Goal: Task Accomplishment & Management: Manage account settings

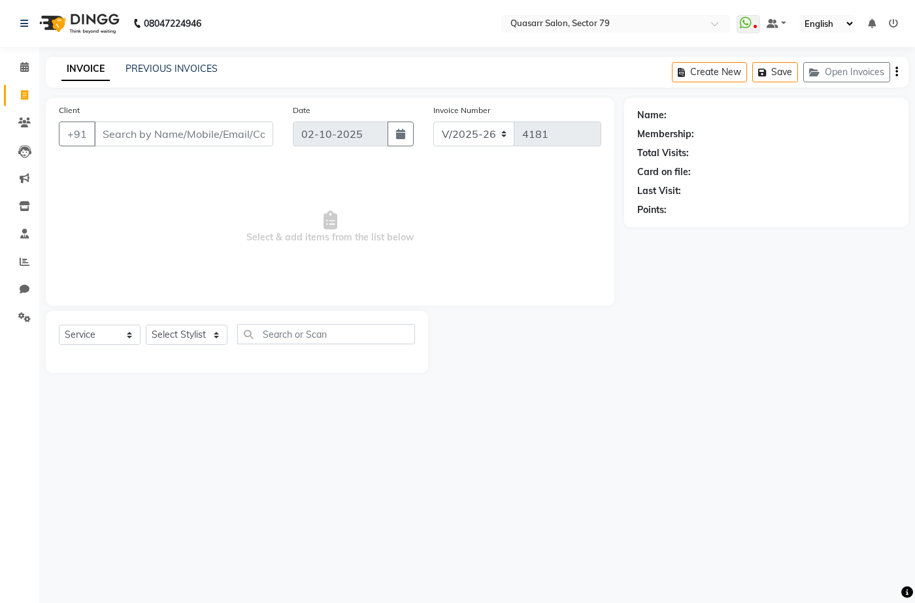
select select "7231"
select select "service"
click at [142, 76] on div "INVOICE PREVIOUS INVOICES" at bounding box center [140, 69] width 188 height 15
click at [162, 59] on div "INVOICE PREVIOUS INVOICES Create New Save Open Invoices" at bounding box center [477, 72] width 863 height 31
click at [167, 70] on link "PREVIOUS INVOICES" at bounding box center [172, 69] width 92 height 12
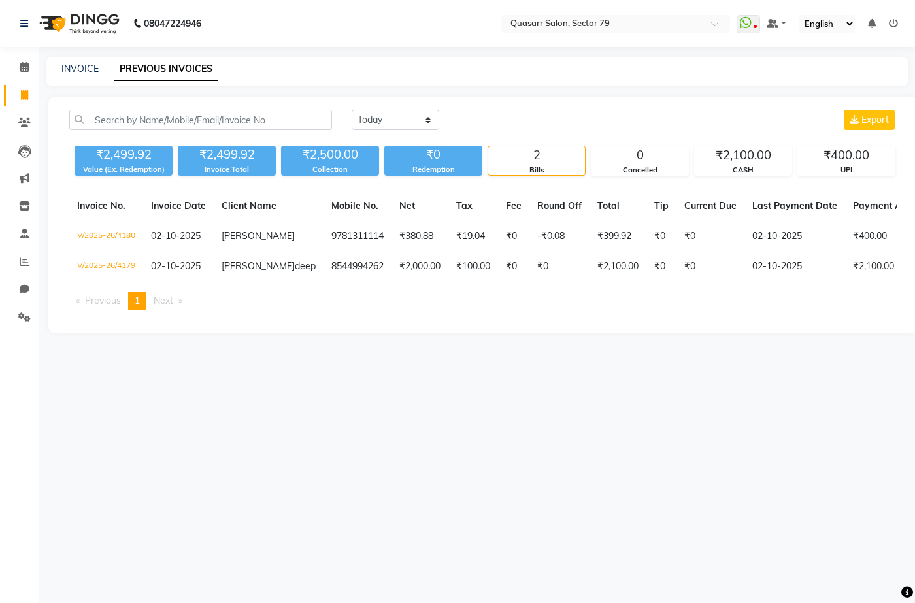
click at [171, 109] on div "Today Yesterday Custom Range Export ₹2,499.92 Value (Ex. Redemption) ₹2,499.92 …" at bounding box center [483, 215] width 870 height 237
click at [174, 118] on input "text" at bounding box center [200, 120] width 263 height 20
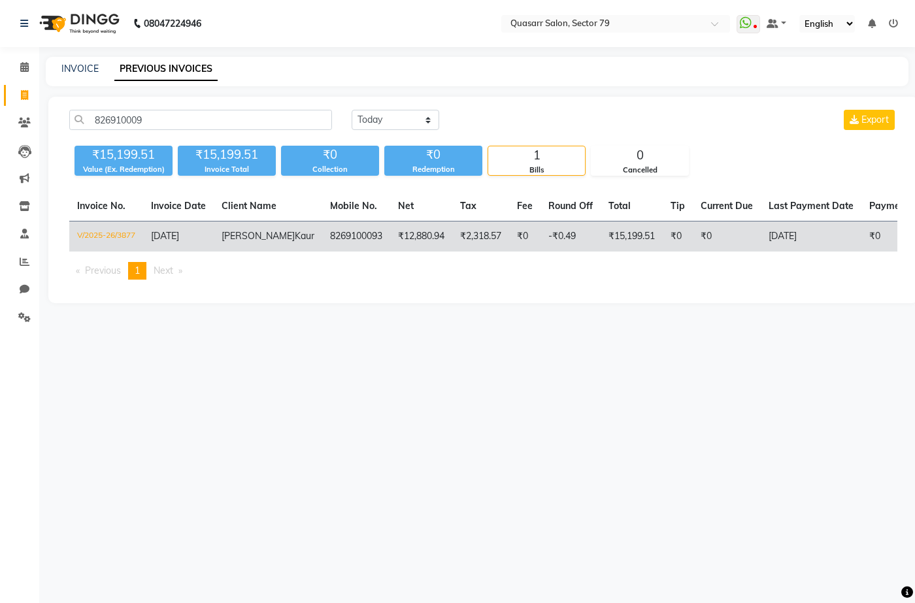
click at [122, 233] on td "V/2025-26/3877" at bounding box center [106, 237] width 74 height 31
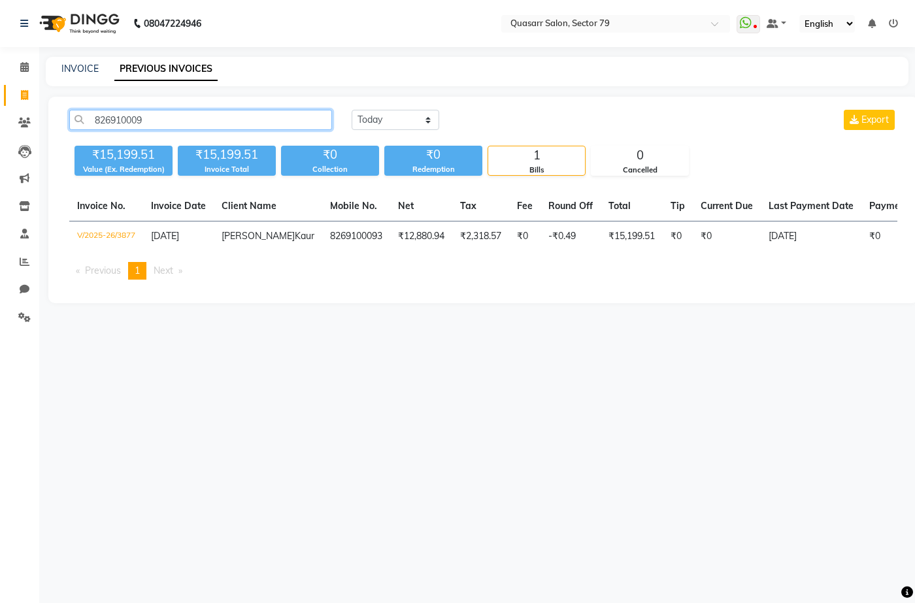
click at [210, 113] on input "826910009" at bounding box center [200, 120] width 263 height 20
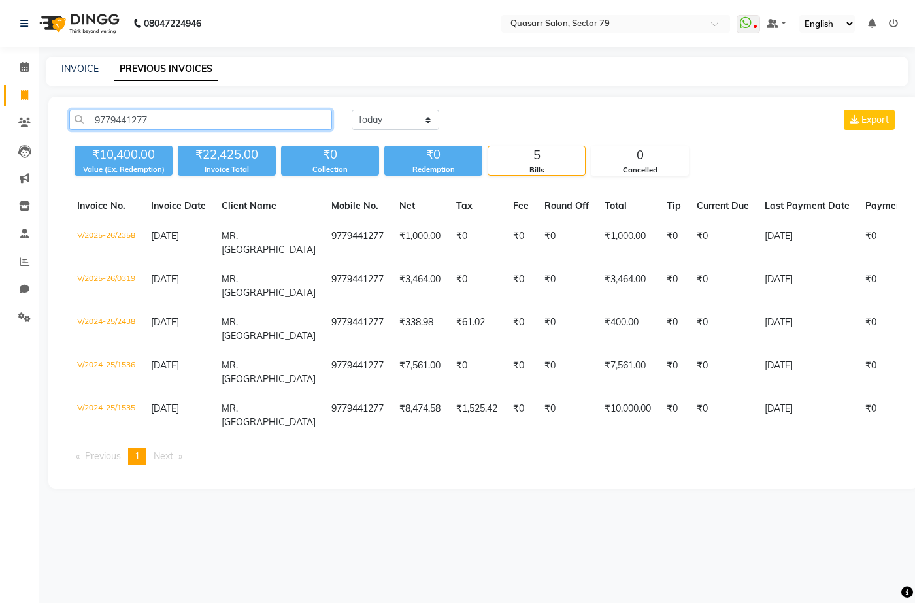
drag, startPoint x: 184, startPoint y: 123, endPoint x: 12, endPoint y: 103, distance: 173.0
click at [12, 103] on app-home "08047224946 Select Location × Quasarr Salon, Sector 79 WhatsApp Status ✕ Status…" at bounding box center [457, 254] width 915 height 509
type input "9779441277"
click at [86, 69] on link "INVOICE" at bounding box center [79, 69] width 37 height 12
select select "service"
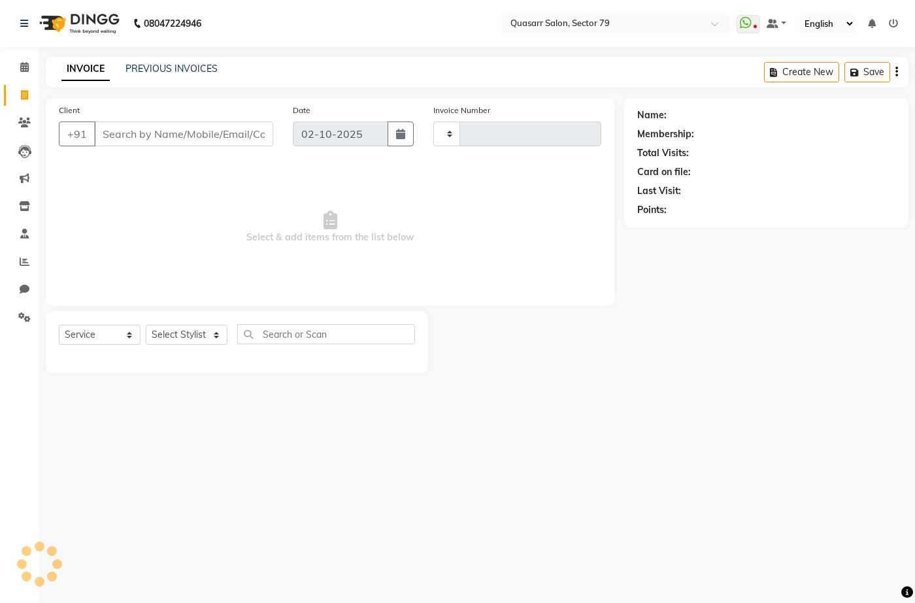
type input "4181"
select select "7231"
click at [146, 141] on input "Client" at bounding box center [183, 134] width 179 height 25
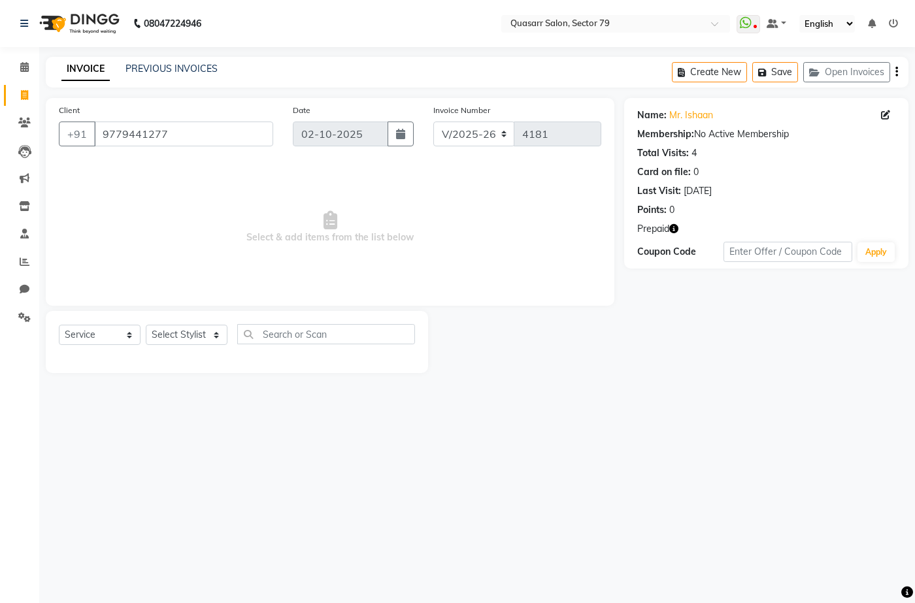
click at [673, 230] on icon "button" at bounding box center [673, 228] width 9 height 9
drag, startPoint x: 521, startPoint y: 246, endPoint x: 569, endPoint y: 246, distance: 48.4
click at [569, 246] on div "1. Bronze Membership (New) 10000-15000 (₹1,450.00)" at bounding box center [574, 240] width 163 height 27
click at [673, 231] on icon "button" at bounding box center [673, 228] width 9 height 9
drag, startPoint x: 615, startPoint y: 235, endPoint x: 642, endPoint y: 232, distance: 27.0
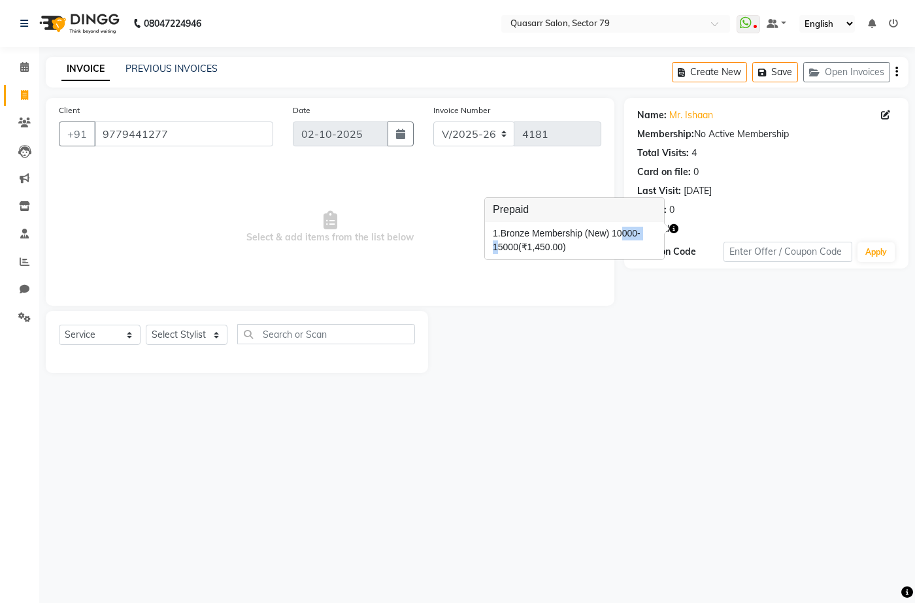
click at [642, 232] on div "1. Bronze Membership (New) 10000-15000 (₹1,450.00)" at bounding box center [574, 240] width 163 height 27
click at [675, 230] on icon "button" at bounding box center [673, 228] width 9 height 9
drag, startPoint x: 611, startPoint y: 237, endPoint x: 657, endPoint y: 235, distance: 45.8
click at [657, 235] on div "1. Bronze Membership (New) 10000-15000 (₹1,450.00)" at bounding box center [574, 241] width 179 height 38
click at [677, 228] on icon "button" at bounding box center [673, 228] width 9 height 9
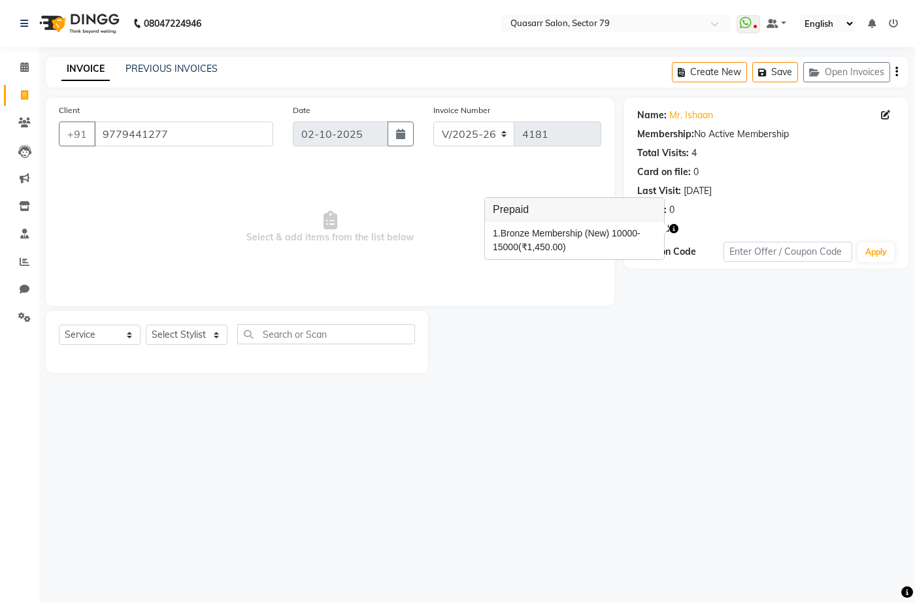
click at [111, 120] on div "Client +91 9779441277" at bounding box center [166, 130] width 234 height 54
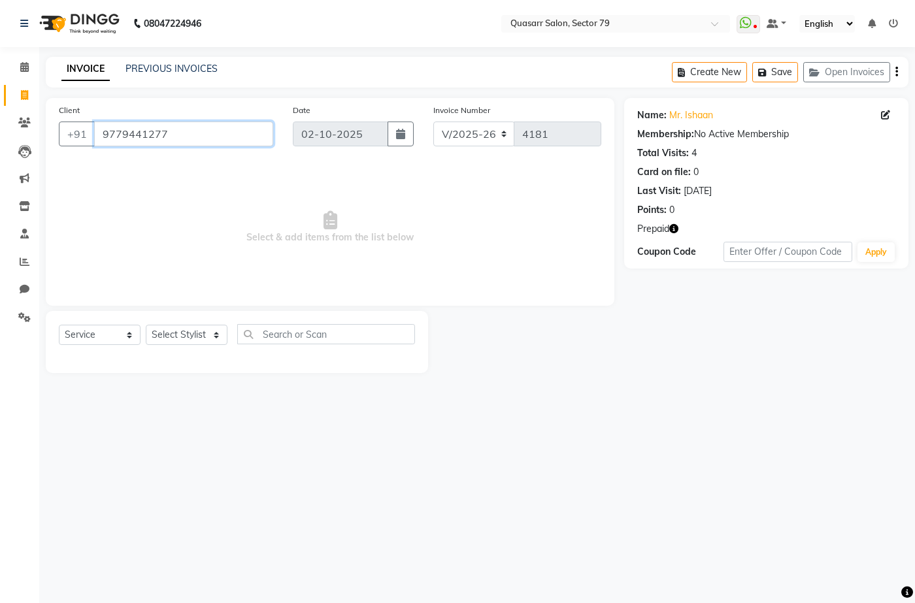
click at [126, 134] on input "9779441277" at bounding box center [183, 134] width 179 height 25
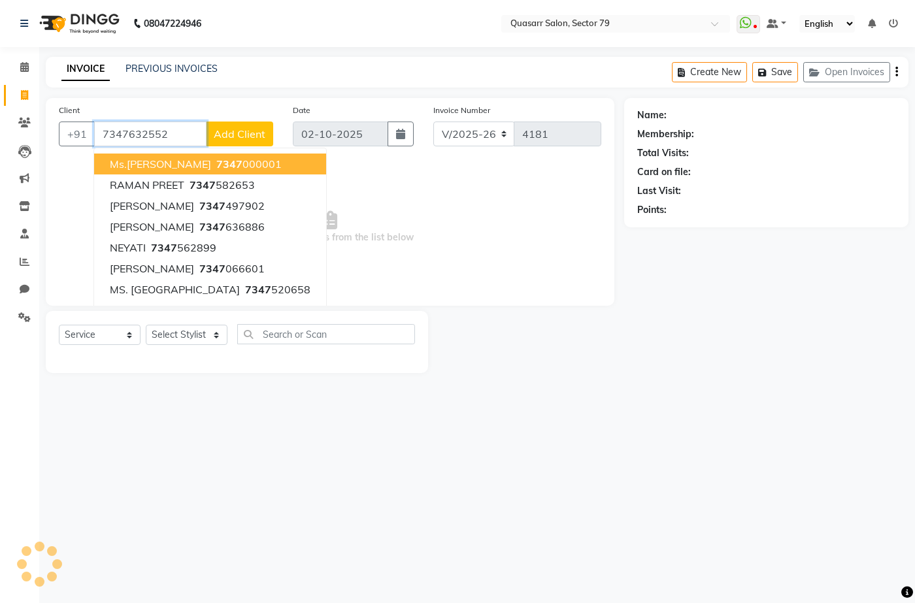
type input "7347632552"
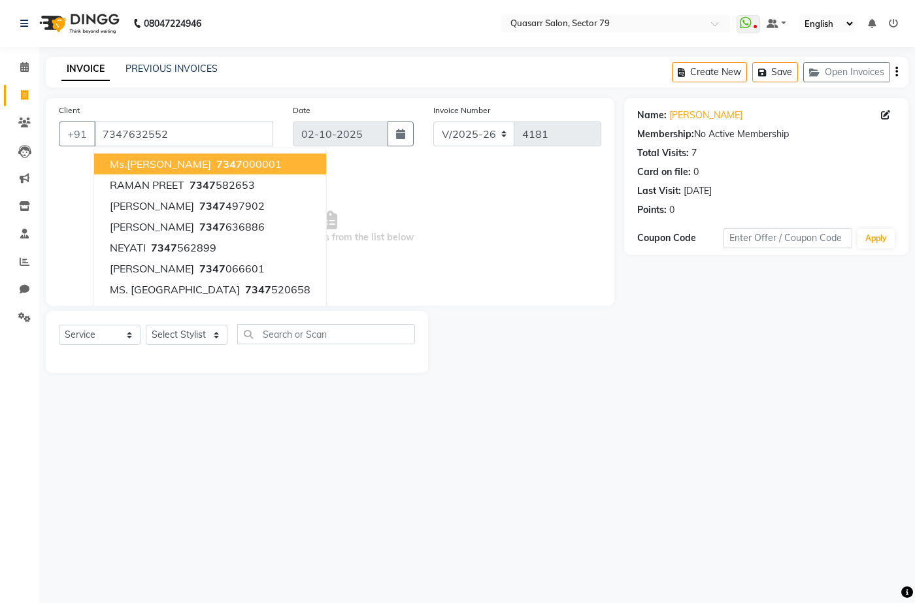
click at [381, 249] on span "Select & add items from the list below" at bounding box center [330, 227] width 543 height 131
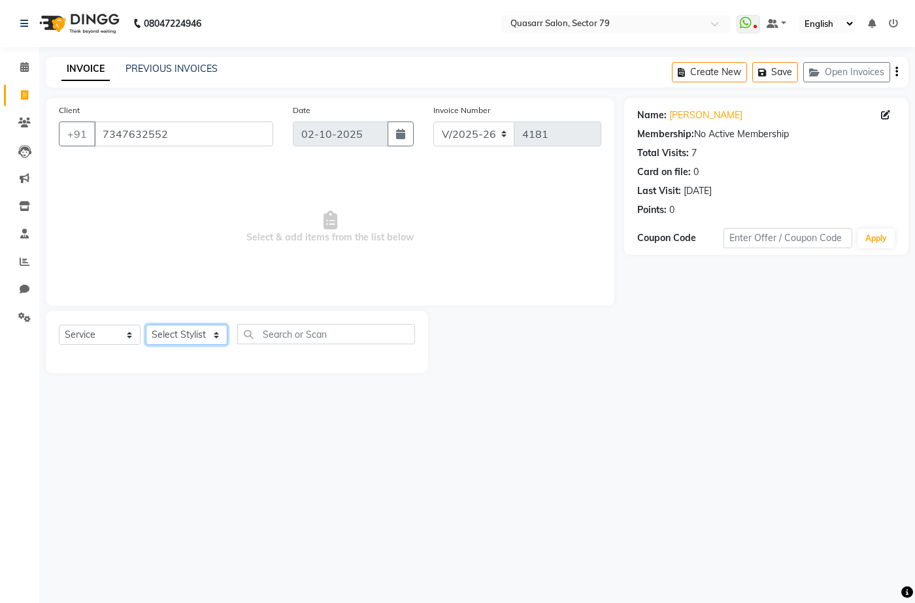
click at [198, 337] on select "Select Stylist ABOY ADDY MUA Aruna [PERSON_NAME] DEEP [PERSON_NAME] [PERSON_NAM…" at bounding box center [187, 335] width 82 height 20
select select "61764"
click at [146, 325] on select "Select Stylist ABOY ADDY MUA Aruna [PERSON_NAME] DEEP [PERSON_NAME] [PERSON_NAM…" at bounding box center [187, 335] width 82 height 20
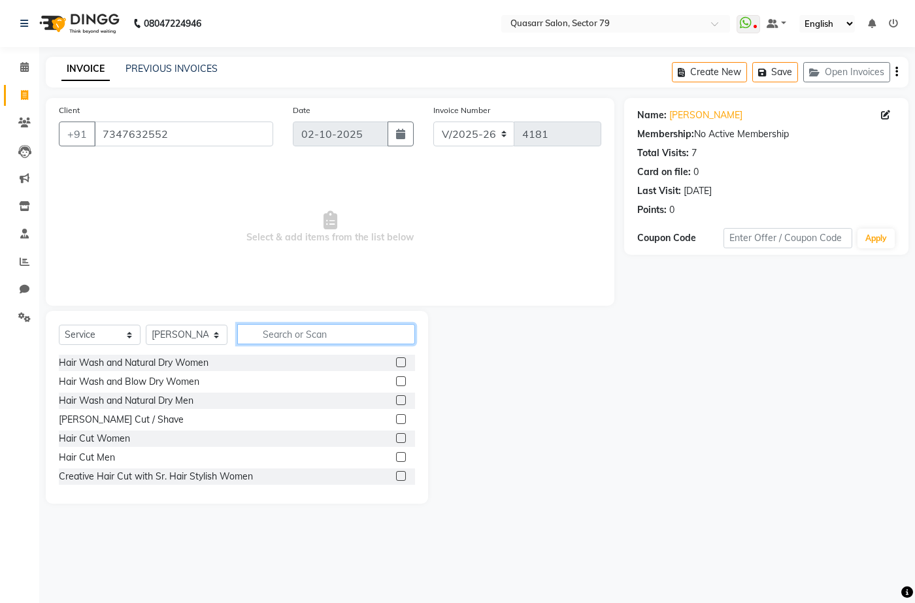
click at [273, 335] on input "text" at bounding box center [326, 334] width 178 height 20
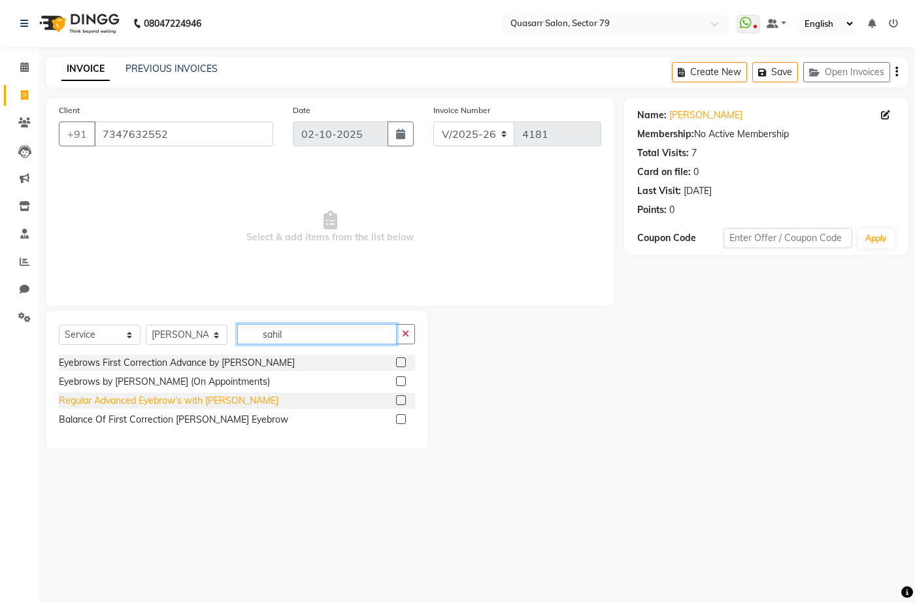
type input "sahil"
click at [227, 401] on div "Regular Advanced Eyebrow's with [PERSON_NAME]" at bounding box center [169, 401] width 220 height 14
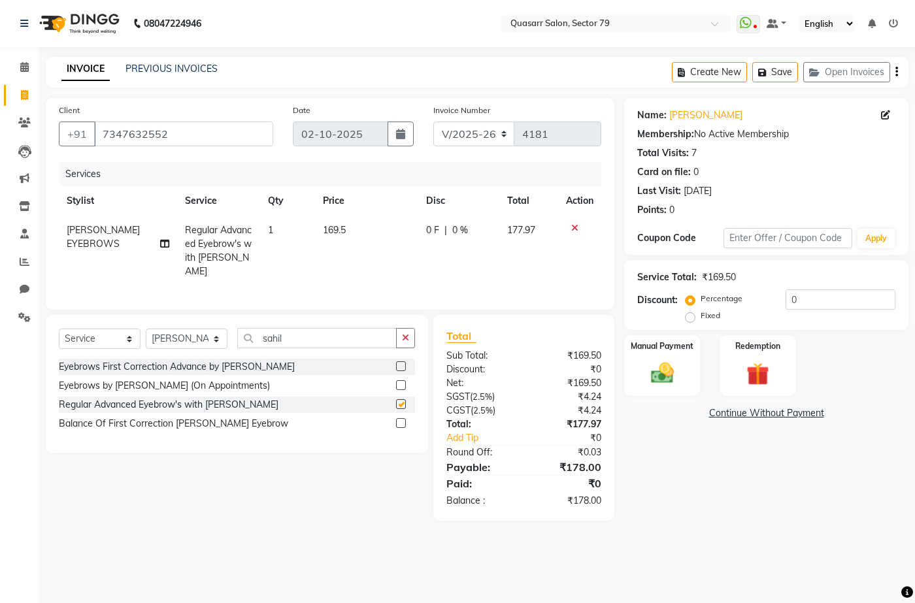
checkbox input "false"
click at [405, 338] on icon "button" at bounding box center [405, 337] width 7 height 9
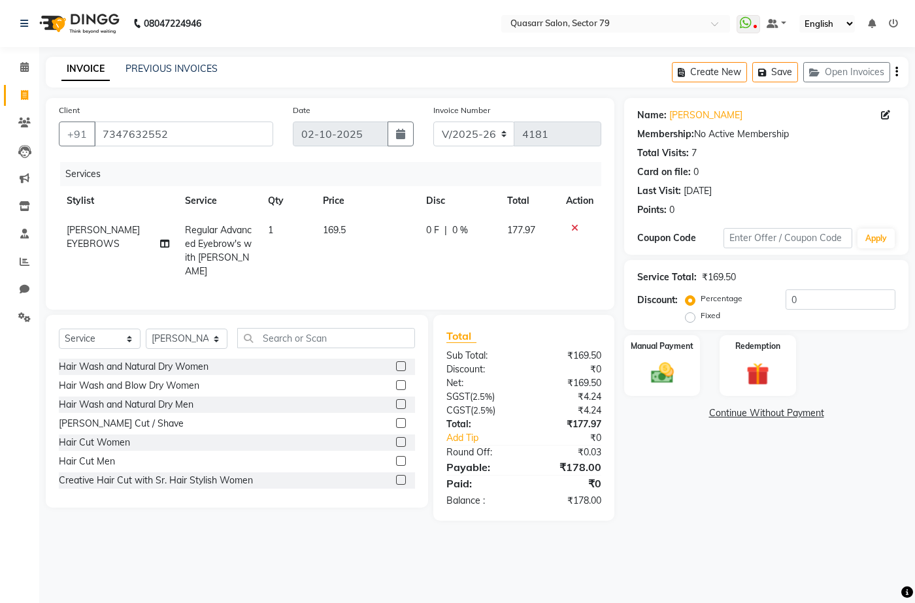
click at [348, 239] on td "169.5" at bounding box center [366, 251] width 103 height 71
select select "61764"
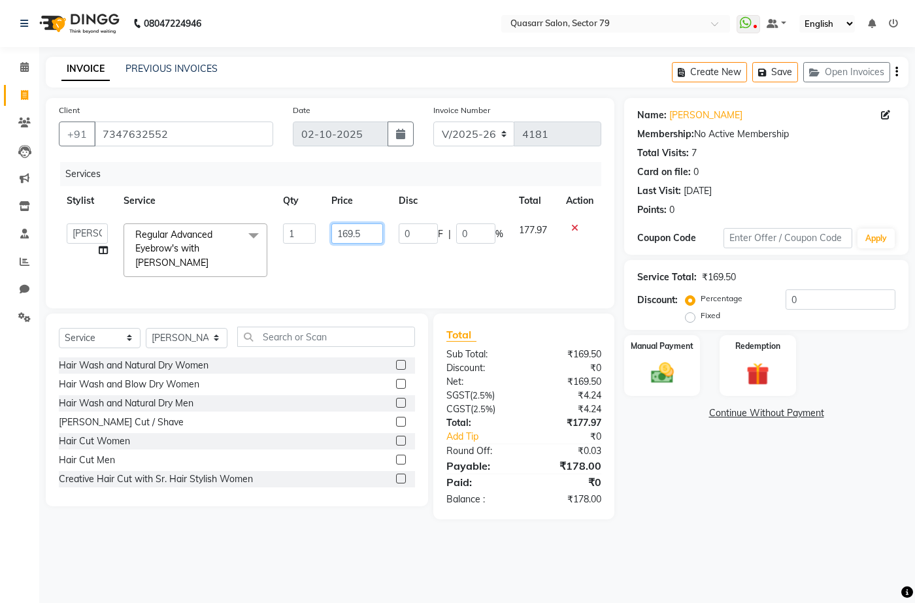
click at [337, 226] on input "169.5" at bounding box center [356, 234] width 51 height 20
click at [339, 227] on input "169.5" at bounding box center [356, 234] width 51 height 20
type input "200"
click at [360, 167] on div "Services" at bounding box center [335, 174] width 551 height 24
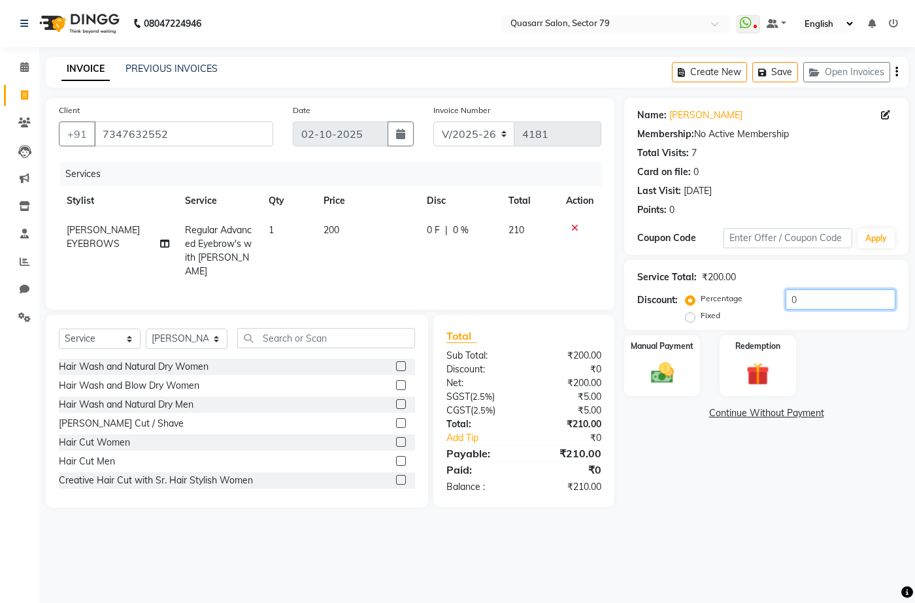
click at [853, 295] on input "0" at bounding box center [841, 300] width 110 height 20
drag, startPoint x: 853, startPoint y: 295, endPoint x: 722, endPoint y: 296, distance: 131.4
click at [722, 296] on div "Percentage Fixed 0" at bounding box center [791, 307] width 207 height 35
type input "4.7"
click at [651, 376] on img at bounding box center [662, 373] width 39 height 27
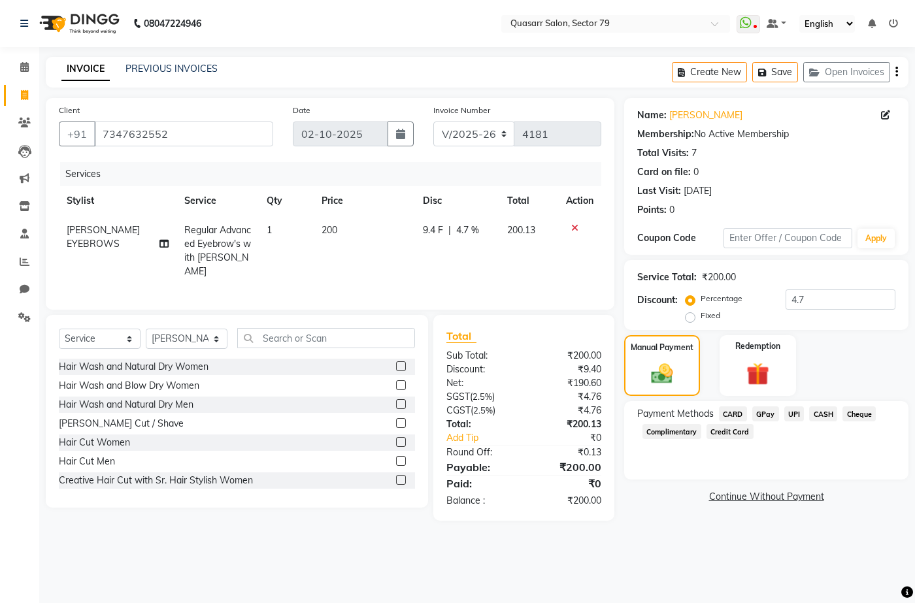
click at [796, 414] on span "UPI" at bounding box center [794, 414] width 20 height 15
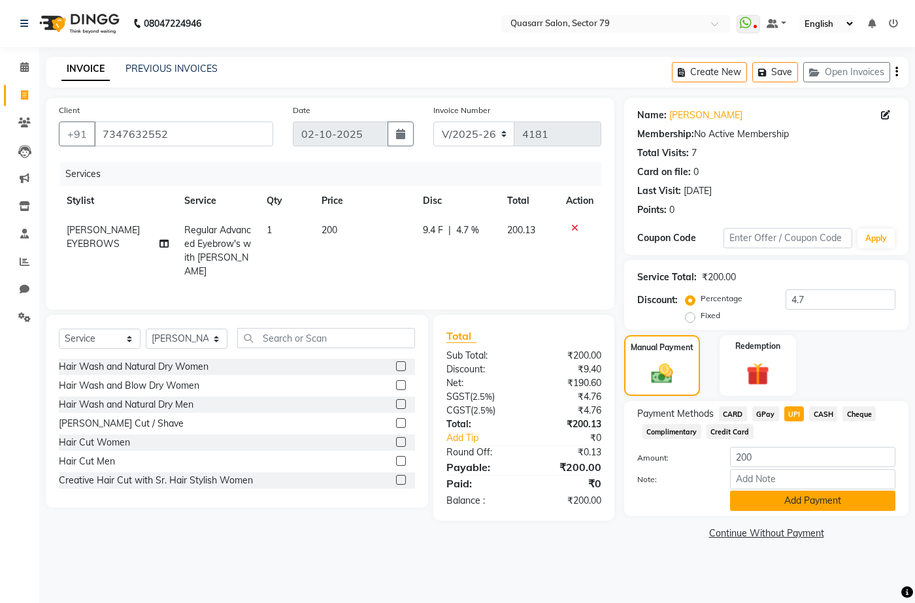
click at [818, 501] on button "Add Payment" at bounding box center [812, 501] width 165 height 20
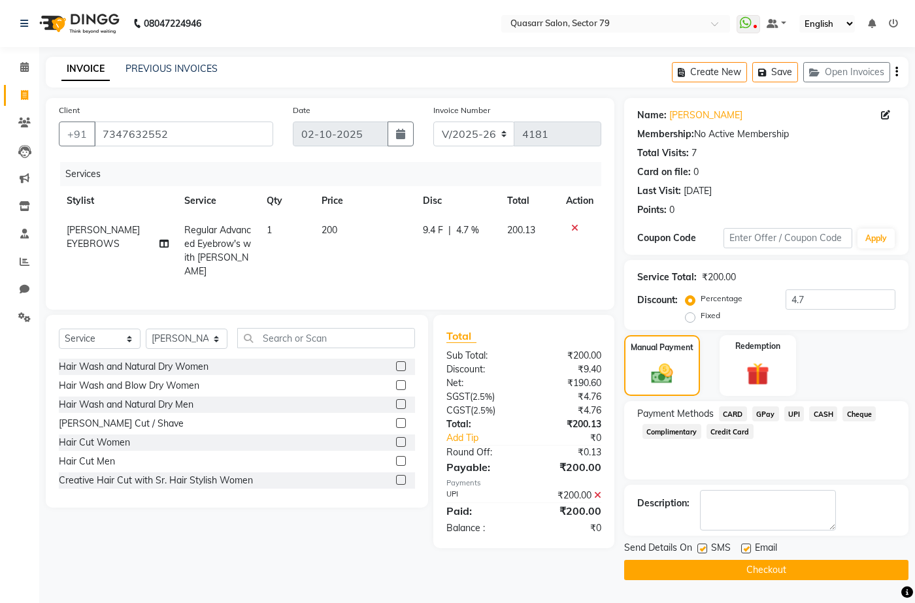
click at [709, 550] on div "SMS" at bounding box center [719, 549] width 44 height 16
click at [705, 550] on label at bounding box center [702, 549] width 10 height 10
click at [705, 550] on input "checkbox" at bounding box center [701, 549] width 8 height 8
checkbox input "false"
click at [745, 550] on label at bounding box center [746, 549] width 10 height 10
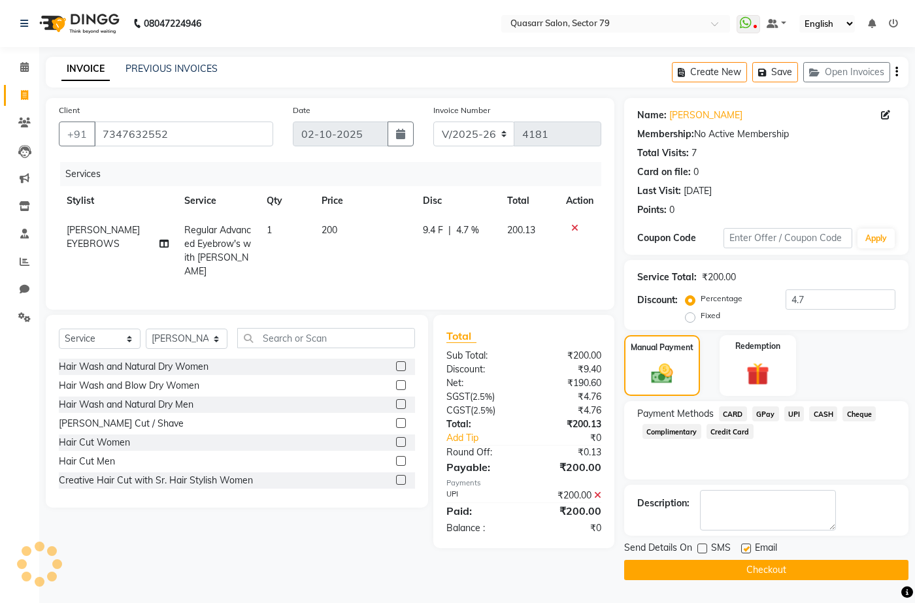
click at [745, 550] on input "checkbox" at bounding box center [745, 549] width 8 height 8
checkbox input "false"
click at [765, 563] on button "Checkout" at bounding box center [766, 570] width 284 height 20
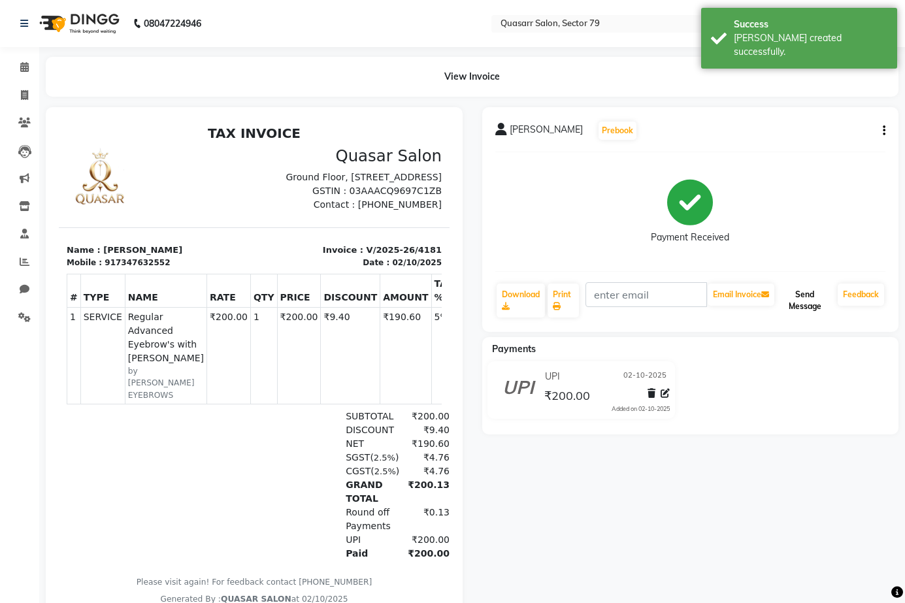
click at [814, 296] on button "Send Message" at bounding box center [805, 301] width 56 height 34
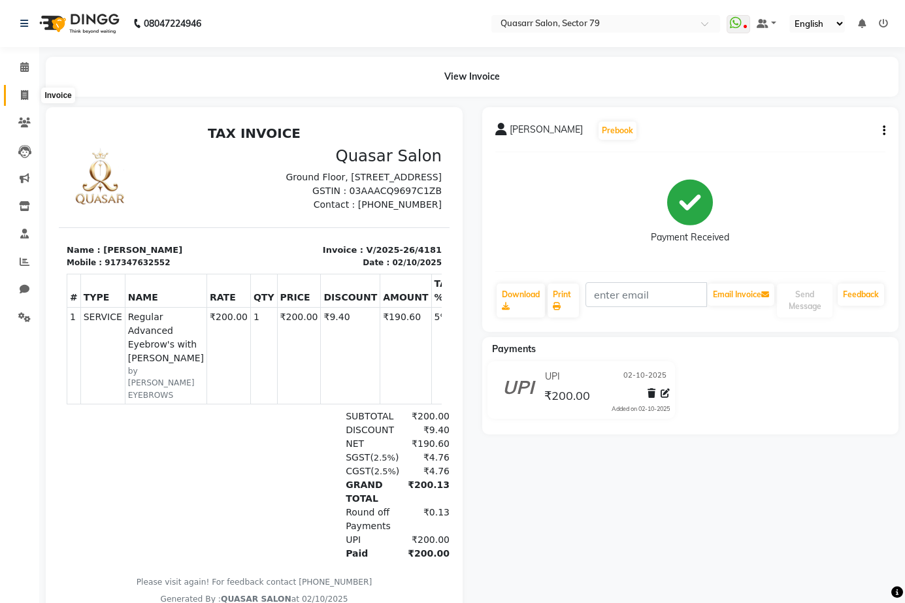
click at [14, 105] on link "Invoice" at bounding box center [19, 96] width 31 height 22
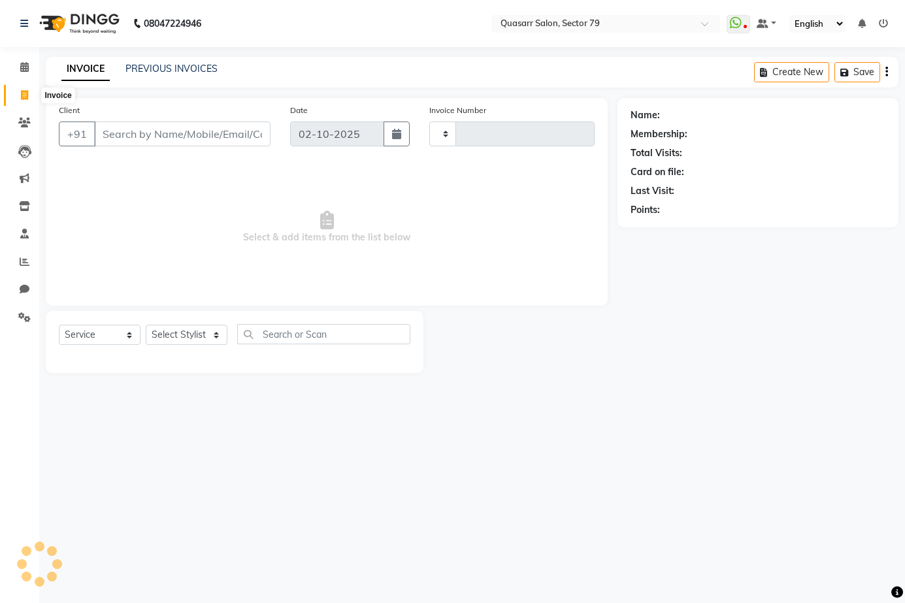
click at [28, 95] on icon at bounding box center [24, 95] width 7 height 10
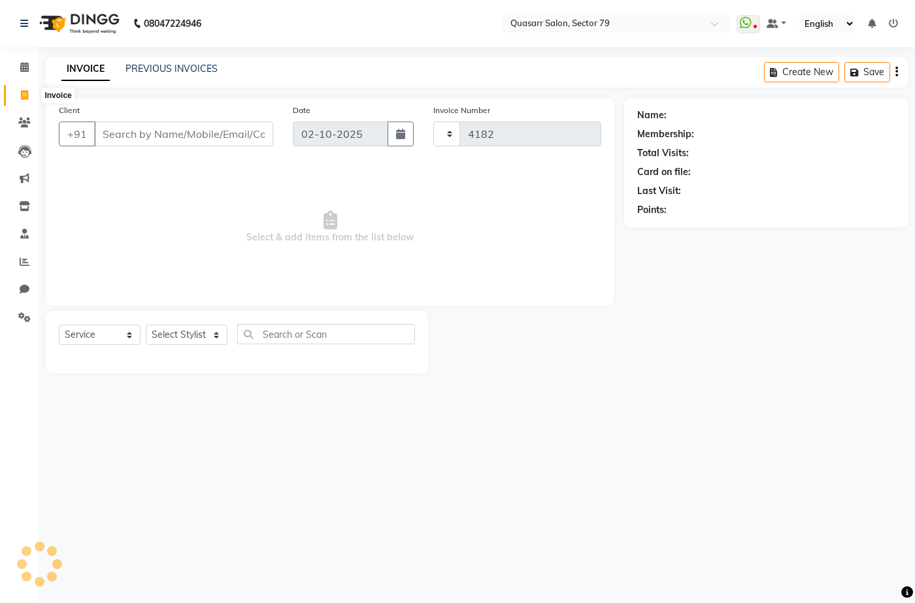
select select "service"
type input "4182"
select select "7231"
click at [168, 78] on div "INVOICE PREVIOUS INVOICES Create New Save Open Invoices" at bounding box center [477, 72] width 863 height 31
click at [169, 76] on div "INVOICE PREVIOUS INVOICES" at bounding box center [140, 69] width 188 height 15
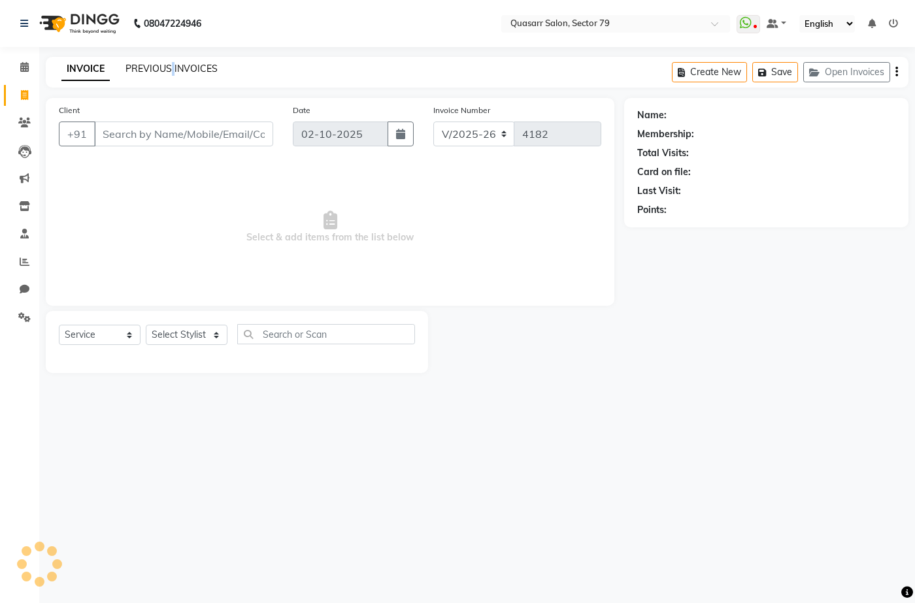
click at [182, 72] on link "PREVIOUS INVOICES" at bounding box center [172, 69] width 92 height 12
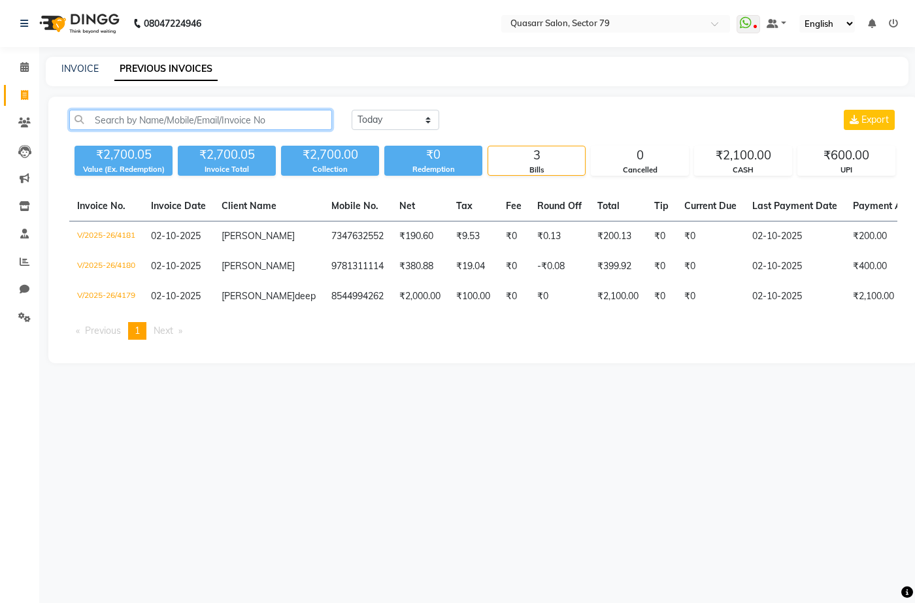
click at [259, 113] on input "text" at bounding box center [200, 120] width 263 height 20
paste input "7347632552"
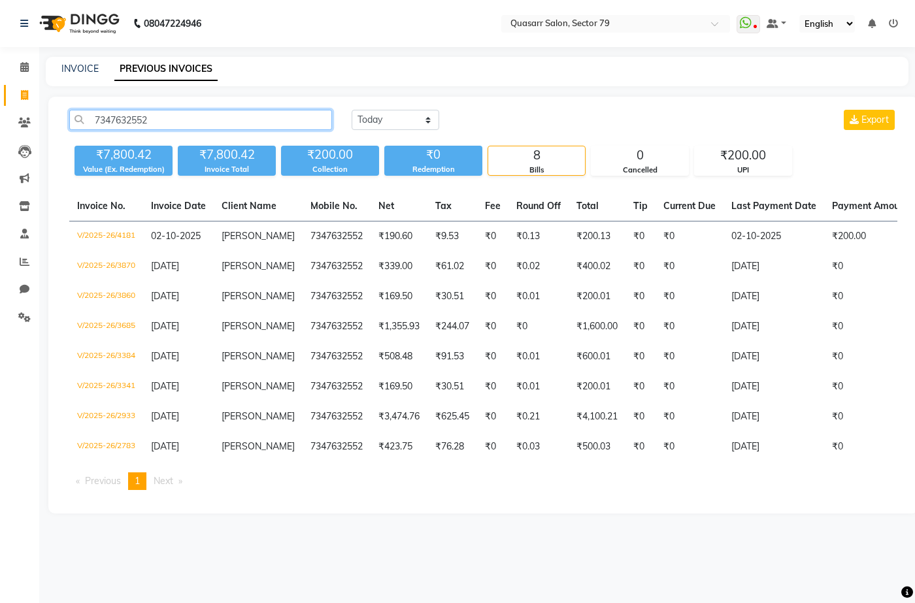
type input "7347632552"
click at [63, 65] on link "INVOICE" at bounding box center [79, 69] width 37 height 12
select select "7231"
select select "service"
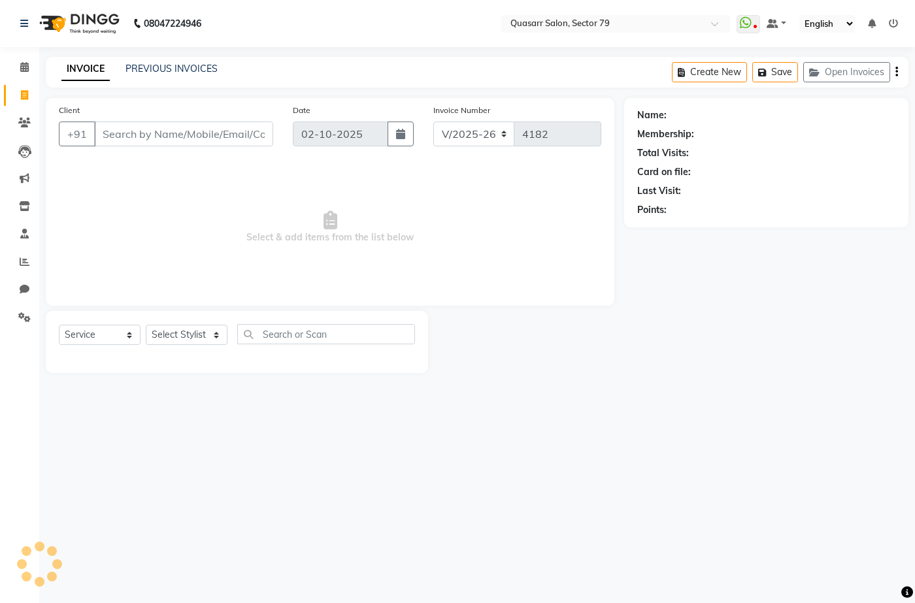
click at [360, 52] on div "08047224946 Select Location × Quasarr Salon, Sector 79 WhatsApp Status ✕ Status…" at bounding box center [457, 301] width 915 height 603
click at [178, 139] on input "Client" at bounding box center [183, 134] width 179 height 25
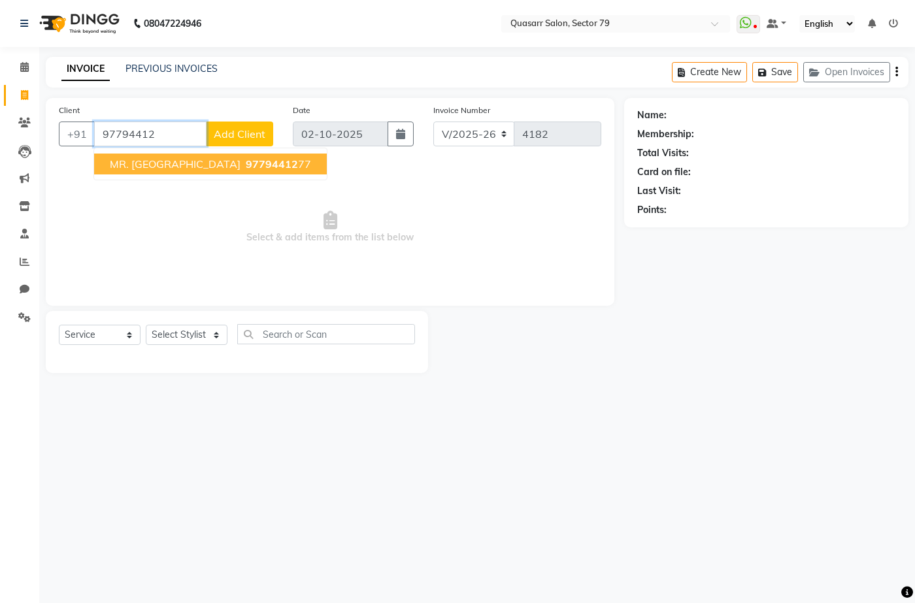
click at [246, 169] on span "97794412" at bounding box center [272, 164] width 52 height 13
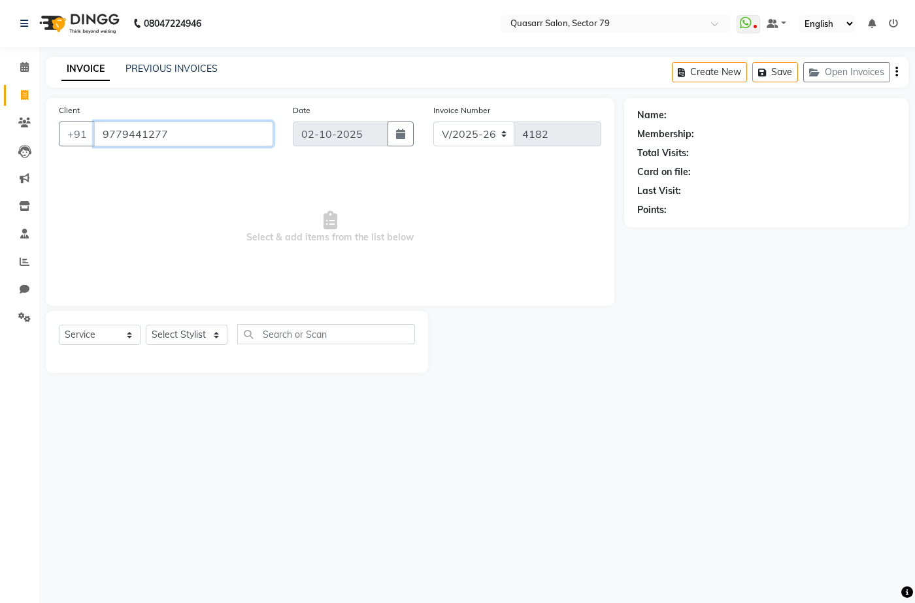
type input "9779441277"
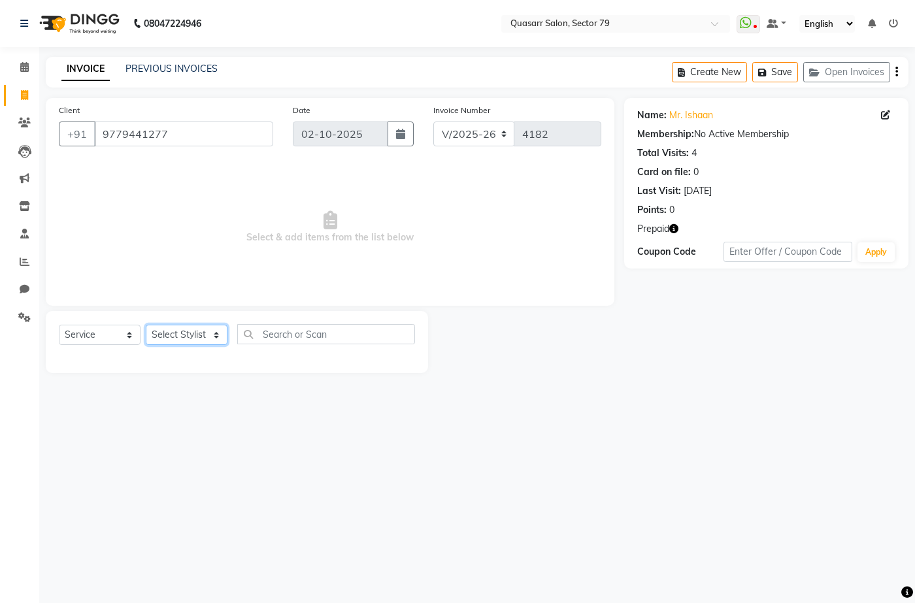
click at [199, 337] on select "Select Stylist ABOY ADDY MUA Aruna [PERSON_NAME] DEEP [PERSON_NAME] [PERSON_NAM…" at bounding box center [187, 335] width 82 height 20
click at [146, 325] on select "Select Stylist ABOY ADDY MUA Aruna [PERSON_NAME] DEEP [PERSON_NAME] [PERSON_NAM…" at bounding box center [187, 335] width 82 height 20
select select "89957"
click at [146, 325] on select "Select Stylist ABOY ADDY MUA Aruna [PERSON_NAME] DEEP [PERSON_NAME] [PERSON_NAM…" at bounding box center [187, 335] width 82 height 20
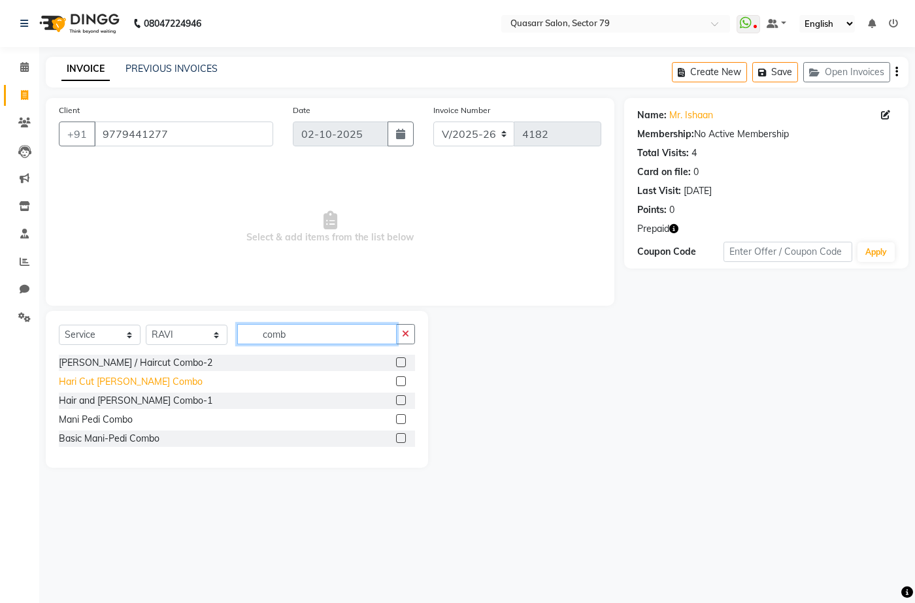
type input "comb"
click at [139, 378] on div "Hari Cut [PERSON_NAME] Combo" at bounding box center [131, 382] width 144 height 14
checkbox input "false"
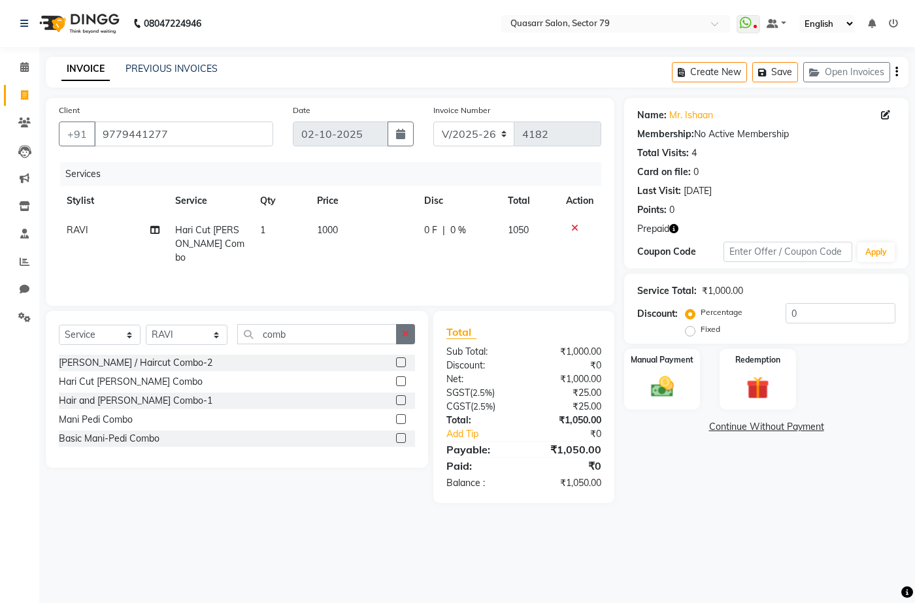
click at [403, 332] on icon "button" at bounding box center [405, 333] width 7 height 9
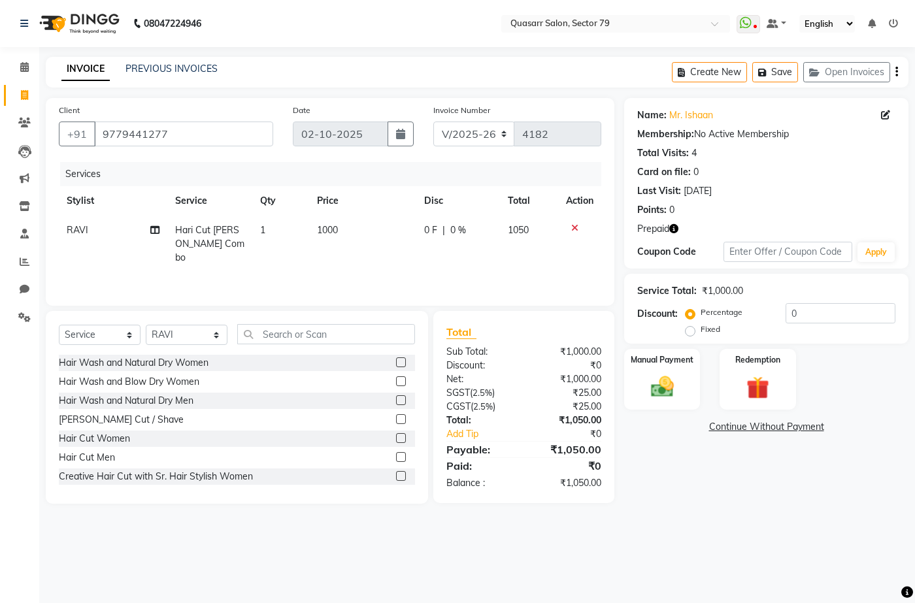
click at [366, 248] on td "1000" at bounding box center [362, 244] width 107 height 57
select select "89957"
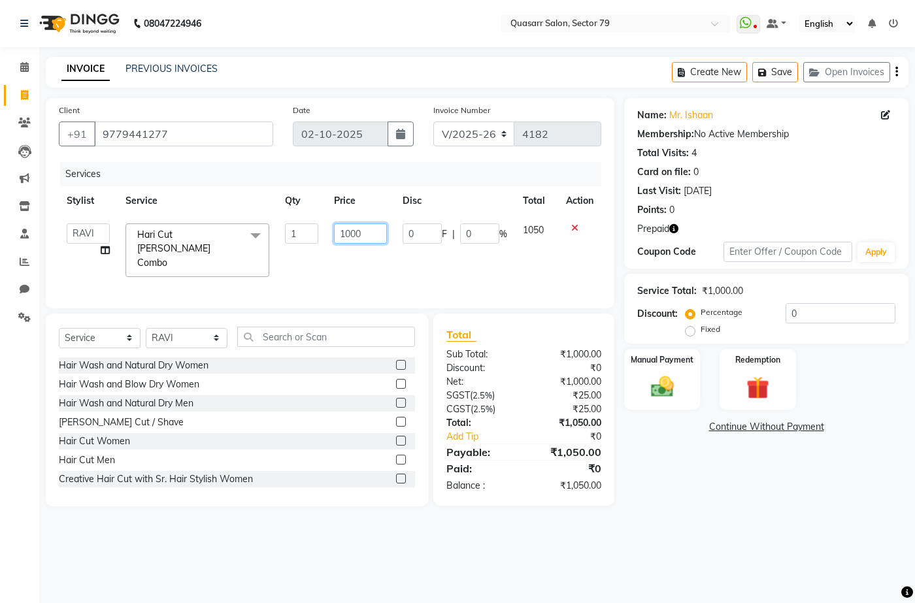
click at [356, 239] on input "1000" at bounding box center [360, 234] width 53 height 20
type input "1450"
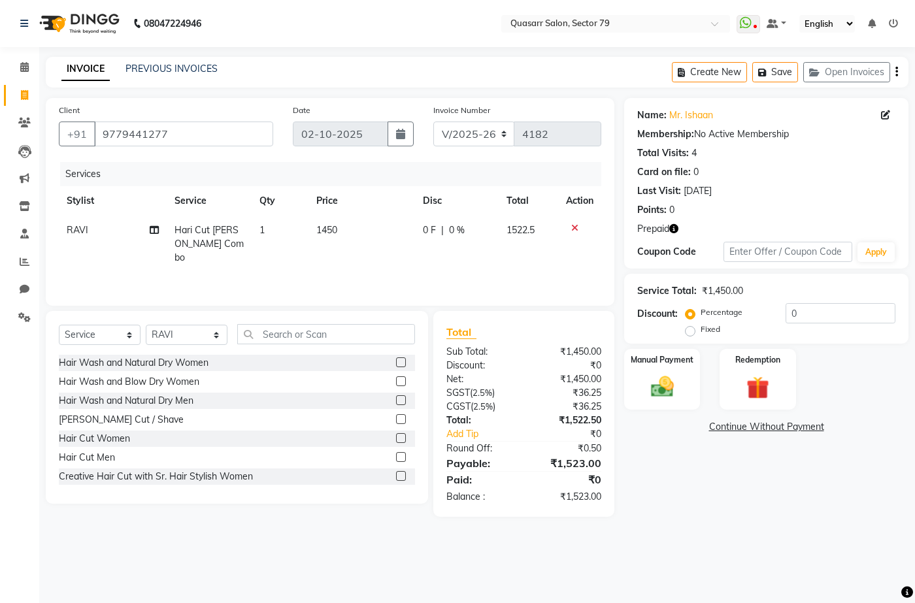
click at [705, 509] on main "INVOICE PREVIOUS INVOICES Create New Save Open Invoices Client +91 9779441277 D…" at bounding box center [477, 297] width 876 height 480
click at [777, 383] on div "Redemption" at bounding box center [757, 379] width 79 height 63
click at [835, 423] on span "Prepaid 1" at bounding box center [823, 429] width 42 height 15
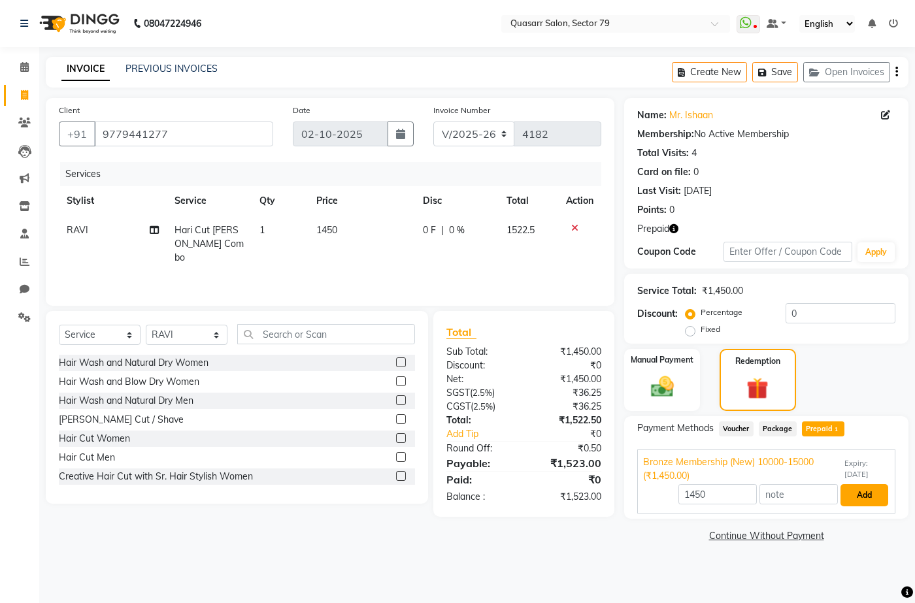
click at [875, 493] on button "Add" at bounding box center [865, 495] width 48 height 22
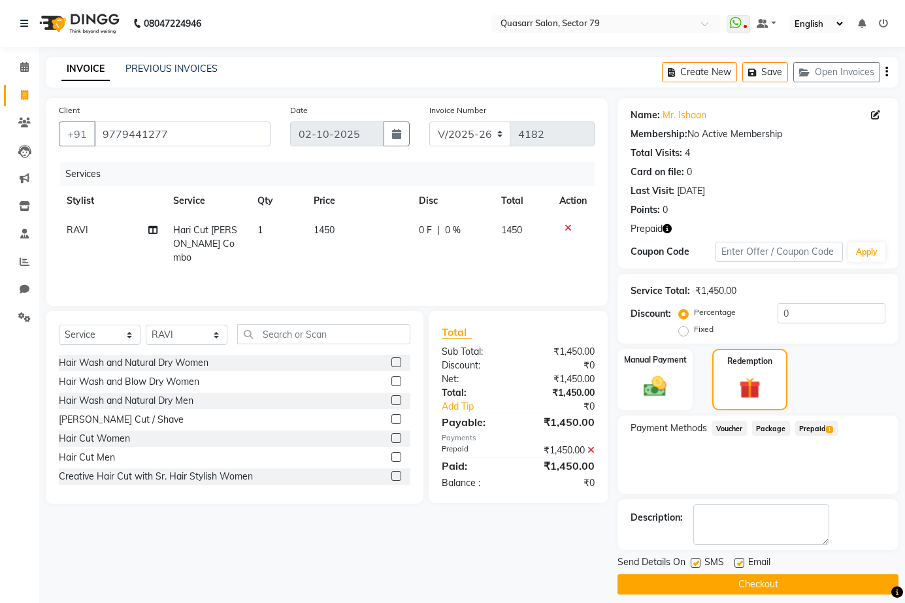
click at [739, 562] on label at bounding box center [740, 563] width 10 height 10
click at [739, 562] on input "checkbox" at bounding box center [739, 564] width 8 height 8
checkbox input "false"
click at [694, 564] on label at bounding box center [696, 563] width 10 height 10
click at [694, 564] on input "checkbox" at bounding box center [695, 564] width 8 height 8
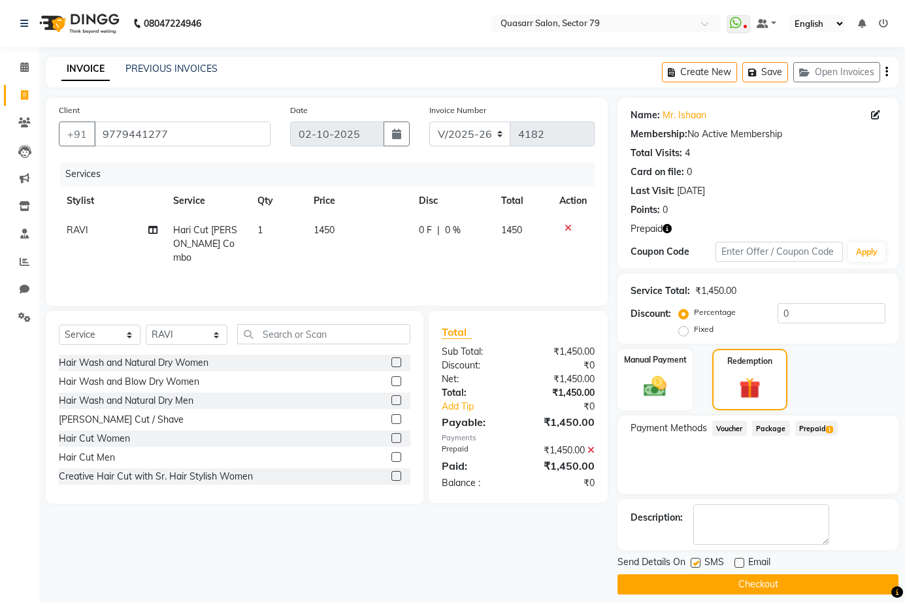
checkbox input "false"
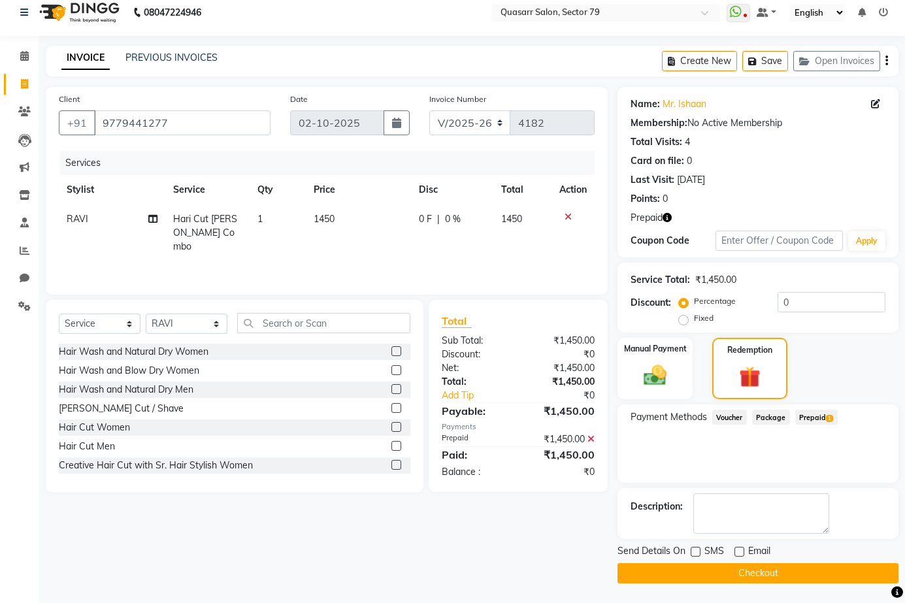
click at [782, 578] on button "Checkout" at bounding box center [758, 573] width 281 height 20
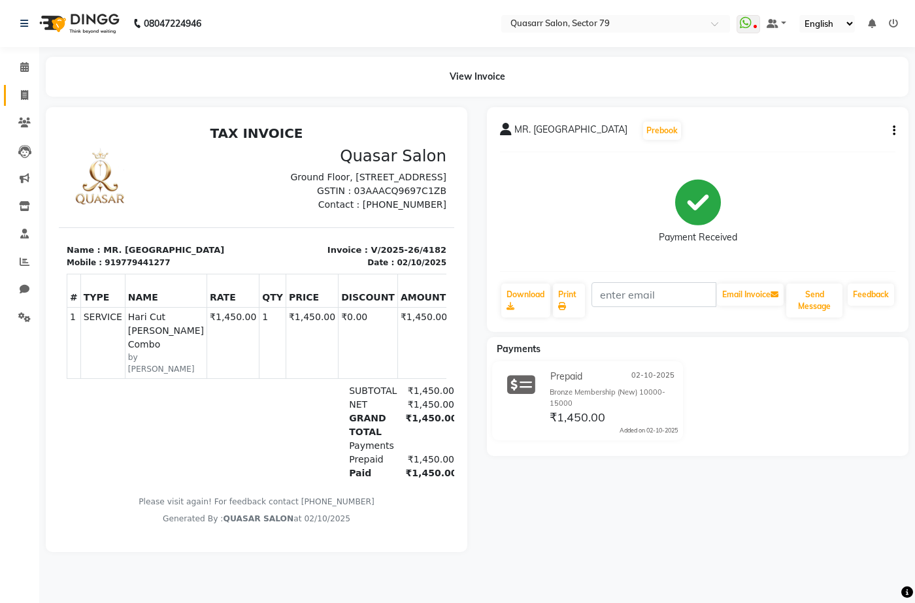
click at [27, 85] on link "Invoice" at bounding box center [19, 96] width 31 height 22
select select "service"
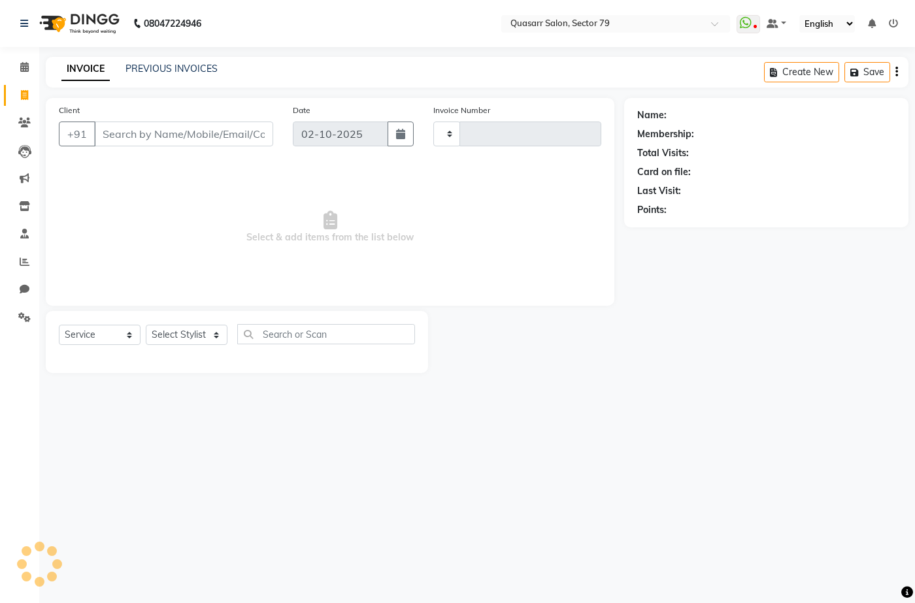
type input "4183"
select select "7231"
click at [185, 129] on input "Client" at bounding box center [183, 134] width 179 height 25
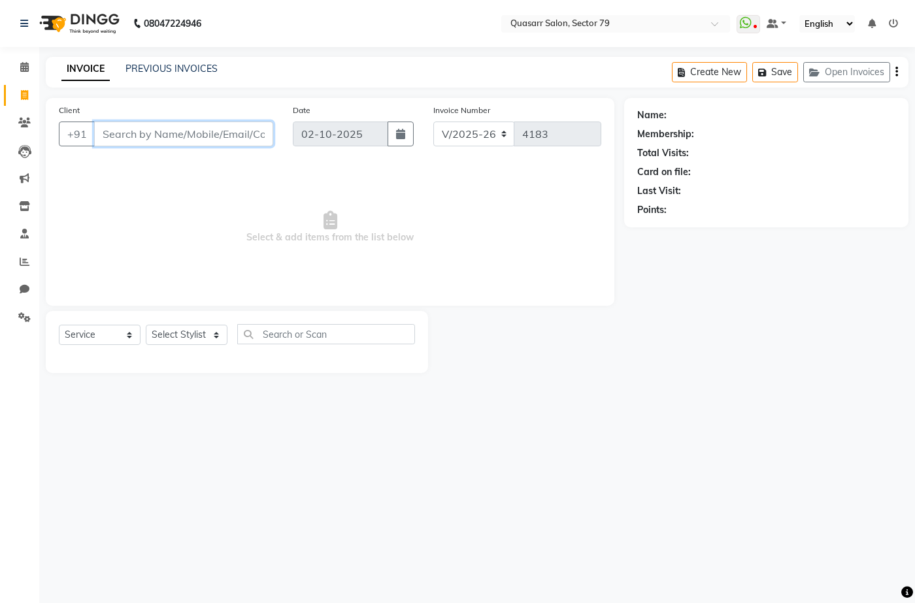
click at [180, 142] on input "Client" at bounding box center [183, 134] width 179 height 25
click at [178, 135] on input "Client" at bounding box center [183, 134] width 179 height 25
click at [169, 129] on input "Client" at bounding box center [183, 134] width 179 height 25
paste input "9888416213"
type input "9888416213"
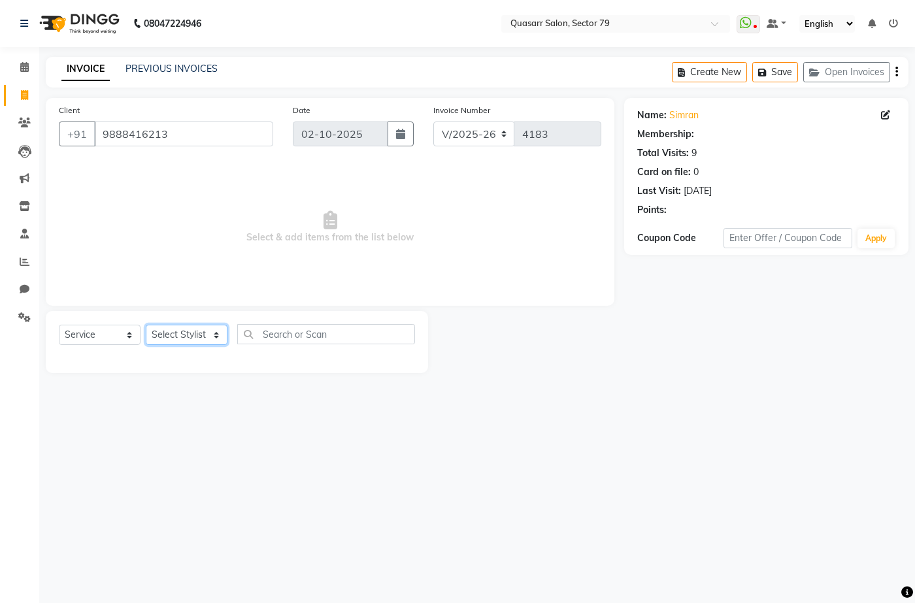
click at [201, 343] on select "Select Stylist ABOY ADDY MUA Aruna [PERSON_NAME] DEEP [PERSON_NAME] [PERSON_NAM…" at bounding box center [187, 335] width 82 height 20
select select "61764"
click at [146, 325] on select "Select Stylist ABOY ADDY MUA Aruna [PERSON_NAME] DEEP [PERSON_NAME] [PERSON_NAM…" at bounding box center [187, 335] width 82 height 20
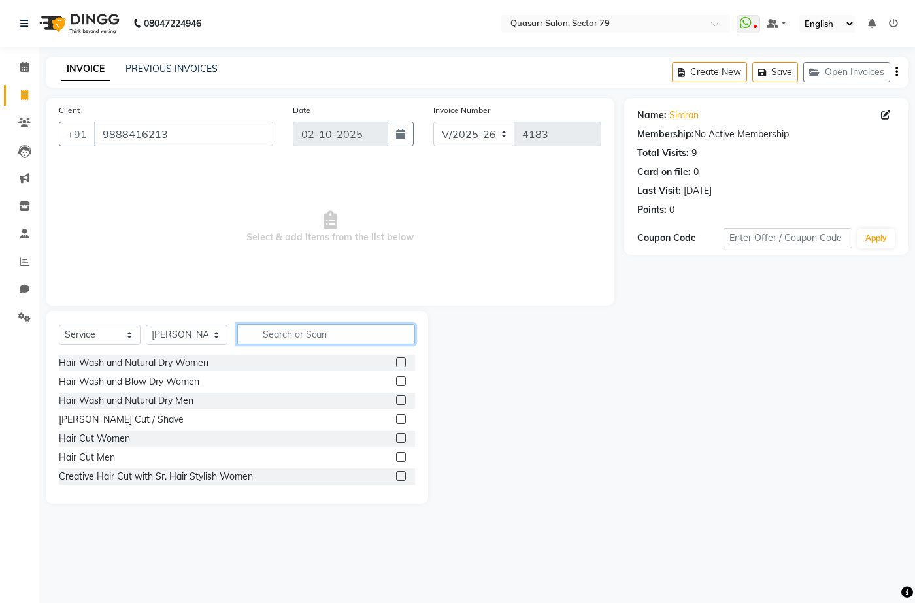
click at [290, 333] on input "text" at bounding box center [326, 334] width 178 height 20
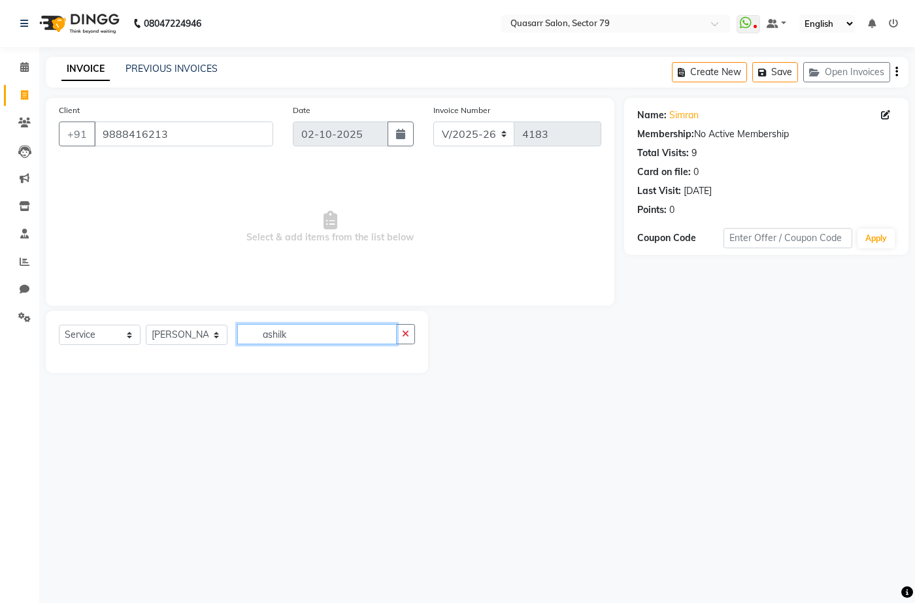
click at [290, 333] on input "ashilk" at bounding box center [316, 334] width 159 height 20
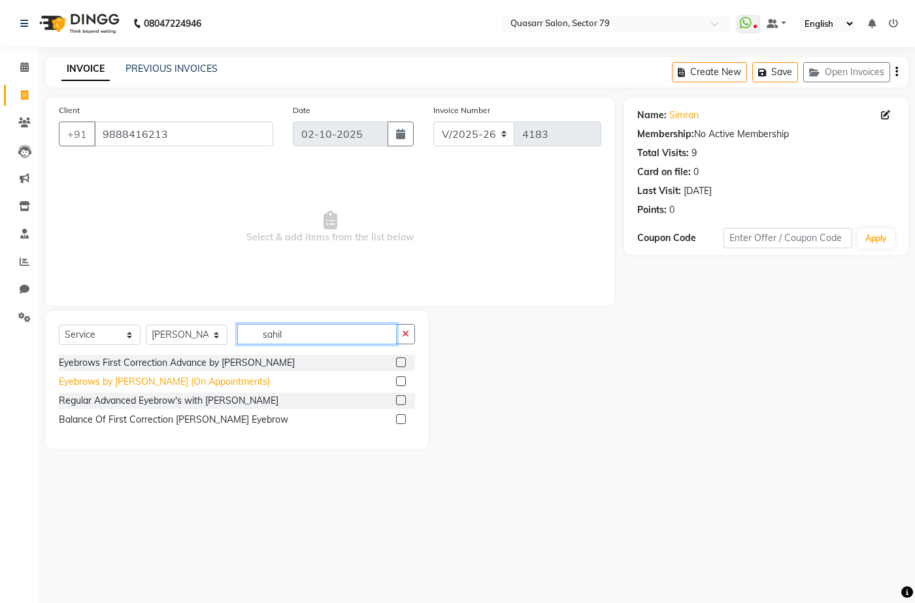
type input "sahil"
click at [214, 383] on div "Eyebrows by [PERSON_NAME] (On Appointments)" at bounding box center [164, 382] width 211 height 14
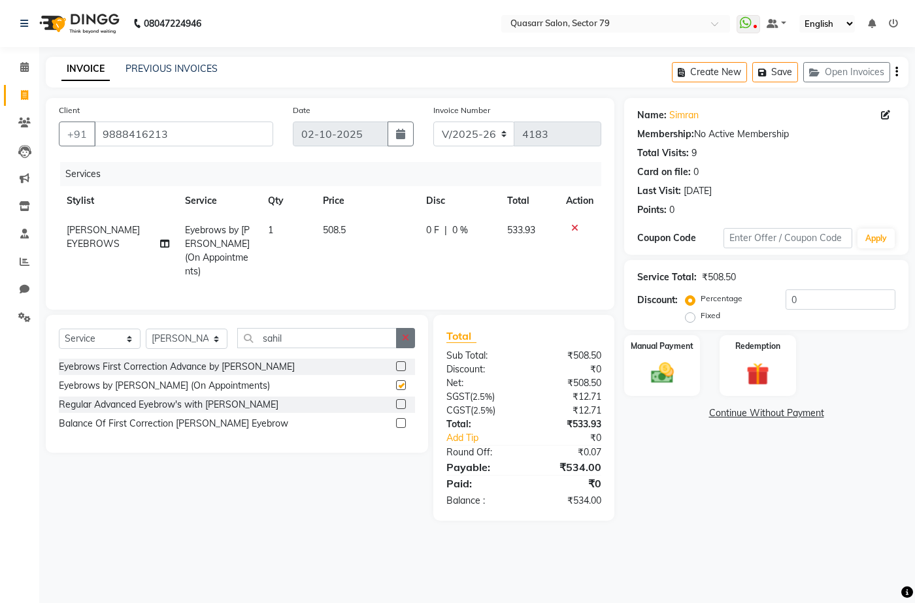
checkbox input "false"
drag, startPoint x: 405, startPoint y: 327, endPoint x: 380, endPoint y: 281, distance: 52.6
click at [405, 328] on button "button" at bounding box center [405, 338] width 19 height 20
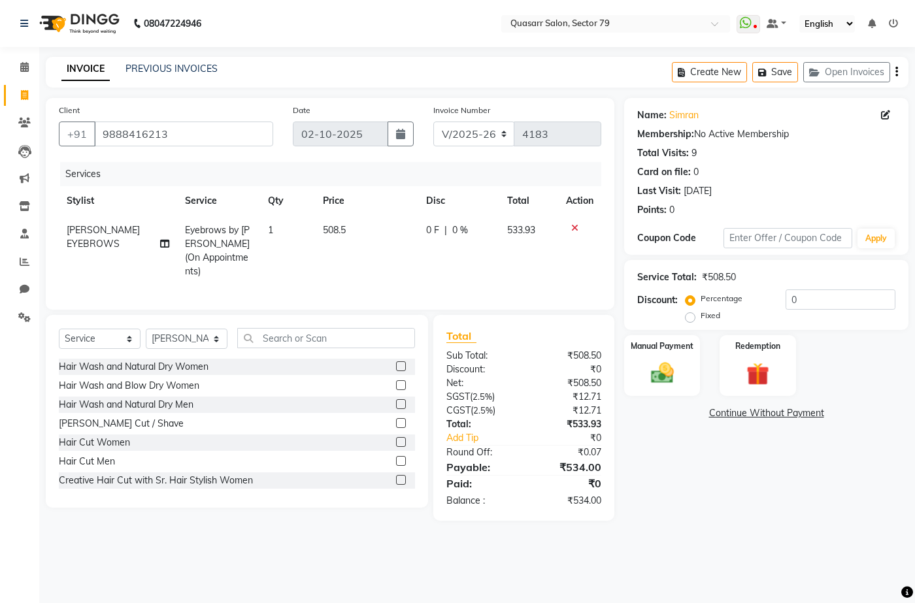
click at [341, 229] on span "508.5" at bounding box center [334, 230] width 23 height 12
select select "61764"
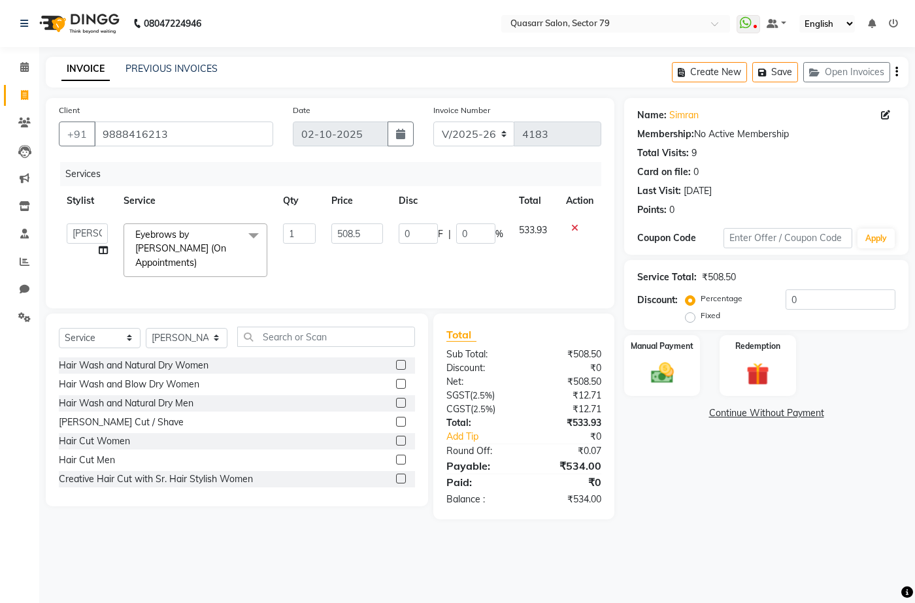
click at [341, 229] on input "508.5" at bounding box center [356, 234] width 51 height 20
type input "600"
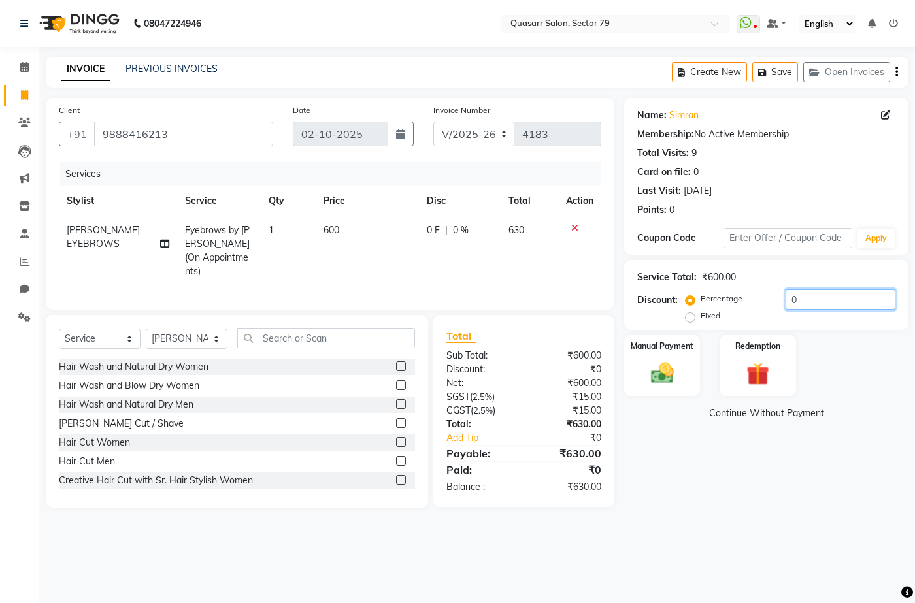
click at [869, 304] on input "0" at bounding box center [841, 300] width 110 height 20
drag, startPoint x: 869, startPoint y: 304, endPoint x: 715, endPoint y: 303, distance: 153.6
click at [715, 303] on div "Percentage Fixed 0" at bounding box center [791, 307] width 207 height 35
type input "4.7"
click at [662, 363] on img at bounding box center [662, 373] width 39 height 27
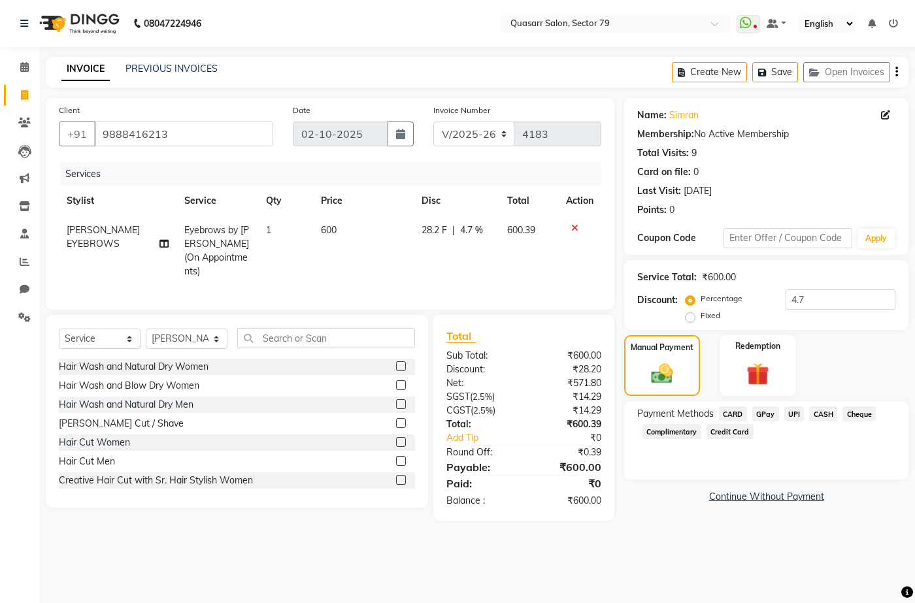
click at [794, 415] on span "UPI" at bounding box center [794, 414] width 20 height 15
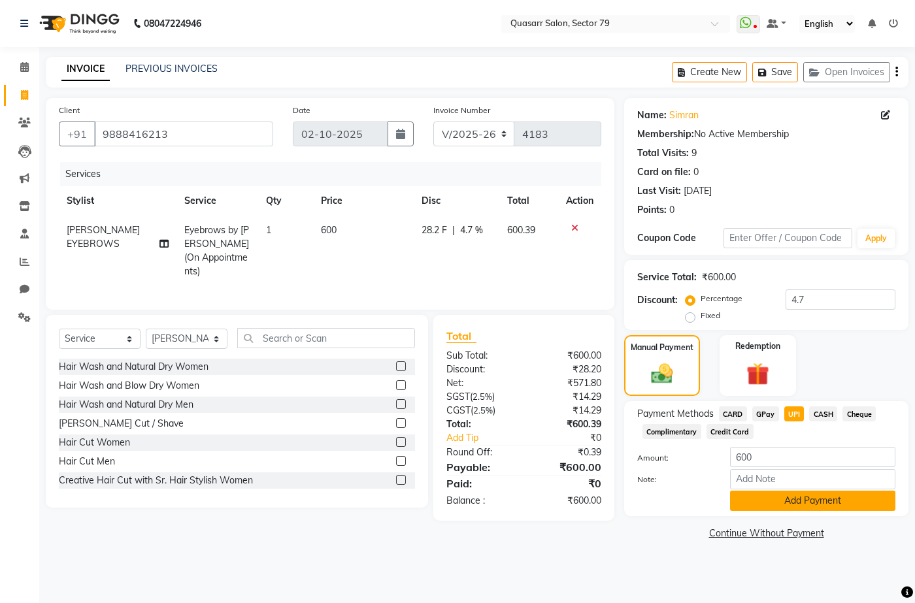
click at [831, 501] on button "Add Payment" at bounding box center [812, 501] width 165 height 20
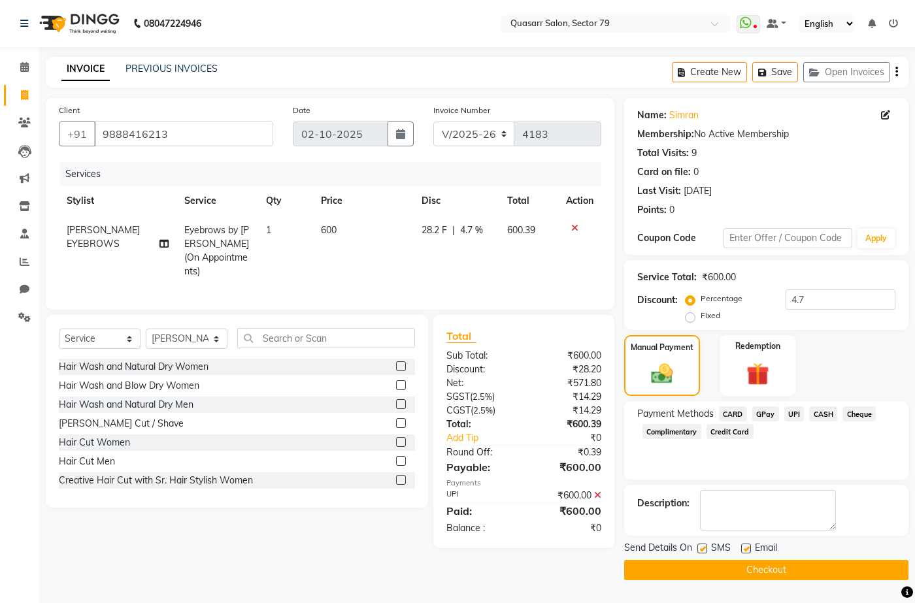
click at [750, 545] on label at bounding box center [746, 549] width 10 height 10
click at [750, 545] on input "checkbox" at bounding box center [745, 549] width 8 height 8
checkbox input "false"
click at [701, 546] on label at bounding box center [702, 549] width 10 height 10
click at [701, 546] on input "checkbox" at bounding box center [701, 549] width 8 height 8
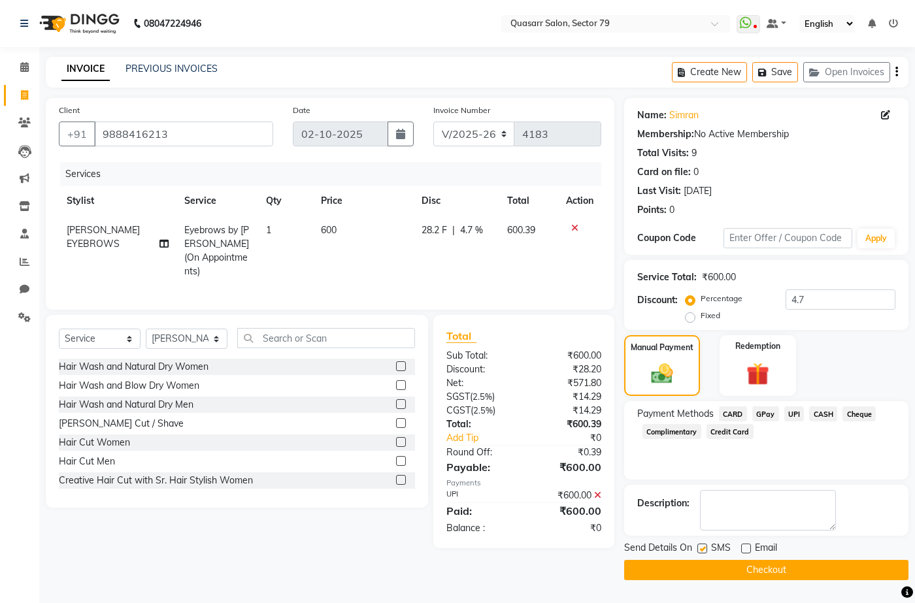
checkbox input "false"
click at [758, 571] on button "Checkout" at bounding box center [766, 570] width 284 height 20
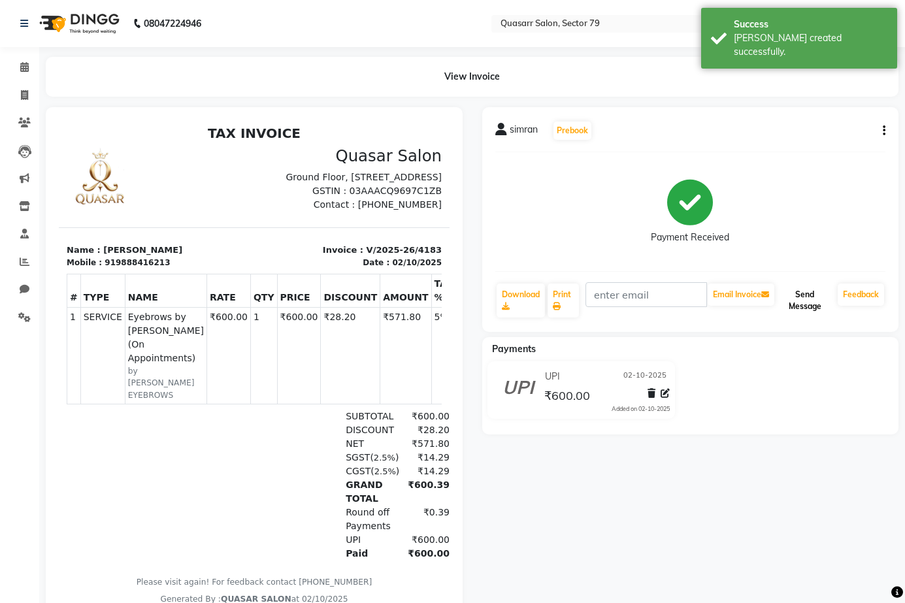
click at [807, 308] on button "Send Message" at bounding box center [805, 301] width 56 height 34
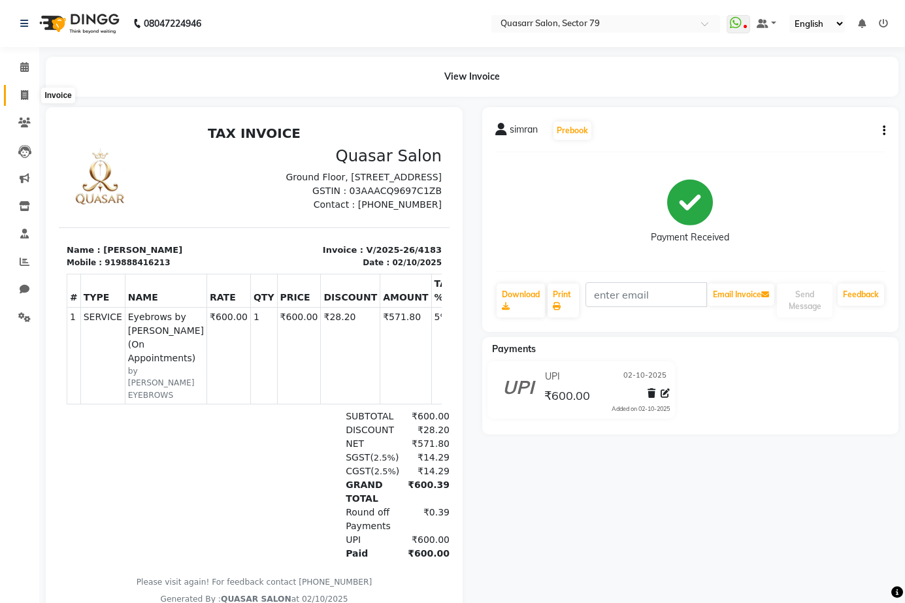
click at [24, 97] on icon at bounding box center [24, 95] width 7 height 10
select select "7231"
select select "service"
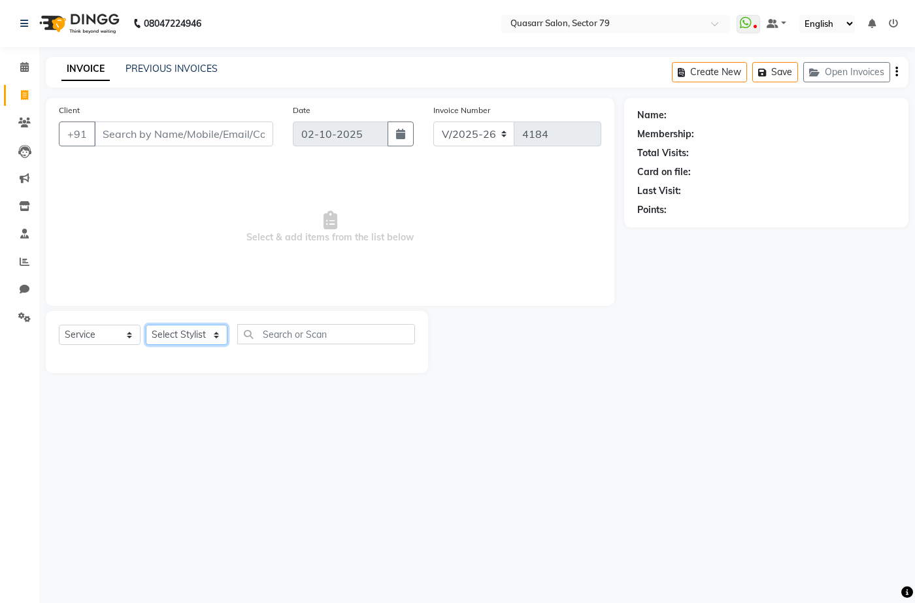
click at [206, 329] on select "Select Stylist ABOY ADDY MUA Aruna [PERSON_NAME] DEEP [PERSON_NAME] [PERSON_NAM…" at bounding box center [187, 335] width 82 height 20
select select "61618"
click at [146, 325] on select "Select Stylist ABOY ADDY MUA Aruna [PERSON_NAME] DEEP [PERSON_NAME] [PERSON_NAM…" at bounding box center [187, 335] width 82 height 20
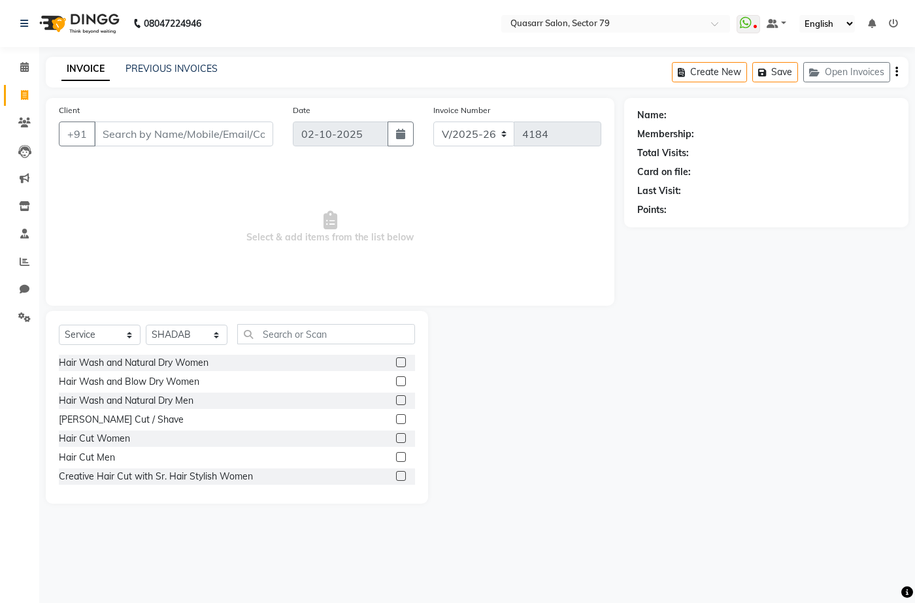
click at [287, 346] on div "Select Service Product Membership Package Voucher Prepaid Gift Card Select Styl…" at bounding box center [237, 339] width 356 height 31
click at [292, 337] on input "text" at bounding box center [326, 334] width 178 height 20
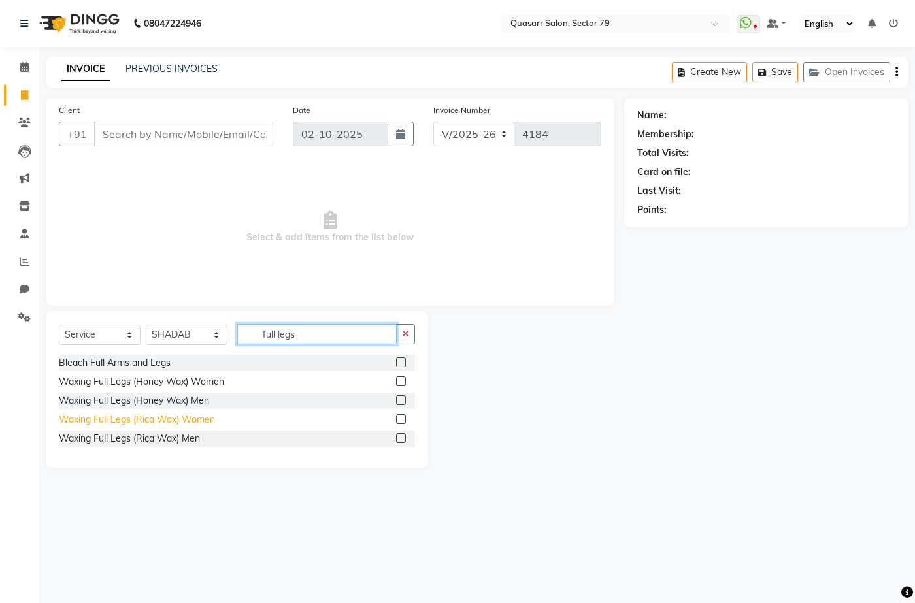
type input "full legs"
click at [205, 424] on div "Waxing Full Legs (Rica Wax) Women" at bounding box center [137, 420] width 156 height 14
checkbox input "false"
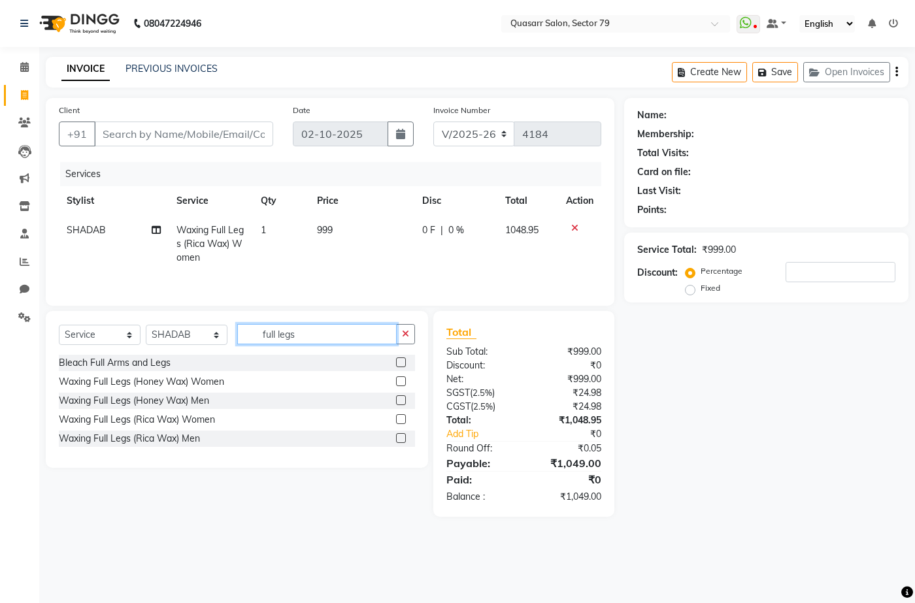
drag, startPoint x: 327, startPoint y: 339, endPoint x: 237, endPoint y: 337, distance: 89.6
click at [237, 337] on input "full legs" at bounding box center [316, 334] width 159 height 20
type input "under"
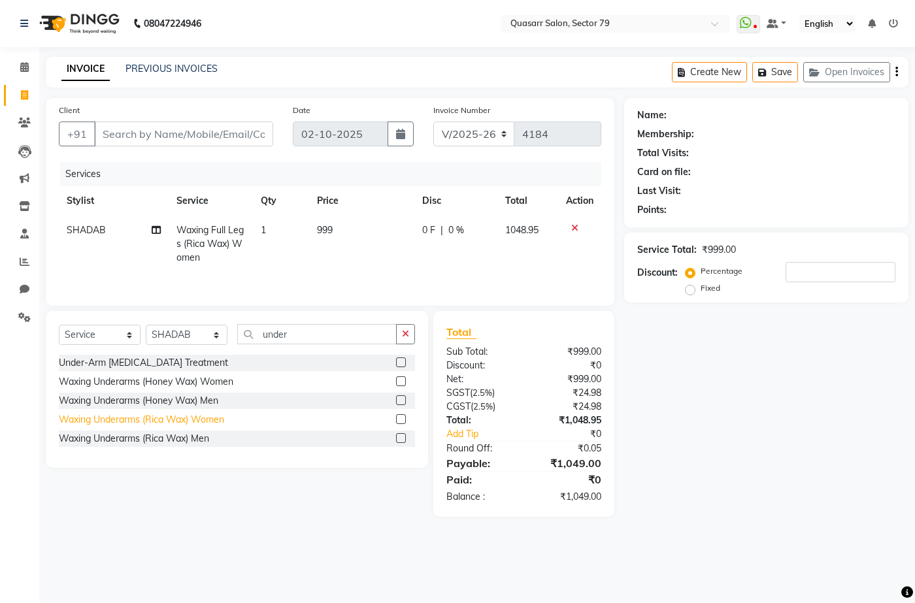
click at [199, 422] on div "Waxing Underarms (Rica Wax) Women" at bounding box center [141, 420] width 165 height 14
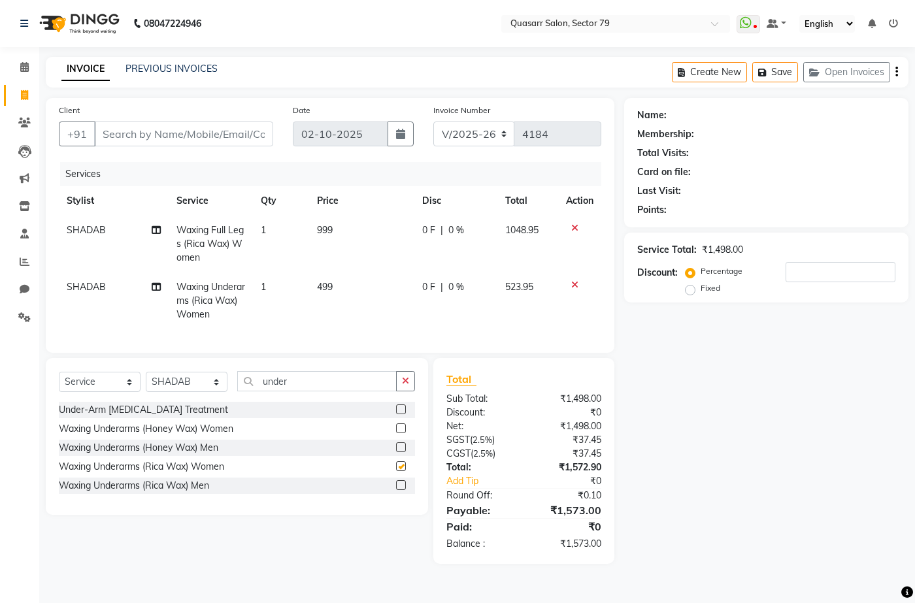
checkbox input "false"
click at [405, 386] on icon "button" at bounding box center [405, 381] width 7 height 9
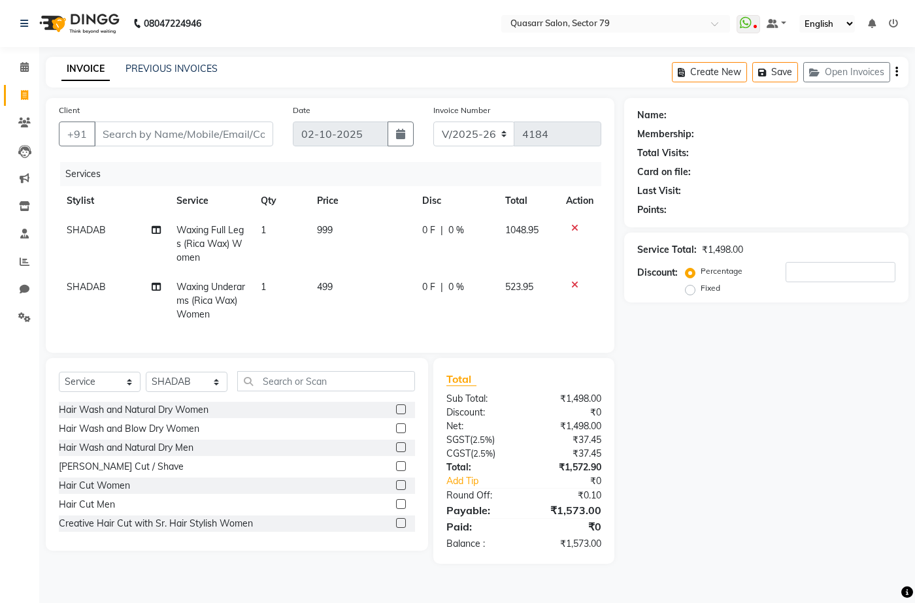
click at [575, 232] on icon at bounding box center [574, 228] width 7 height 9
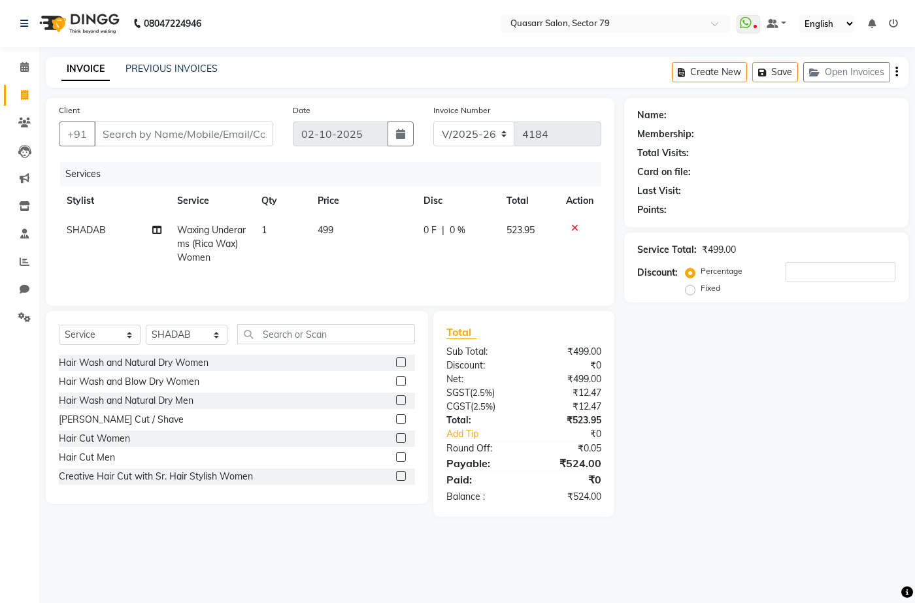
click at [575, 226] on icon at bounding box center [574, 228] width 7 height 9
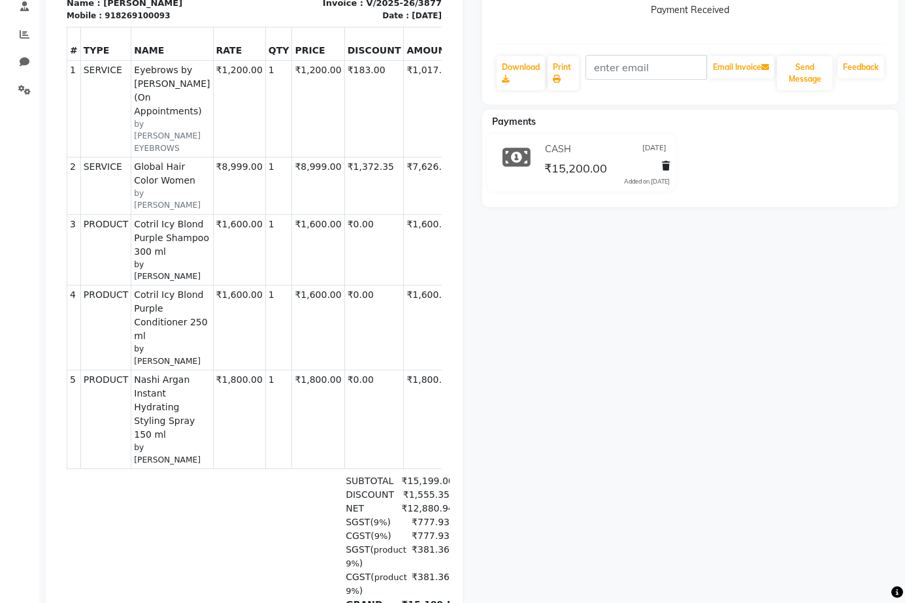
scroll to position [261, 0]
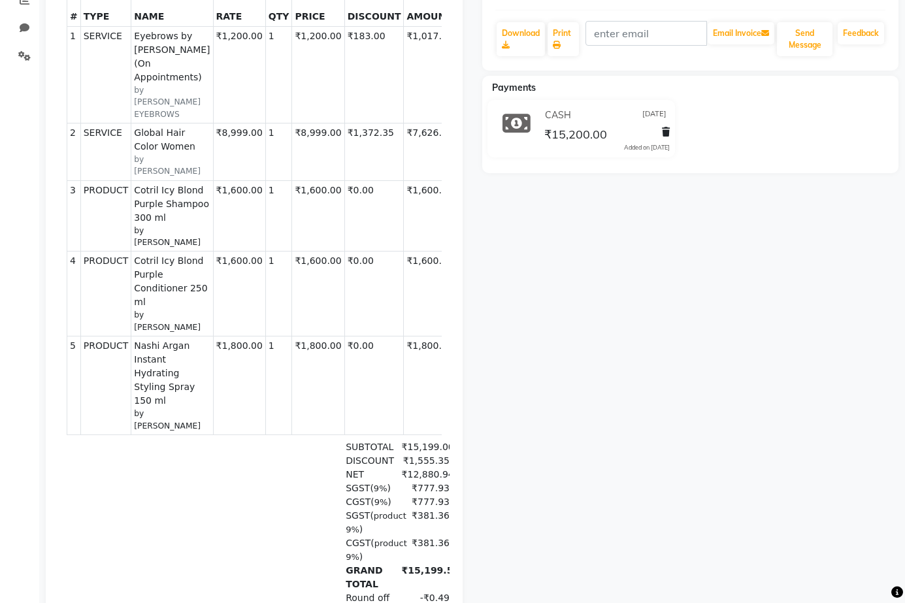
drag, startPoint x: 127, startPoint y: 205, endPoint x: 199, endPoint y: 225, distance: 74.5
click at [199, 225] on tr "3 PRODUCT PRODUCTS Cotril Icy Blond Purple Shampoo 300 ml by SHADAB ₹1,600.00 1" at bounding box center [301, 215] width 468 height 71
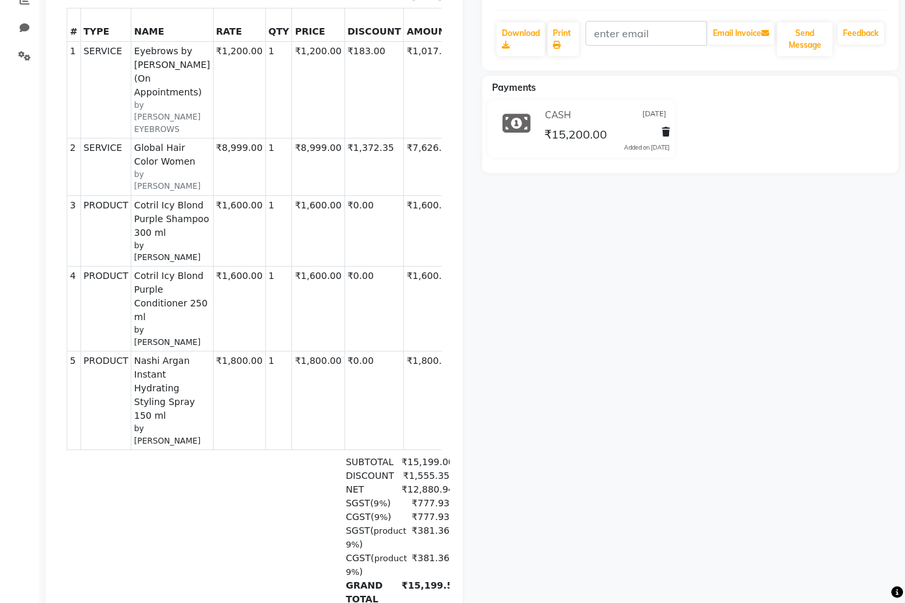
scroll to position [0, 0]
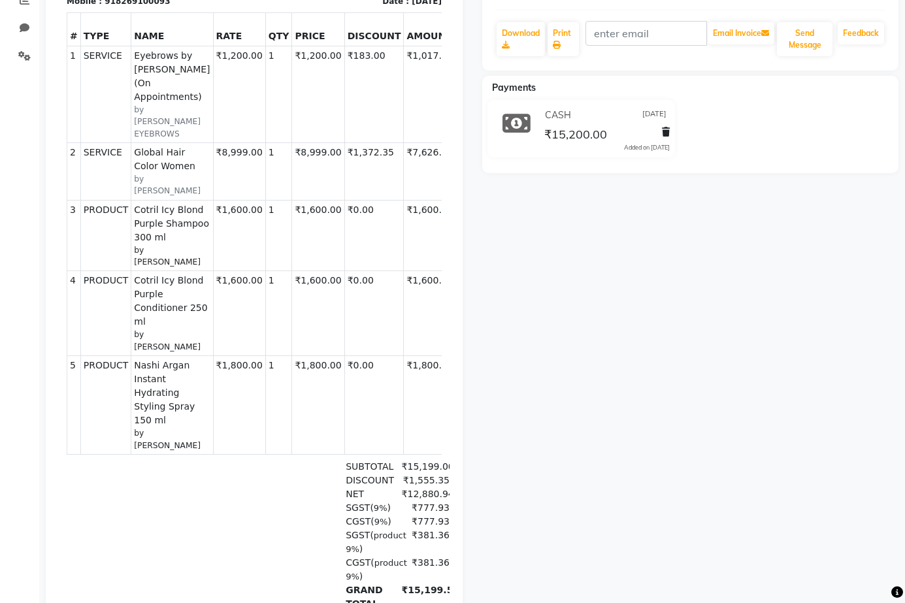
click at [95, 154] on td "SERVICE" at bounding box center [105, 171] width 51 height 58
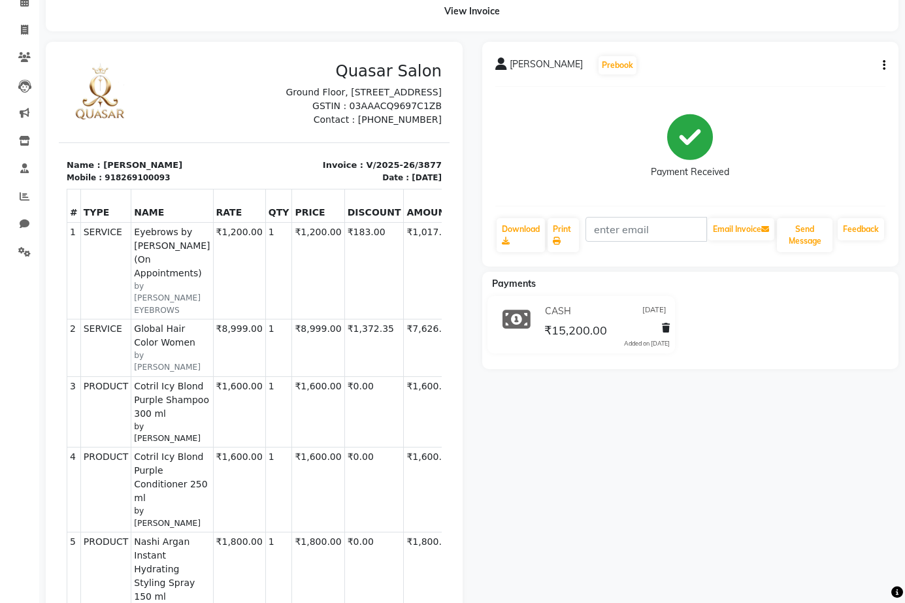
scroll to position [131, 0]
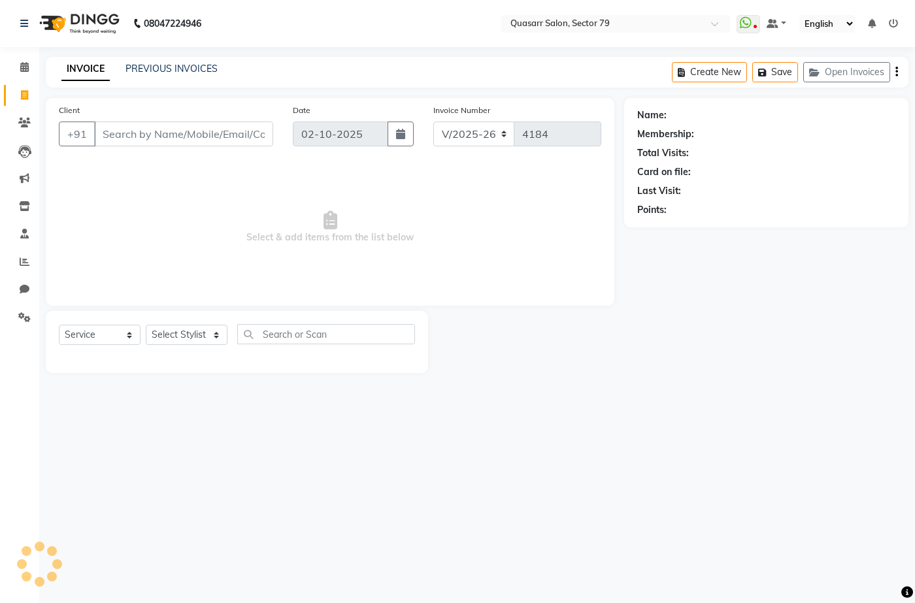
select select "7231"
select select "service"
click at [25, 61] on span at bounding box center [24, 67] width 23 height 15
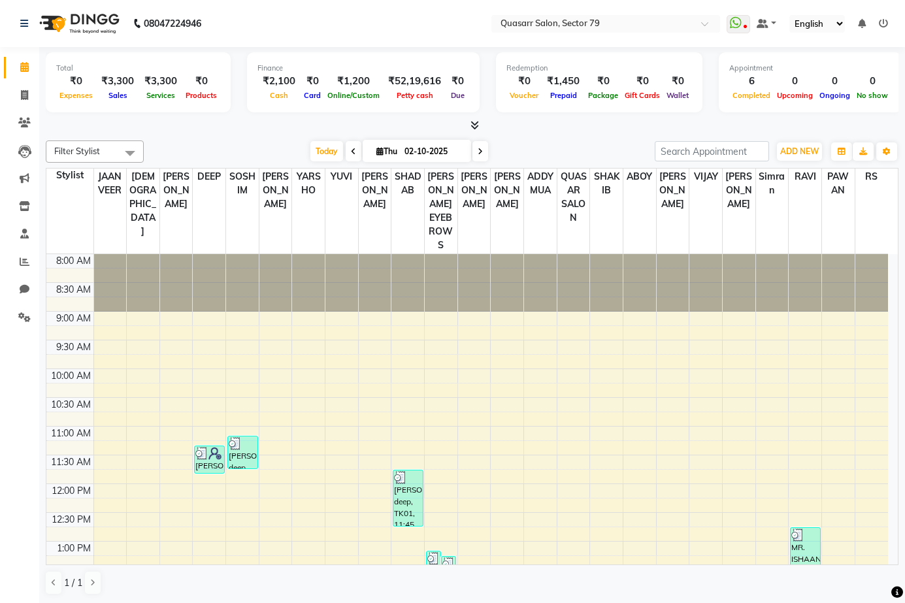
click at [479, 152] on icon at bounding box center [480, 152] width 5 height 8
type input "03-10-2025"
click at [466, 152] on input "03-10-2025" at bounding box center [433, 152] width 65 height 20
select select "10"
select select "2025"
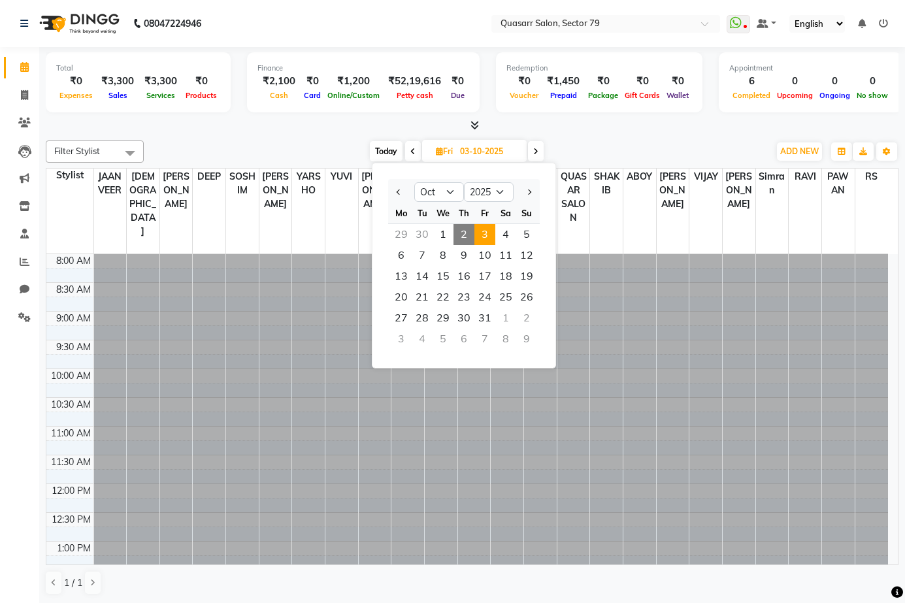
click at [479, 152] on input "03-10-2025" at bounding box center [488, 152] width 65 height 20
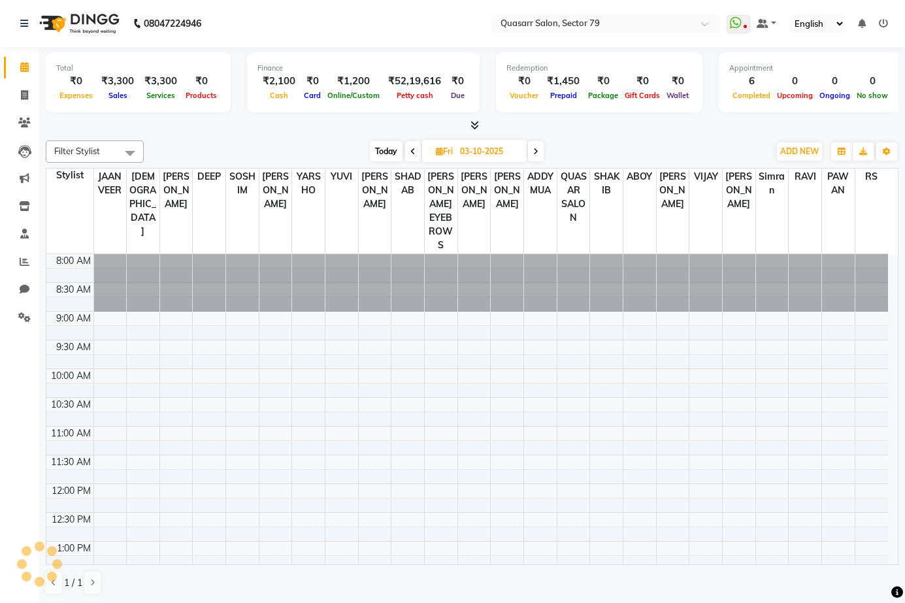
scroll to position [288, 0]
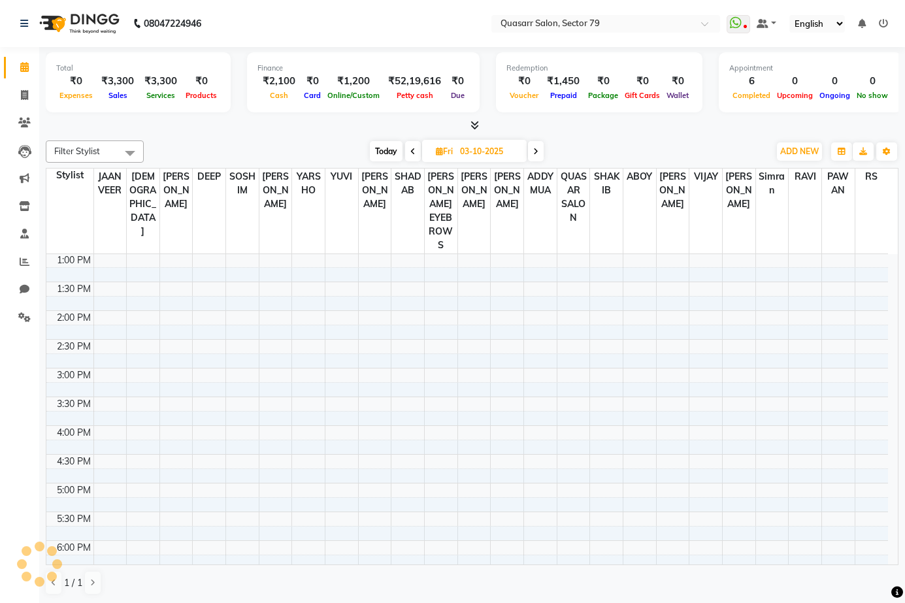
click at [539, 149] on icon at bounding box center [535, 152] width 5 height 8
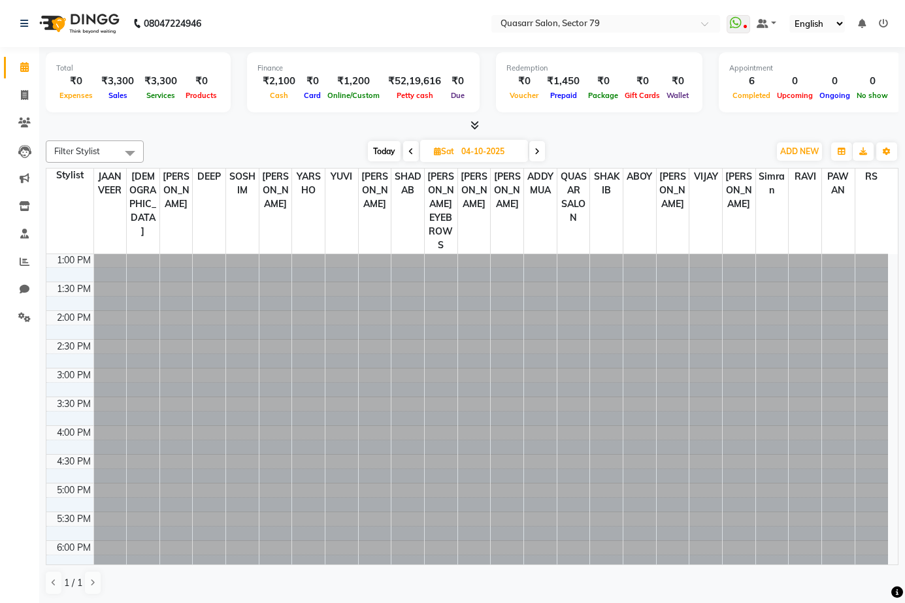
scroll to position [0, 0]
click at [539, 149] on icon at bounding box center [537, 152] width 5 height 8
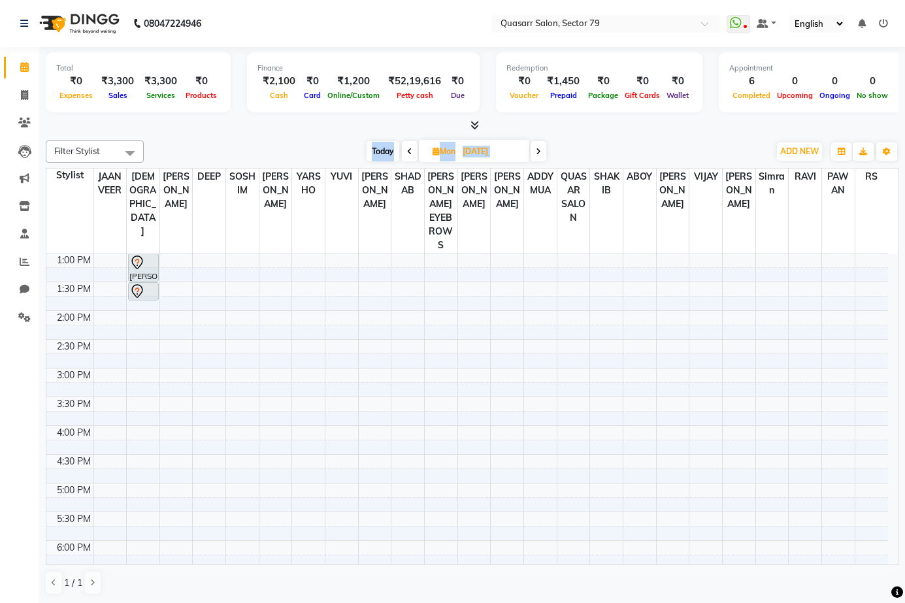
click at [285, 144] on div "Today Mon 06-10-2025" at bounding box center [456, 152] width 612 height 20
click at [416, 152] on span at bounding box center [410, 151] width 16 height 20
click at [414, 152] on span at bounding box center [411, 151] width 16 height 20
type input "04-10-2025"
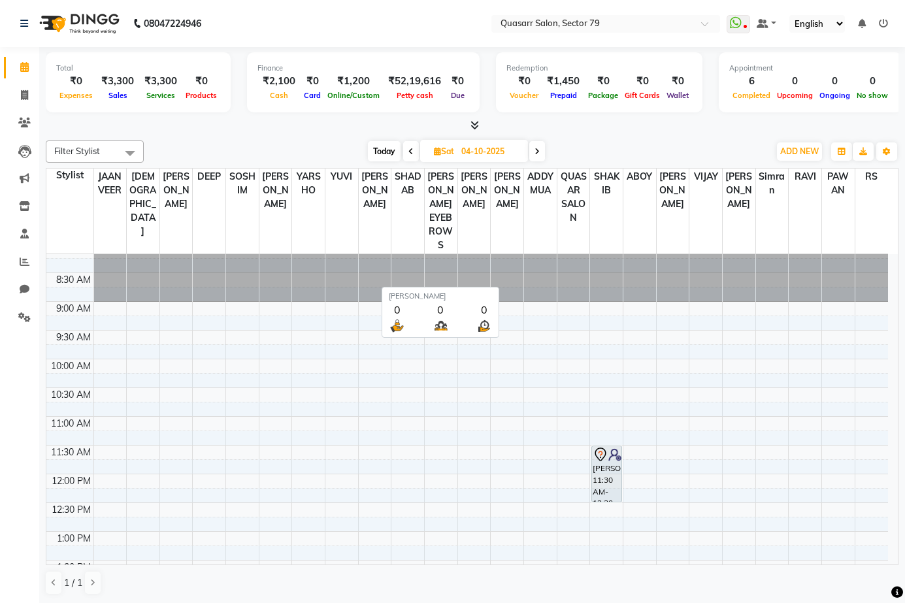
scroll to position [0, 0]
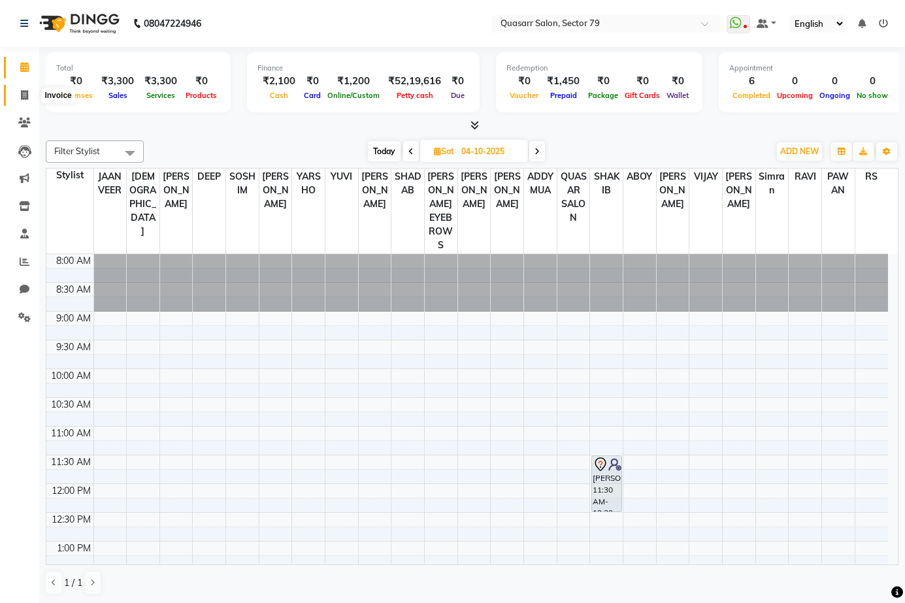
click at [27, 97] on icon at bounding box center [24, 95] width 7 height 10
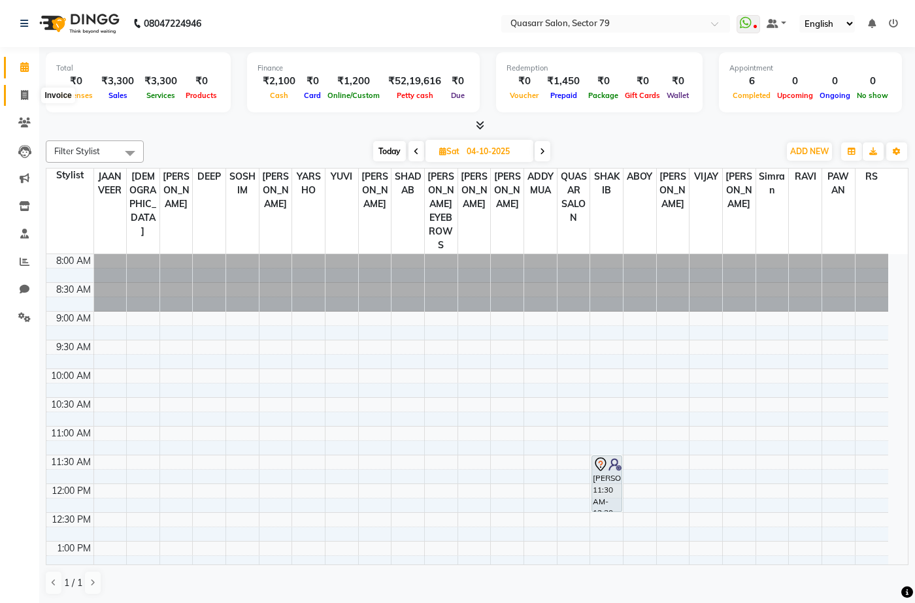
select select "service"
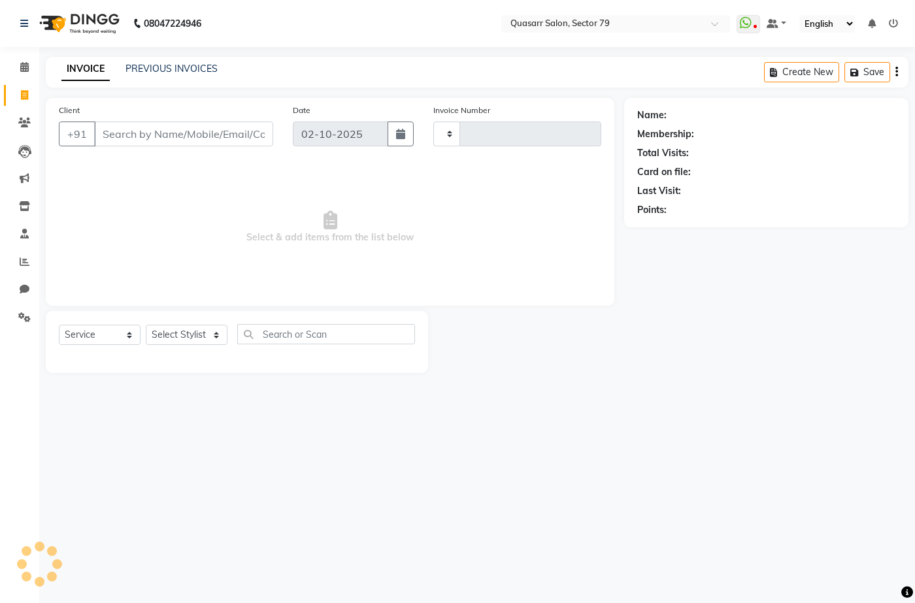
type input "4184"
select select "7231"
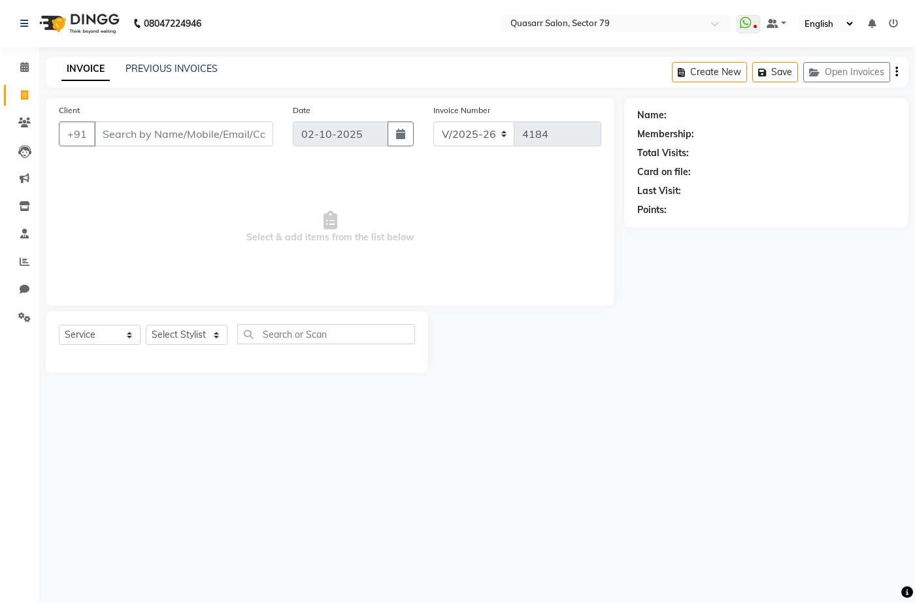
click at [158, 131] on input "Client" at bounding box center [183, 134] width 179 height 25
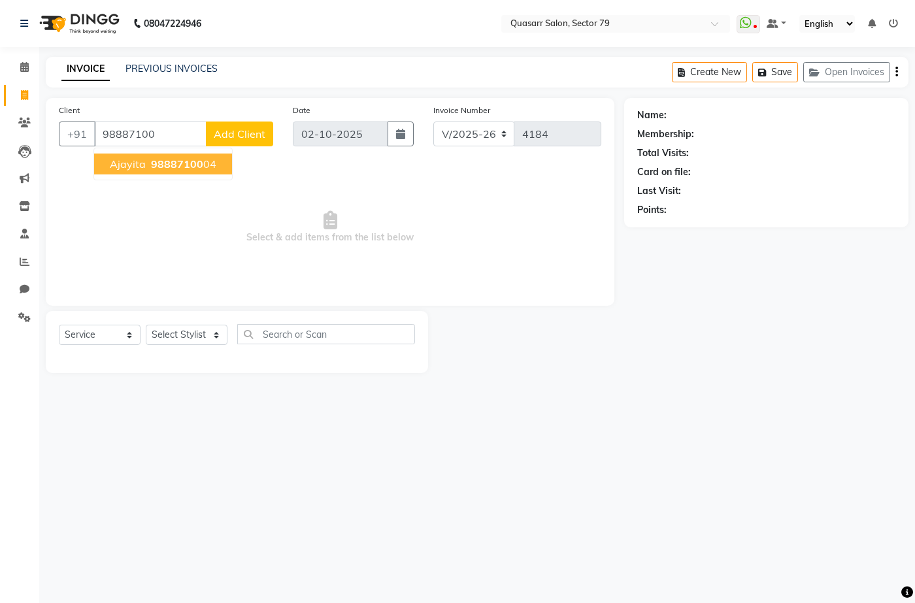
click at [188, 175] on ngb-typeahead-window "Ajayita 98887100 04" at bounding box center [162, 164] width 139 height 33
click at [188, 170] on span "98887100" at bounding box center [177, 164] width 52 height 13
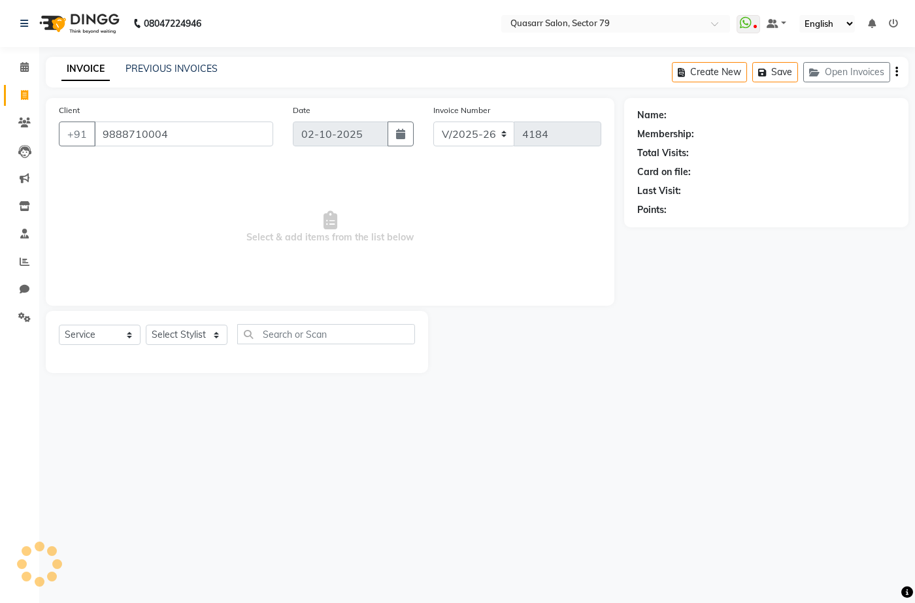
type input "9888710004"
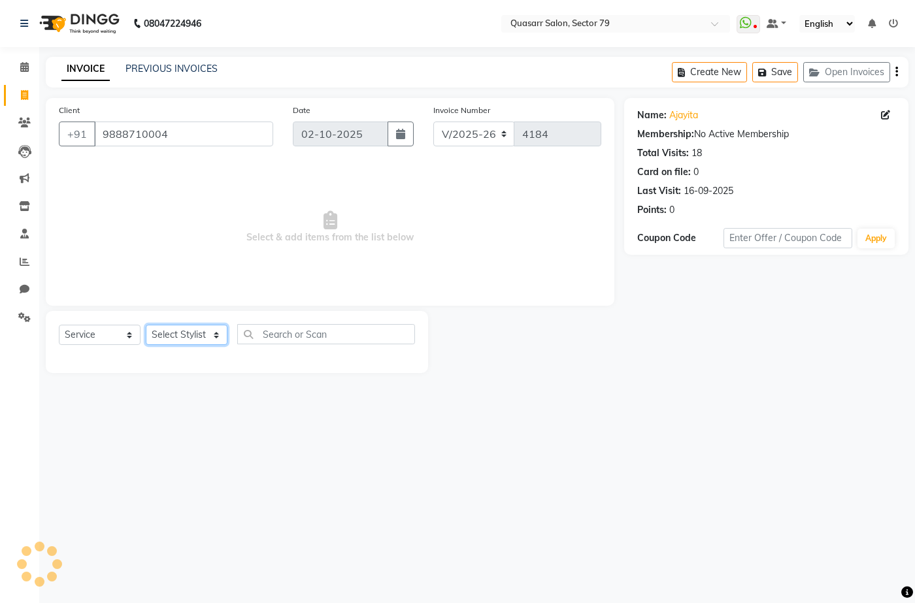
click at [193, 331] on select "Select Stylist ABOY ADDY MUA Aruna [PERSON_NAME] DEEP [PERSON_NAME] [PERSON_NAM…" at bounding box center [187, 335] width 82 height 20
click at [146, 325] on select "Select Stylist ABOY ADDY MUA Aruna [PERSON_NAME] DEEP [PERSON_NAME] [PERSON_NAM…" at bounding box center [187, 335] width 82 height 20
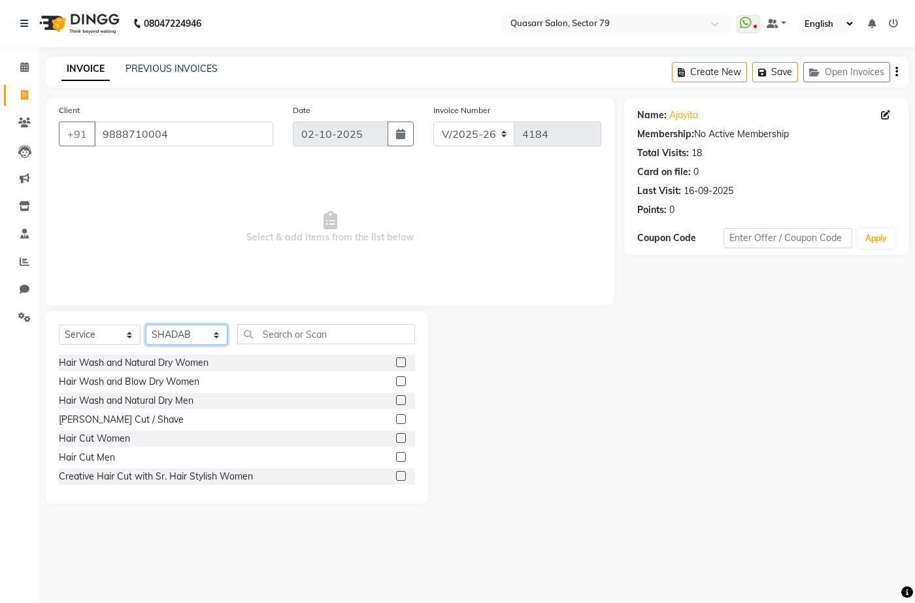
click at [195, 331] on select "Select Stylist ABOY ADDY MUA Aruna [PERSON_NAME] DEEP [PERSON_NAME] [PERSON_NAM…" at bounding box center [187, 335] width 82 height 20
select select "69599"
click at [146, 325] on select "Select Stylist ABOY ADDY MUA Aruna [PERSON_NAME] DEEP [PERSON_NAME] [PERSON_NAM…" at bounding box center [187, 335] width 82 height 20
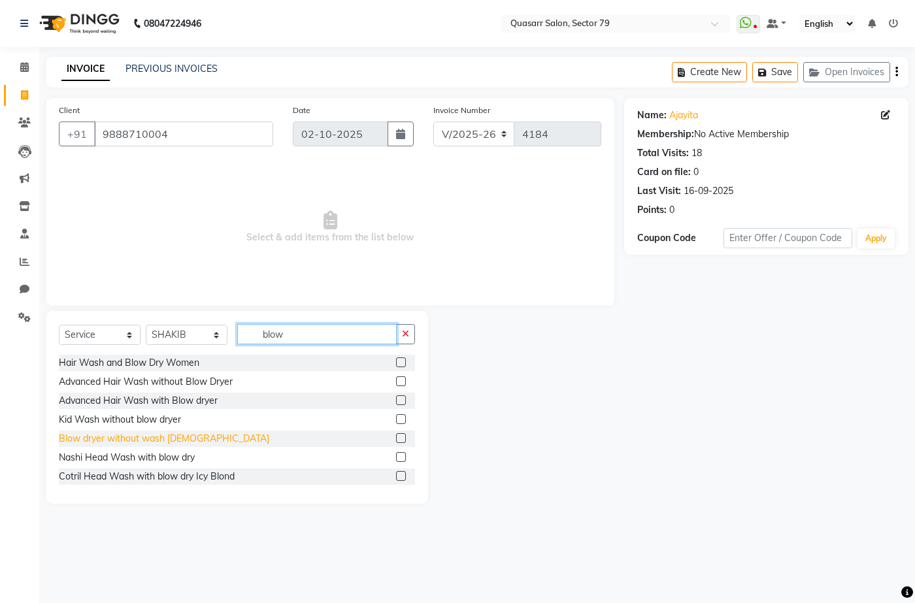
type input "blow"
click at [161, 441] on div "Blow dryer without wash [DEMOGRAPHIC_DATA]" at bounding box center [164, 439] width 210 height 14
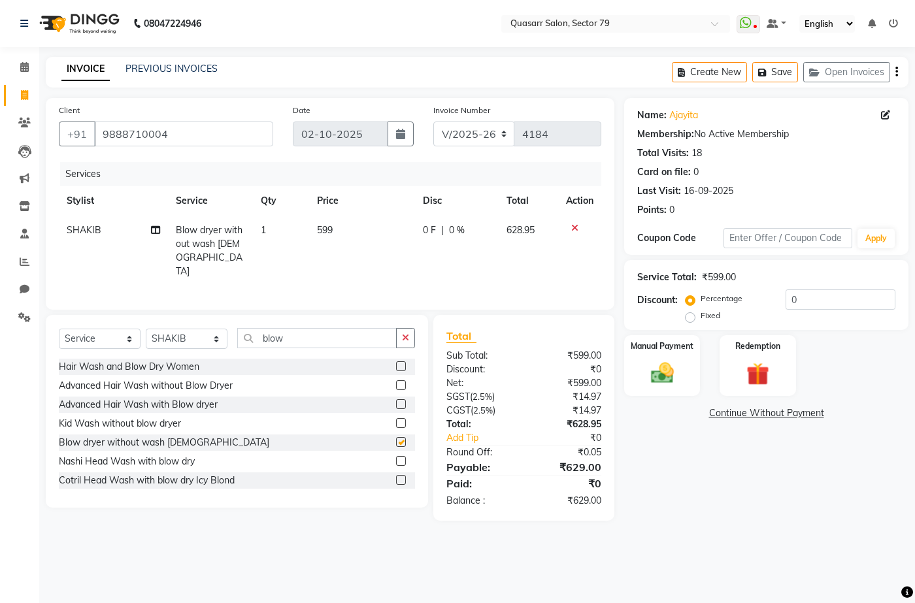
checkbox input "false"
click at [404, 340] on button "button" at bounding box center [405, 338] width 19 height 20
click at [330, 227] on span "599" at bounding box center [325, 230] width 16 height 12
select select "69599"
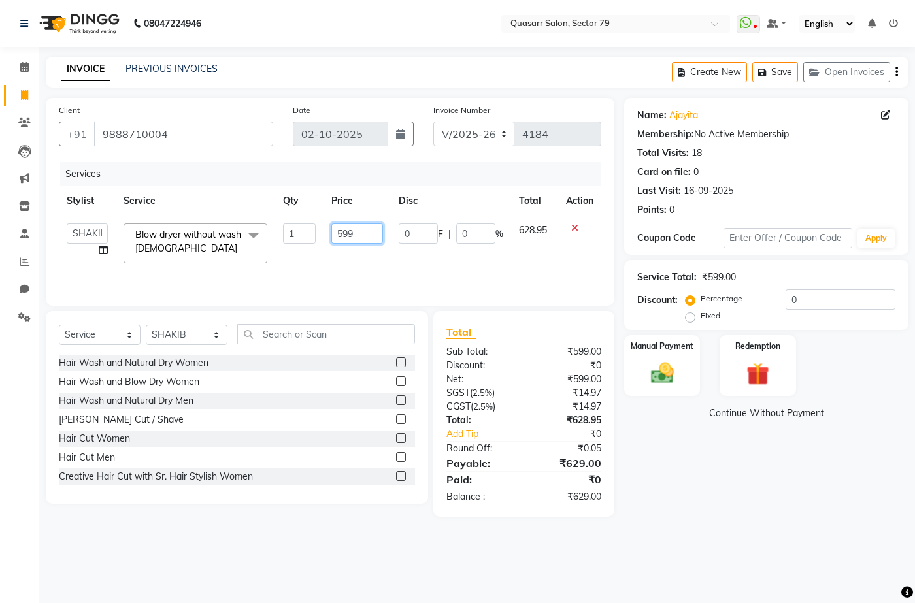
click at [343, 237] on input "599" at bounding box center [356, 234] width 51 height 20
type input "500"
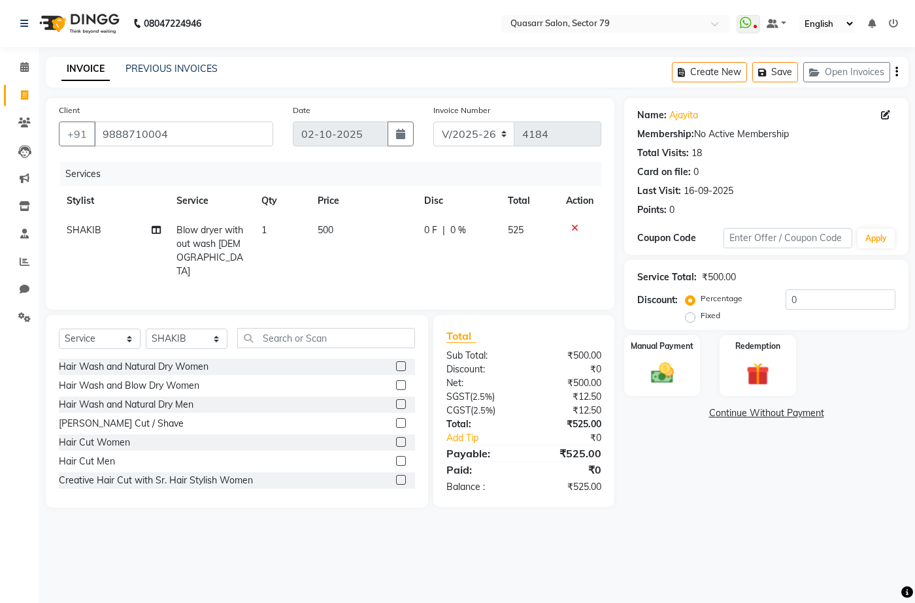
click at [416, 251] on td "0 F | 0 %" at bounding box center [458, 251] width 84 height 71
select select "69599"
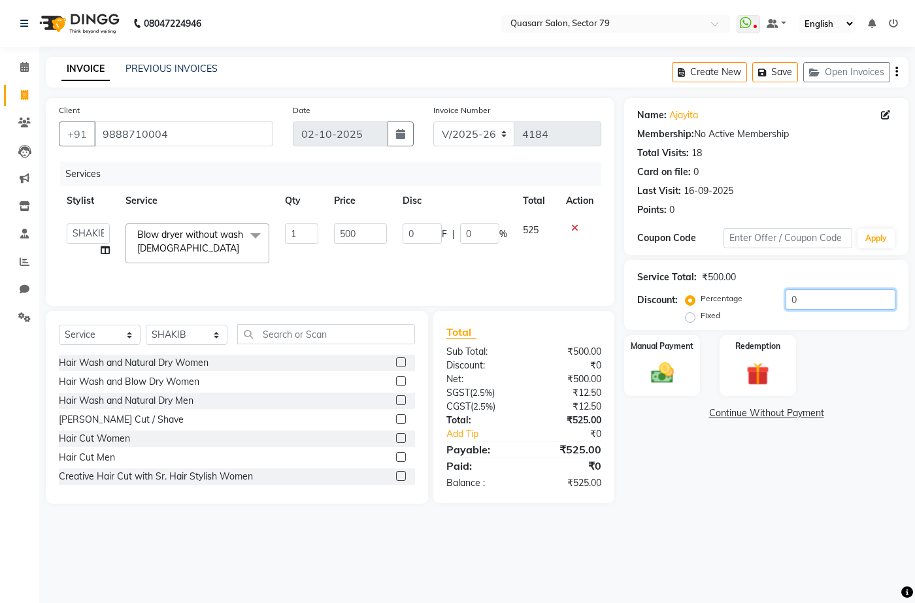
drag, startPoint x: 814, startPoint y: 294, endPoint x: 728, endPoint y: 295, distance: 86.3
click at [728, 295] on div "Percentage Fixed 0" at bounding box center [791, 307] width 207 height 35
type input "4"
type input "20"
type input "4"
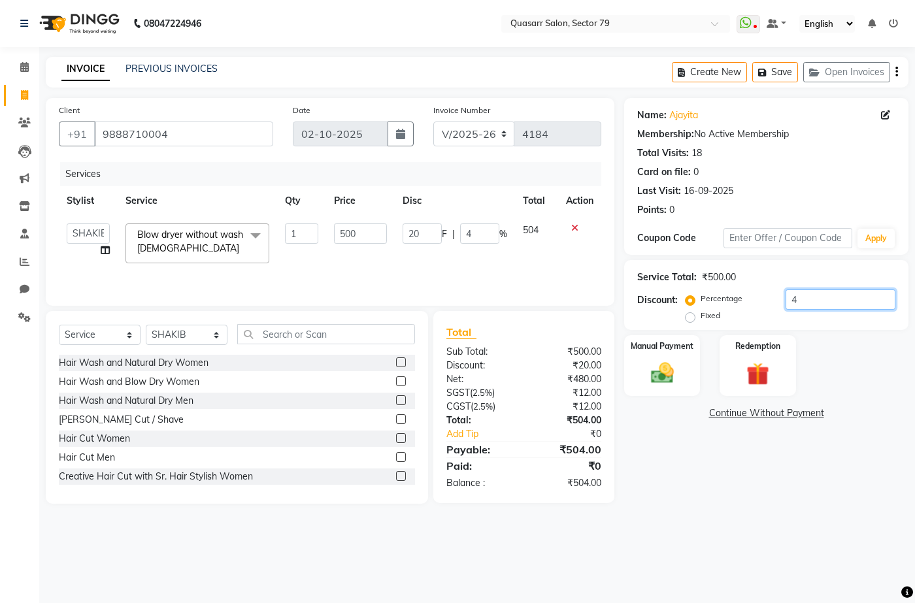
type input "4.8"
type input "24"
type input "4.8"
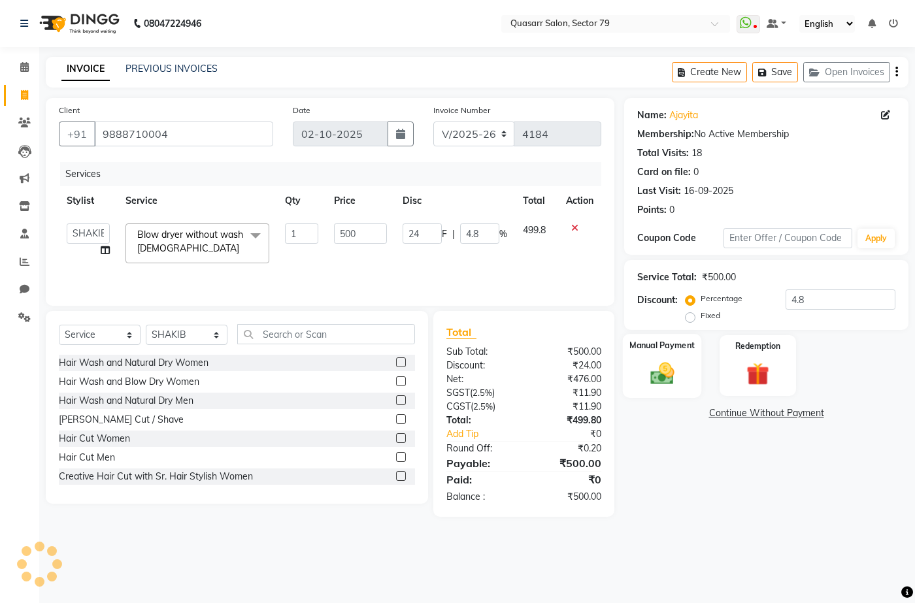
click at [685, 377] on div "Manual Payment" at bounding box center [662, 365] width 79 height 63
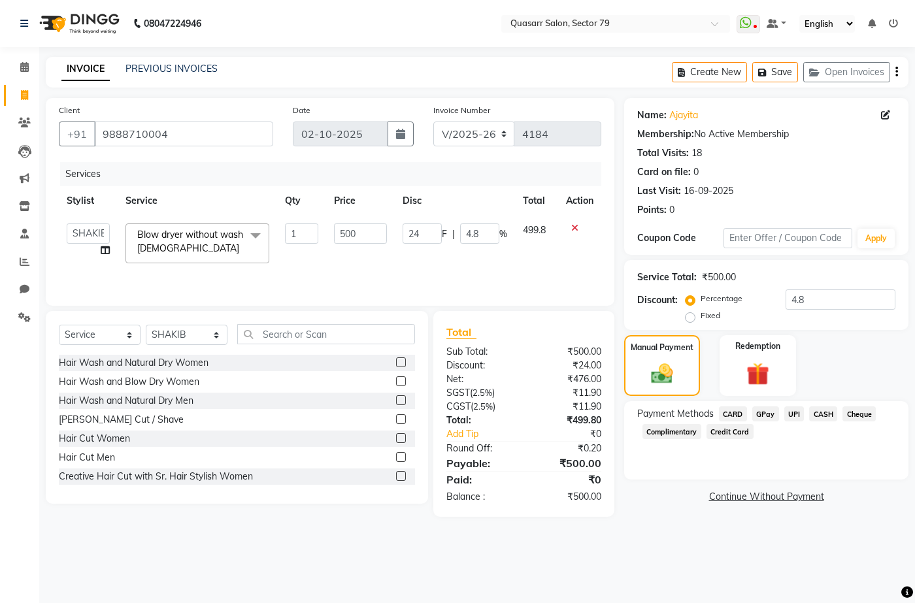
click at [802, 415] on span "UPI" at bounding box center [794, 414] width 20 height 15
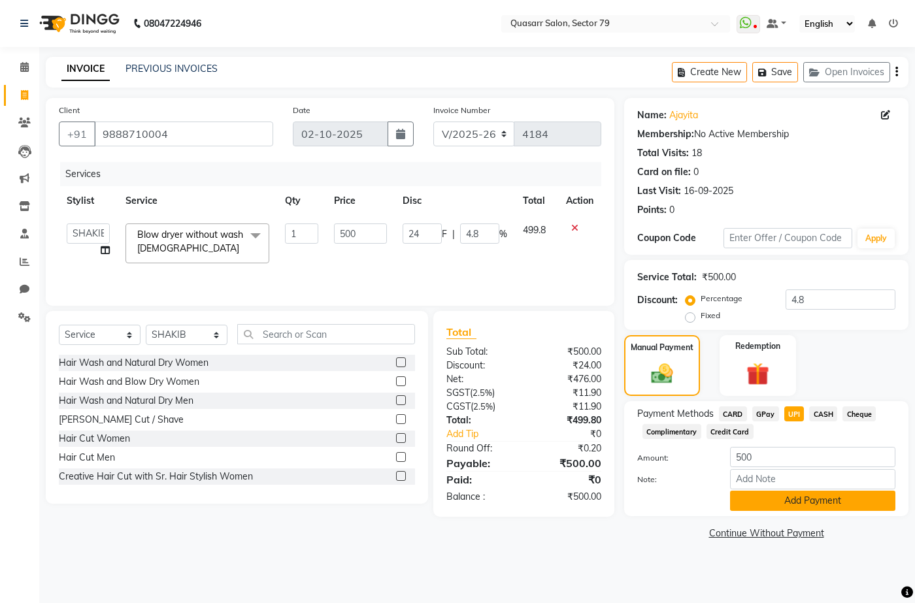
click at [813, 504] on button "Add Payment" at bounding box center [812, 501] width 165 height 20
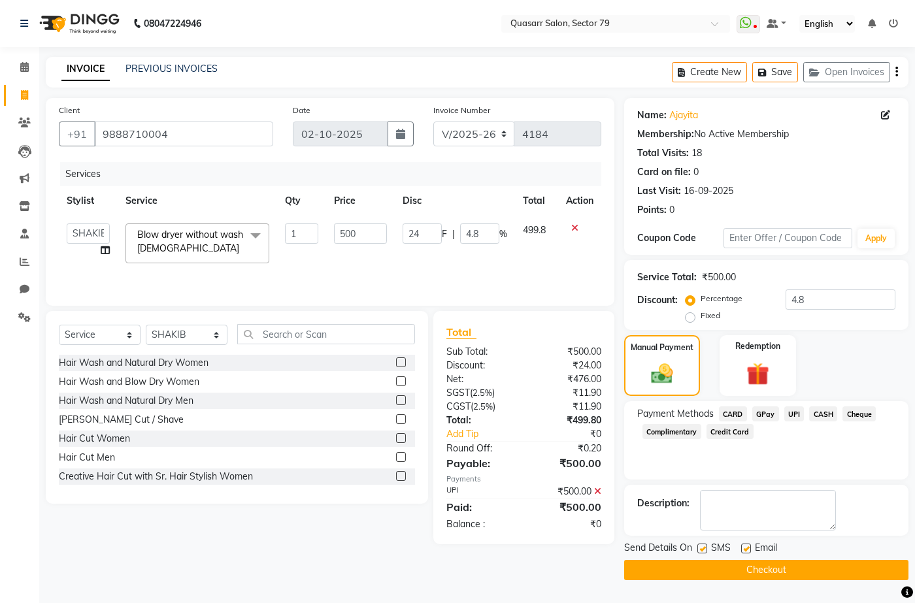
click at [700, 549] on label at bounding box center [702, 549] width 10 height 10
click at [700, 549] on input "checkbox" at bounding box center [701, 549] width 8 height 8
checkbox input "false"
click at [749, 546] on label at bounding box center [746, 549] width 10 height 10
click at [749, 546] on input "checkbox" at bounding box center [745, 549] width 8 height 8
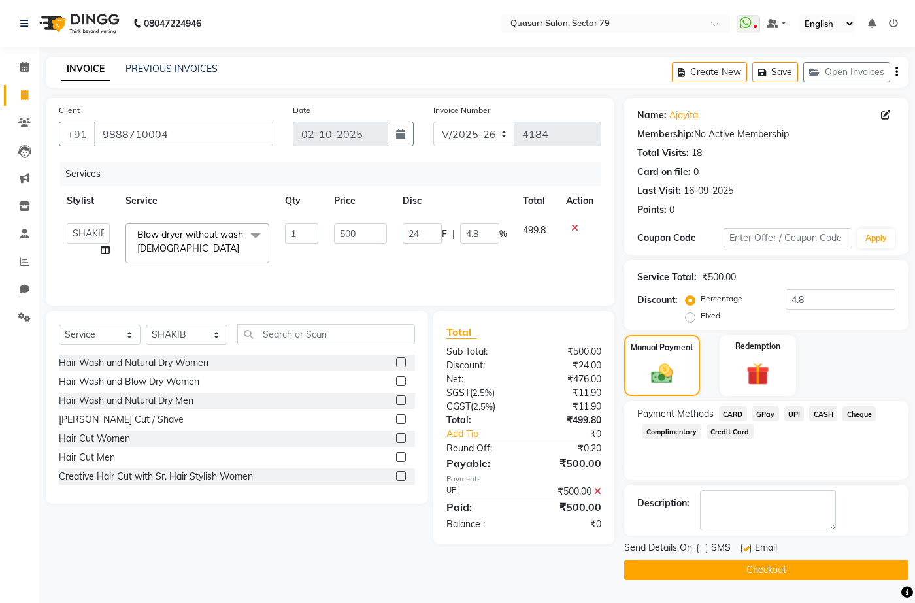
checkbox input "false"
click at [758, 566] on button "Checkout" at bounding box center [766, 570] width 284 height 20
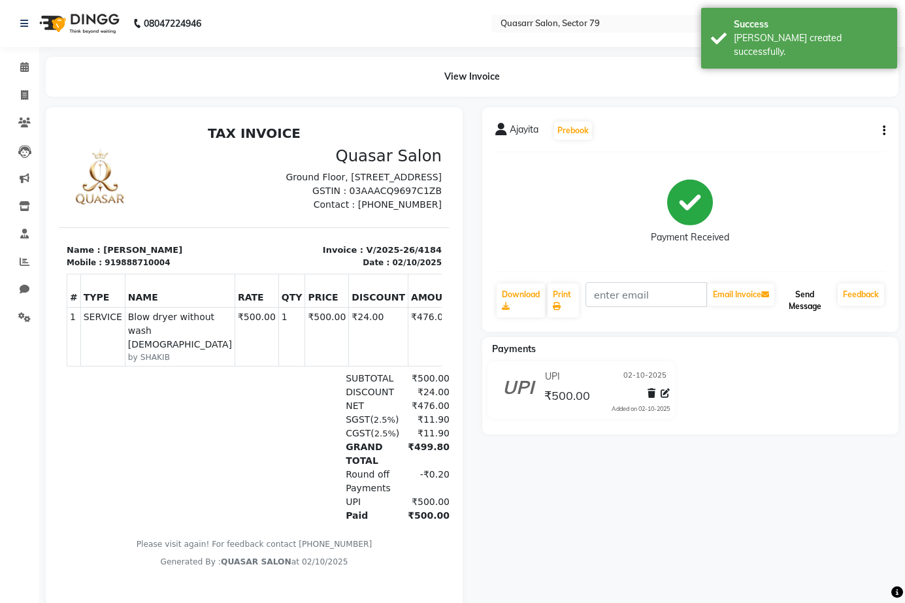
click at [813, 297] on button "Send Message" at bounding box center [805, 301] width 56 height 34
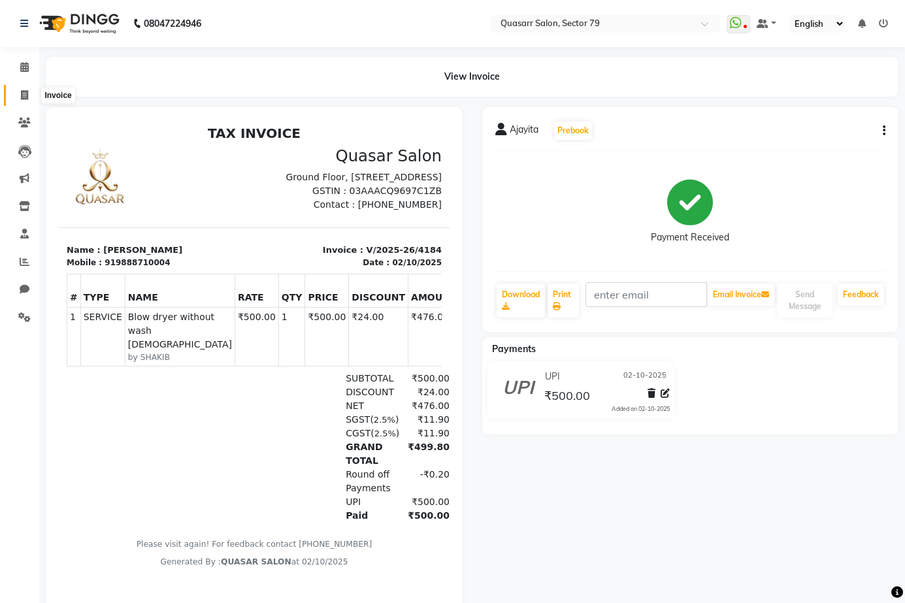
click at [24, 99] on icon at bounding box center [24, 95] width 7 height 10
select select "service"
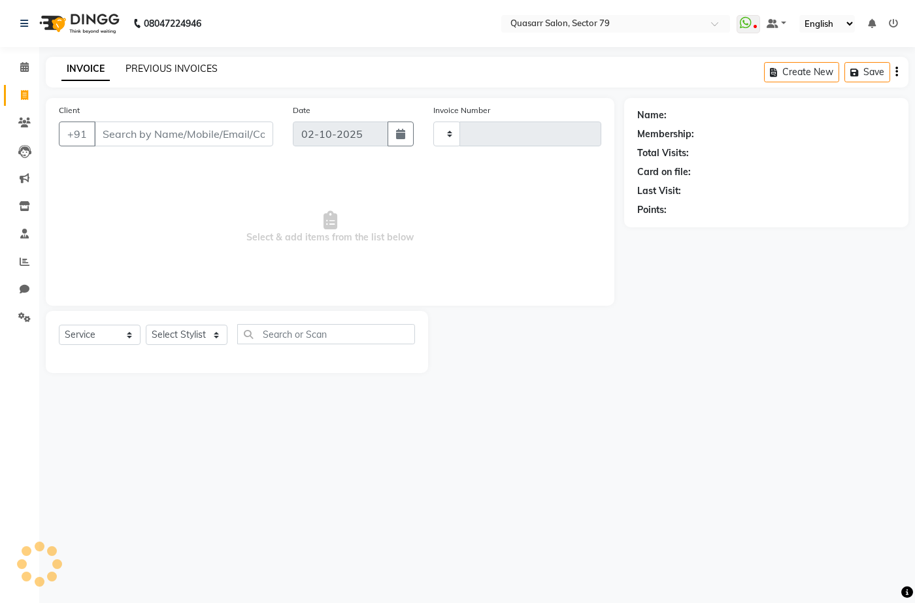
type input "4185"
select select "7231"
click at [305, 88] on main "INVOICE PREVIOUS INVOICES Create New Save Open Invoices Client +91 Date 02-10-2…" at bounding box center [477, 225] width 876 height 336
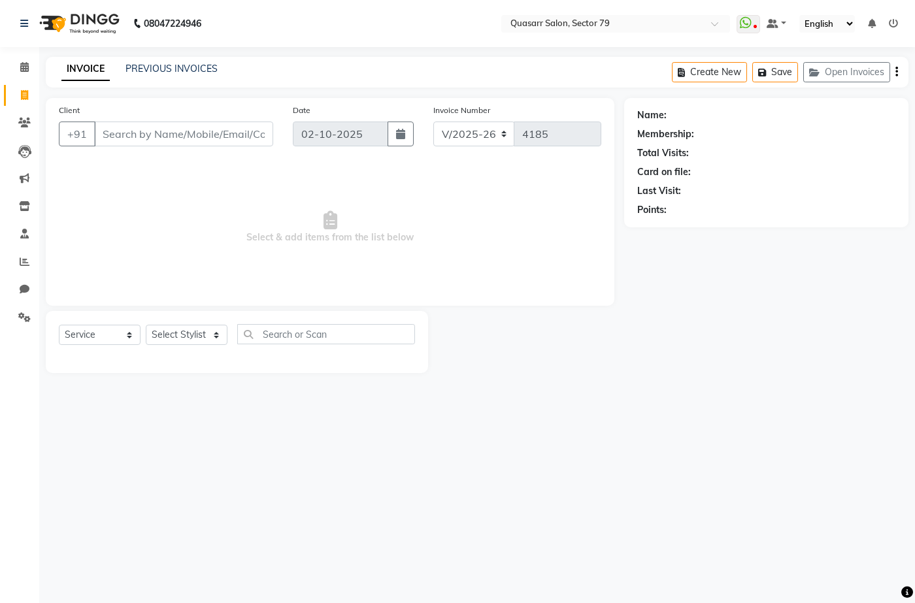
click at [389, 76] on div "INVOICE PREVIOUS INVOICES Create New Save Open Invoices" at bounding box center [477, 72] width 863 height 31
click at [189, 137] on input "Client" at bounding box center [183, 134] width 179 height 25
drag, startPoint x: 171, startPoint y: 135, endPoint x: 0, endPoint y: 119, distance: 172.0
click at [0, 119] on app-home "08047224946 Select Location × Quasarr Salon, Sector 79 WhatsApp Status ✕ Status…" at bounding box center [457, 196] width 915 height 393
type input "9478633733"
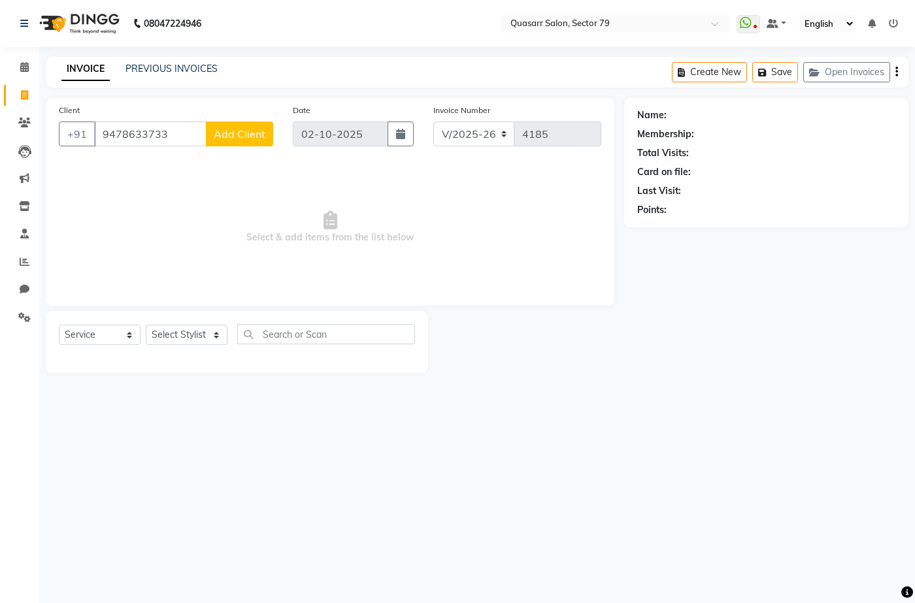
click at [235, 137] on span "Add Client" at bounding box center [240, 133] width 52 height 13
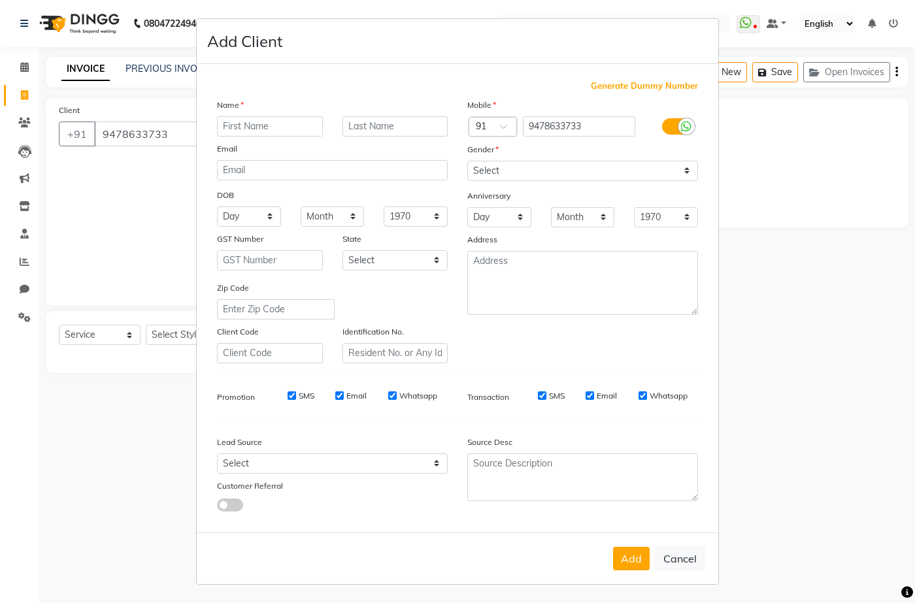
click at [237, 120] on input "text" at bounding box center [270, 126] width 106 height 20
type input "[PERSON_NAME]"
click at [551, 186] on div "Anniversary" at bounding box center [583, 196] width 250 height 21
click at [523, 169] on select "Select Male Female Other Prefer Not To Say" at bounding box center [582, 171] width 231 height 20
select select "male"
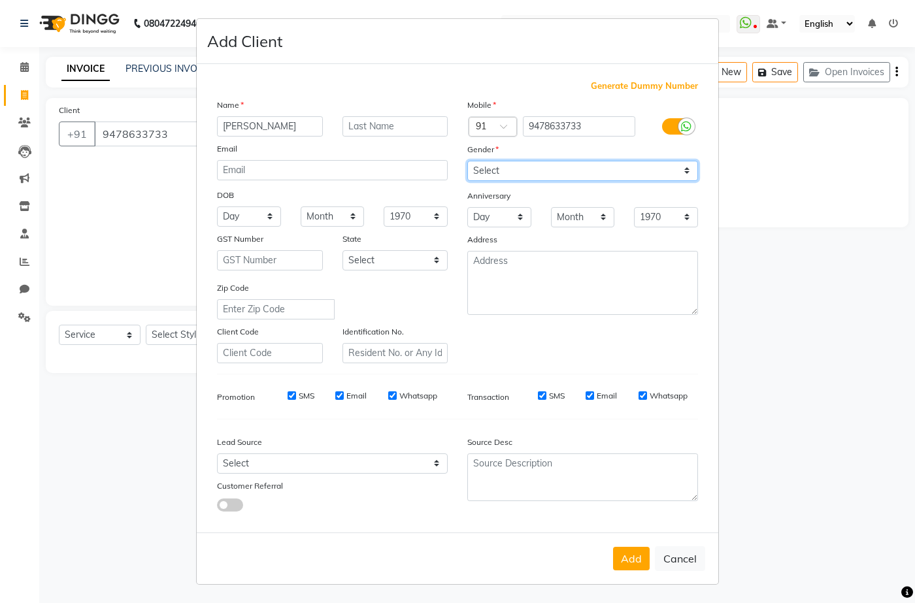
click at [467, 161] on select "Select Male Female Other Prefer Not To Say" at bounding box center [582, 171] width 231 height 20
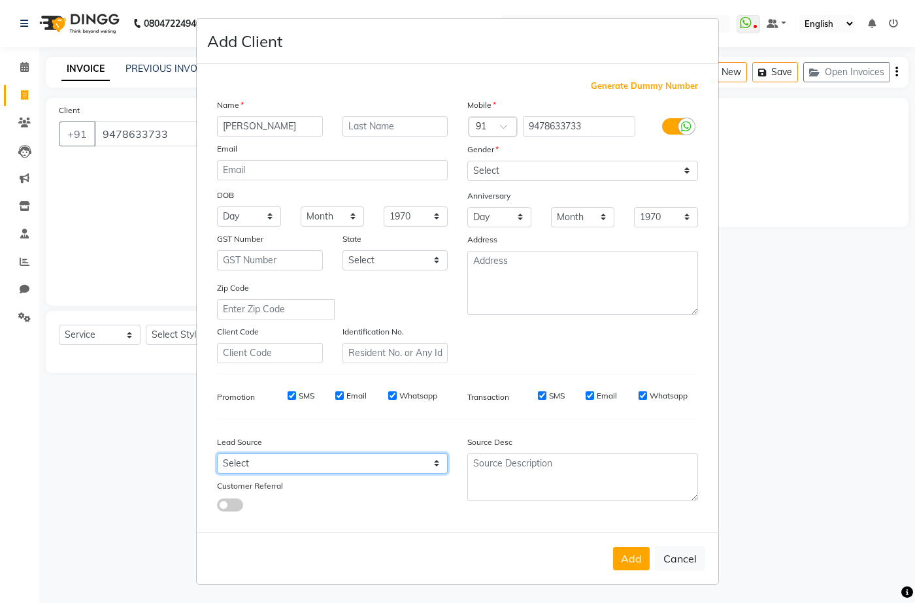
click at [348, 465] on select "Select Walk-in Referral Internet Friend Word of Mouth Advertisement Facebook Ju…" at bounding box center [332, 464] width 231 height 20
select select "49714"
click at [217, 454] on select "Select Walk-in Referral Internet Friend Word of Mouth Advertisement Facebook Ju…" at bounding box center [332, 464] width 231 height 20
click at [636, 566] on button "Add" at bounding box center [631, 559] width 37 height 24
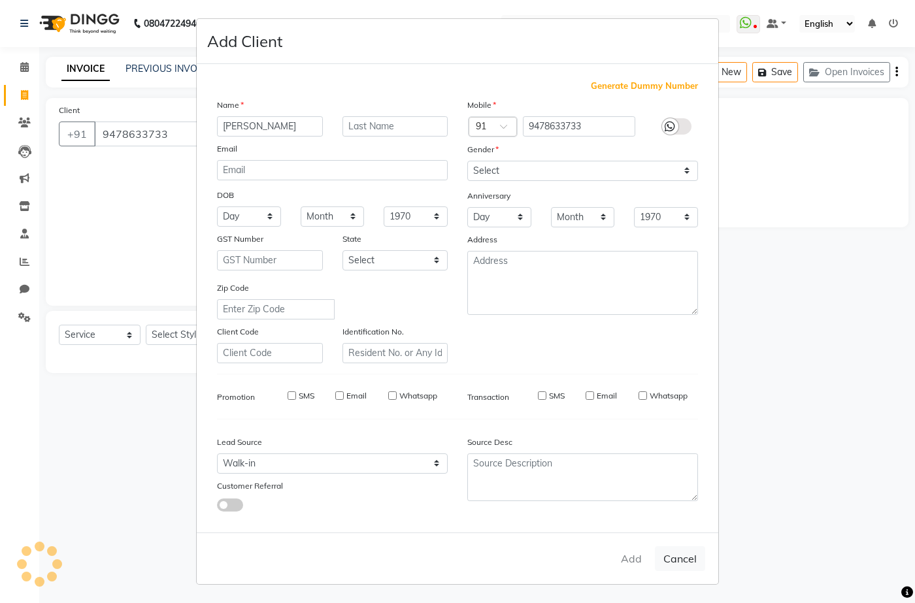
select select
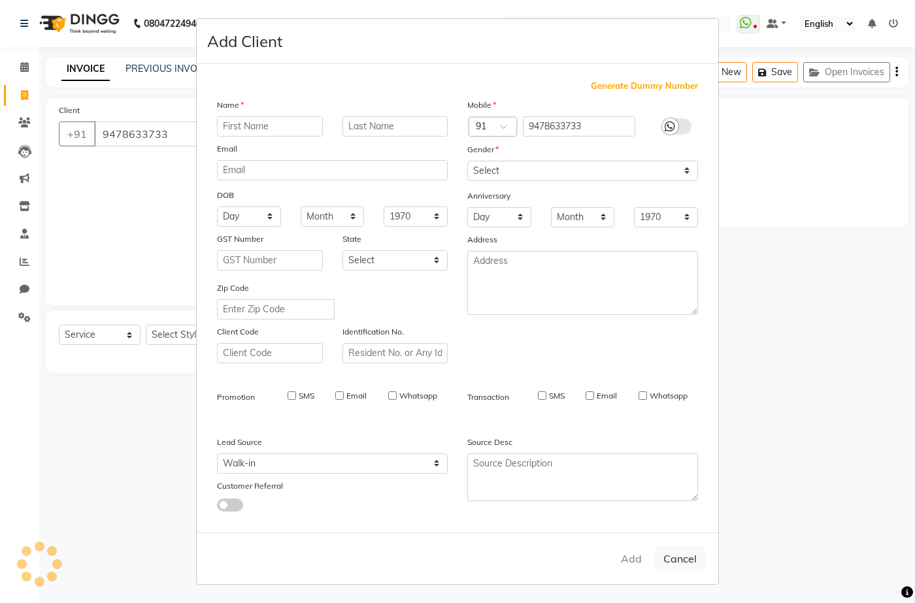
select select
checkbox input "false"
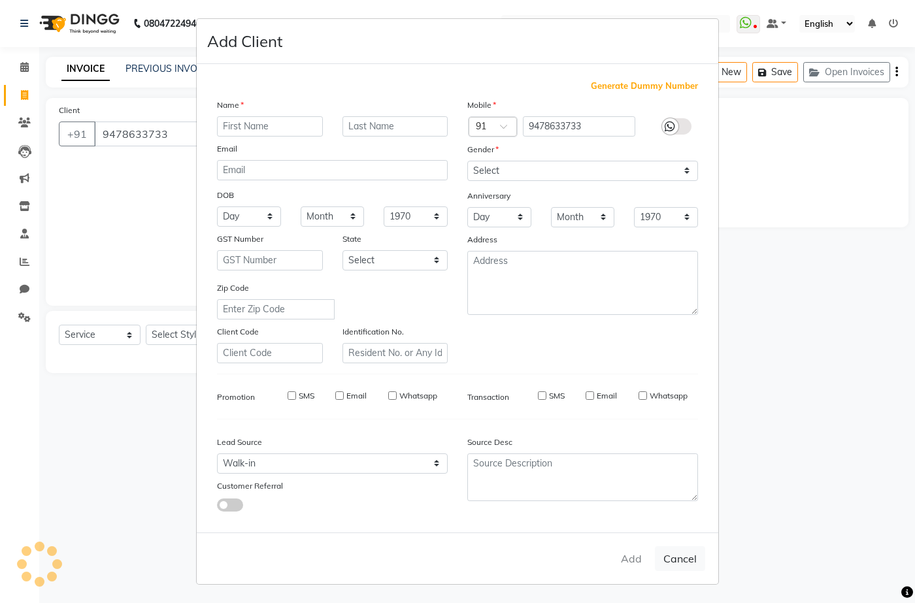
checkbox input "false"
click at [176, 337] on ngb-modal-window "Add Client Generate Dummy Number Name Email DOB Day 01 02 03 04 05 06 07 08 09 …" at bounding box center [457, 301] width 915 height 603
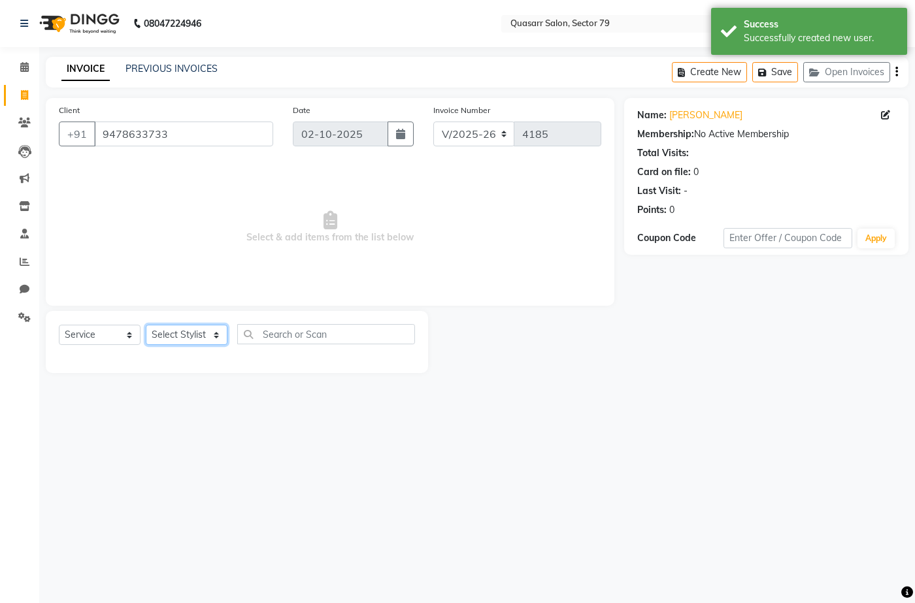
click at [176, 337] on select "Select Stylist ABOY ADDY MUA Aruna [PERSON_NAME] DEEP [PERSON_NAME] [PERSON_NAM…" at bounding box center [187, 335] width 82 height 20
select select "83551"
click at [146, 325] on select "Select Stylist ABOY ADDY MUA Aruna [PERSON_NAME] DEEP [PERSON_NAME] [PERSON_NAM…" at bounding box center [187, 335] width 82 height 20
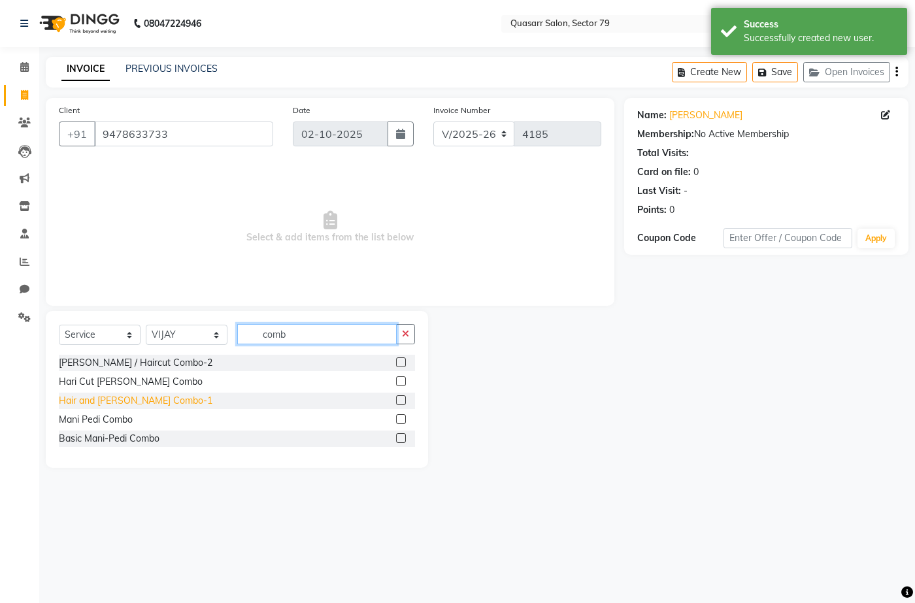
type input "comb"
click at [141, 399] on div "Hair and [PERSON_NAME] Combo-1" at bounding box center [136, 401] width 154 height 14
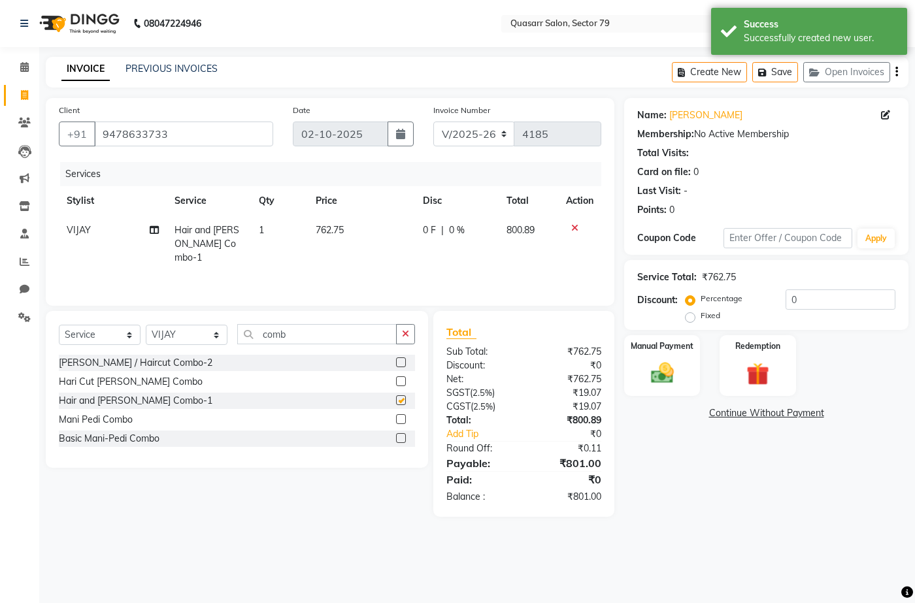
checkbox input "false"
click at [411, 340] on button "button" at bounding box center [405, 334] width 19 height 20
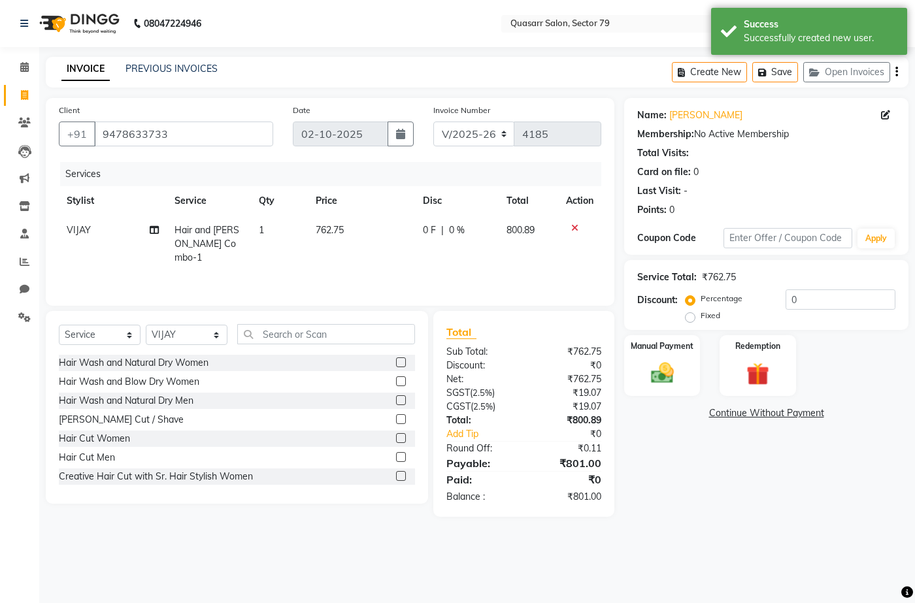
click at [351, 243] on td "762.75" at bounding box center [362, 244] width 108 height 57
select select "83551"
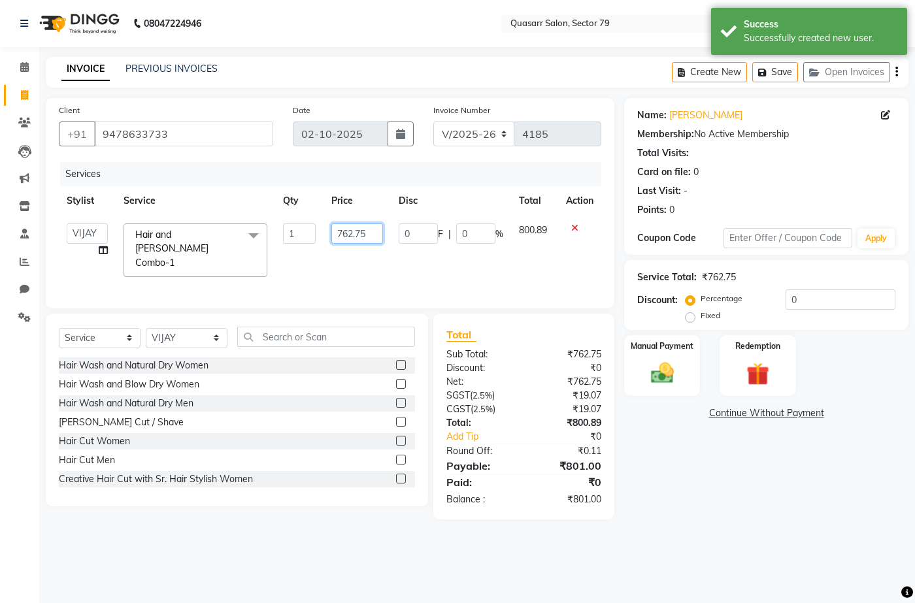
click at [342, 227] on input "762.75" at bounding box center [356, 234] width 51 height 20
type input "900"
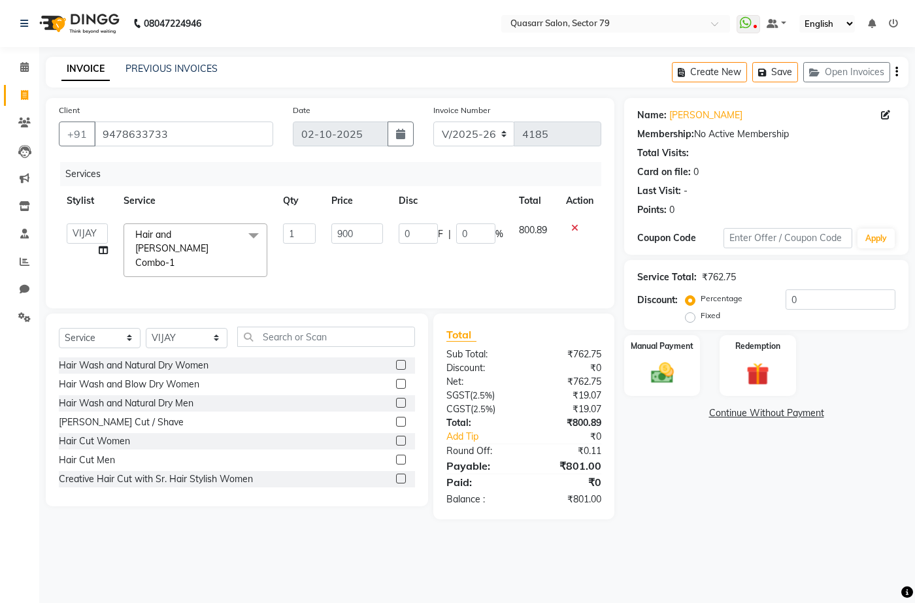
click at [397, 173] on div "Services" at bounding box center [335, 174] width 551 height 24
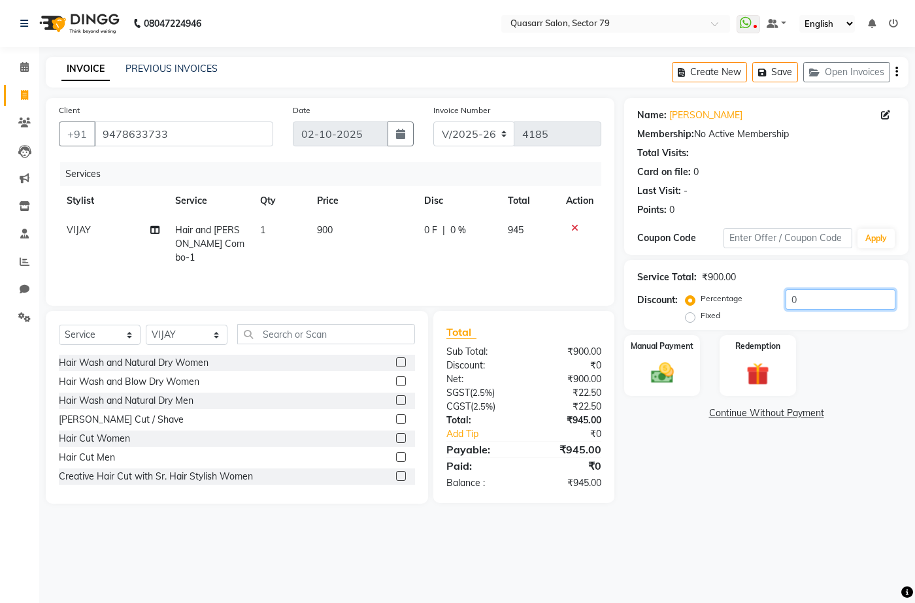
drag, startPoint x: 785, startPoint y: 294, endPoint x: 748, endPoint y: 295, distance: 36.6
click at [748, 295] on div "Percentage Fixed 0" at bounding box center [791, 307] width 207 height 35
type input "4.78"
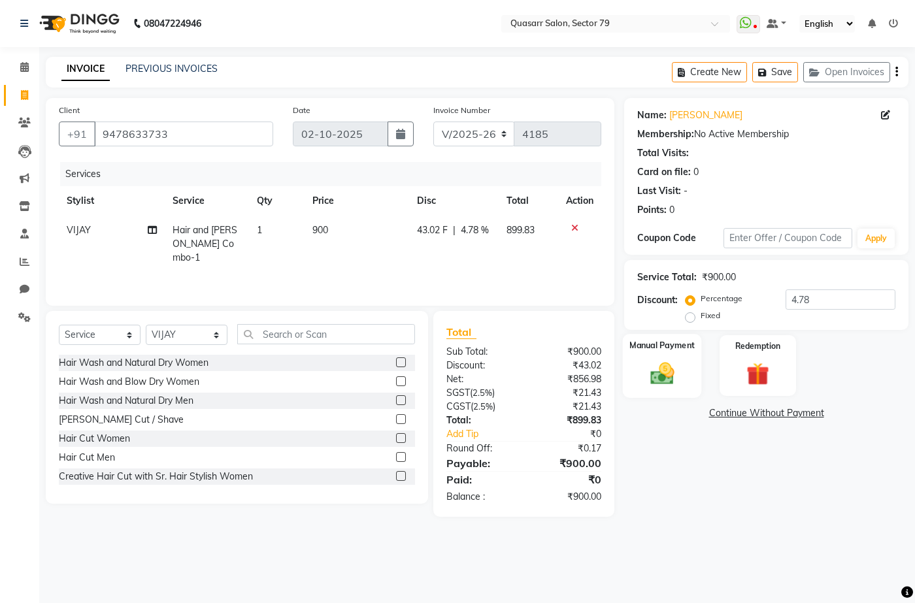
click at [682, 373] on div "Manual Payment" at bounding box center [662, 365] width 79 height 63
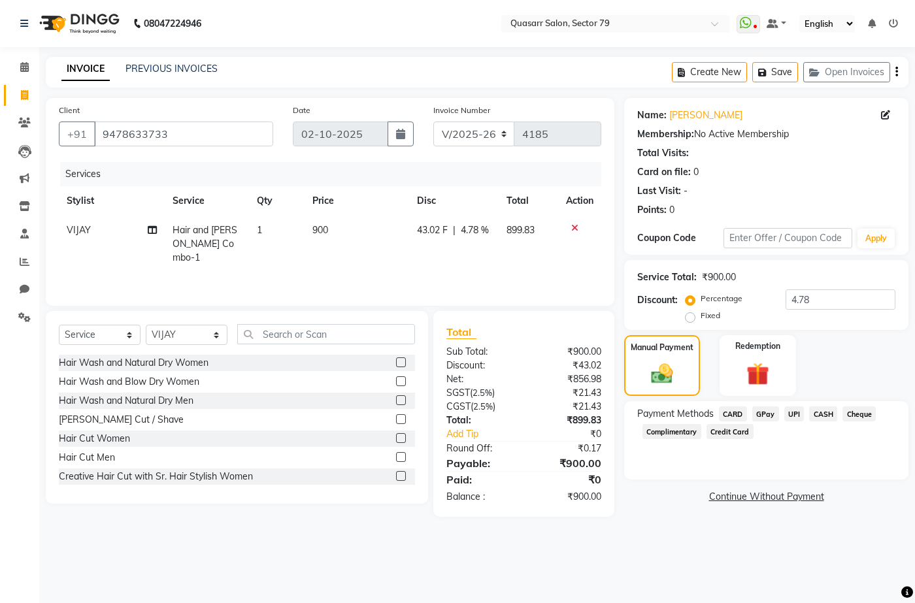
click at [799, 417] on span "UPI" at bounding box center [794, 414] width 20 height 15
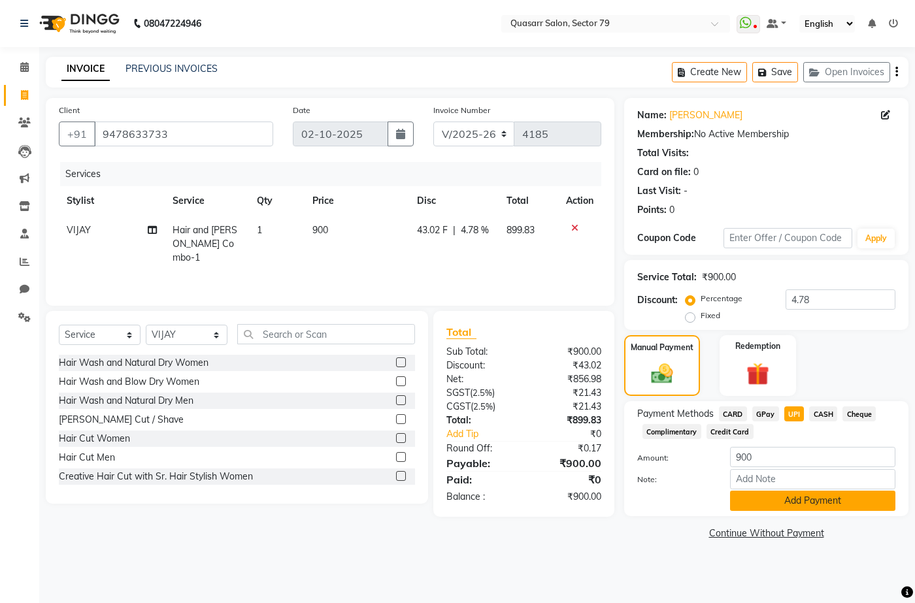
click at [846, 505] on button "Add Payment" at bounding box center [812, 501] width 165 height 20
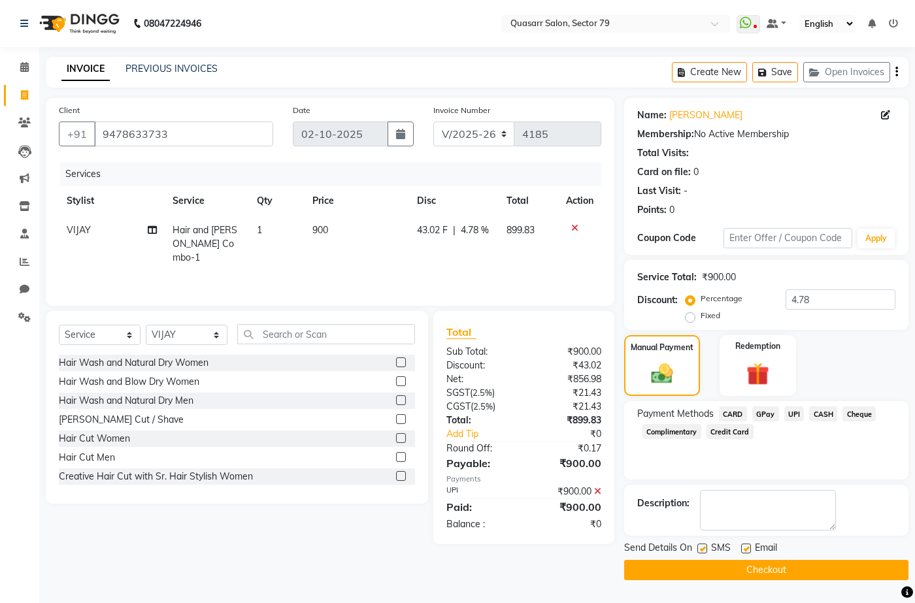
click at [701, 550] on label at bounding box center [702, 549] width 10 height 10
click at [701, 550] on input "checkbox" at bounding box center [701, 549] width 8 height 8
checkbox input "false"
click at [751, 546] on div "Email" at bounding box center [764, 549] width 46 height 16
click at [750, 548] on label at bounding box center [746, 549] width 10 height 10
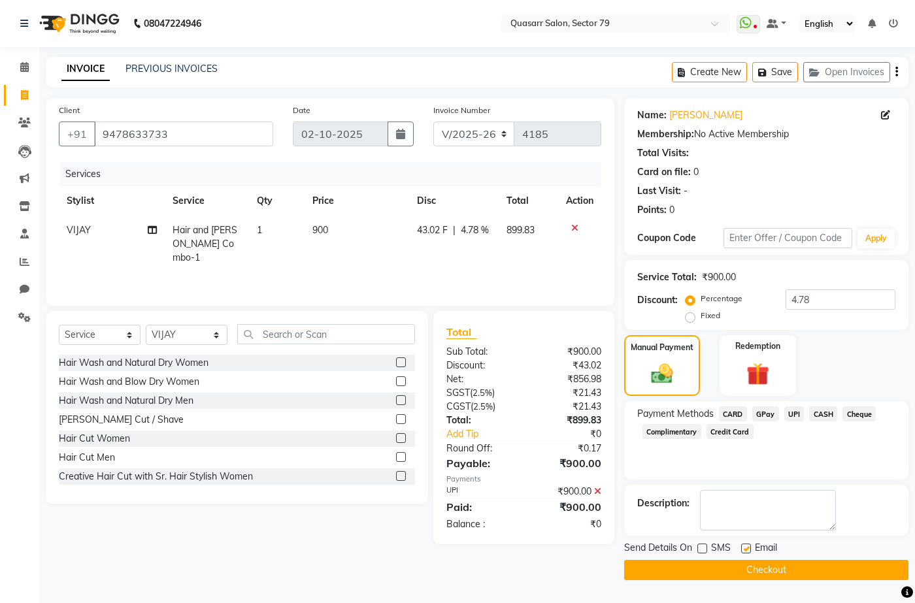
click at [750, 548] on input "checkbox" at bounding box center [745, 549] width 8 height 8
checkbox input "false"
click at [758, 569] on button "Checkout" at bounding box center [766, 570] width 284 height 20
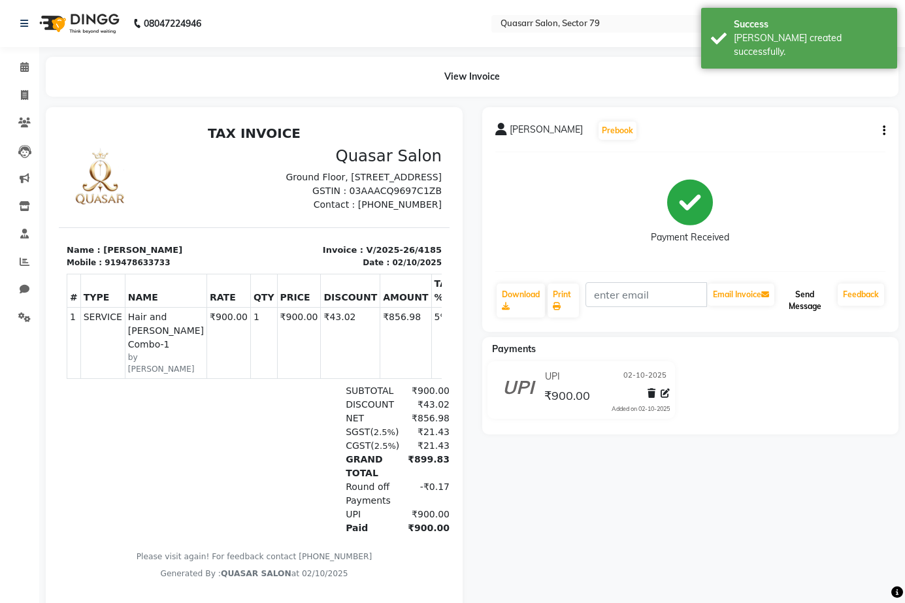
click at [801, 299] on button "Send Message" at bounding box center [805, 301] width 56 height 34
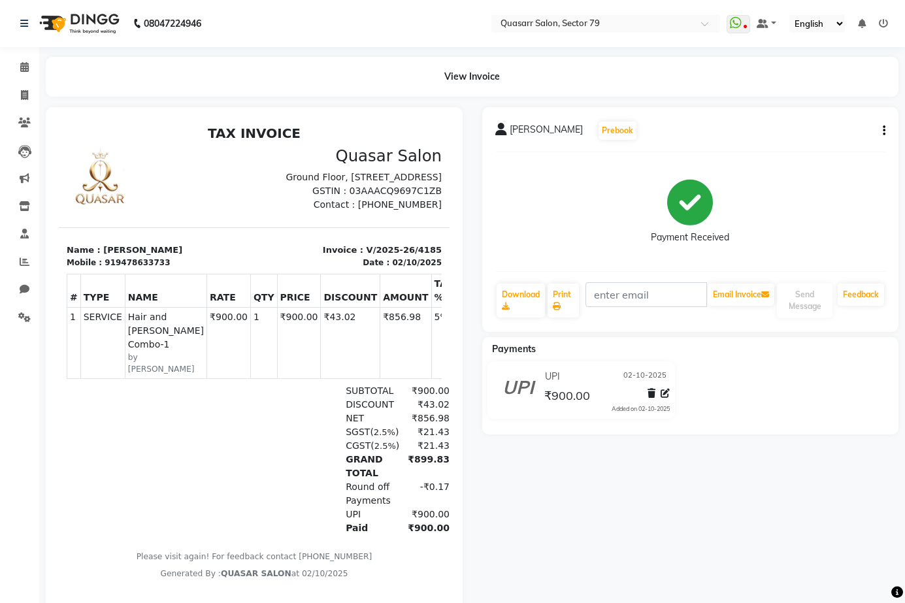
click at [150, 68] on div "View Invoice" at bounding box center [472, 77] width 853 height 40
click at [25, 65] on icon at bounding box center [24, 67] width 8 height 10
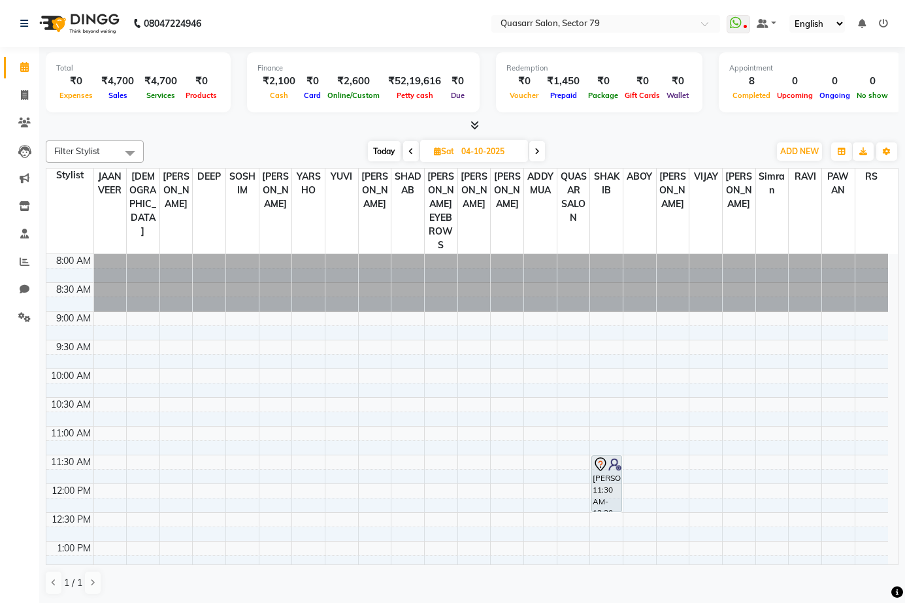
click at [535, 152] on span at bounding box center [537, 151] width 16 height 20
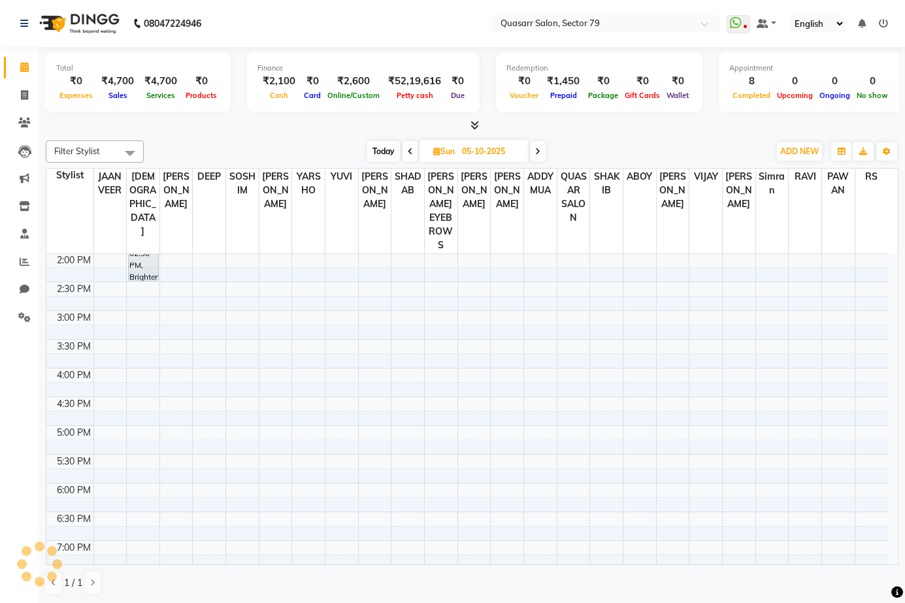
click at [540, 148] on icon at bounding box center [537, 152] width 5 height 8
type input "[DATE]"
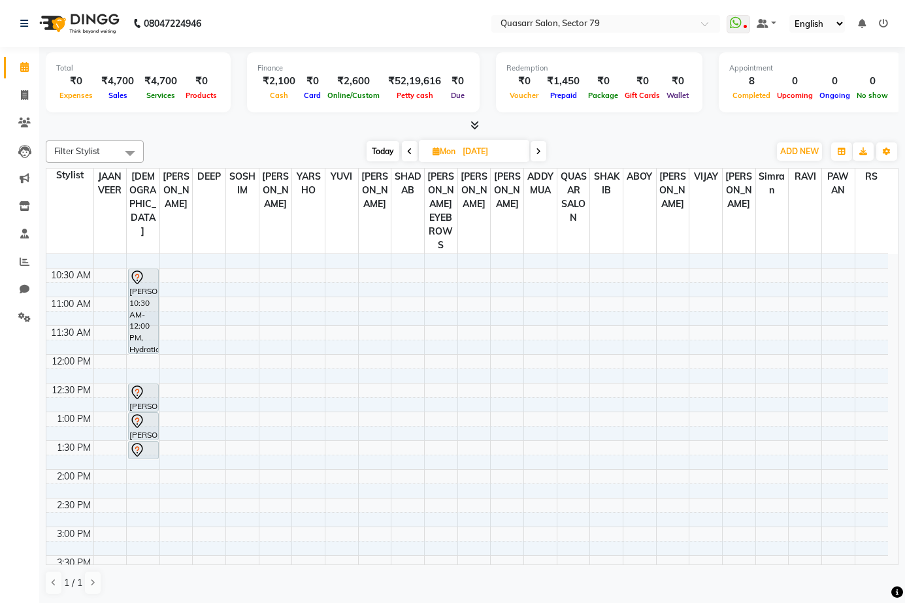
scroll to position [131, 0]
click at [176, 343] on div "8:00 AM 8:30 AM 9:00 AM 9:30 AM 10:00 AM 10:30 AM 11:00 AM 11:30 AM 12:00 PM 12…" at bounding box center [467, 584] width 842 height 920
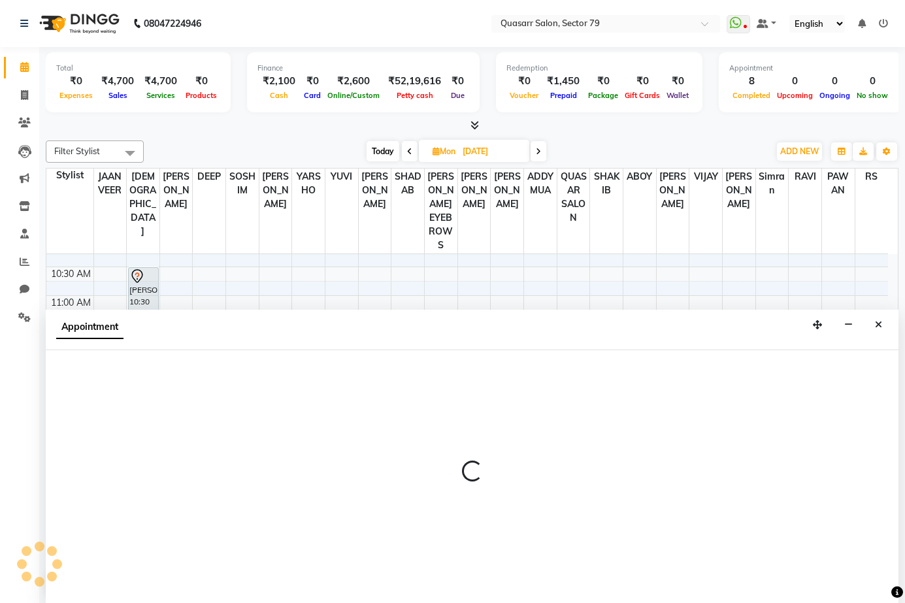
scroll to position [1, 0]
select select "61607"
select select "720"
select select "tentative"
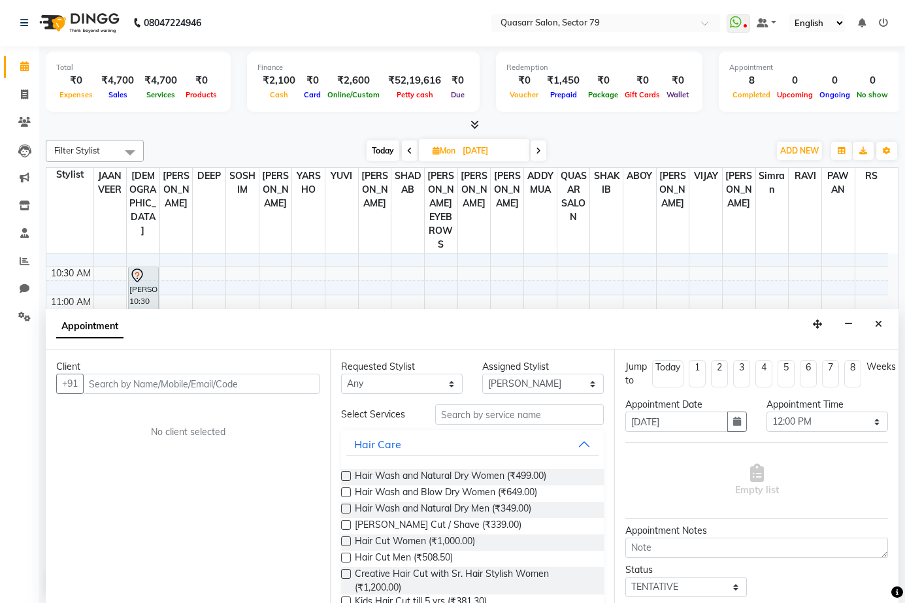
click at [233, 387] on input "text" at bounding box center [201, 384] width 237 height 20
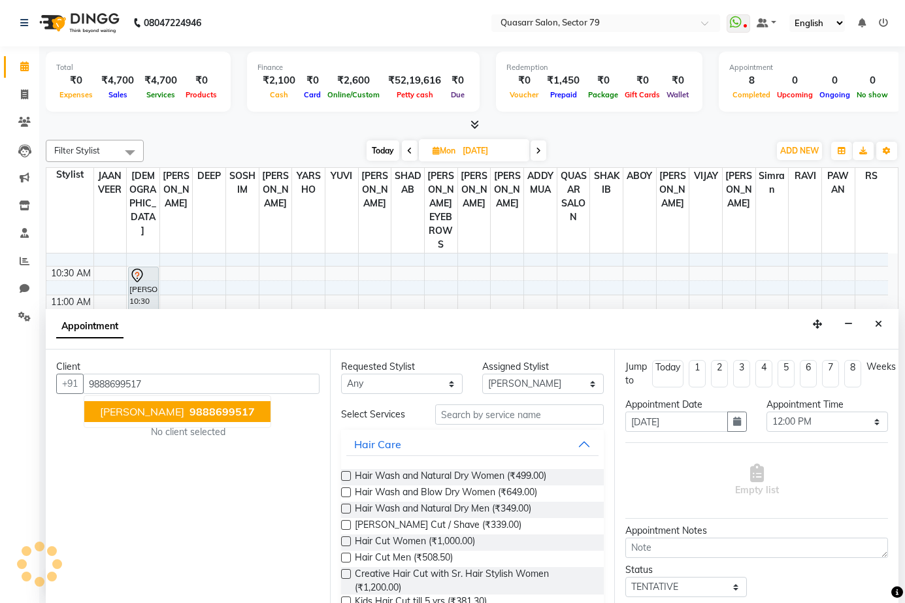
click at [157, 412] on span "[PERSON_NAME]" at bounding box center [142, 411] width 84 height 13
type input "9888699517"
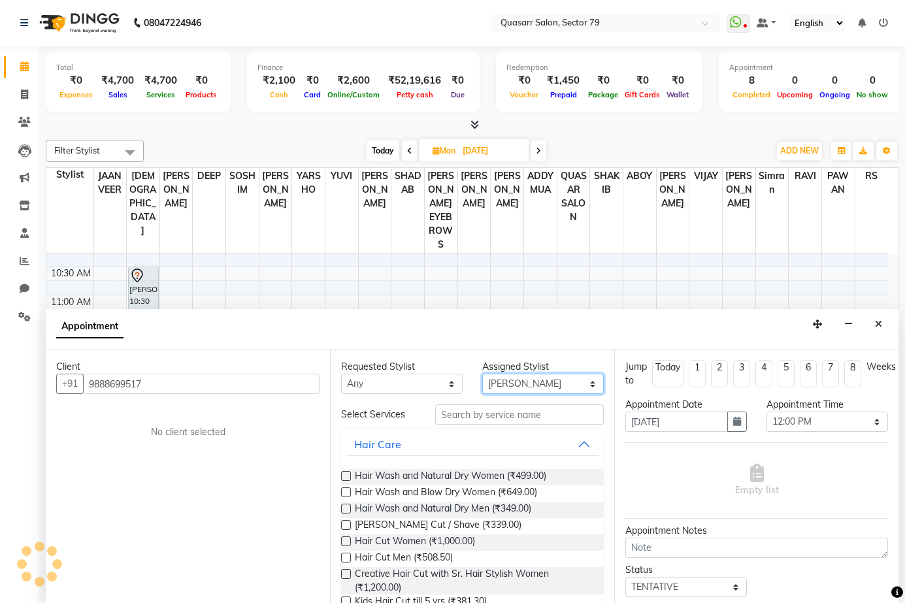
click at [529, 386] on select "Select ABOY ADDY MUA Aruna Rai BHAWNA DEEP DINA GAITRI DEVI JAANVEER JOYCE PAWA…" at bounding box center [543, 384] width 122 height 20
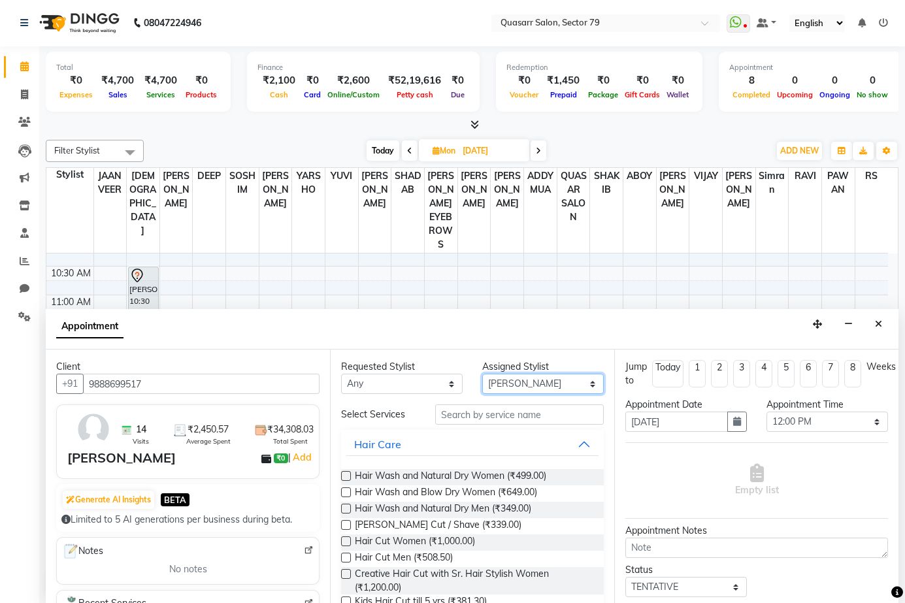
select select "61605"
click at [482, 374] on select "Select ABOY ADDY MUA Aruna Rai BHAWNA DEEP DINA GAITRI DEVI JAANVEER JOYCE PAWA…" at bounding box center [543, 384] width 122 height 20
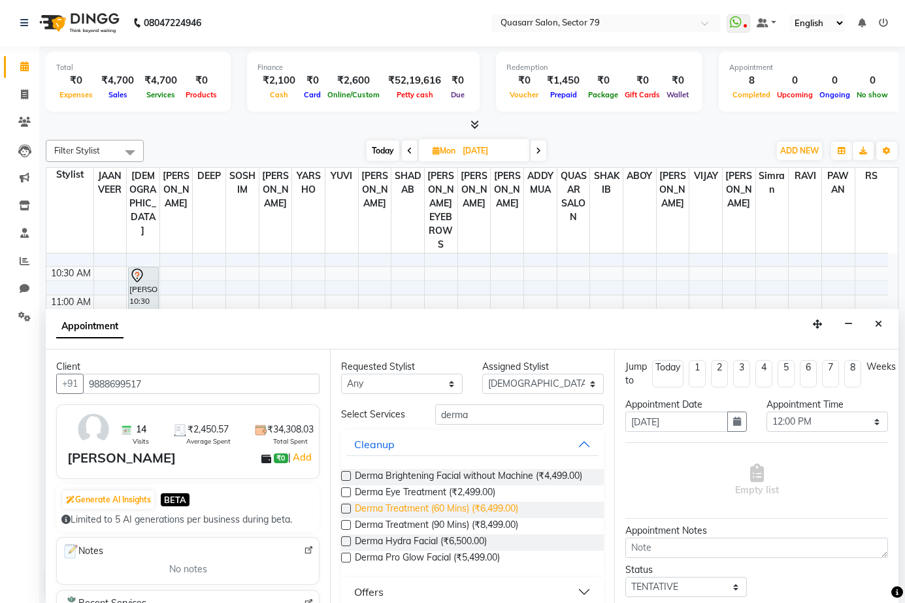
type input "derma"
click at [446, 518] on span "Derma Treatment (60 Mins) (₹6,499.00)" at bounding box center [436, 510] width 163 height 16
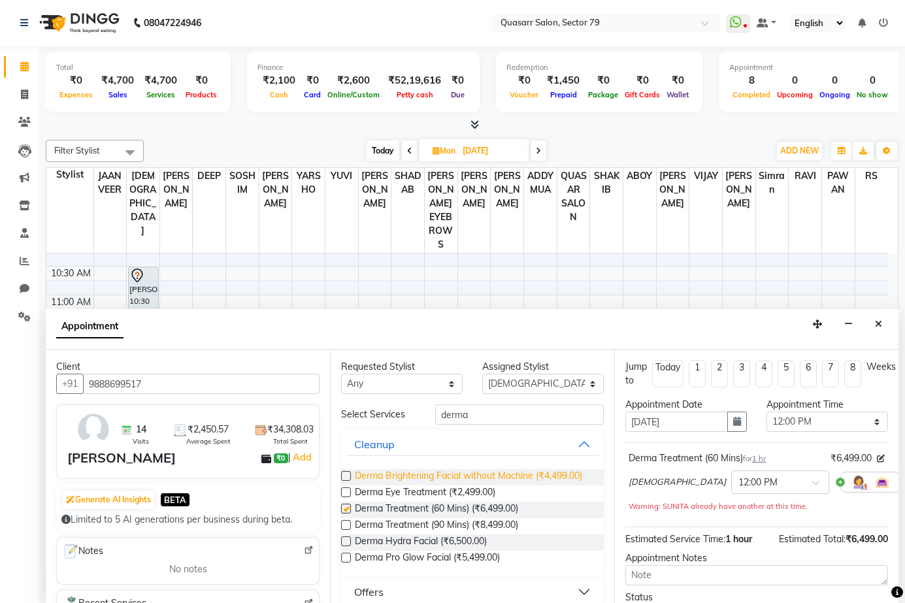
checkbox input "false"
click at [501, 409] on input "derma" at bounding box center [519, 415] width 169 height 20
drag, startPoint x: 516, startPoint y: 411, endPoint x: 402, endPoint y: 416, distance: 113.9
click at [402, 416] on div "Select Services derma" at bounding box center [472, 415] width 282 height 20
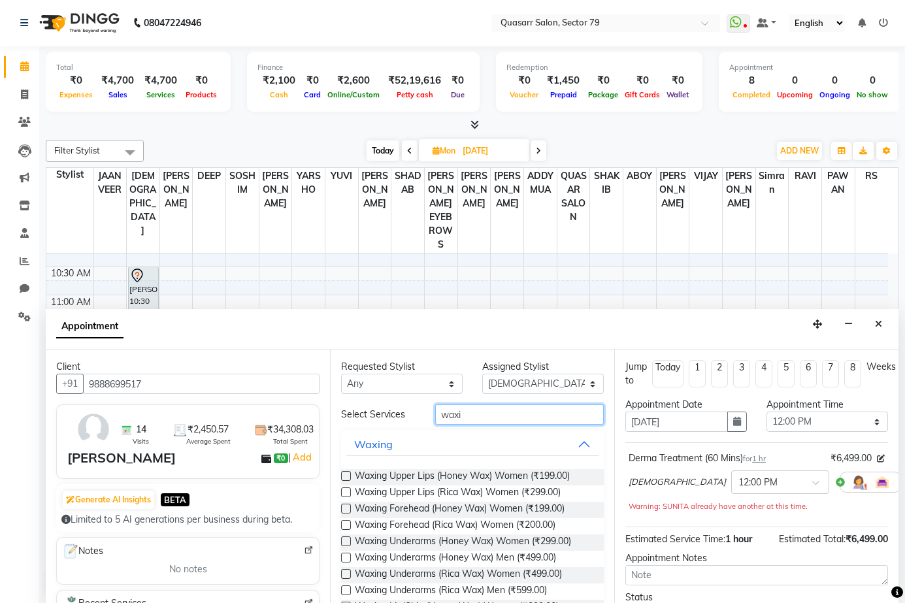
drag, startPoint x: 489, startPoint y: 420, endPoint x: 365, endPoint y: 412, distance: 124.4
click at [365, 412] on div "Select Services waxi" at bounding box center [472, 415] width 282 height 20
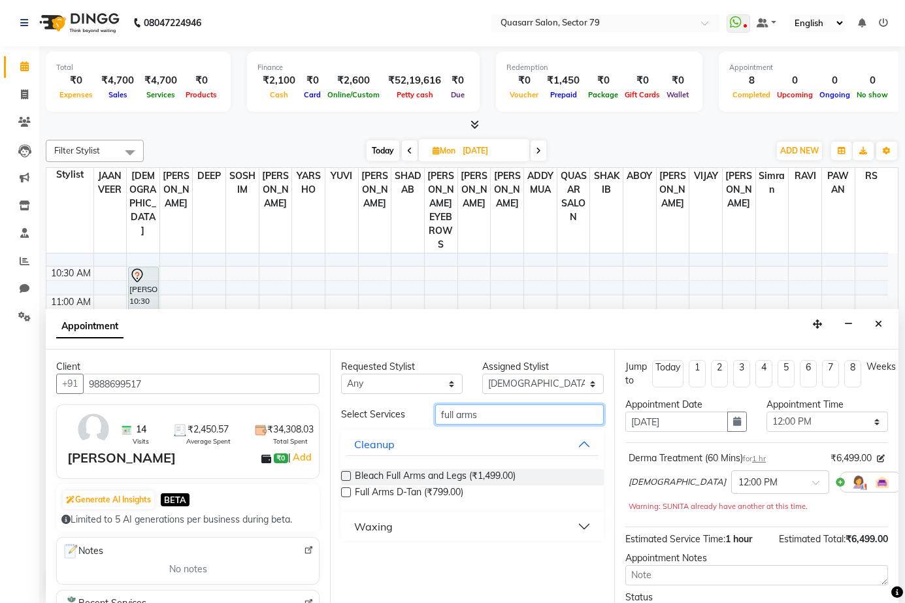
type input "full arms"
click at [396, 529] on button "Waxing" at bounding box center [472, 527] width 252 height 24
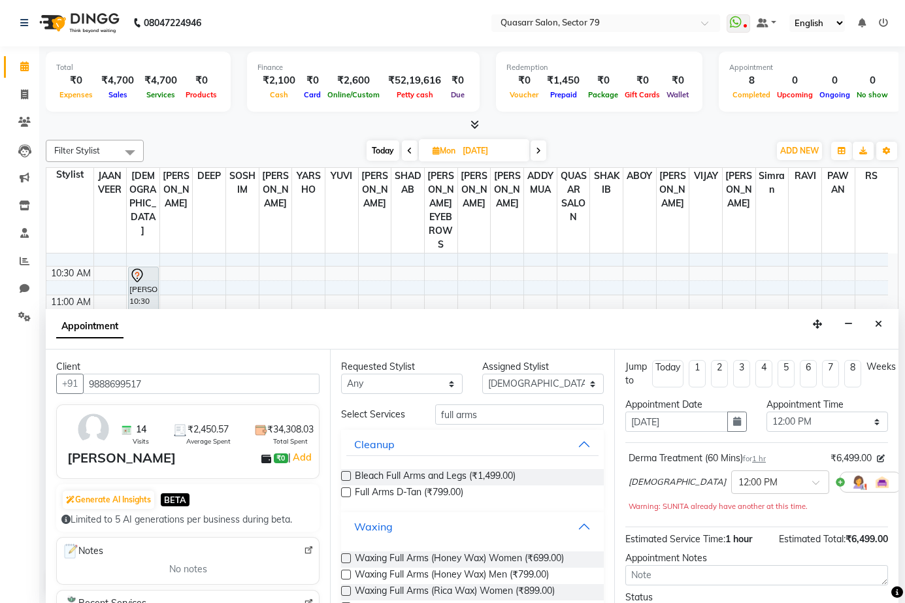
scroll to position [35, 0]
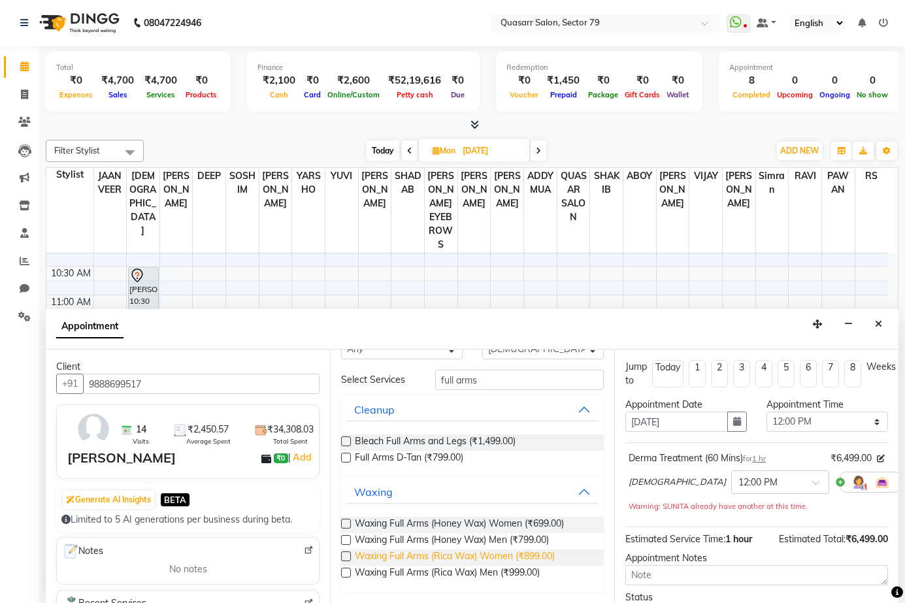
click at [508, 557] on span "Waxing Full Arms (Rica Wax) Women (₹899.00)" at bounding box center [455, 558] width 200 height 16
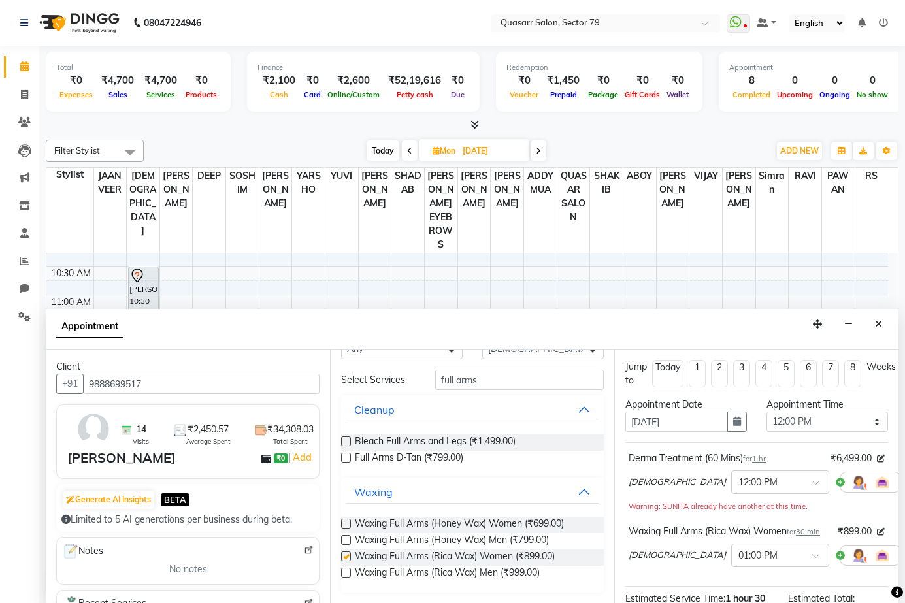
checkbox input "false"
click at [481, 383] on input "full arms" at bounding box center [519, 380] width 169 height 20
click at [436, 379] on input "full arms" at bounding box center [519, 380] width 169 height 20
click at [465, 385] on input "full arms" at bounding box center [519, 380] width 169 height 20
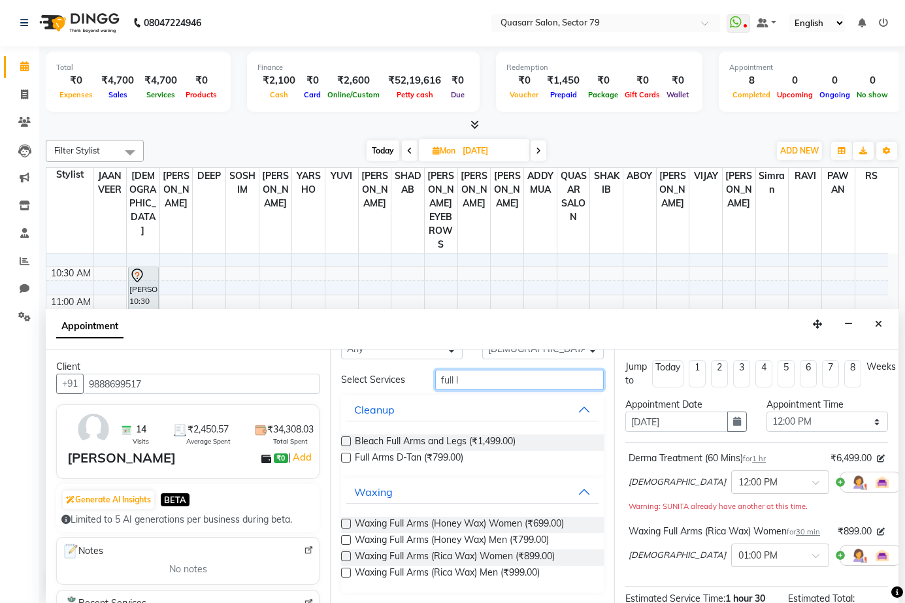
scroll to position [18, 0]
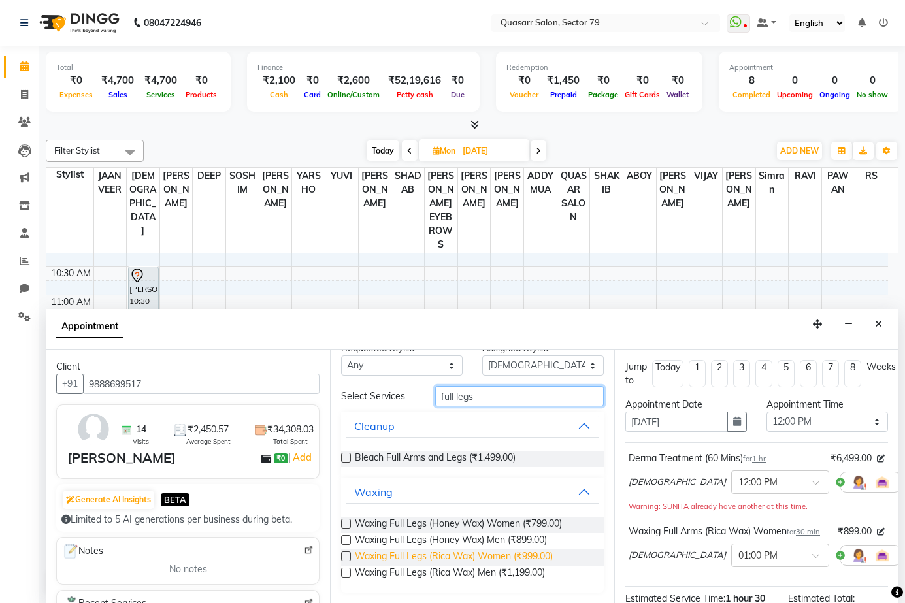
type input "full legs"
click at [531, 556] on span "Waxing Full Legs (Rica Wax) Women (₹999.00)" at bounding box center [454, 558] width 198 height 16
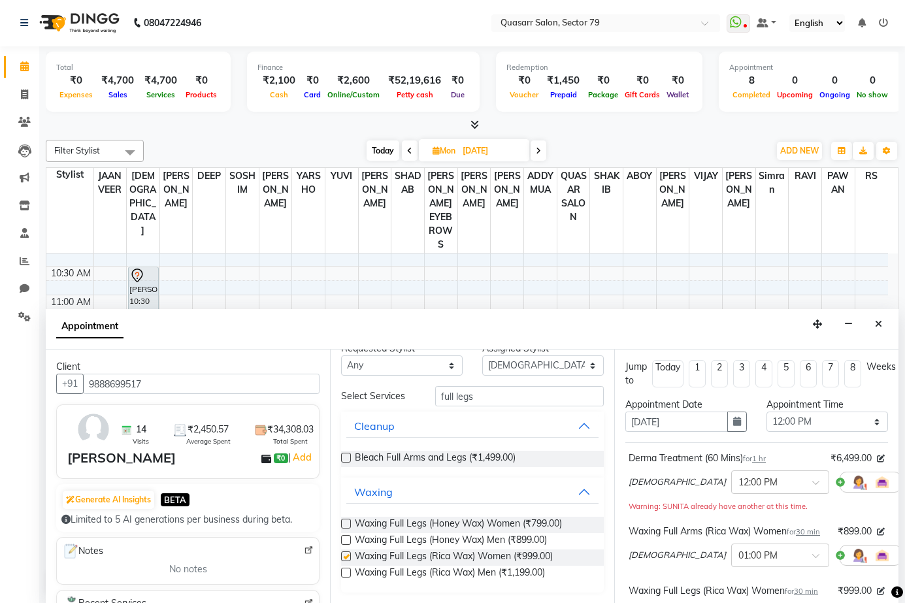
checkbox input "false"
click at [460, 397] on input "full legs" at bounding box center [519, 396] width 169 height 20
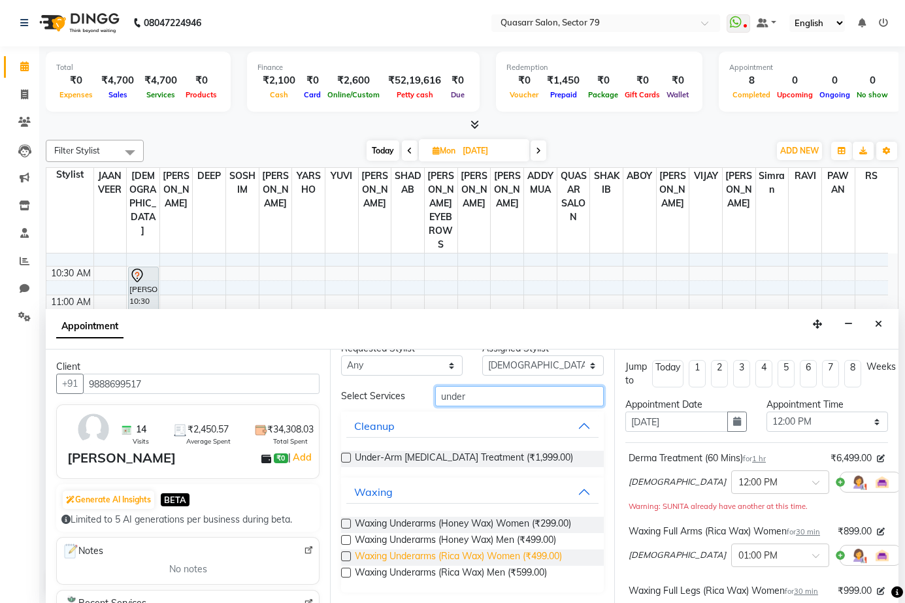
type input "under"
click at [539, 554] on span "Waxing Underarms (Rica Wax) Women (₹499.00)" at bounding box center [458, 558] width 207 height 16
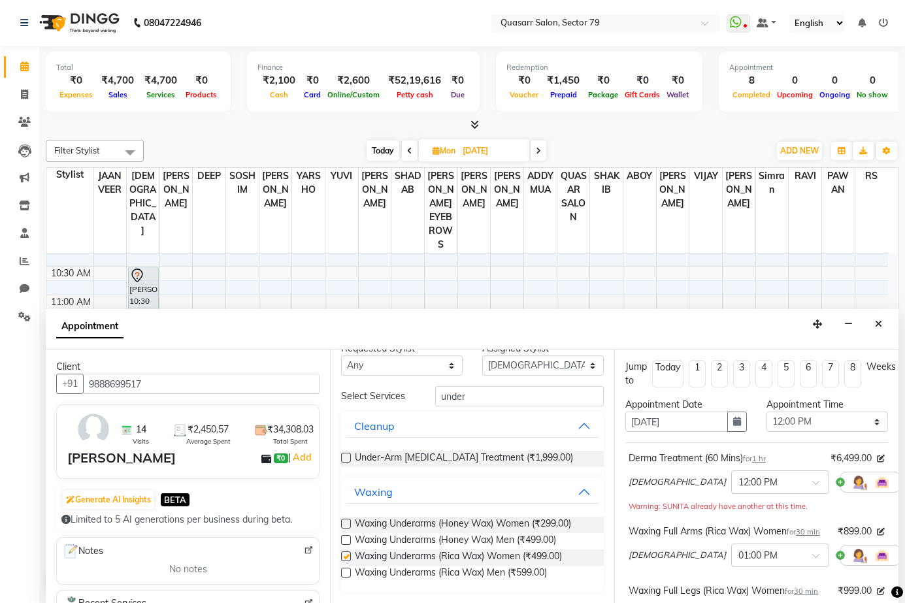
checkbox input "false"
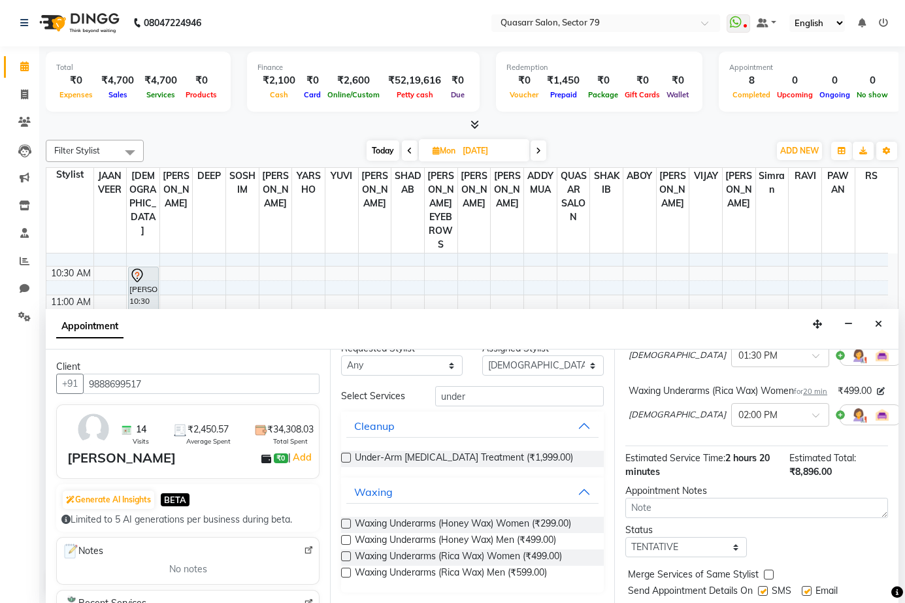
scroll to position [337, 0]
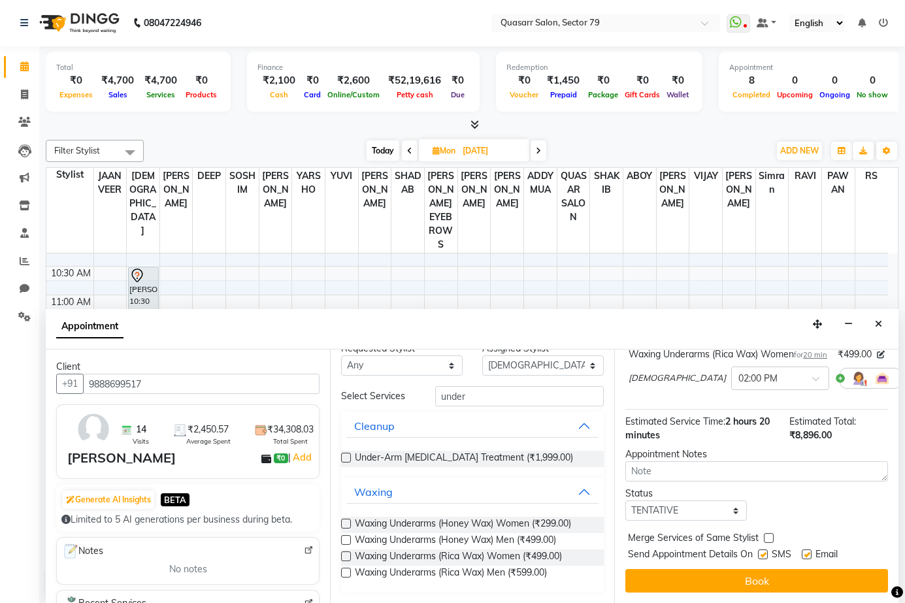
click at [807, 557] on label at bounding box center [807, 555] width 10 height 10
click at [807, 557] on input "checkbox" at bounding box center [806, 556] width 8 height 8
checkbox input "false"
click at [768, 557] on label at bounding box center [763, 555] width 10 height 10
click at [767, 557] on input "checkbox" at bounding box center [762, 556] width 8 height 8
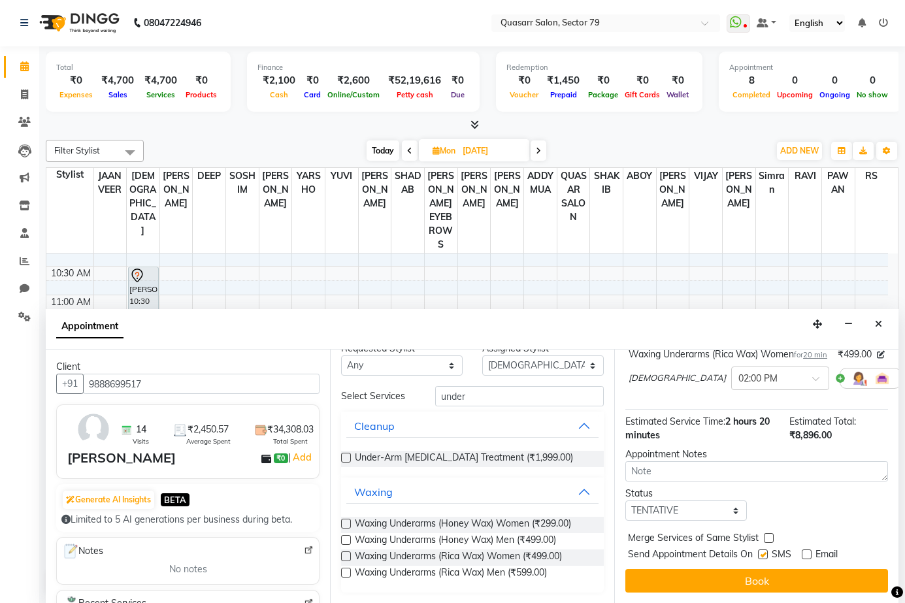
checkbox input "false"
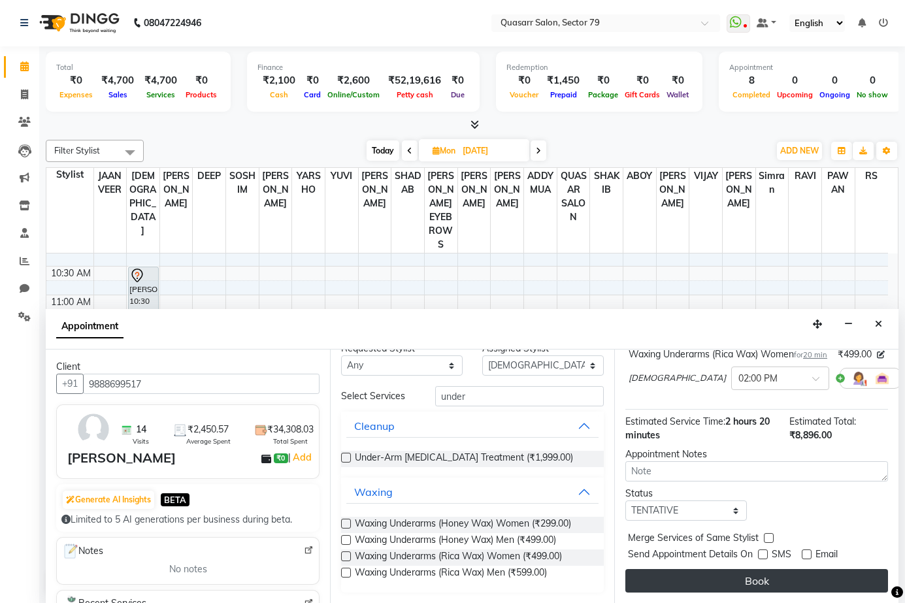
click at [778, 583] on button "Book" at bounding box center [757, 581] width 263 height 24
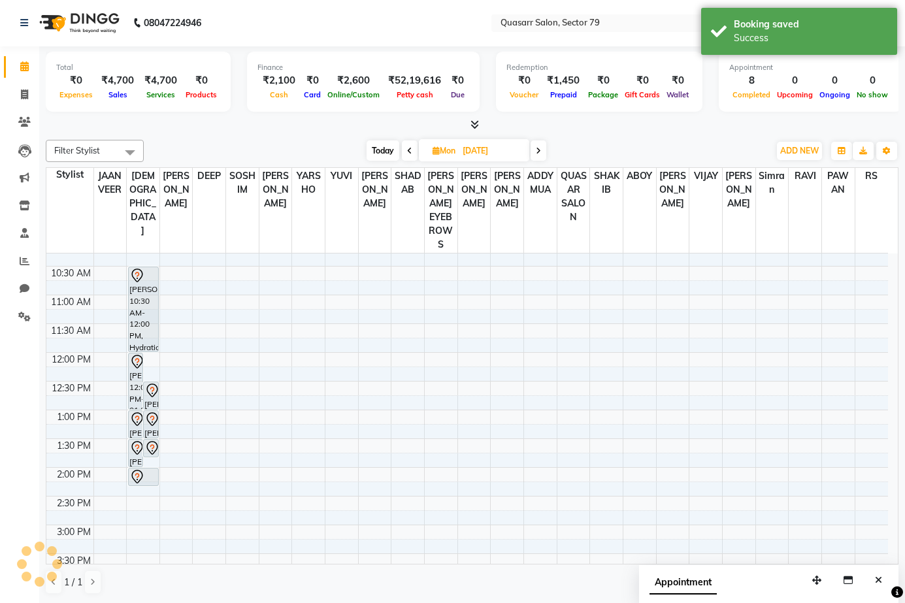
scroll to position [0, 0]
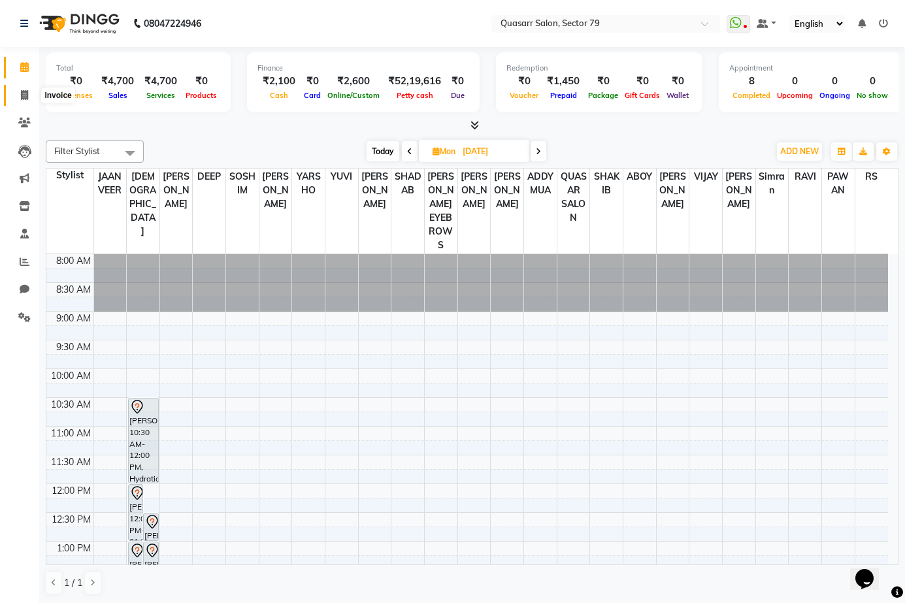
click at [25, 96] on icon at bounding box center [24, 95] width 7 height 10
select select "service"
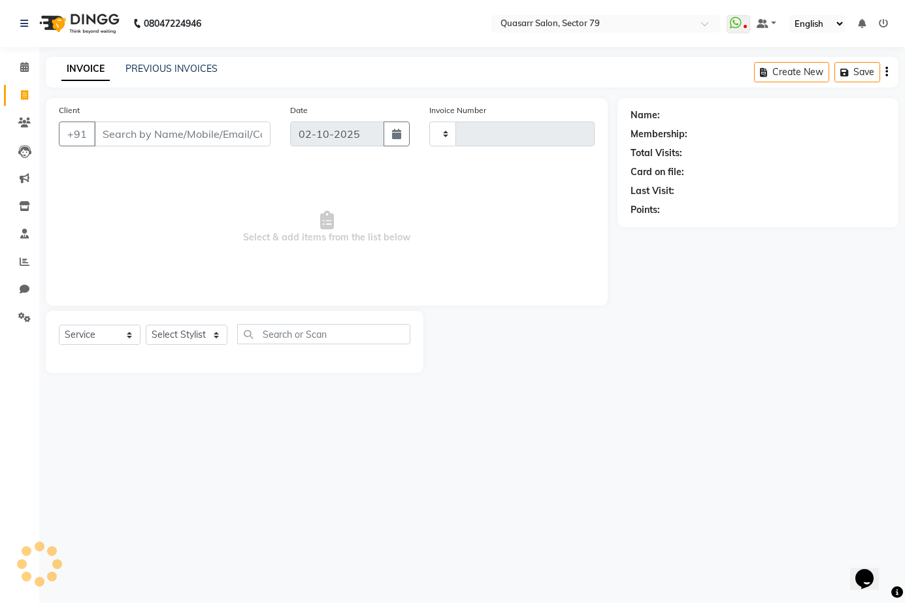
type input "4186"
select select "7231"
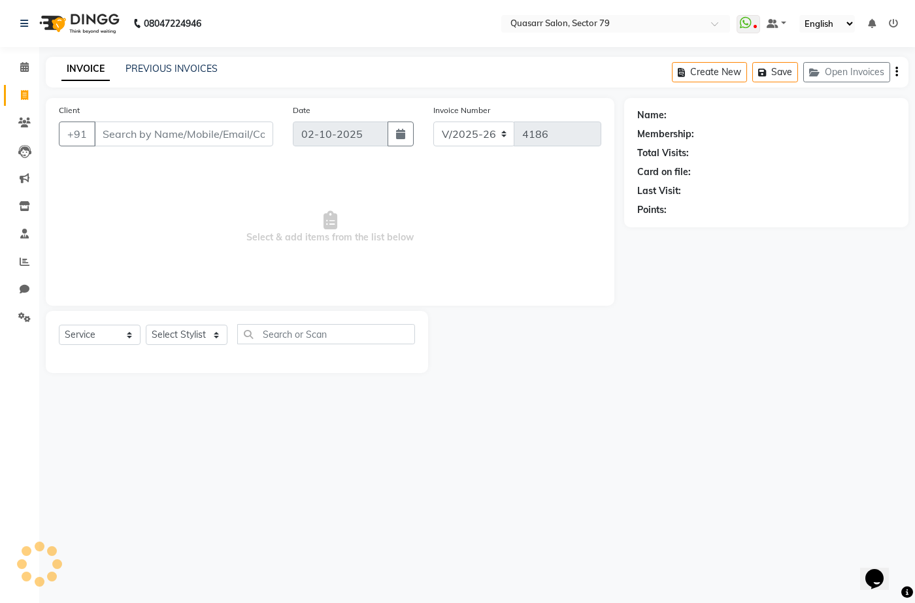
click at [166, 121] on div "Client +91" at bounding box center [166, 130] width 234 height 54
click at [173, 144] on input "Client" at bounding box center [183, 134] width 179 height 25
paste input "9888699517"
type input "9888699517"
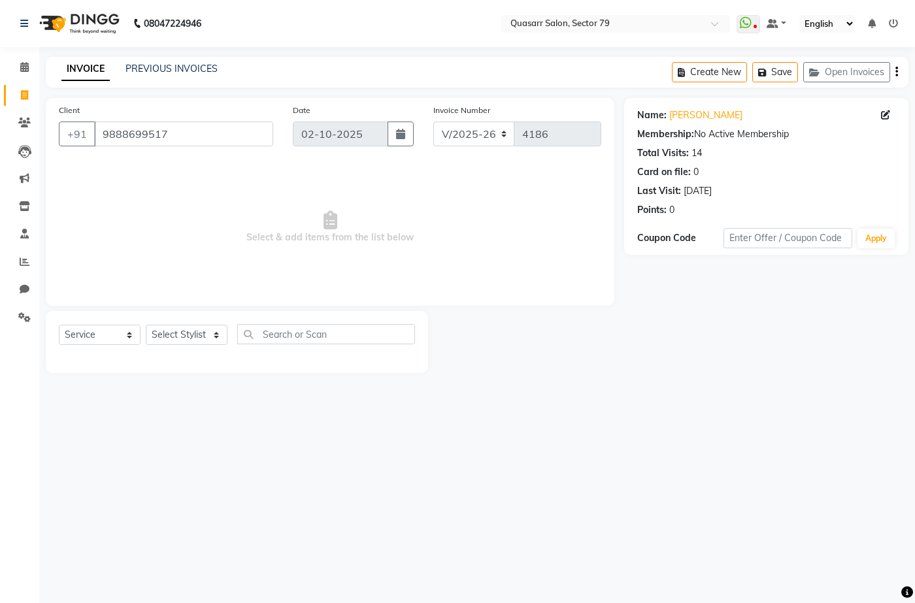
click at [190, 352] on div "Select Service Product Membership Package Voucher Prepaid Gift Card Select Styl…" at bounding box center [237, 339] width 356 height 31
click at [195, 341] on select "Select Stylist ABOY ADDY MUA Aruna [PERSON_NAME] DEEP [PERSON_NAME] [PERSON_NAM…" at bounding box center [187, 335] width 82 height 20
select select "83589"
click at [146, 325] on select "Select Stylist ABOY ADDY MUA Aruna [PERSON_NAME] DEEP [PERSON_NAME] [PERSON_NAM…" at bounding box center [187, 335] width 82 height 20
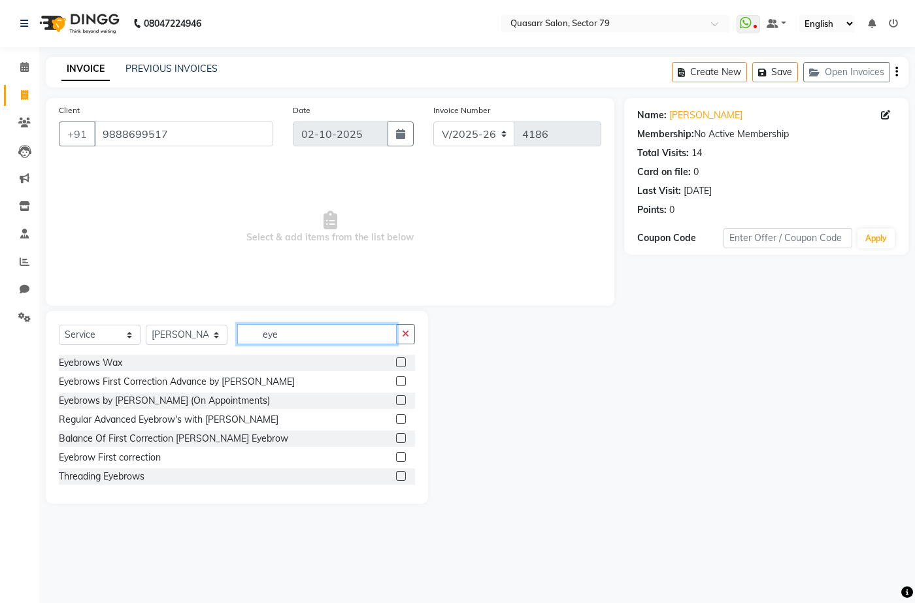
drag, startPoint x: 300, startPoint y: 331, endPoint x: 178, endPoint y: 323, distance: 121.8
click at [178, 323] on div "Select Service Product Membership Package Voucher Prepaid Gift Card Select Styl…" at bounding box center [237, 407] width 382 height 193
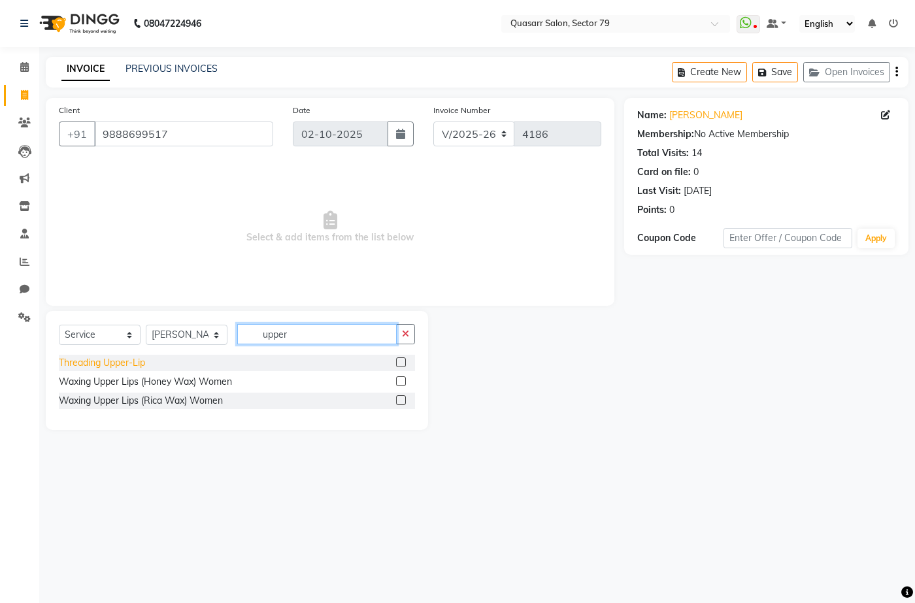
type input "upper"
click at [139, 361] on div "Threading Upper-Lip" at bounding box center [102, 363] width 86 height 14
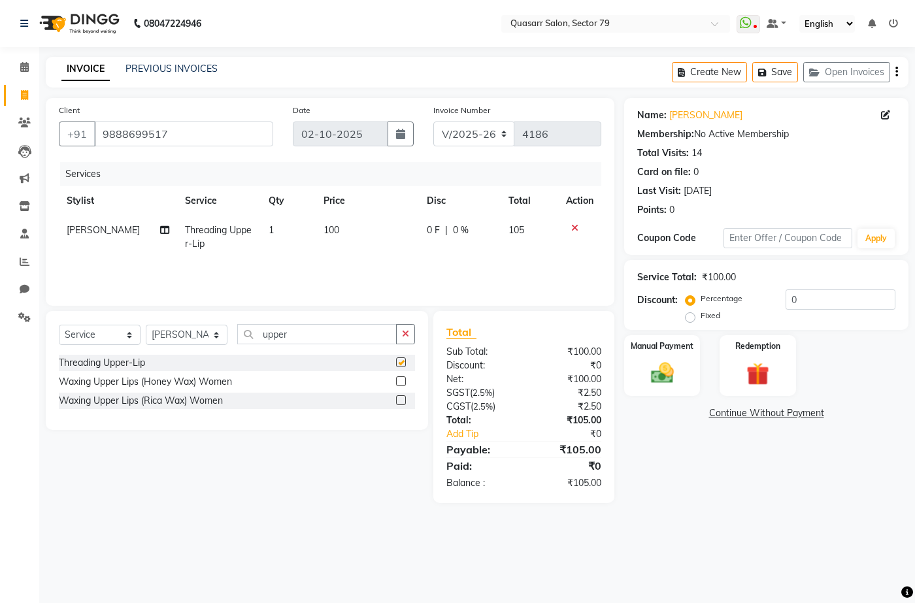
checkbox input "false"
drag, startPoint x: 312, startPoint y: 342, endPoint x: 203, endPoint y: 339, distance: 109.9
click at [203, 339] on div "Select Service Product Membership Package Voucher Prepaid Gift Card Select Styl…" at bounding box center [237, 339] width 356 height 31
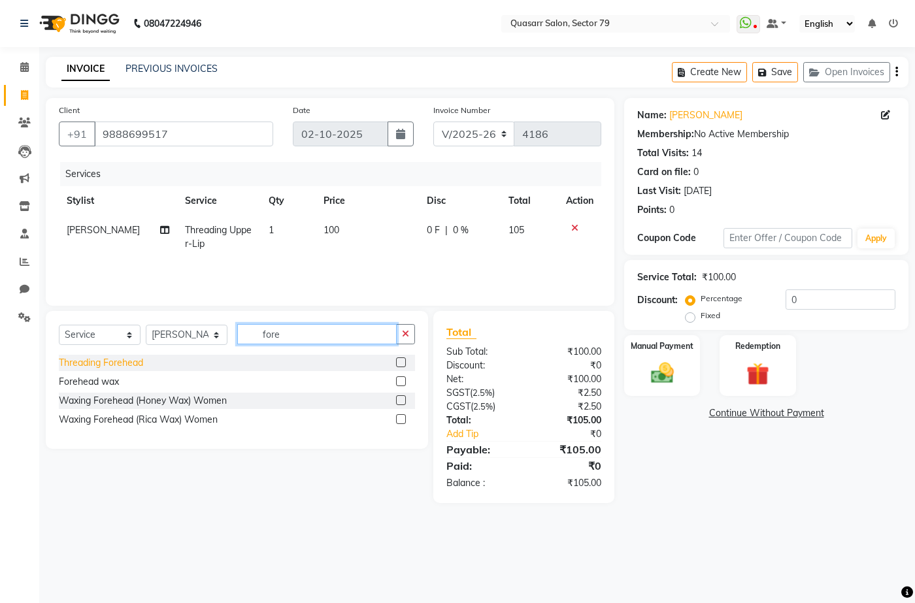
type input "fore"
click at [139, 358] on div "Threading Forehead" at bounding box center [101, 363] width 84 height 14
checkbox input "false"
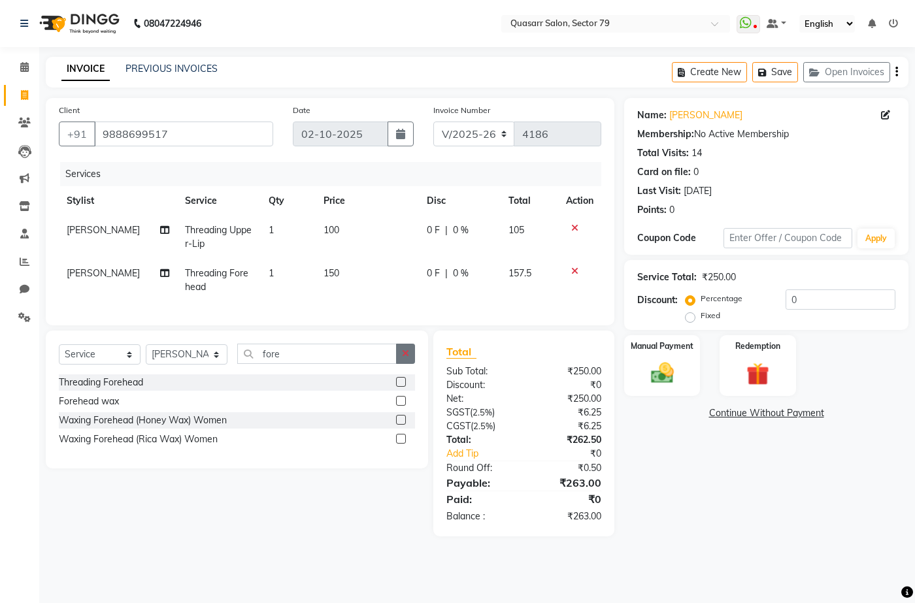
click at [412, 360] on button "button" at bounding box center [405, 354] width 19 height 20
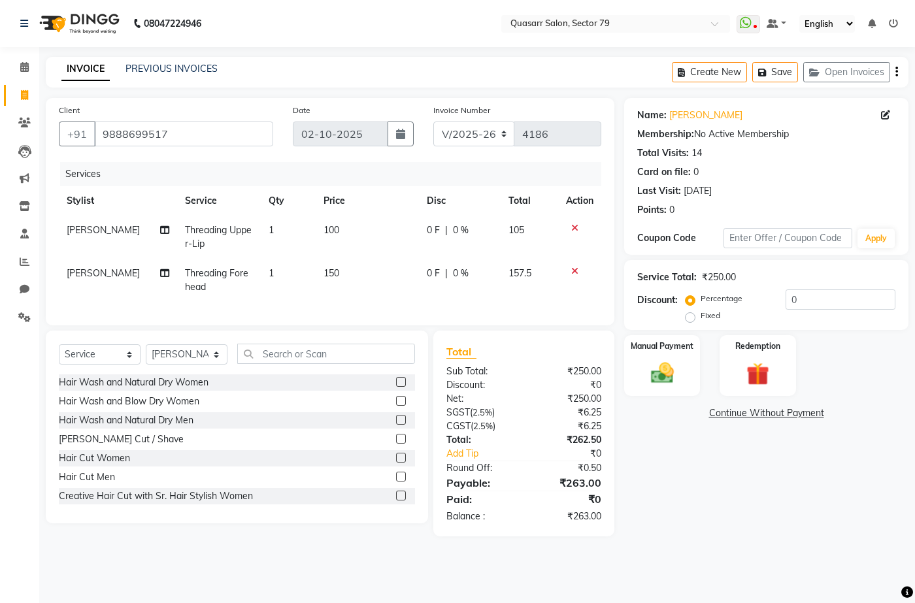
click at [577, 231] on icon at bounding box center [574, 228] width 7 height 9
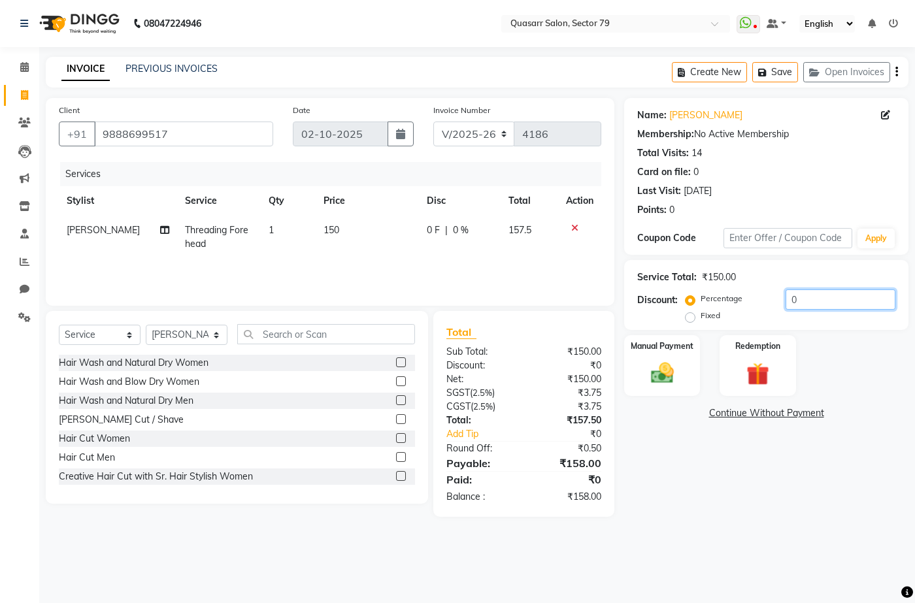
drag, startPoint x: 818, startPoint y: 306, endPoint x: 743, endPoint y: 292, distance: 77.1
click at [743, 292] on div "Percentage Fixed 0" at bounding box center [791, 307] width 207 height 35
type input "4.8"
click at [661, 363] on img at bounding box center [662, 373] width 39 height 27
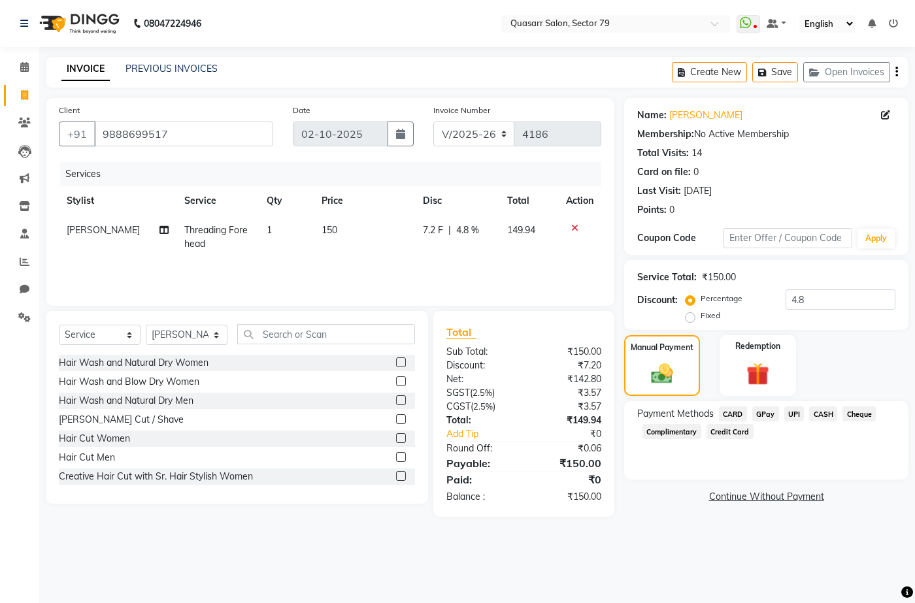
click at [794, 418] on span "UPI" at bounding box center [794, 414] width 20 height 15
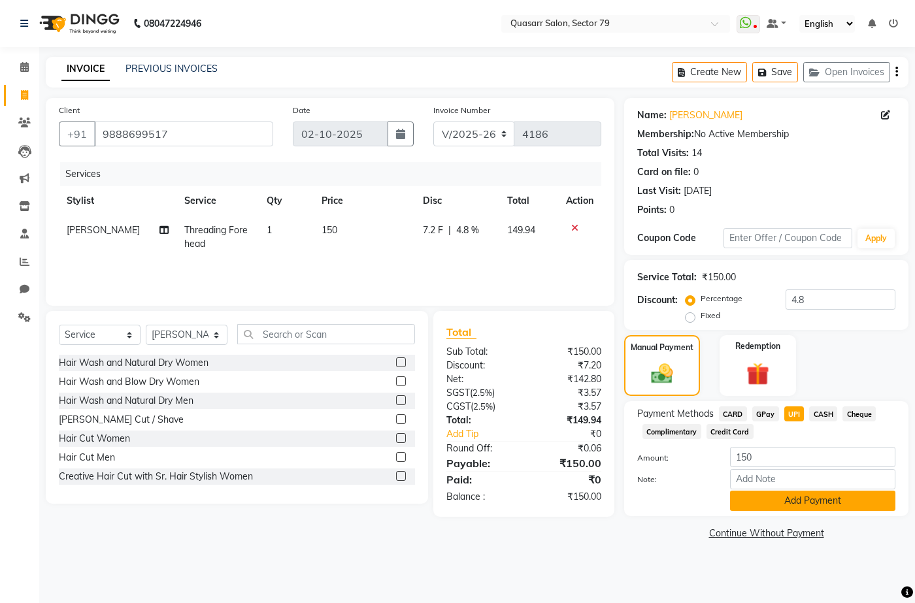
click at [786, 502] on button "Add Payment" at bounding box center [812, 501] width 165 height 20
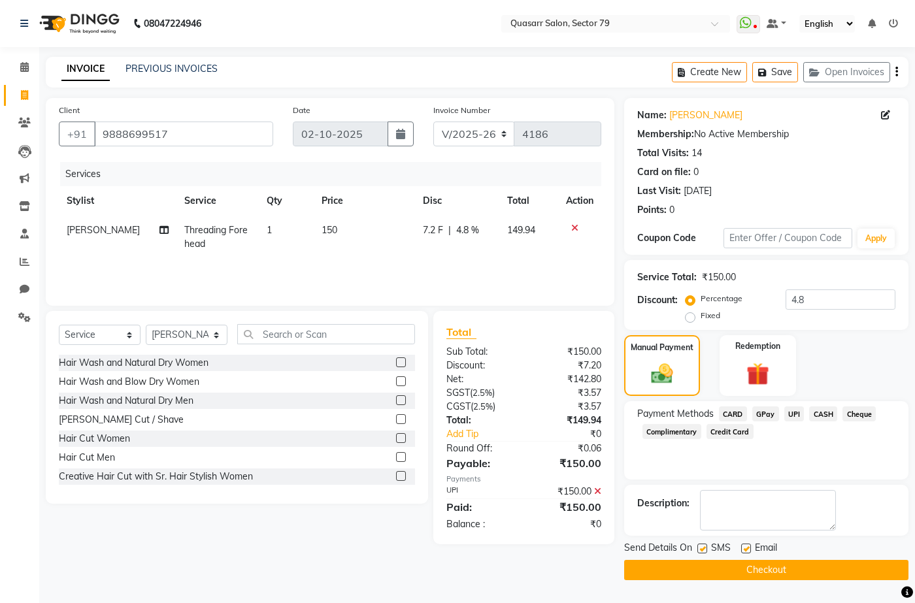
click at [704, 553] on label at bounding box center [702, 549] width 10 height 10
click at [704, 553] on input "checkbox" at bounding box center [701, 549] width 8 height 8
checkbox input "false"
click at [745, 546] on label at bounding box center [746, 549] width 10 height 10
click at [745, 546] on input "checkbox" at bounding box center [745, 549] width 8 height 8
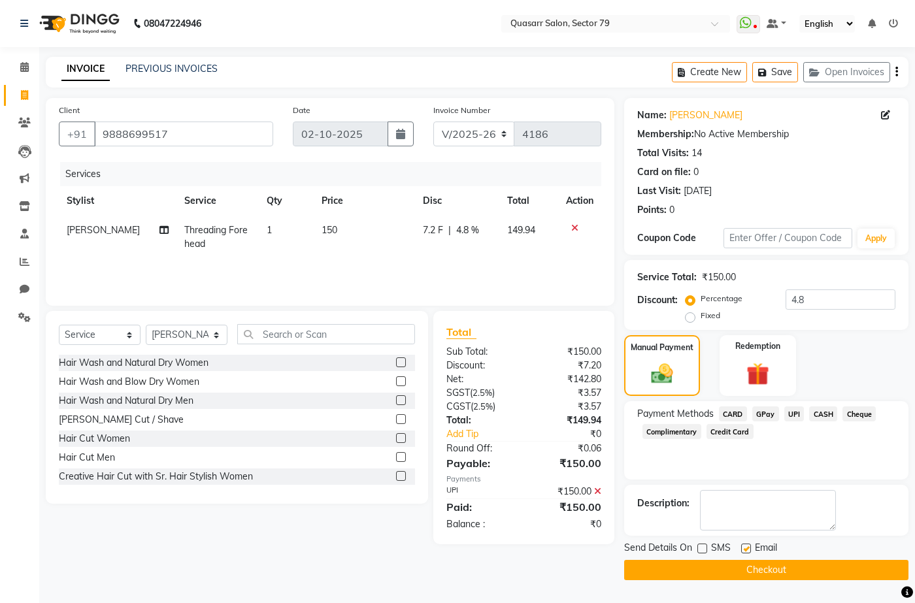
checkbox input "false"
click at [777, 574] on button "Checkout" at bounding box center [766, 570] width 284 height 20
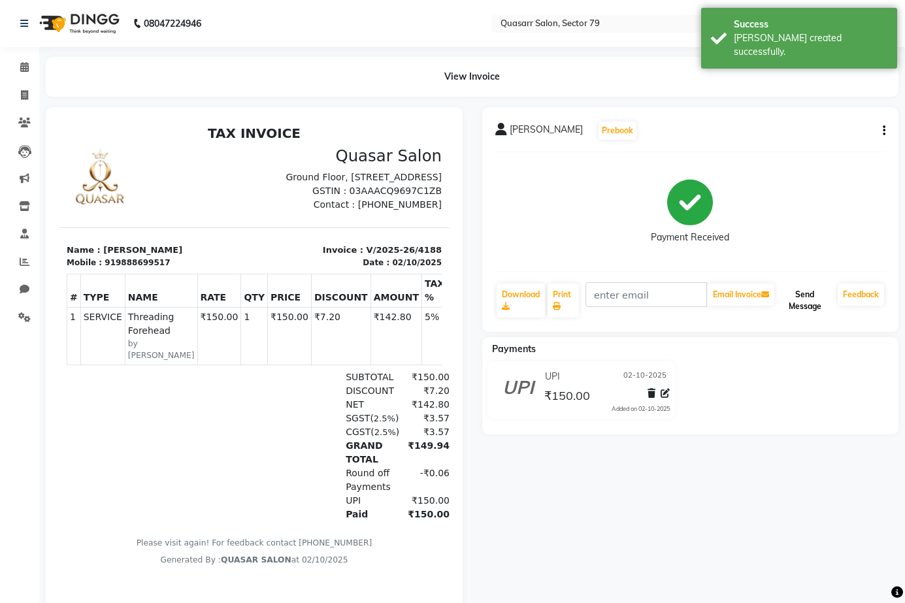
click at [809, 297] on button "Send Message" at bounding box center [805, 301] width 56 height 34
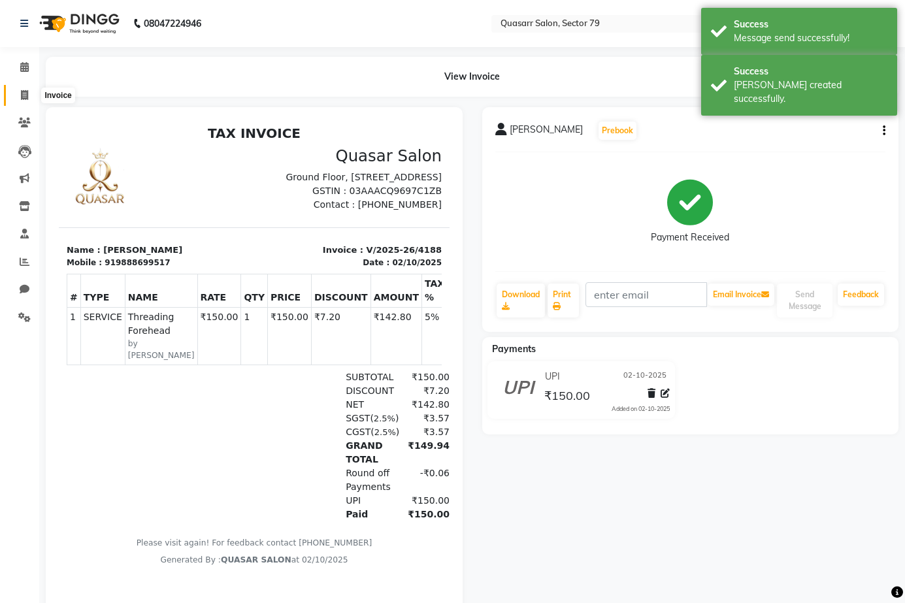
click at [23, 96] on icon at bounding box center [24, 95] width 7 height 10
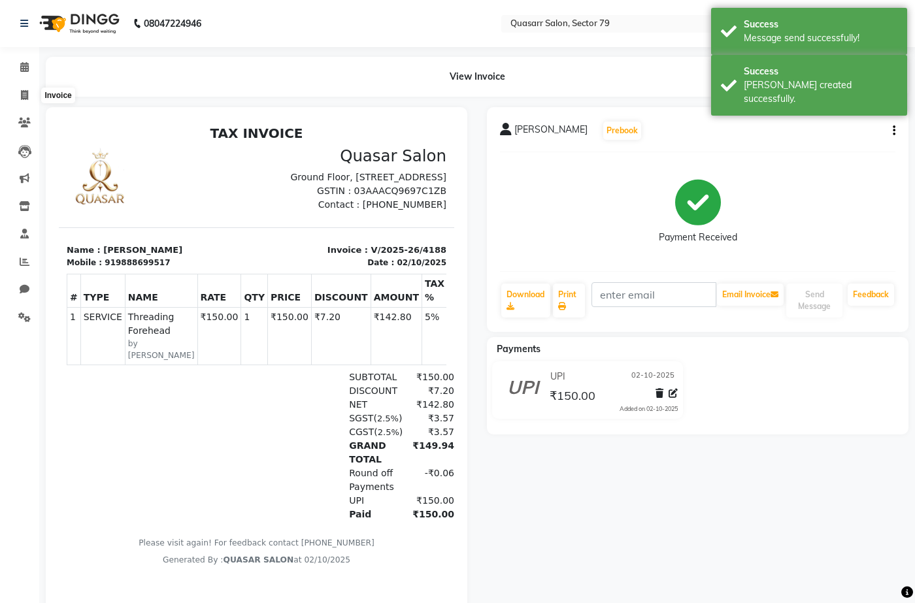
select select "7231"
select select "service"
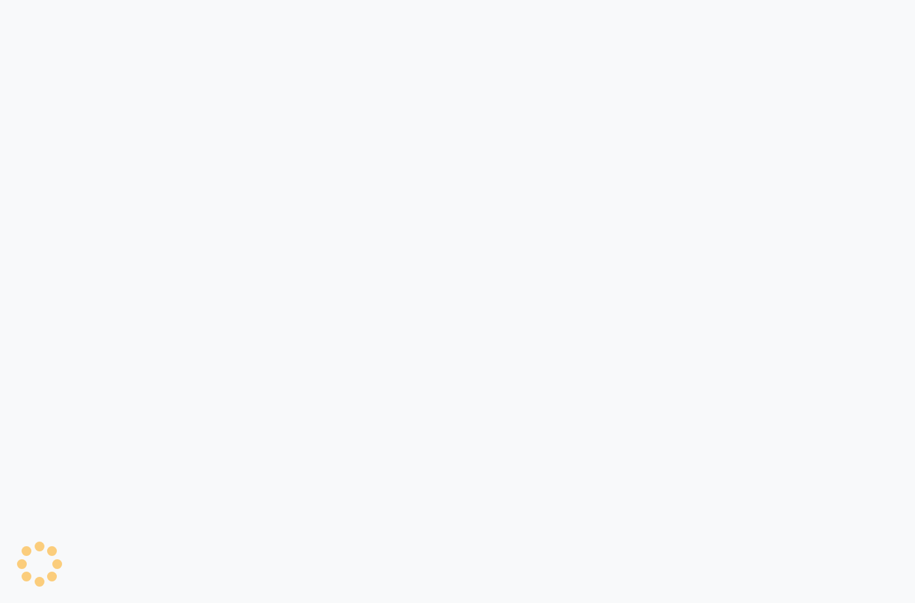
select select "service"
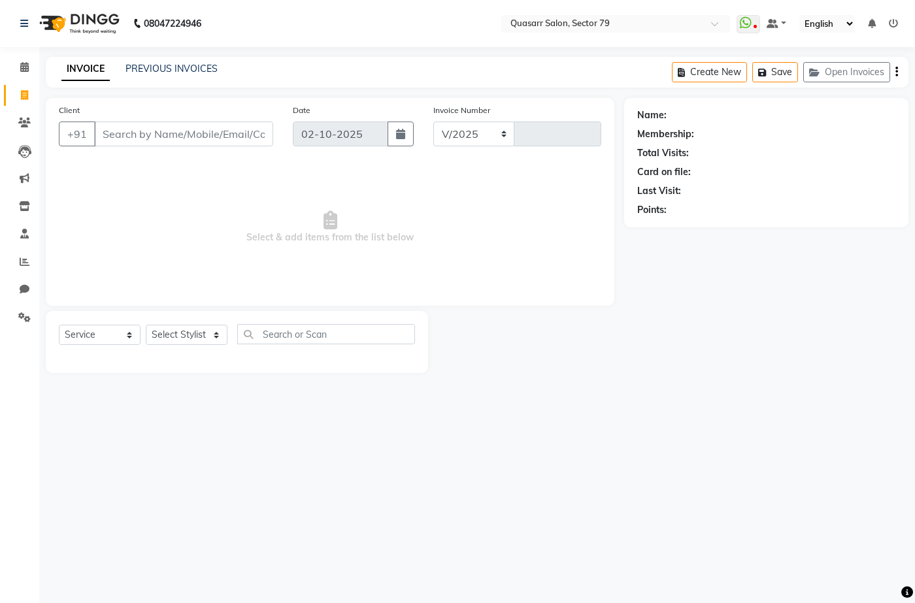
select select "7231"
type input "4186"
click at [227, 131] on input "Client" at bounding box center [183, 134] width 179 height 25
type input "9888710004"
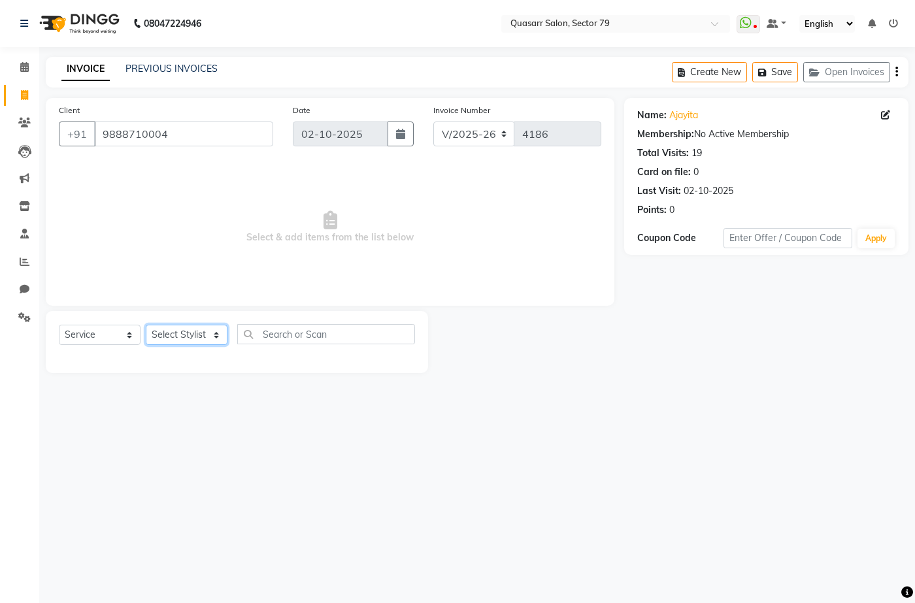
click at [187, 334] on select "Select Stylist ABOY ADDY MUA Aruna [PERSON_NAME] DEEP [PERSON_NAME] [PERSON_NAM…" at bounding box center [187, 335] width 82 height 20
select select "61764"
click at [146, 325] on select "Select Stylist ABOY ADDY MUA Aruna [PERSON_NAME] DEEP [PERSON_NAME] [PERSON_NAM…" at bounding box center [187, 335] width 82 height 20
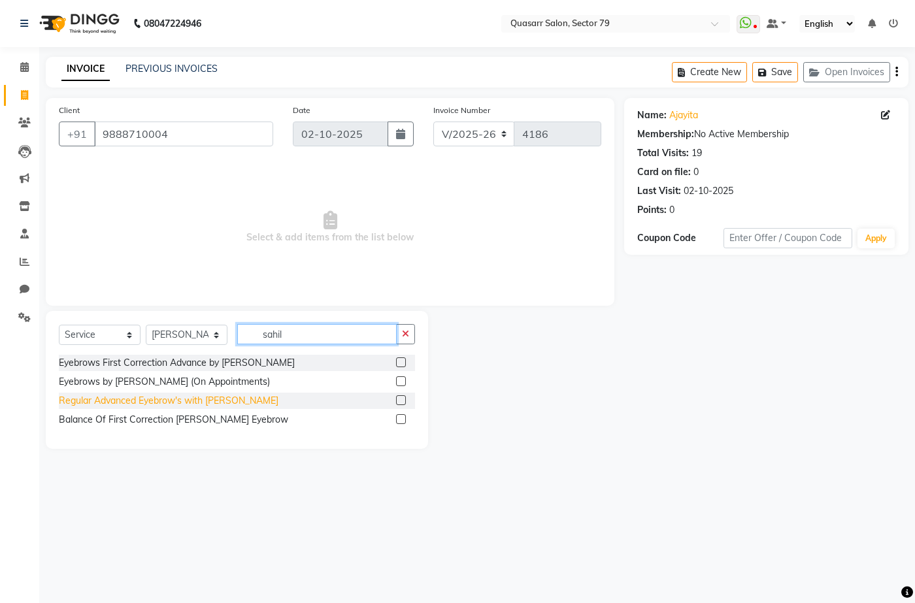
type input "sahil"
click at [227, 405] on div "Regular Advanced Eyebrow's with [PERSON_NAME]" at bounding box center [169, 401] width 220 height 14
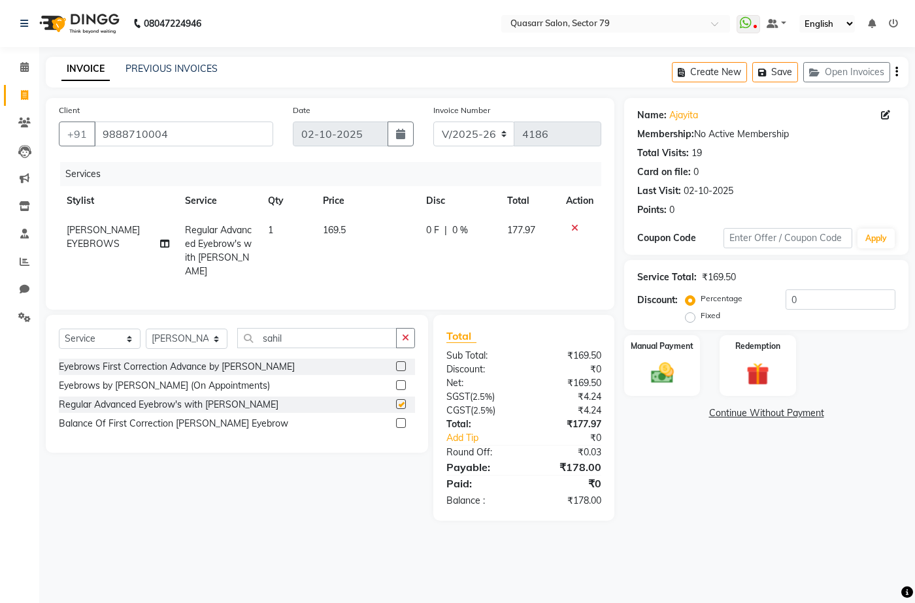
checkbox input "false"
click at [410, 322] on div "Select Service Product Membership Package Voucher Prepaid Gift Card Select Styl…" at bounding box center [237, 384] width 382 height 138
click at [411, 344] on div "Select Service Product Membership Package Voucher Prepaid Gift Card Select Styl…" at bounding box center [237, 343] width 356 height 31
click at [412, 337] on button "button" at bounding box center [405, 338] width 19 height 20
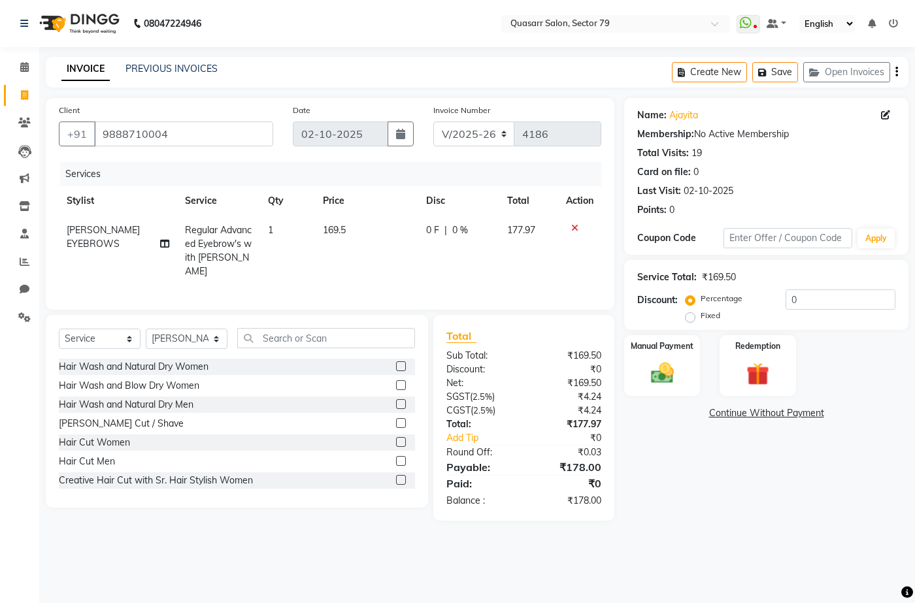
click at [354, 241] on td "169.5" at bounding box center [366, 251] width 103 height 71
select select "61764"
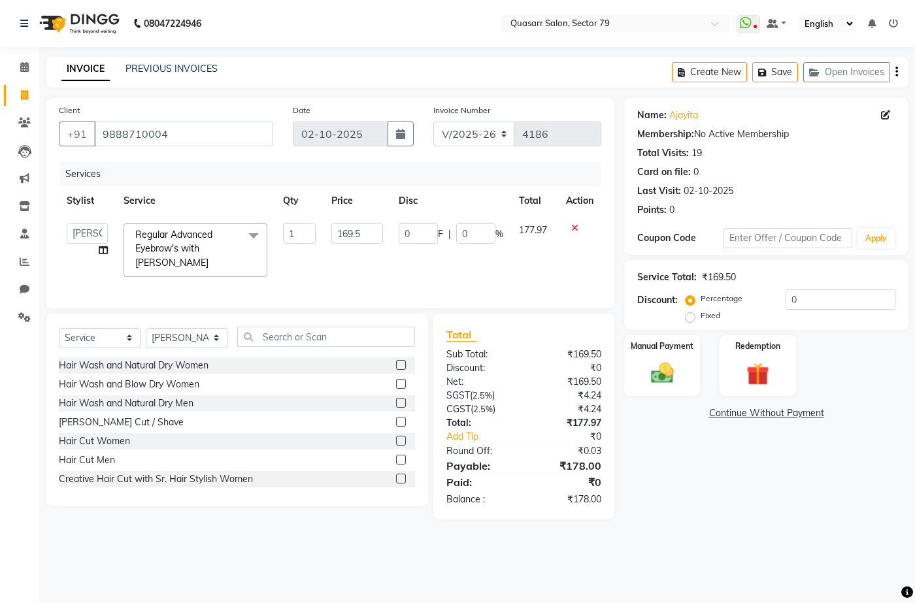
click at [362, 247] on td "169.5" at bounding box center [357, 250] width 67 height 69
click at [352, 239] on input "169.5" at bounding box center [356, 234] width 51 height 20
type input "200"
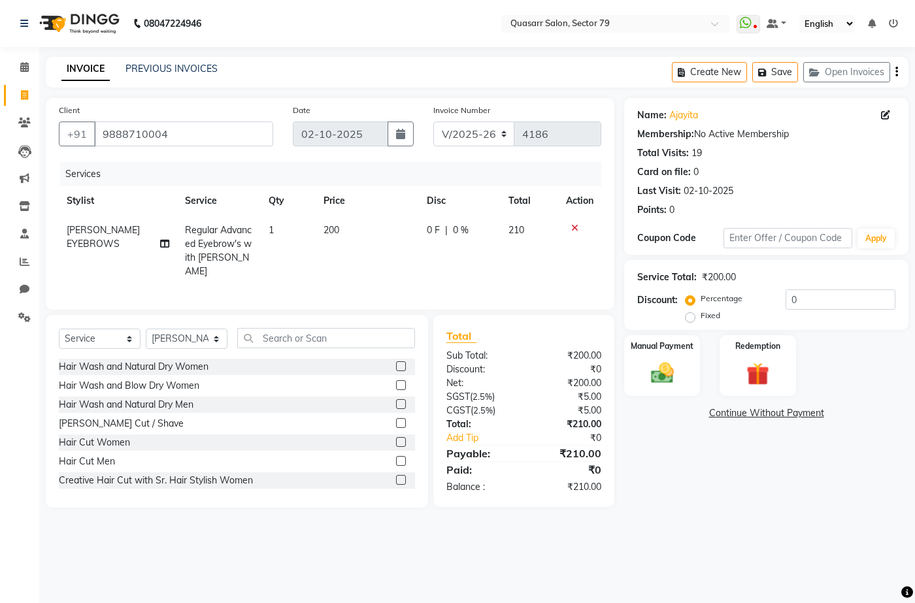
click at [792, 284] on div "Service Total: ₹200.00 Discount: Percentage Fixed 0" at bounding box center [766, 294] width 258 height 59
click at [815, 298] on input "0" at bounding box center [841, 300] width 110 height 20
drag, startPoint x: 815, startPoint y: 298, endPoint x: 745, endPoint y: 290, distance: 71.1
click at [741, 299] on div "Percentage Fixed 0" at bounding box center [791, 307] width 207 height 35
type input "4.8"
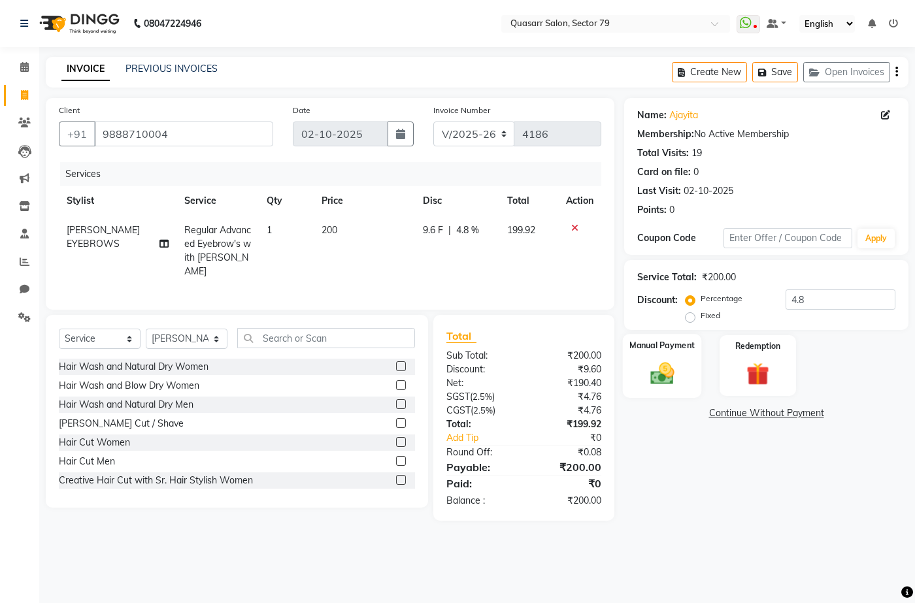
click at [653, 361] on img at bounding box center [662, 373] width 39 height 27
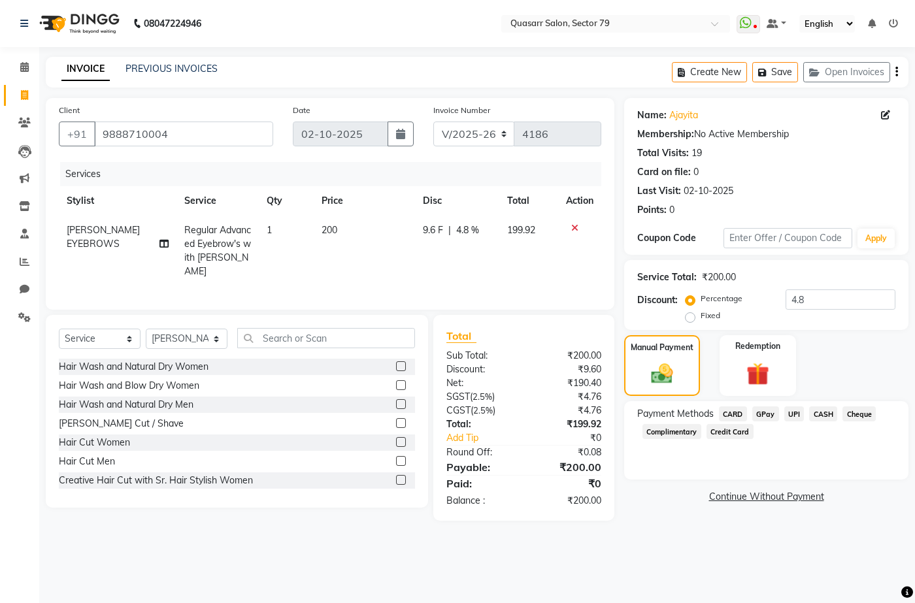
click at [795, 416] on span "UPI" at bounding box center [794, 414] width 20 height 15
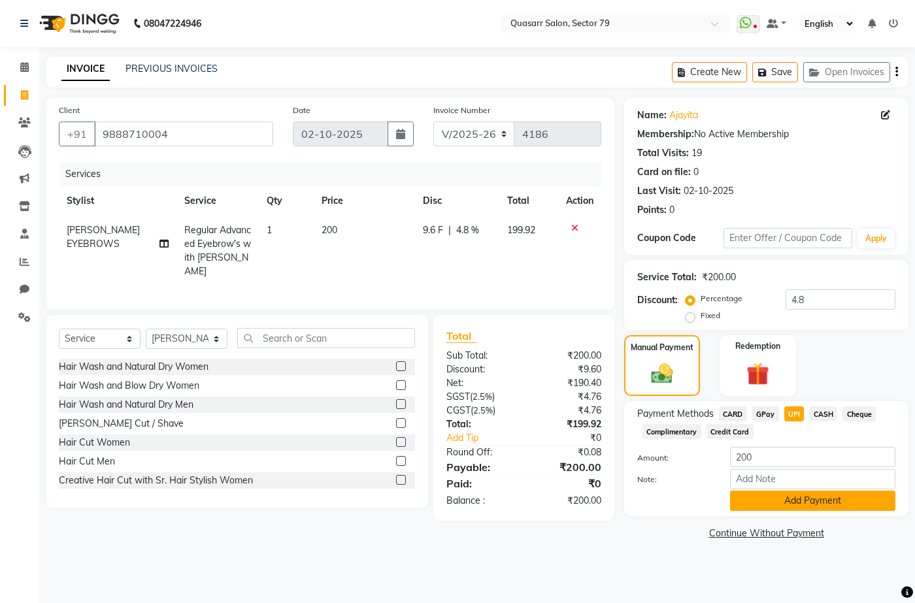
click at [816, 503] on button "Add Payment" at bounding box center [812, 501] width 165 height 20
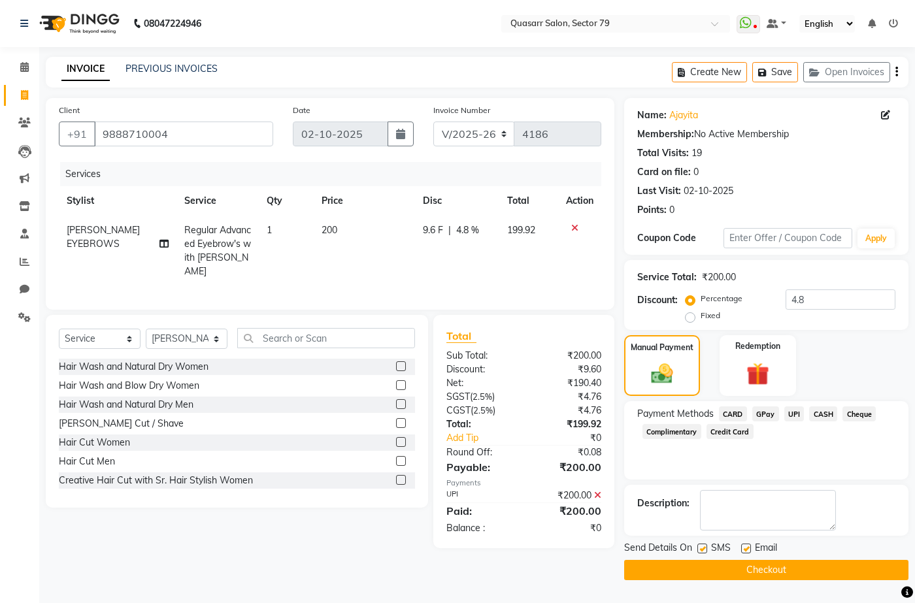
click at [705, 544] on label at bounding box center [702, 549] width 10 height 10
click at [705, 545] on input "checkbox" at bounding box center [701, 549] width 8 height 8
checkbox input "false"
click at [752, 552] on div "Email" at bounding box center [764, 549] width 46 height 16
click at [750, 549] on label at bounding box center [746, 549] width 10 height 10
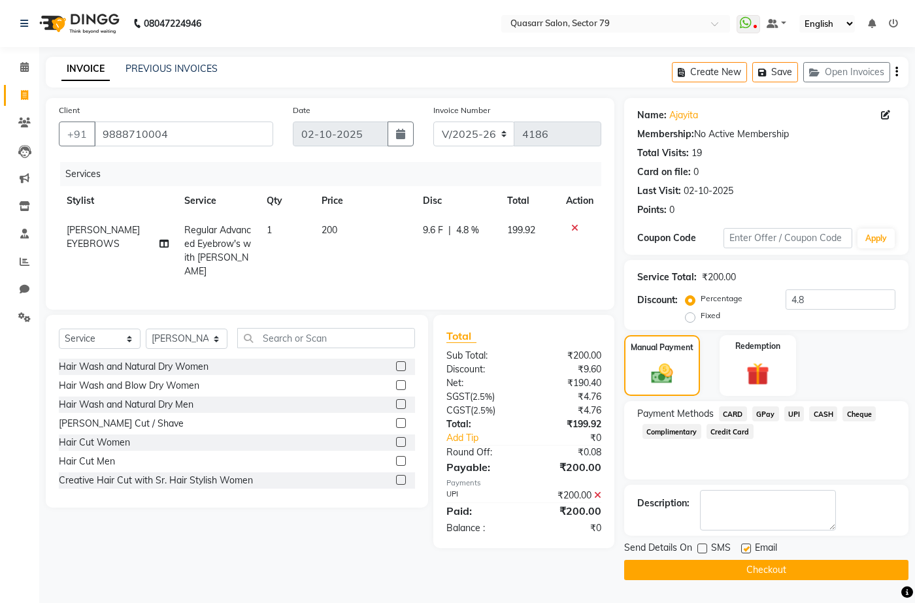
click at [750, 549] on input "checkbox" at bounding box center [745, 549] width 8 height 8
checkbox input "false"
click at [760, 570] on button "Checkout" at bounding box center [766, 570] width 284 height 20
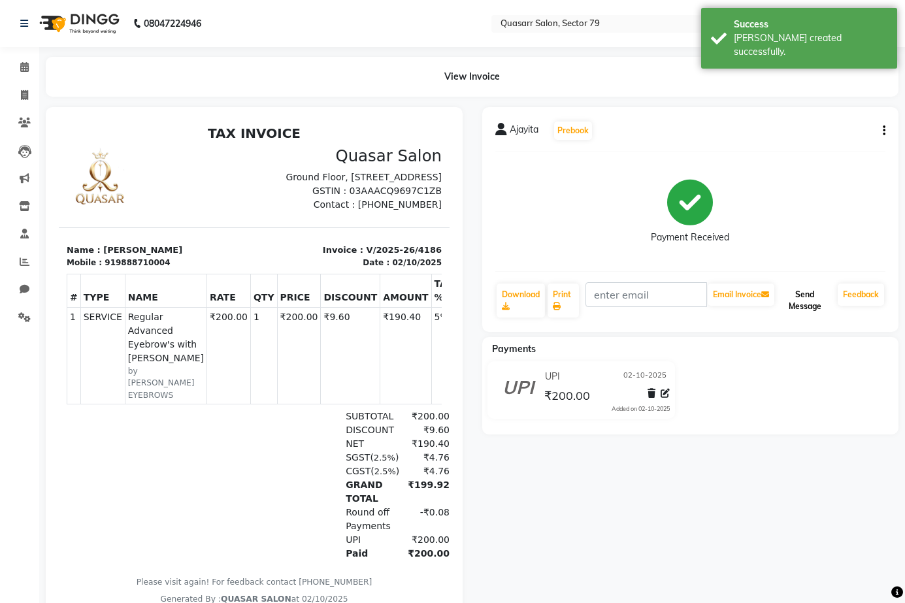
click at [821, 286] on button "Send Message" at bounding box center [805, 301] width 56 height 34
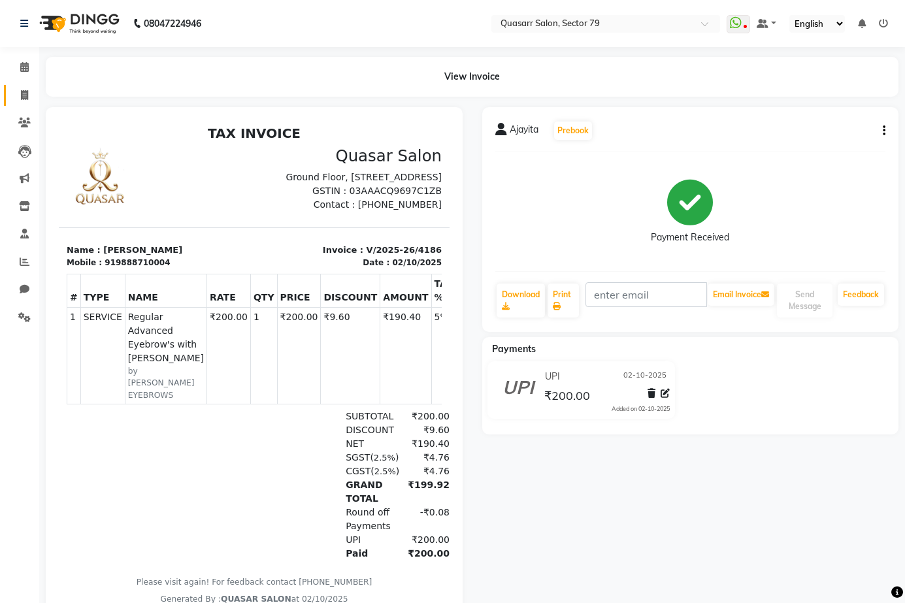
click at [25, 92] on icon at bounding box center [24, 95] width 7 height 10
select select "service"
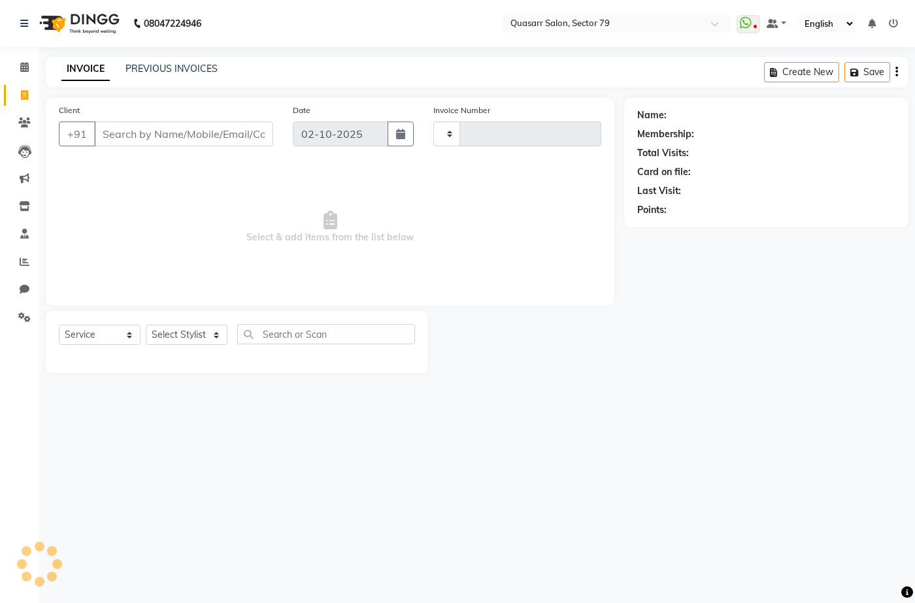
type input "4187"
select select "7231"
click at [152, 107] on div "Client +91" at bounding box center [166, 130] width 234 height 54
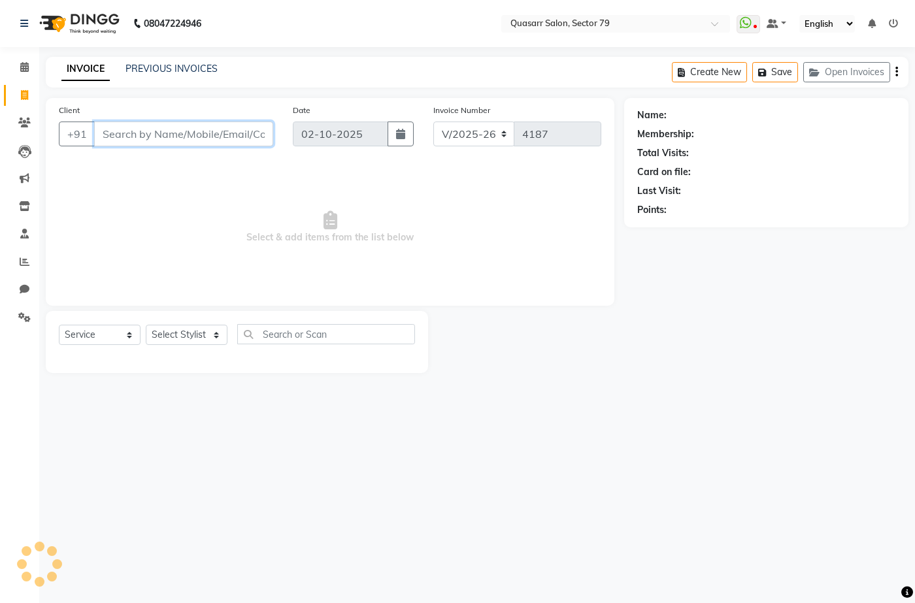
click at [159, 126] on input "Client" at bounding box center [183, 134] width 179 height 25
paste input "7347632552"
type input "7347632552"
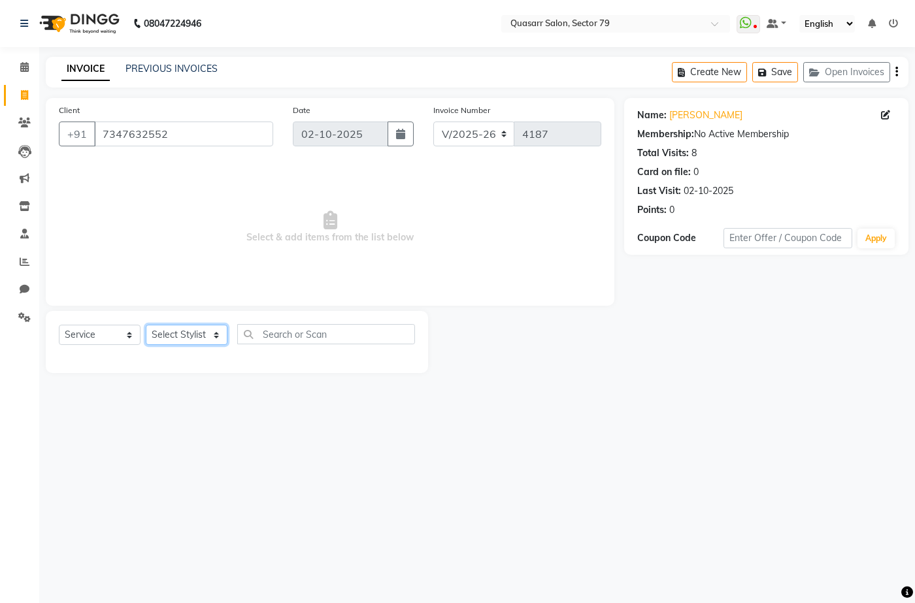
click at [212, 345] on select "Select Stylist ABOY ADDY MUA Aruna [PERSON_NAME] DEEP [PERSON_NAME] [PERSON_NAM…" at bounding box center [187, 335] width 82 height 20
select select "61764"
click at [146, 325] on select "Select Stylist ABOY ADDY MUA Aruna [PERSON_NAME] DEEP [PERSON_NAME] [PERSON_NAM…" at bounding box center [187, 335] width 82 height 20
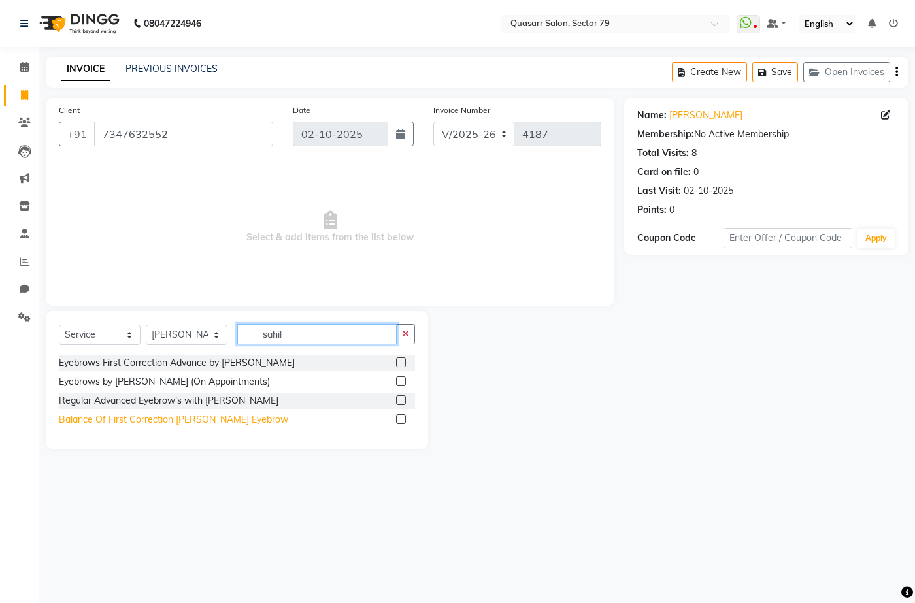
type input "sahil"
click at [210, 423] on div "Balance Of First Correction [PERSON_NAME] Eyebrow" at bounding box center [173, 420] width 229 height 14
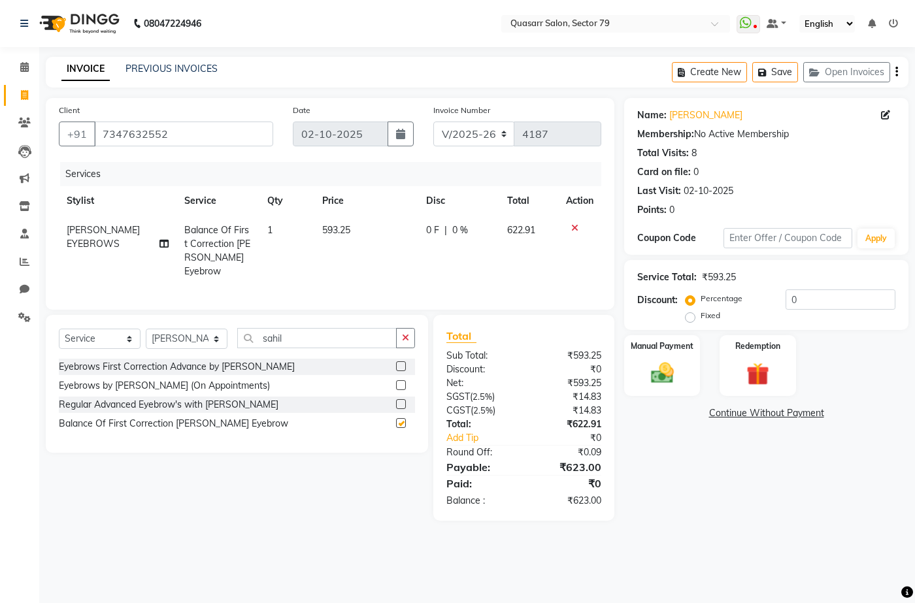
checkbox input "false"
click at [412, 333] on button "button" at bounding box center [405, 338] width 19 height 20
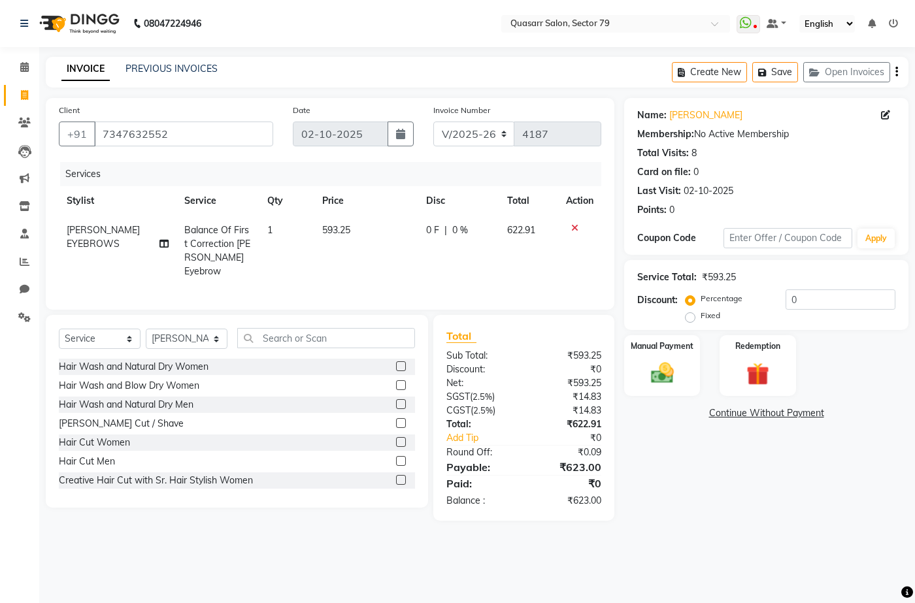
click at [378, 252] on td "593.25" at bounding box center [366, 251] width 104 height 71
select select "61764"
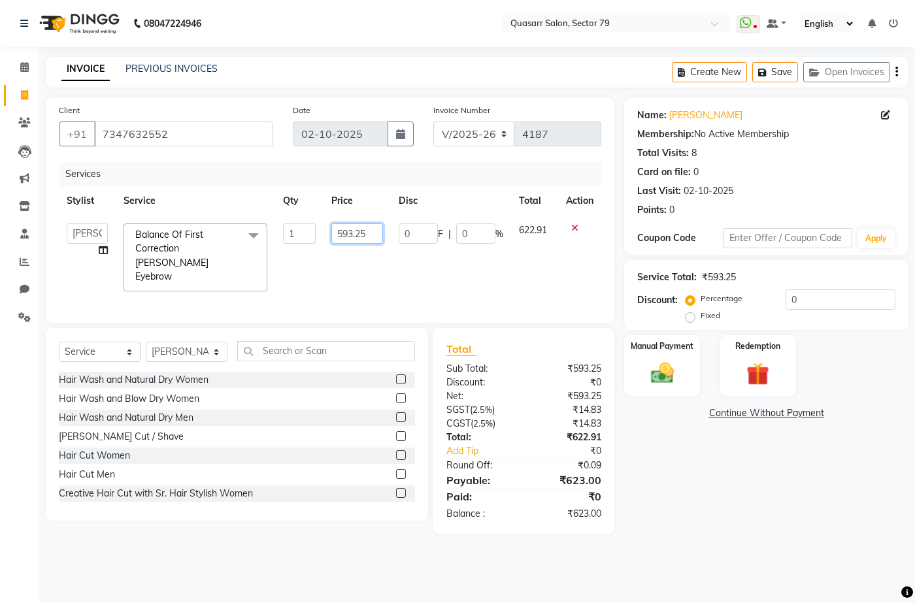
click at [360, 235] on input "593.25" at bounding box center [356, 234] width 51 height 20
type input "400"
click at [800, 297] on input "0" at bounding box center [841, 300] width 110 height 20
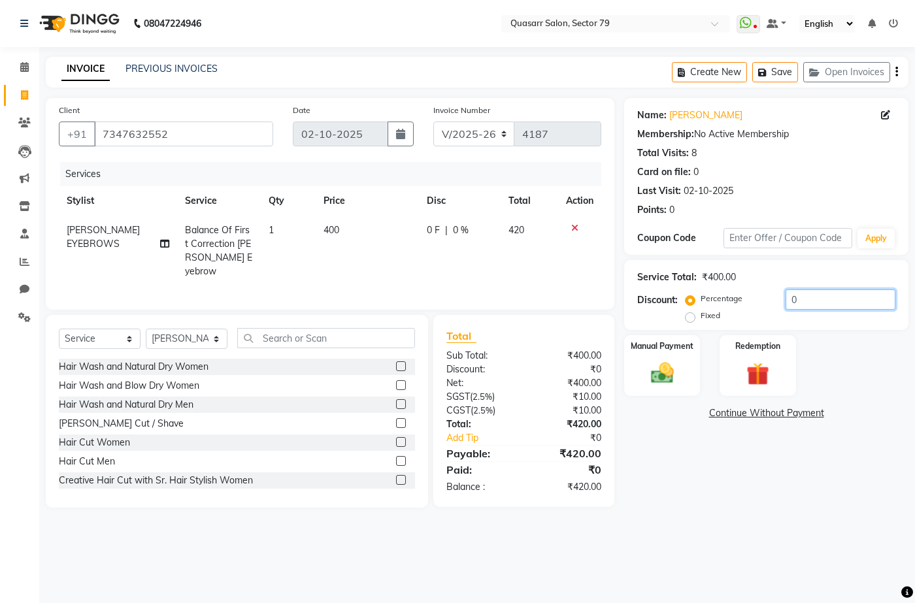
drag, startPoint x: 837, startPoint y: 305, endPoint x: 749, endPoint y: 303, distance: 88.3
click at [752, 305] on div "Percentage Fixed 0" at bounding box center [791, 307] width 207 height 35
type input "4.8"
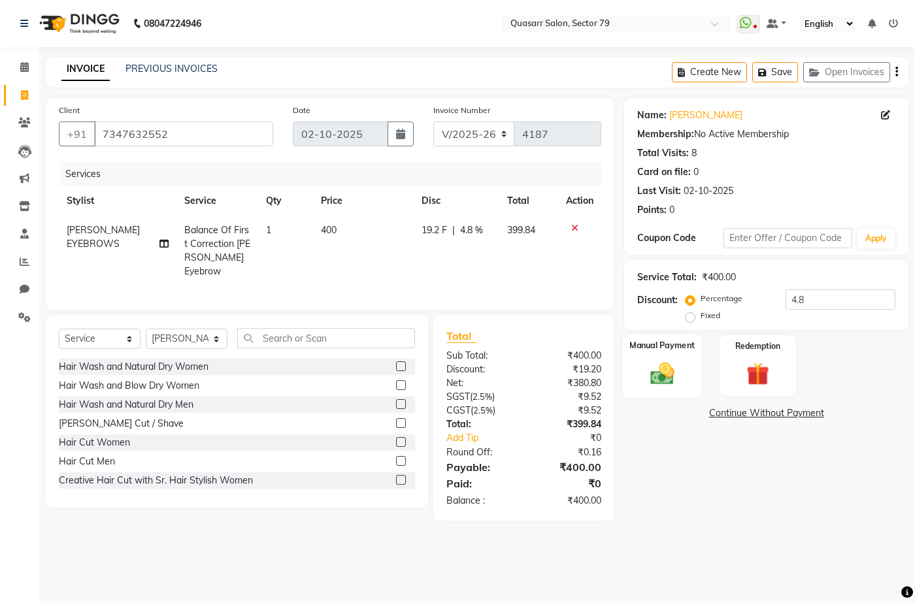
click at [678, 353] on div "Manual Payment" at bounding box center [662, 365] width 79 height 63
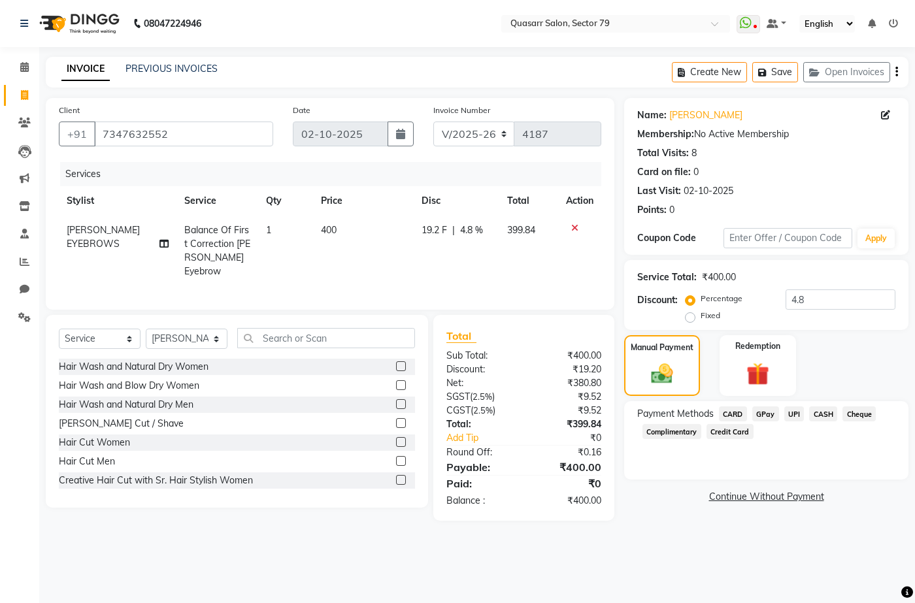
click at [795, 415] on span "UPI" at bounding box center [794, 414] width 20 height 15
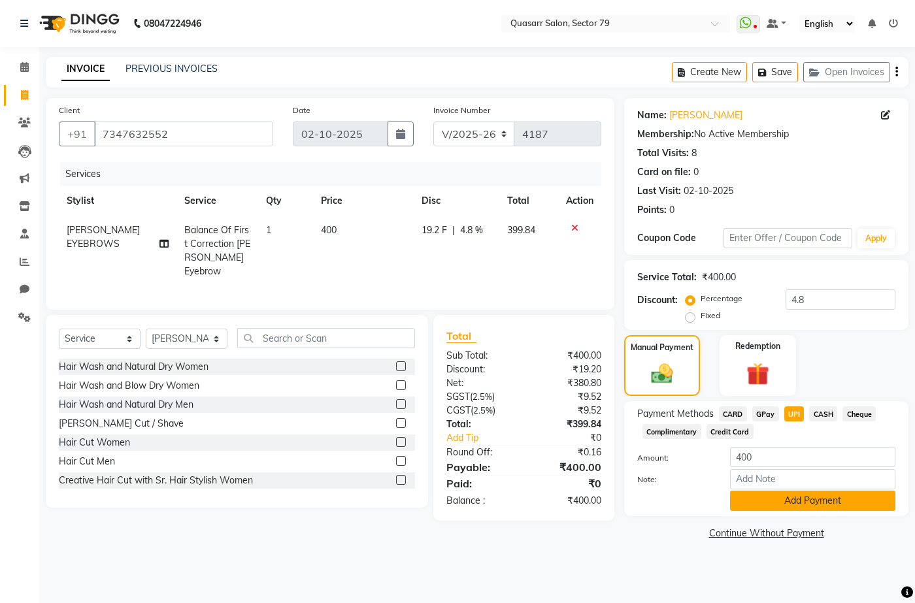
click at [813, 498] on button "Add Payment" at bounding box center [812, 501] width 165 height 20
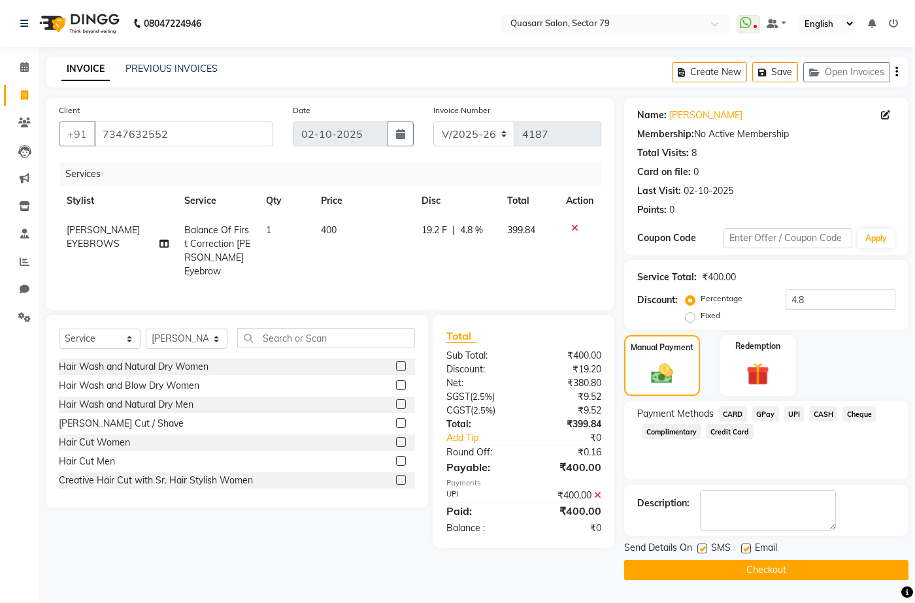
click at [706, 547] on label at bounding box center [702, 549] width 10 height 10
click at [706, 547] on input "checkbox" at bounding box center [701, 549] width 8 height 8
checkbox input "false"
click at [754, 549] on div "Email" at bounding box center [764, 549] width 46 height 16
click at [749, 552] on label at bounding box center [746, 549] width 10 height 10
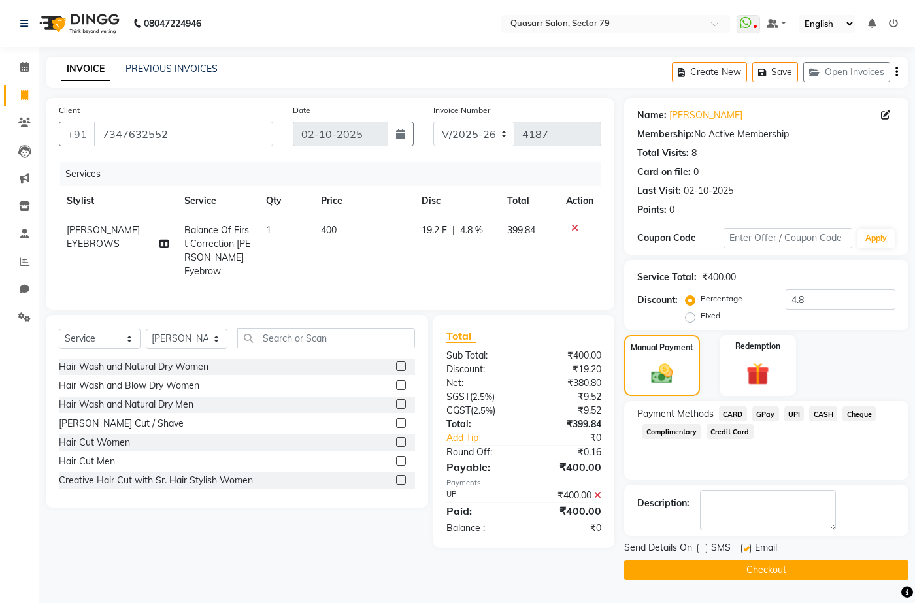
click at [749, 552] on input "checkbox" at bounding box center [745, 549] width 8 height 8
checkbox input "false"
click at [763, 571] on button "Checkout" at bounding box center [766, 570] width 284 height 20
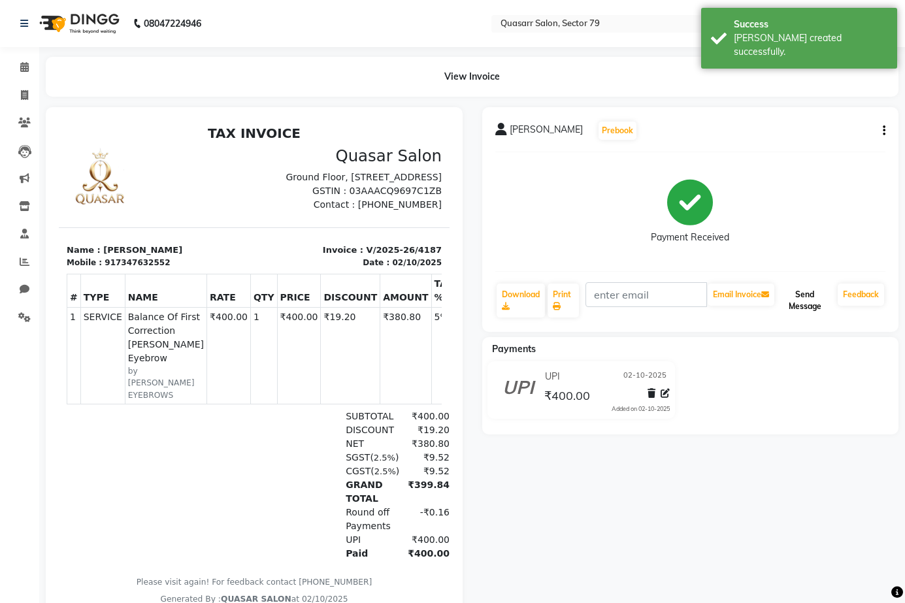
click at [796, 302] on button "Send Message" at bounding box center [805, 301] width 56 height 34
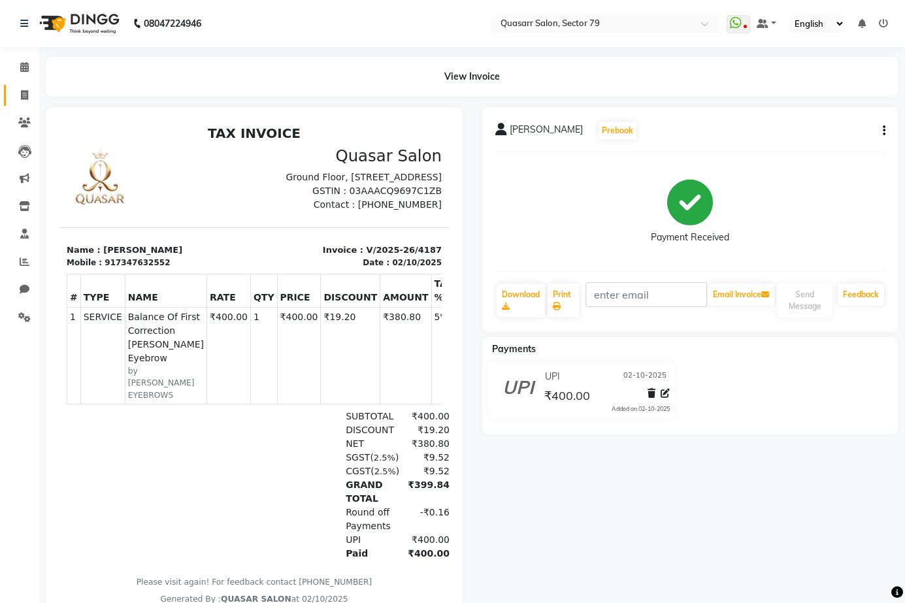
click at [25, 86] on link "Invoice" at bounding box center [19, 96] width 31 height 22
select select "service"
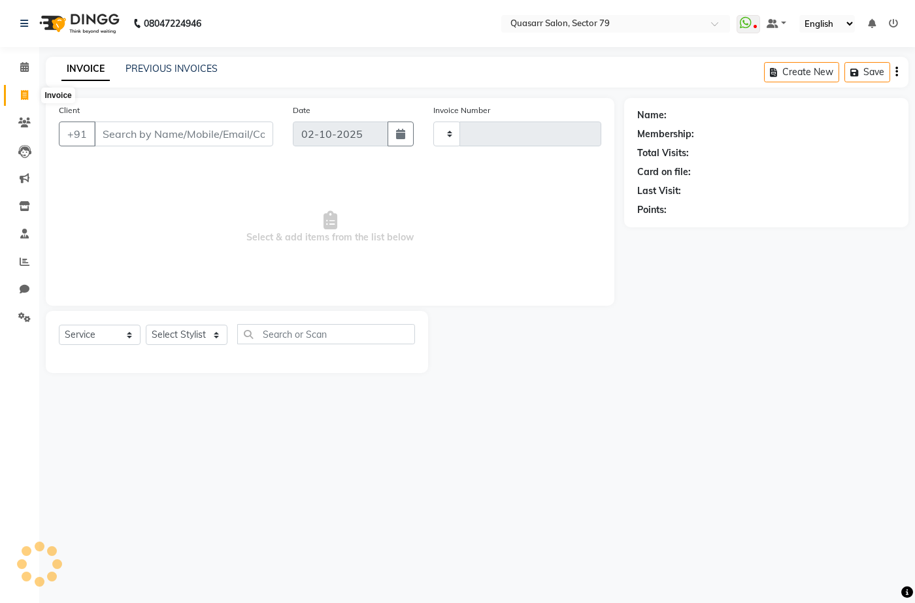
type input "4188"
select select "7231"
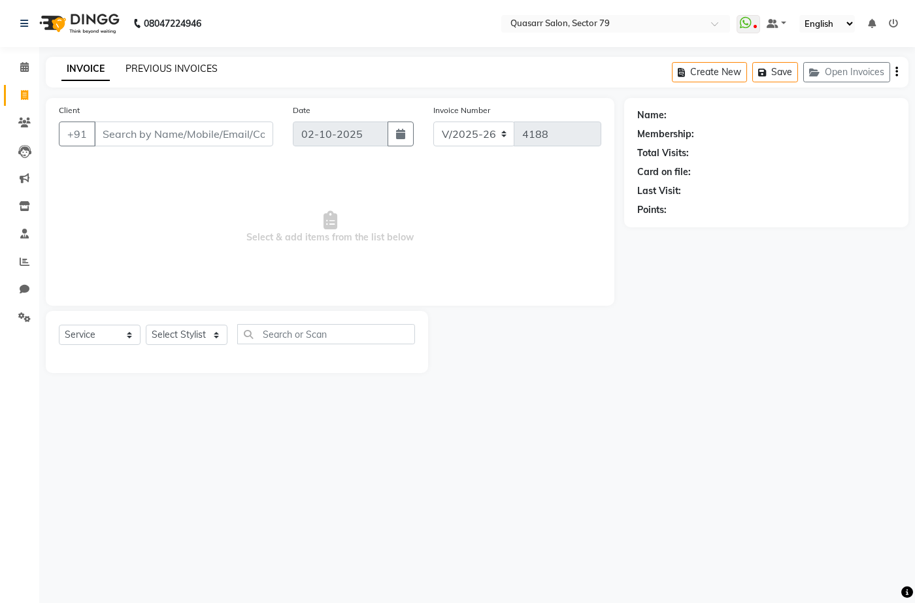
click at [205, 73] on link "PREVIOUS INVOICES" at bounding box center [172, 69] width 92 height 12
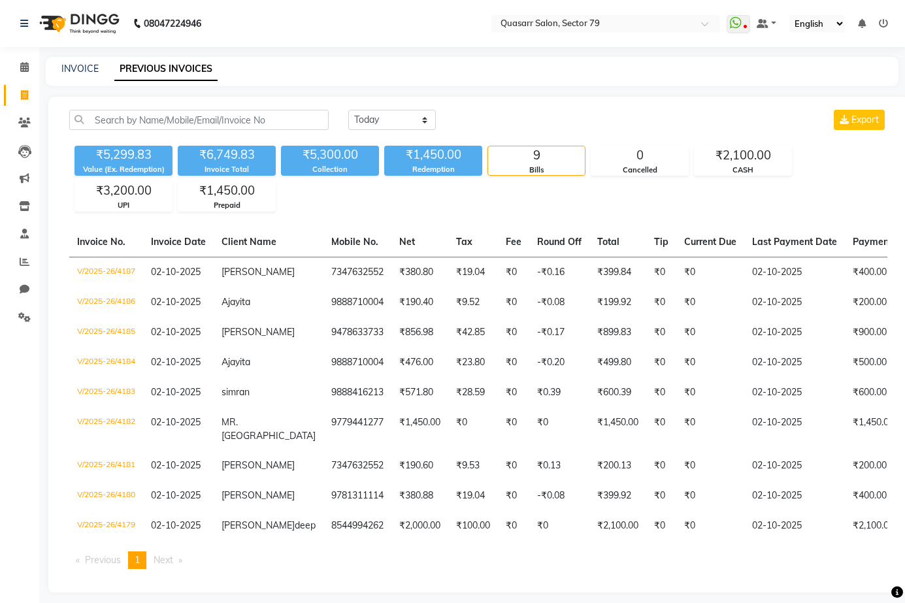
click at [75, 77] on div "INVOICE PREVIOUS INVOICES" at bounding box center [472, 71] width 853 height 29
click at [78, 70] on link "INVOICE" at bounding box center [79, 69] width 37 height 12
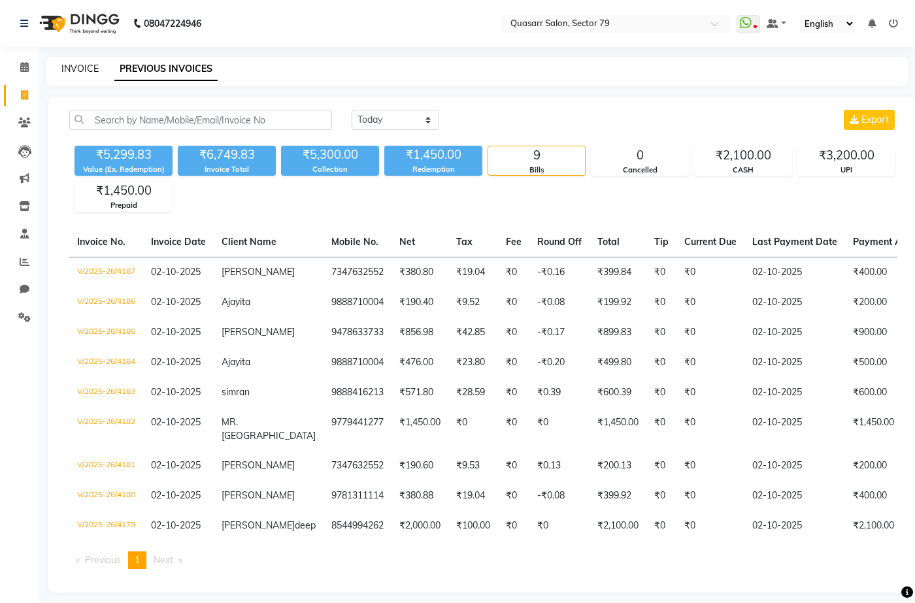
select select "7231"
select select "service"
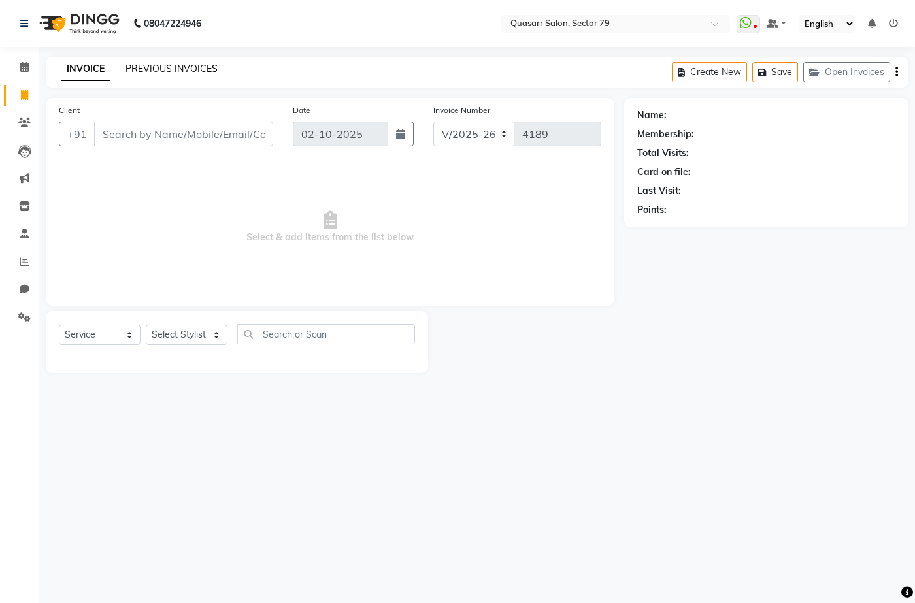
click at [151, 69] on link "PREVIOUS INVOICES" at bounding box center [172, 69] width 92 height 12
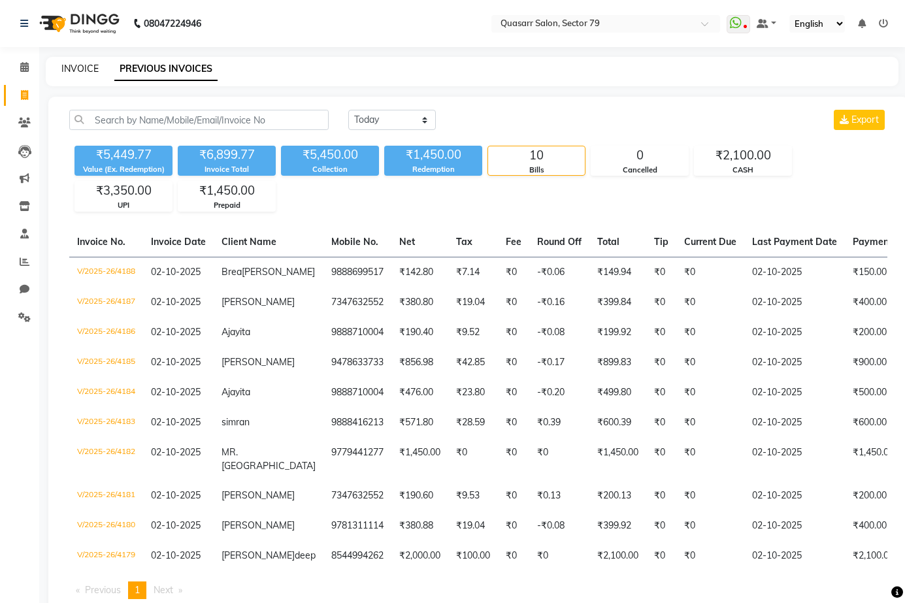
click at [77, 73] on link "INVOICE" at bounding box center [79, 69] width 37 height 12
select select "service"
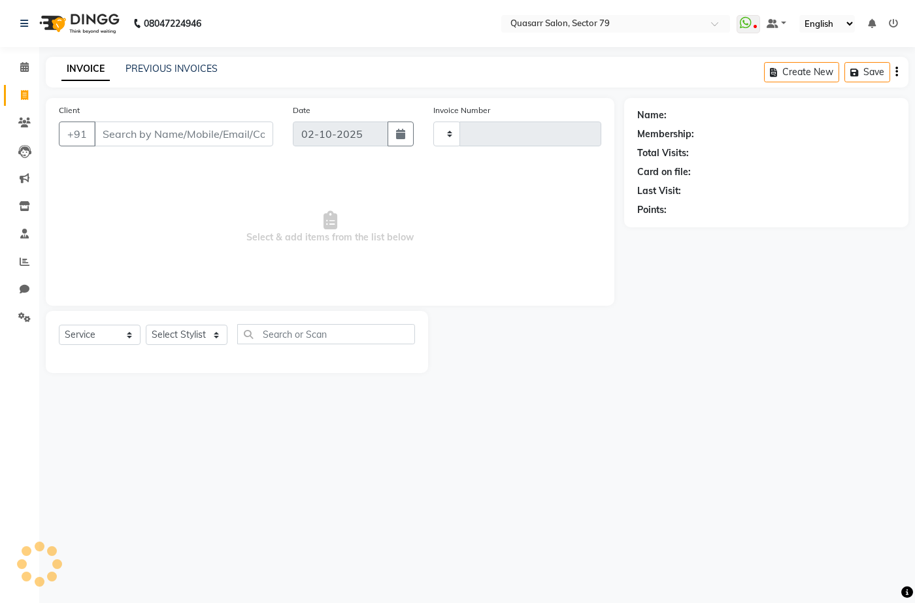
type input "4189"
select select "7231"
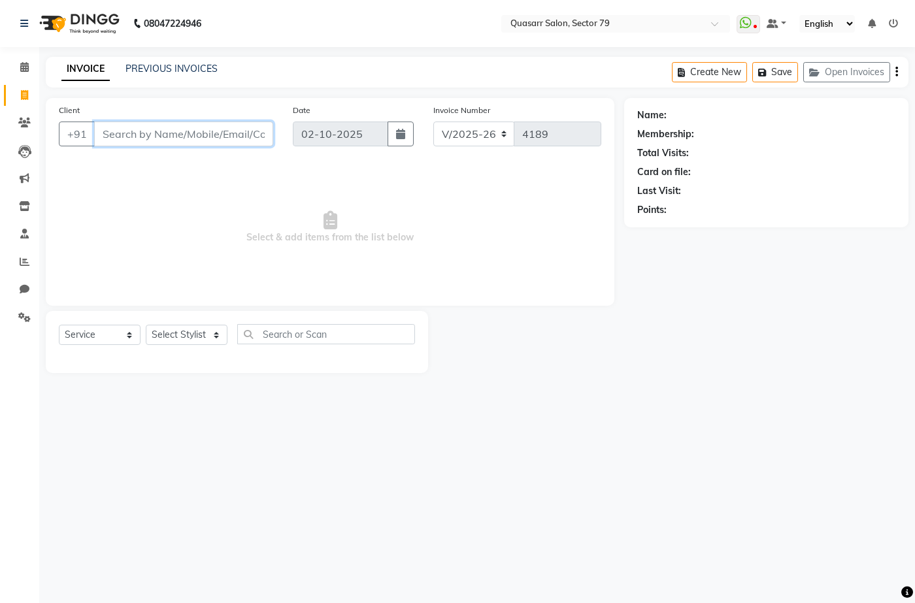
click at [196, 122] on input "Client" at bounding box center [183, 134] width 179 height 25
click at [197, 129] on input "Client" at bounding box center [183, 134] width 179 height 25
paste input "9888699517"
type input "9888699517"
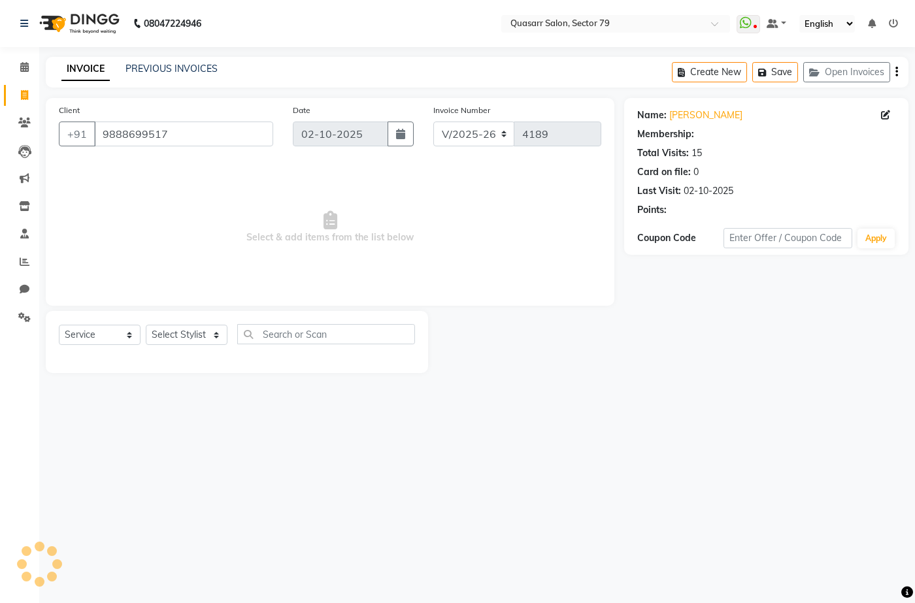
click at [337, 72] on div "INVOICE PREVIOUS INVOICES Create New Save Open Invoices" at bounding box center [477, 72] width 863 height 31
click at [197, 334] on select "Select Stylist ABOY ADDY MUA Aruna [PERSON_NAME] DEEP [PERSON_NAME] [PERSON_NAM…" at bounding box center [187, 335] width 82 height 20
select select "61764"
click at [146, 325] on select "Select Stylist ABOY ADDY MUA Aruna [PERSON_NAME] DEEP [PERSON_NAME] [PERSON_NAM…" at bounding box center [187, 335] width 82 height 20
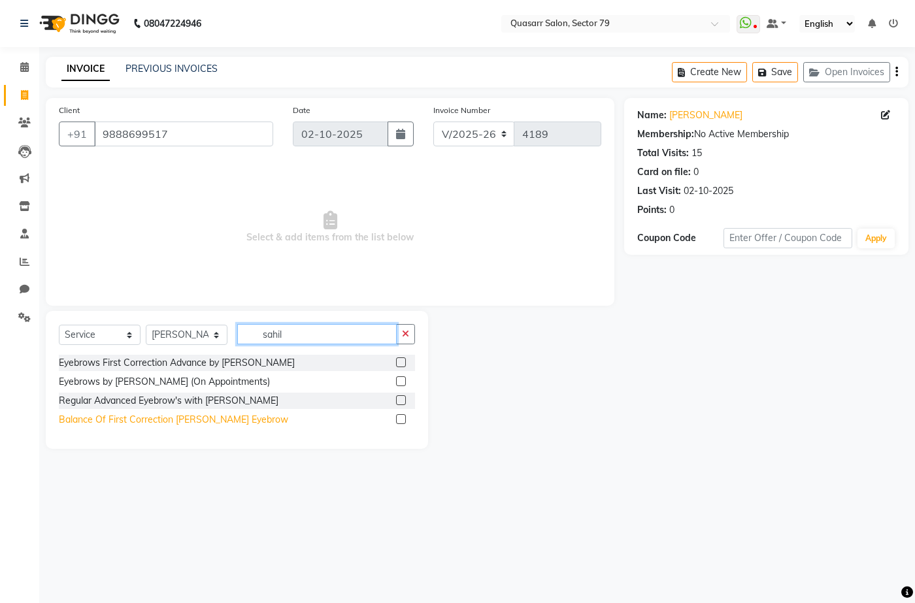
type input "sahil"
click at [225, 422] on div "Balance Of First Correction [PERSON_NAME] Eyebrow" at bounding box center [173, 420] width 229 height 14
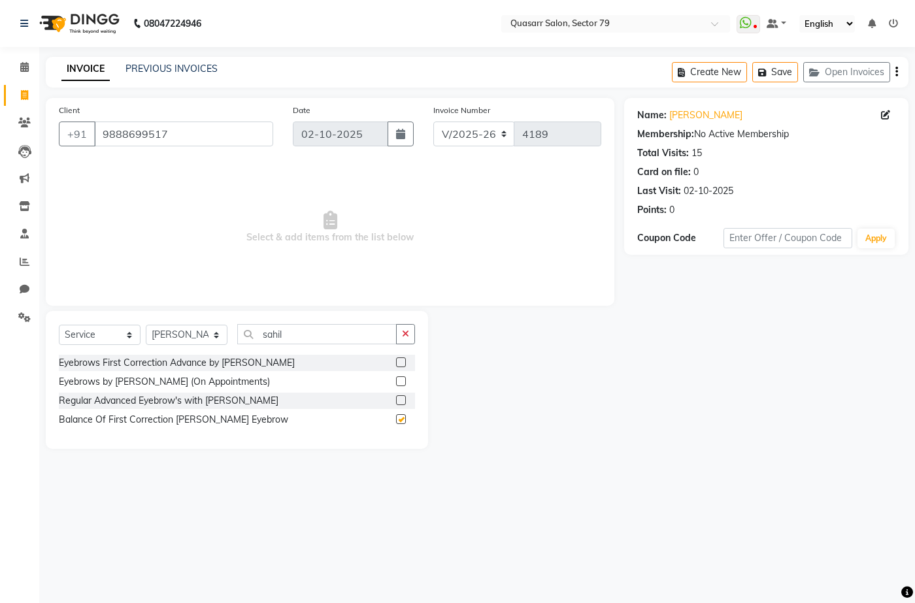
checkbox input "false"
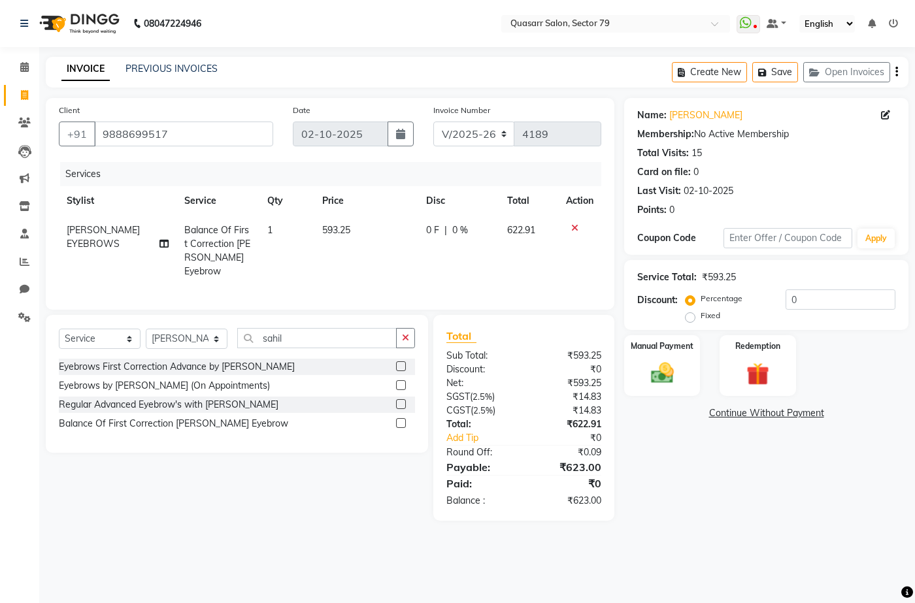
click at [339, 250] on td "593.25" at bounding box center [366, 251] width 104 height 71
select select "61764"
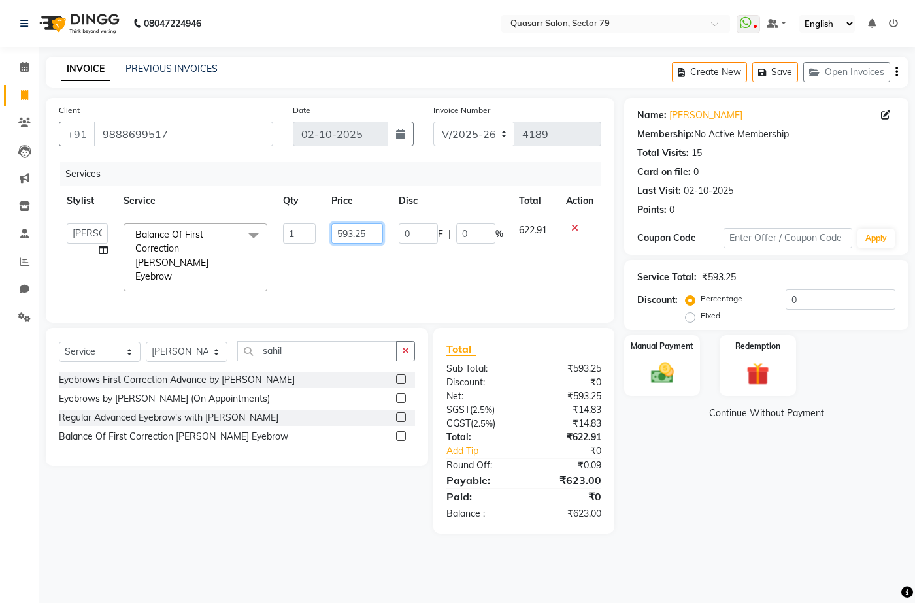
click at [343, 232] on input "593.25" at bounding box center [356, 234] width 51 height 20
type input "400"
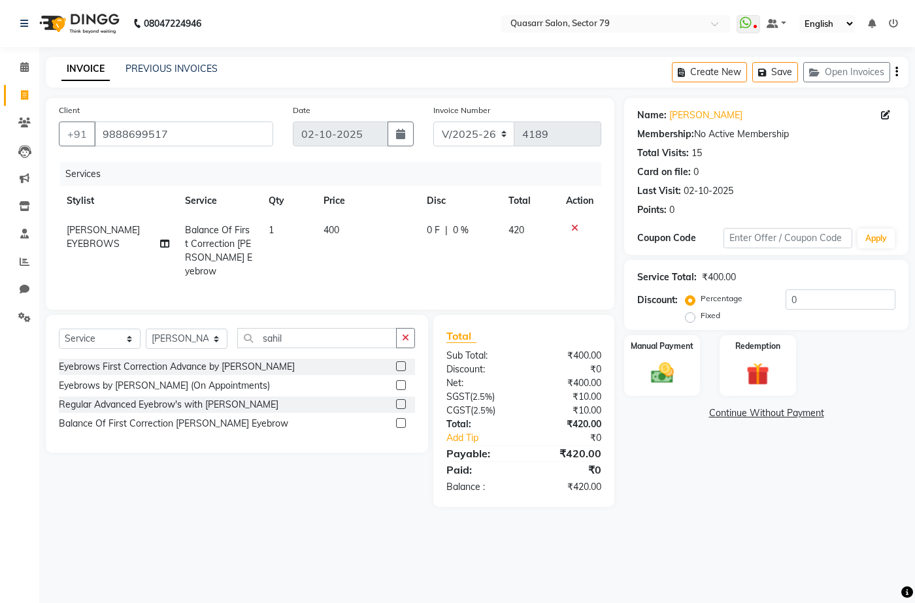
click at [309, 226] on td "1" at bounding box center [289, 251] width 56 height 71
select select "61764"
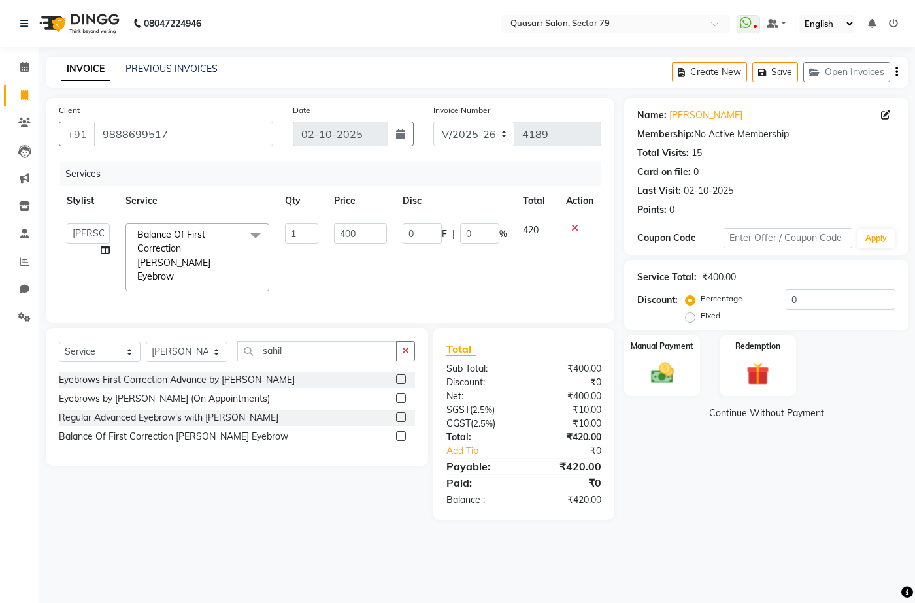
click at [282, 229] on td "1" at bounding box center [301, 258] width 49 height 84
drag, startPoint x: 306, startPoint y: 234, endPoint x: 245, endPoint y: 236, distance: 60.8
click at [245, 236] on tr "ABOY ADDY MUA Aruna [PERSON_NAME] DEEP [PERSON_NAME] DEVI JAANVEER [PERSON_NAME…" at bounding box center [330, 258] width 543 height 84
type input "2"
click at [352, 290] on div "Services Stylist Service Qty Price Disc Total Action ABOY ADDY MUA Aruna [PERSO…" at bounding box center [330, 236] width 543 height 148
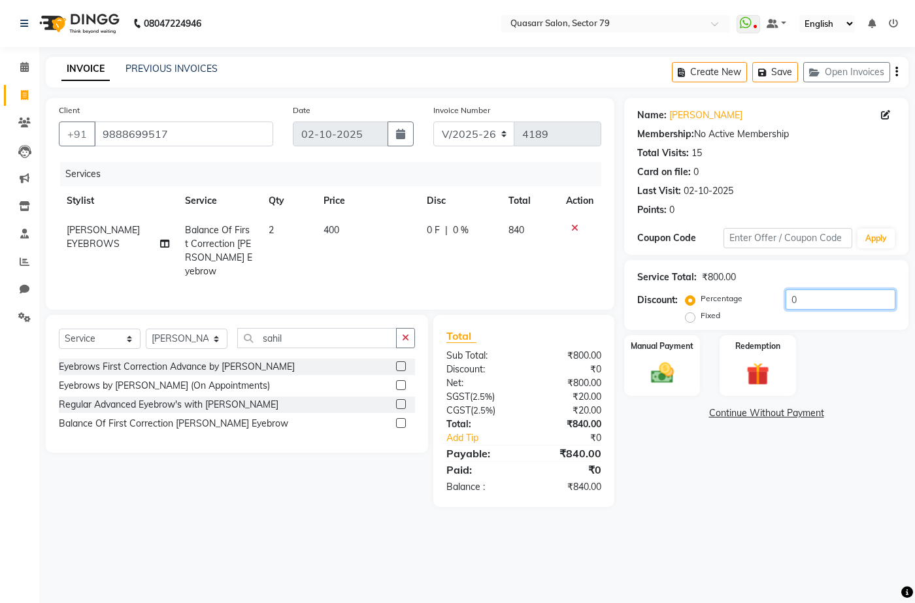
drag, startPoint x: 763, startPoint y: 300, endPoint x: 720, endPoint y: 300, distance: 43.1
click at [721, 300] on div "Percentage Fixed 0" at bounding box center [791, 307] width 207 height 35
type input "4.8"
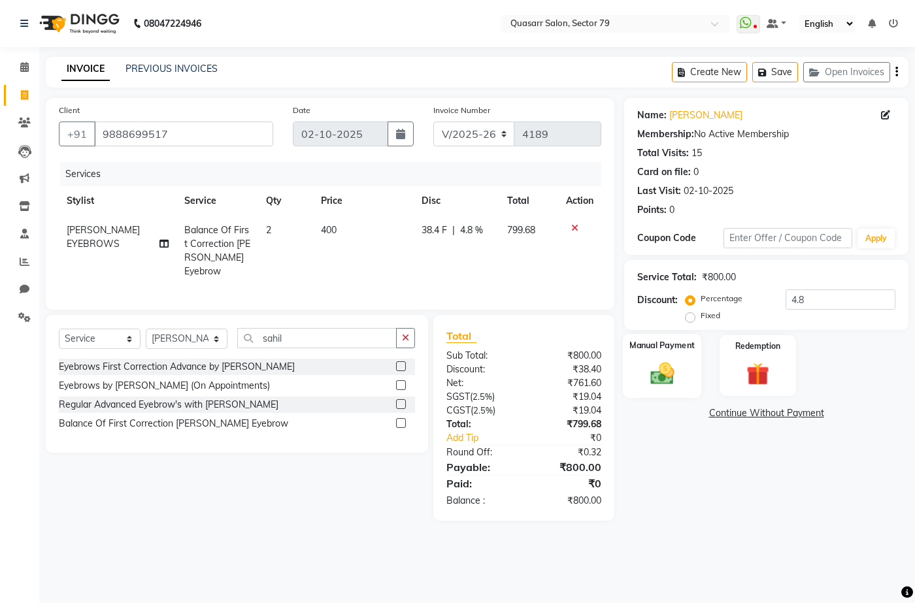
click at [663, 371] on img at bounding box center [662, 373] width 39 height 27
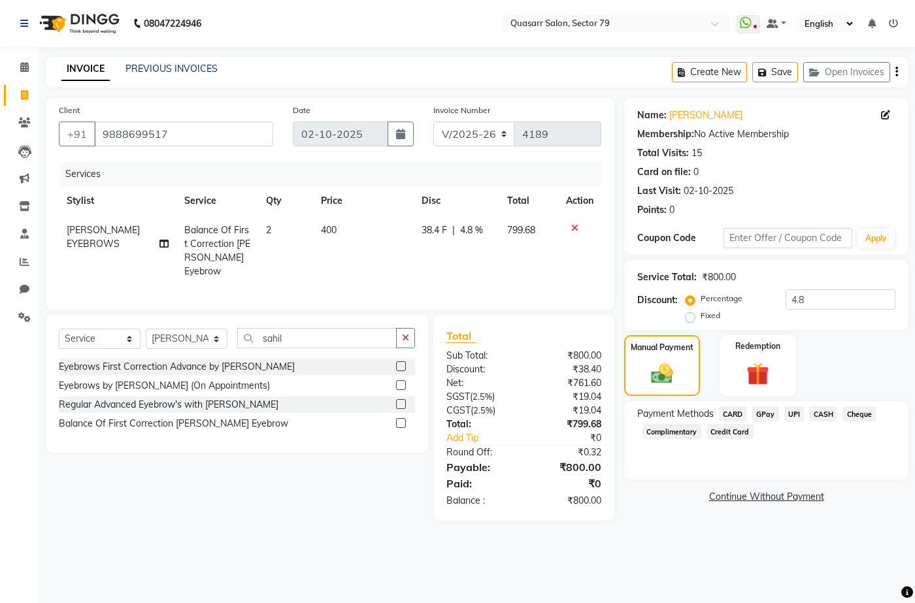
click at [794, 413] on span "UPI" at bounding box center [794, 414] width 20 height 15
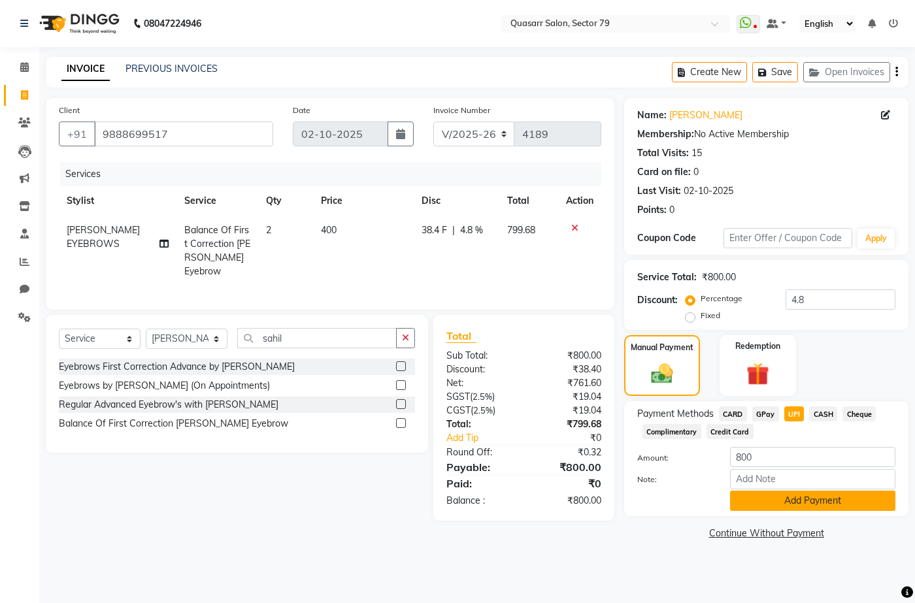
click at [833, 498] on button "Add Payment" at bounding box center [812, 501] width 165 height 20
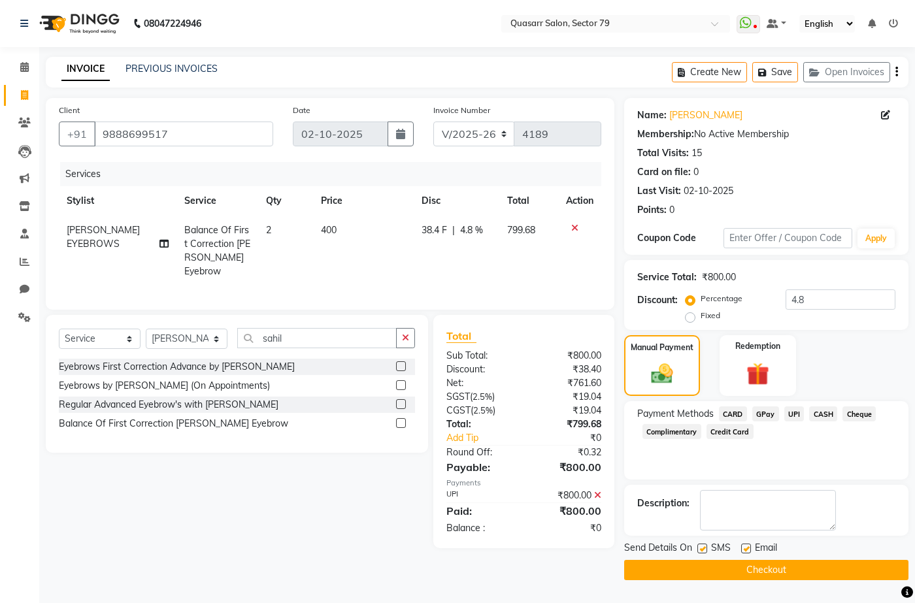
click at [703, 551] on label at bounding box center [702, 549] width 10 height 10
click at [703, 551] on input "checkbox" at bounding box center [701, 549] width 8 height 8
checkbox input "false"
click at [747, 548] on label at bounding box center [746, 549] width 10 height 10
click at [747, 548] on input "checkbox" at bounding box center [745, 549] width 8 height 8
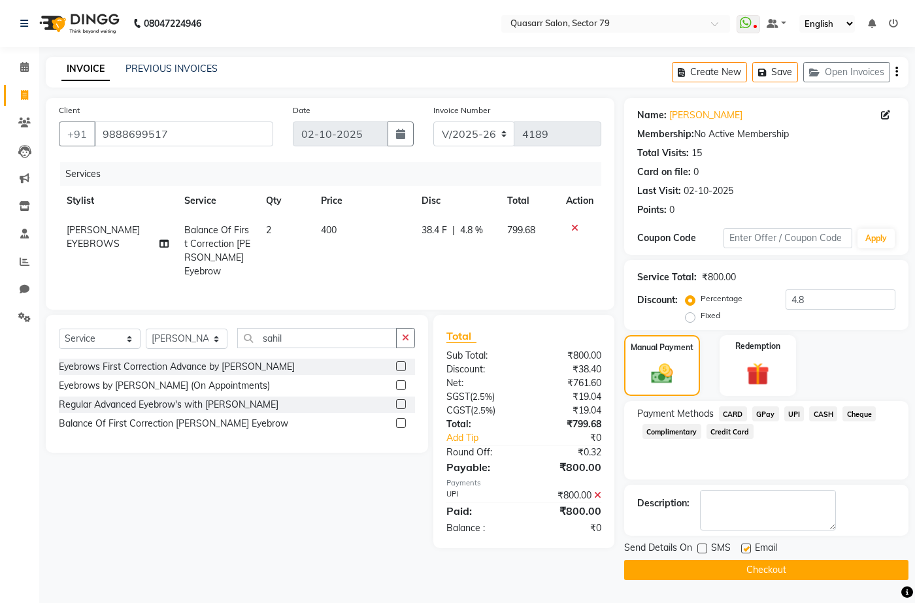
checkbox input "false"
click at [772, 563] on button "Checkout" at bounding box center [766, 570] width 284 height 20
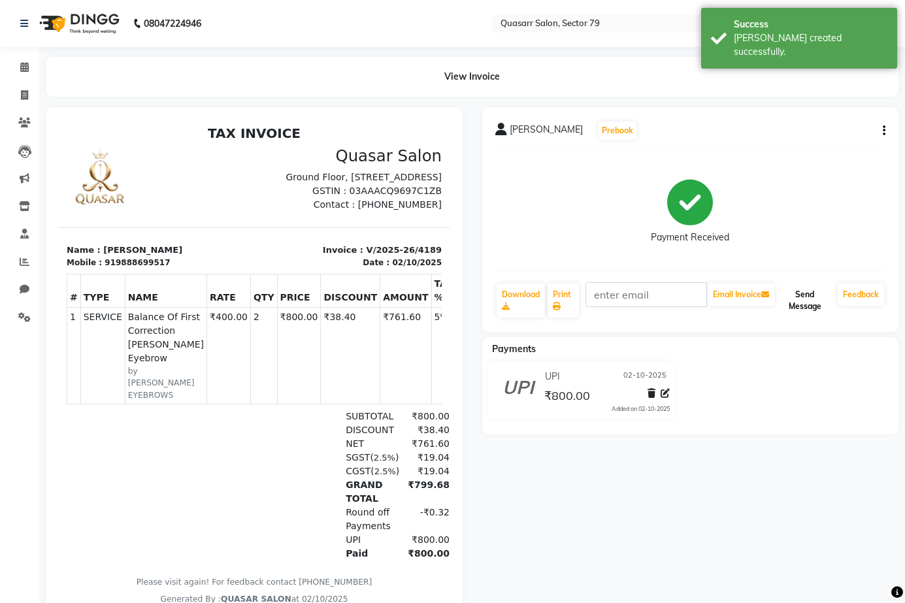
click at [816, 304] on button "Send Message" at bounding box center [805, 301] width 56 height 34
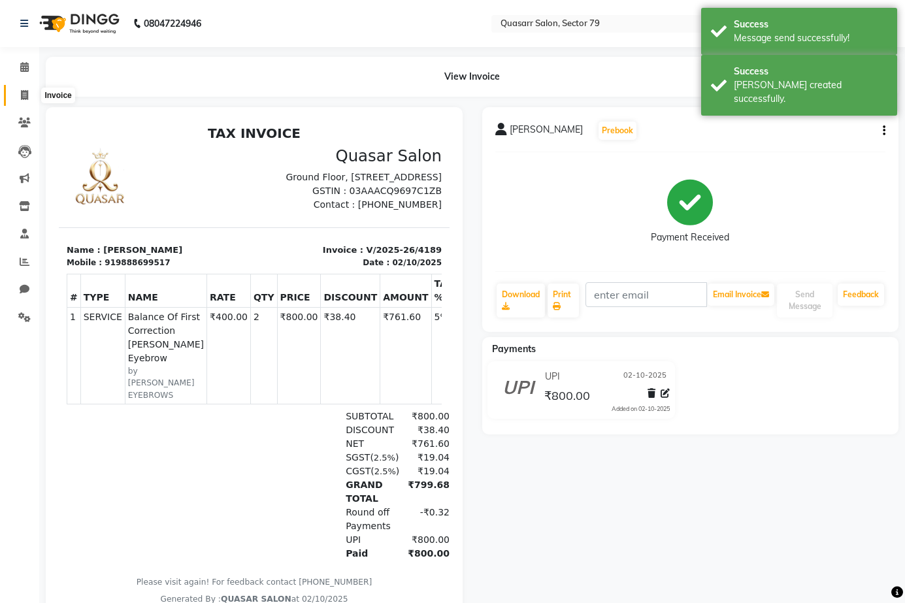
click at [27, 96] on icon at bounding box center [24, 95] width 7 height 10
select select "7231"
select select "service"
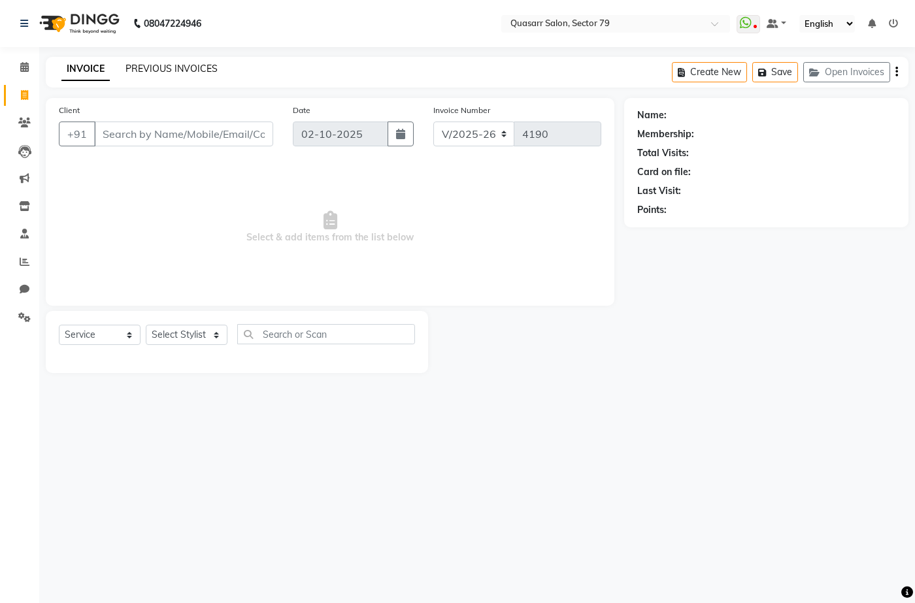
click at [193, 68] on link "PREVIOUS INVOICES" at bounding box center [172, 69] width 92 height 12
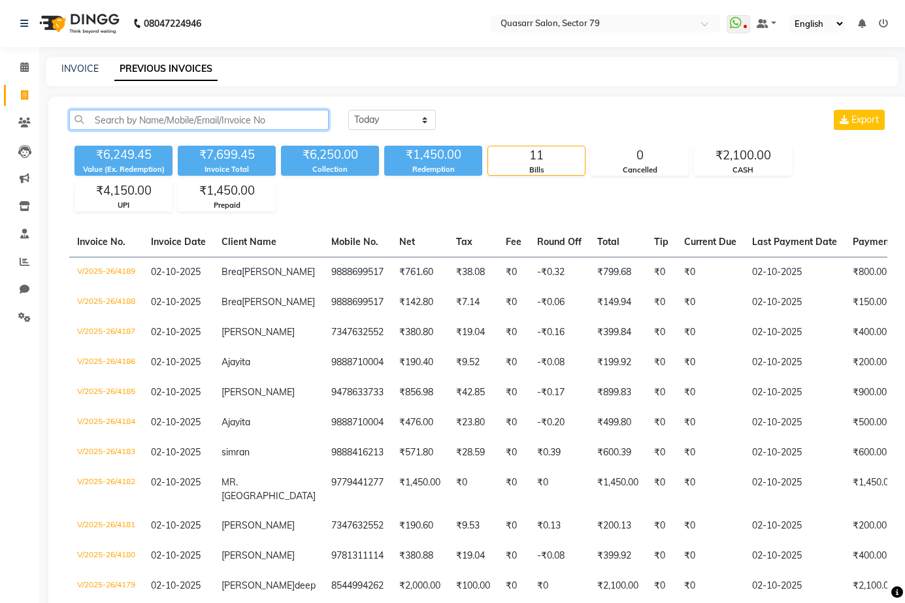
click at [240, 124] on input "text" at bounding box center [199, 120] width 260 height 20
paste input "9996611145"
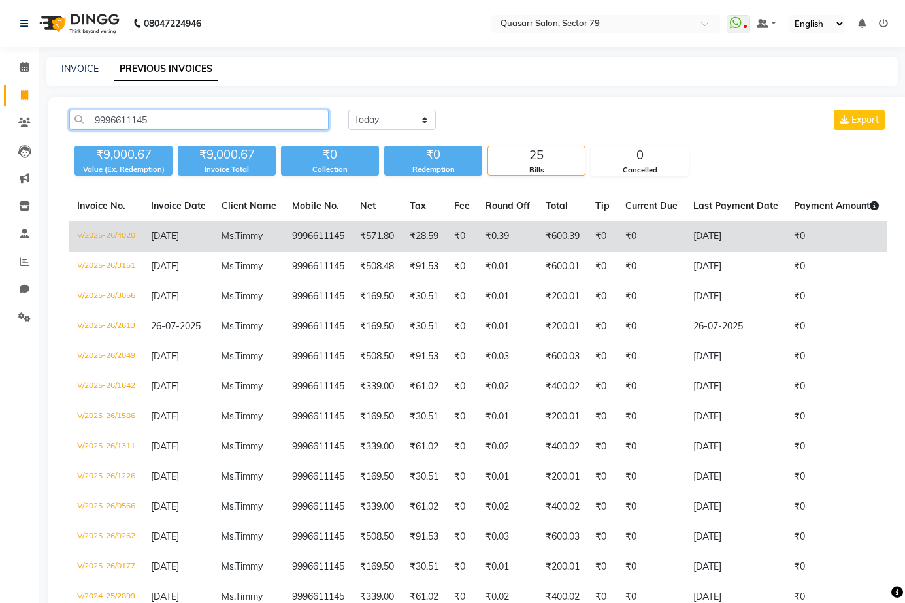
type input "9996611145"
click at [467, 238] on td "₹0" at bounding box center [461, 237] width 31 height 31
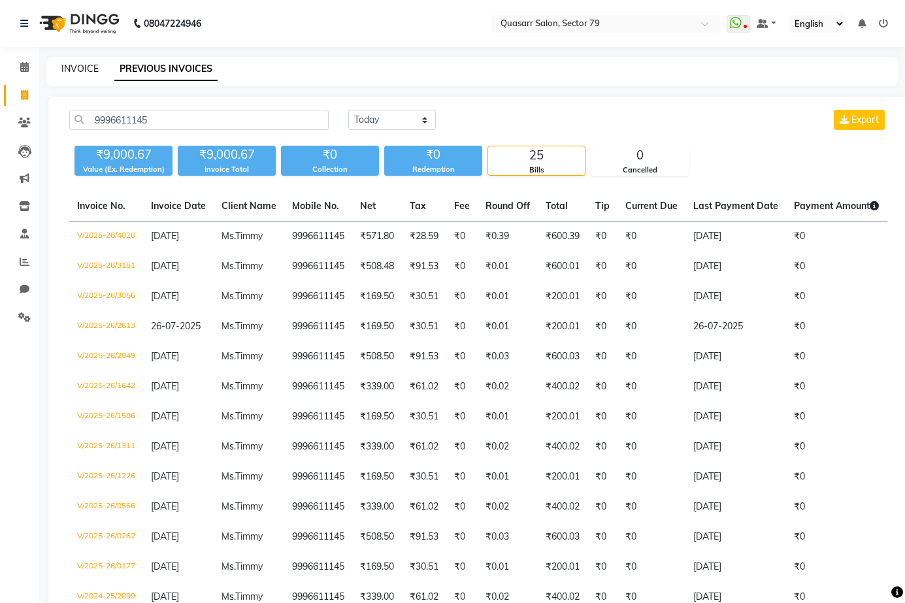
click at [69, 67] on link "INVOICE" at bounding box center [79, 69] width 37 height 12
select select "service"
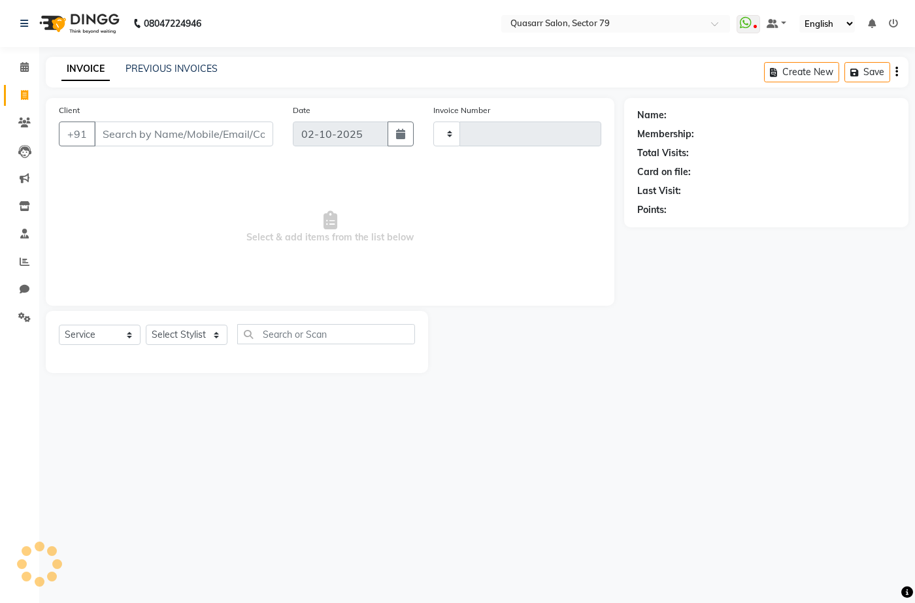
type input "4190"
select select "7231"
click at [167, 125] on input "Client" at bounding box center [183, 134] width 179 height 25
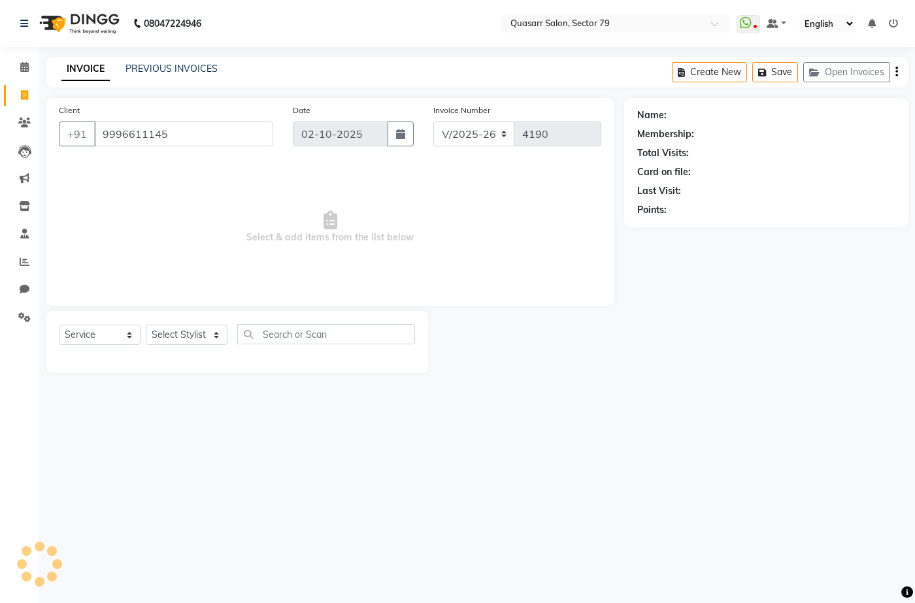
type input "9996611145"
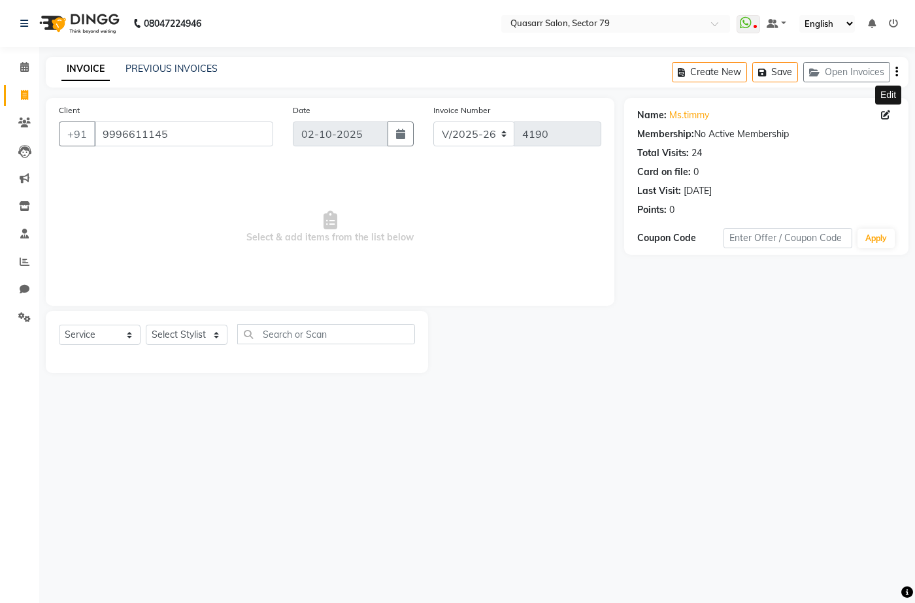
click at [888, 115] on icon at bounding box center [885, 114] width 9 height 9
select select "[DEMOGRAPHIC_DATA]"
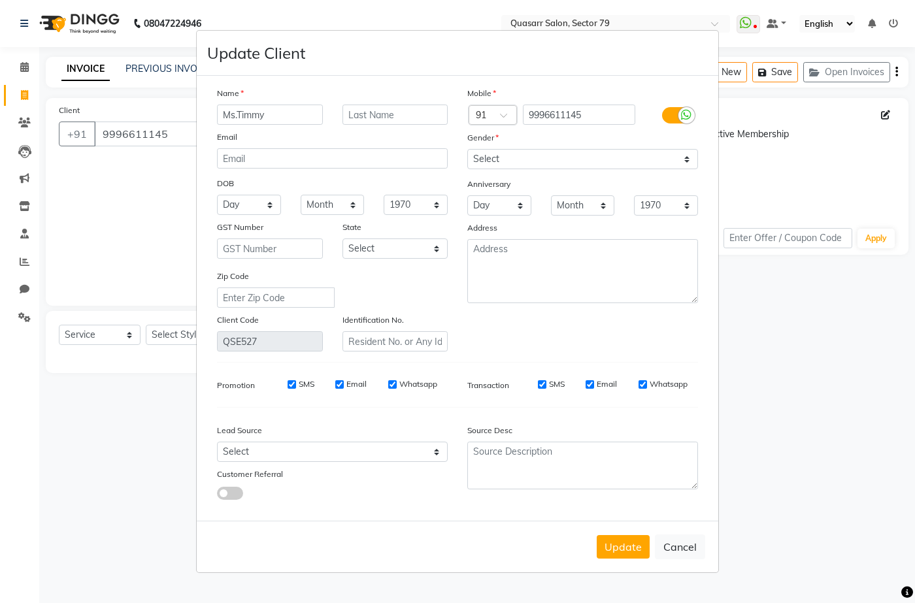
click at [245, 117] on input "Ms.Timmy" at bounding box center [270, 115] width 106 height 20
type input "Ms."
click at [397, 114] on input "text" at bounding box center [396, 115] width 106 height 20
paste input "Timmy"
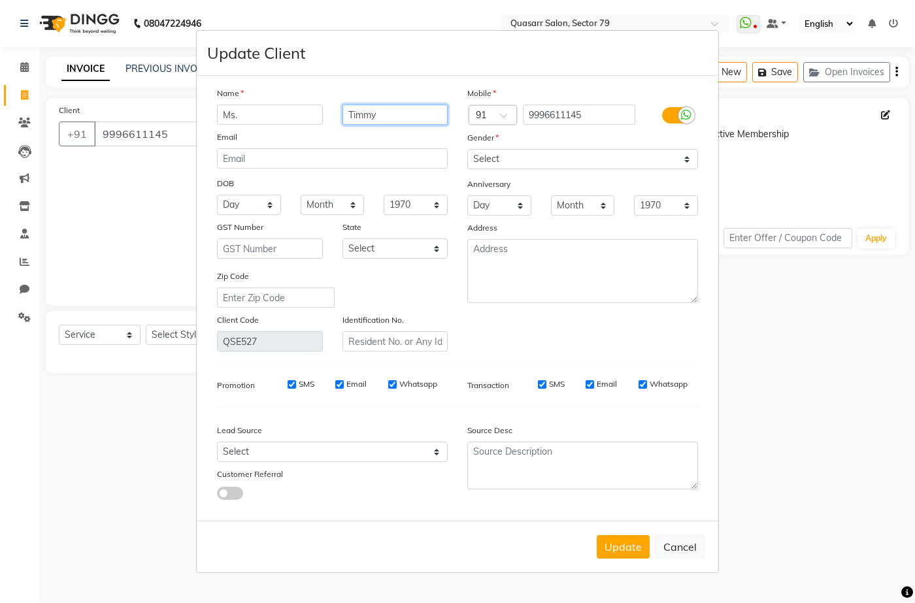
type input "Timmy"
click at [276, 121] on input "Ms." at bounding box center [270, 115] width 106 height 20
type input "Ms"
click at [625, 541] on button "Update" at bounding box center [623, 547] width 53 height 24
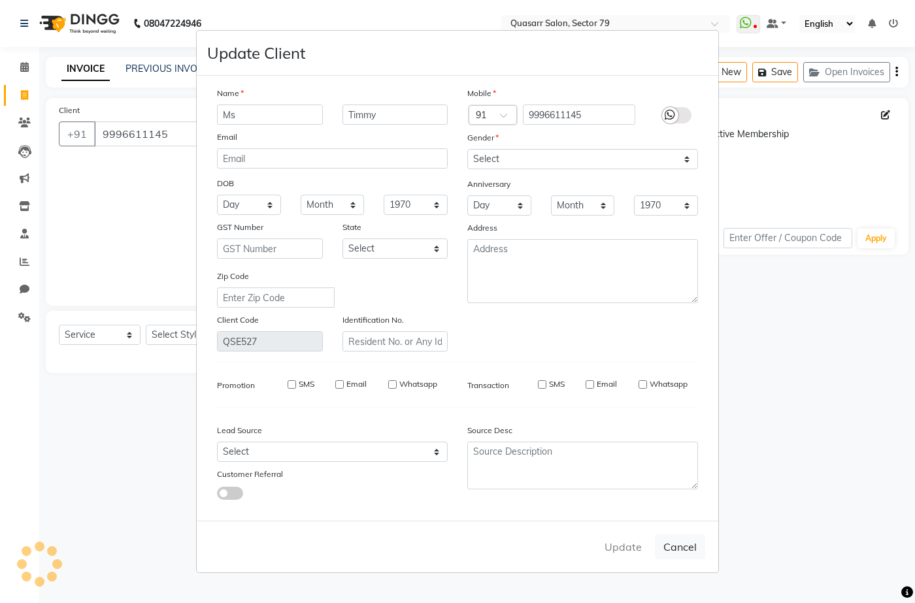
select select
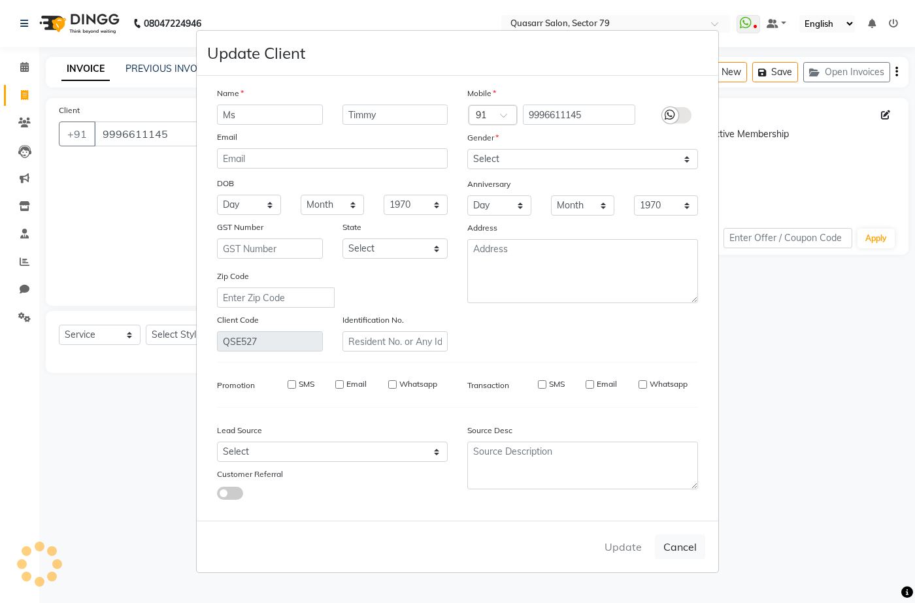
select select
checkbox input "false"
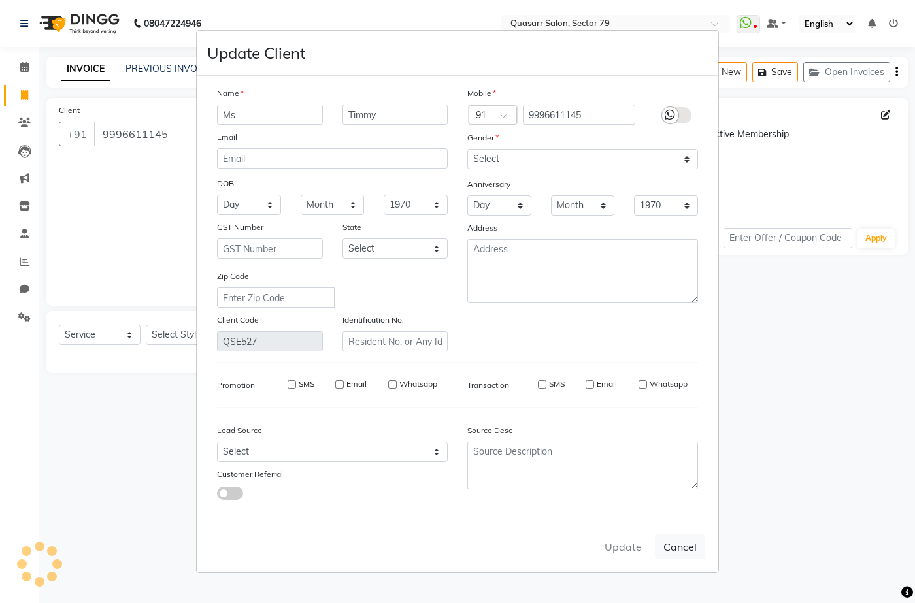
checkbox input "false"
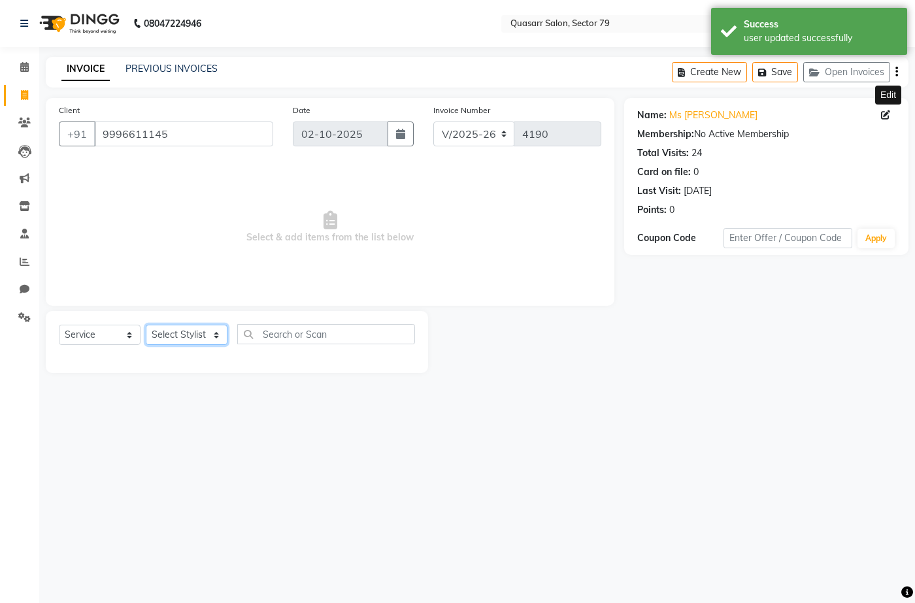
click at [190, 337] on select "Select Stylist ABOY ADDY MUA Aruna [PERSON_NAME] DEEP [PERSON_NAME] [PERSON_NAM…" at bounding box center [187, 335] width 82 height 20
select select "61764"
click at [146, 325] on select "Select Stylist ABOY ADDY MUA Aruna [PERSON_NAME] DEEP [PERSON_NAME] [PERSON_NAM…" at bounding box center [187, 335] width 82 height 20
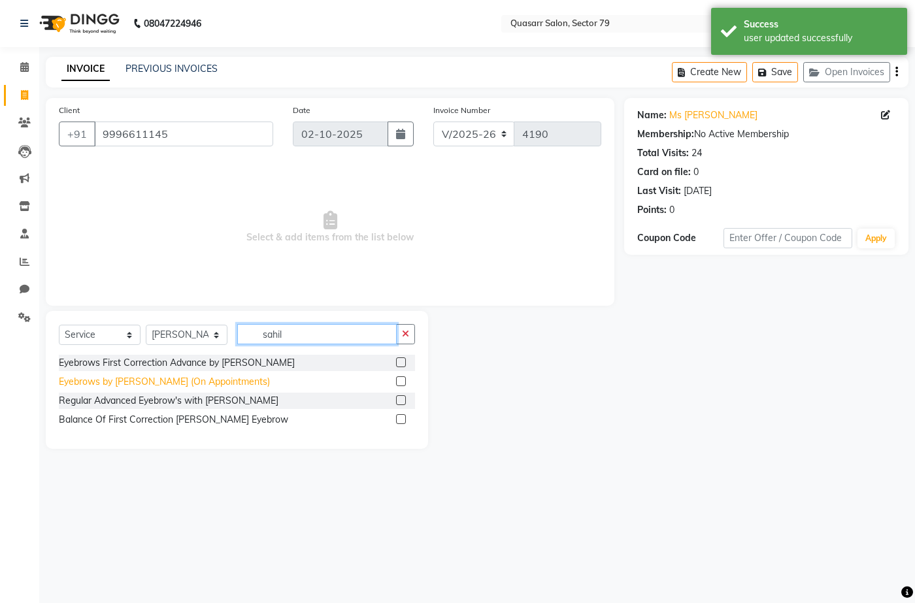
type input "sahil"
click at [228, 382] on div "Eyebrows by [PERSON_NAME] (On Appointments)" at bounding box center [164, 382] width 211 height 14
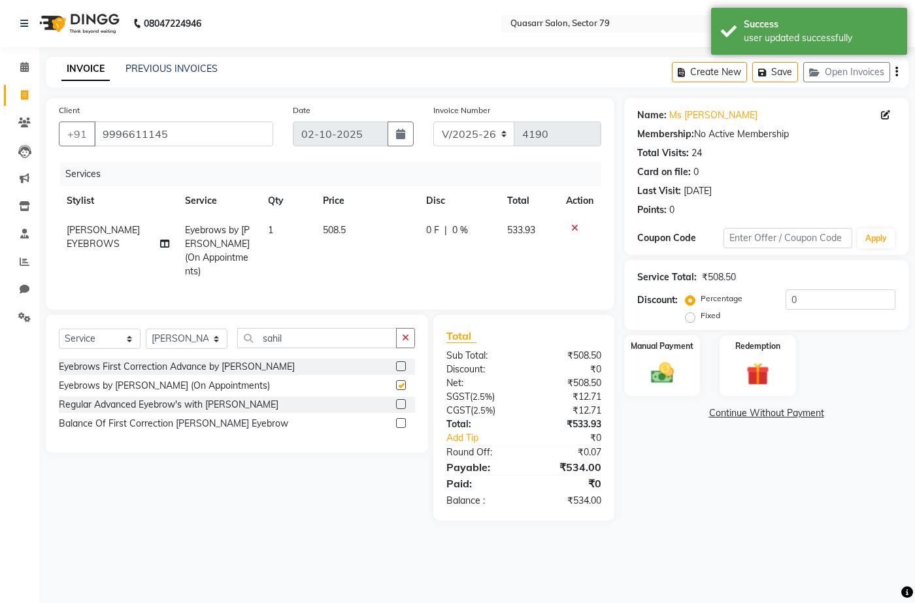
checkbox input "false"
click at [402, 336] on icon "button" at bounding box center [405, 337] width 7 height 9
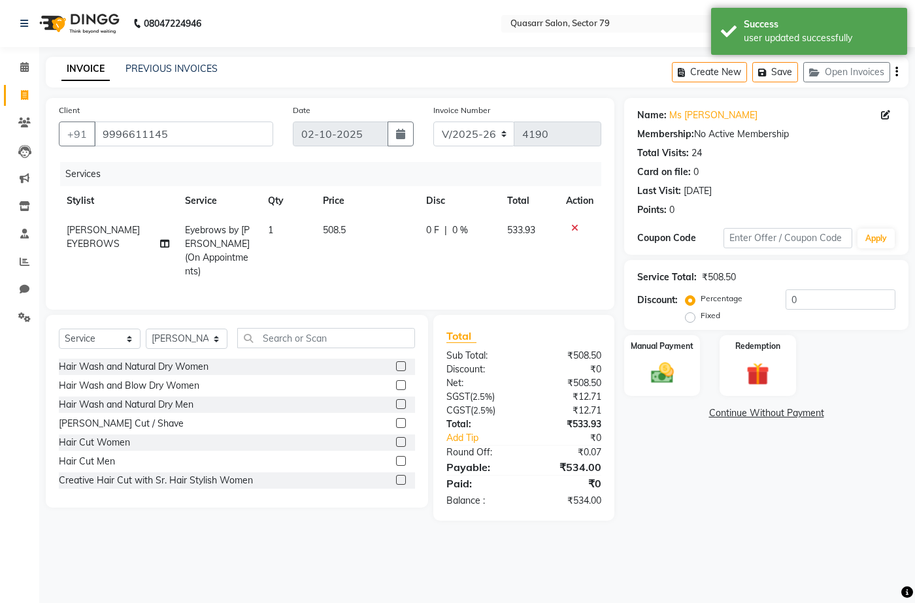
click at [354, 244] on td "508.5" at bounding box center [366, 251] width 103 height 71
select select "61764"
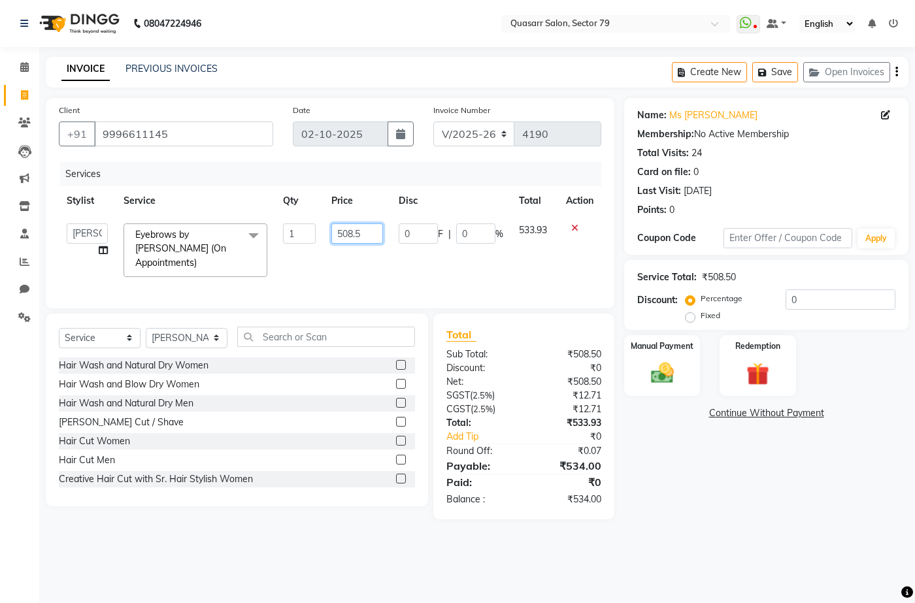
click at [352, 231] on input "508.5" at bounding box center [356, 234] width 51 height 20
type input "600"
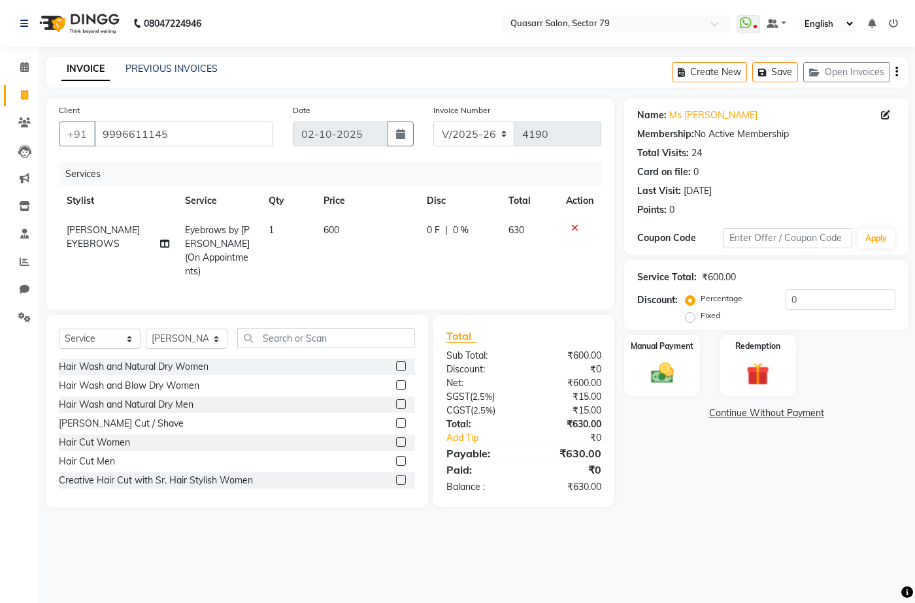
click at [811, 312] on div "Percentage Fixed 0" at bounding box center [791, 307] width 207 height 35
drag, startPoint x: 813, startPoint y: 309, endPoint x: 720, endPoint y: 303, distance: 93.0
click at [722, 303] on div "Percentage Fixed 0" at bounding box center [791, 307] width 207 height 35
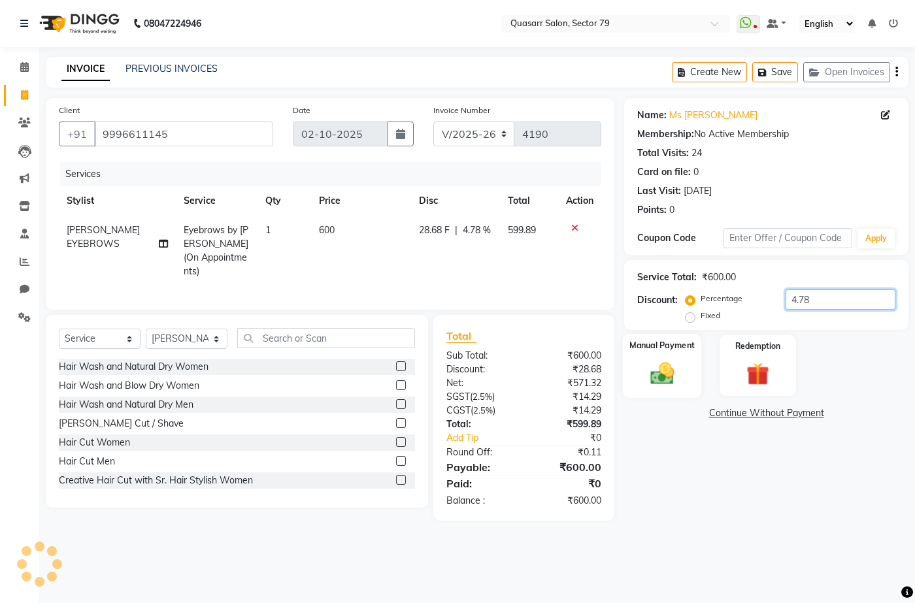
type input "4.78"
click at [675, 356] on div "Manual Payment" at bounding box center [662, 365] width 79 height 63
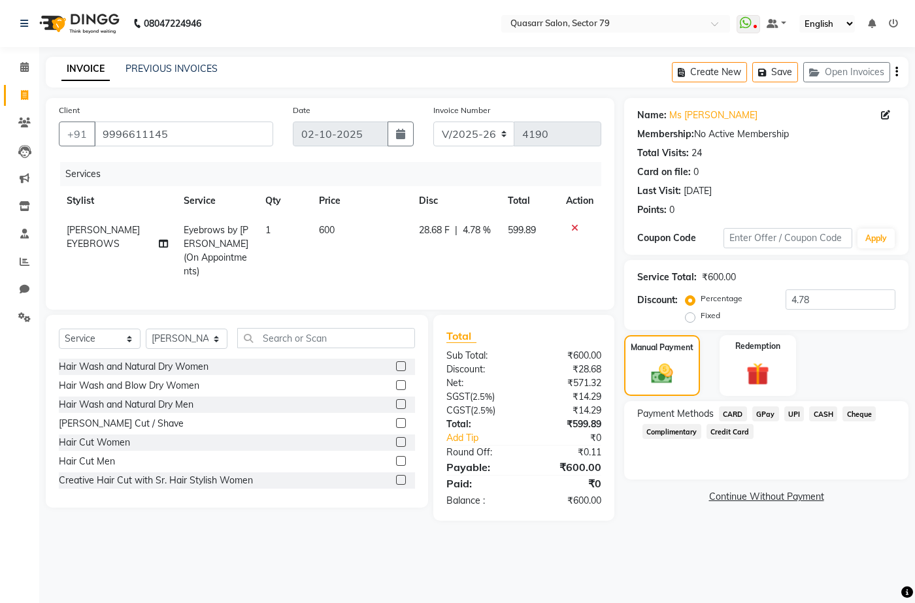
click at [794, 413] on span "UPI" at bounding box center [794, 414] width 20 height 15
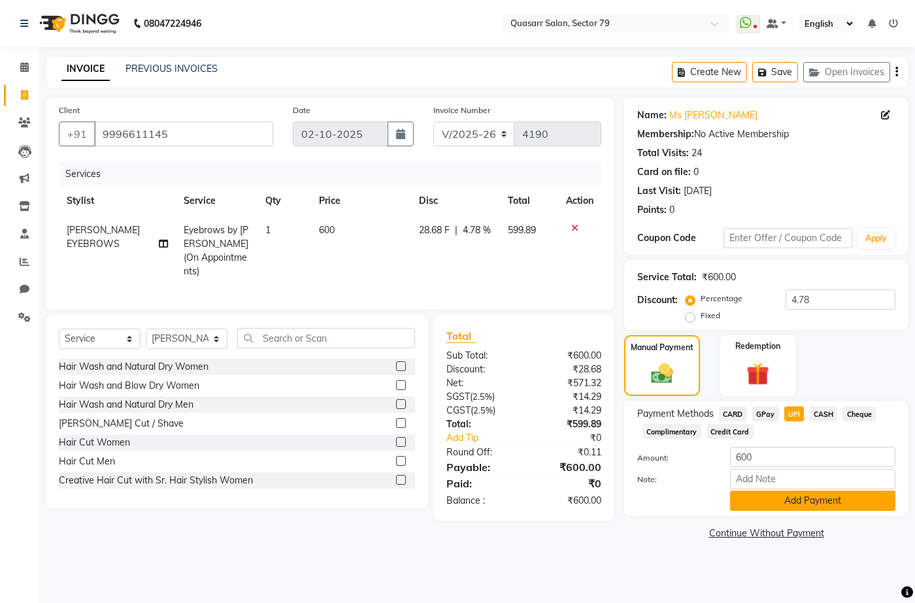
click at [838, 502] on button "Add Payment" at bounding box center [812, 501] width 165 height 20
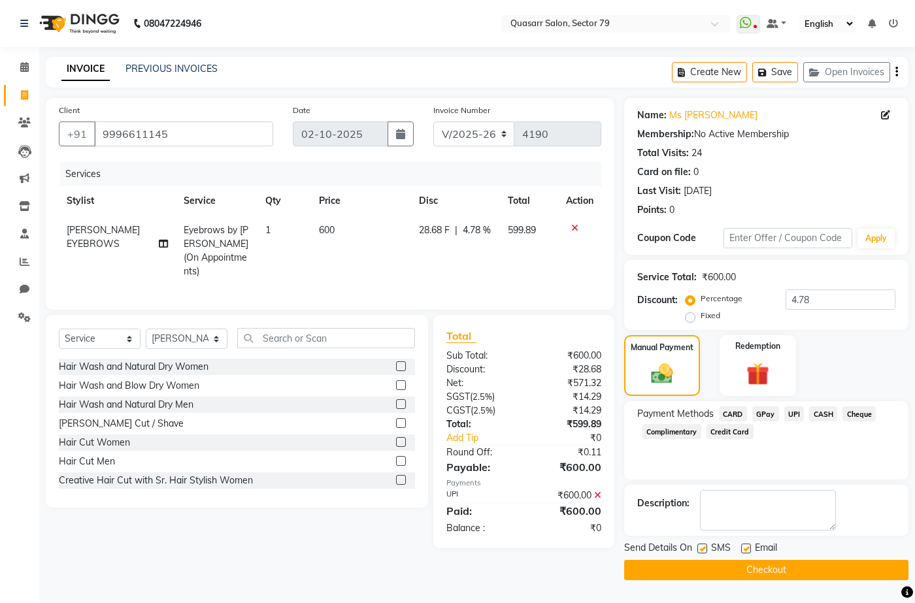
click at [703, 552] on label at bounding box center [702, 549] width 10 height 10
click at [703, 552] on input "checkbox" at bounding box center [701, 549] width 8 height 8
checkbox input "false"
drag, startPoint x: 748, startPoint y: 549, endPoint x: 757, endPoint y: 556, distance: 11.2
click at [748, 549] on label at bounding box center [746, 549] width 10 height 10
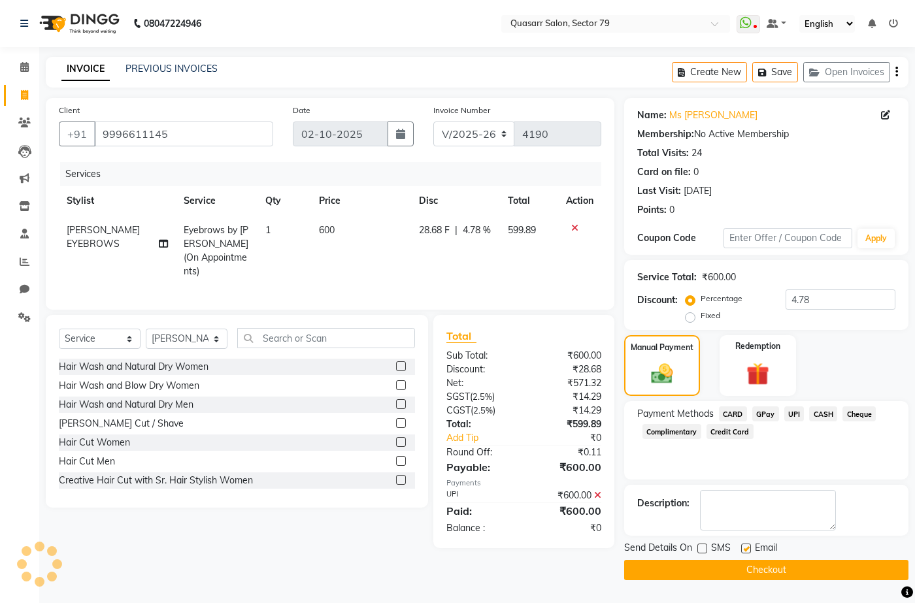
click at [748, 549] on input "checkbox" at bounding box center [745, 549] width 8 height 8
checkbox input "false"
click at [790, 575] on button "Checkout" at bounding box center [766, 570] width 284 height 20
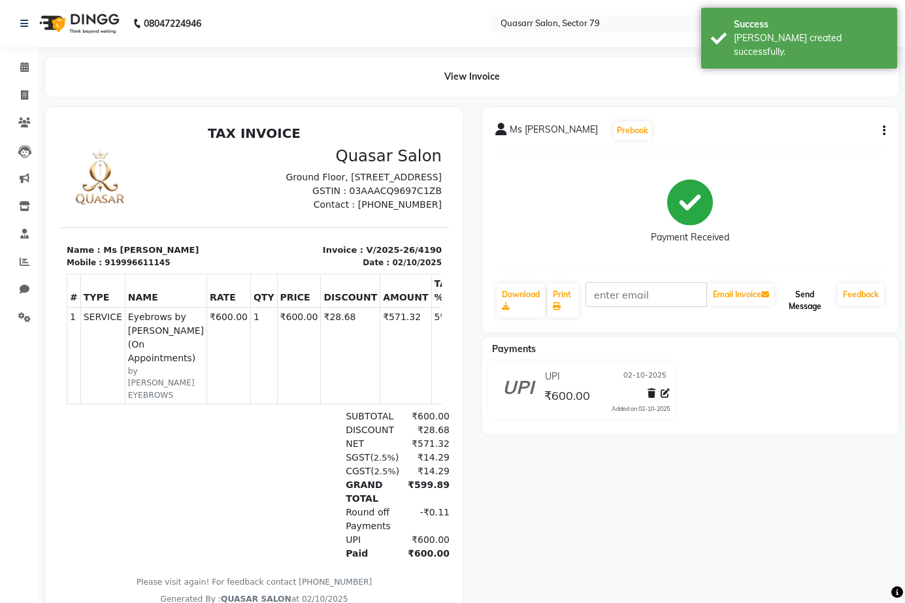
click at [805, 303] on button "Send Message" at bounding box center [805, 301] width 56 height 34
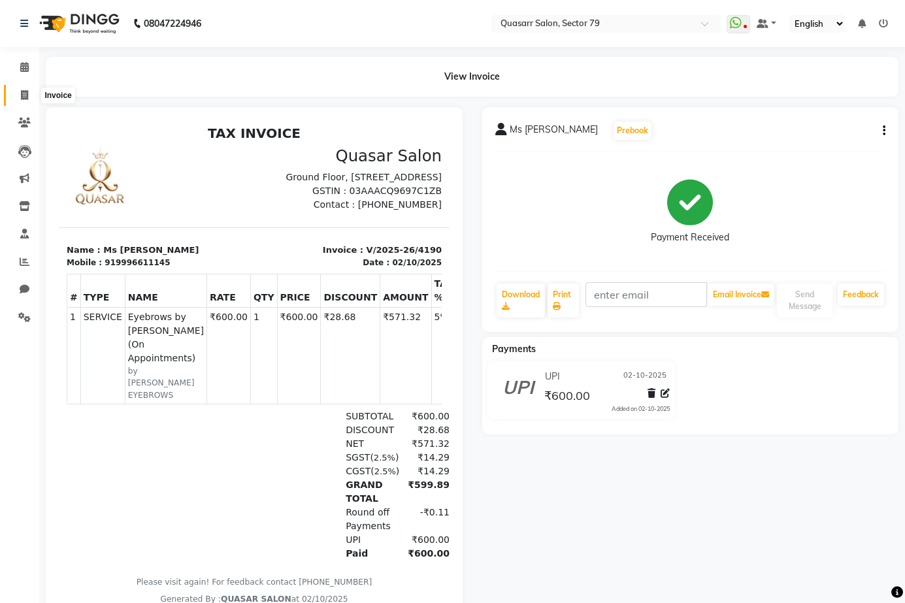
click at [24, 93] on icon at bounding box center [24, 95] width 7 height 10
select select "service"
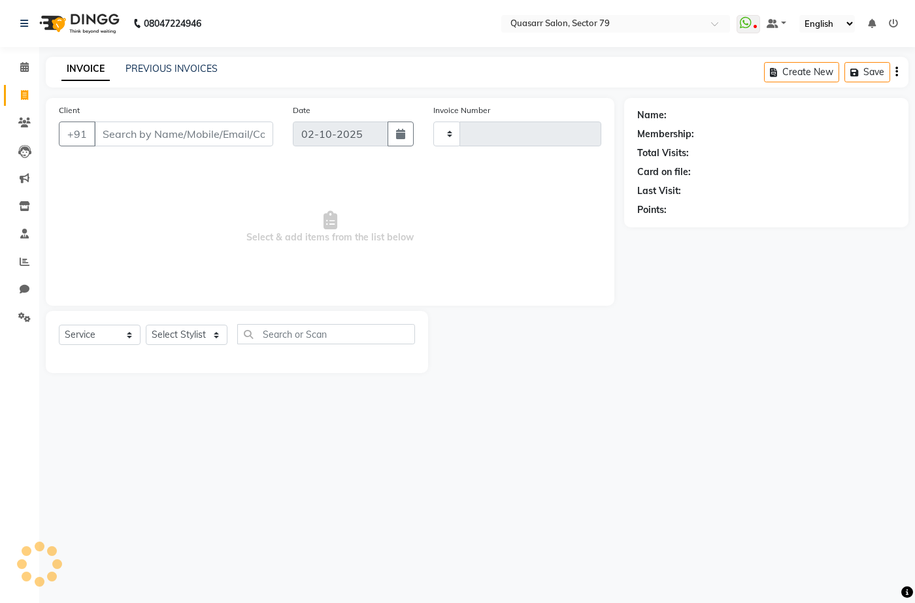
type input "4191"
select select "7231"
click at [351, 28] on nav "08047224946 Select Location × Quasarr Salon, Sector 79 WhatsApp Status ✕ Status…" at bounding box center [457, 23] width 915 height 47
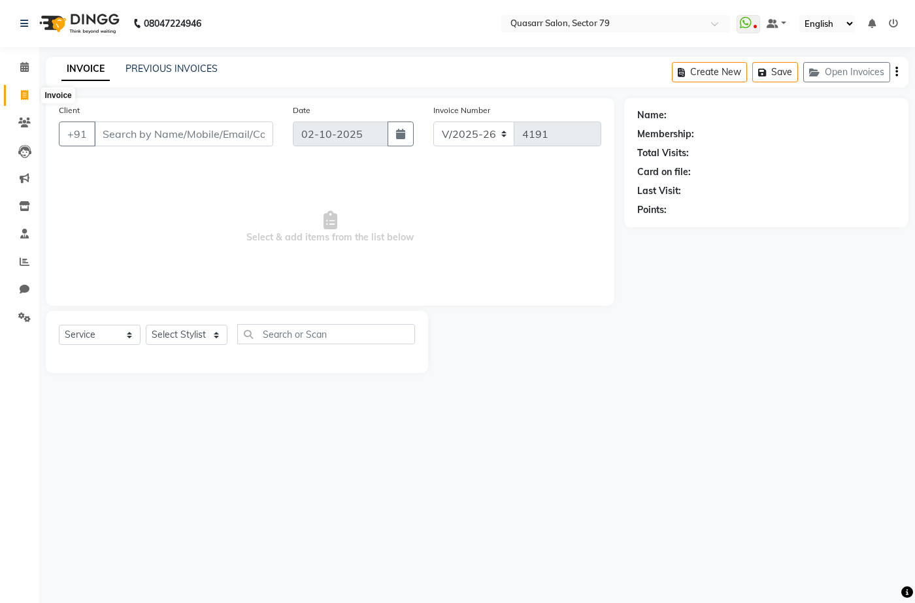
click at [21, 93] on icon at bounding box center [24, 95] width 7 height 10
select select "7231"
select select "service"
click at [454, 59] on div "INVOICE PREVIOUS INVOICES Create New Save Open Invoices" at bounding box center [477, 72] width 863 height 31
click at [154, 139] on input "Client" at bounding box center [183, 134] width 179 height 25
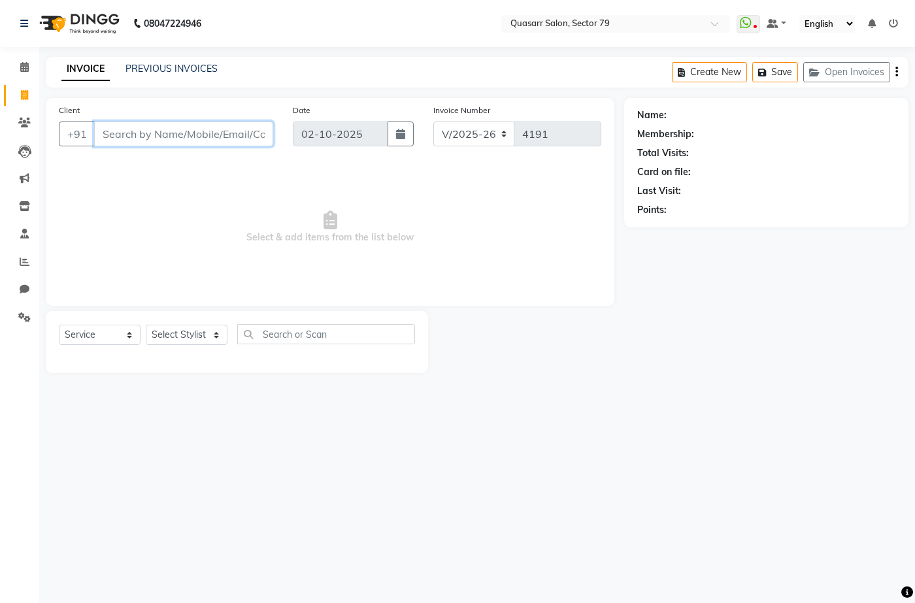
paste input "7018100050"
type input "7018100050"
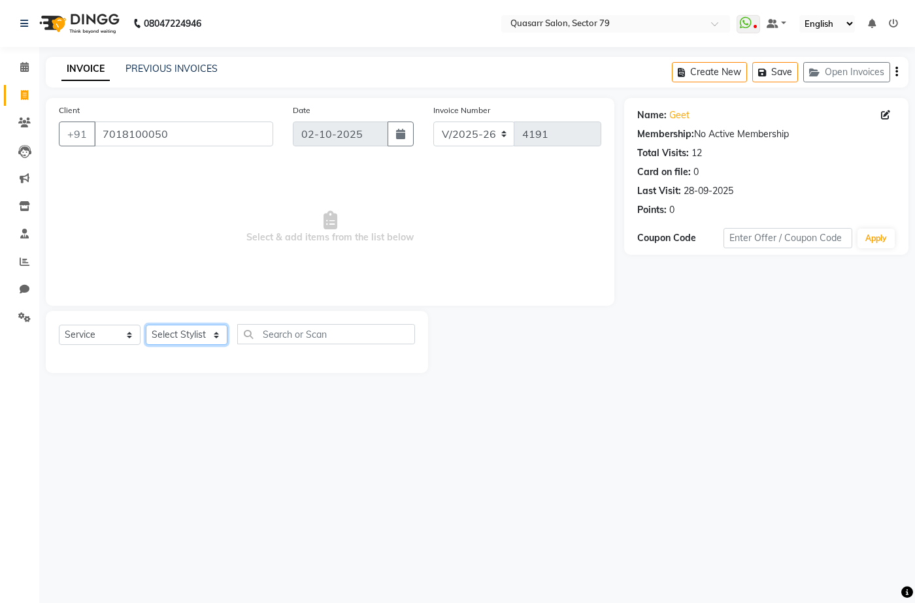
click at [184, 324] on div "Select Service Product Membership Package Voucher Prepaid Gift Card Select Styl…" at bounding box center [237, 342] width 382 height 62
select select "61764"
click at [146, 325] on select "Select Stylist ABOY ADDY MUA Aruna [PERSON_NAME] DEEP [PERSON_NAME] [PERSON_NAM…" at bounding box center [187, 335] width 82 height 20
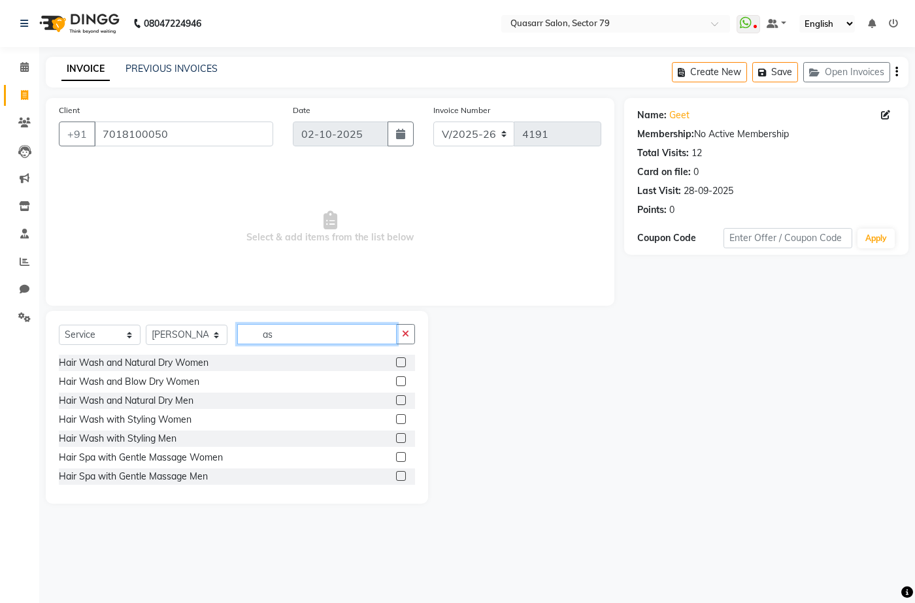
type input "a"
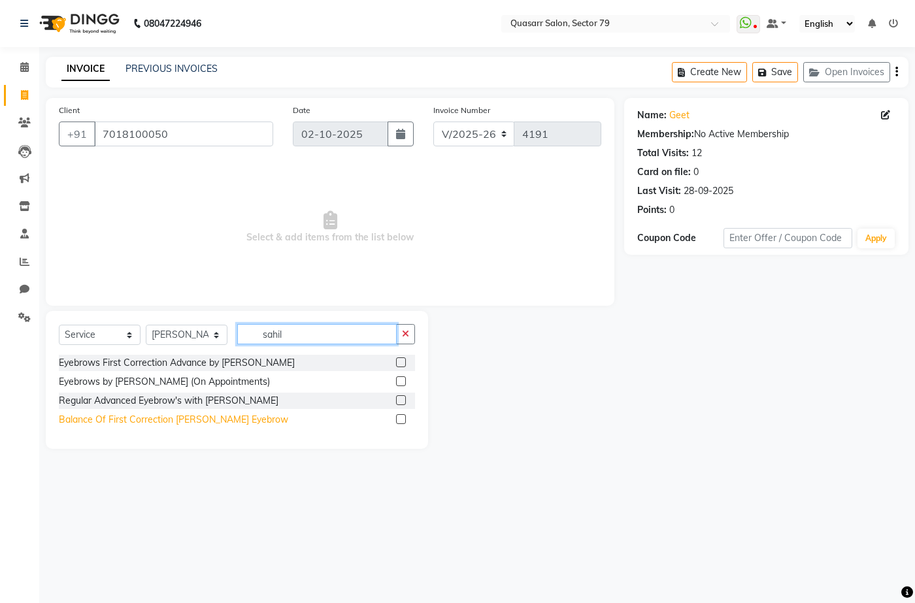
type input "sahil"
click at [167, 422] on div "Balance Of First Correction [PERSON_NAME] Eyebrow" at bounding box center [173, 420] width 229 height 14
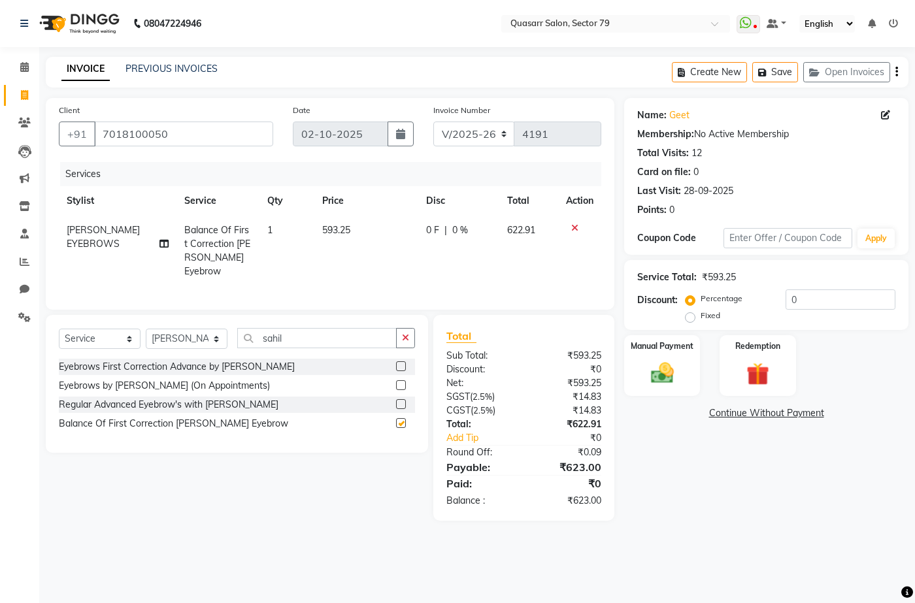
checkbox input "false"
click at [195, 402] on div "Regular Advanced Eyebrow's with [PERSON_NAME]" at bounding box center [169, 405] width 220 height 14
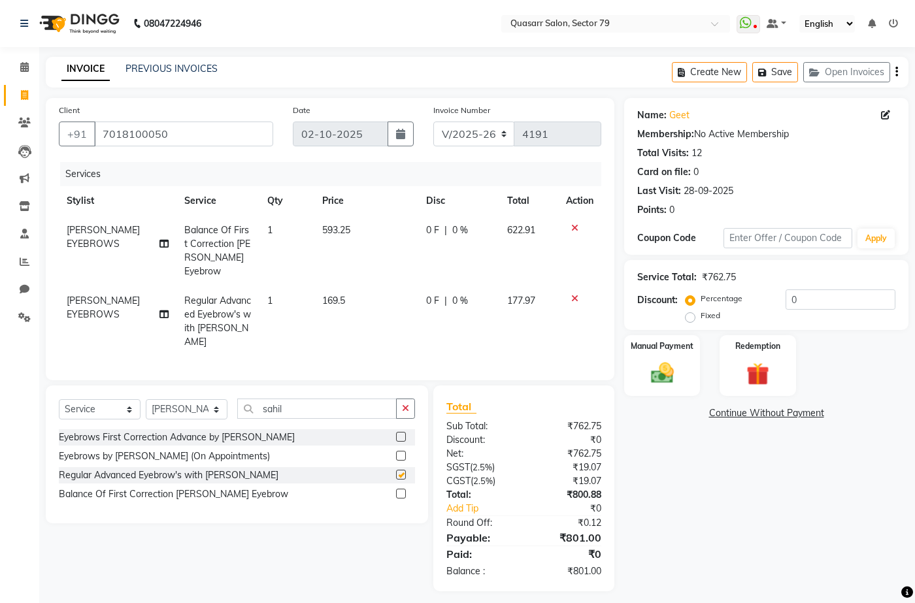
checkbox input "false"
click at [407, 246] on td "593.25" at bounding box center [366, 251] width 104 height 71
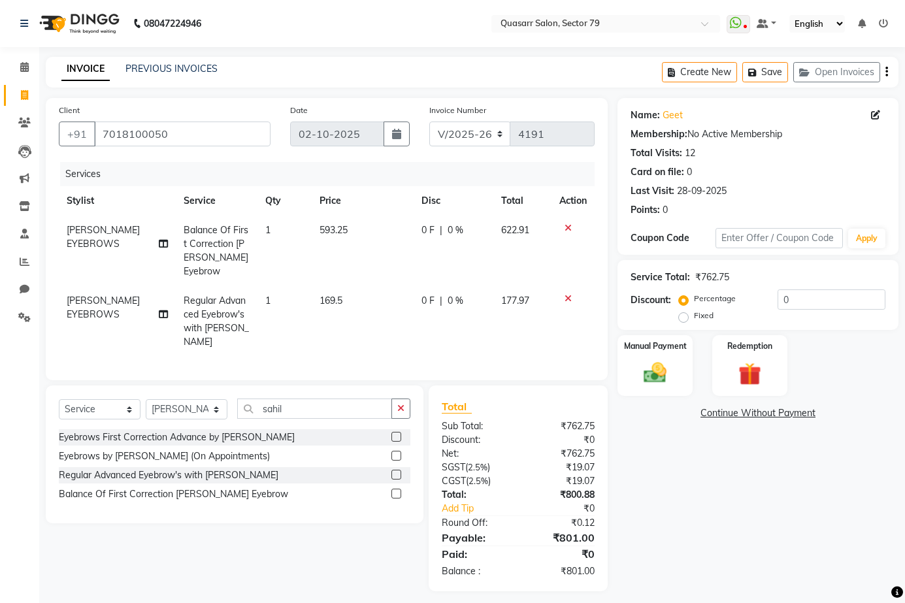
select select "61764"
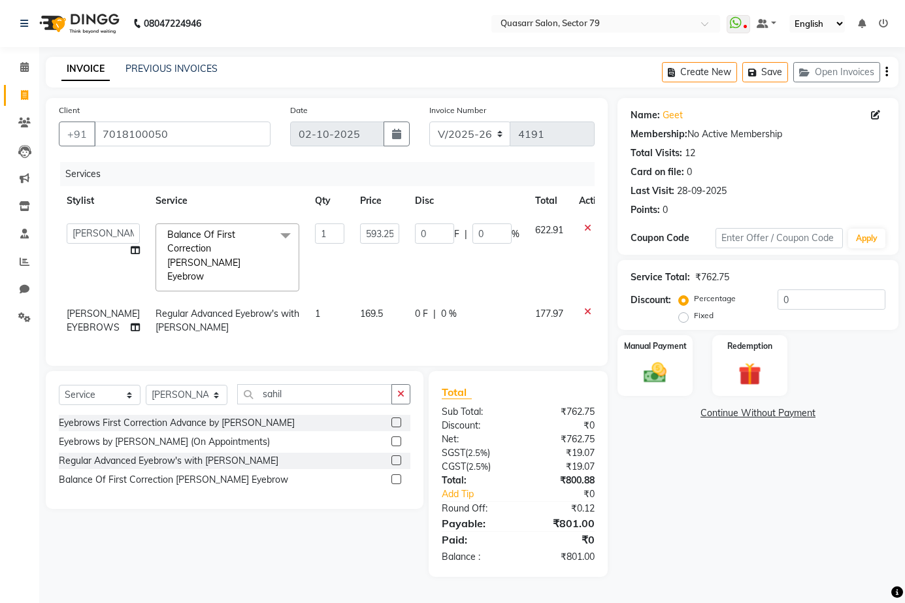
click at [372, 282] on td "593.25" at bounding box center [379, 258] width 55 height 84
click at [357, 299] on td "169.5" at bounding box center [379, 320] width 55 height 43
select select "61764"
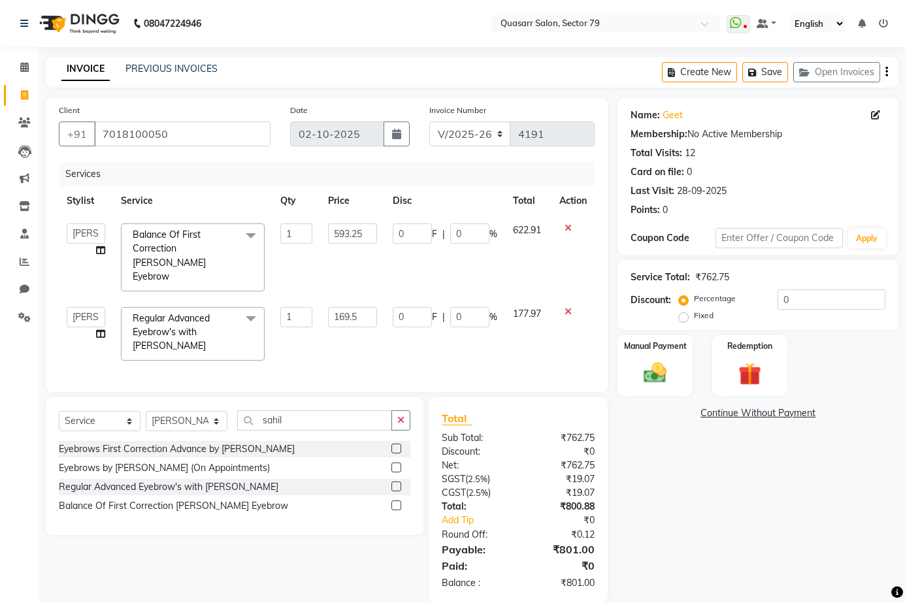
click at [345, 307] on input "169.5" at bounding box center [352, 317] width 49 height 20
type input "100"
click at [357, 232] on input "593.25" at bounding box center [352, 234] width 49 height 20
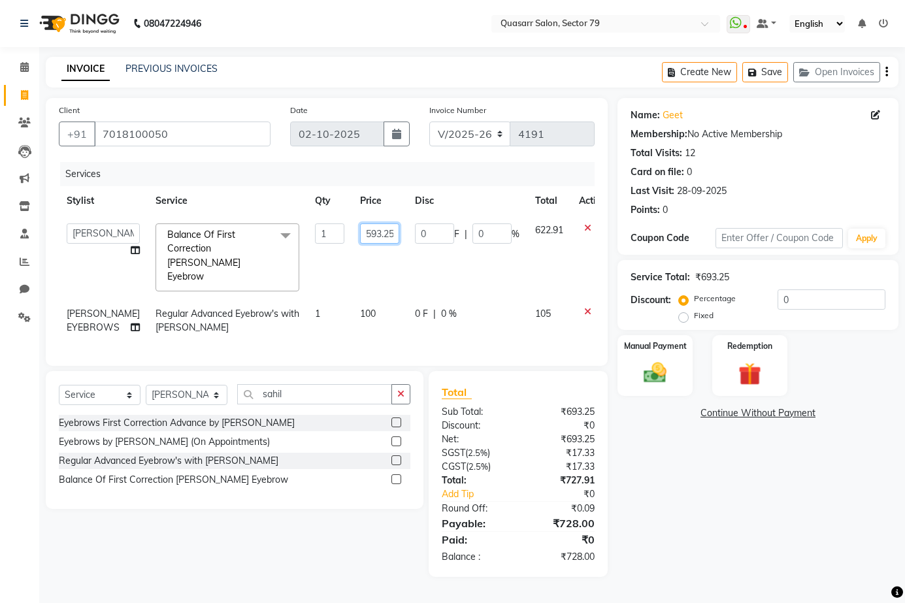
click at [361, 236] on input "593.25" at bounding box center [379, 234] width 39 height 20
type input "400"
click at [803, 513] on div "Name: Geet Membership: No Active Membership Total Visits: 12 Card on file: 0 La…" at bounding box center [763, 337] width 291 height 479
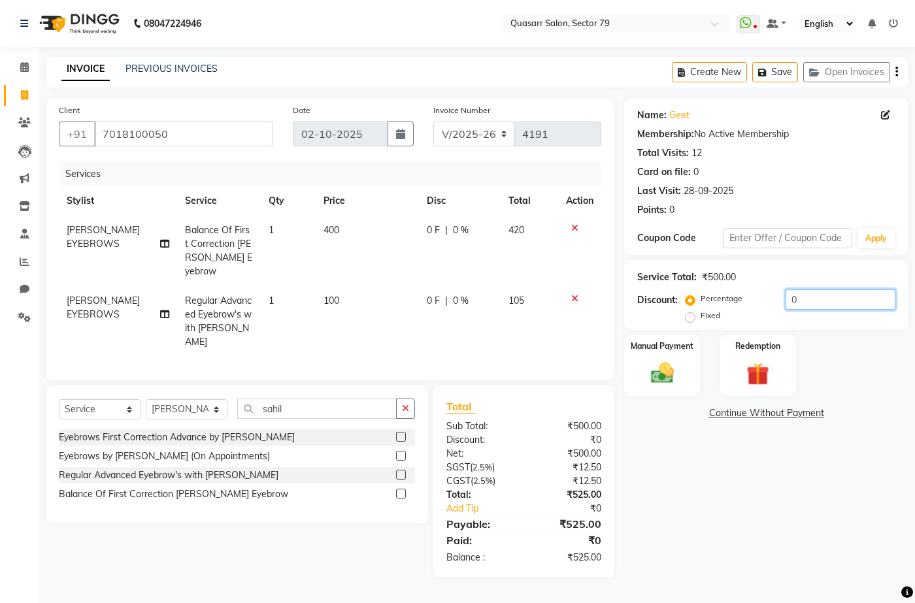
drag, startPoint x: 815, startPoint y: 290, endPoint x: 750, endPoint y: 299, distance: 65.4
click at [750, 299] on div "Percentage Fixed 0" at bounding box center [791, 307] width 207 height 35
type input "4.8"
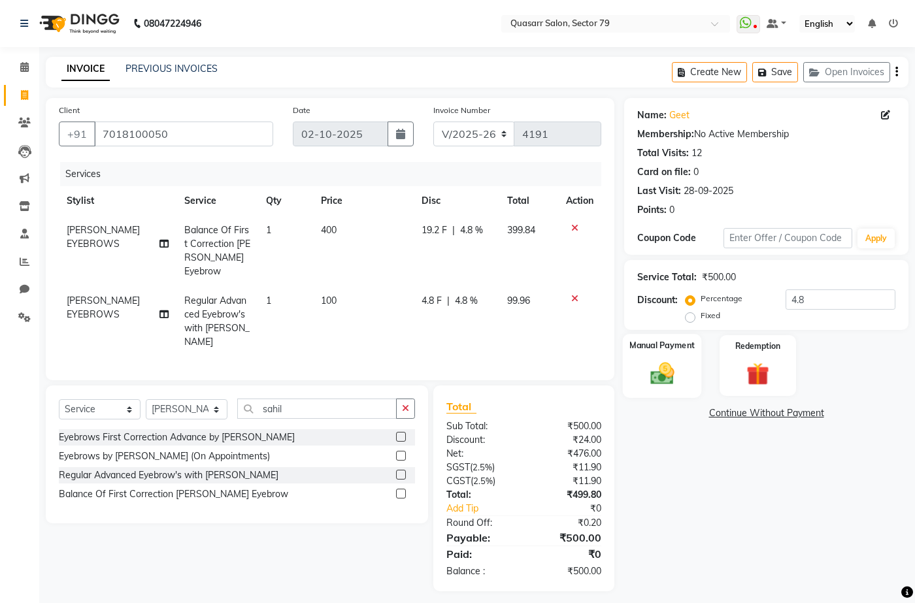
click at [672, 358] on div "Manual Payment" at bounding box center [662, 365] width 79 height 63
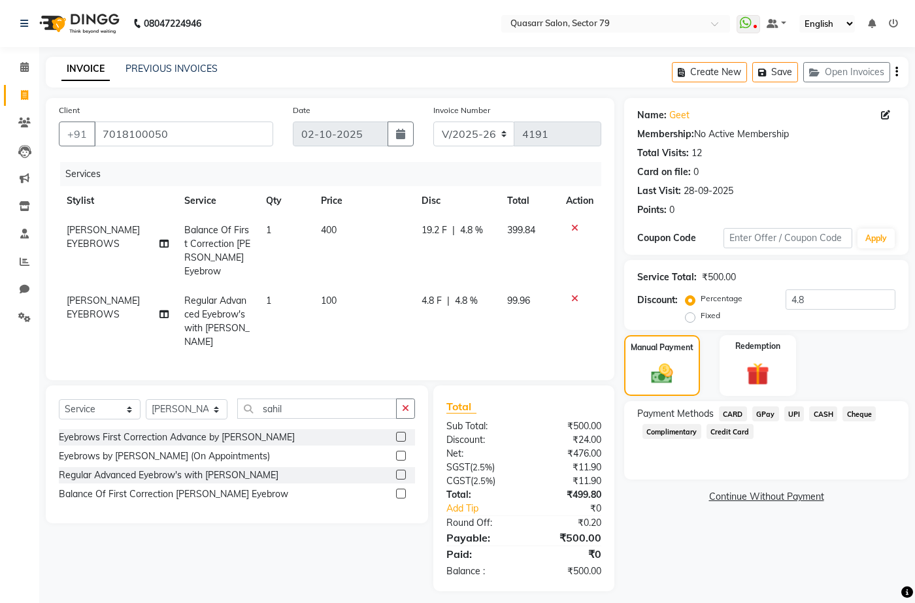
click at [820, 416] on span "CASH" at bounding box center [823, 414] width 28 height 15
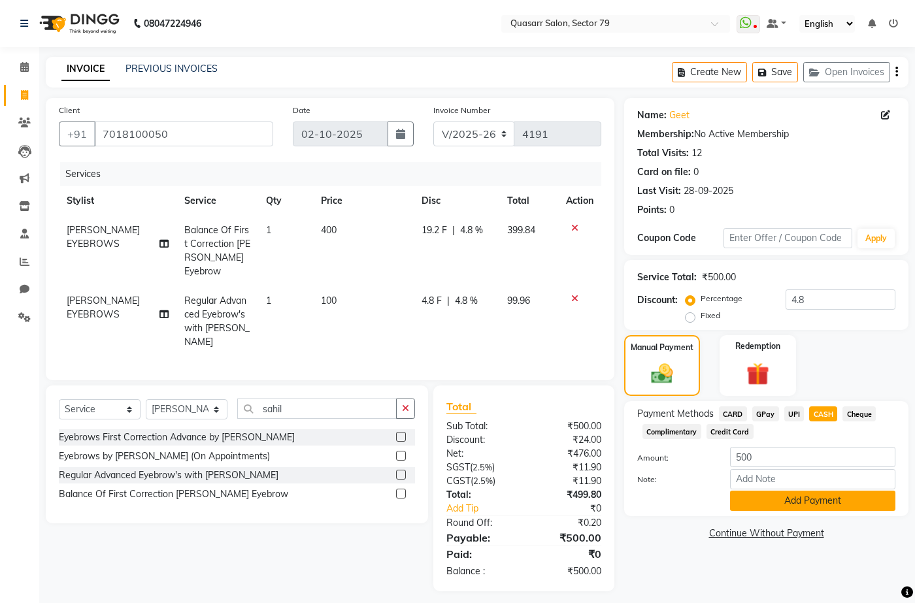
click at [820, 508] on button "Add Payment" at bounding box center [812, 501] width 165 height 20
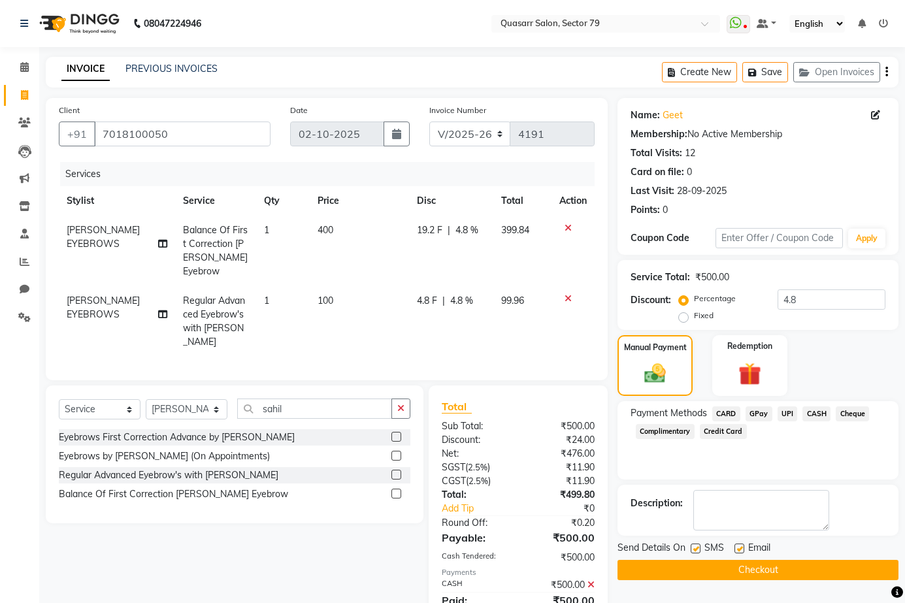
click at [701, 548] on div "SMS" at bounding box center [713, 549] width 44 height 16
click at [699, 548] on label at bounding box center [696, 549] width 10 height 10
click at [699, 548] on input "checkbox" at bounding box center [695, 549] width 8 height 8
checkbox input "false"
click at [743, 549] on label at bounding box center [740, 549] width 10 height 10
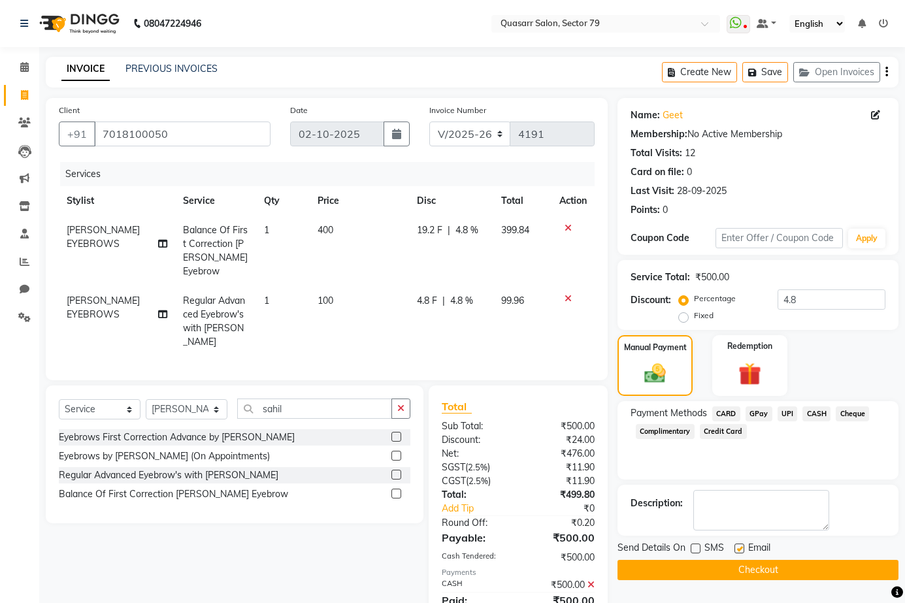
click at [743, 549] on input "checkbox" at bounding box center [739, 549] width 8 height 8
checkbox input "false"
click at [765, 573] on button "Checkout" at bounding box center [758, 570] width 281 height 20
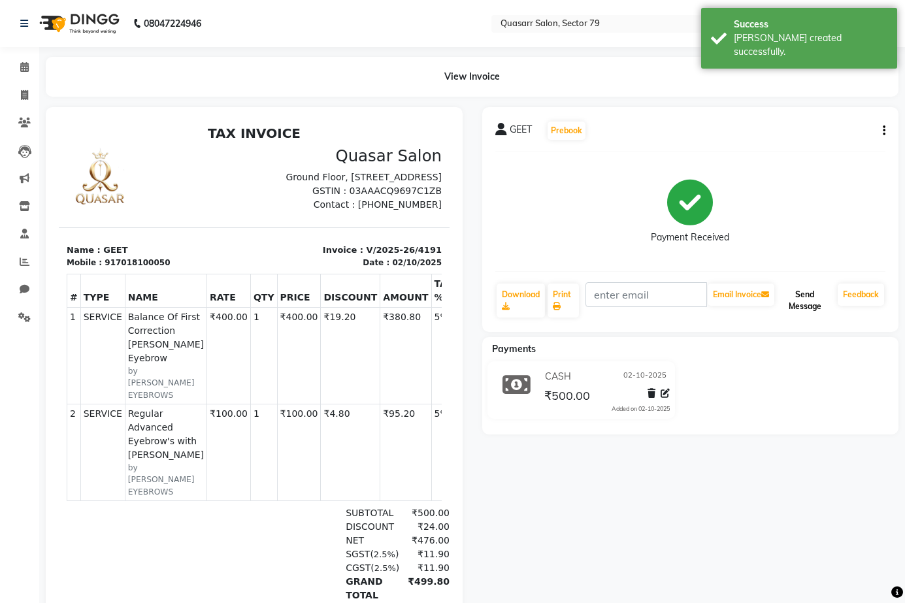
click at [811, 297] on button "Send Message" at bounding box center [805, 301] width 56 height 34
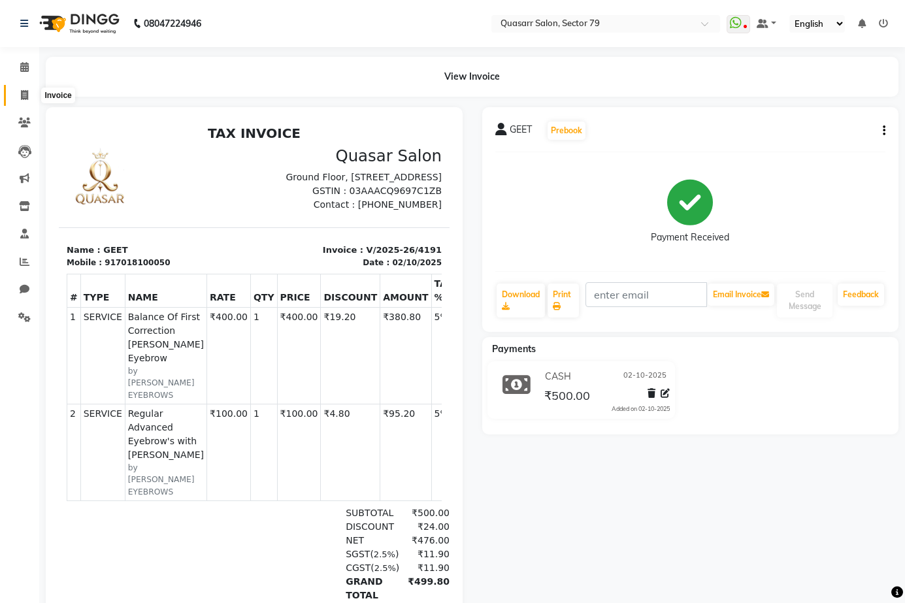
click at [26, 93] on icon at bounding box center [24, 95] width 7 height 10
select select "service"
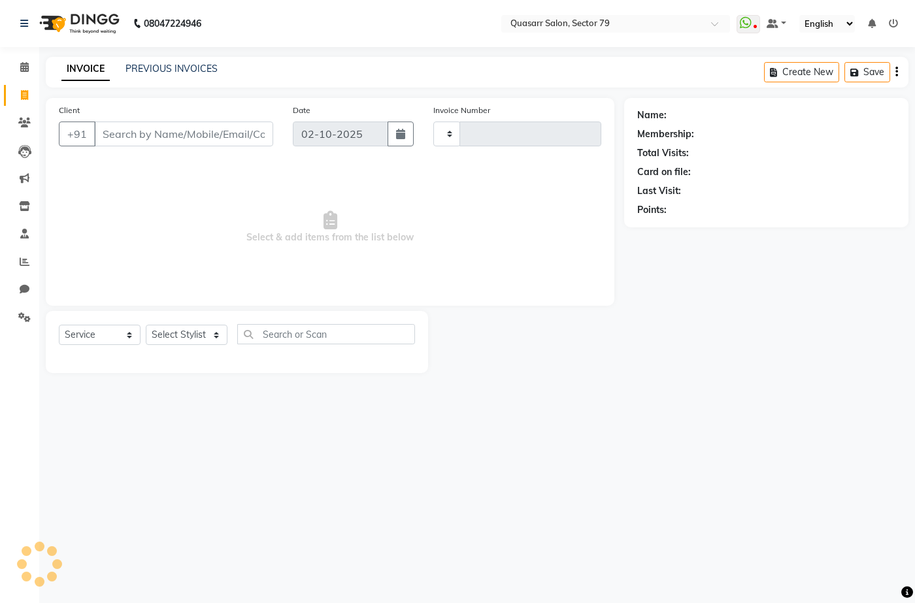
type input "4192"
select select "7231"
click at [216, 124] on input "Client" at bounding box center [183, 134] width 179 height 25
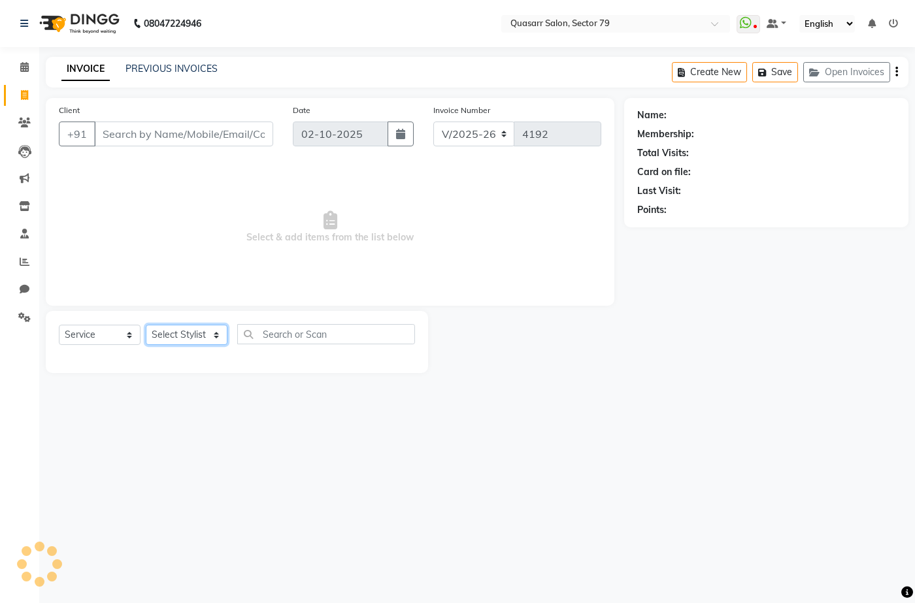
drag, startPoint x: 182, startPoint y: 335, endPoint x: 189, endPoint y: 310, distance: 25.7
click at [182, 335] on select "Select Stylist" at bounding box center [187, 335] width 82 height 20
click at [191, 296] on div "Client +91 Date [DATE] Invoice Number V/2025 V/[PHONE_NUMBER] Select & add item…" at bounding box center [330, 202] width 569 height 208
drag, startPoint x: 190, startPoint y: 338, endPoint x: 196, endPoint y: 310, distance: 28.9
click at [190, 338] on select "Select Stylist" at bounding box center [187, 335] width 82 height 20
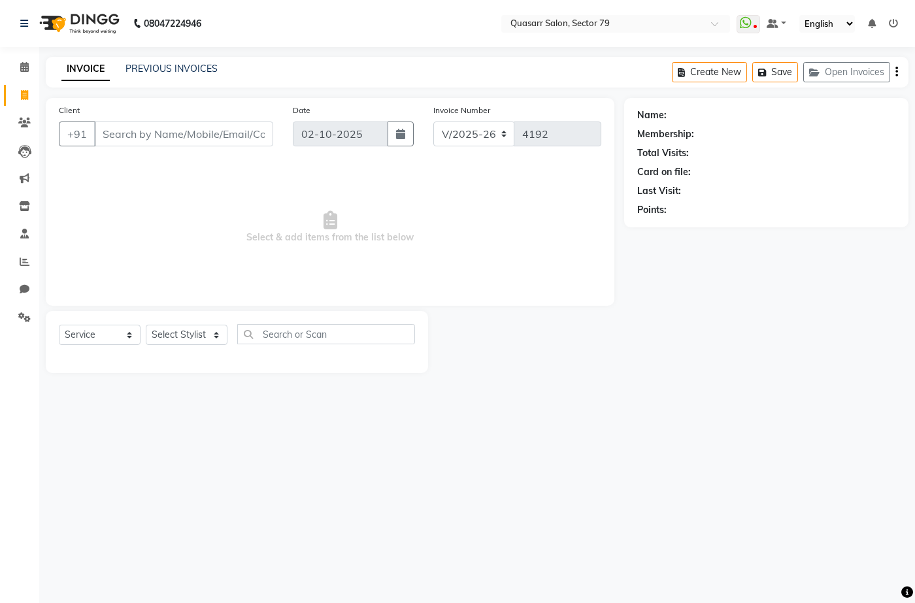
drag, startPoint x: 201, startPoint y: 283, endPoint x: 189, endPoint y: 332, distance: 50.6
click at [201, 283] on span "Select & add items from the list below" at bounding box center [330, 227] width 543 height 131
click at [188, 343] on select "Select Stylist ABOY ADDY MUA Aruna [PERSON_NAME] DEEP [PERSON_NAME] [PERSON_NAM…" at bounding box center [187, 335] width 82 height 20
select select "61618"
click at [146, 325] on select "Select Stylist ABOY ADDY MUA Aruna [PERSON_NAME] DEEP [PERSON_NAME] [PERSON_NAM…" at bounding box center [187, 335] width 82 height 20
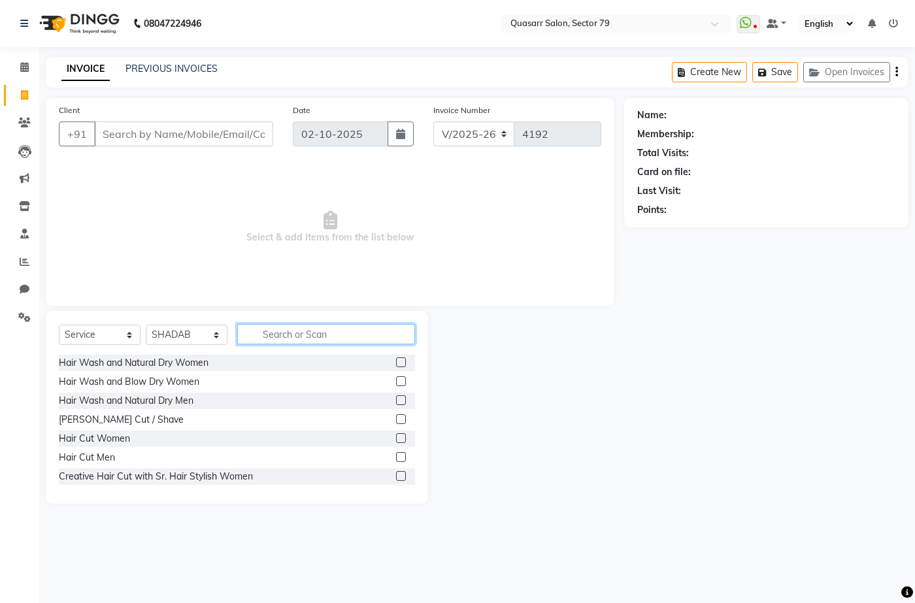
click at [258, 338] on input "text" at bounding box center [326, 334] width 178 height 20
type input "b"
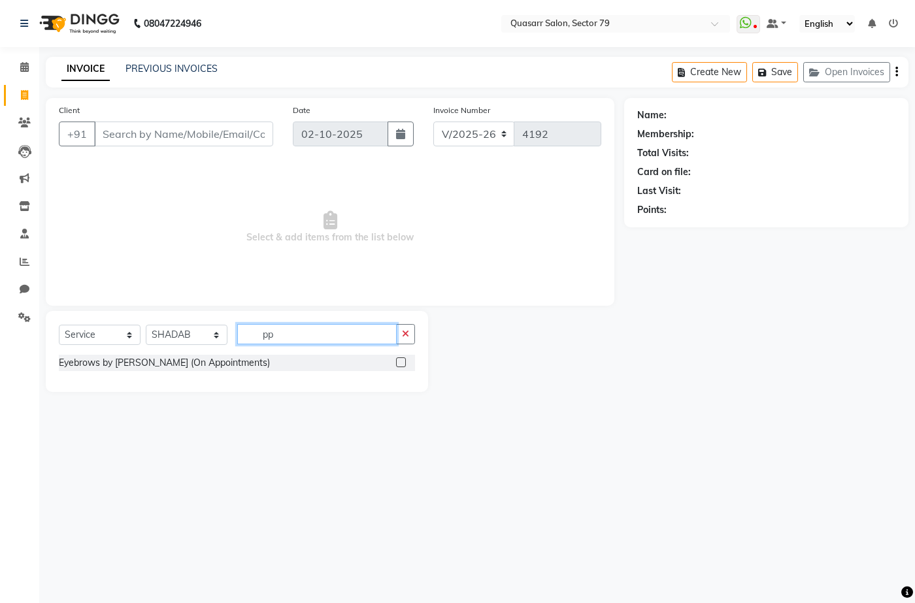
type input "p"
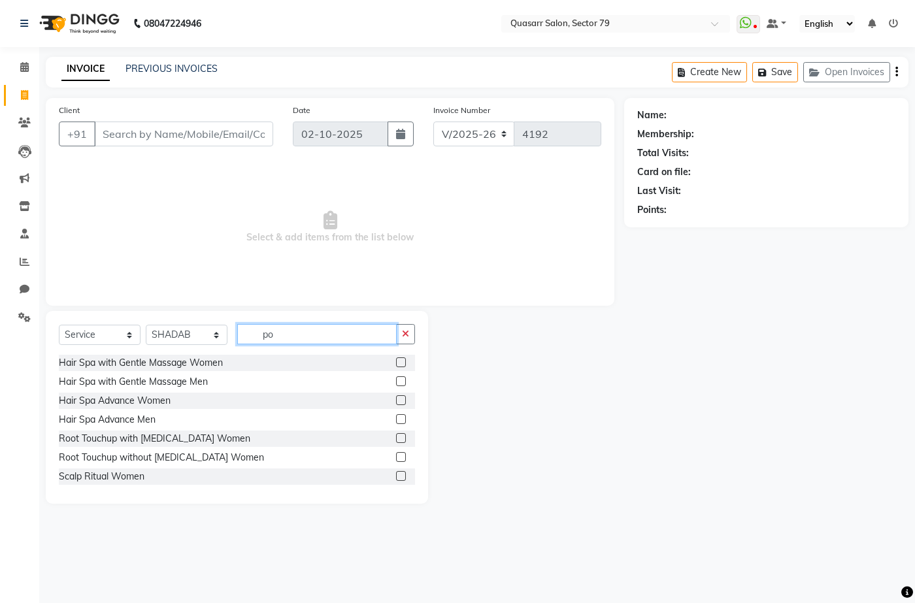
type input "pol"
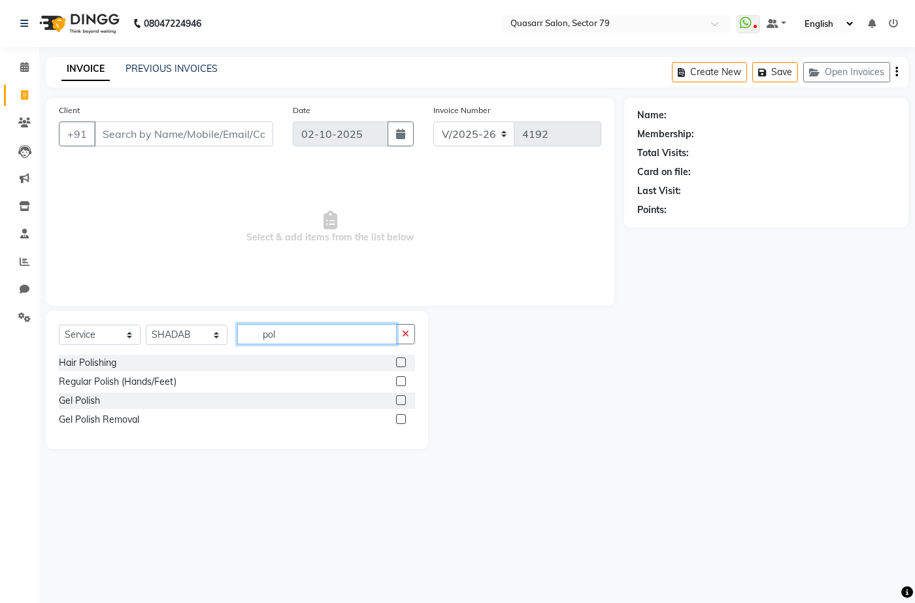
drag, startPoint x: 297, startPoint y: 331, endPoint x: 238, endPoint y: 328, distance: 58.9
click at [231, 332] on div "Select Service Product Membership Package Voucher Prepaid Gift Card Select Styl…" at bounding box center [237, 339] width 356 height 31
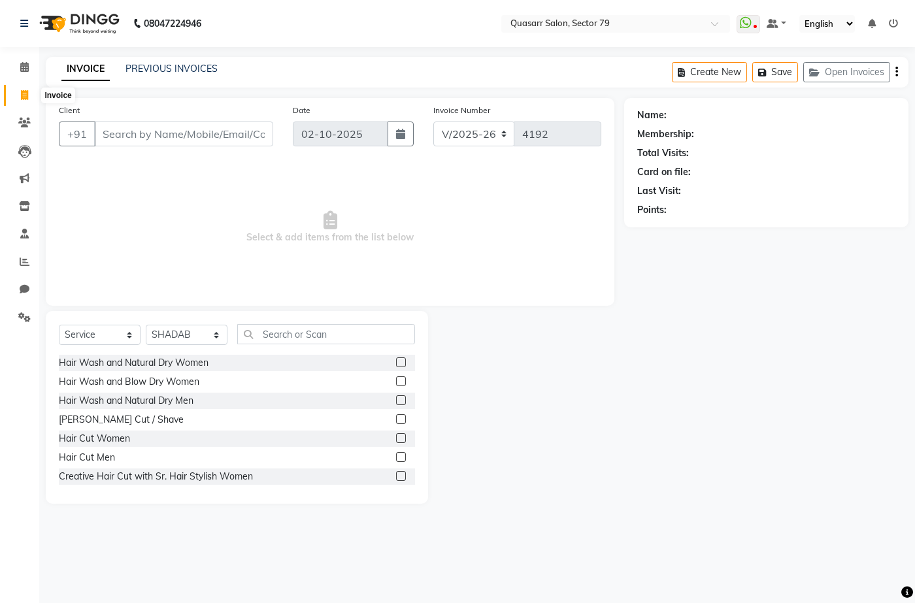
click at [24, 95] on icon at bounding box center [24, 95] width 7 height 10
select select "service"
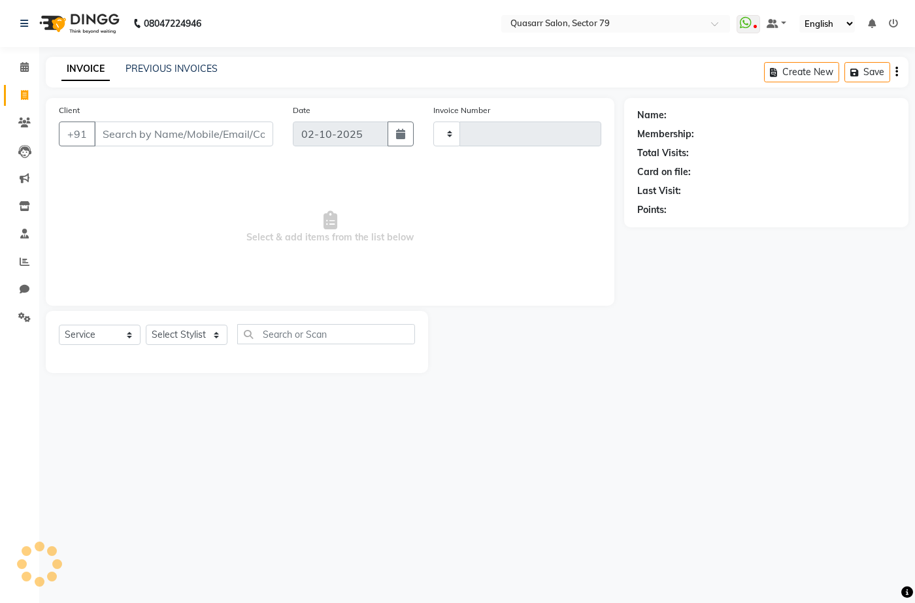
type input "4192"
select select "7231"
click at [428, 50] on div "08047224946 Select Location × Quasarr Salon, Sector 79 WhatsApp Status ✕ Status…" at bounding box center [457, 301] width 915 height 603
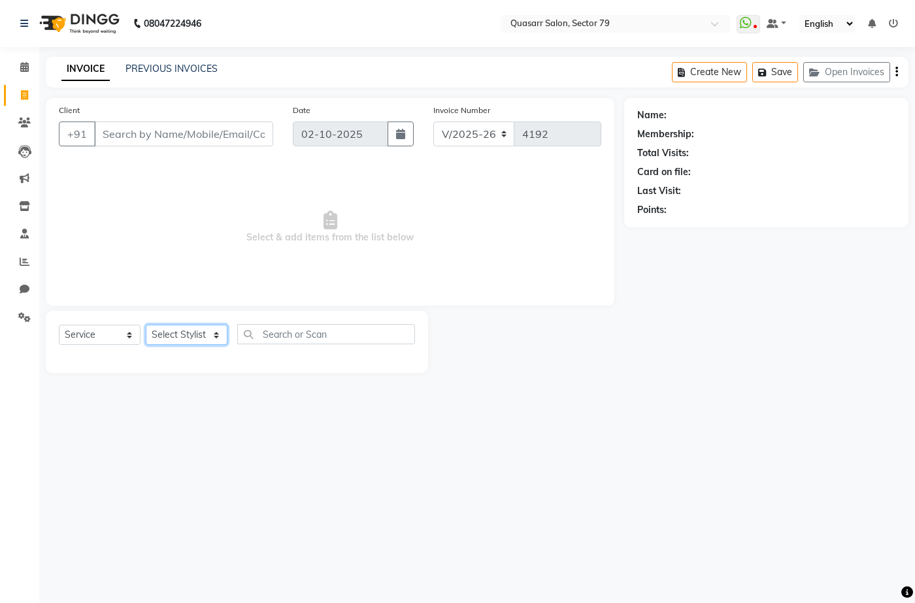
click at [186, 335] on select "Select Stylist ABOY ADDY MUA Aruna [PERSON_NAME] DEEP [PERSON_NAME] [PERSON_NAM…" at bounding box center [187, 335] width 82 height 20
select select "69599"
click at [146, 325] on select "Select Stylist ABOY ADDY MUA Aruna [PERSON_NAME] DEEP [PERSON_NAME] [PERSON_NAM…" at bounding box center [187, 335] width 82 height 20
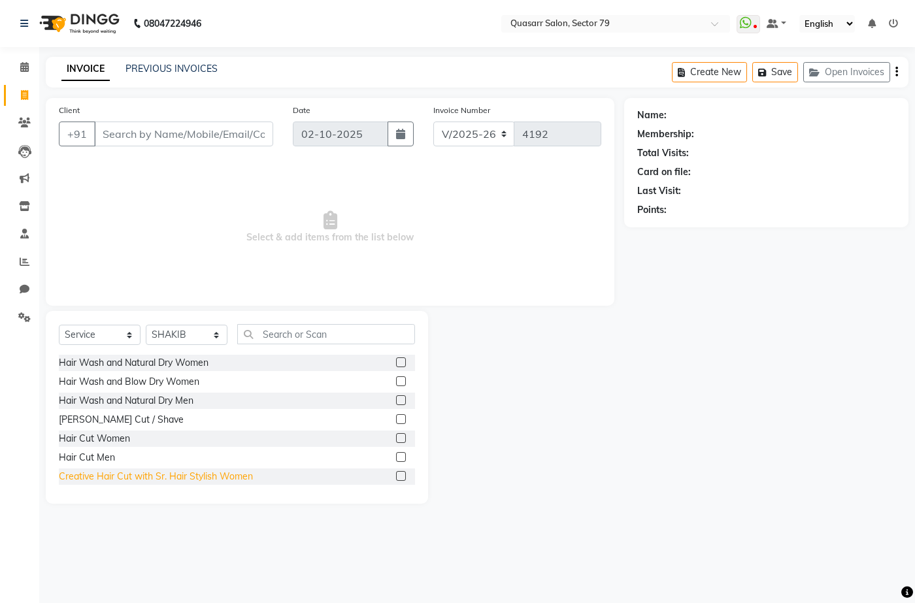
click at [239, 482] on div "Creative Hair Cut with Sr. Hair Stylish Women" at bounding box center [156, 477] width 194 height 14
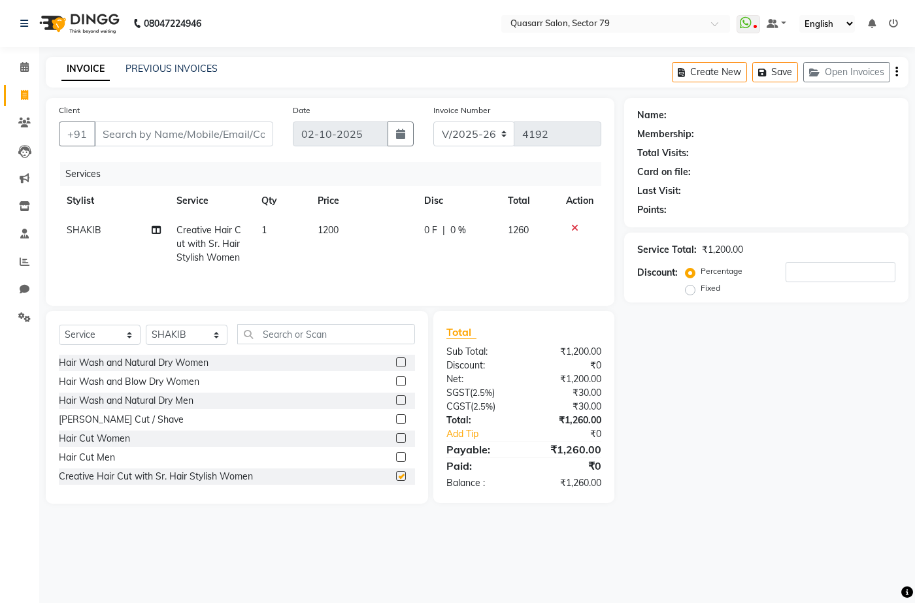
checkbox input "false"
click at [394, 75] on div "INVOICE PREVIOUS INVOICES Create New Save Open Invoices" at bounding box center [477, 72] width 863 height 31
click at [410, 48] on div "08047224946 Select Location × Quasarr Salon, Sector 79 WhatsApp Status ✕ Status…" at bounding box center [457, 301] width 915 height 603
click at [159, 143] on input "Client" at bounding box center [183, 134] width 179 height 25
click at [203, 136] on input "Client" at bounding box center [183, 134] width 179 height 25
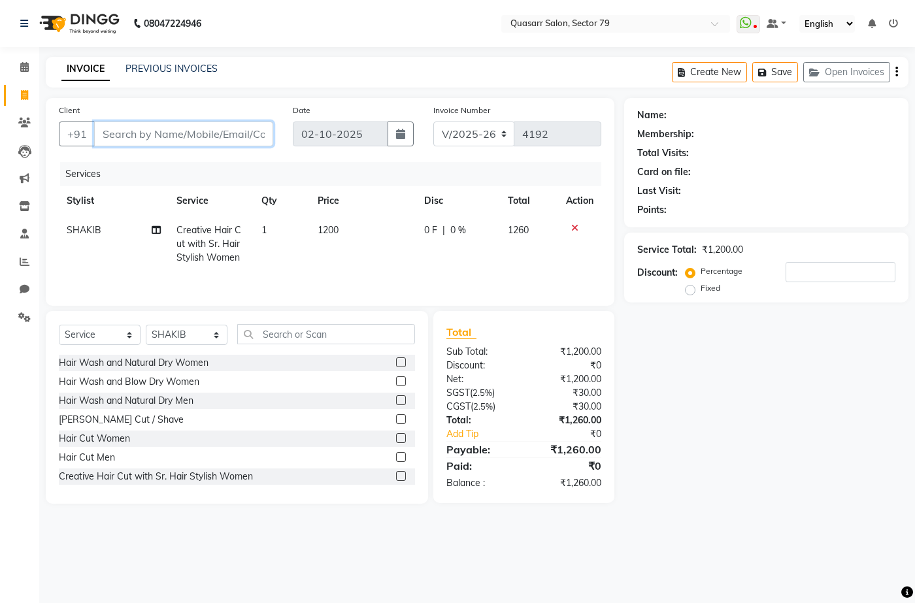
click at [207, 137] on input "Client" at bounding box center [183, 134] width 179 height 25
paste input "7888507695"
type input "7888507695"
type input "0"
type input "7888507695"
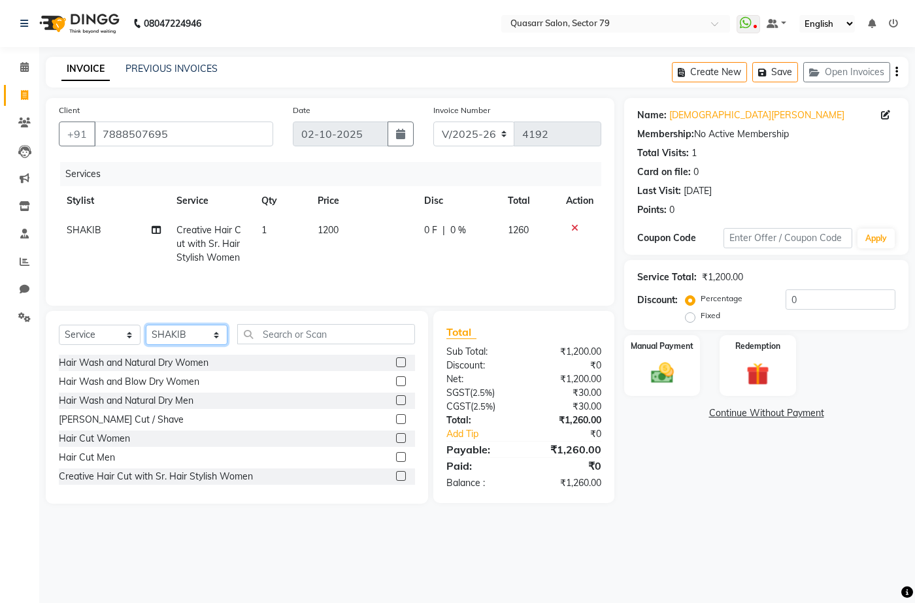
click at [184, 343] on select "Select Stylist ABOY ADDY MUA Aruna [PERSON_NAME] DEEP [PERSON_NAME] [PERSON_NAM…" at bounding box center [187, 335] width 82 height 20
select select "61764"
click at [146, 325] on select "Select Stylist ABOY ADDY MUA Aruna [PERSON_NAME] DEEP [PERSON_NAME] [PERSON_NAM…" at bounding box center [187, 335] width 82 height 20
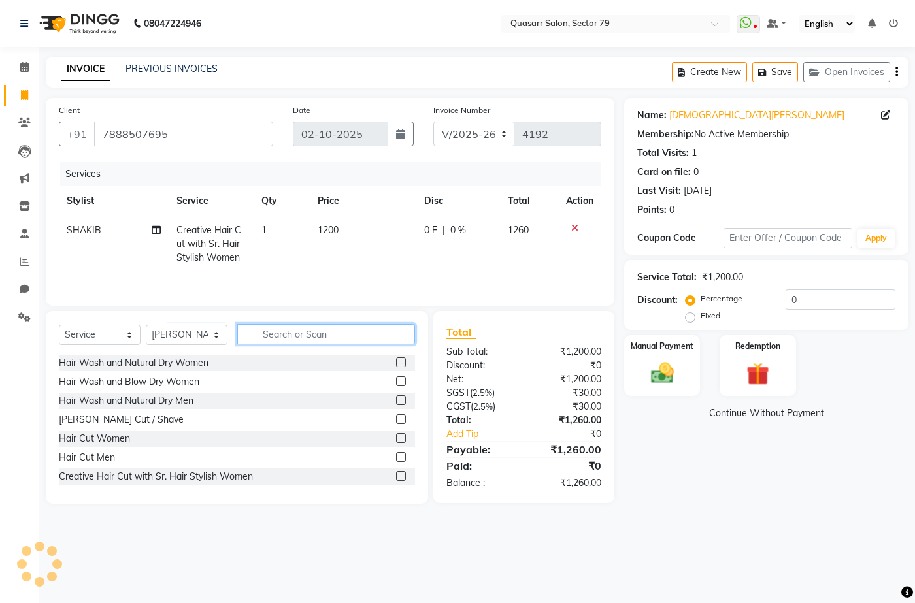
click at [290, 329] on input "text" at bounding box center [326, 334] width 178 height 20
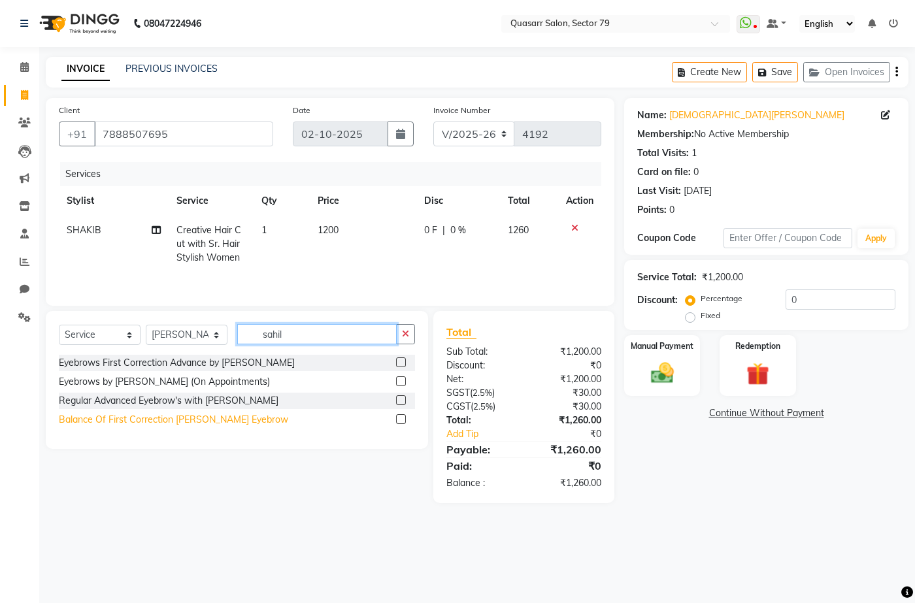
type input "sahil"
click at [193, 420] on div "Balance Of First Correction [PERSON_NAME] Eyebrow" at bounding box center [173, 420] width 229 height 14
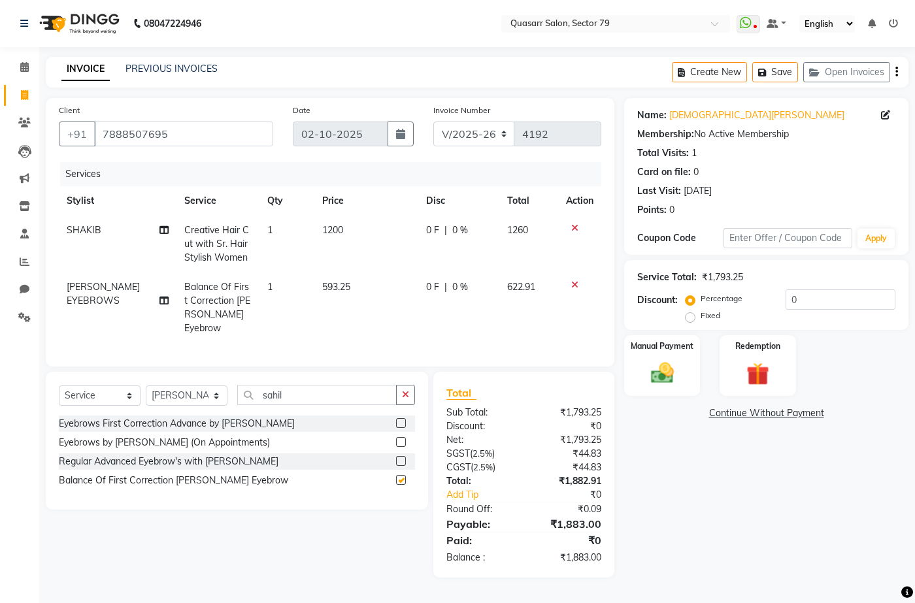
checkbox input "false"
click at [343, 297] on td "593.25" at bounding box center [366, 308] width 104 height 71
select select "61764"
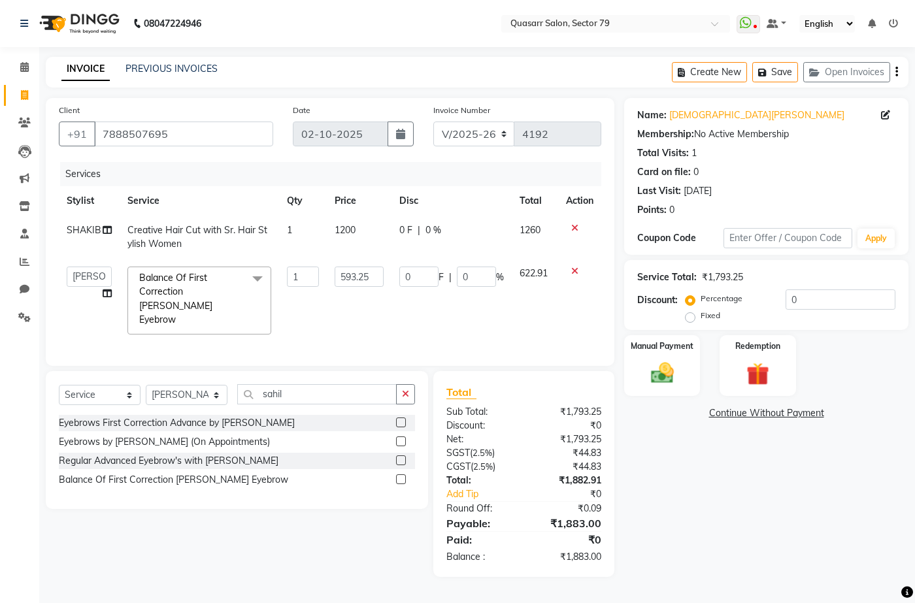
click at [575, 226] on icon at bounding box center [574, 228] width 7 height 9
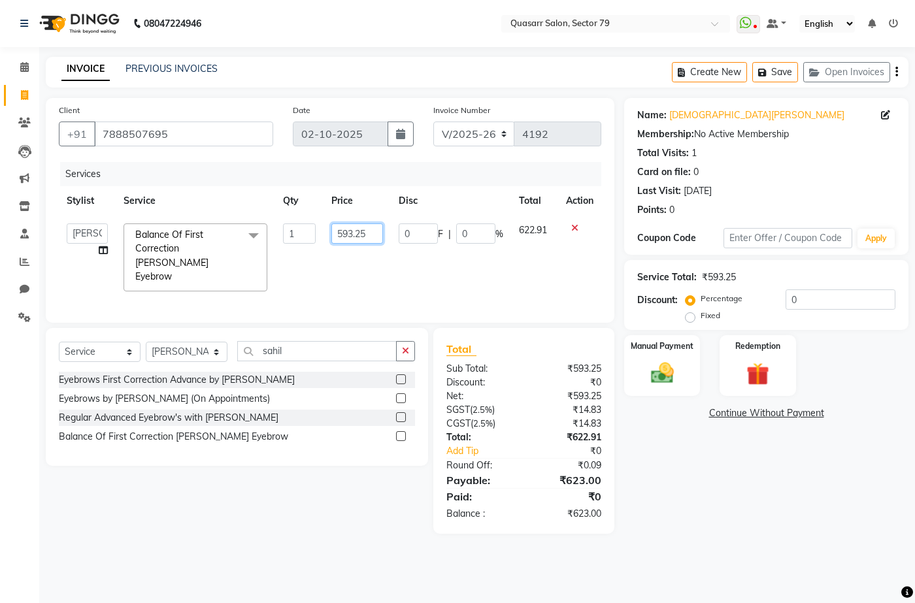
click at [350, 236] on input "593.25" at bounding box center [356, 234] width 51 height 20
click at [358, 236] on input "593.25" at bounding box center [356, 234] width 51 height 20
type input "400"
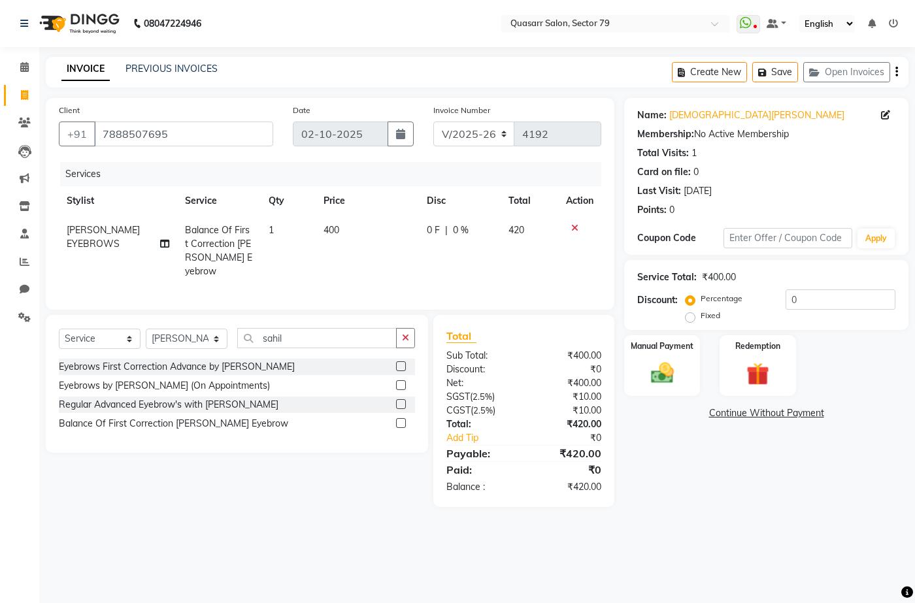
click at [410, 274] on div "Services Stylist Service Qty Price Disc Total Action [PERSON_NAME] EYEBROWS Bal…" at bounding box center [330, 229] width 543 height 135
click at [818, 298] on input "0" at bounding box center [841, 300] width 110 height 20
drag, startPoint x: 798, startPoint y: 301, endPoint x: 743, endPoint y: 301, distance: 55.6
click at [743, 301] on div "Percentage Fixed 0" at bounding box center [791, 307] width 207 height 35
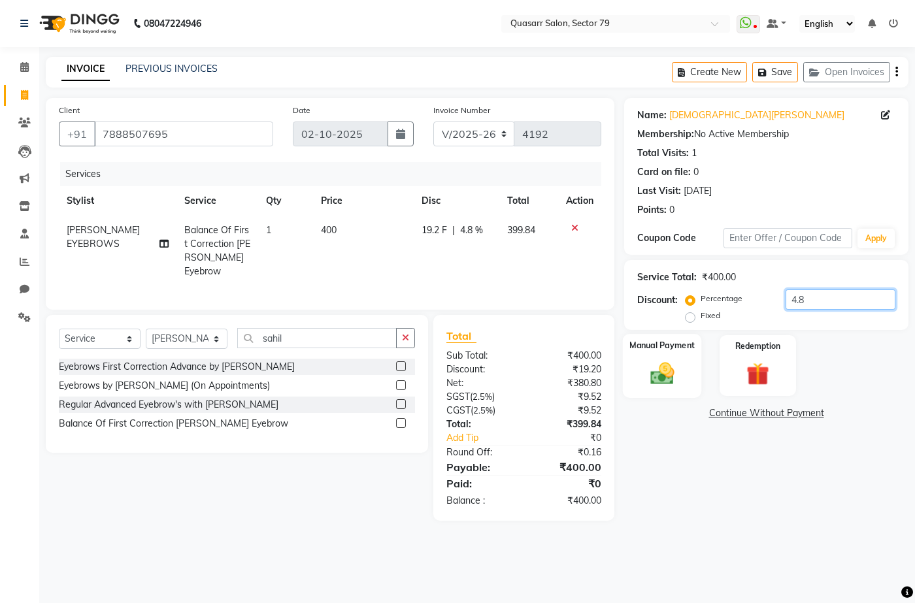
type input "4.8"
click at [692, 359] on div "Manual Payment" at bounding box center [662, 365] width 79 height 63
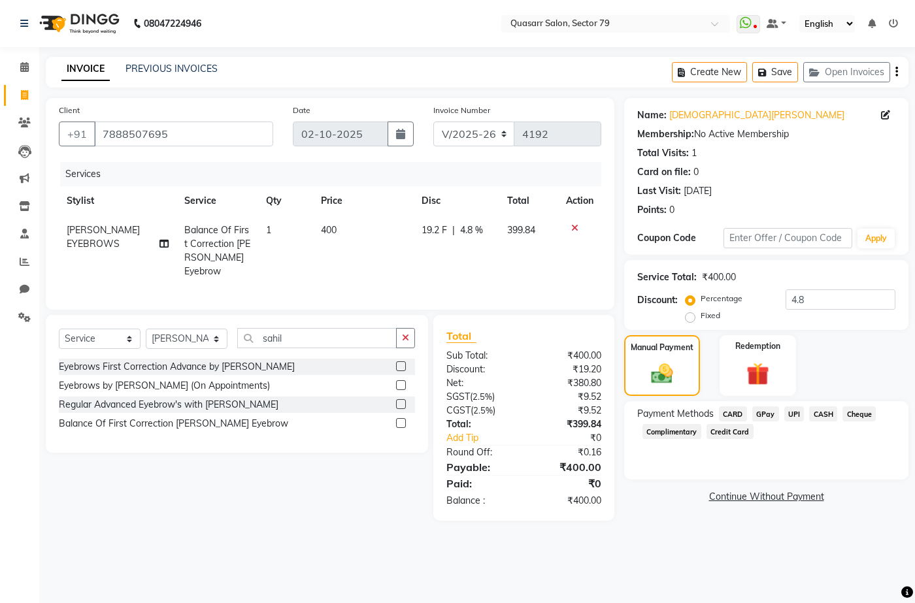
click at [794, 418] on span "UPI" at bounding box center [794, 414] width 20 height 15
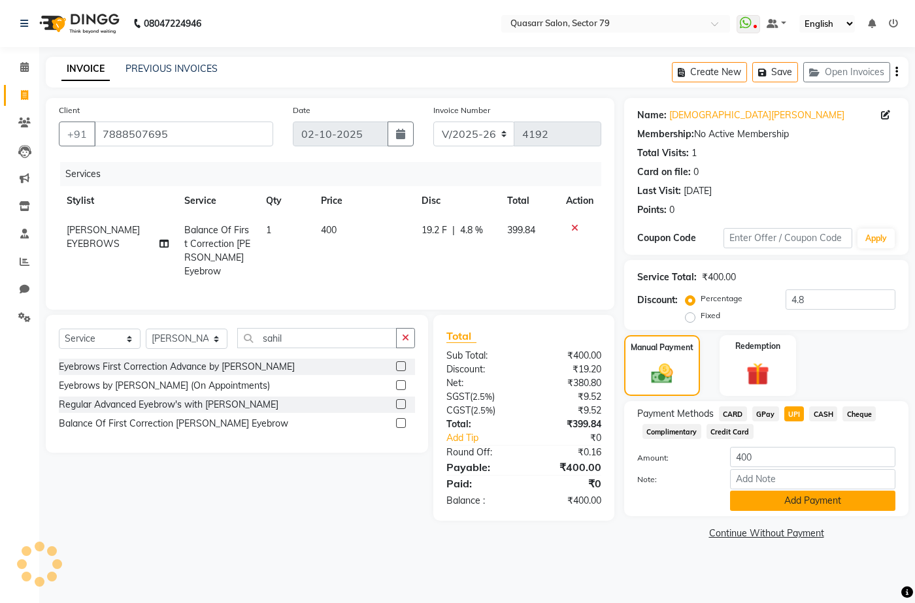
click at [826, 501] on button "Add Payment" at bounding box center [812, 501] width 165 height 20
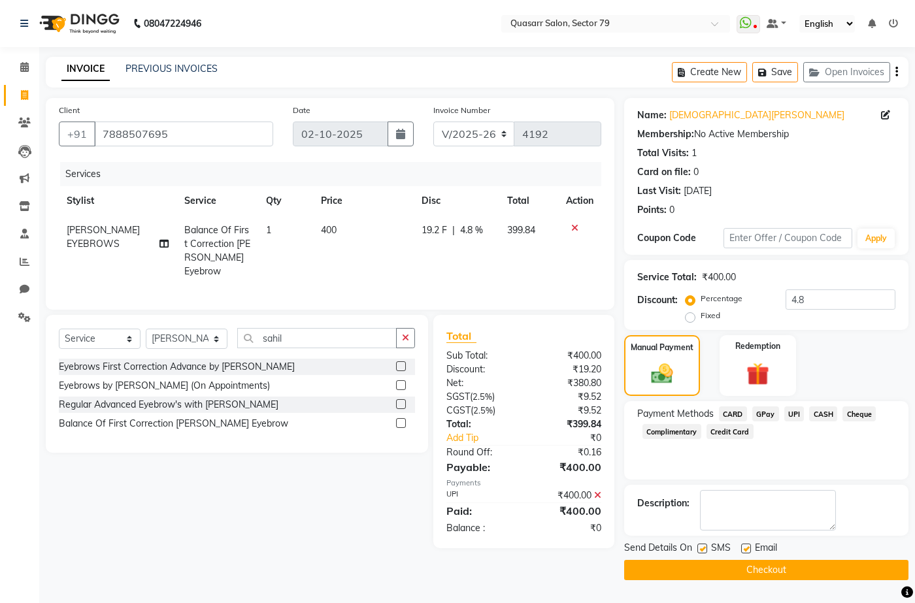
click at [707, 548] on label at bounding box center [702, 549] width 10 height 10
click at [706, 548] on input "checkbox" at bounding box center [701, 549] width 8 height 8
checkbox input "false"
click at [743, 546] on label at bounding box center [746, 549] width 10 height 10
click at [743, 546] on input "checkbox" at bounding box center [745, 549] width 8 height 8
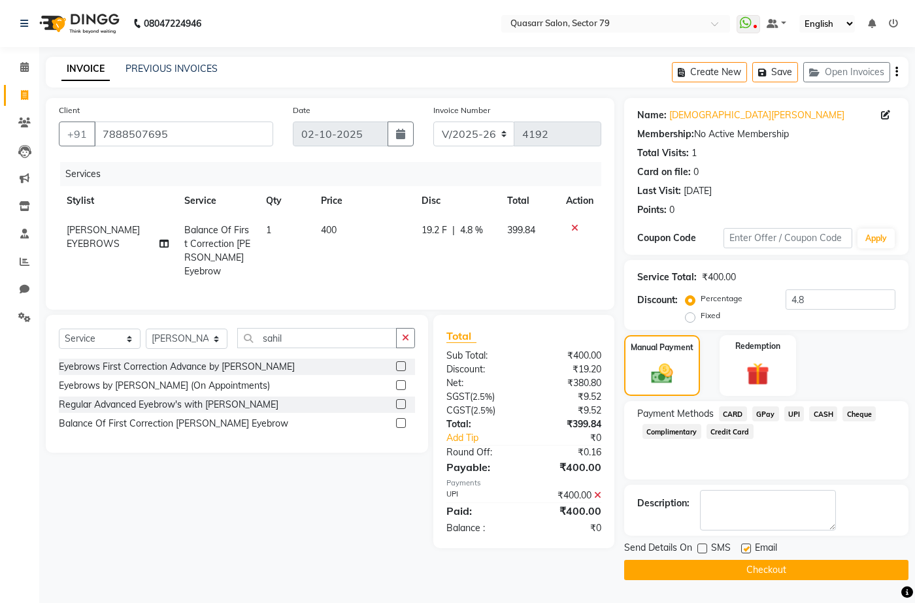
checkbox input "false"
click at [756, 569] on button "Checkout" at bounding box center [766, 570] width 284 height 20
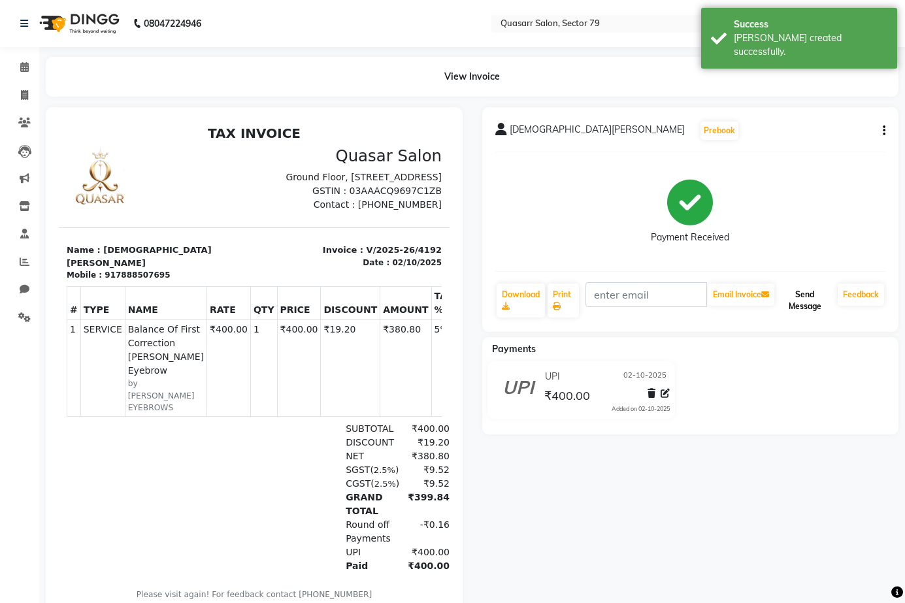
click at [820, 294] on button "Send Message" at bounding box center [805, 301] width 56 height 34
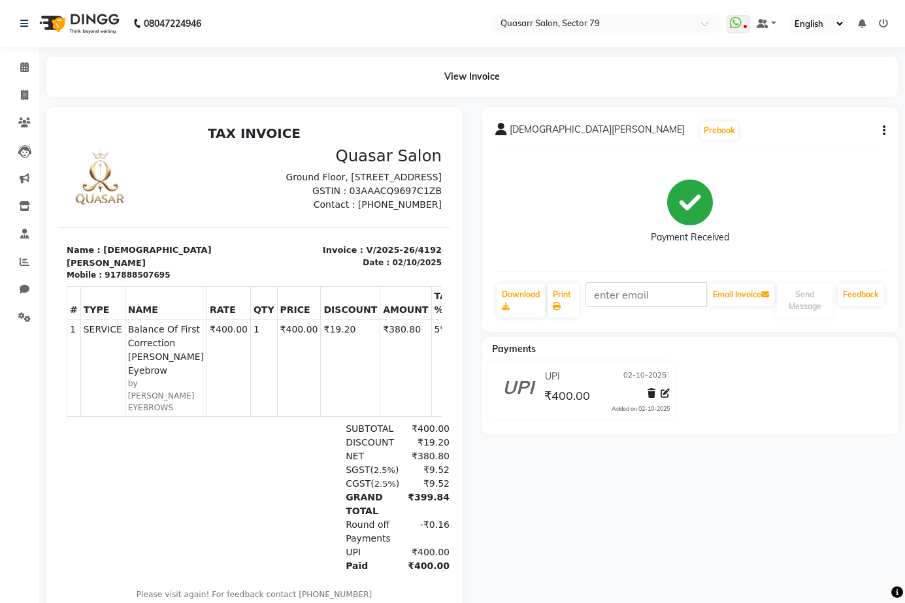
click at [403, 61] on div "View Invoice" at bounding box center [472, 77] width 853 height 40
click at [24, 103] on link "Invoice" at bounding box center [19, 96] width 31 height 22
select select "service"
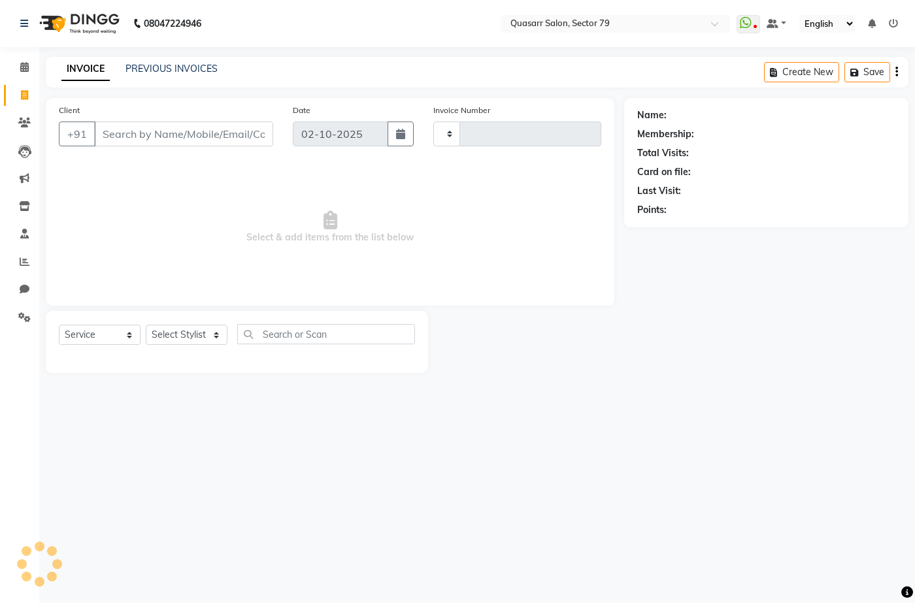
type input "4195"
select select "7231"
click at [163, 142] on input "Client" at bounding box center [183, 134] width 179 height 25
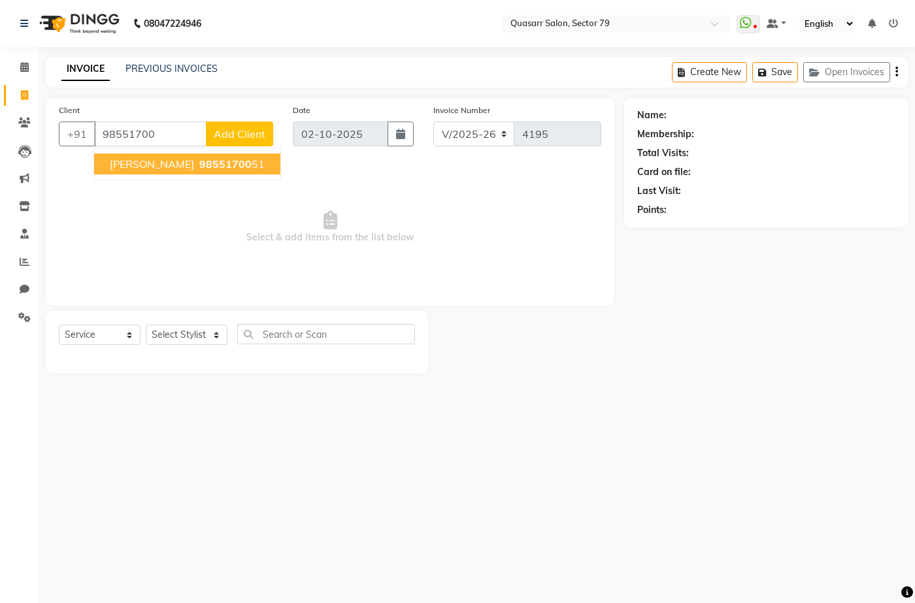
click at [223, 165] on span "98551700" at bounding box center [225, 164] width 52 height 13
type input "9855170051"
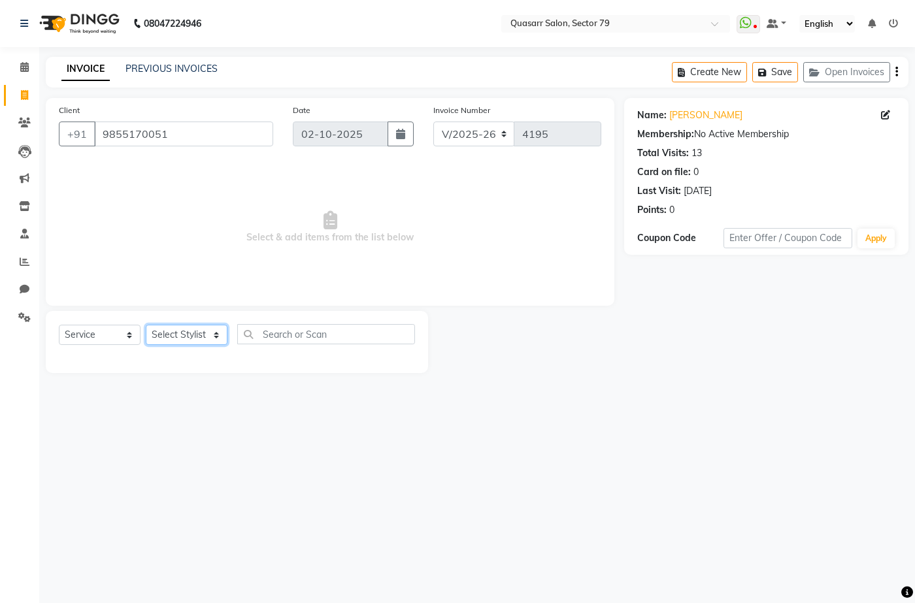
click at [193, 341] on select "Select Stylist ABOY ADDY MUA Aruna [PERSON_NAME] DEEP [PERSON_NAME] [PERSON_NAM…" at bounding box center [187, 335] width 82 height 20
click at [193, 342] on select "Select Stylist ABOY ADDY MUA Aruna [PERSON_NAME] DEEP [PERSON_NAME] [PERSON_NAM…" at bounding box center [187, 335] width 82 height 20
select select "61605"
click at [146, 325] on select "Select Stylist ABOY ADDY MUA Aruna [PERSON_NAME] DEEP [PERSON_NAME] [PERSON_NAM…" at bounding box center [187, 335] width 82 height 20
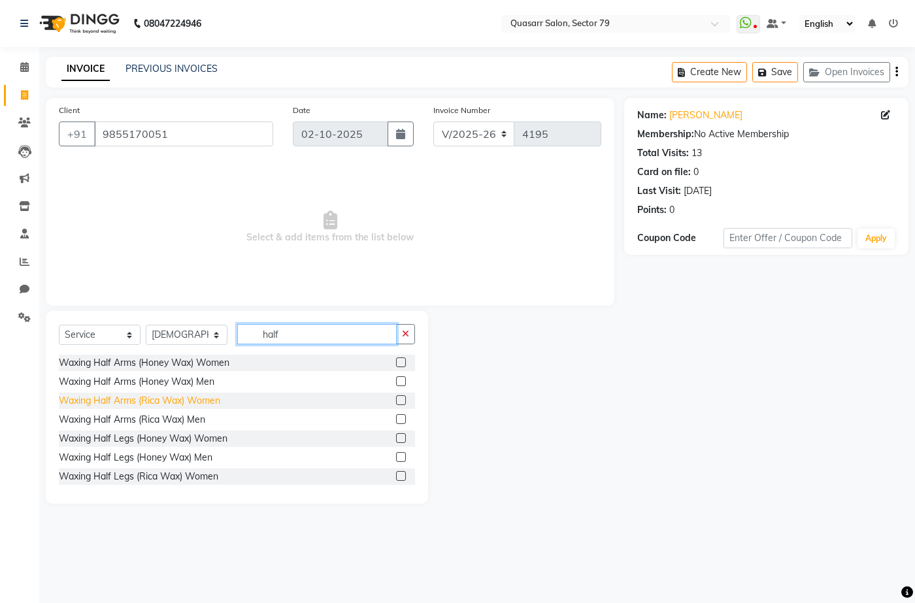
type input "half"
click at [198, 404] on div "Waxing Half Arms (Rica Wax) Women" at bounding box center [139, 401] width 161 height 14
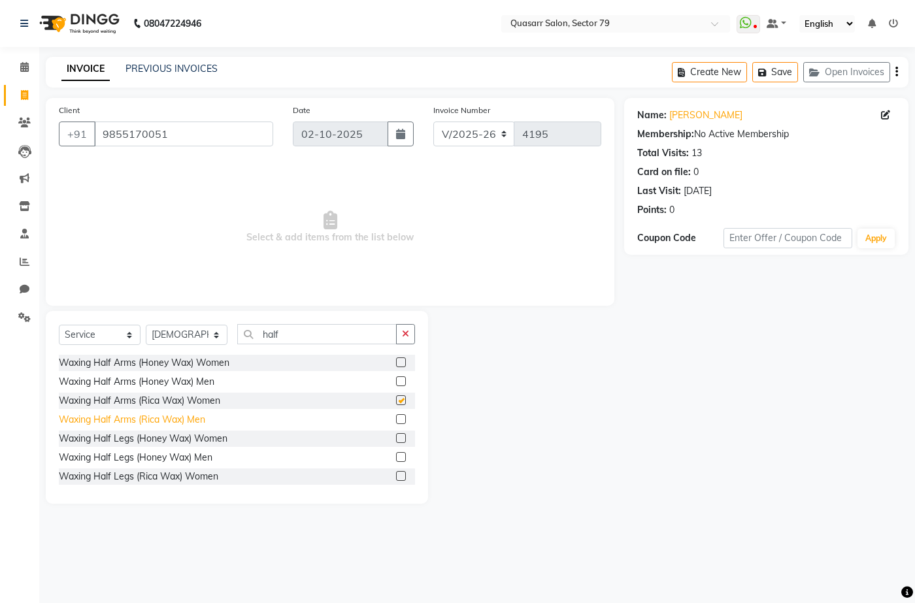
checkbox input "false"
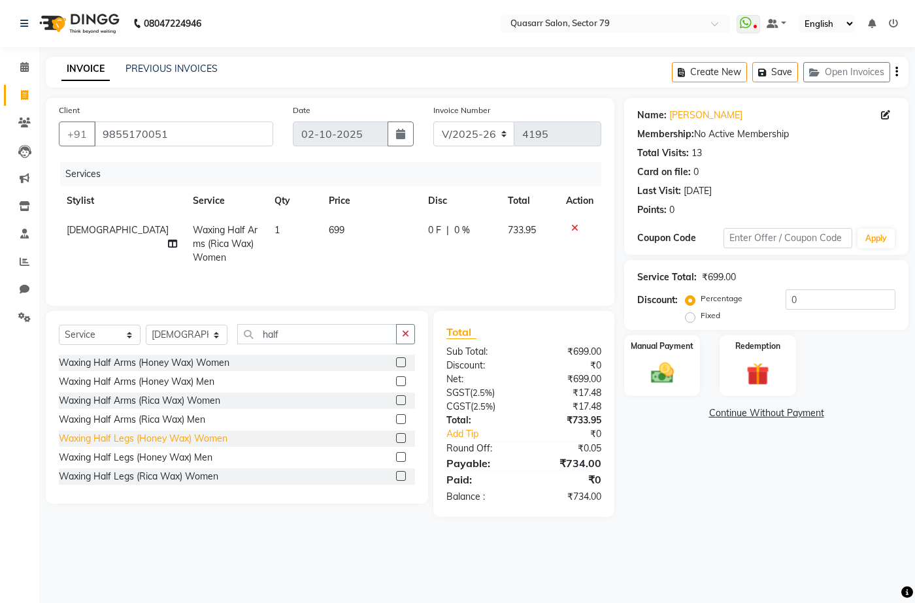
click at [205, 437] on div "Waxing Half Legs (Honey Wax) Women" at bounding box center [143, 439] width 169 height 14
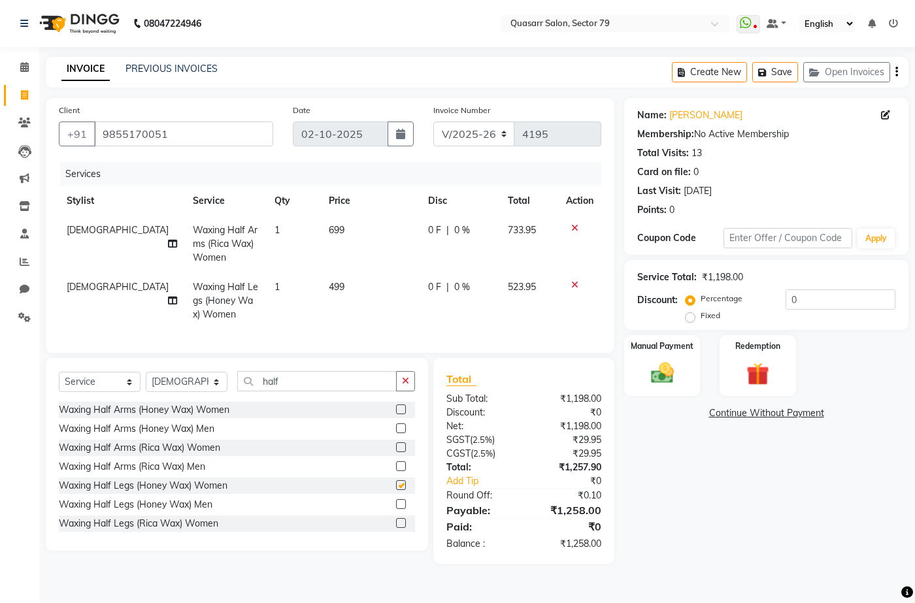
checkbox input "false"
click at [412, 383] on button "button" at bounding box center [405, 381] width 19 height 20
click at [328, 241] on td "699" at bounding box center [371, 244] width 100 height 57
select select "61605"
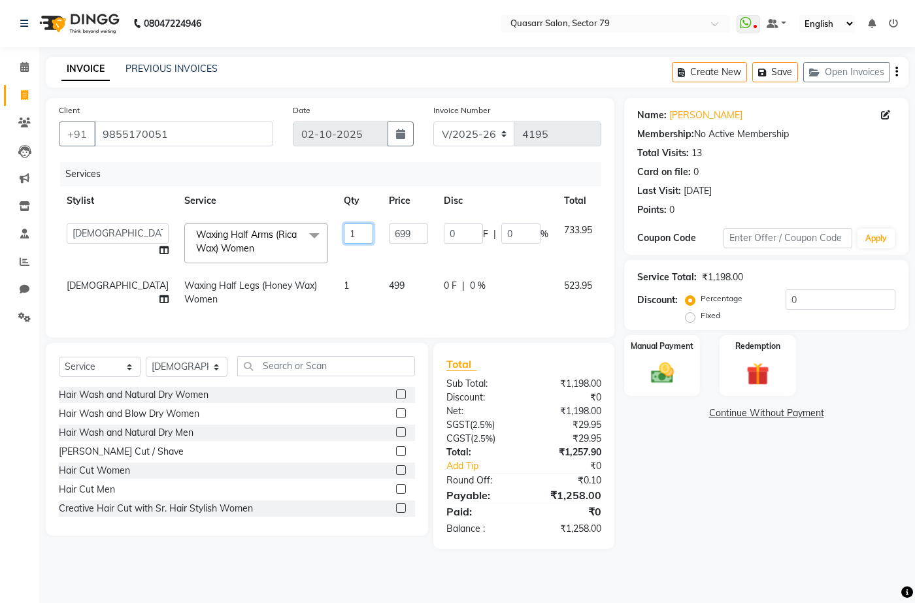
drag, startPoint x: 299, startPoint y: 233, endPoint x: 273, endPoint y: 236, distance: 25.6
click at [273, 236] on tr "ABOY ADDY MUA Aruna [PERSON_NAME] DEEP [PERSON_NAME] DEVI JAANVEER [PERSON_NAME…" at bounding box center [351, 244] width 584 height 56
type input "2"
click at [336, 281] on td "1" at bounding box center [358, 292] width 45 height 43
select select "61605"
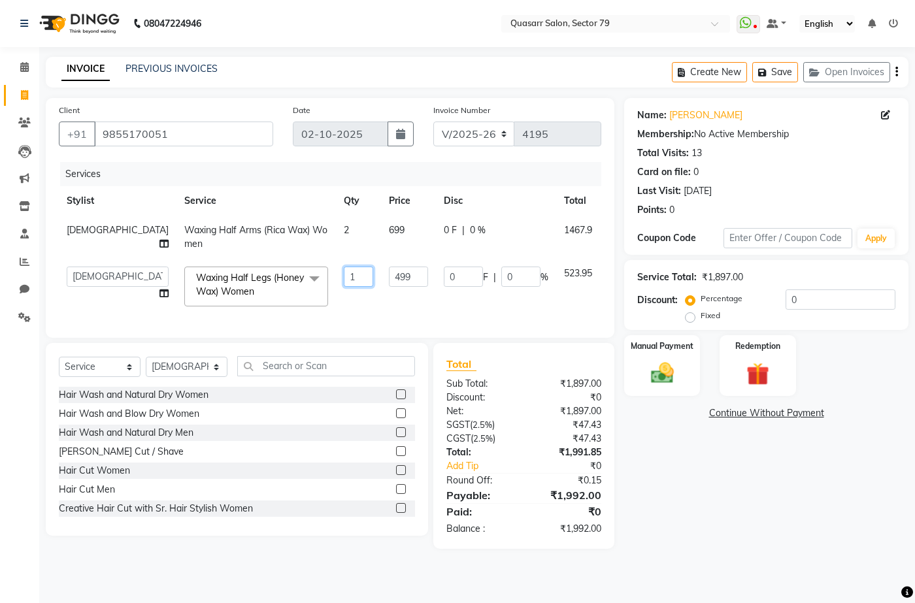
drag, startPoint x: 309, startPoint y: 276, endPoint x: 287, endPoint y: 279, distance: 22.5
click at [344, 279] on input "1" at bounding box center [358, 277] width 29 height 20
type input "2"
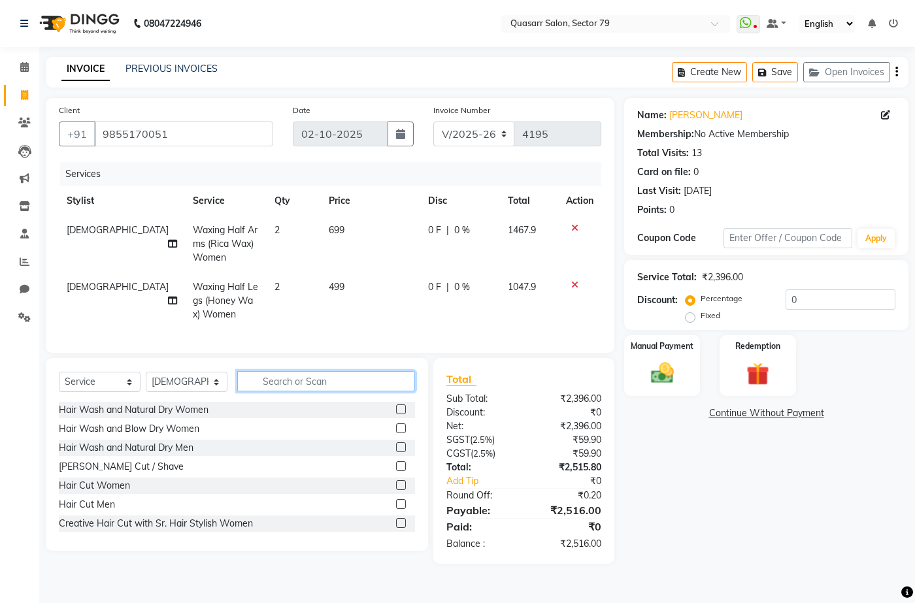
drag, startPoint x: 316, startPoint y: 378, endPoint x: 241, endPoint y: 380, distance: 74.6
click at [315, 378] on div "Select Service Product Membership Package Voucher Prepaid Gift Card Select Styl…" at bounding box center [237, 454] width 382 height 193
click at [199, 391] on select "Select Stylist ABOY ADDY MUA Aruna [PERSON_NAME] DEEP [PERSON_NAME] [PERSON_NAM…" at bounding box center [187, 382] width 82 height 20
select select "61615"
click at [146, 382] on select "Select Stylist ABOY ADDY MUA Aruna [PERSON_NAME] DEEP [PERSON_NAME] [PERSON_NAM…" at bounding box center [187, 382] width 82 height 20
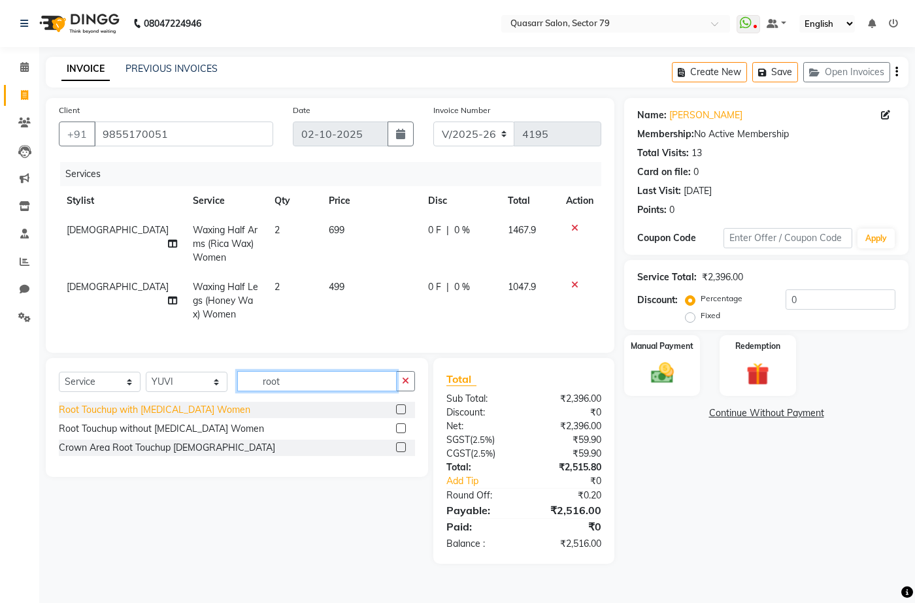
type input "root"
click at [197, 417] on div "Root Touchup with [MEDICAL_DATA] Women" at bounding box center [155, 410] width 192 height 14
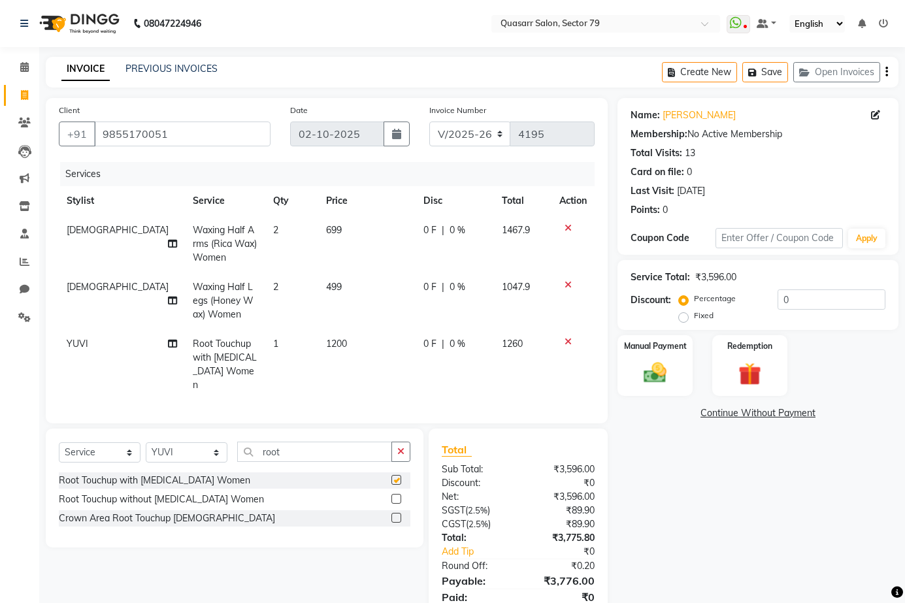
checkbox input "false"
click at [397, 447] on icon "button" at bounding box center [400, 451] width 7 height 9
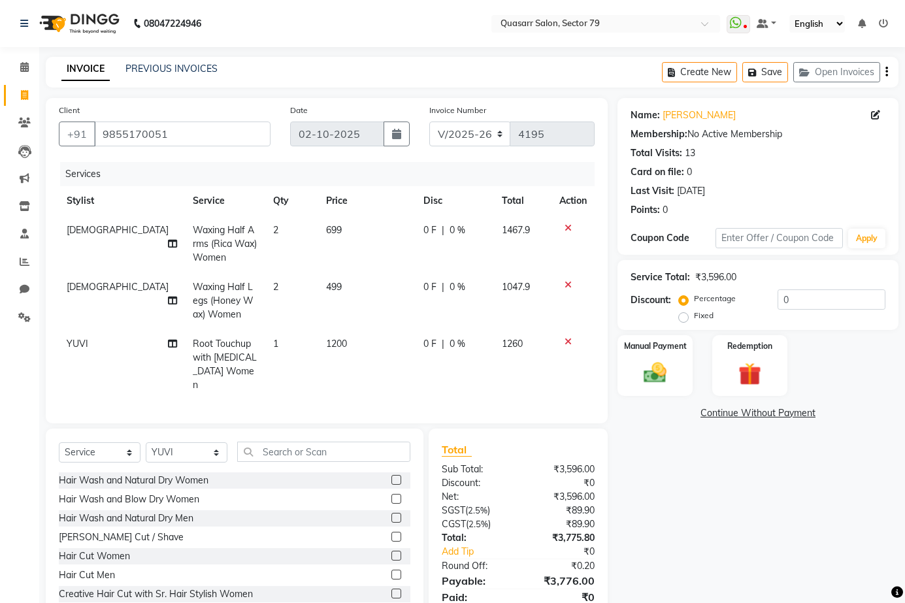
click at [765, 494] on div "Name: [PERSON_NAME] Membership: No Active Membership Total Visits: 13 Card on f…" at bounding box center [763, 366] width 291 height 537
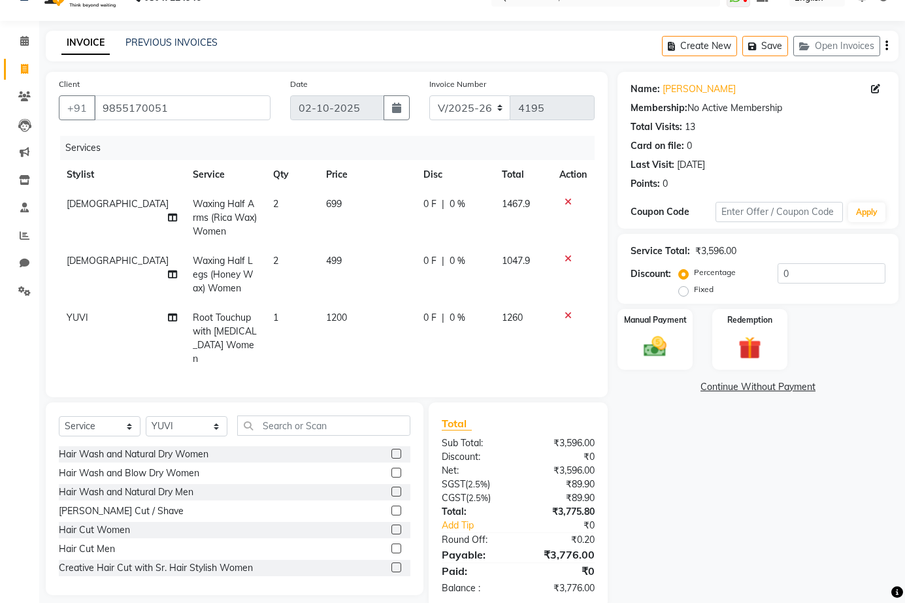
scroll to position [47, 0]
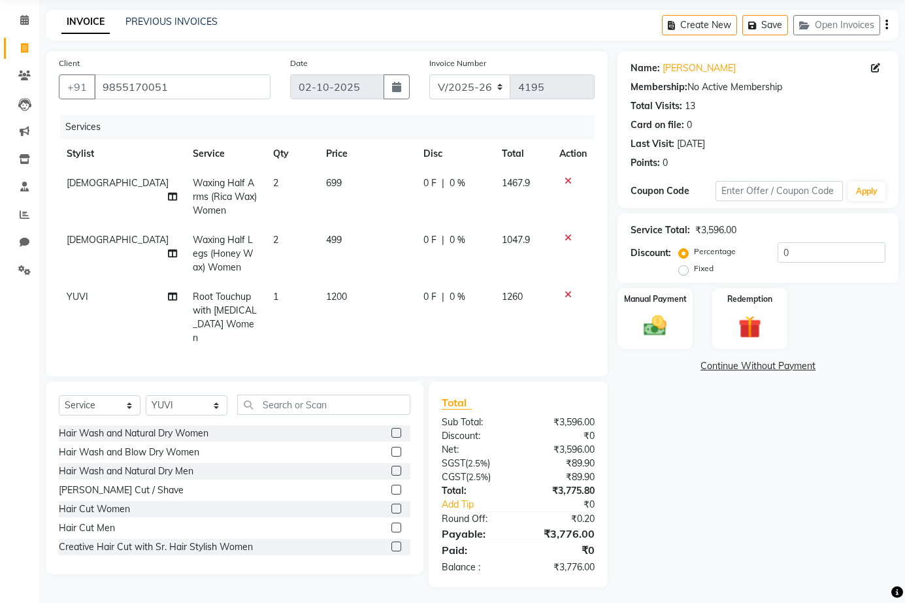
click at [273, 244] on span "2" at bounding box center [275, 240] width 5 height 12
select select "61605"
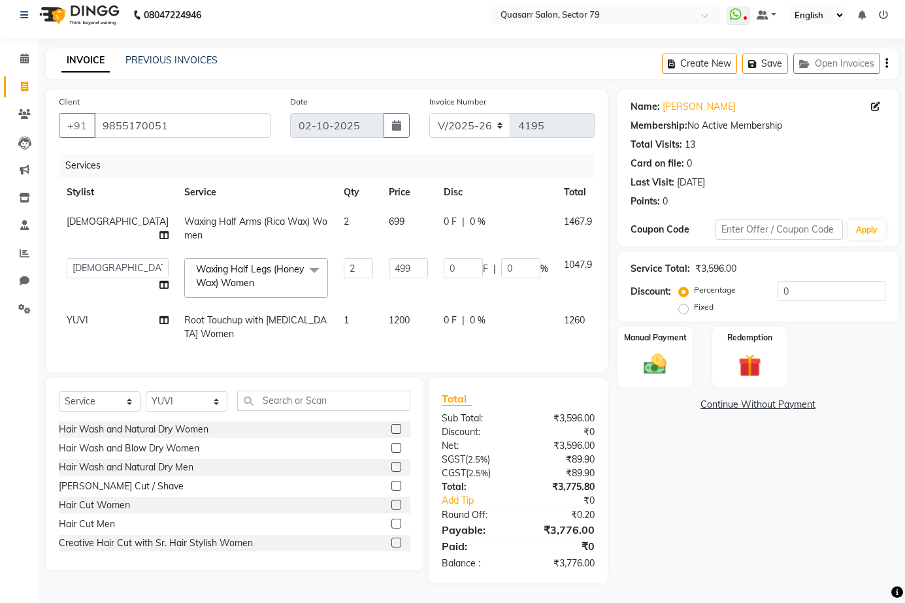
scroll to position [18, 0]
click at [301, 260] on span at bounding box center [314, 270] width 26 height 25
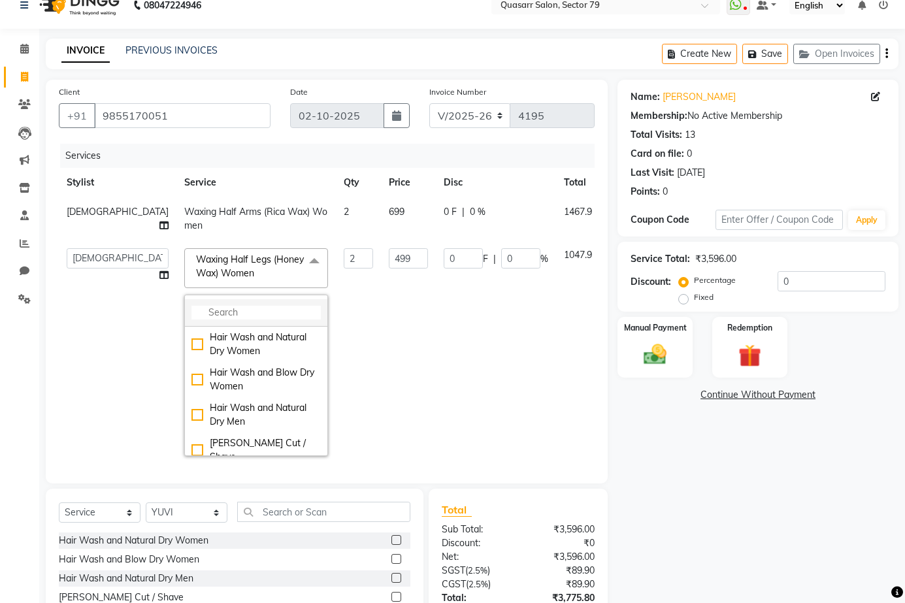
click at [192, 313] on input "multiselect-search" at bounding box center [256, 313] width 129 height 14
click at [237, 229] on td "Waxing Half Arms (Rica Wax) Women" at bounding box center [255, 218] width 159 height 43
select select "61605"
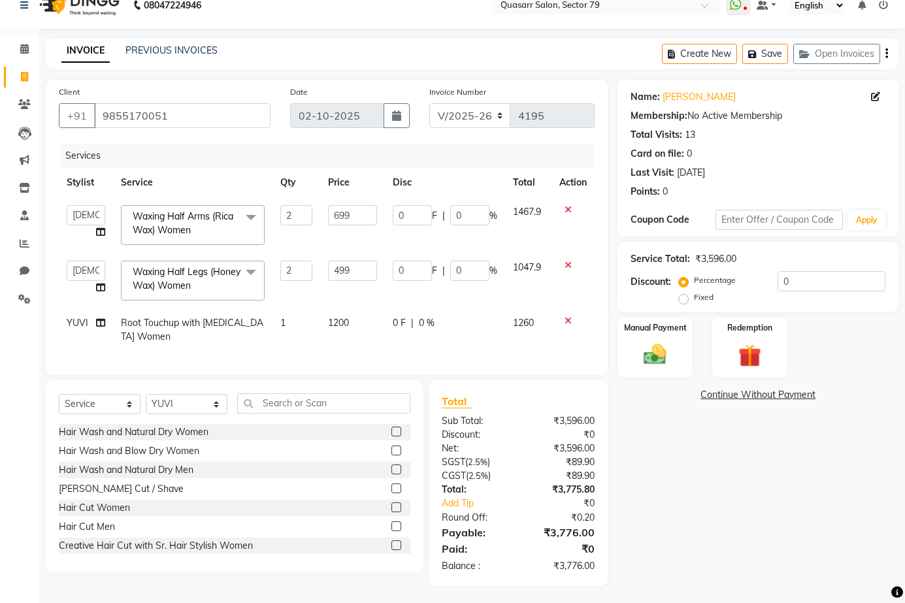
click at [220, 218] on span "Waxing Half Arms (Rica Wax) Women" at bounding box center [183, 222] width 101 height 25
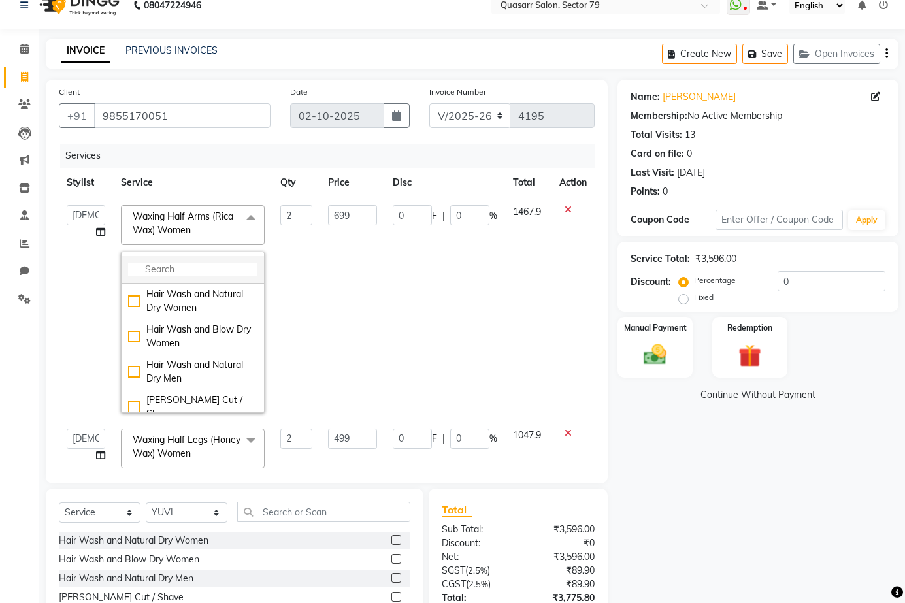
click at [183, 271] on input "multiselect-search" at bounding box center [192, 270] width 129 height 14
type input "f"
click at [183, 271] on input "f" at bounding box center [192, 270] width 129 height 14
click at [183, 271] on input "multiselect-search" at bounding box center [192, 270] width 129 height 14
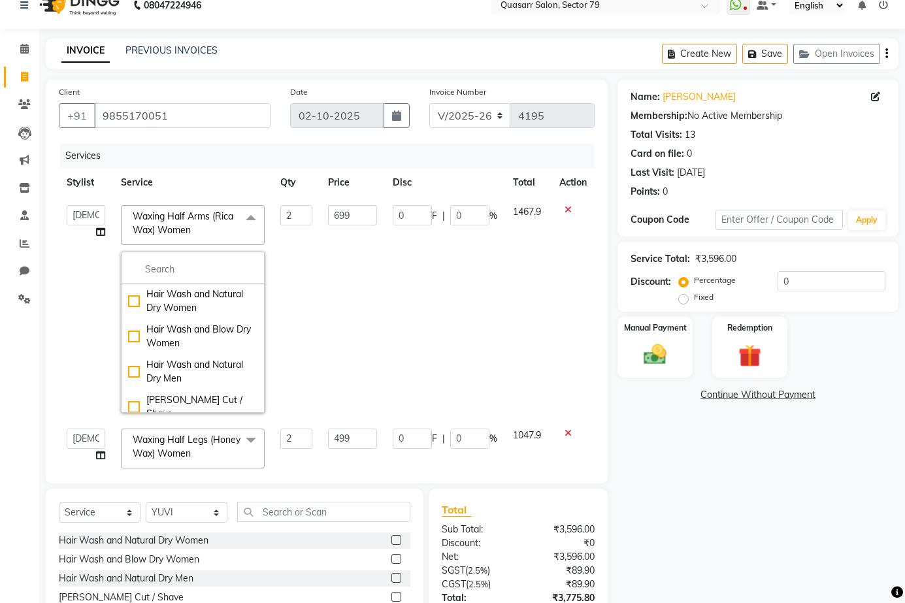
click at [212, 166] on div "Services" at bounding box center [332, 156] width 544 height 24
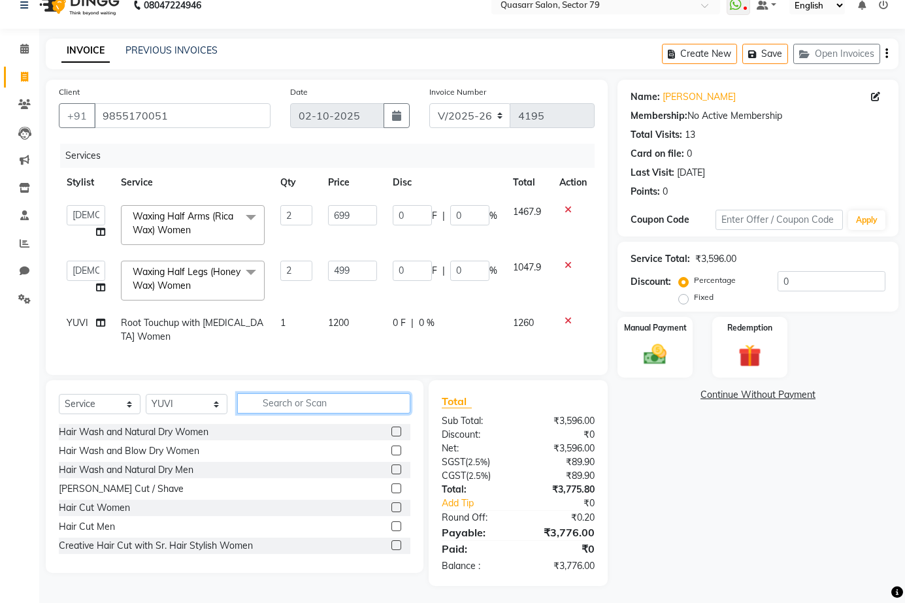
click at [281, 404] on input "text" at bounding box center [323, 404] width 173 height 20
click at [219, 413] on select "Select Stylist ABOY ADDY MUA Aruna [PERSON_NAME] DEEP [PERSON_NAME] [PERSON_NAM…" at bounding box center [187, 404] width 82 height 20
click at [371, 47] on div "INVOICE PREVIOUS INVOICES Create New Save Open Invoices" at bounding box center [472, 54] width 853 height 31
click at [145, 118] on input "9855170051" at bounding box center [182, 115] width 176 height 25
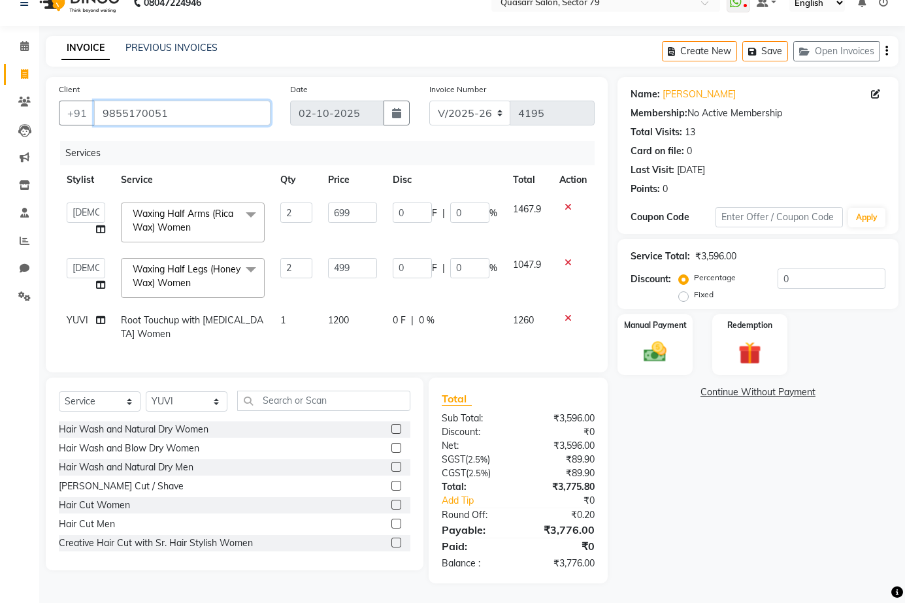
scroll to position [31, 0]
click at [292, 210] on input "2" at bounding box center [296, 213] width 32 height 20
click at [312, 205] on td "2" at bounding box center [297, 223] width 48 height 56
select select "61605"
click at [188, 208] on span "Waxing Half Arms (Rica Wax) Women" at bounding box center [183, 220] width 101 height 25
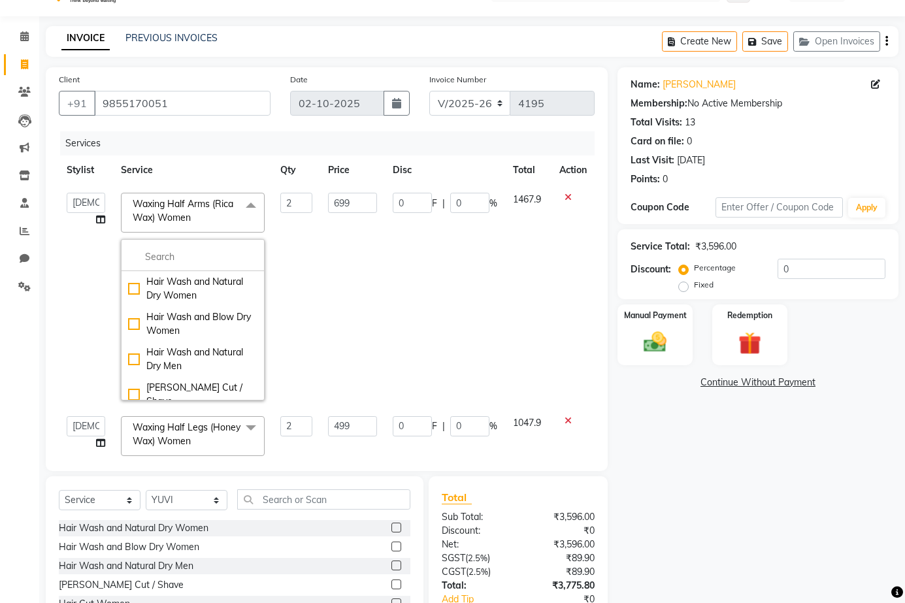
click at [200, 212] on span "Waxing Half Arms (Rica Wax) Women x" at bounding box center [186, 211] width 115 height 28
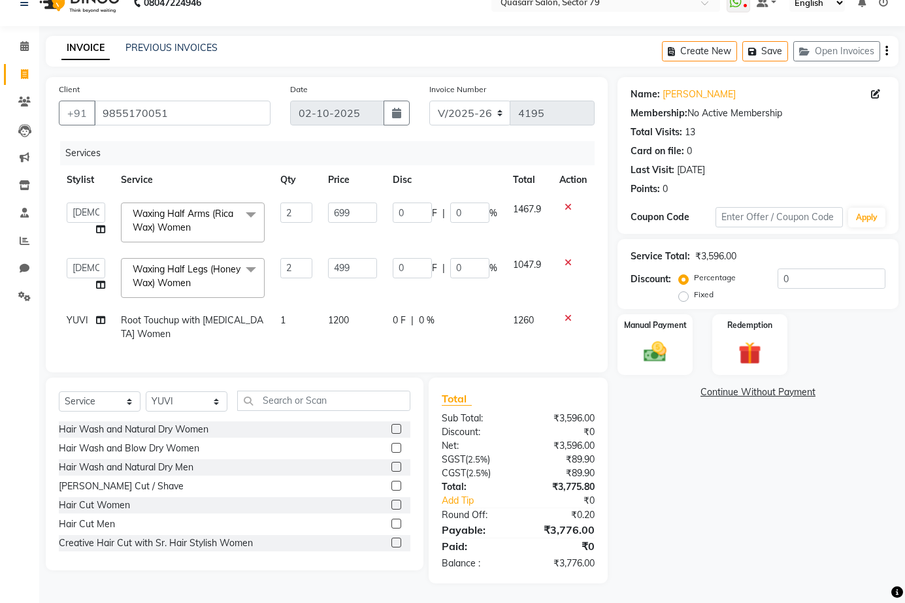
click at [200, 208] on span "Waxing Half Arms (Rica Wax) Women" at bounding box center [183, 220] width 101 height 25
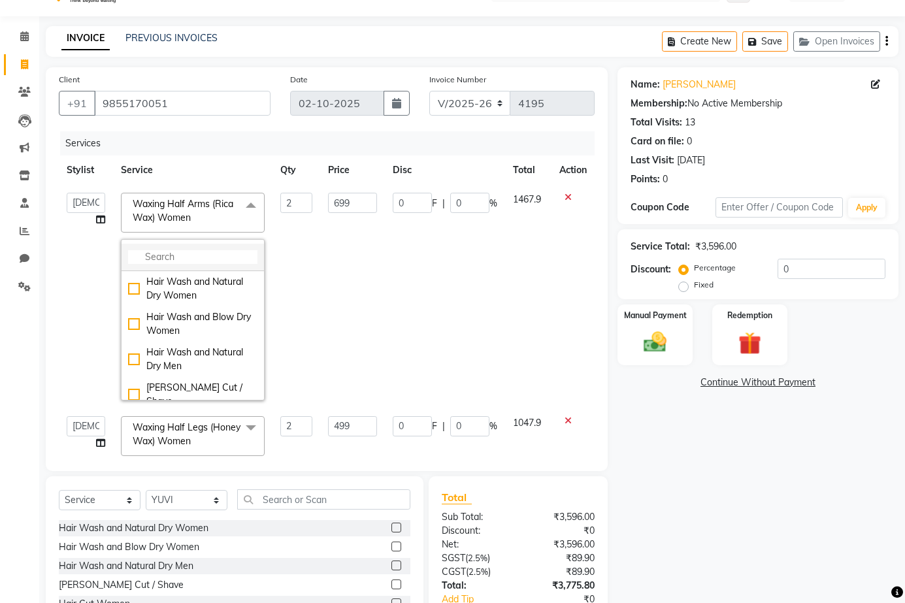
click at [176, 258] on input "multiselect-search" at bounding box center [192, 257] width 129 height 14
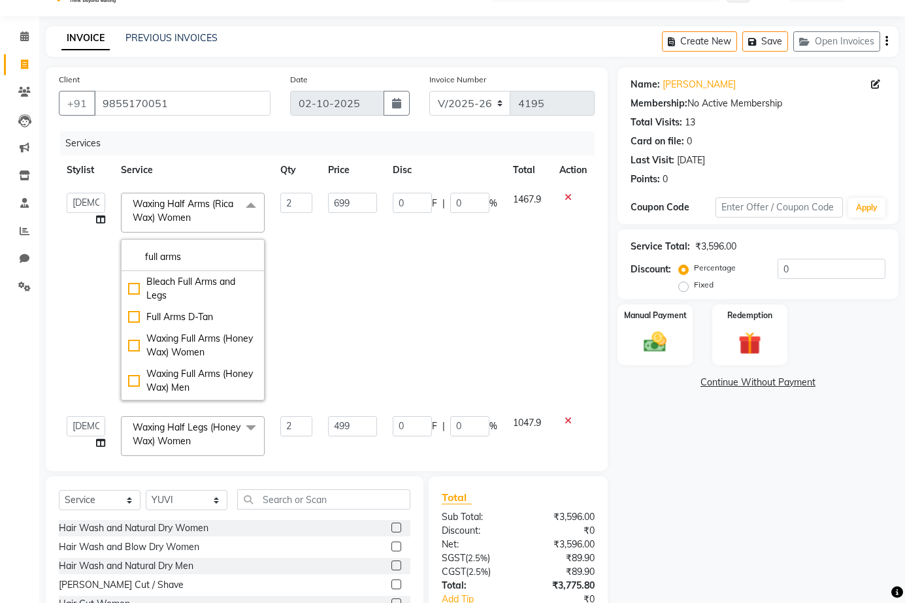
drag, startPoint x: 185, startPoint y: 260, endPoint x: 263, endPoint y: 264, distance: 77.9
click at [133, 265] on li "full arms" at bounding box center [193, 257] width 142 height 27
type input "full arms"
click at [565, 201] on icon at bounding box center [568, 197] width 7 height 9
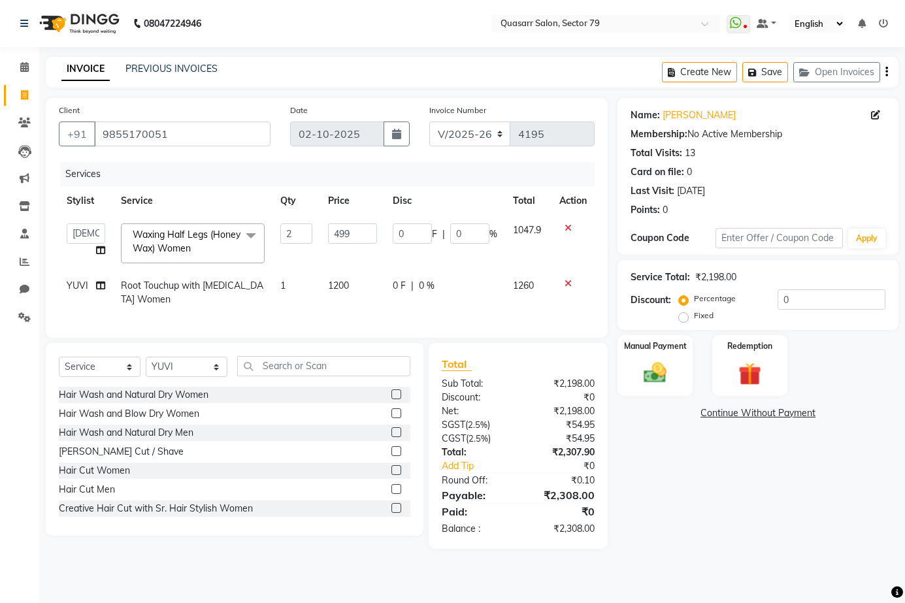
scroll to position [0, 0]
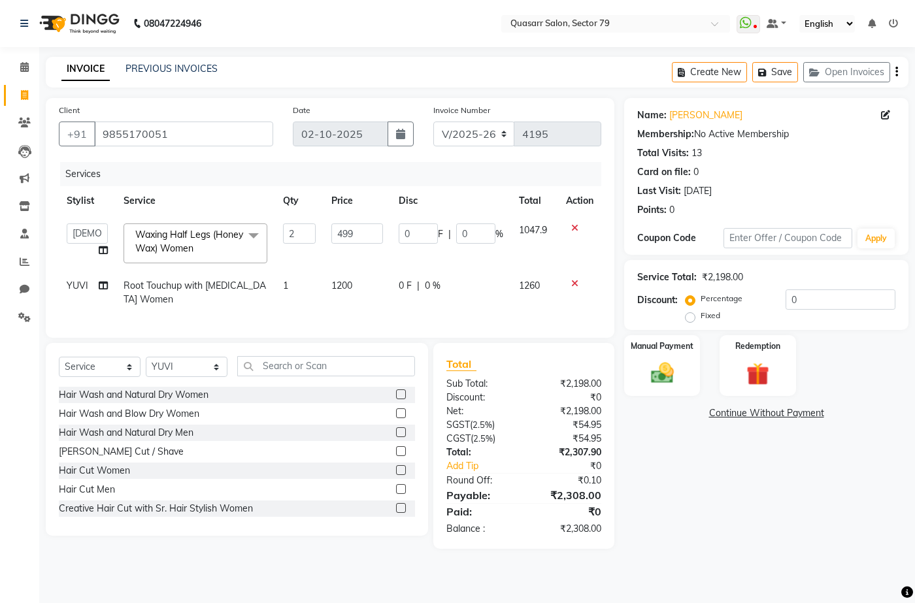
click at [573, 230] on icon at bounding box center [574, 228] width 7 height 9
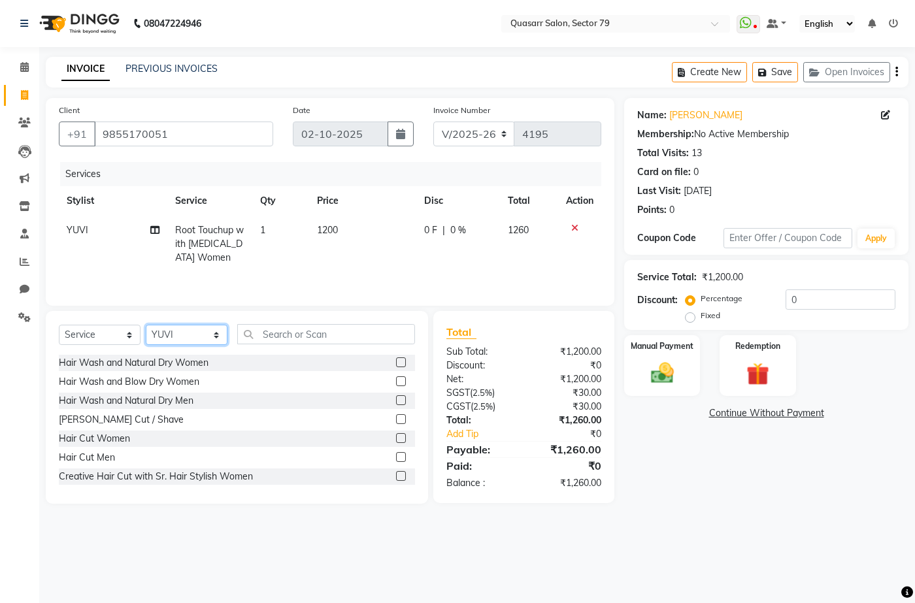
click at [173, 335] on select "Select Stylist ABOY ADDY MUA Aruna [PERSON_NAME] DEEP [PERSON_NAME] [PERSON_NAM…" at bounding box center [187, 335] width 82 height 20
select select "61605"
click at [146, 325] on select "Select Stylist ABOY ADDY MUA Aruna [PERSON_NAME] DEEP [PERSON_NAME] [PERSON_NAM…" at bounding box center [187, 335] width 82 height 20
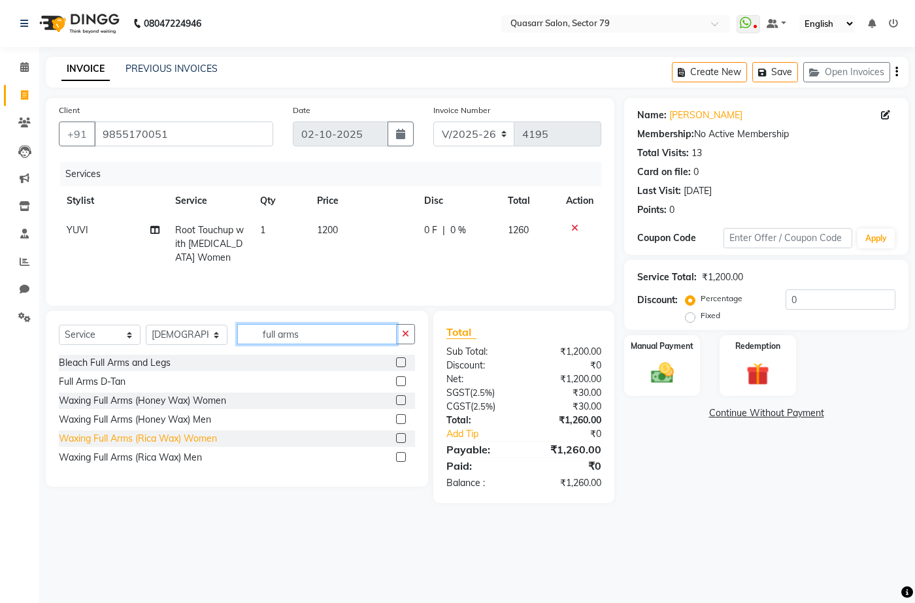
type input "full arms"
click at [201, 442] on div "Waxing Full Arms (Rica Wax) Women" at bounding box center [138, 439] width 158 height 14
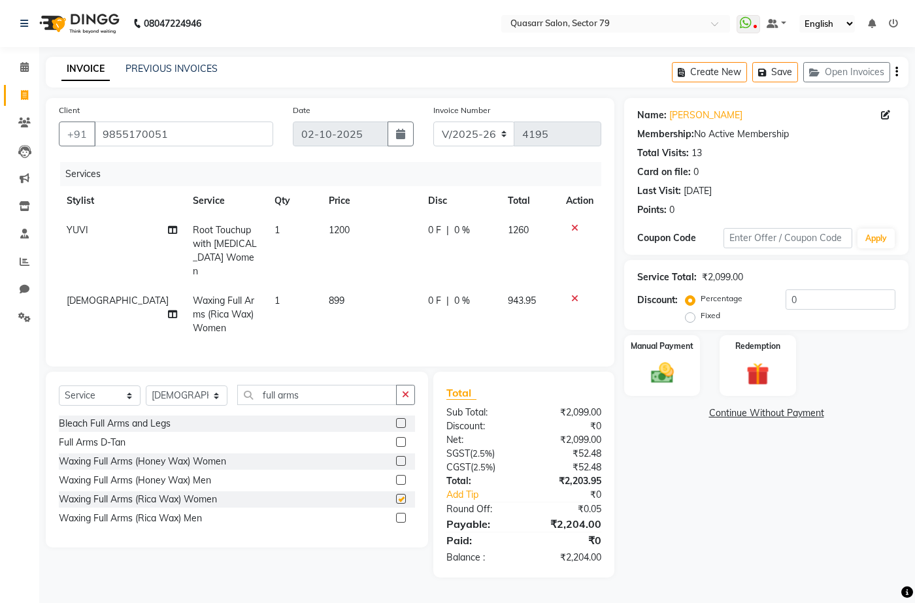
checkbox input "false"
click at [398, 400] on button "button" at bounding box center [405, 395] width 19 height 20
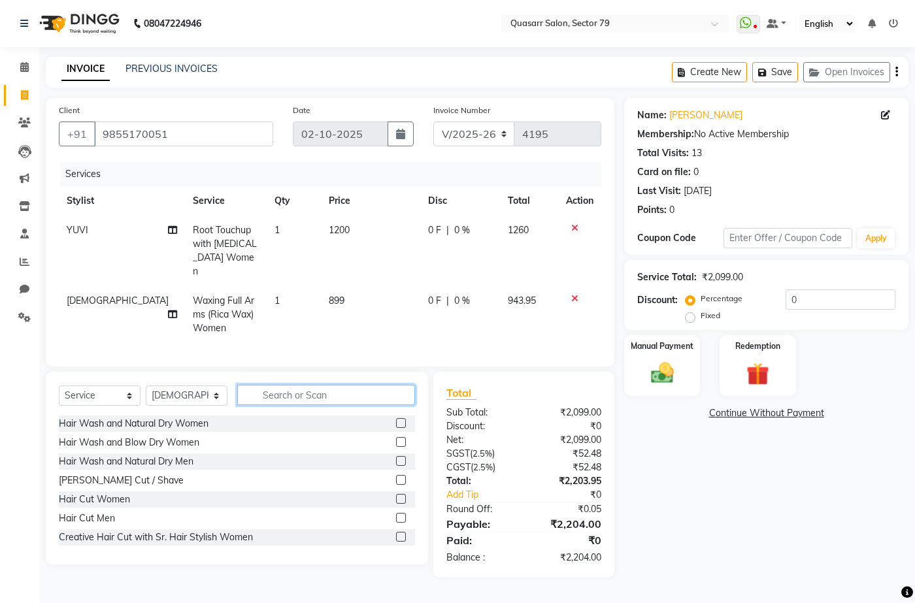
click at [320, 395] on input "text" at bounding box center [326, 395] width 178 height 20
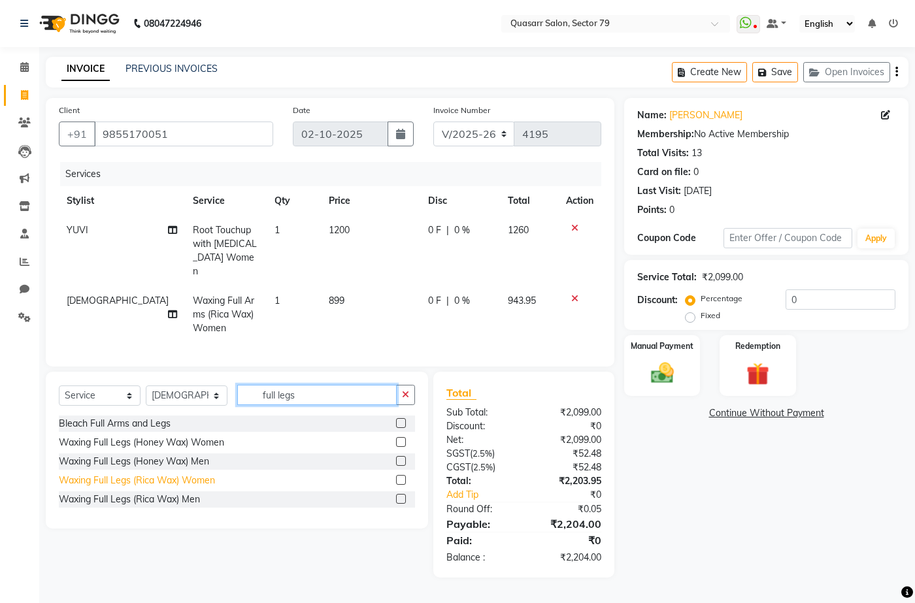
type input "full legs"
click at [184, 478] on div "Waxing Full Legs (Rica Wax) Women" at bounding box center [137, 481] width 156 height 14
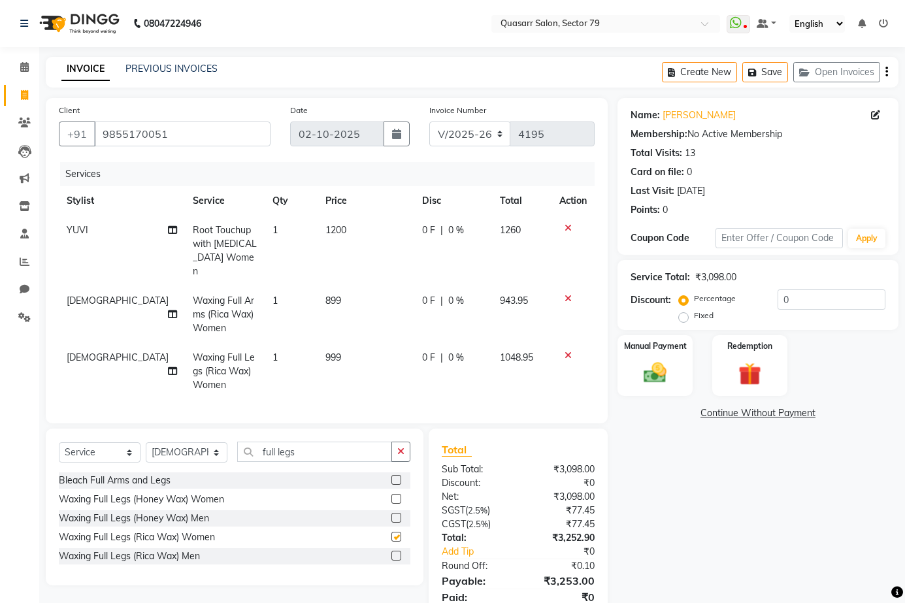
checkbox input "false"
click at [401, 442] on button "button" at bounding box center [401, 452] width 19 height 20
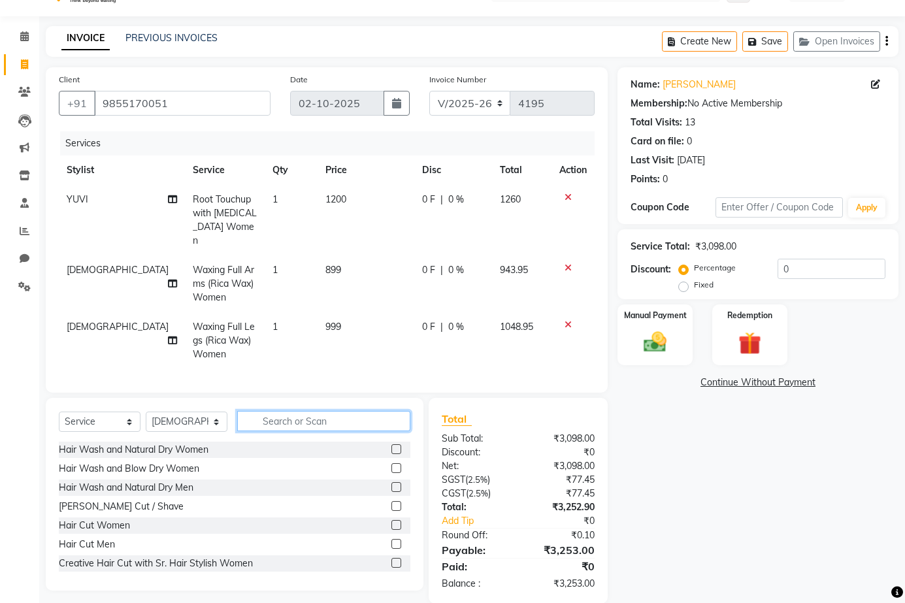
scroll to position [47, 0]
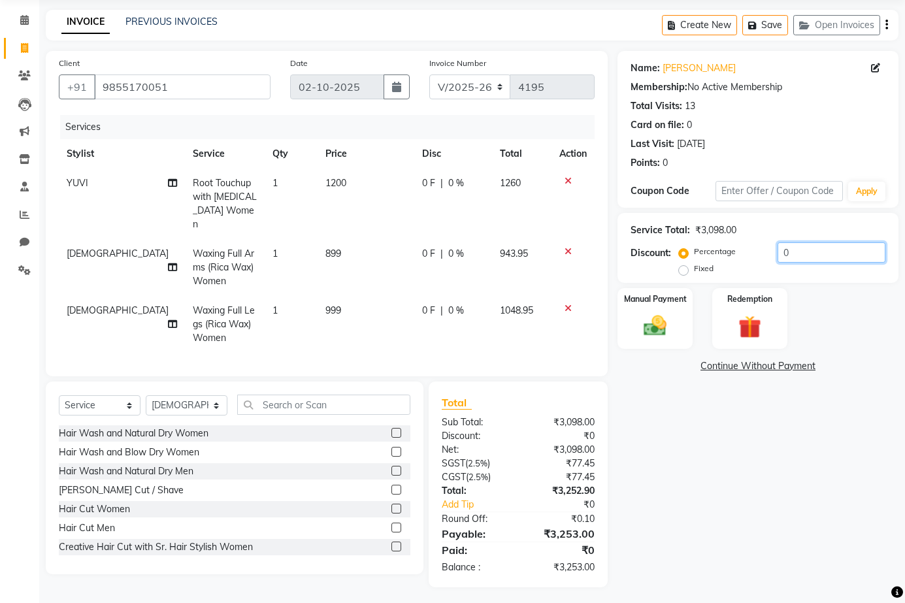
click at [803, 261] on input "0" at bounding box center [832, 253] width 108 height 20
drag, startPoint x: 810, startPoint y: 252, endPoint x: 735, endPoint y: 247, distance: 75.3
click at [735, 247] on div "Percentage Fixed 0" at bounding box center [784, 260] width 204 height 35
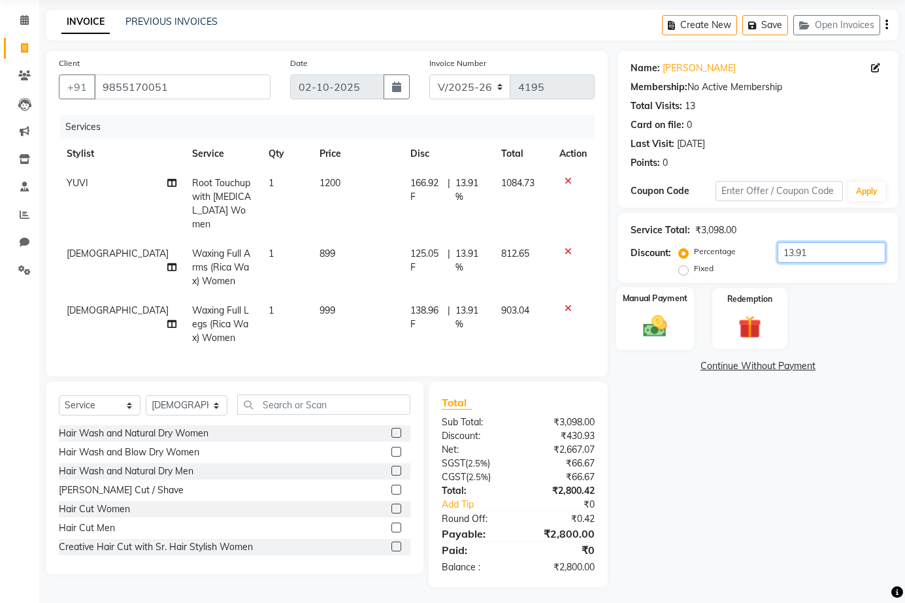
type input "13.91"
click at [680, 333] on div "Manual Payment" at bounding box center [655, 318] width 78 height 63
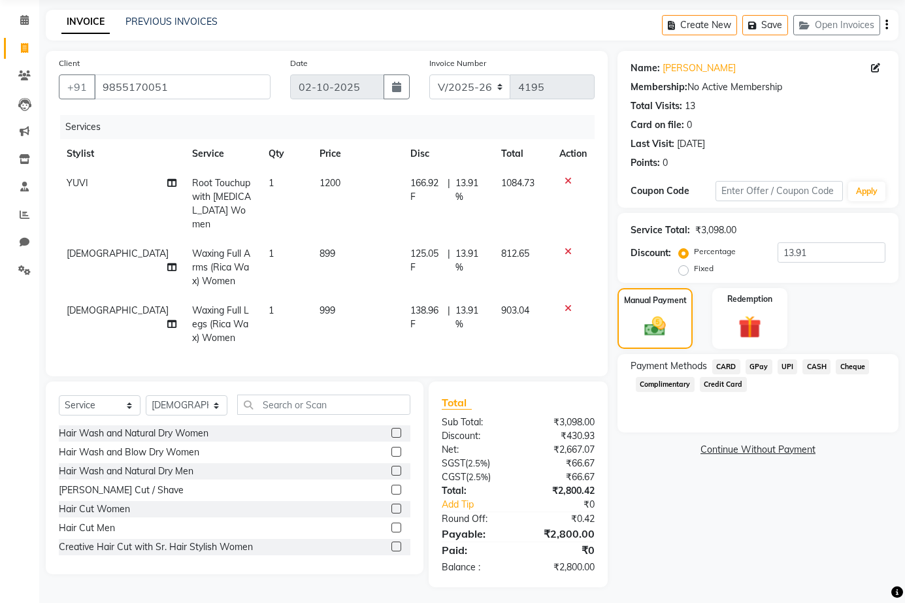
click at [730, 361] on span "CARD" at bounding box center [726, 367] width 28 height 15
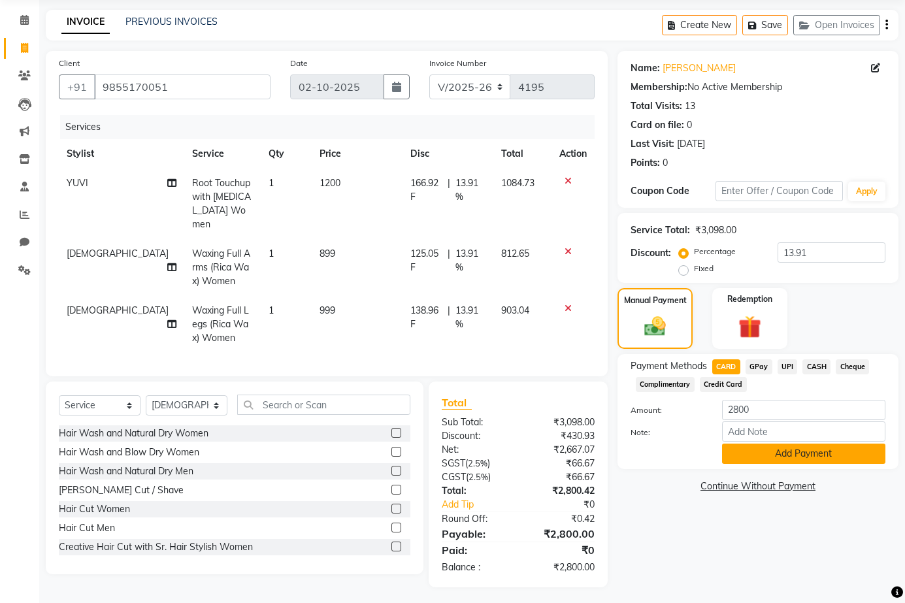
click at [804, 456] on button "Add Payment" at bounding box center [803, 454] width 163 height 20
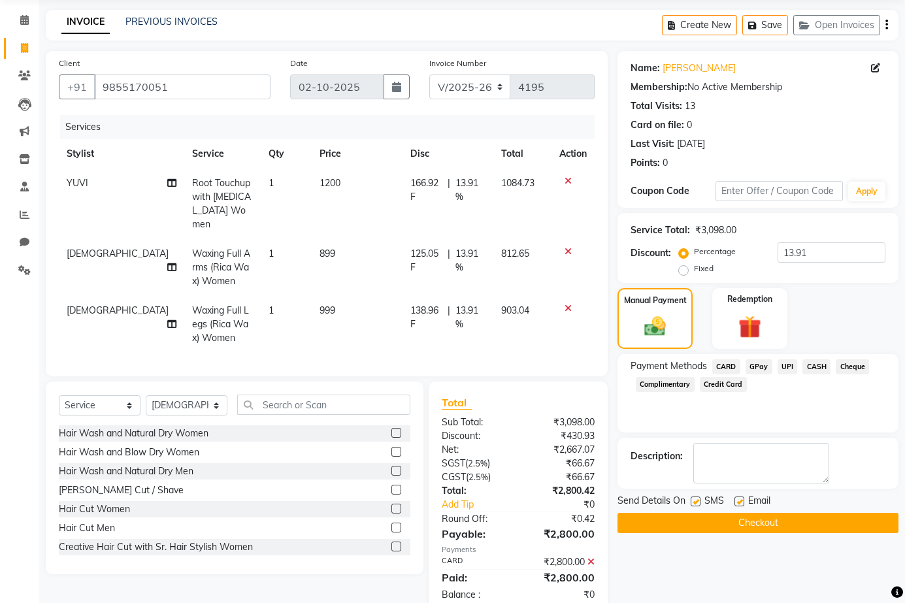
click at [699, 501] on label at bounding box center [696, 502] width 10 height 10
click at [699, 501] on input "checkbox" at bounding box center [695, 502] width 8 height 8
checkbox input "false"
click at [741, 501] on label at bounding box center [740, 502] width 10 height 10
click at [741, 501] on input "checkbox" at bounding box center [739, 502] width 8 height 8
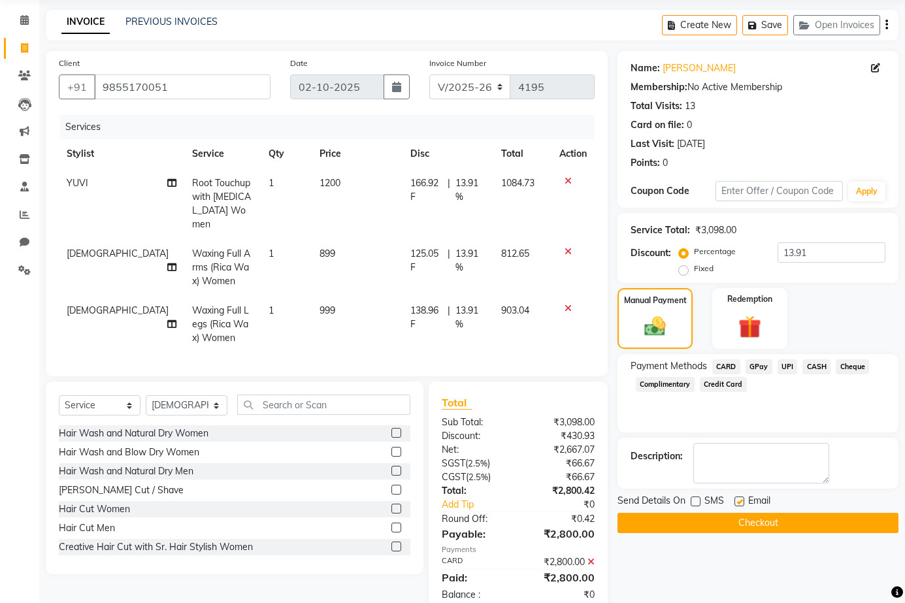
checkbox input "false"
click at [760, 530] on button "Checkout" at bounding box center [758, 523] width 281 height 20
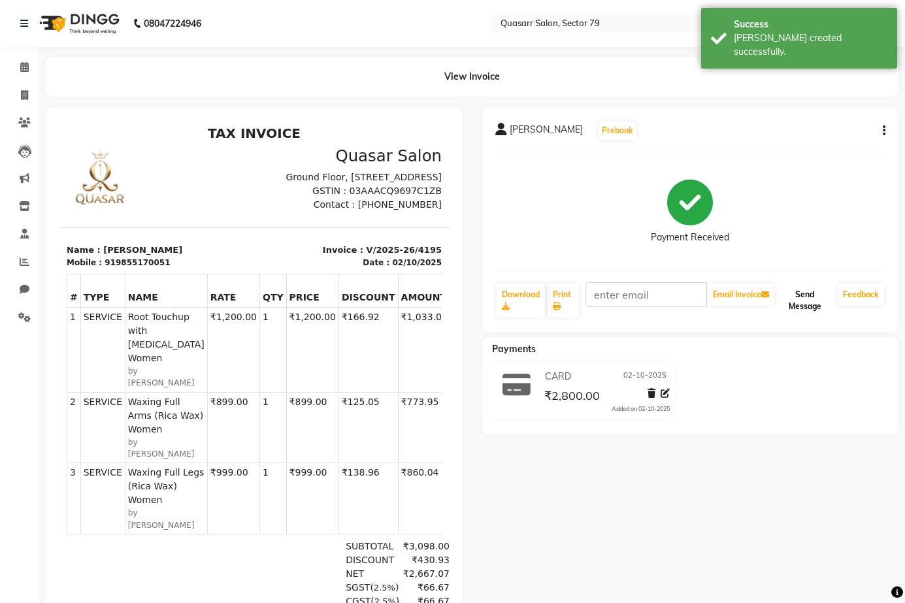
click at [820, 300] on button "Send Message" at bounding box center [805, 301] width 56 height 34
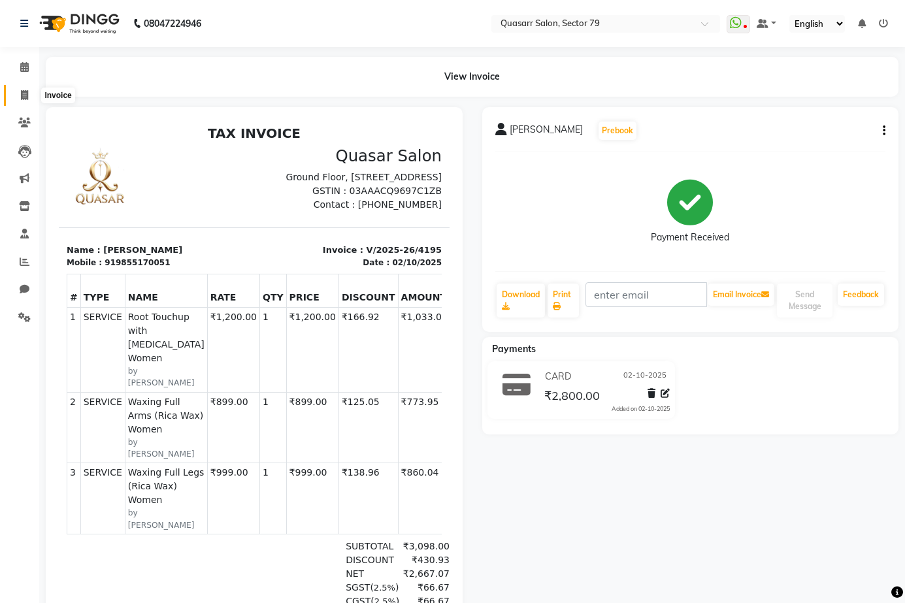
click at [31, 96] on span at bounding box center [24, 95] width 23 height 15
select select "service"
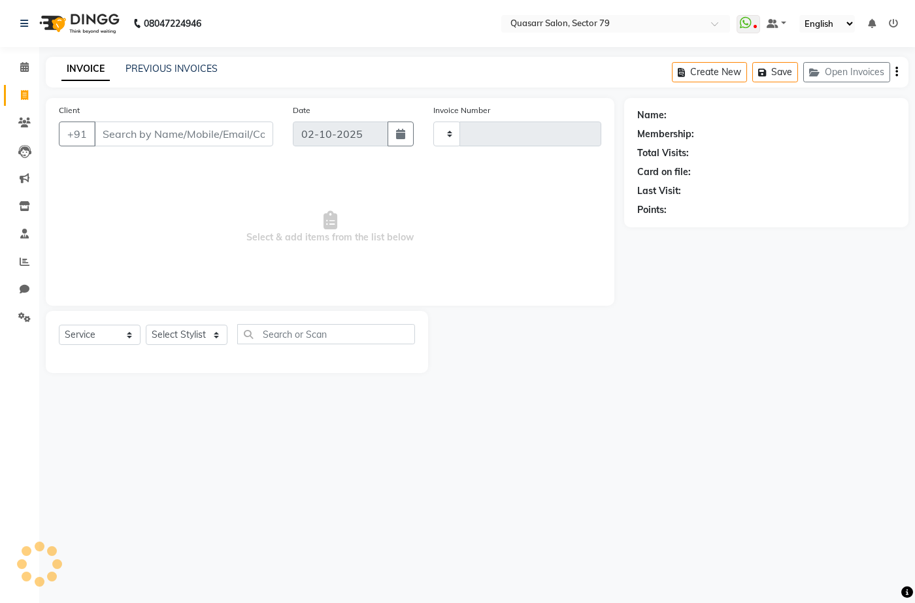
type input "4196"
select select "7231"
click at [220, 136] on input "Client" at bounding box center [183, 134] width 179 height 25
click at [210, 132] on input "Client" at bounding box center [183, 134] width 179 height 25
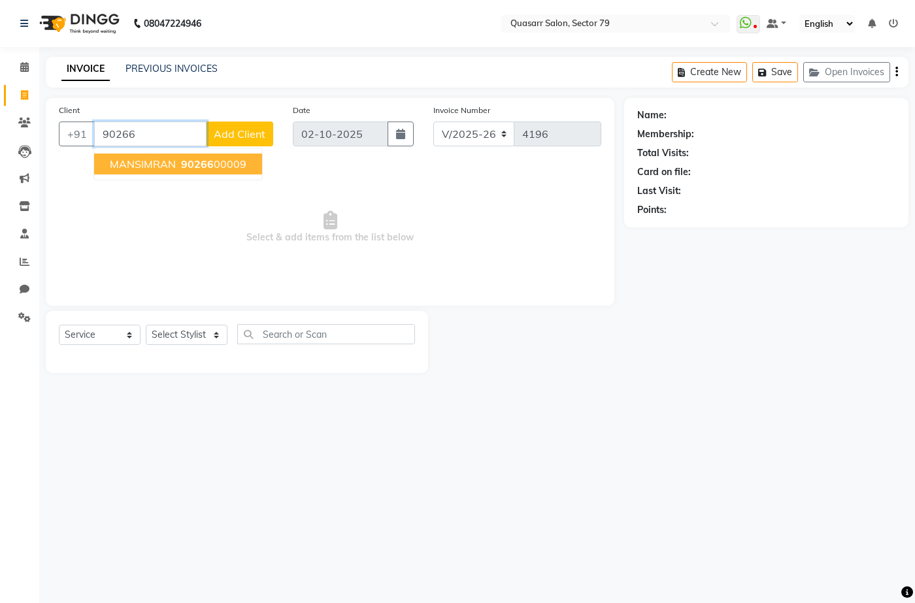
click at [213, 152] on ngb-typeahead-window "MANSIMRAN 90266 00009" at bounding box center [177, 164] width 169 height 33
click at [213, 154] on button "MANSIMRAN 90266 00009" at bounding box center [178, 164] width 168 height 21
type input "9026600009"
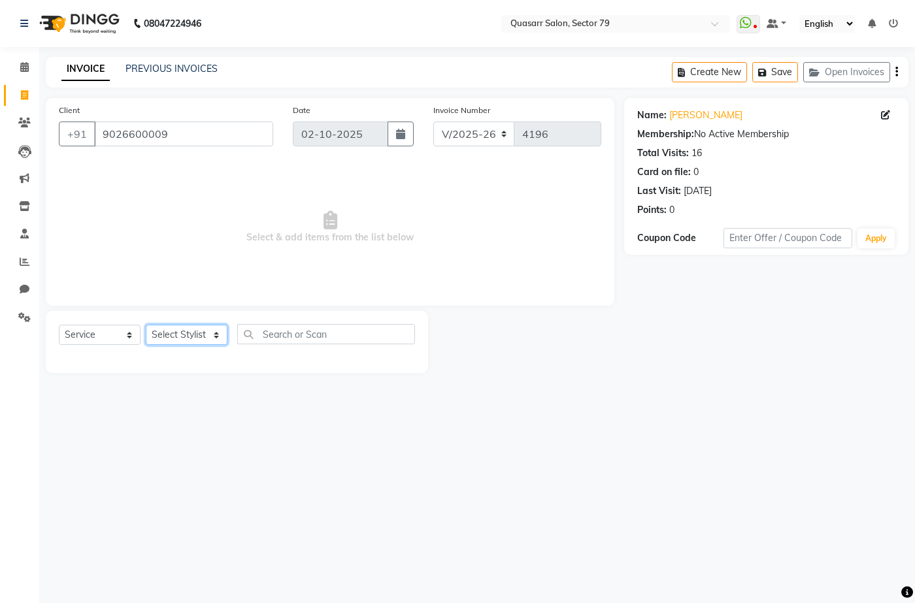
click at [184, 341] on select "Select Stylist ABOY ADDY MUA Aruna Rai BHAWNA DEEP DINA GAITRI DEVI JAANVEER JO…" at bounding box center [187, 335] width 82 height 20
select select "61608"
click at [146, 325] on select "Select Stylist ABOY ADDY MUA Aruna Rai BHAWNA DEEP DINA GAITRI DEVI JAANVEER JO…" at bounding box center [187, 335] width 82 height 20
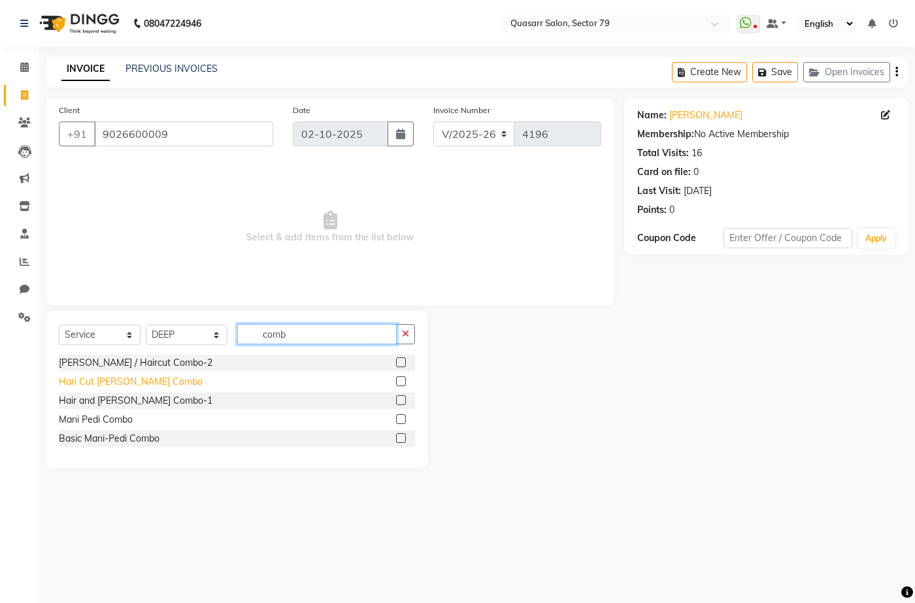
type input "comb"
click at [137, 385] on div "Hari Cut Beard Combo" at bounding box center [131, 382] width 144 height 14
checkbox input "false"
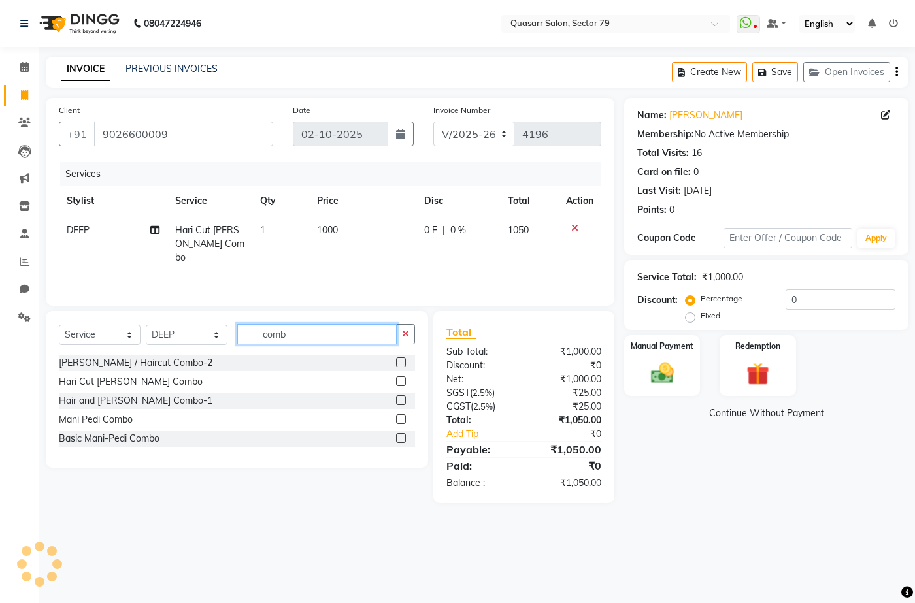
click at [394, 327] on input "comb" at bounding box center [316, 334] width 159 height 20
click at [395, 327] on input "comb" at bounding box center [316, 334] width 159 height 20
click at [397, 327] on input "comb" at bounding box center [316, 334] width 159 height 20
click at [399, 330] on button "button" at bounding box center [405, 334] width 19 height 20
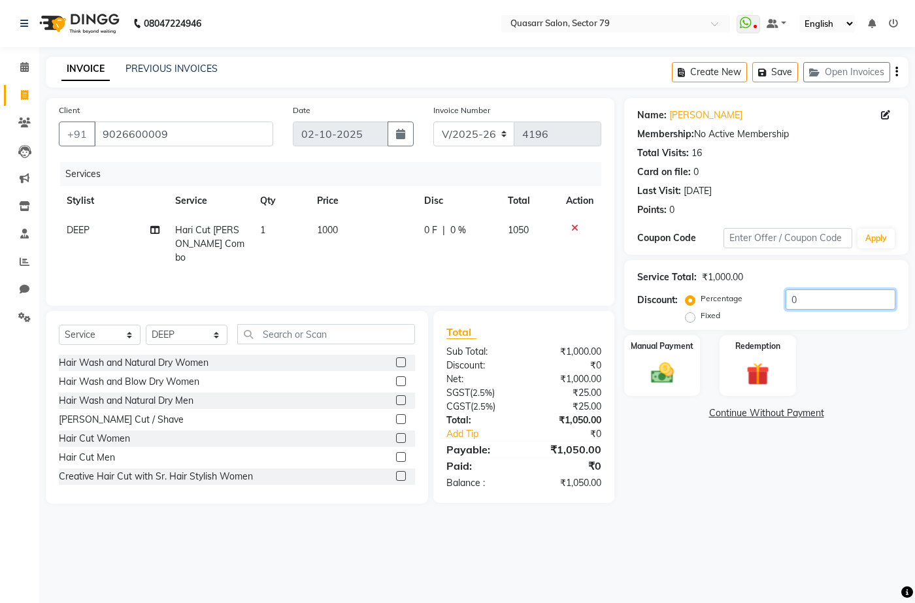
click at [805, 298] on input "0" at bounding box center [841, 300] width 110 height 20
drag, startPoint x: 800, startPoint y: 299, endPoint x: 761, endPoint y: 302, distance: 39.4
click at [786, 301] on input "0" at bounding box center [841, 300] width 110 height 20
type input "4.78"
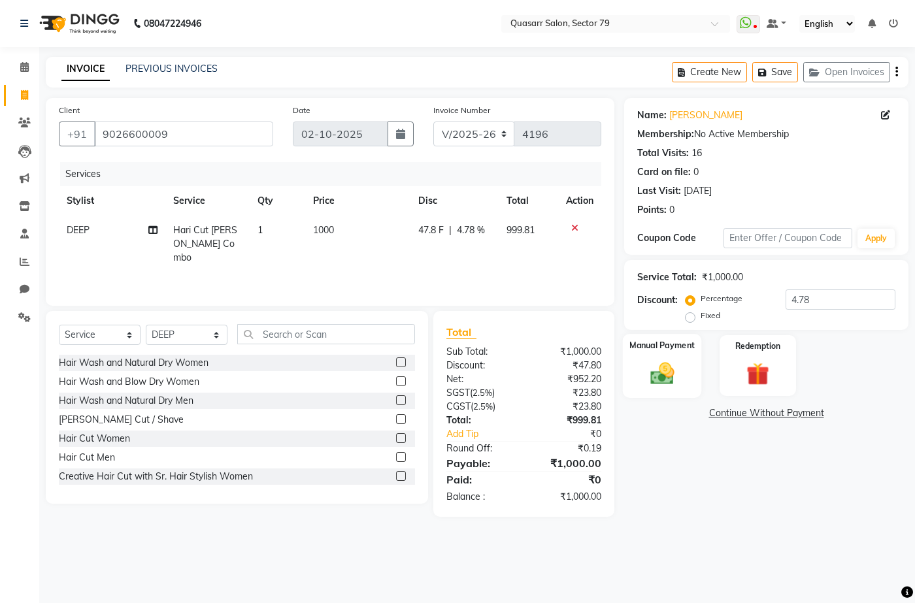
click at [680, 350] on label "Manual Payment" at bounding box center [661, 345] width 65 height 12
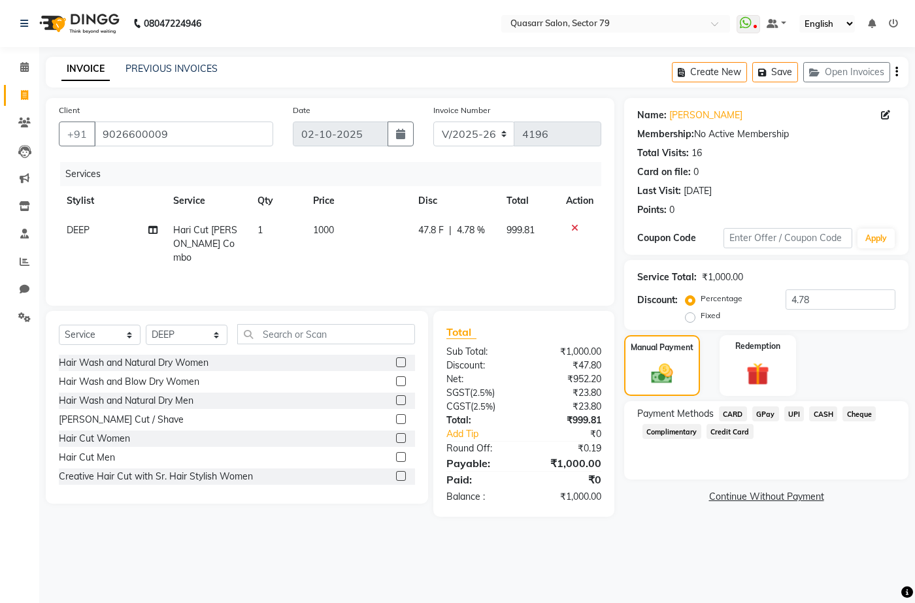
click at [794, 414] on span "UPI" at bounding box center [794, 414] width 20 height 15
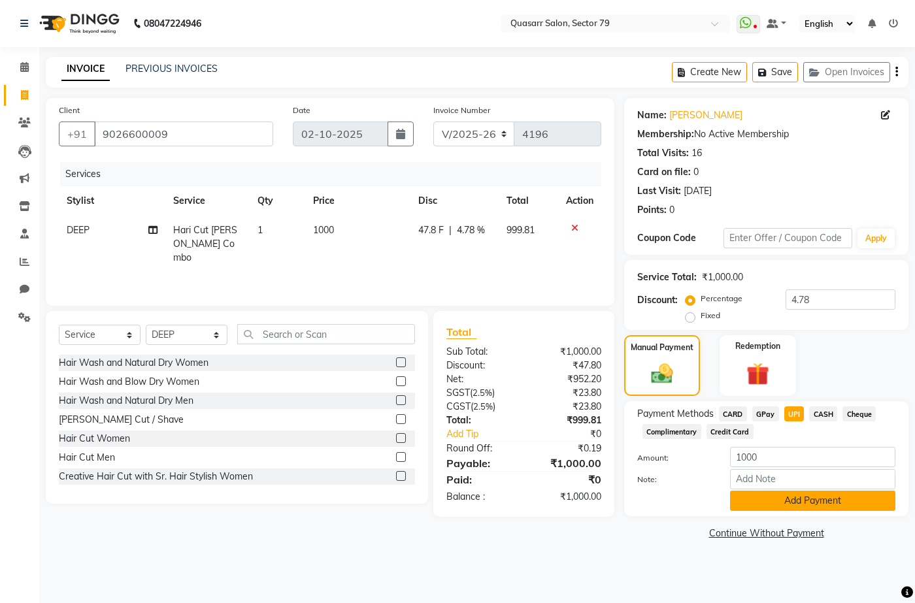
click at [816, 503] on button "Add Payment" at bounding box center [812, 501] width 165 height 20
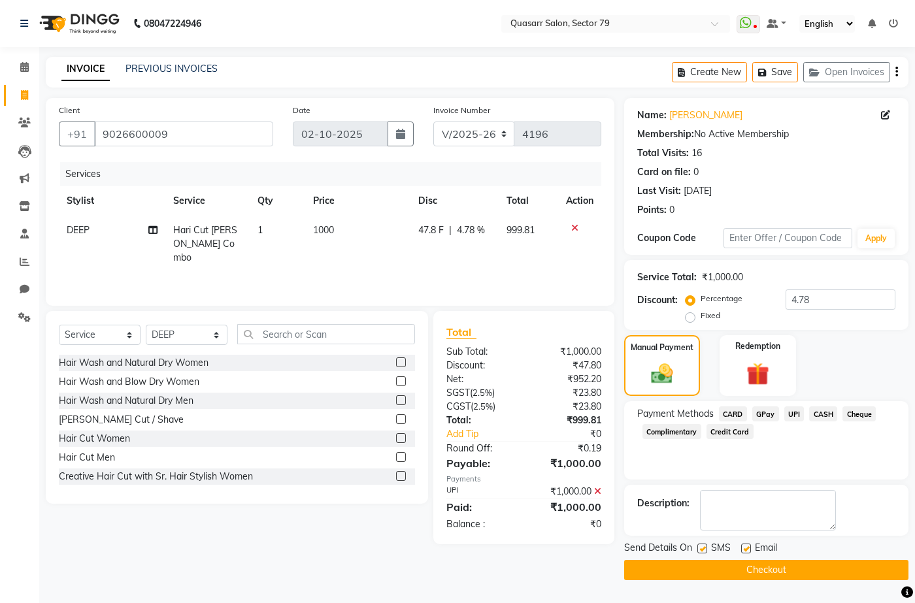
click at [703, 547] on label at bounding box center [702, 549] width 10 height 10
click at [703, 547] on input "checkbox" at bounding box center [701, 549] width 8 height 8
checkbox input "false"
click at [741, 546] on label at bounding box center [746, 549] width 10 height 10
click at [741, 546] on input "checkbox" at bounding box center [745, 549] width 8 height 8
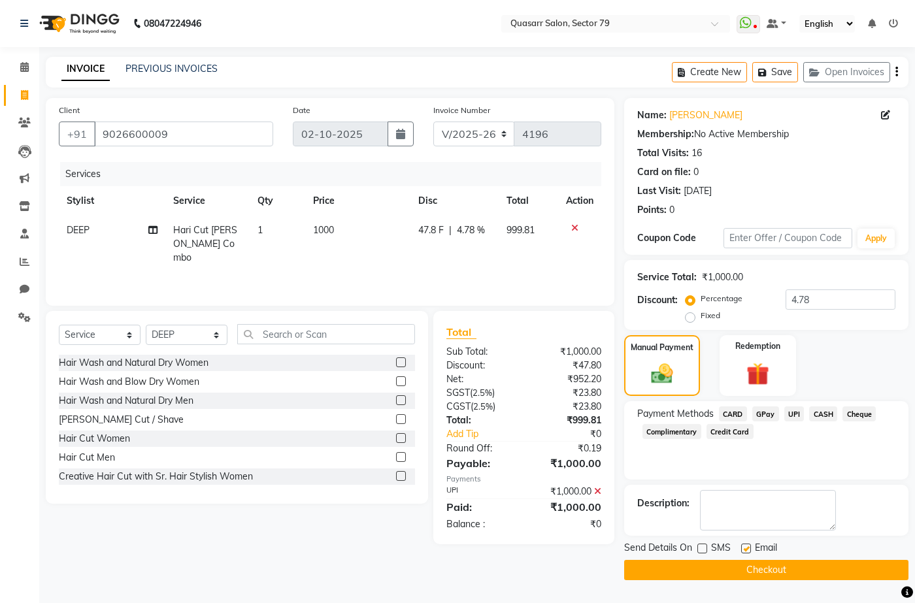
checkbox input "false"
click at [786, 568] on button "Checkout" at bounding box center [766, 570] width 284 height 20
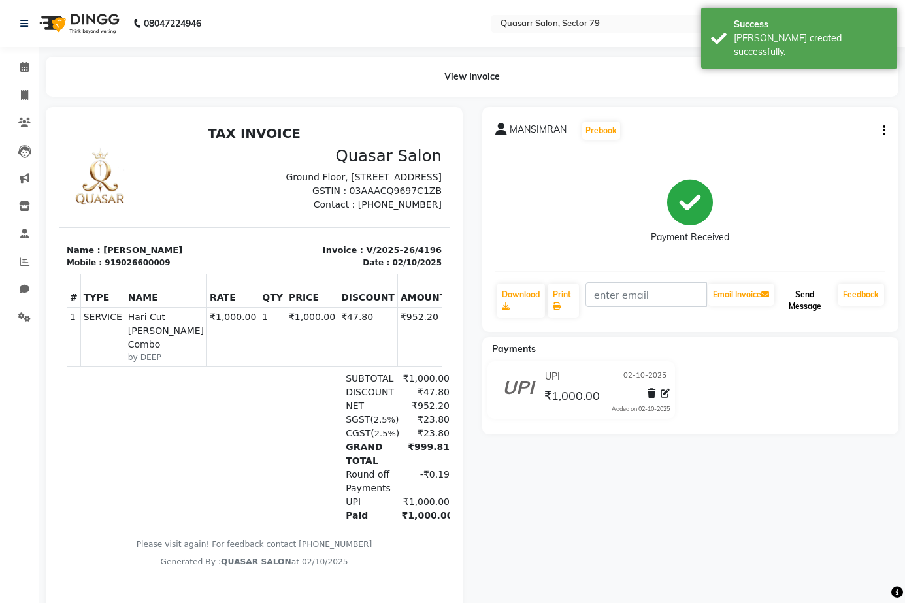
click at [815, 293] on button "Send Message" at bounding box center [805, 301] width 56 height 34
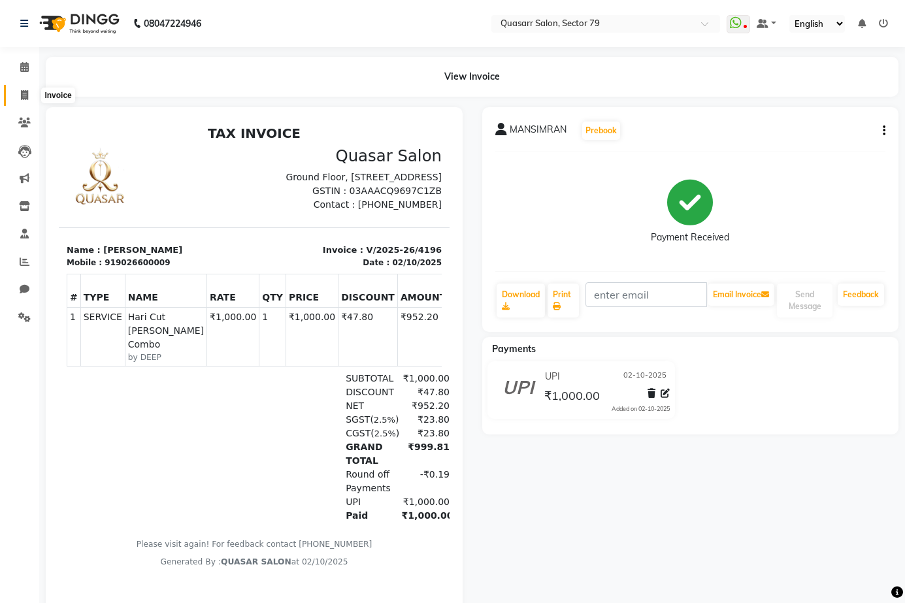
click at [23, 99] on icon at bounding box center [24, 95] width 7 height 10
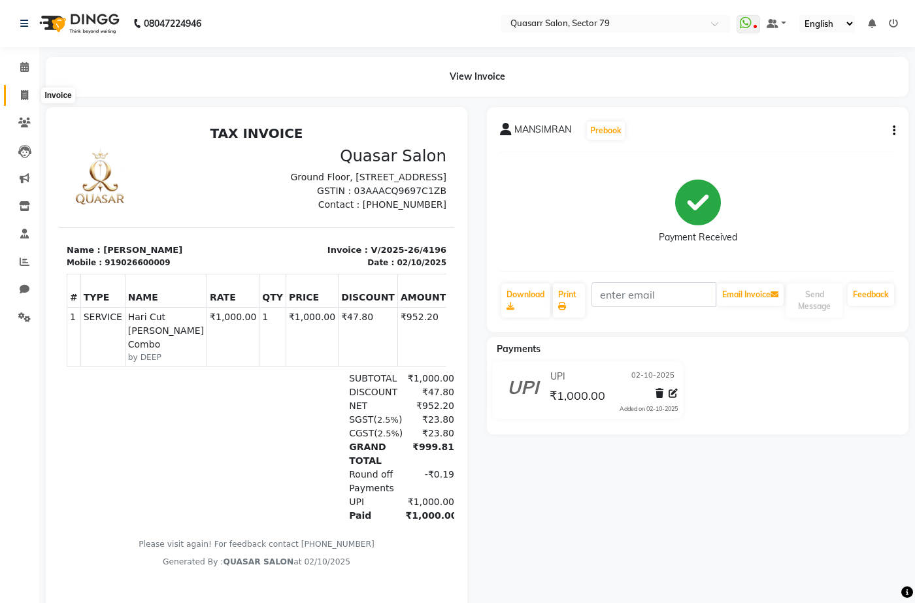
select select "7231"
select select "service"
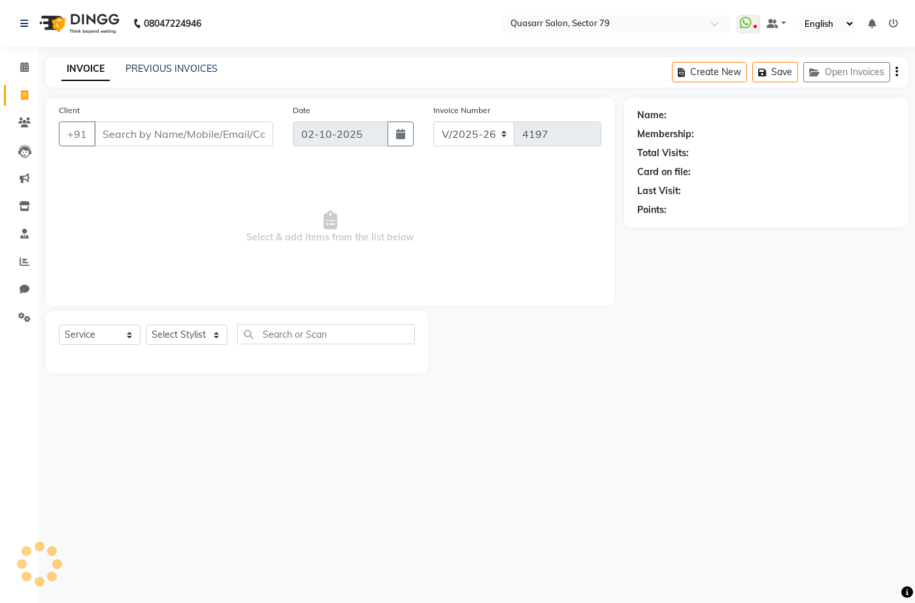
click at [188, 137] on input "Client" at bounding box center [183, 134] width 179 height 25
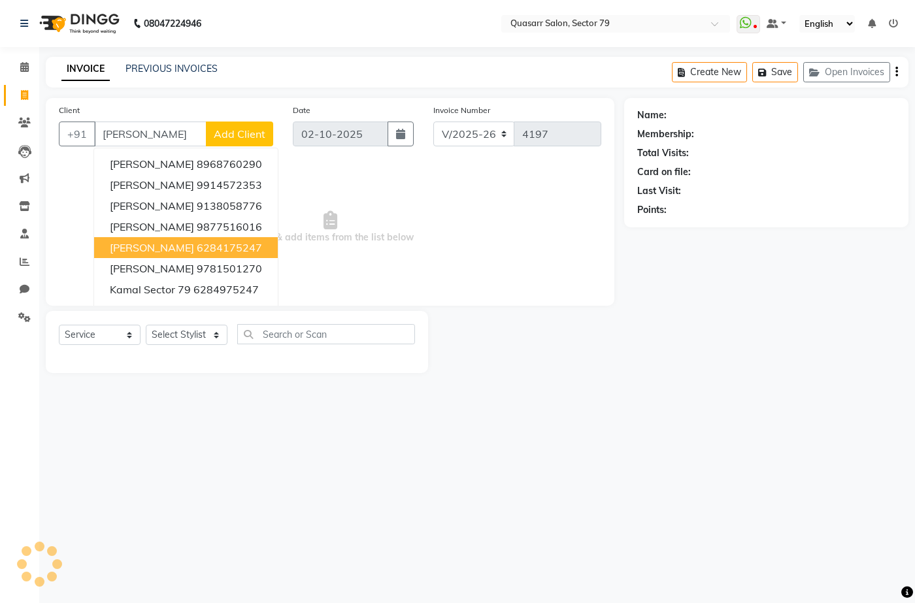
click at [203, 250] on ngb-highlight "6284175247" at bounding box center [229, 247] width 65 height 13
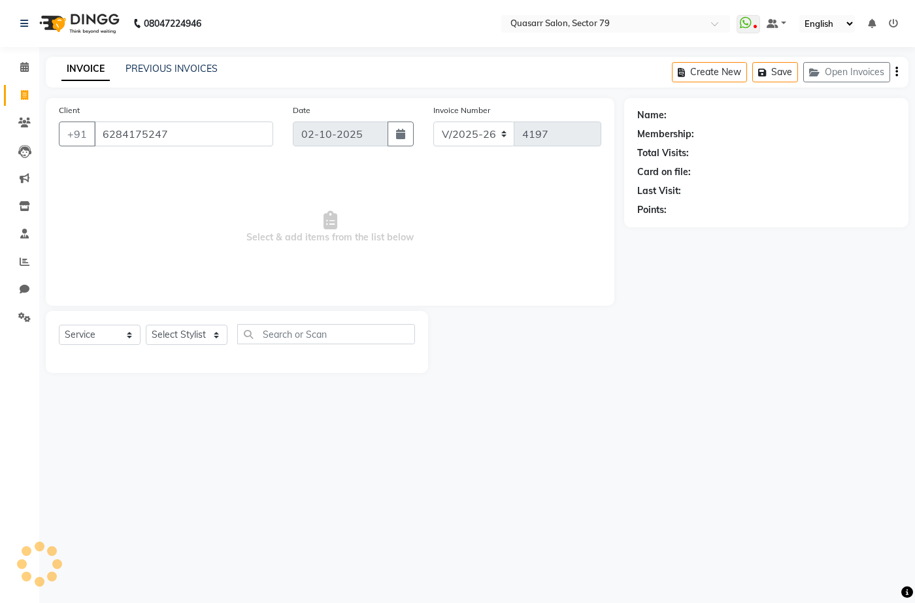
type input "6284175247"
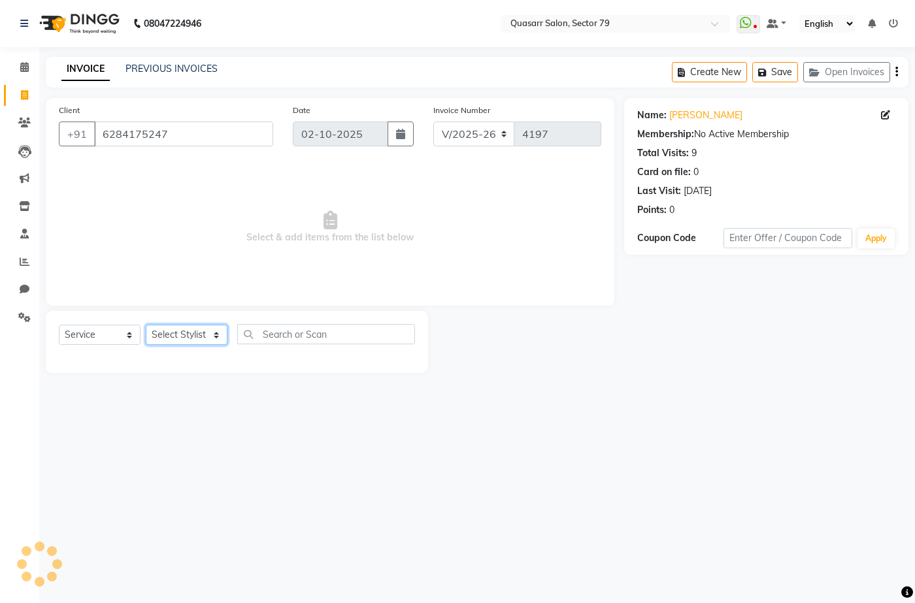
click at [154, 334] on select "Select Stylist" at bounding box center [187, 335] width 82 height 20
click at [126, 339] on select "Select Service Product Membership Package Voucher Prepaid Gift Card" at bounding box center [100, 335] width 82 height 20
click at [192, 340] on select "Select Stylist" at bounding box center [187, 335] width 82 height 20
click at [192, 340] on select "Select Stylist ABOY ADDY MUA Aruna Rai BHAWNA DEEP DINA GAITRI DEVI JAANVEER JO…" at bounding box center [187, 335] width 82 height 20
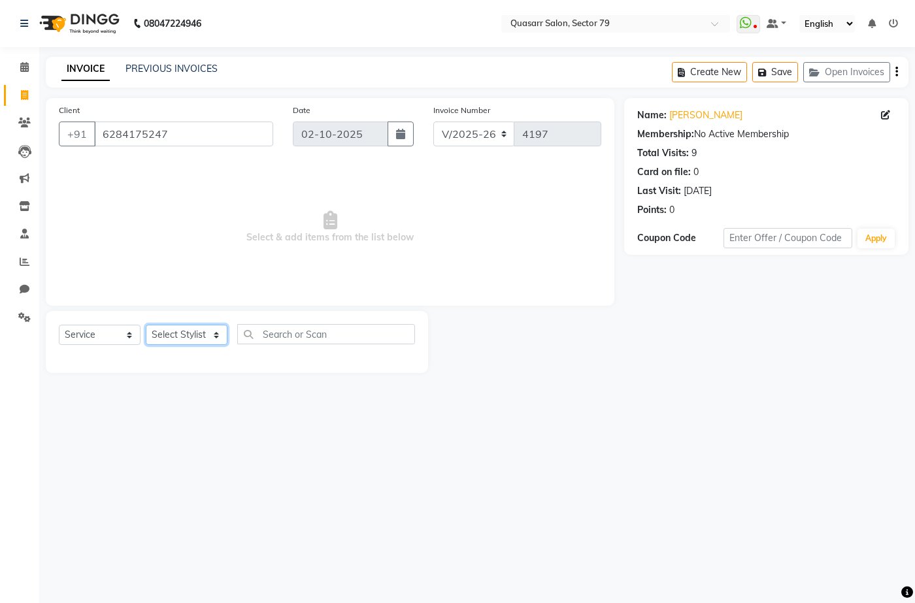
click at [192, 340] on select "Select Stylist ABOY ADDY MUA Aruna Rai BHAWNA DEEP DINA GAITRI DEVI JAANVEER JO…" at bounding box center [187, 335] width 82 height 20
select select "83551"
click at [146, 325] on select "Select Stylist ABOY ADDY MUA Aruna Rai BHAWNA DEEP DINA GAITRI DEVI JAANVEER JO…" at bounding box center [187, 335] width 82 height 20
type input "v"
type input "n"
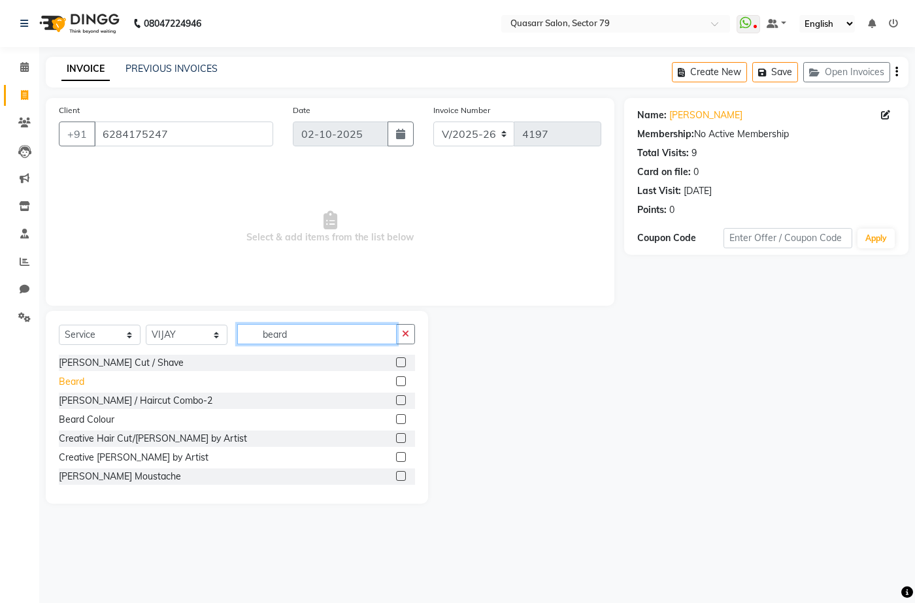
type input "beard"
click at [68, 380] on div "Beard" at bounding box center [71, 382] width 25 height 14
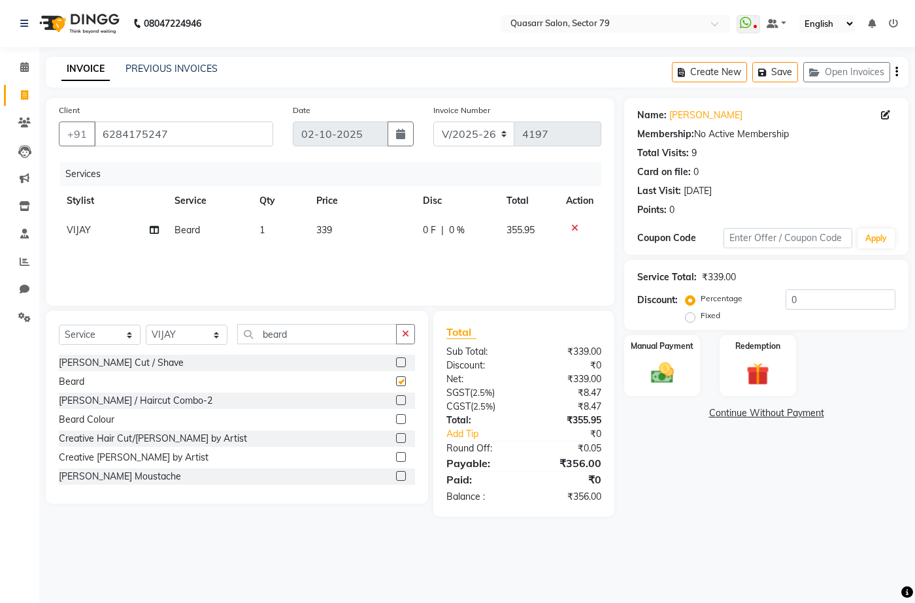
checkbox input "false"
click at [312, 227] on td "339" at bounding box center [362, 230] width 107 height 29
select select "83551"
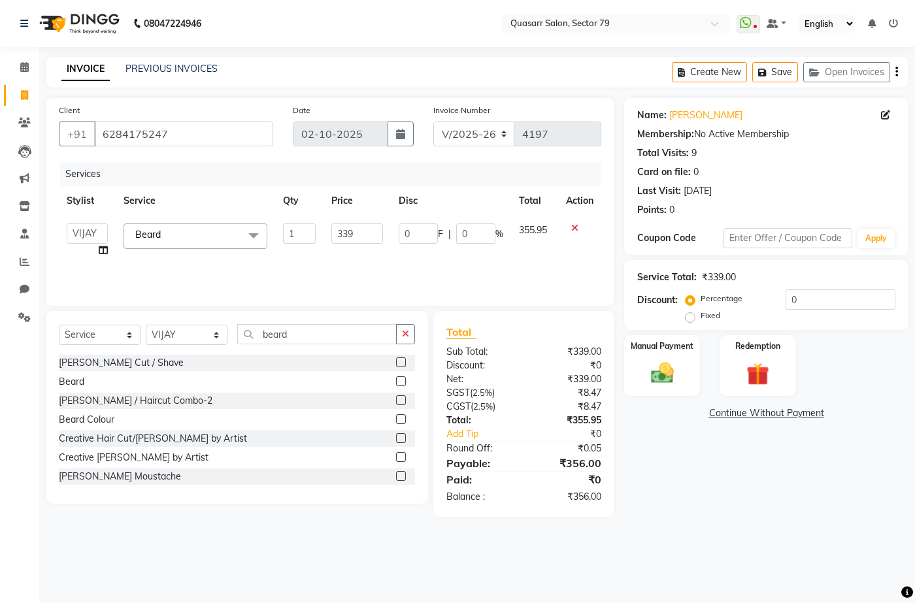
click at [329, 231] on td "339" at bounding box center [357, 241] width 67 height 50
drag, startPoint x: 343, startPoint y: 231, endPoint x: 350, endPoint y: 232, distance: 6.6
click at [344, 231] on input "339" at bounding box center [356, 234] width 51 height 20
click at [351, 233] on input "339" at bounding box center [356, 234] width 51 height 20
type input "400"
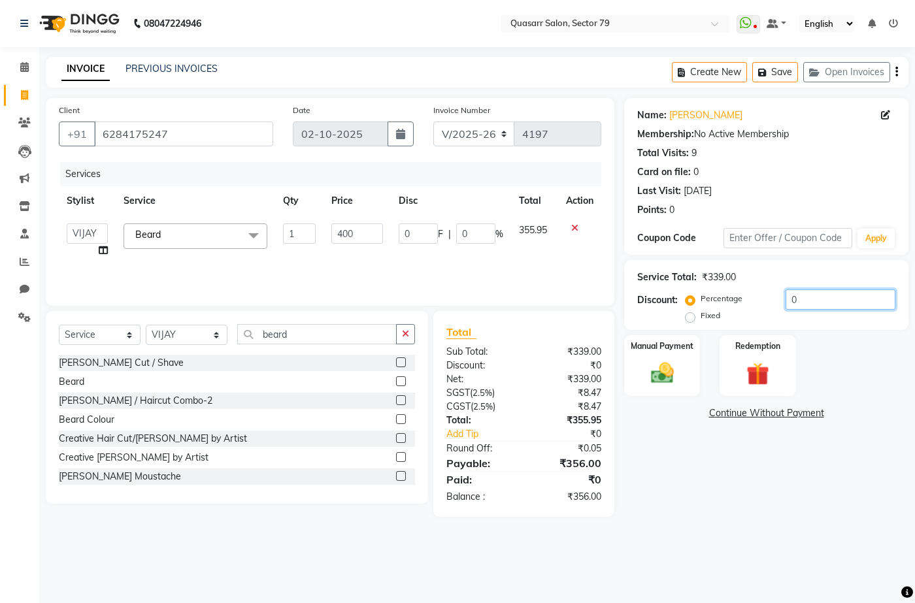
click at [848, 301] on input "0" at bounding box center [841, 300] width 110 height 20
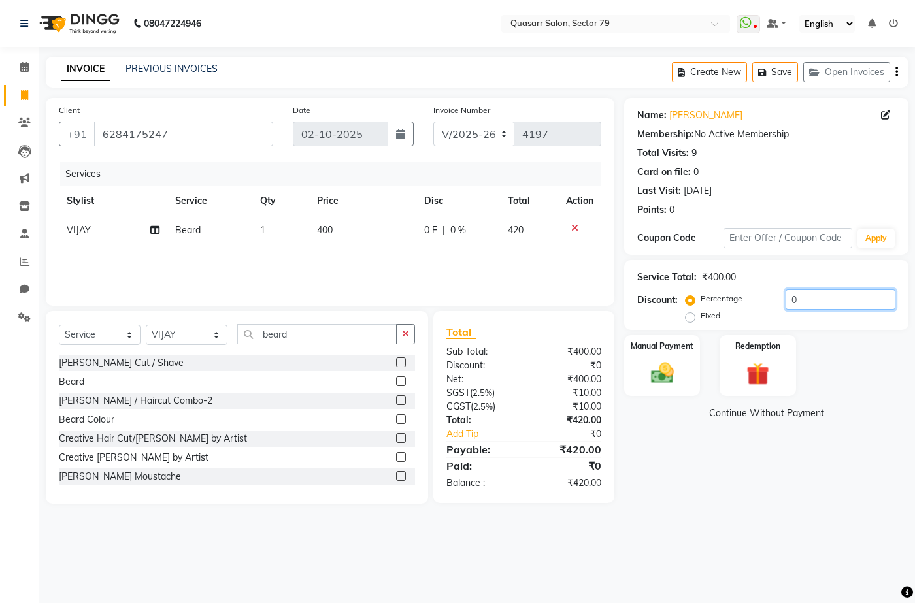
drag, startPoint x: 814, startPoint y: 298, endPoint x: 575, endPoint y: 297, distance: 239.2
click at [575, 297] on div "Client +91 6284175247 Date 02-10-2025 Invoice Number V/2025 V/2025-26 4197 Serv…" at bounding box center [477, 301] width 882 height 406
type input "4.78"
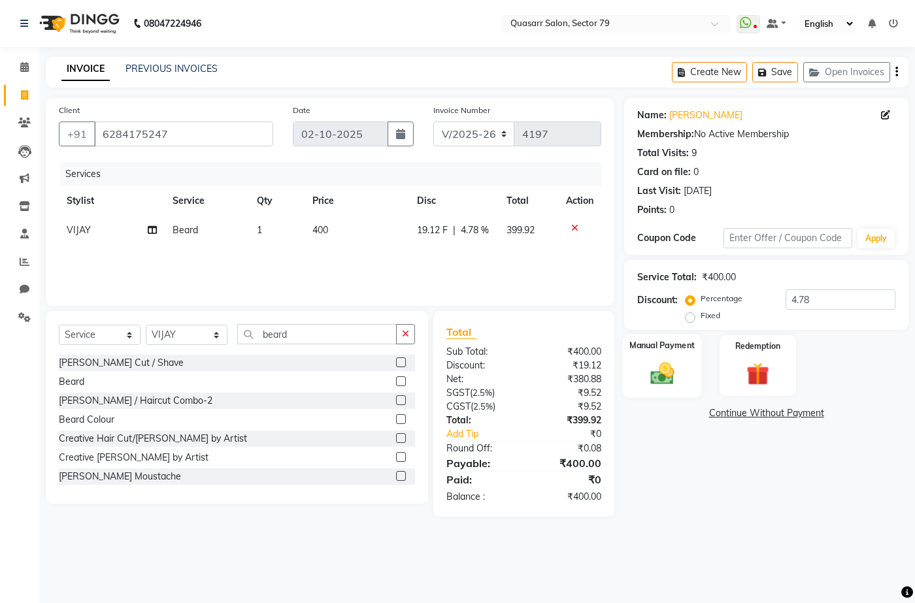
click at [663, 380] on img at bounding box center [662, 373] width 39 height 27
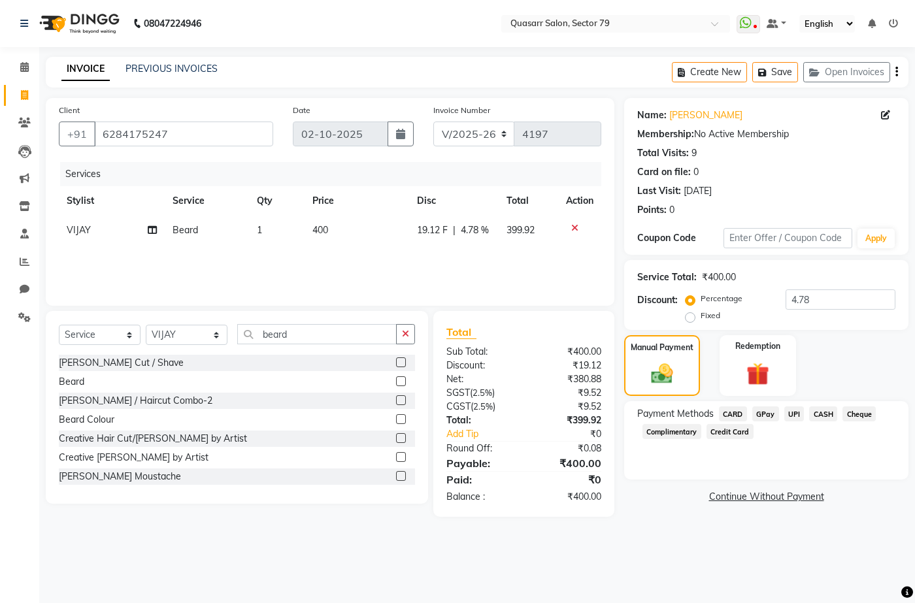
click at [800, 417] on span "UPI" at bounding box center [794, 414] width 20 height 15
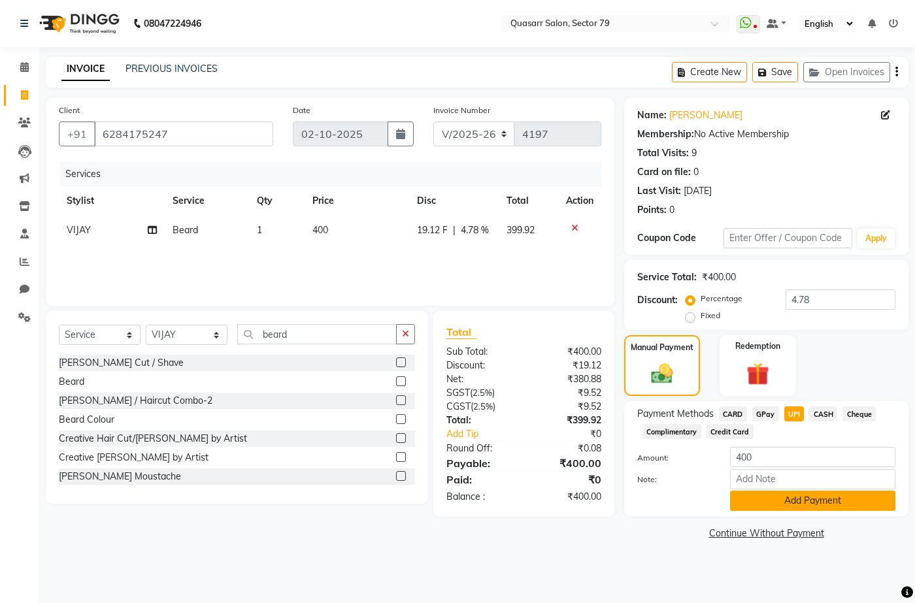
click at [813, 495] on button "Add Payment" at bounding box center [812, 501] width 165 height 20
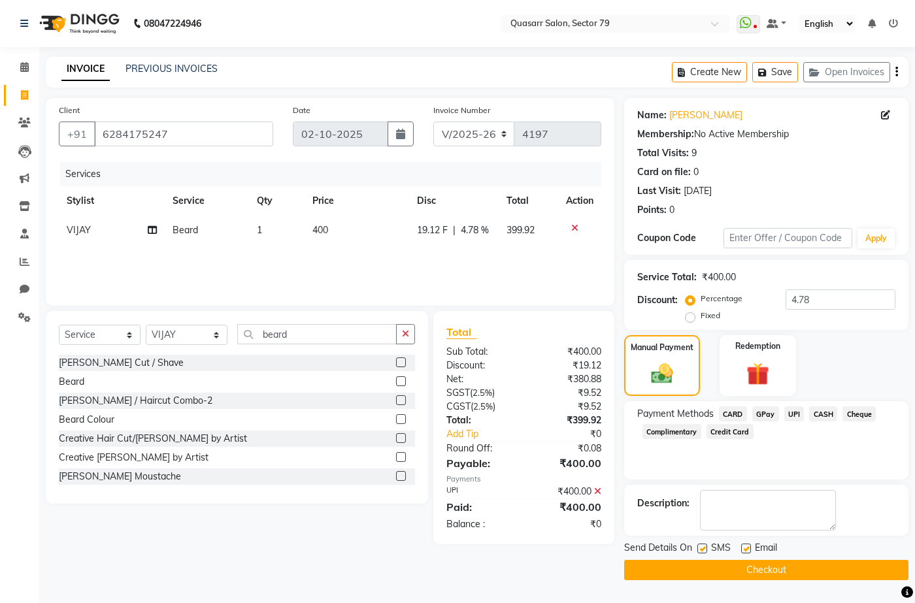
click at [743, 548] on label at bounding box center [746, 549] width 10 height 10
click at [743, 548] on input "checkbox" at bounding box center [745, 549] width 8 height 8
checkbox input "false"
click at [701, 549] on label at bounding box center [702, 549] width 10 height 10
click at [701, 549] on input "checkbox" at bounding box center [701, 549] width 8 height 8
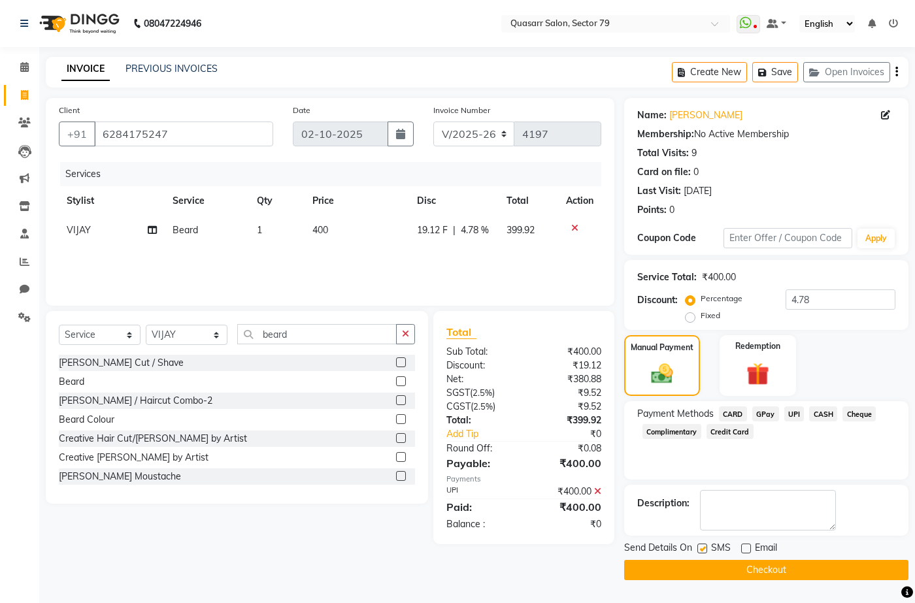
checkbox input "false"
click at [762, 579] on button "Checkout" at bounding box center [766, 570] width 284 height 20
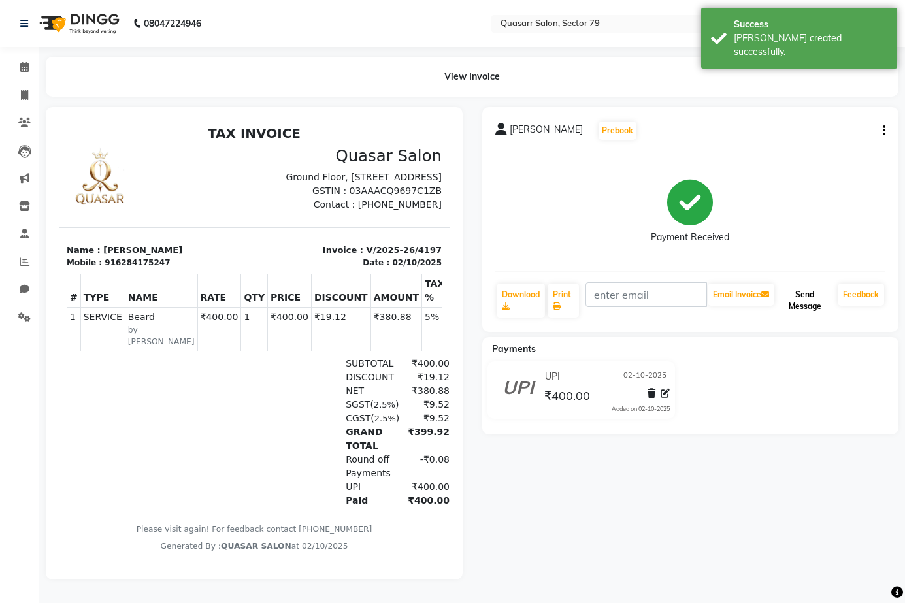
click at [811, 297] on button "Send Message" at bounding box center [805, 301] width 56 height 34
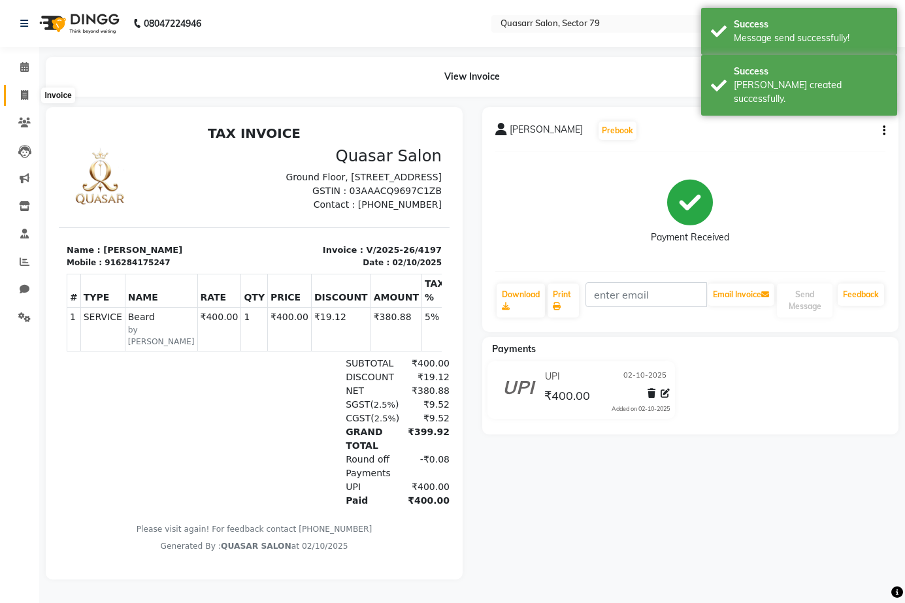
click at [21, 95] on icon at bounding box center [24, 95] width 7 height 10
select select "service"
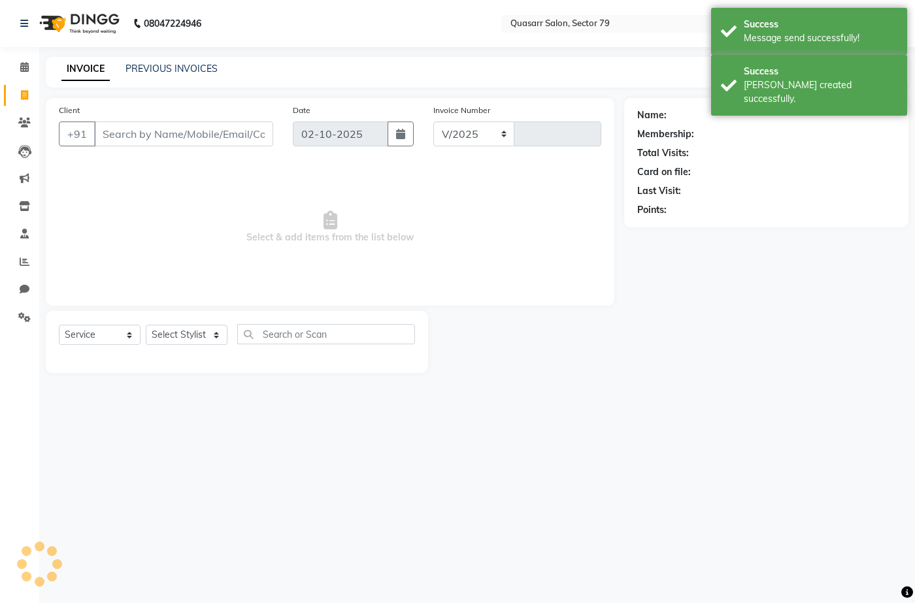
select select "7231"
type input "4198"
click at [179, 69] on link "PREVIOUS INVOICES" at bounding box center [172, 69] width 92 height 12
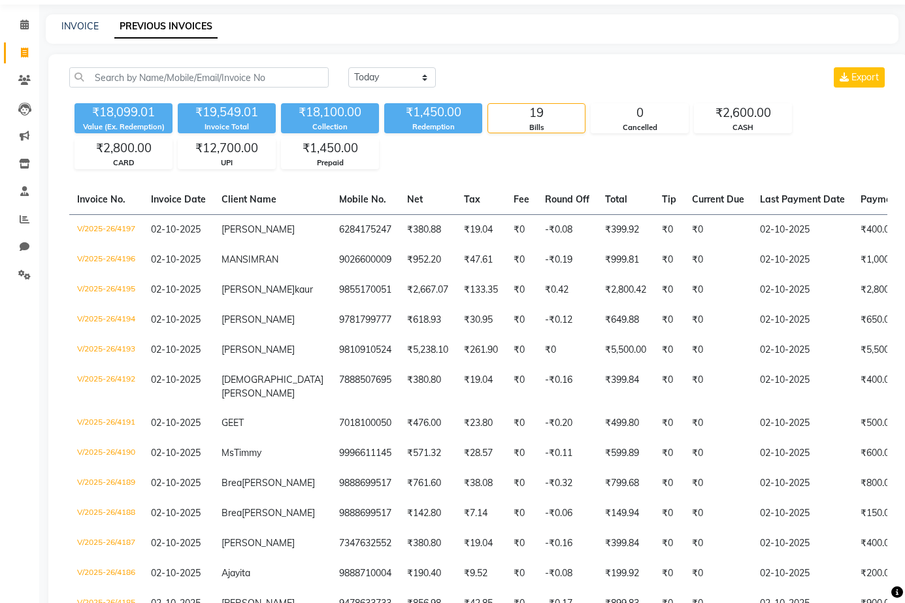
scroll to position [65, 0]
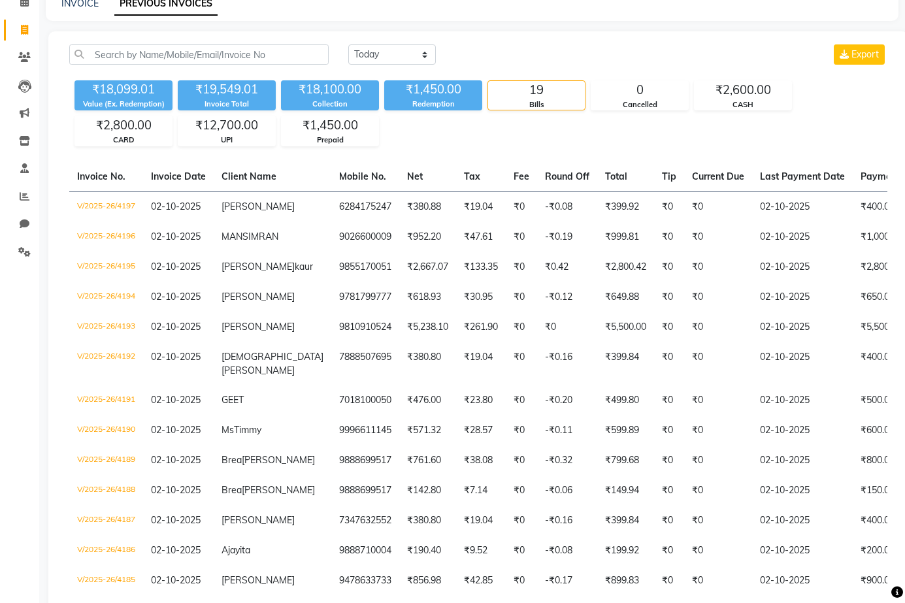
click at [459, 58] on div "Today Yesterday Custom Range Export" at bounding box center [617, 54] width 539 height 20
click at [278, 12] on div "INVOICE PREVIOUS INVOICES" at bounding box center [472, 6] width 853 height 29
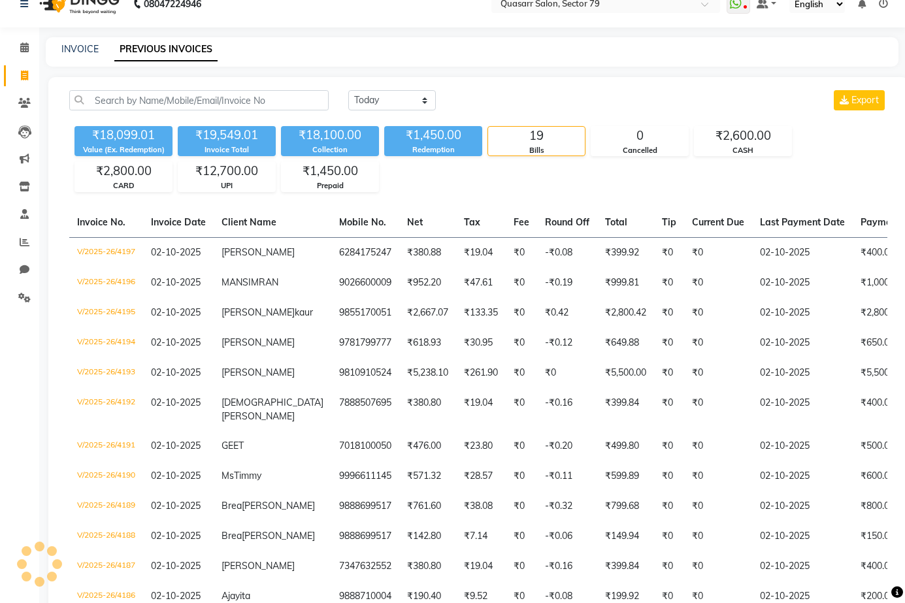
scroll to position [0, 0]
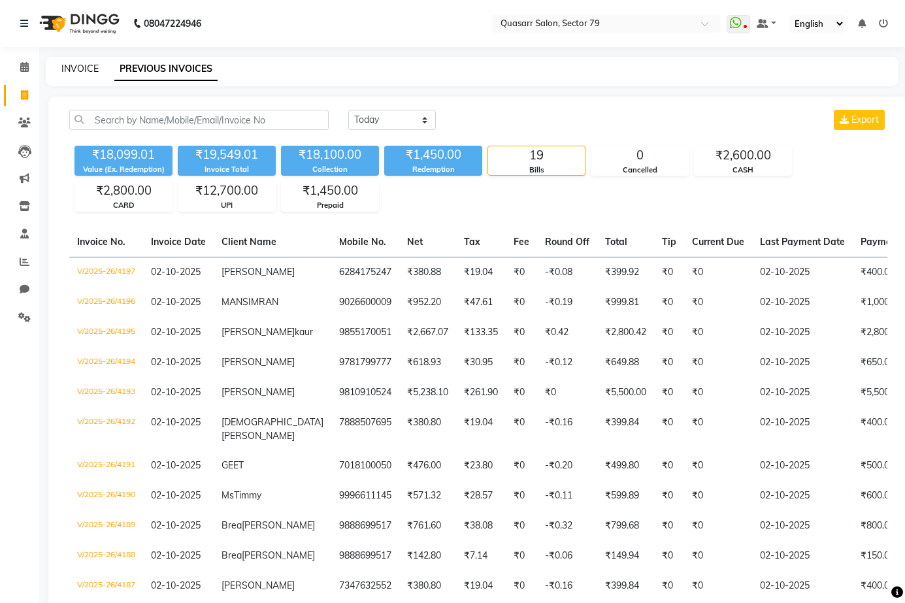
click at [81, 65] on link "INVOICE" at bounding box center [79, 69] width 37 height 12
select select "service"
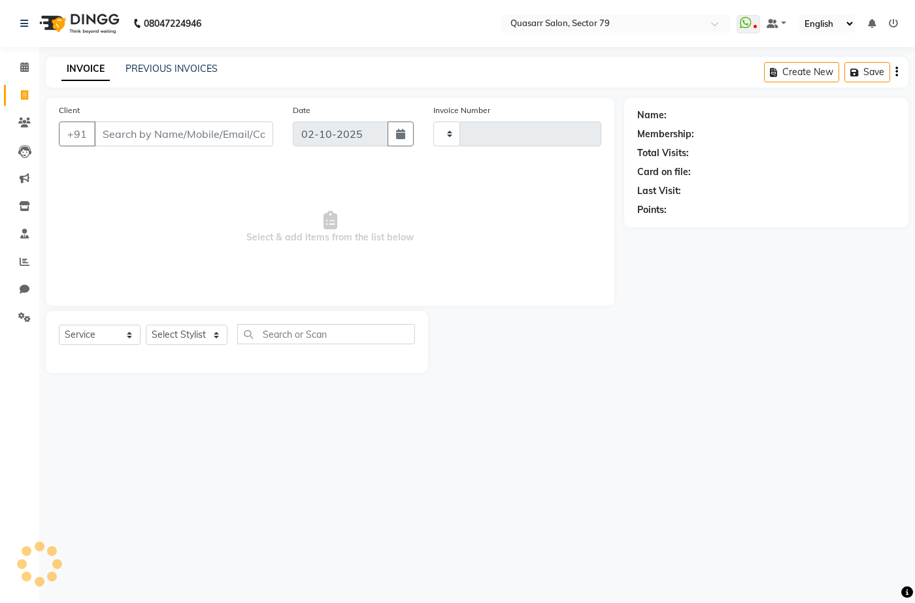
type input "4198"
select select "7231"
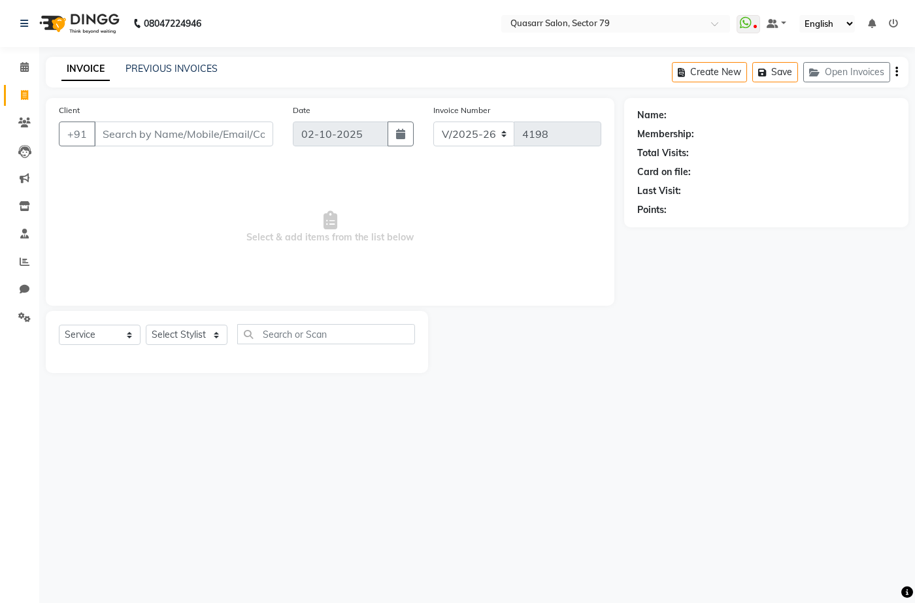
click at [354, 56] on div "08047224946 Select Location × Quasarr Salon, Sector 79 WhatsApp Status ✕ Status…" at bounding box center [457, 301] width 915 height 603
click at [174, 335] on select "Select Stylist ABOY ADDY MUA Aruna [PERSON_NAME] DEEP [PERSON_NAME] [PERSON_NAM…" at bounding box center [187, 335] width 82 height 20
select select "61605"
click at [146, 325] on select "Select Stylist ABOY ADDY MUA Aruna [PERSON_NAME] DEEP [PERSON_NAME] [PERSON_NAM…" at bounding box center [187, 335] width 82 height 20
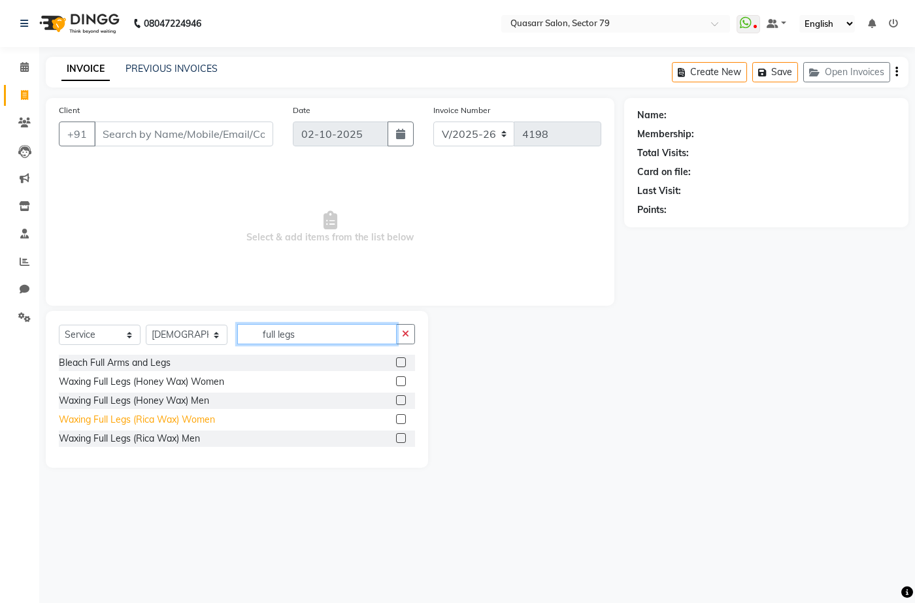
type input "full legs"
click at [200, 424] on div "Waxing Full Legs (Rica Wax) Women" at bounding box center [137, 420] width 156 height 14
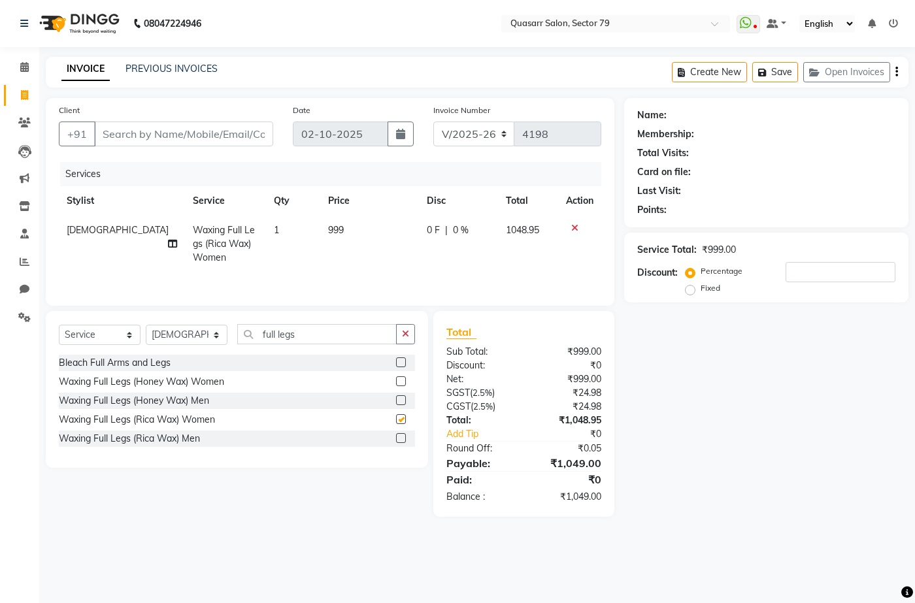
checkbox input "false"
click at [288, 343] on input "full legs" at bounding box center [316, 334] width 159 height 20
click at [287, 341] on input "full legs" at bounding box center [316, 334] width 159 height 20
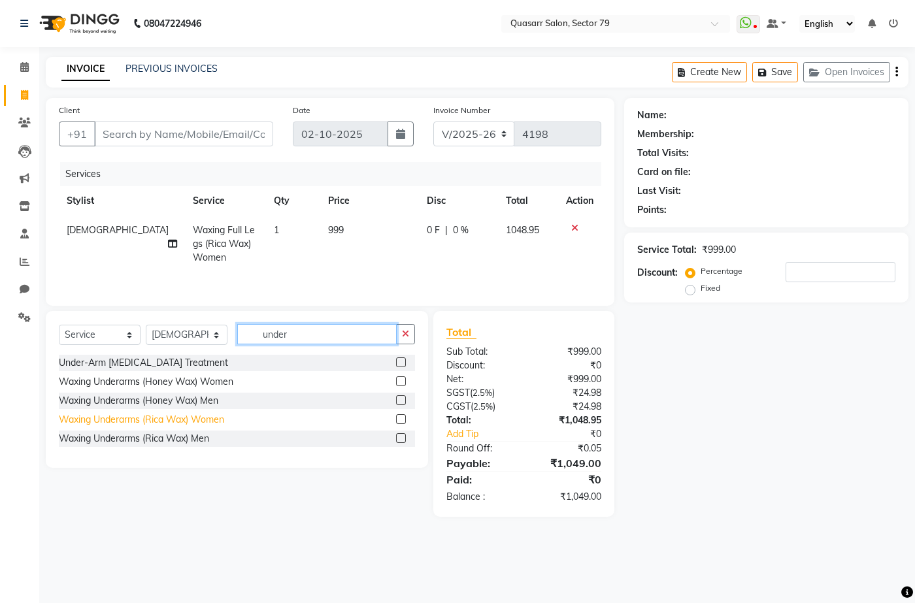
type input "under"
click at [174, 417] on div "Waxing Underarms (Rica Wax) Women" at bounding box center [141, 420] width 165 height 14
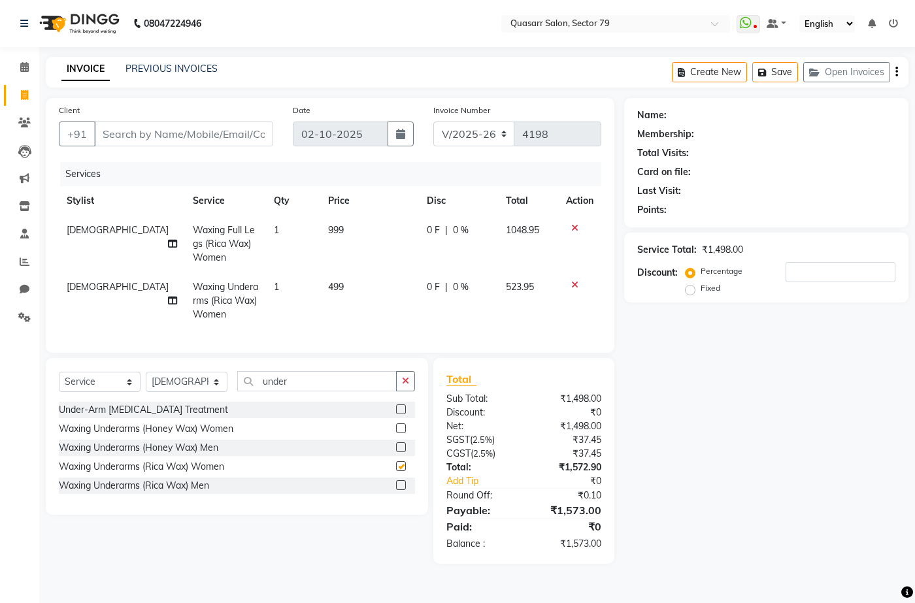
checkbox input "false"
click at [401, 390] on button "button" at bounding box center [405, 381] width 19 height 20
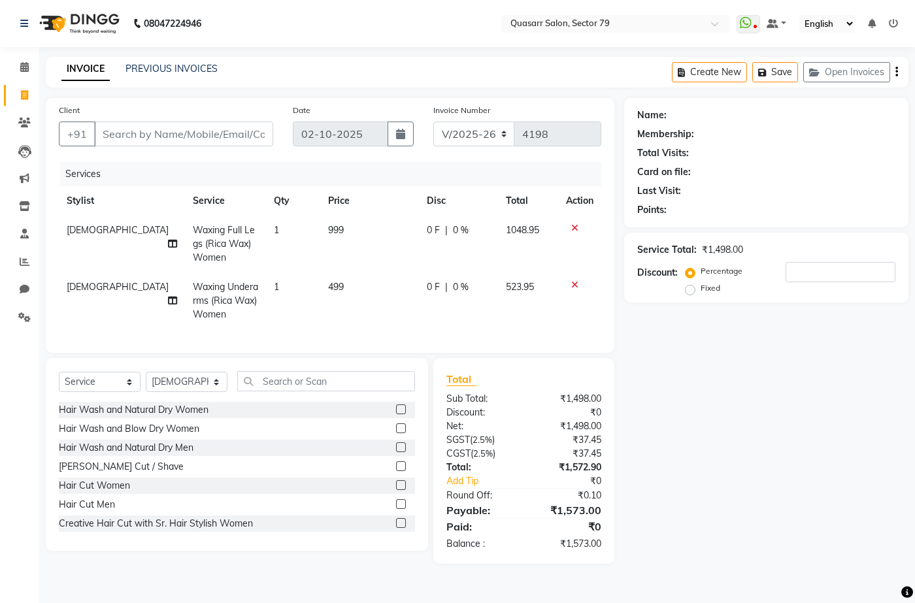
click at [671, 390] on div "Name: Membership: Total Visits: Card on file: Last Visit: Points: Service Total…" at bounding box center [771, 331] width 294 height 466
click at [408, 48] on div "08047224946 Select Location × Quasarr Salon, Sector 79 WhatsApp Status ✕ Status…" at bounding box center [457, 301] width 915 height 603
click at [331, 51] on div "08047224946 Select Location × Quasarr Salon, Sector 79 WhatsApp Status ✕ Status…" at bounding box center [457, 301] width 915 height 603
click at [250, 131] on input "Client" at bounding box center [183, 134] width 179 height 25
type input "a"
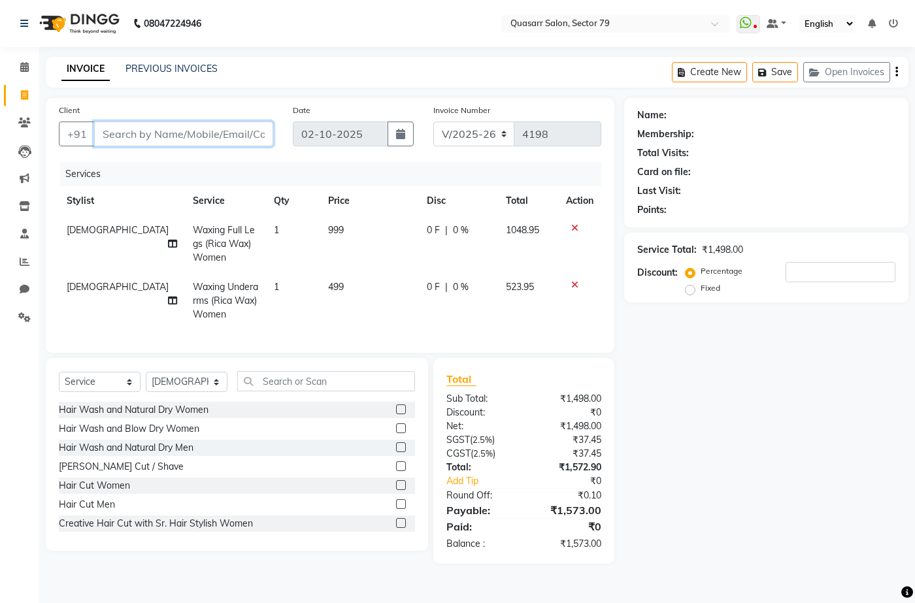
type input "0"
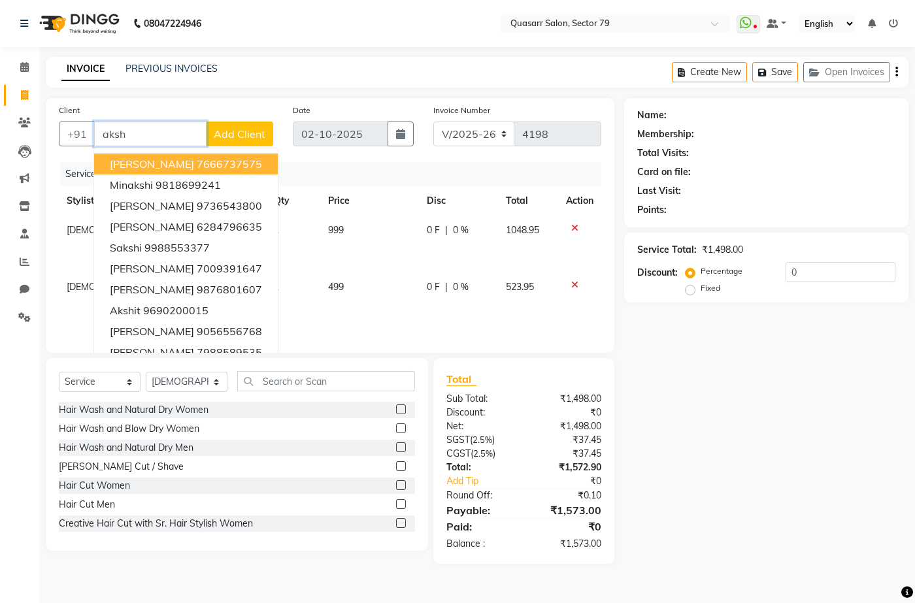
click at [216, 172] on button "Akshara Singh 7666737575" at bounding box center [186, 164] width 184 height 21
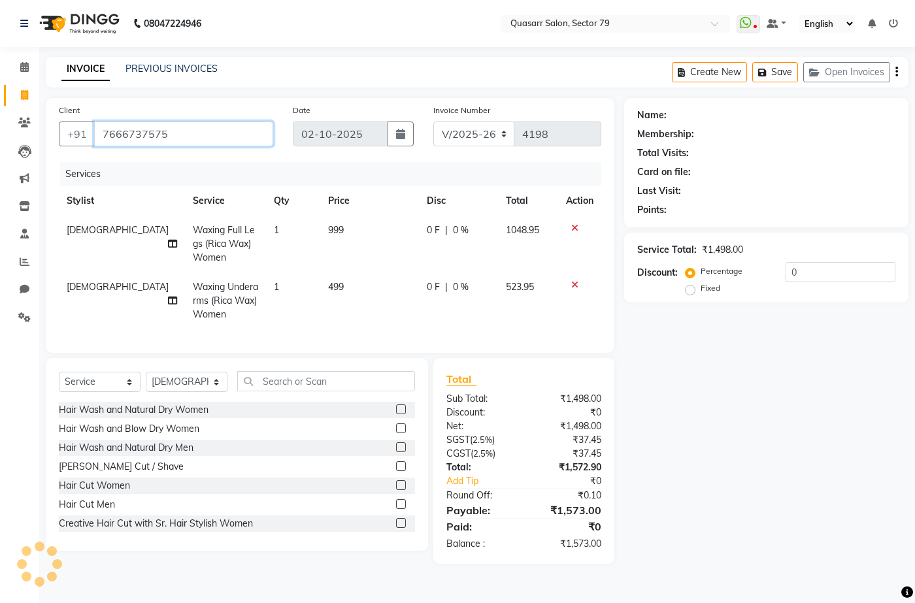
type input "7666737575"
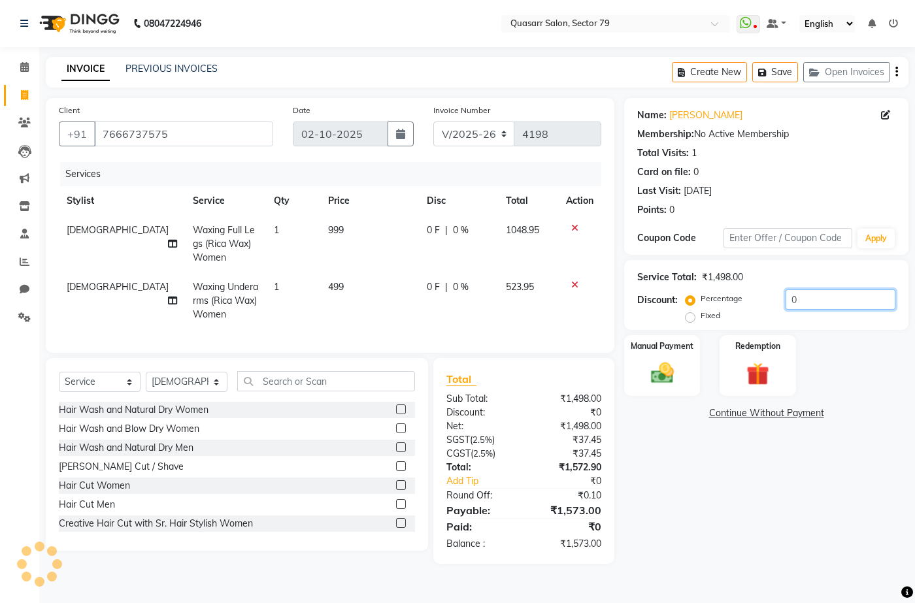
drag, startPoint x: 822, startPoint y: 297, endPoint x: 749, endPoint y: 297, distance: 73.2
click at [749, 297] on div "Percentage Fixed 0" at bounding box center [791, 307] width 207 height 35
type input "1"
type input "2"
type input "3"
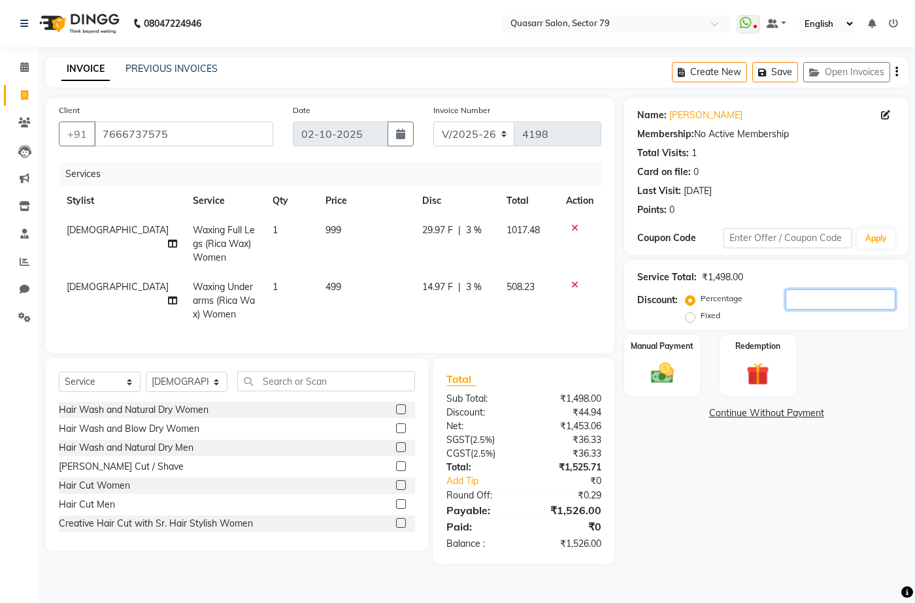
type input "4"
type input "5"
type input "4.61"
click at [693, 352] on label "Manual Payment" at bounding box center [661, 345] width 65 height 12
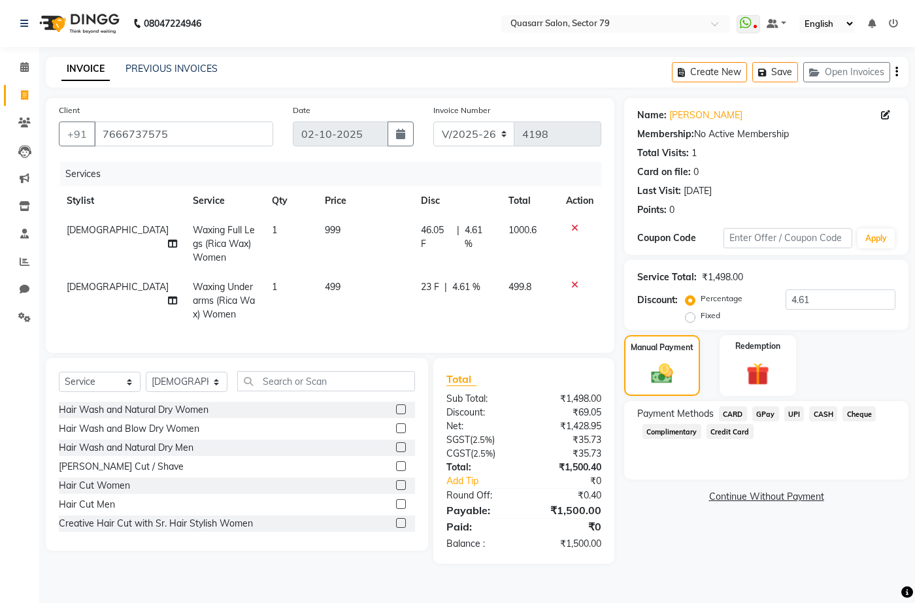
click at [799, 417] on span "UPI" at bounding box center [794, 414] width 20 height 15
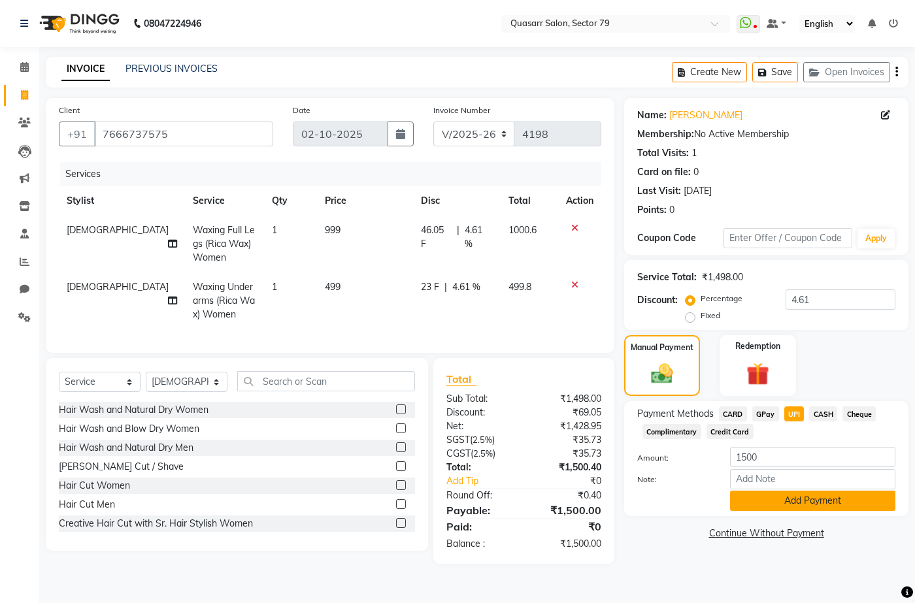
click at [822, 492] on button "Add Payment" at bounding box center [812, 501] width 165 height 20
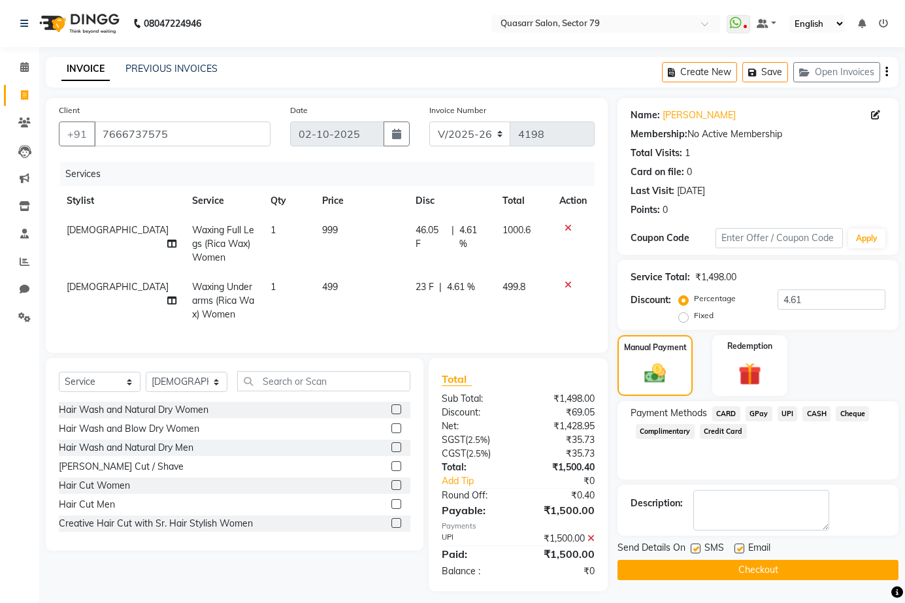
click at [696, 552] on label at bounding box center [696, 549] width 10 height 10
click at [696, 552] on input "checkbox" at bounding box center [695, 549] width 8 height 8
checkbox input "false"
click at [739, 550] on label at bounding box center [740, 549] width 10 height 10
click at [739, 550] on input "checkbox" at bounding box center [739, 549] width 8 height 8
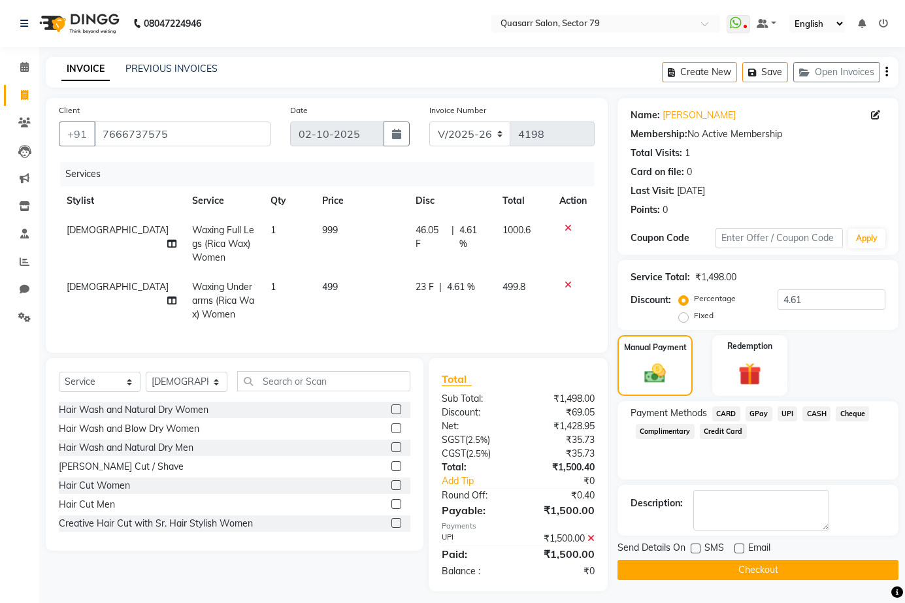
click at [765, 577] on button "Checkout" at bounding box center [758, 570] width 281 height 20
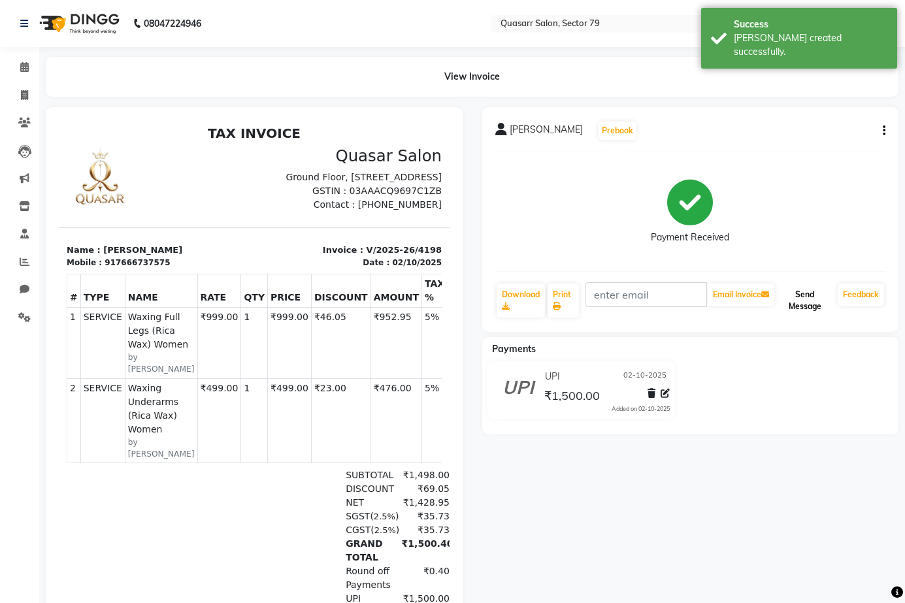
click at [807, 302] on button "Send Message" at bounding box center [805, 301] width 56 height 34
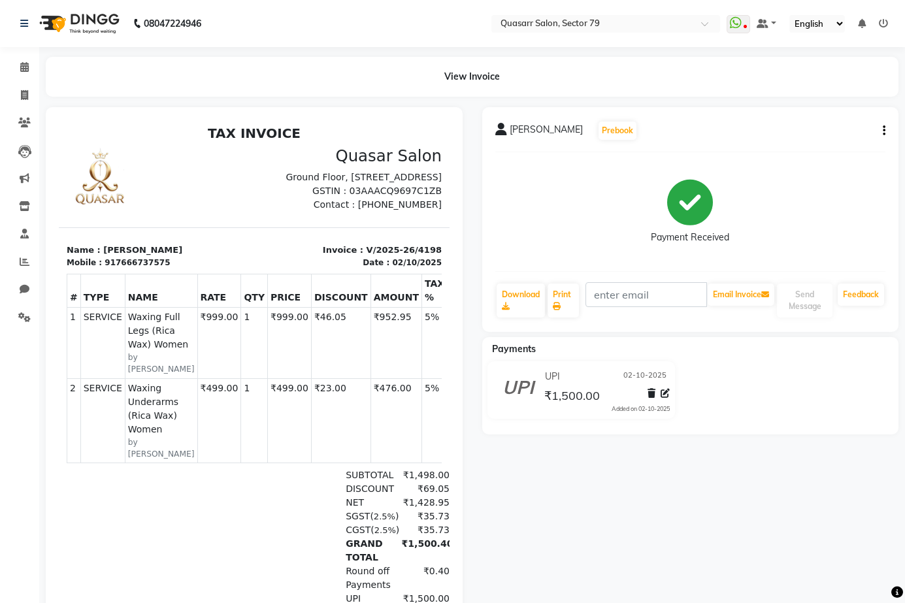
click at [361, 65] on div "View Invoice" at bounding box center [472, 77] width 853 height 40
click at [365, 79] on div "View Invoice" at bounding box center [472, 77] width 853 height 40
click at [27, 96] on icon at bounding box center [24, 95] width 7 height 10
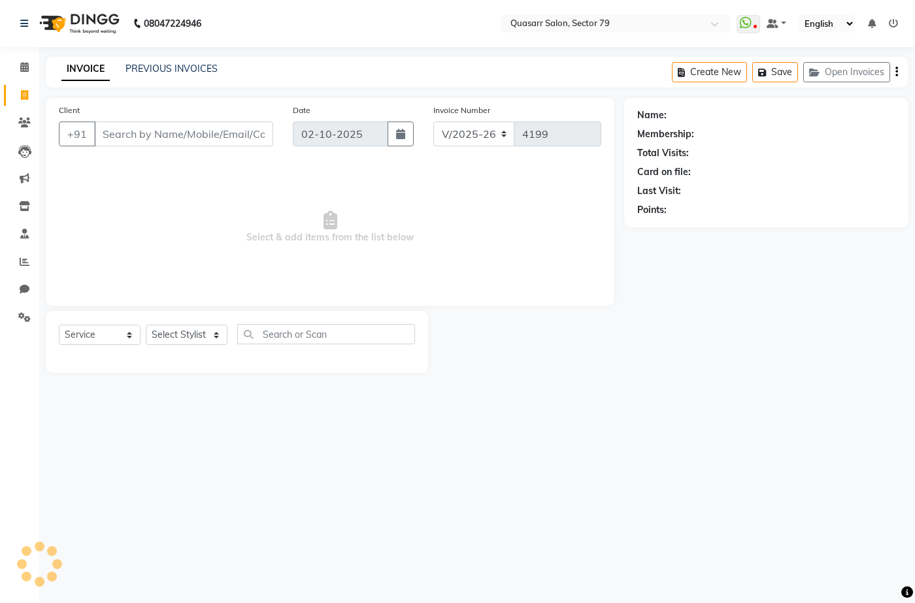
click at [153, 138] on input "Client" at bounding box center [183, 134] width 179 height 25
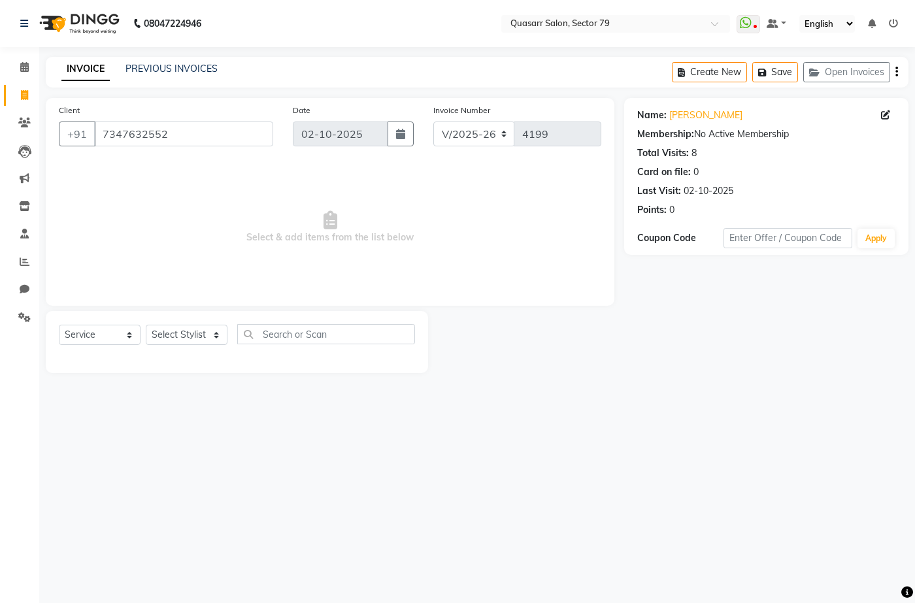
click at [175, 59] on div "INVOICE PREVIOUS INVOICES Create New Save Open Invoices" at bounding box center [477, 72] width 863 height 31
click at [178, 73] on link "PREVIOUS INVOICES" at bounding box center [172, 69] width 92 height 12
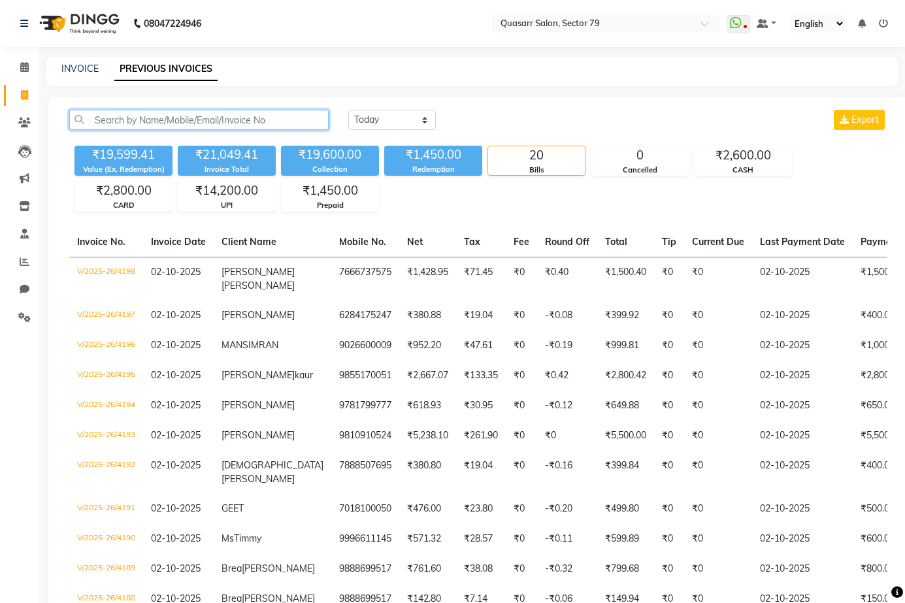
click at [175, 126] on input "text" at bounding box center [199, 120] width 260 height 20
paste input "7347632552"
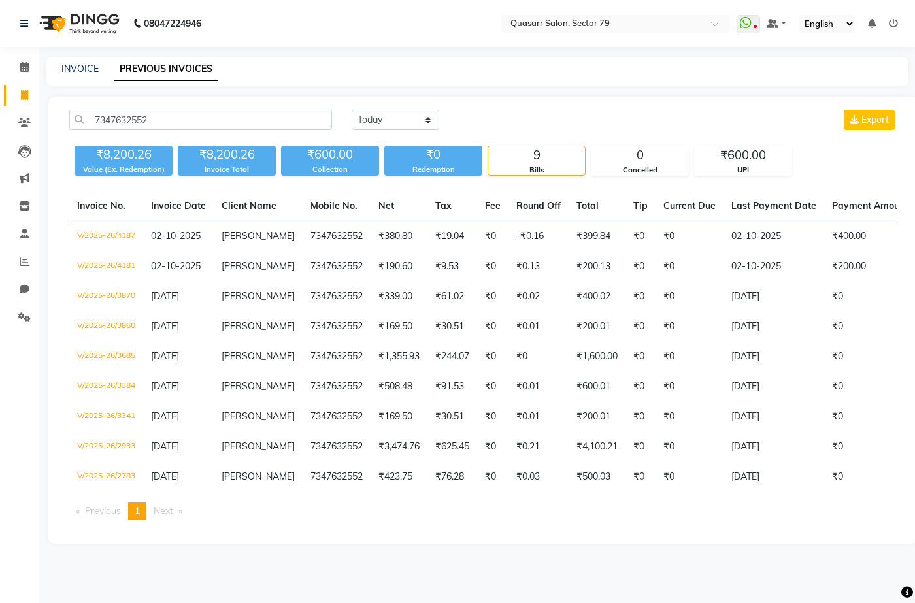
click at [93, 61] on div "INVOICE PREVIOUS INVOICES" at bounding box center [477, 71] width 863 height 29
click at [82, 71] on link "INVOICE" at bounding box center [79, 69] width 37 height 12
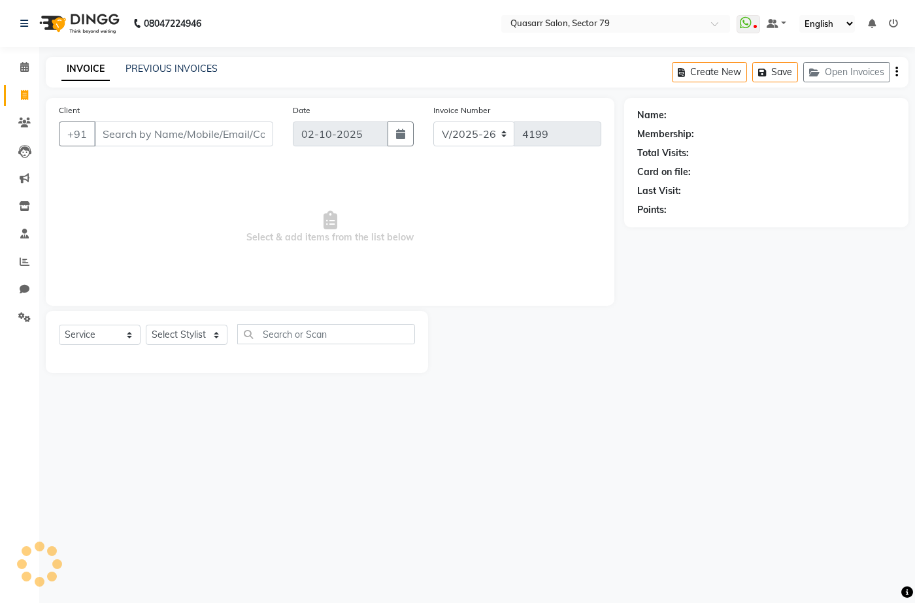
click at [306, 48] on div "08047224946 Select Location × Quasarr Salon, Sector 79 WhatsApp Status ✕ Status…" at bounding box center [457, 301] width 915 height 603
click at [373, 60] on div "INVOICE PREVIOUS INVOICES Create New Save Open Invoices" at bounding box center [477, 72] width 863 height 31
click at [193, 141] on input "Client" at bounding box center [183, 134] width 179 height 25
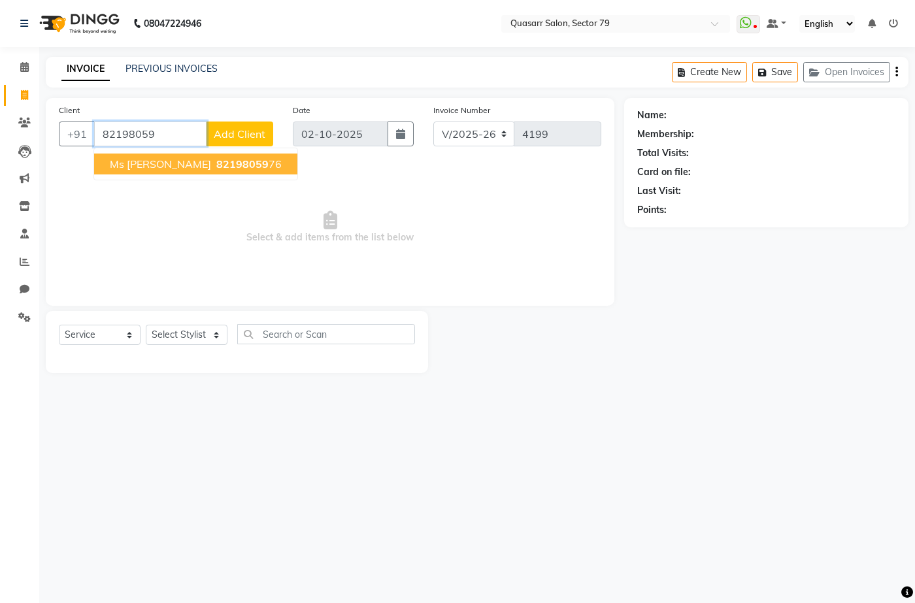
click at [182, 172] on button "Ms Heena 82198059 76" at bounding box center [195, 164] width 203 height 21
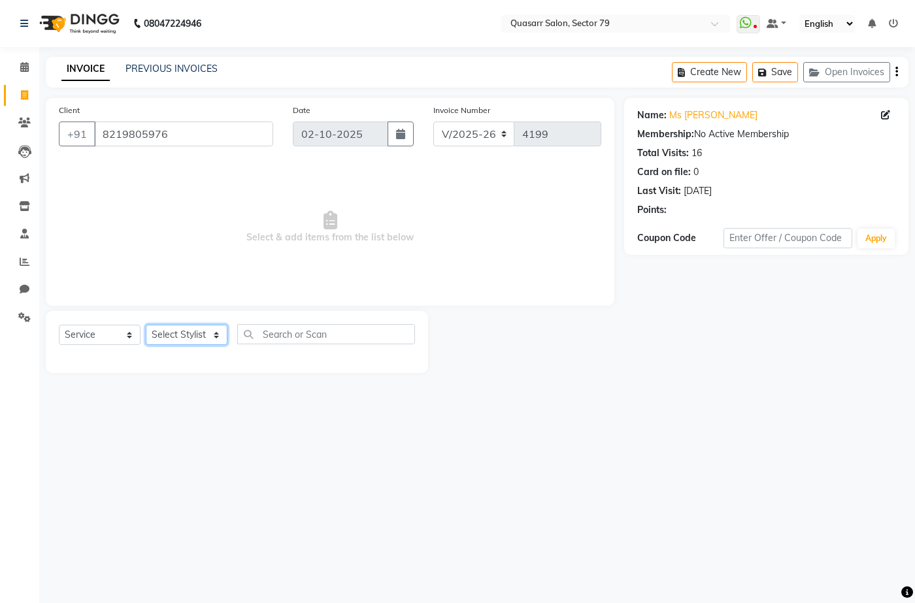
click at [190, 339] on select "Select Stylist ABOY ADDY MUA Aruna [PERSON_NAME] DEEP [PERSON_NAME] [PERSON_NAM…" at bounding box center [187, 335] width 82 height 20
click at [146, 325] on select "Select Stylist ABOY ADDY MUA Aruna [PERSON_NAME] DEEP [PERSON_NAME] [PERSON_NAM…" at bounding box center [187, 335] width 82 height 20
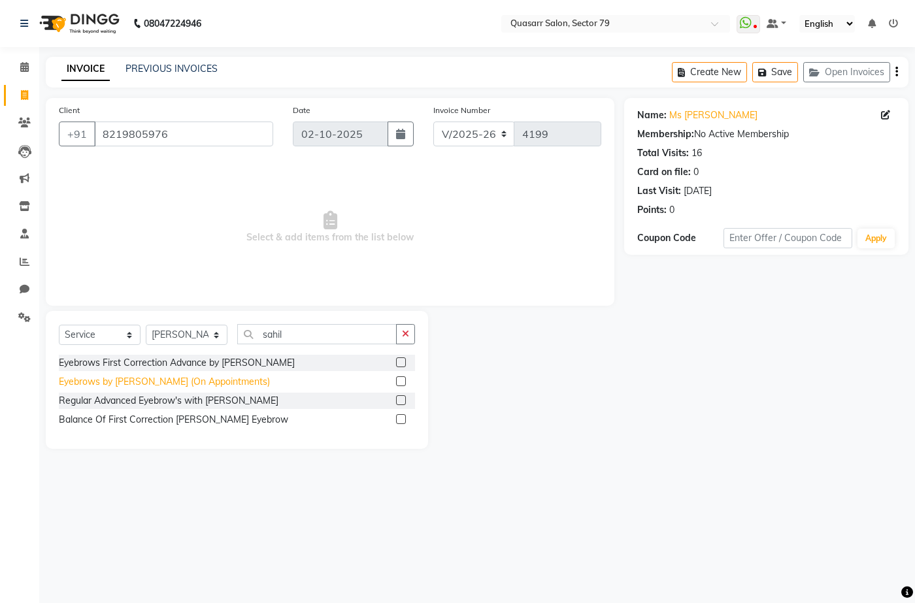
click at [142, 382] on div "Eyebrows by [PERSON_NAME] (On Appointments)" at bounding box center [164, 382] width 211 height 14
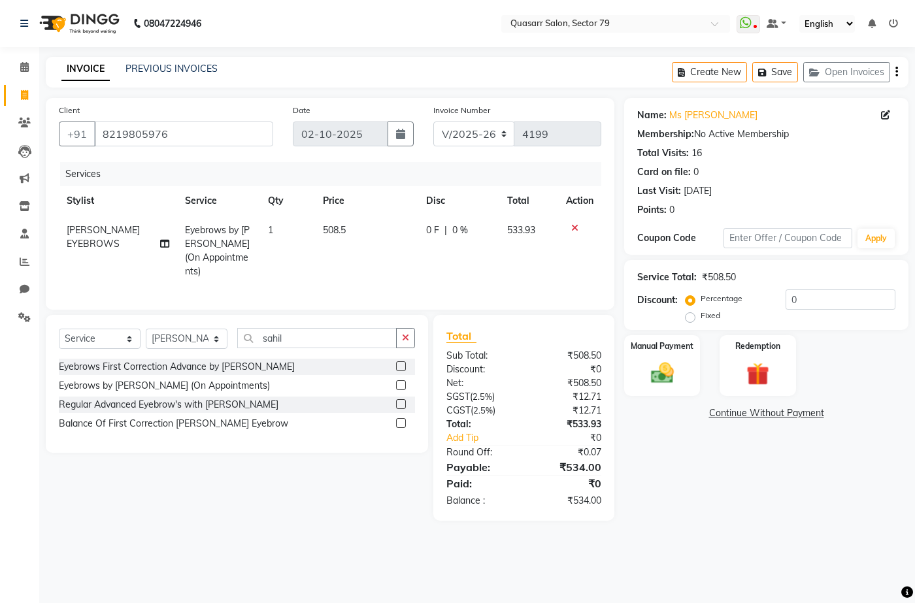
click at [420, 323] on div "Select Service Product Membership Package Voucher Prepaid Gift Card Select Styl…" at bounding box center [237, 384] width 382 height 138
click at [407, 335] on icon "button" at bounding box center [405, 337] width 7 height 9
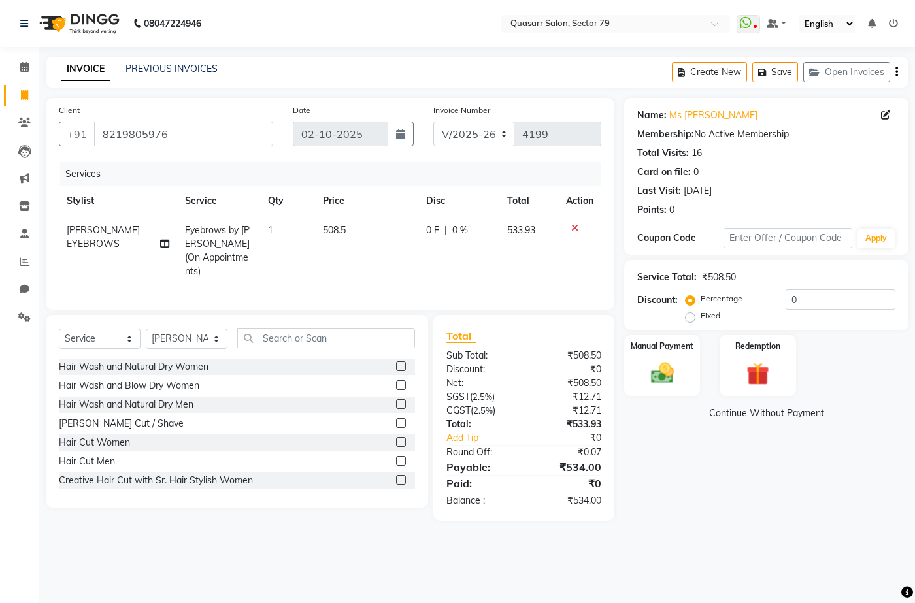
click at [350, 253] on td "508.5" at bounding box center [366, 251] width 103 height 71
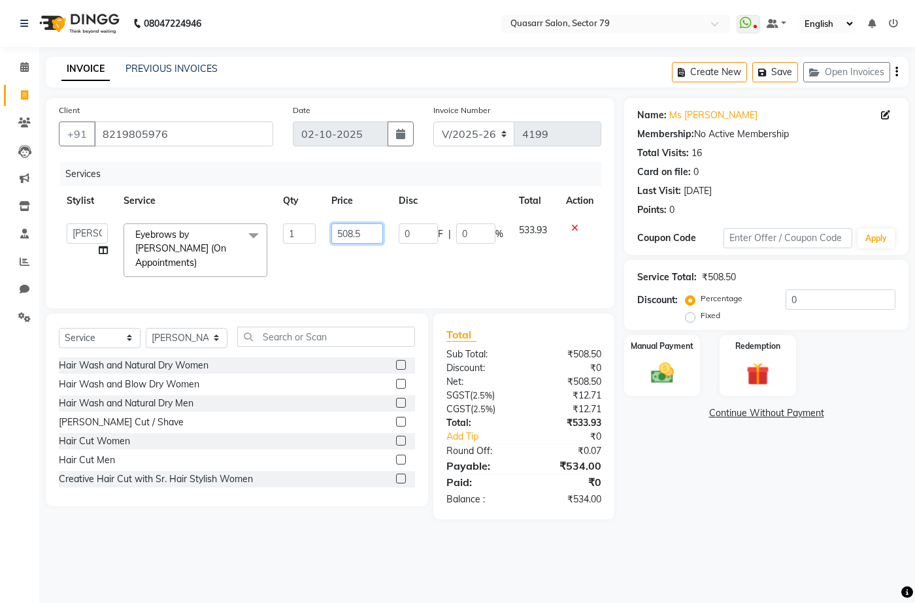
click at [350, 231] on input "508.5" at bounding box center [356, 234] width 51 height 20
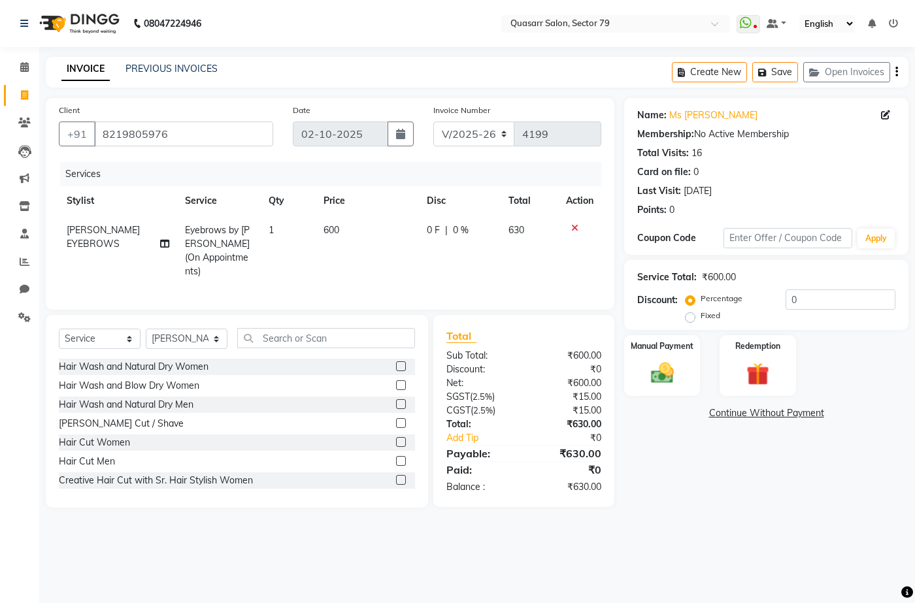
click at [776, 297] on div "Percentage Fixed" at bounding box center [736, 308] width 97 height 34
click at [846, 297] on input "0" at bounding box center [841, 300] width 110 height 20
drag, startPoint x: 839, startPoint y: 299, endPoint x: 767, endPoint y: 303, distance: 71.4
click at [767, 303] on div "Percentage Fixed 0" at bounding box center [791, 307] width 207 height 35
click at [652, 360] on img at bounding box center [662, 373] width 39 height 27
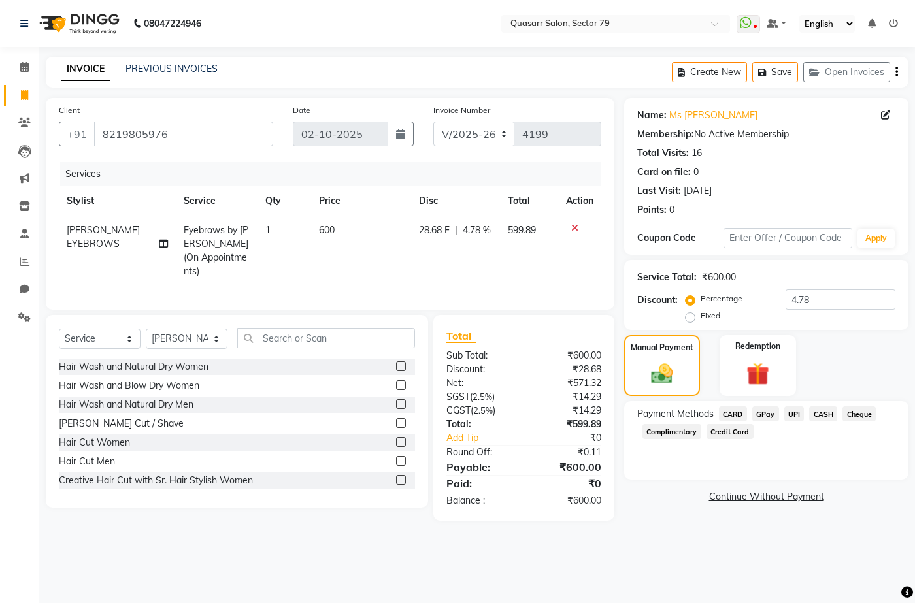
click at [792, 416] on span "UPI" at bounding box center [794, 414] width 20 height 15
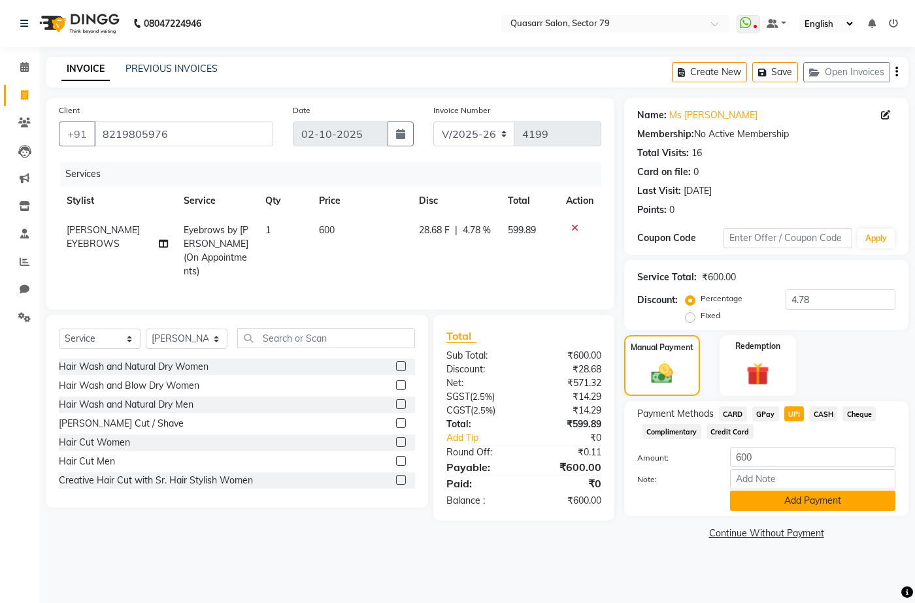
click at [809, 503] on button "Add Payment" at bounding box center [812, 501] width 165 height 20
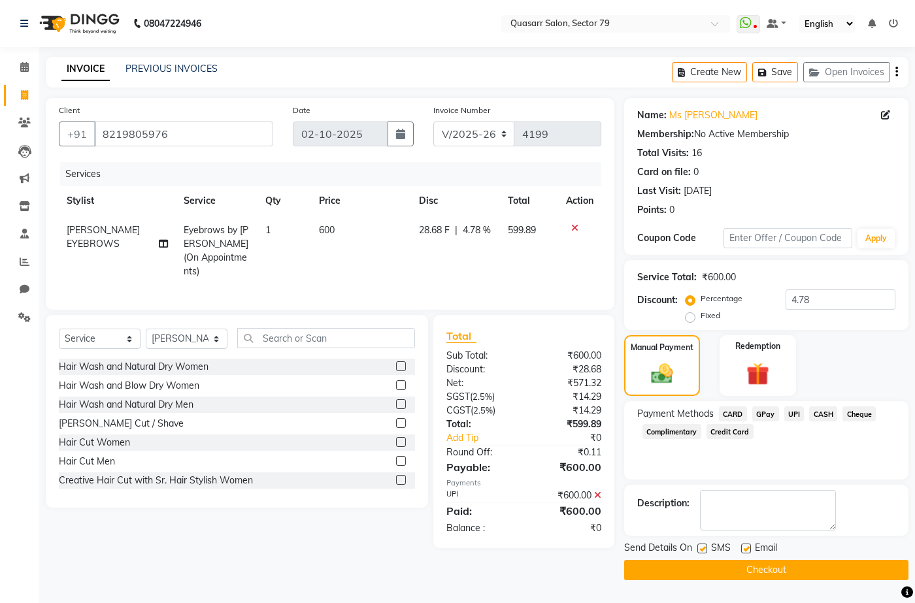
click at [701, 551] on label at bounding box center [702, 549] width 10 height 10
click at [701, 551] on input "checkbox" at bounding box center [701, 549] width 8 height 8
click at [749, 552] on label at bounding box center [746, 549] width 10 height 10
click at [749, 552] on input "checkbox" at bounding box center [745, 549] width 8 height 8
click at [762, 571] on button "Checkout" at bounding box center [766, 570] width 284 height 20
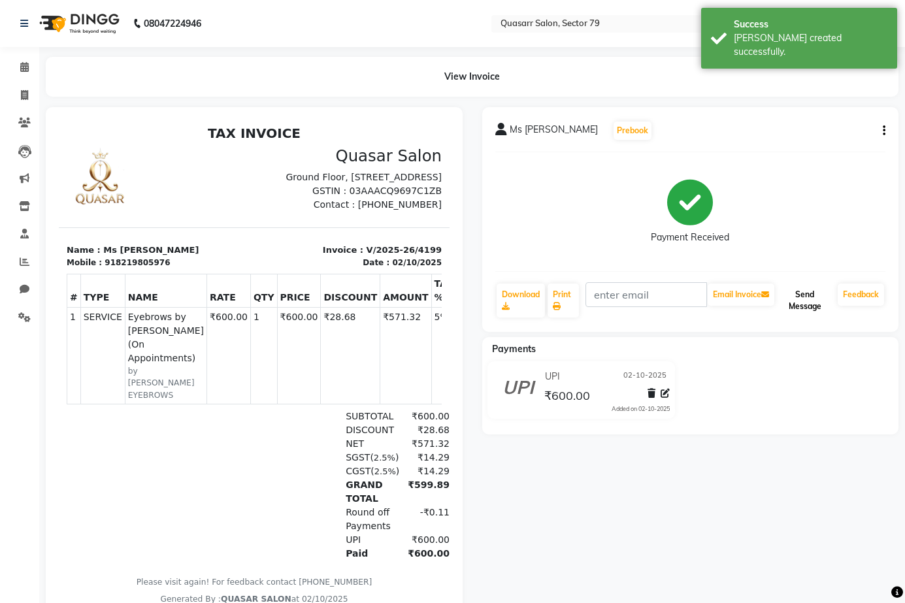
click at [795, 302] on button "Send Message" at bounding box center [805, 301] width 56 height 34
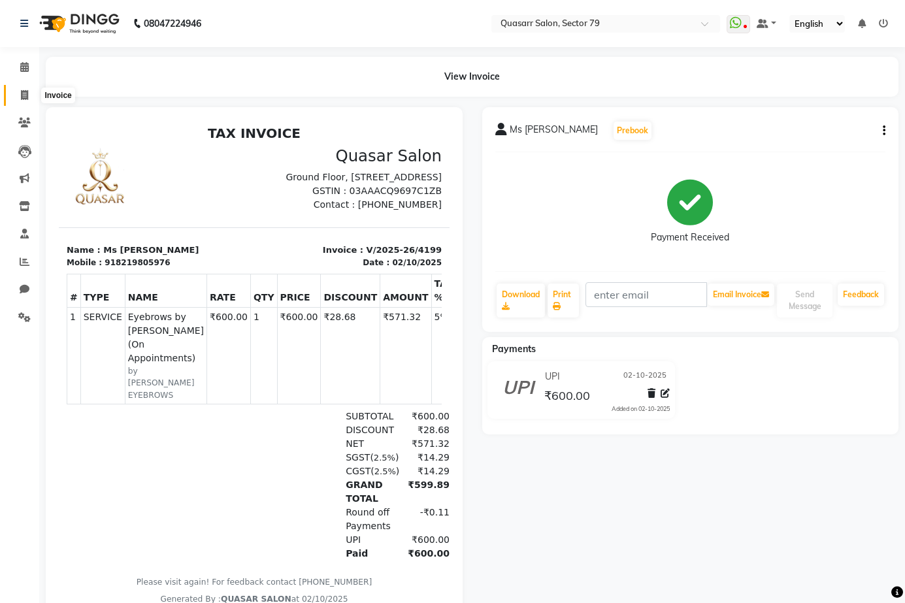
click at [20, 95] on span at bounding box center [24, 95] width 23 height 15
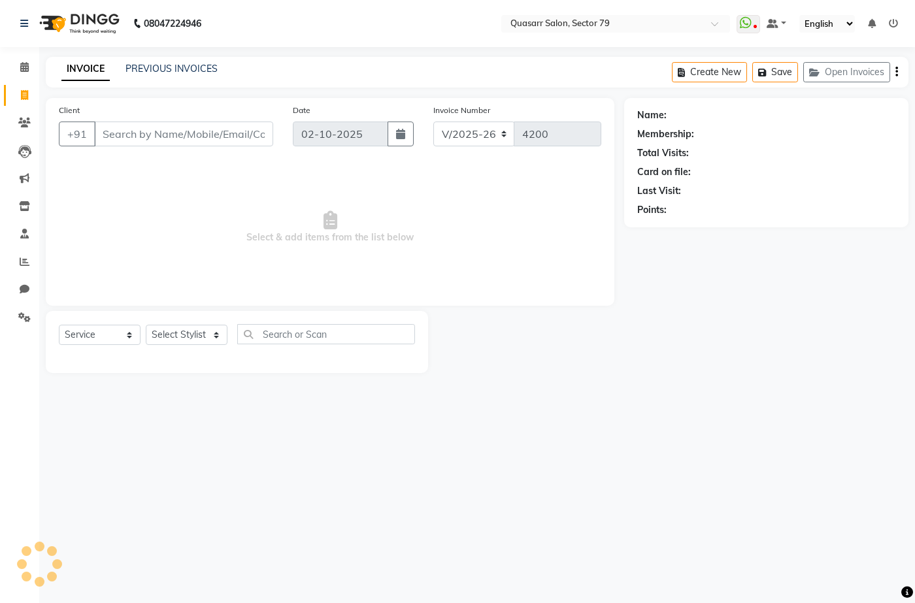
click at [309, 56] on div "08047224946 Select Location × Quasarr Salon, Sector 79 WhatsApp Status ✕ Status…" at bounding box center [457, 301] width 915 height 603
click at [365, 68] on div "INVOICE PREVIOUS INVOICES Create New Save Open Invoices" at bounding box center [477, 72] width 863 height 31
click at [186, 132] on input "Client" at bounding box center [183, 134] width 179 height 25
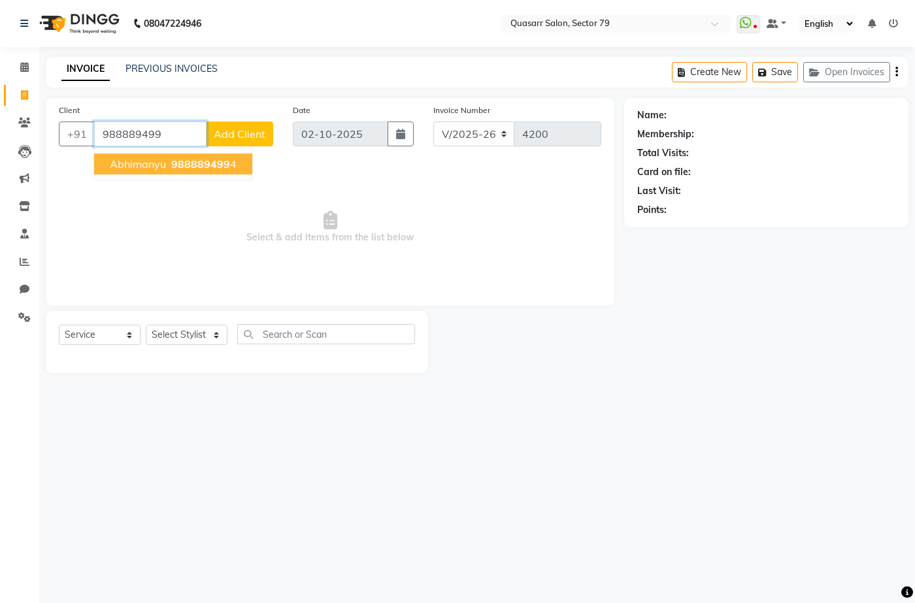
click at [219, 167] on span "988889499" at bounding box center [200, 164] width 59 height 13
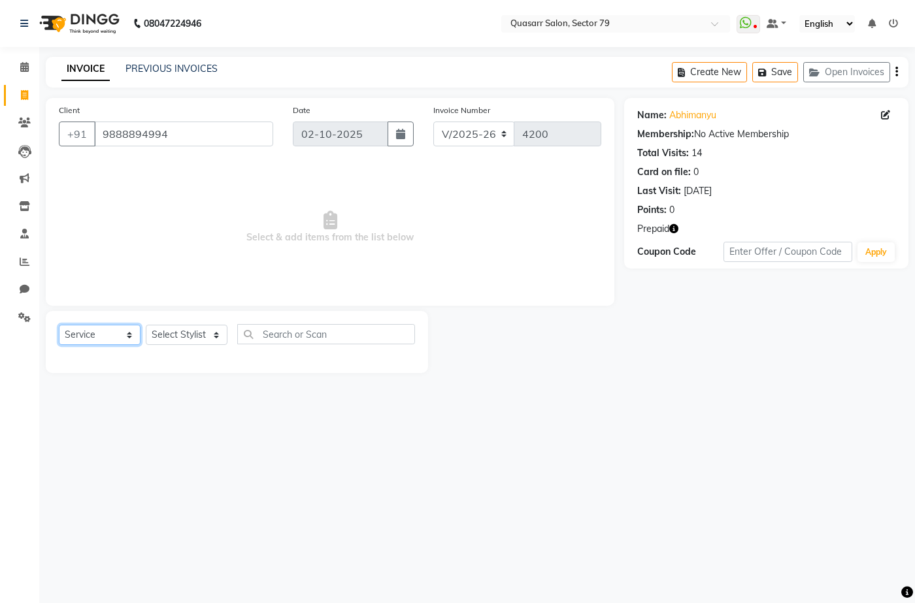
click at [105, 340] on select "Select Service Product Membership Package Voucher Prepaid Gift Card" at bounding box center [100, 335] width 82 height 20
click at [59, 325] on select "Select Service Product Membership Package Voucher Prepaid Gift Card" at bounding box center [100, 335] width 82 height 20
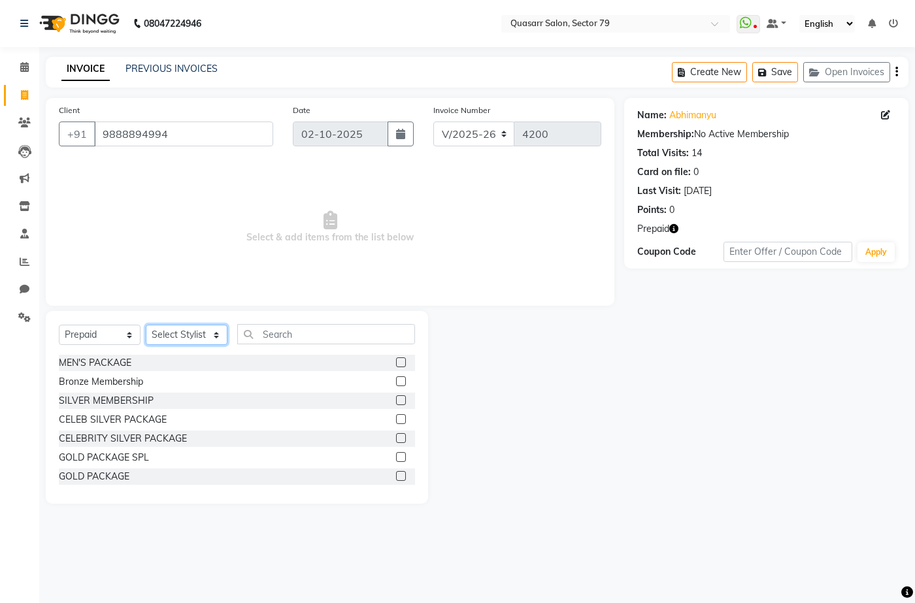
click at [200, 337] on select "Select Stylist ABOY ADDY MUA Aruna [PERSON_NAME] DEEP [PERSON_NAME] [PERSON_NAM…" at bounding box center [187, 335] width 82 height 20
click at [146, 325] on select "Select Stylist ABOY ADDY MUA Aruna [PERSON_NAME] DEEP [PERSON_NAME] [PERSON_NAM…" at bounding box center [187, 335] width 82 height 20
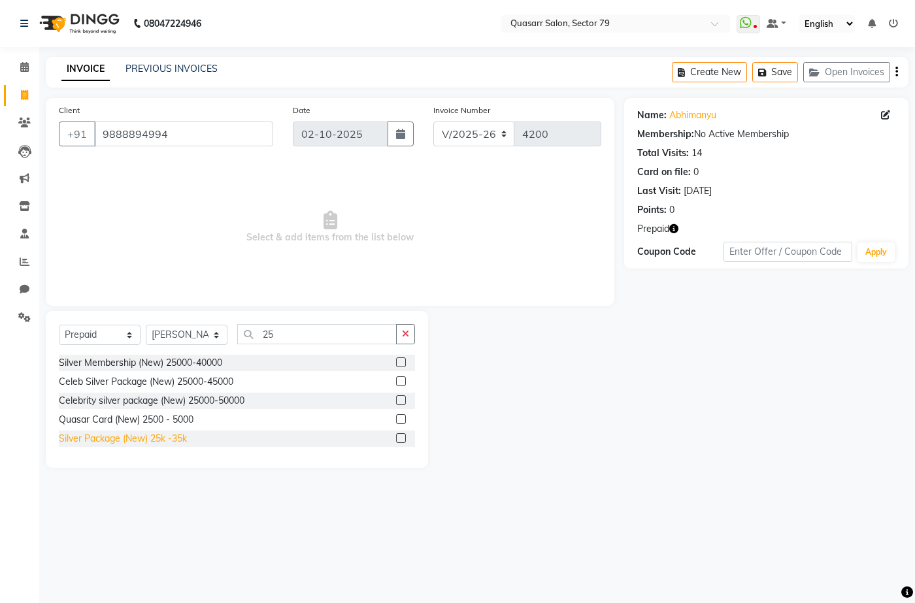
click at [158, 439] on div "Silver Package (New) 25k -35k" at bounding box center [123, 439] width 128 height 14
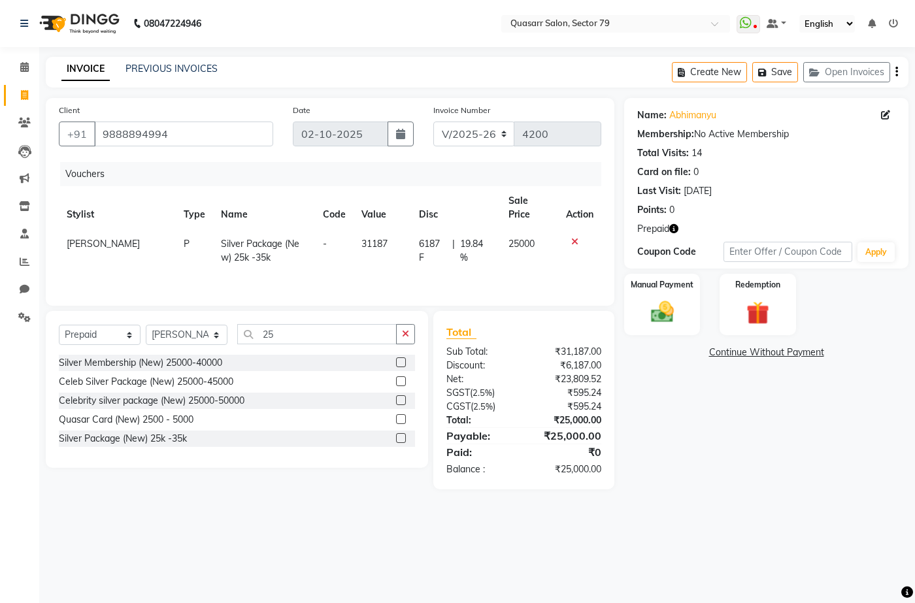
click at [712, 433] on div "Name: Abhimanyu Membership: No Active Membership Total Visits: 14 Card on file:…" at bounding box center [771, 294] width 294 height 392
click at [149, 362] on div "Silver Membership (New) 25000-40000" at bounding box center [140, 363] width 163 height 14
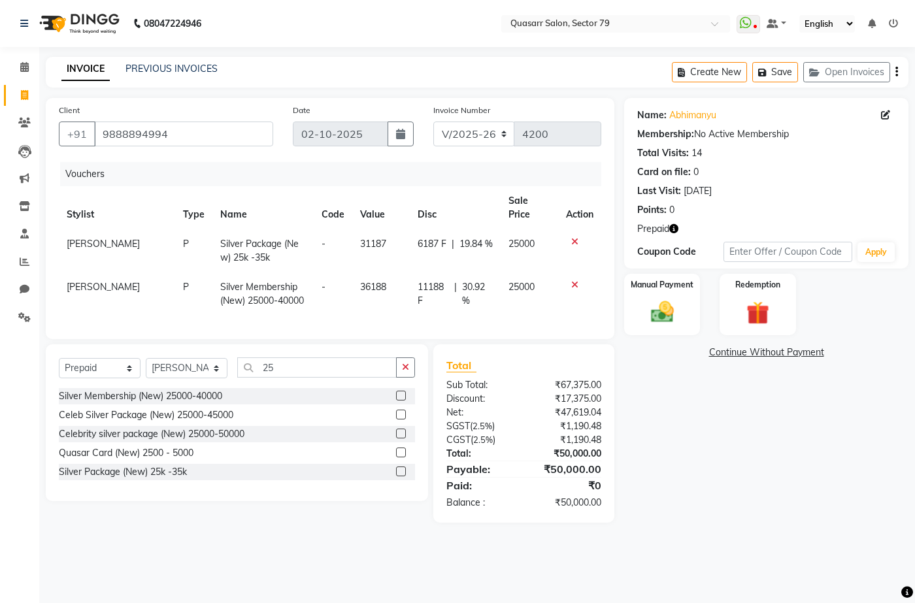
click at [574, 237] on icon at bounding box center [574, 241] width 7 height 9
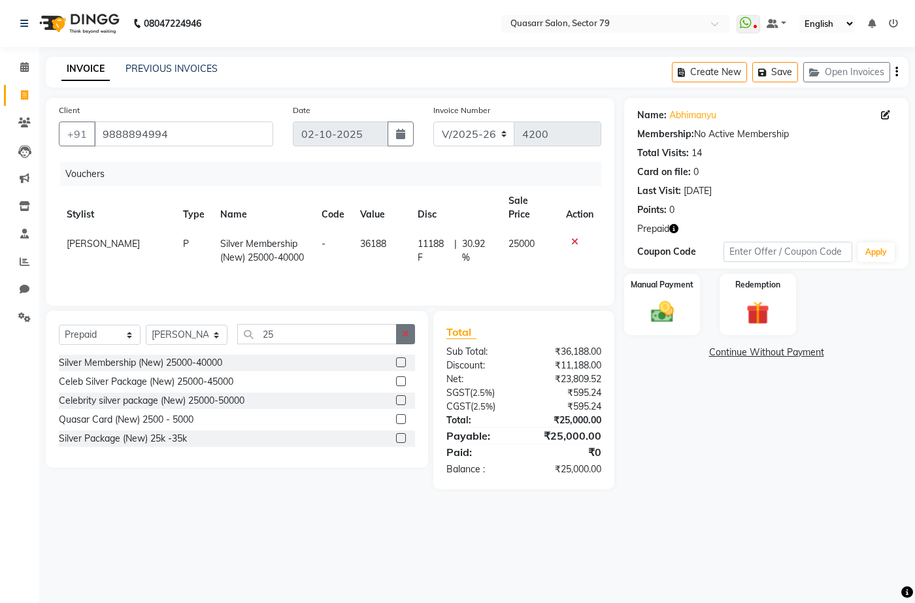
click at [405, 331] on icon "button" at bounding box center [405, 333] width 7 height 9
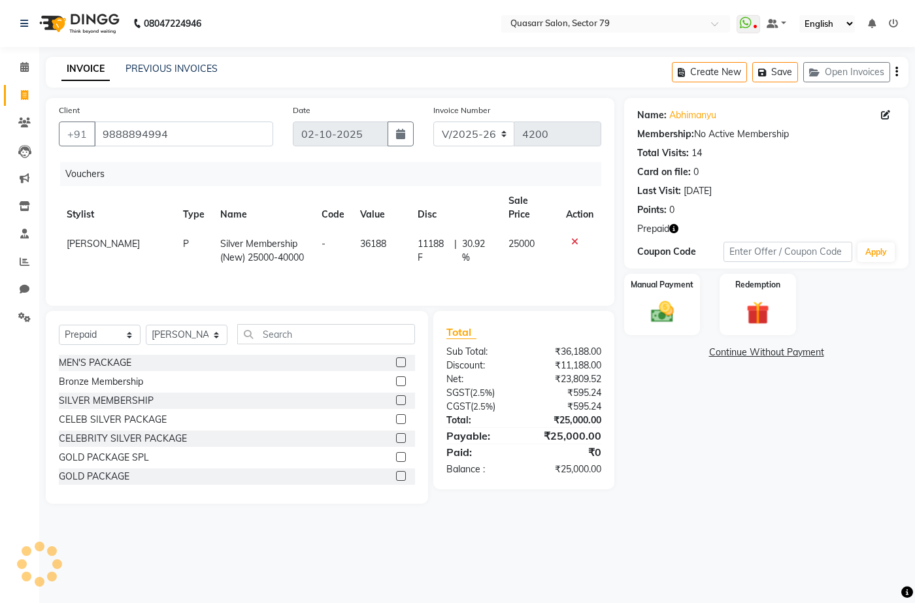
click at [363, 85] on div "INVOICE PREVIOUS INVOICES Create New Save Open Invoices" at bounding box center [477, 72] width 863 height 31
click at [134, 141] on input "9888894994" at bounding box center [183, 134] width 179 height 25
click at [682, 309] on div "Manual Payment" at bounding box center [662, 304] width 79 height 63
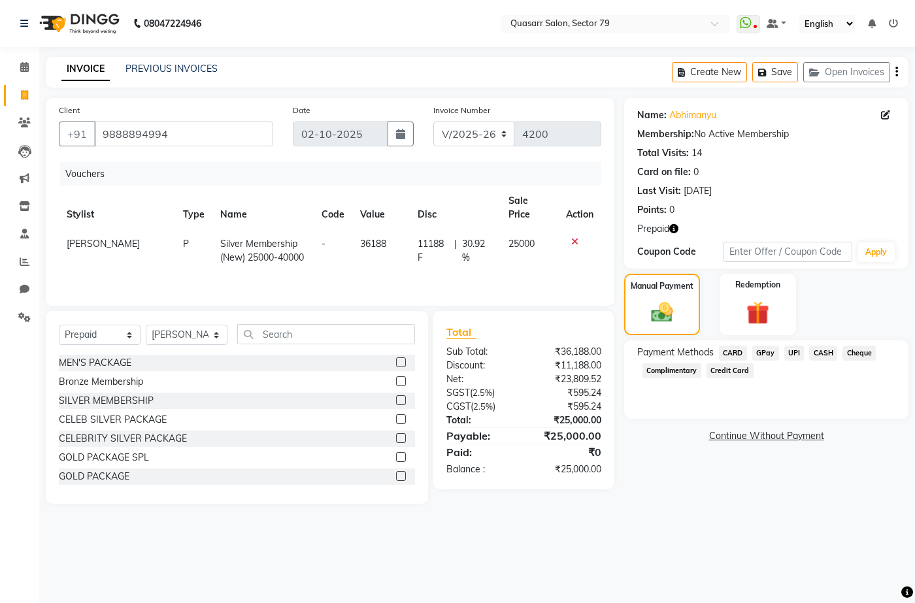
click at [794, 359] on span "UPI" at bounding box center [794, 353] width 20 height 15
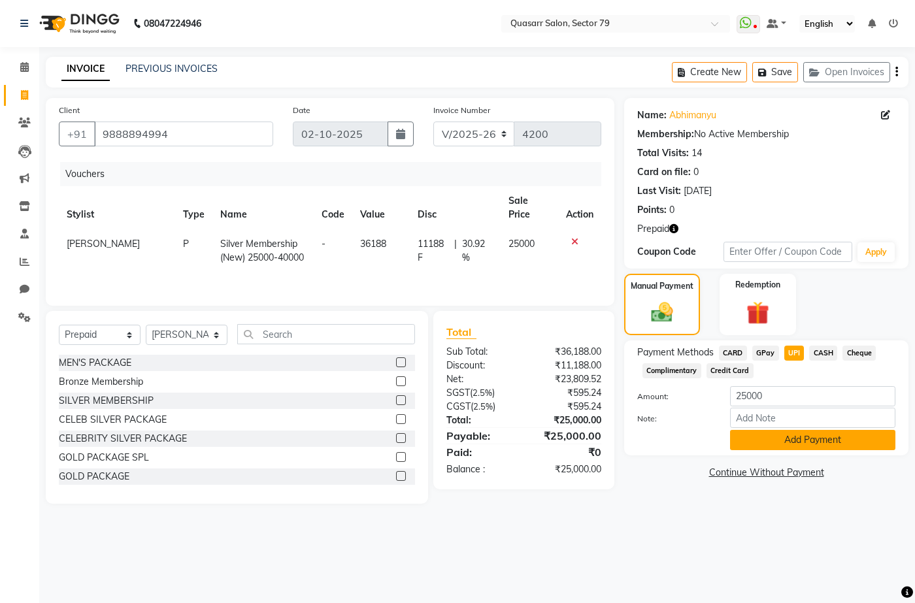
click at [825, 444] on button "Add Payment" at bounding box center [812, 440] width 165 height 20
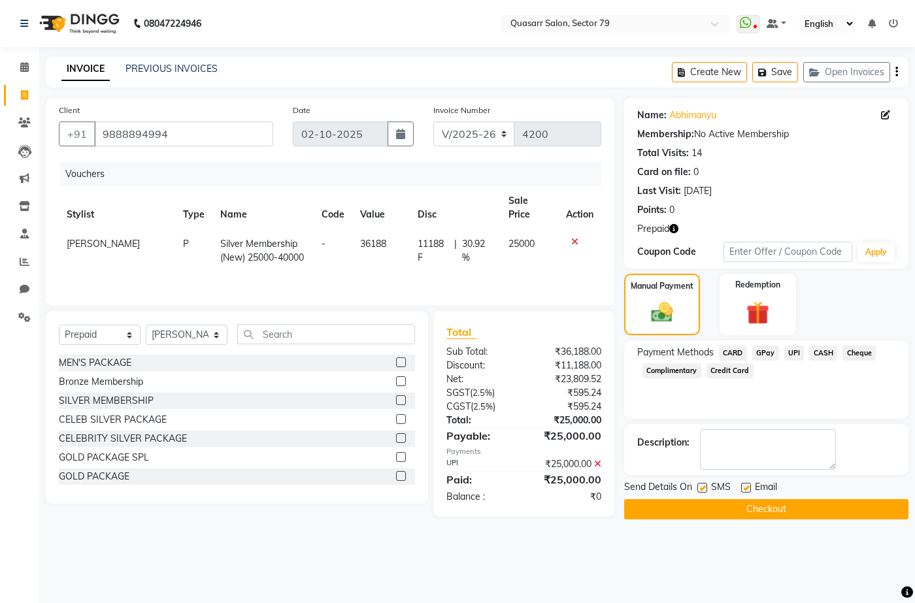
click at [701, 490] on label at bounding box center [702, 488] width 10 height 10
click at [701, 490] on input "checkbox" at bounding box center [701, 488] width 8 height 8
click at [744, 488] on label at bounding box center [746, 488] width 10 height 10
click at [744, 488] on input "checkbox" at bounding box center [745, 488] width 8 height 8
click at [760, 505] on button "Checkout" at bounding box center [766, 509] width 284 height 20
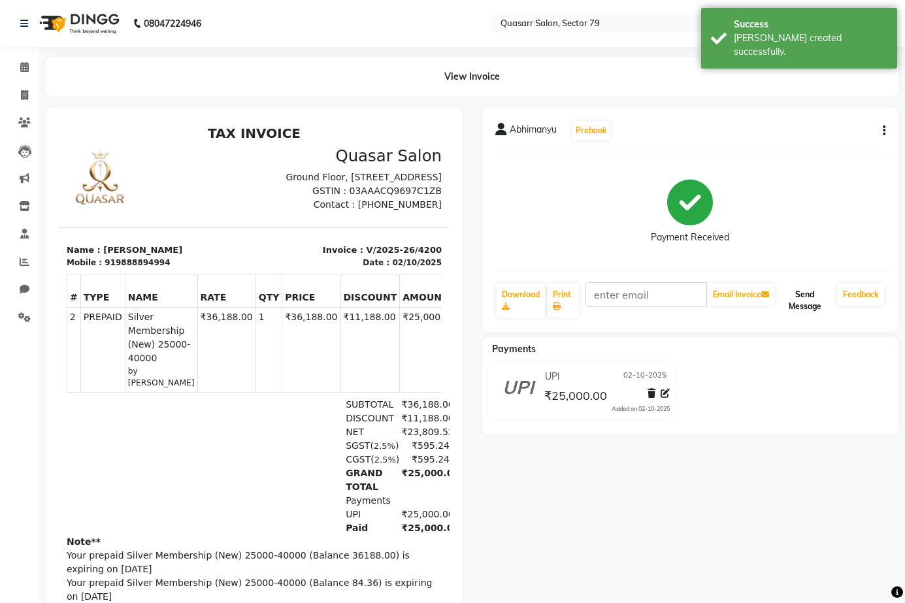
click at [807, 303] on button "Send Message" at bounding box center [805, 301] width 56 height 34
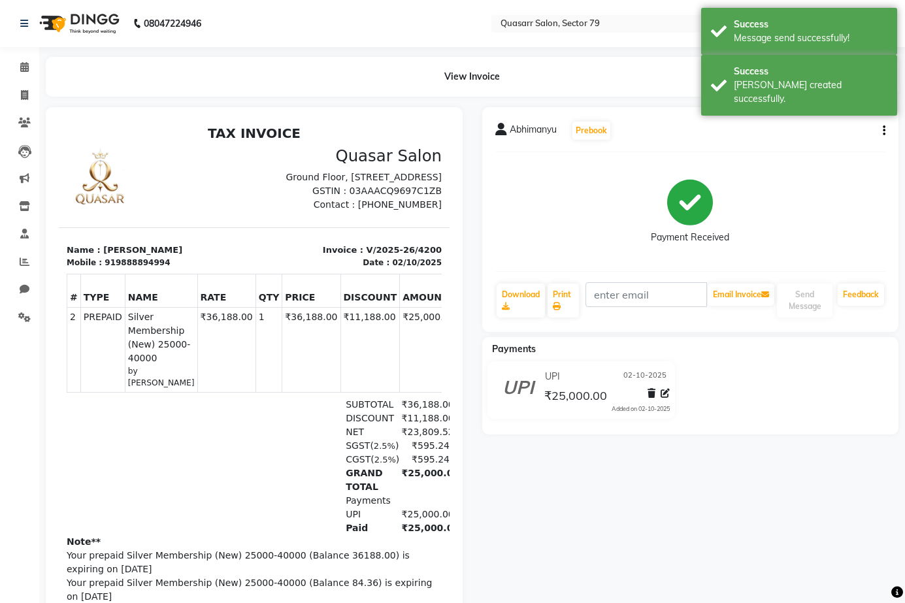
click at [133, 285] on div "# TYPE NAME RATE QTY PRICE DISCOUNT AMOUNT TAX % TOTAL 2" at bounding box center [254, 333] width 375 height 129
click at [138, 269] on div "919888894994" at bounding box center [137, 263] width 65 height 12
copy div "919888894994"
click at [31, 92] on span at bounding box center [24, 95] width 23 height 15
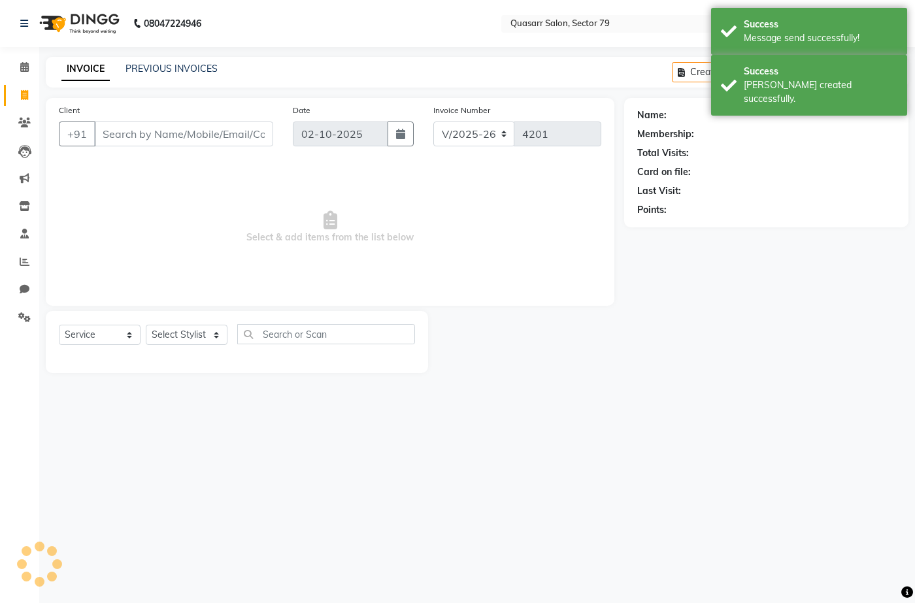
click at [190, 114] on div "Client +91" at bounding box center [166, 130] width 234 height 54
click at [191, 122] on input "Client" at bounding box center [183, 134] width 179 height 25
paste input "919888894994"
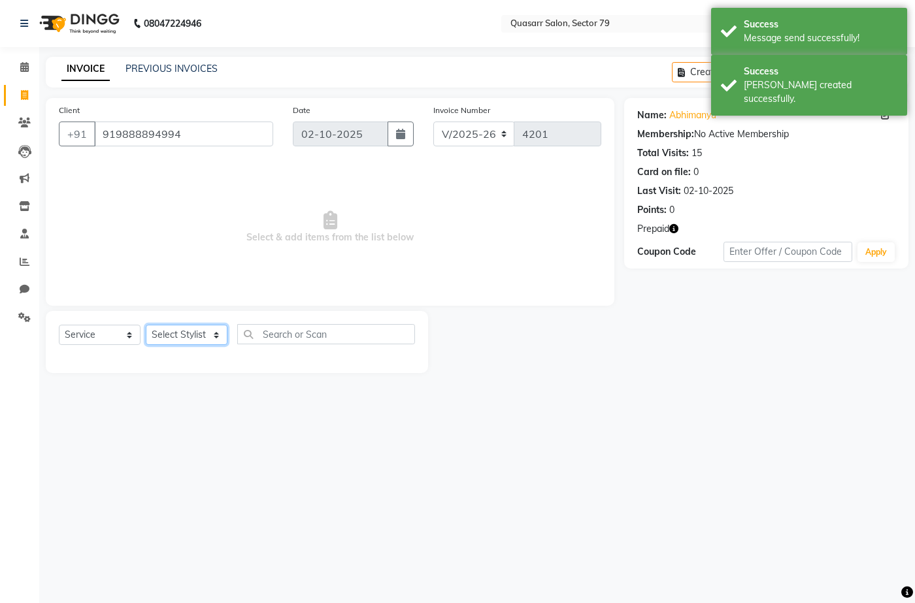
click at [200, 343] on select "Select Stylist ABOY ADDY MUA Aruna [PERSON_NAME] DEEP [PERSON_NAME] [PERSON_NAM…" at bounding box center [187, 335] width 82 height 20
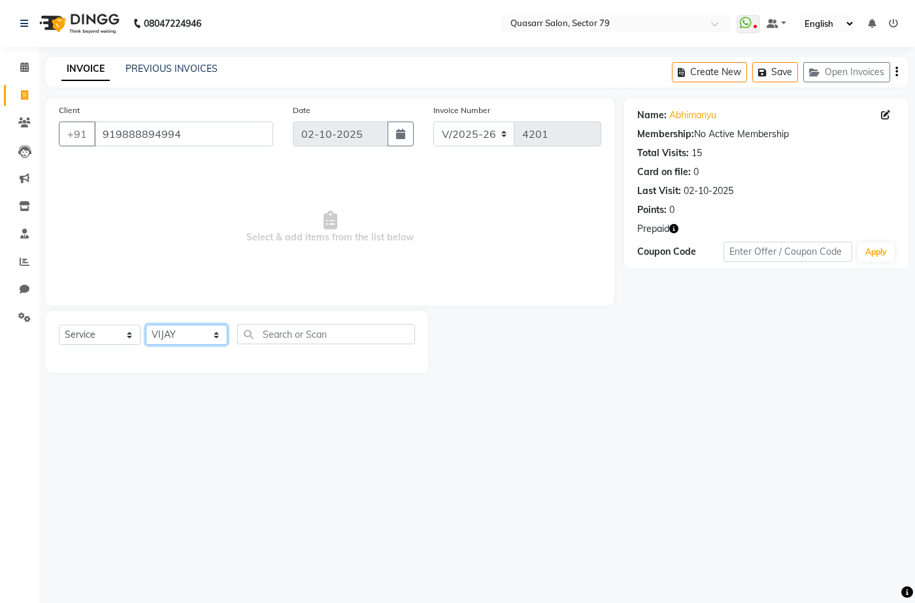
click at [146, 325] on select "Select Stylist ABOY ADDY MUA Aruna [PERSON_NAME] DEEP [PERSON_NAME] [PERSON_NAM…" at bounding box center [187, 335] width 82 height 20
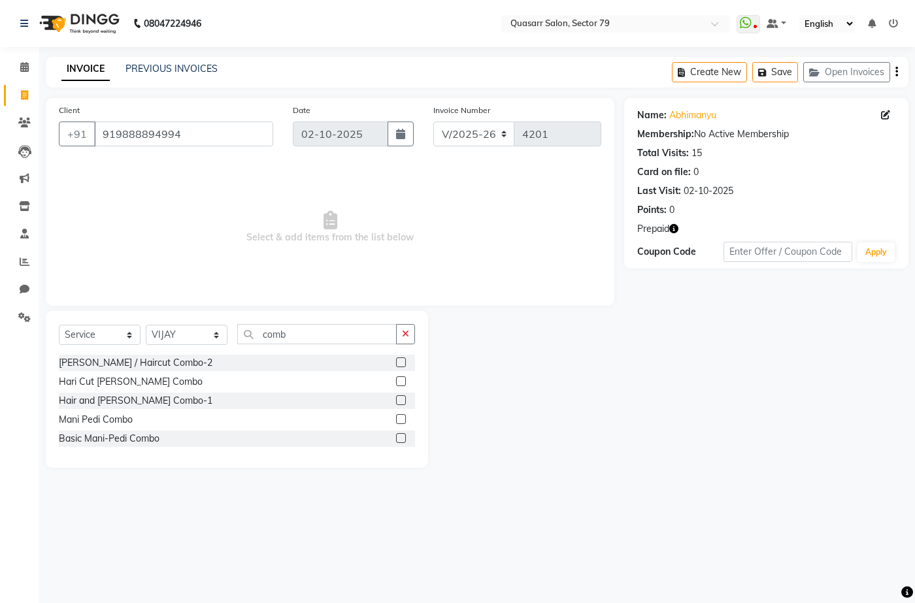
click at [135, 390] on div "Hari Cut [PERSON_NAME] Combo" at bounding box center [237, 382] width 356 height 16
click at [137, 375] on div "Hari Cut [PERSON_NAME] Combo" at bounding box center [131, 382] width 144 height 14
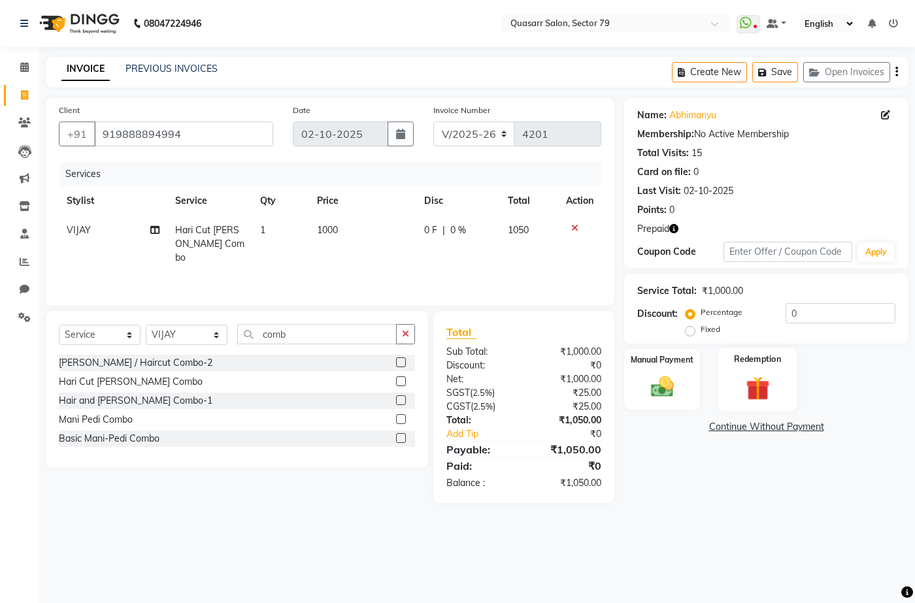
click at [759, 380] on img at bounding box center [758, 387] width 39 height 29
click at [829, 431] on span "Prepaid 2" at bounding box center [823, 429] width 42 height 15
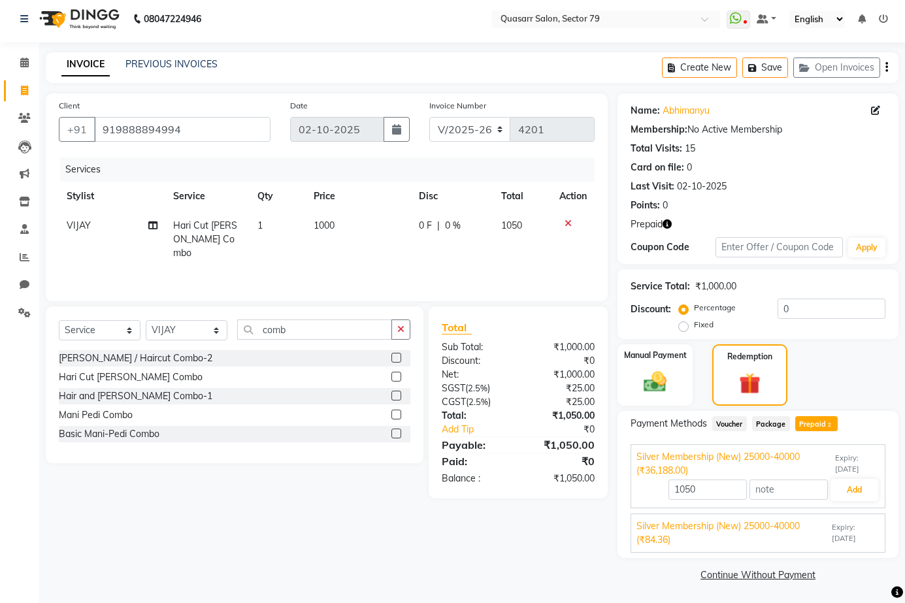
scroll to position [6, 0]
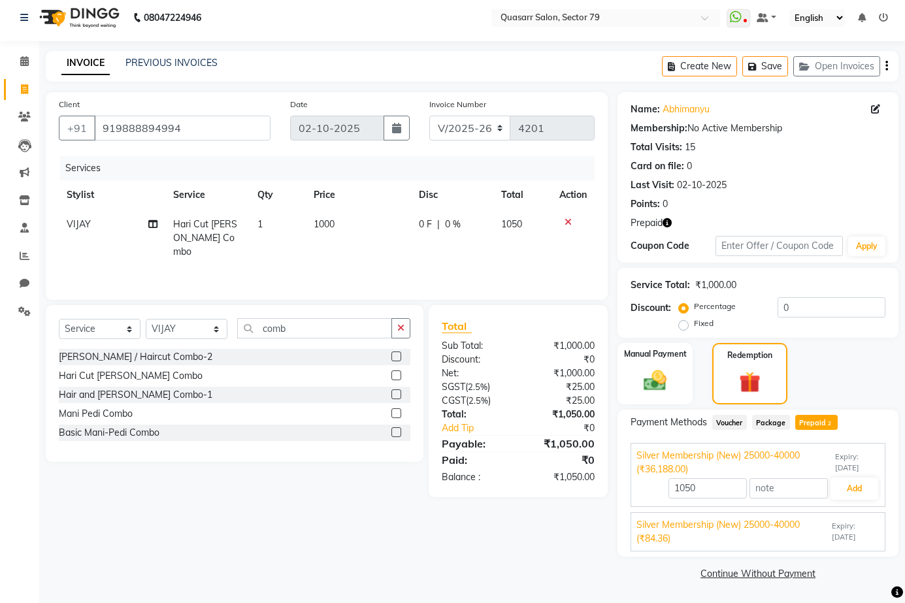
click at [772, 540] on span "Silver Membership (New) 25000-40000 (₹84.36)" at bounding box center [733, 531] width 193 height 27
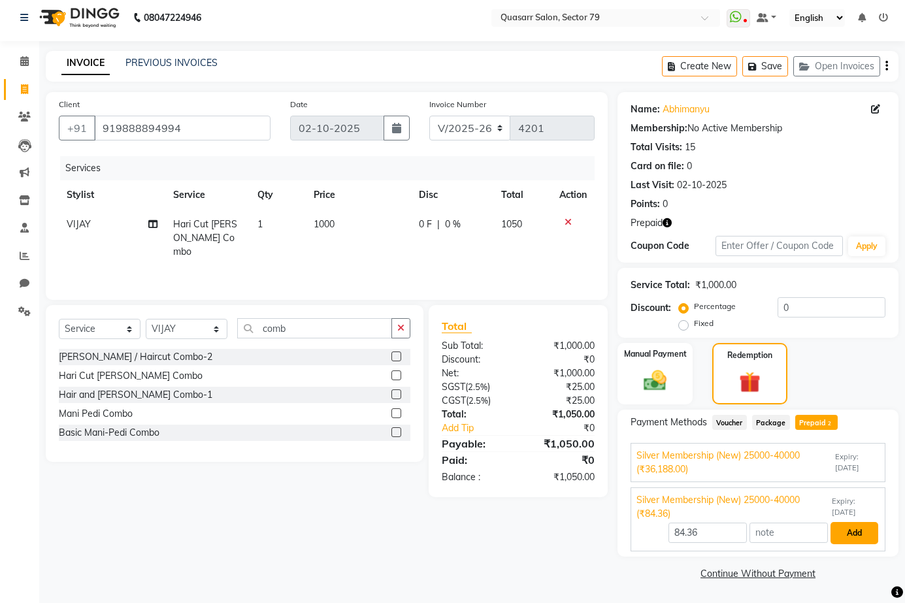
click at [854, 532] on button "Add" at bounding box center [855, 533] width 48 height 22
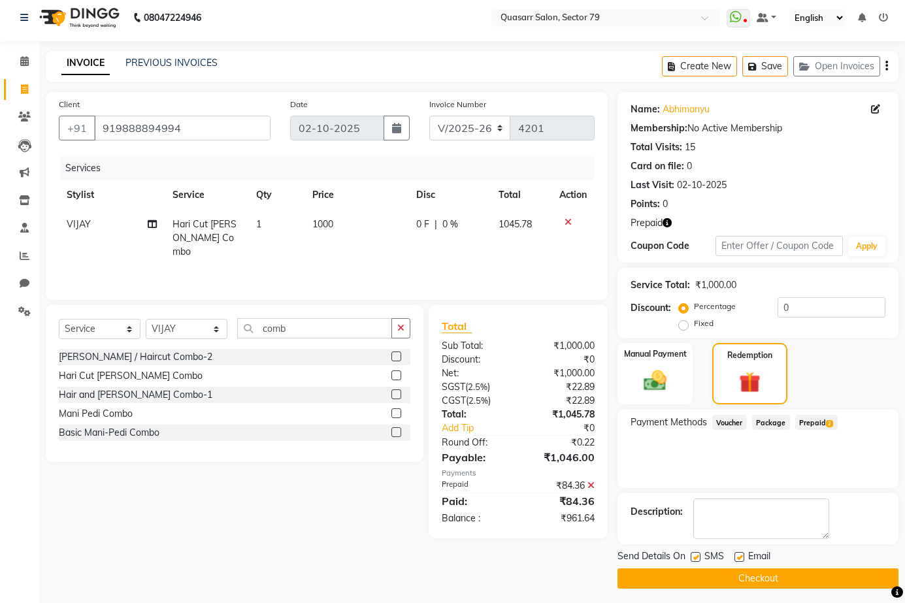
click at [822, 424] on span "Prepaid 2" at bounding box center [817, 422] width 42 height 15
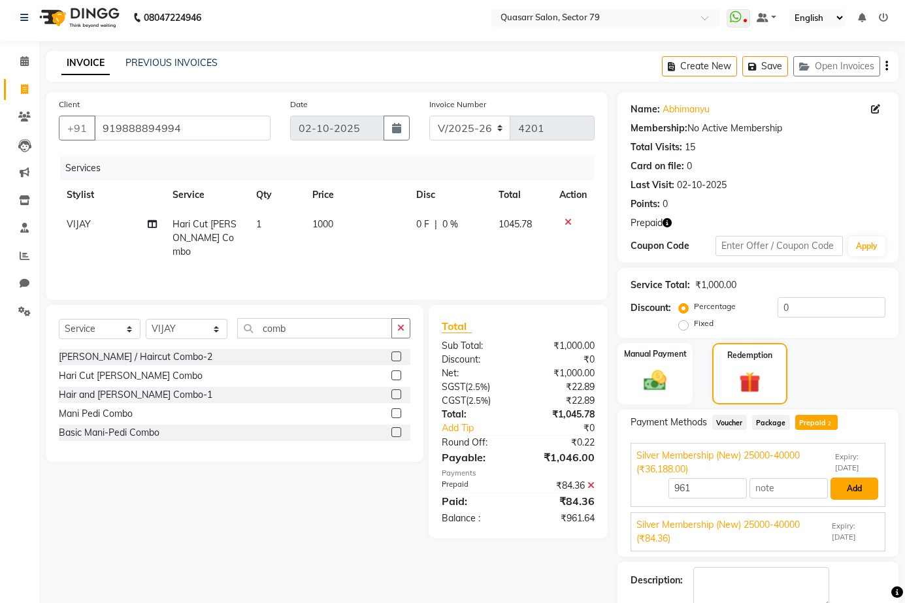
click at [859, 484] on button "Add" at bounding box center [855, 489] width 48 height 22
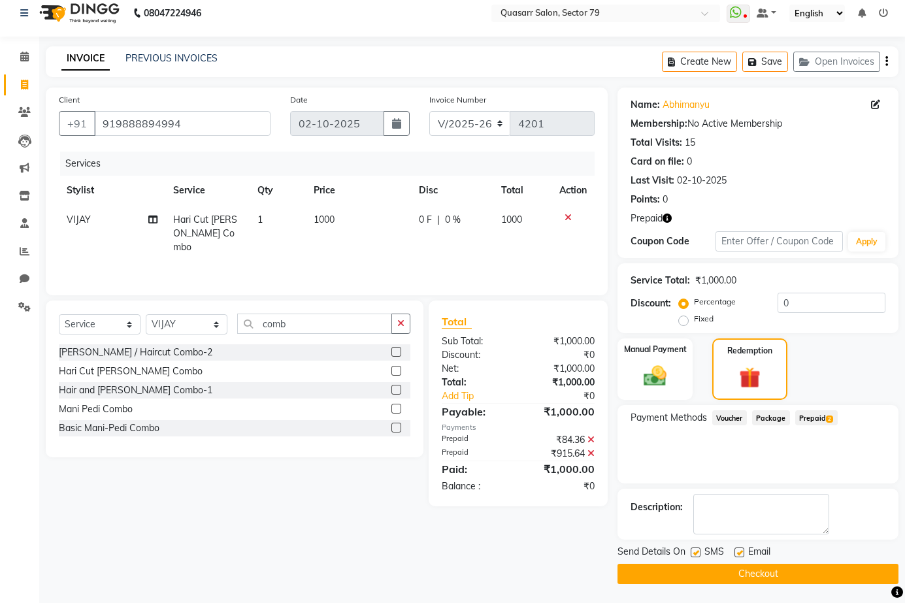
scroll to position [11, 0]
click at [742, 553] on label at bounding box center [740, 552] width 10 height 10
click at [742, 553] on input "checkbox" at bounding box center [739, 552] width 8 height 8
click at [698, 552] on label at bounding box center [696, 552] width 10 height 10
click at [698, 552] on input "checkbox" at bounding box center [695, 552] width 8 height 8
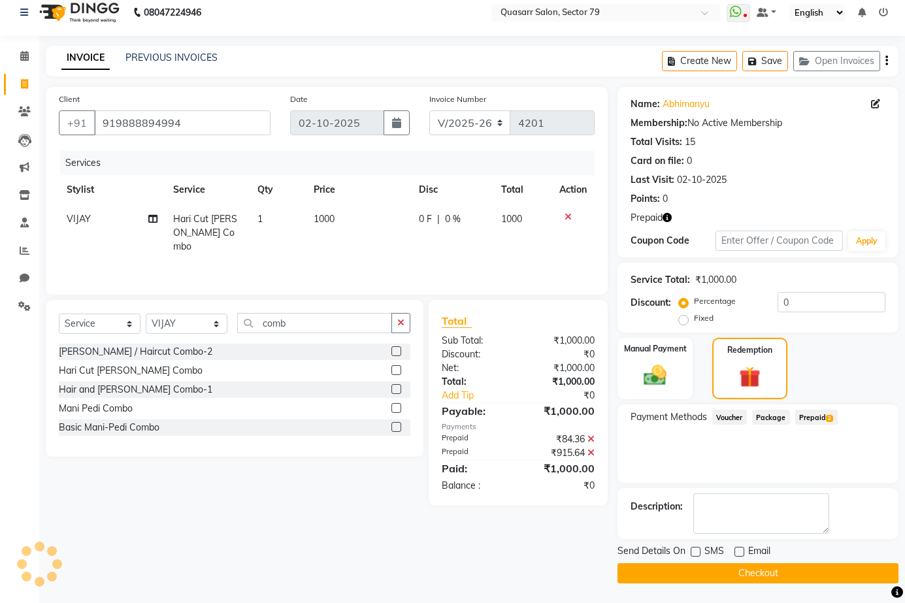
click at [729, 574] on button "Checkout" at bounding box center [758, 573] width 281 height 20
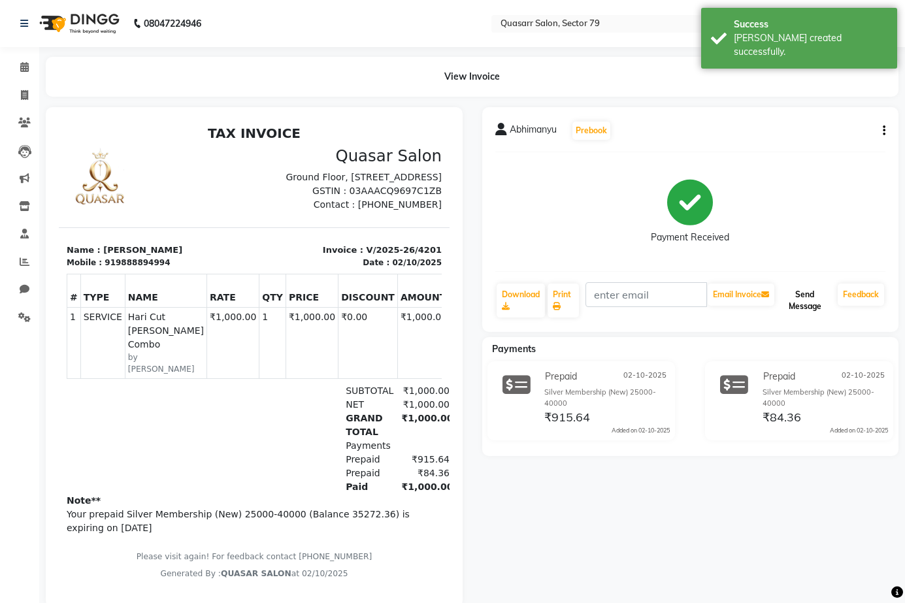
click at [806, 301] on button "Send Message" at bounding box center [805, 301] width 56 height 34
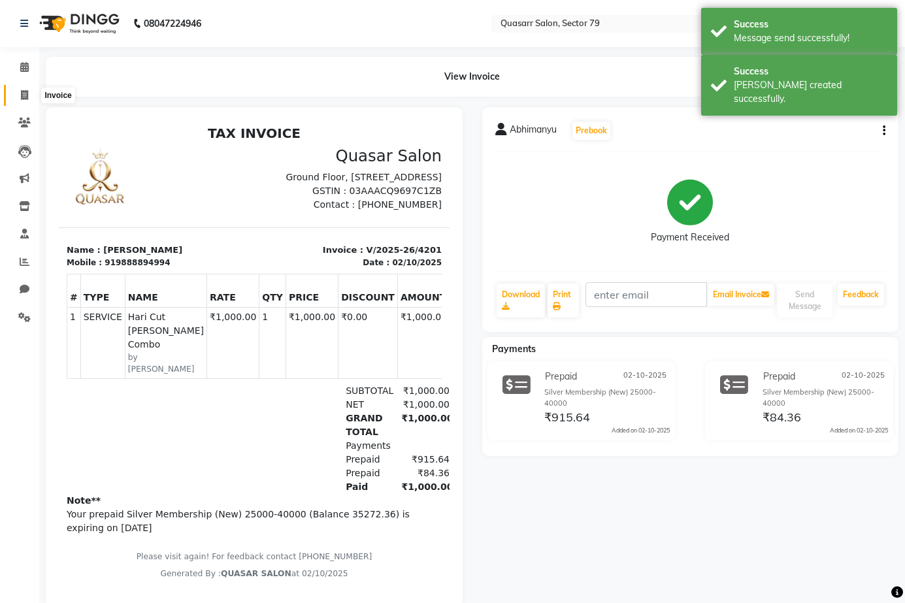
click at [25, 93] on icon at bounding box center [24, 95] width 7 height 10
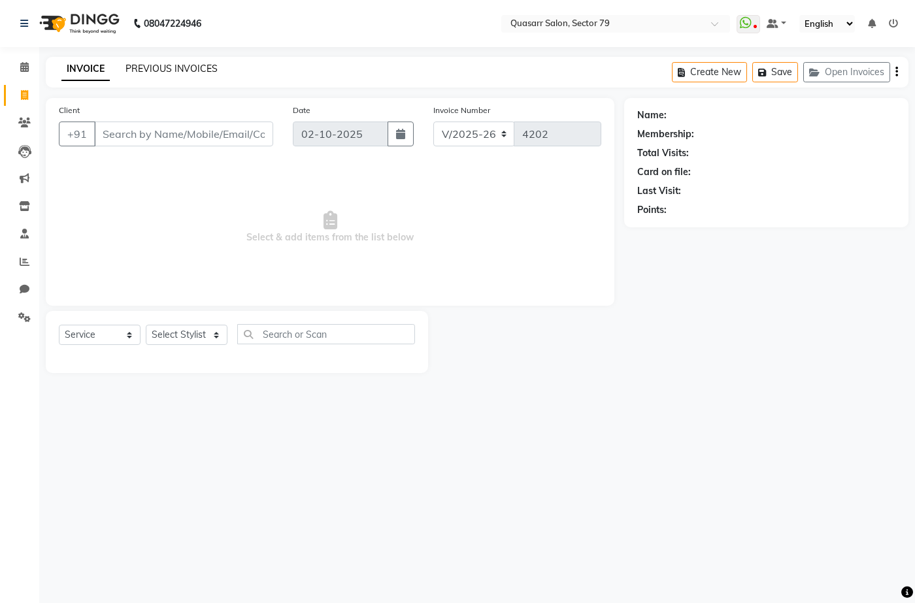
click at [180, 73] on link "PREVIOUS INVOICES" at bounding box center [172, 69] width 92 height 12
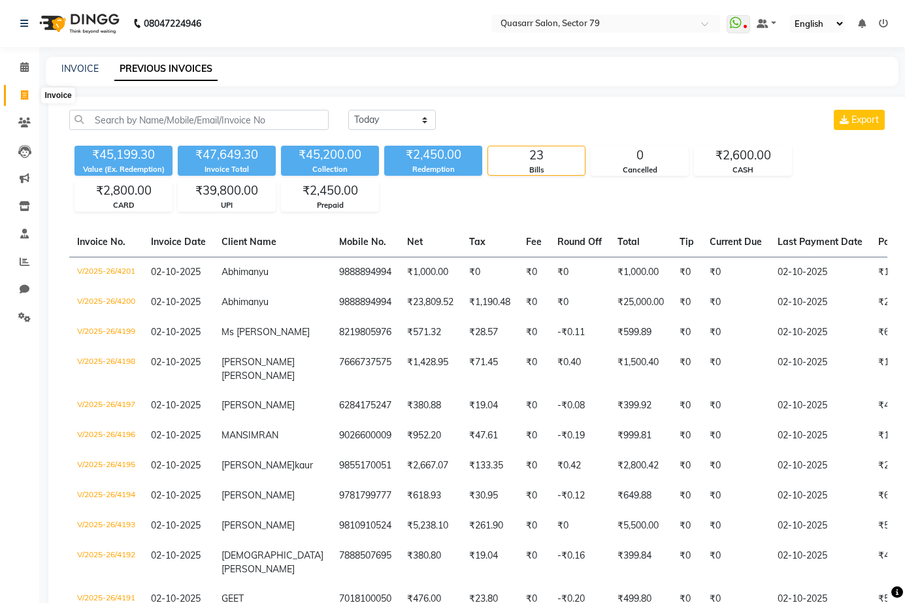
click at [25, 97] on icon at bounding box center [24, 95] width 7 height 10
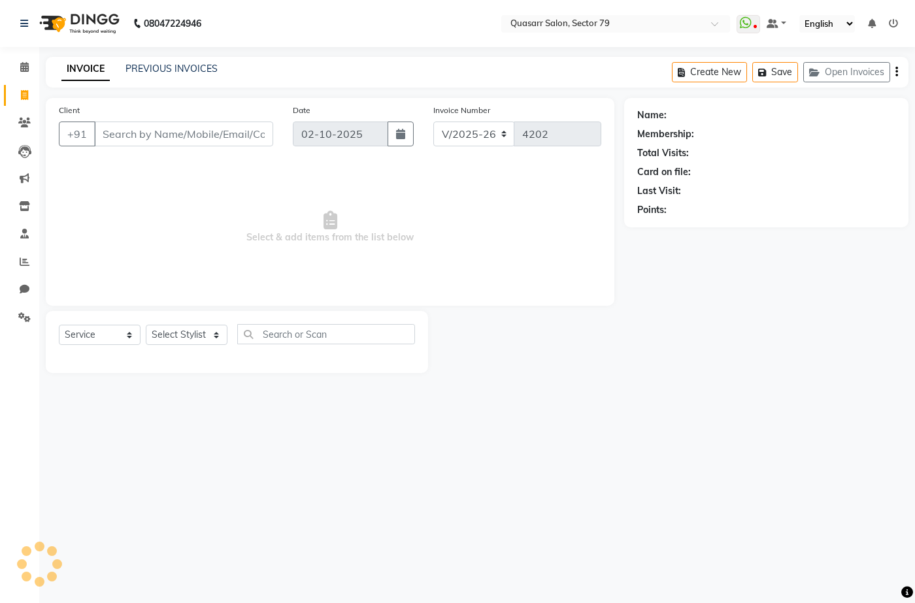
click at [397, 54] on div "08047224946 Select Location × Quasarr Salon, Sector 79 WhatsApp Status ✕ Status…" at bounding box center [457, 301] width 915 height 603
click at [309, 203] on span "Select & add items from the list below" at bounding box center [330, 227] width 543 height 131
click at [394, 67] on div "INVOICE PREVIOUS INVOICES Create New Save Open Invoices" at bounding box center [477, 72] width 863 height 31
click at [378, 37] on nav "08047224946 Select Location × Quasarr Salon, Sector 79 WhatsApp Status ✕ Status…" at bounding box center [457, 23] width 915 height 47
click at [214, 65] on link "PREVIOUS INVOICES" at bounding box center [172, 69] width 92 height 12
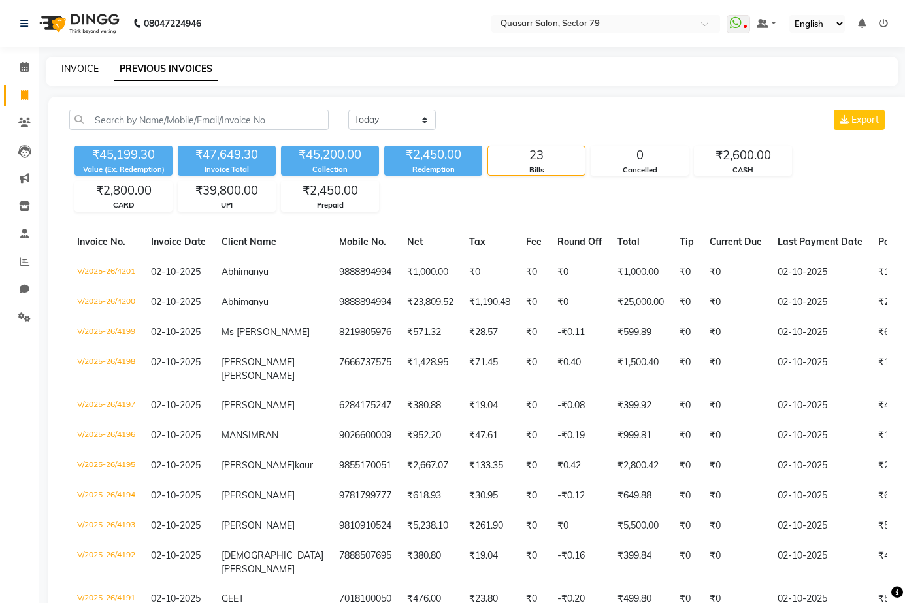
click at [93, 66] on link "INVOICE" at bounding box center [79, 69] width 37 height 12
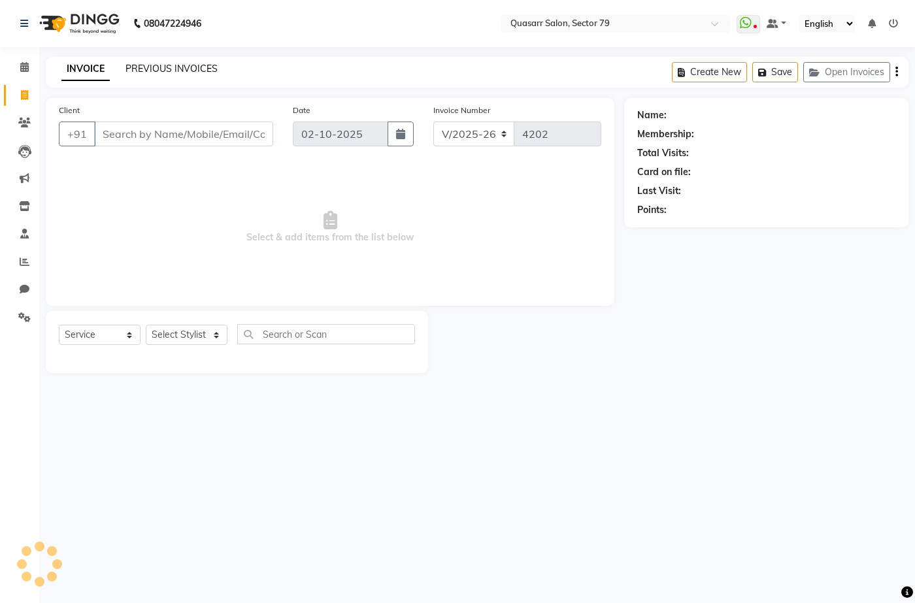
click at [169, 66] on link "PREVIOUS INVOICES" at bounding box center [172, 69] width 92 height 12
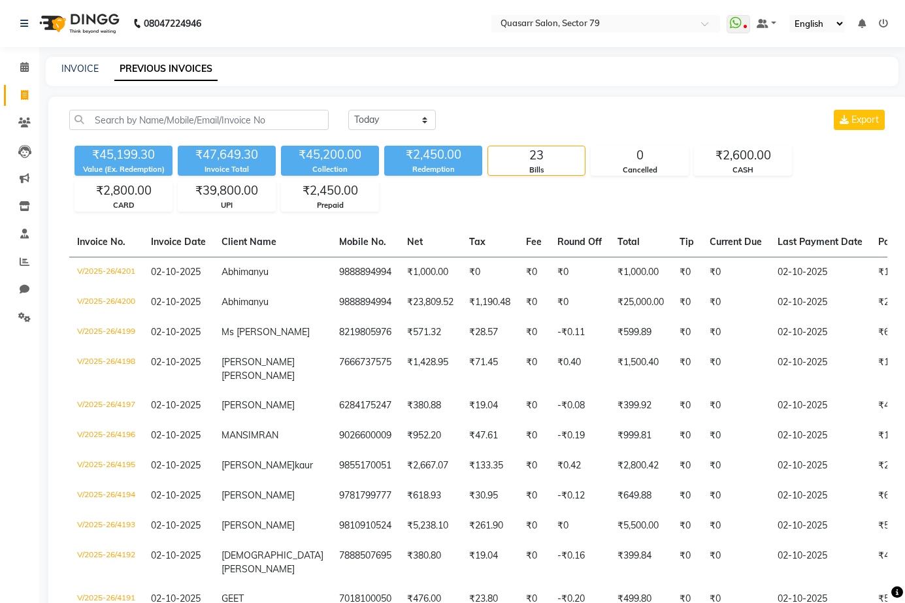
click at [86, 61] on div "INVOICE PREVIOUS INVOICES" at bounding box center [472, 71] width 853 height 29
click at [86, 63] on link "INVOICE" at bounding box center [79, 69] width 37 height 12
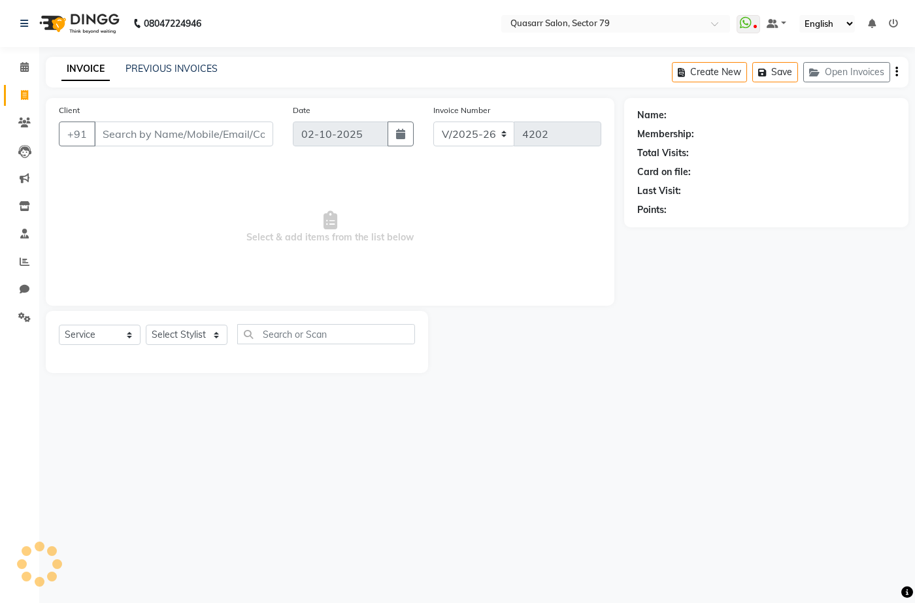
click at [320, 41] on nav "08047224946 Select Location × Quasarr Salon, Sector 79 WhatsApp Status ✕ Status…" at bounding box center [457, 23] width 915 height 47
click at [192, 134] on input "Client" at bounding box center [183, 134] width 179 height 25
click at [174, 133] on input "Client" at bounding box center [183, 134] width 179 height 25
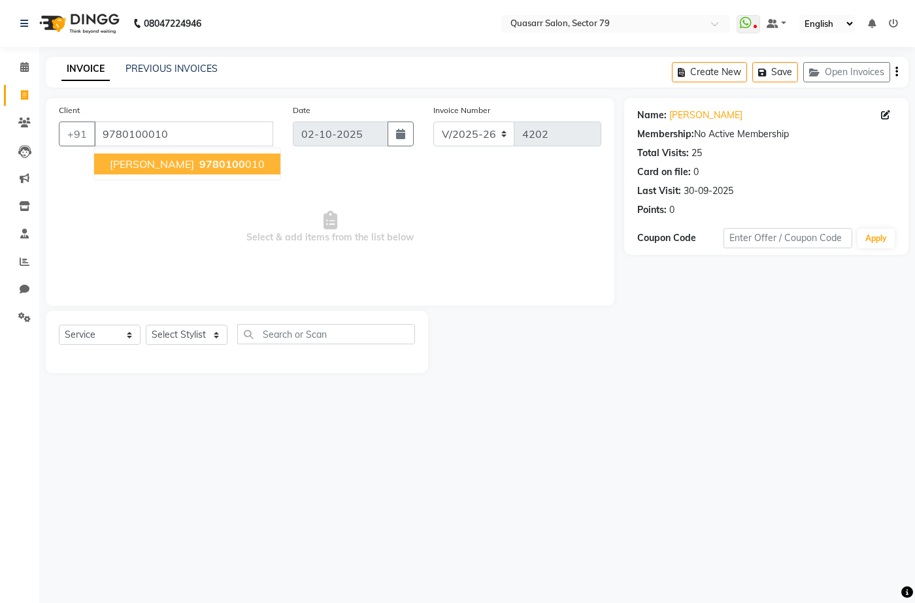
click at [197, 175] on ngb-typeahead-window "Kuljeet Kaur 9780100 010" at bounding box center [187, 164] width 188 height 33
click at [201, 161] on span "9780100" at bounding box center [222, 164] width 46 height 13
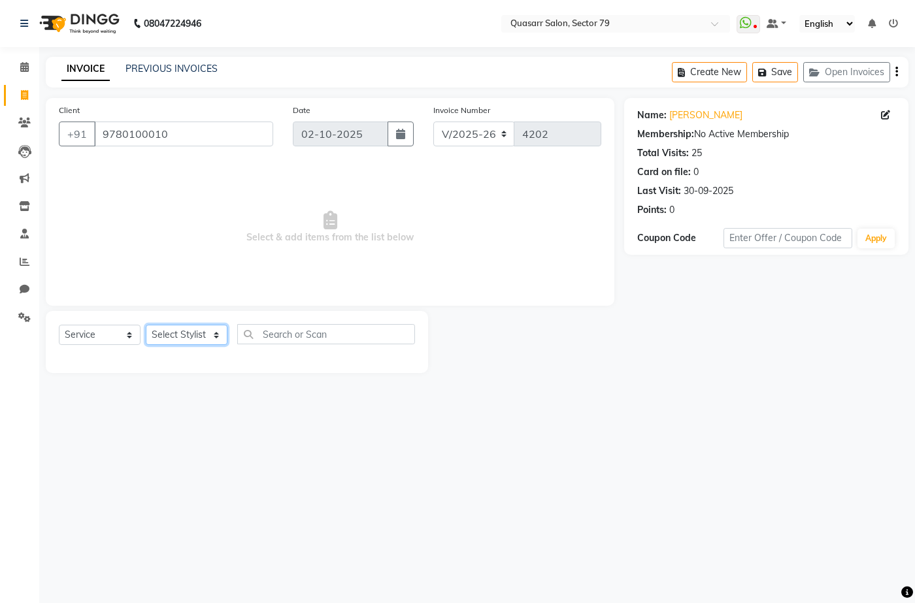
click at [196, 331] on select "Select Stylist ABOY ADDY MUA Aruna [PERSON_NAME] DEEP [PERSON_NAME] [PERSON_NAM…" at bounding box center [187, 335] width 82 height 20
click at [146, 325] on select "Select Stylist ABOY ADDY MUA Aruna [PERSON_NAME] DEEP [PERSON_NAME] [PERSON_NAM…" at bounding box center [187, 335] width 82 height 20
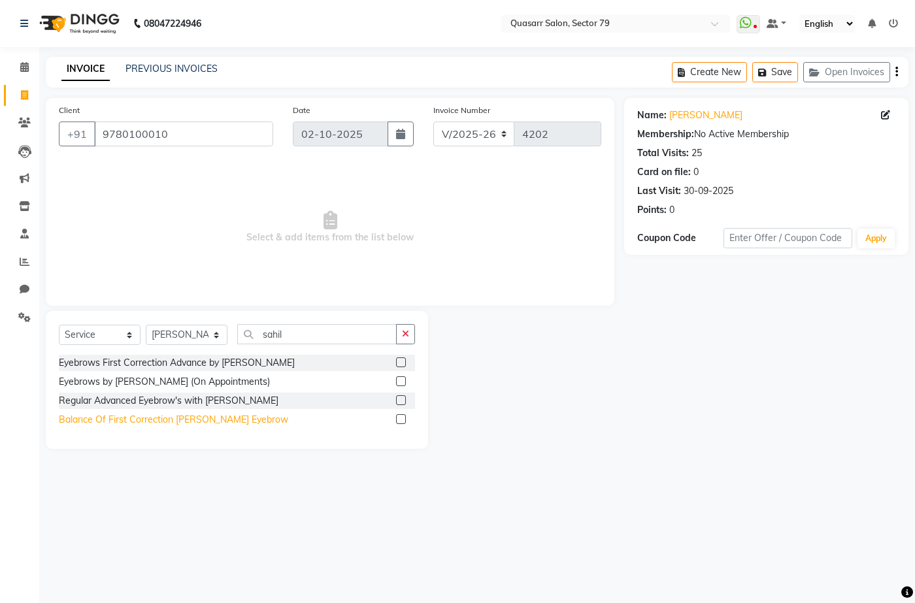
click at [224, 421] on div "Balance Of First Correction [PERSON_NAME] Eyebrow" at bounding box center [173, 420] width 229 height 14
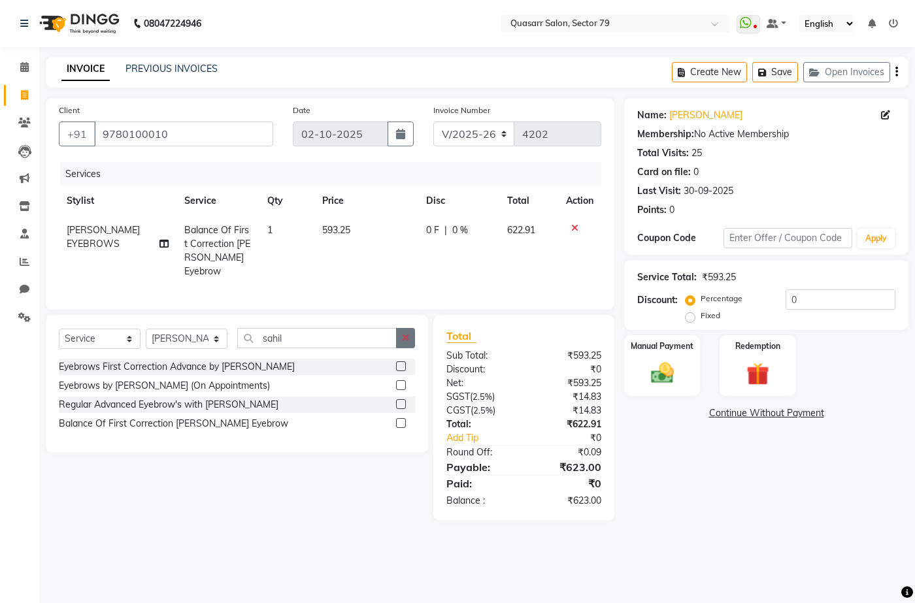
click at [408, 335] on icon "button" at bounding box center [405, 337] width 7 height 9
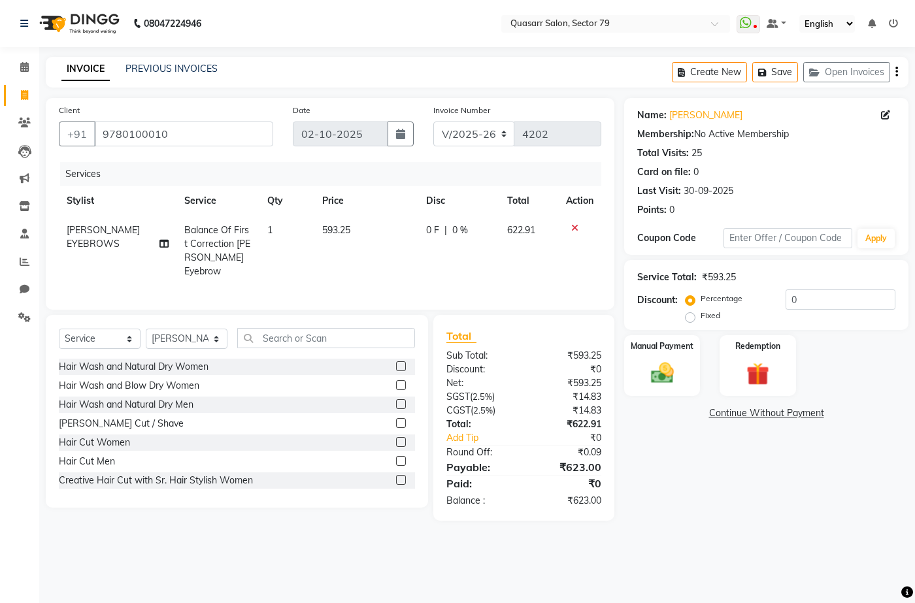
click at [356, 252] on td "593.25" at bounding box center [366, 251] width 104 height 71
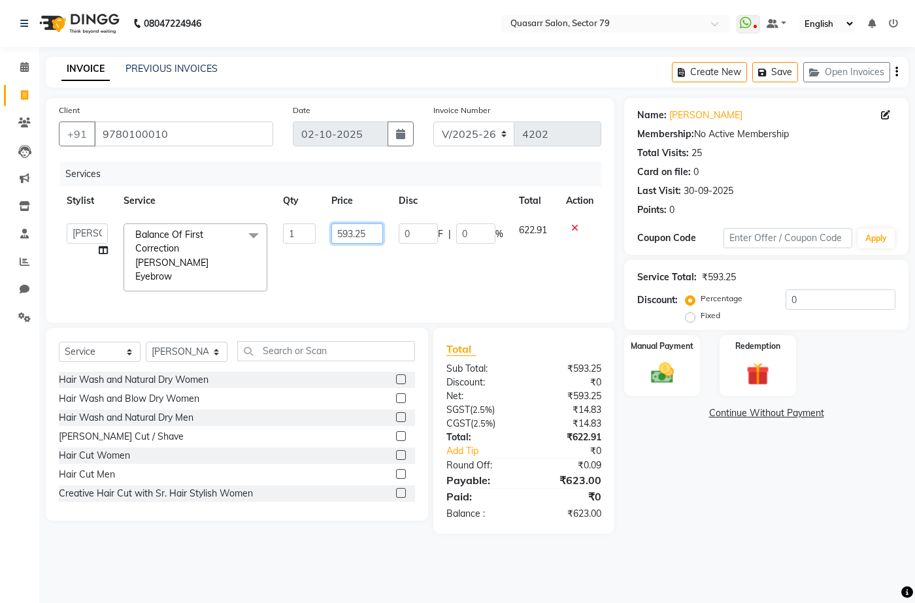
click at [344, 229] on input "593.25" at bounding box center [356, 234] width 51 height 20
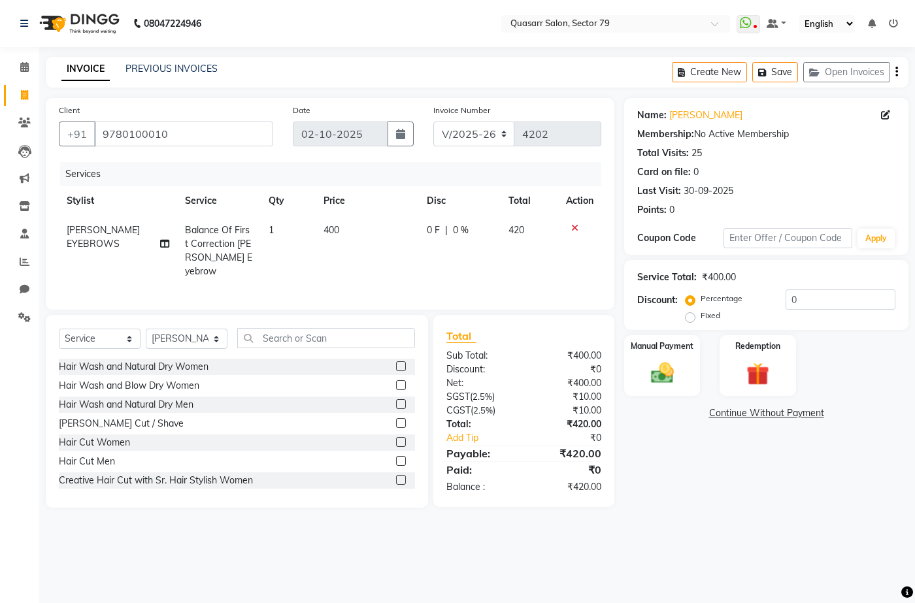
click at [293, 229] on td "1" at bounding box center [289, 251] width 56 height 71
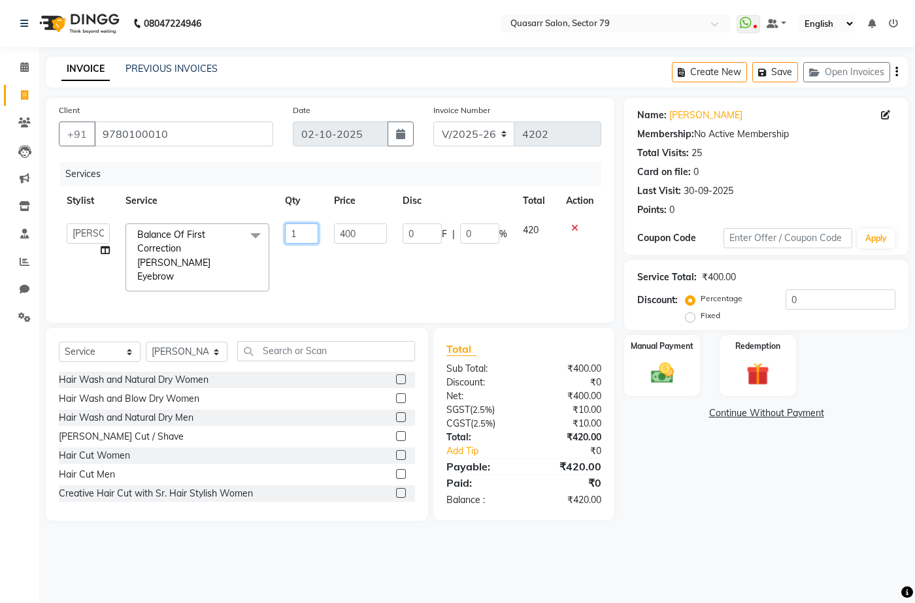
drag, startPoint x: 310, startPoint y: 236, endPoint x: 239, endPoint y: 235, distance: 71.3
click at [239, 235] on tr "ABOY ADDY MUA Aruna Rai BHAWNA DEEP DINA GAITRI DEVI JAANVEER JOYCE PAWAN QUASA…" at bounding box center [330, 258] width 543 height 84
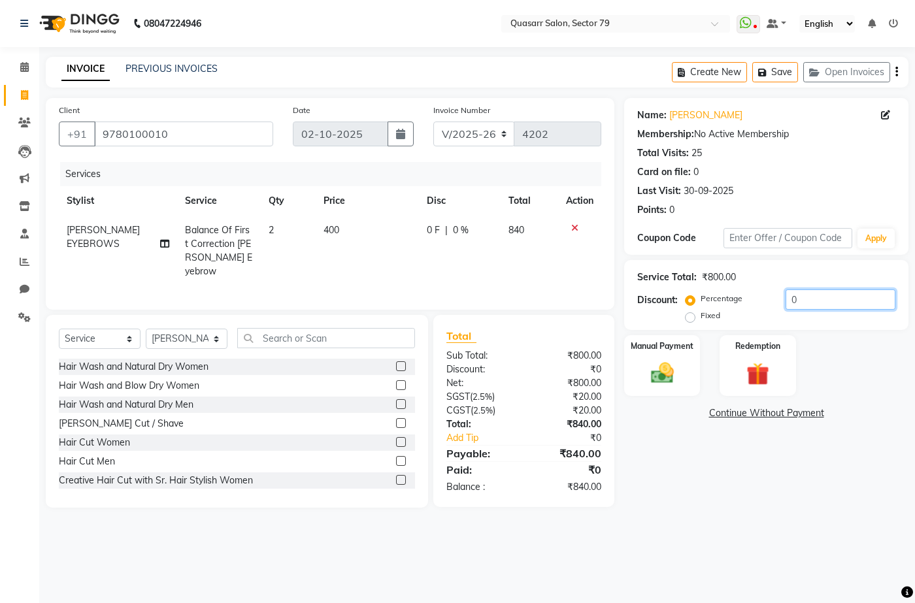
click at [807, 295] on input "0" at bounding box center [841, 300] width 110 height 20
drag, startPoint x: 820, startPoint y: 295, endPoint x: 627, endPoint y: 304, distance: 193.0
click at [627, 304] on div "Service Total: ₹800.00 Discount: Percentage Fixed 0" at bounding box center [766, 295] width 284 height 70
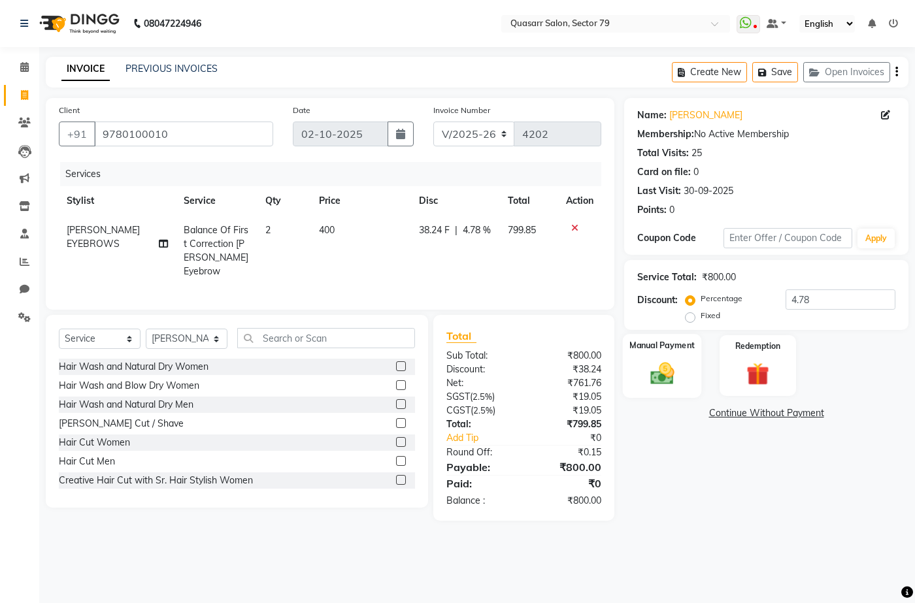
click at [673, 353] on div "Manual Payment" at bounding box center [662, 365] width 79 height 63
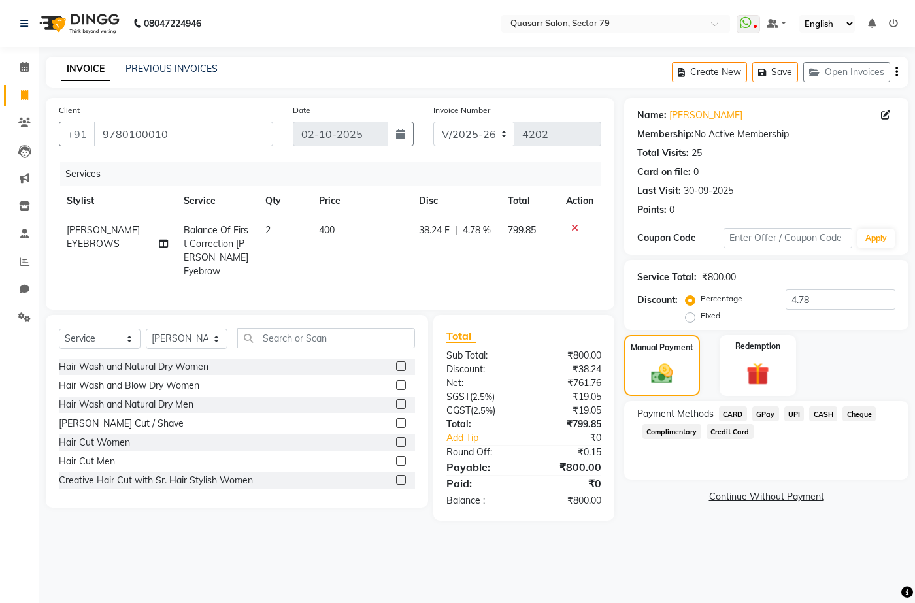
click at [797, 415] on span "UPI" at bounding box center [794, 414] width 20 height 15
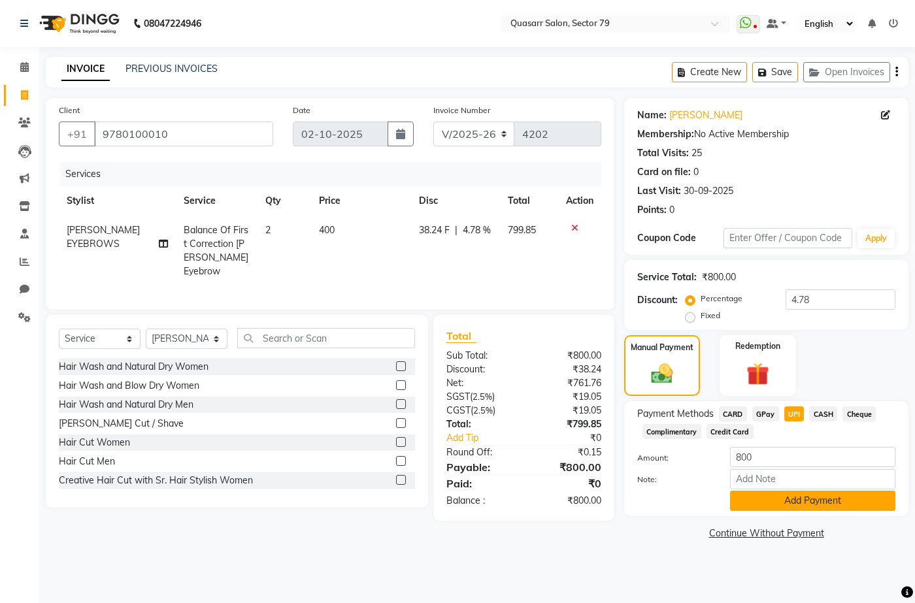
click at [826, 497] on button "Add Payment" at bounding box center [812, 501] width 165 height 20
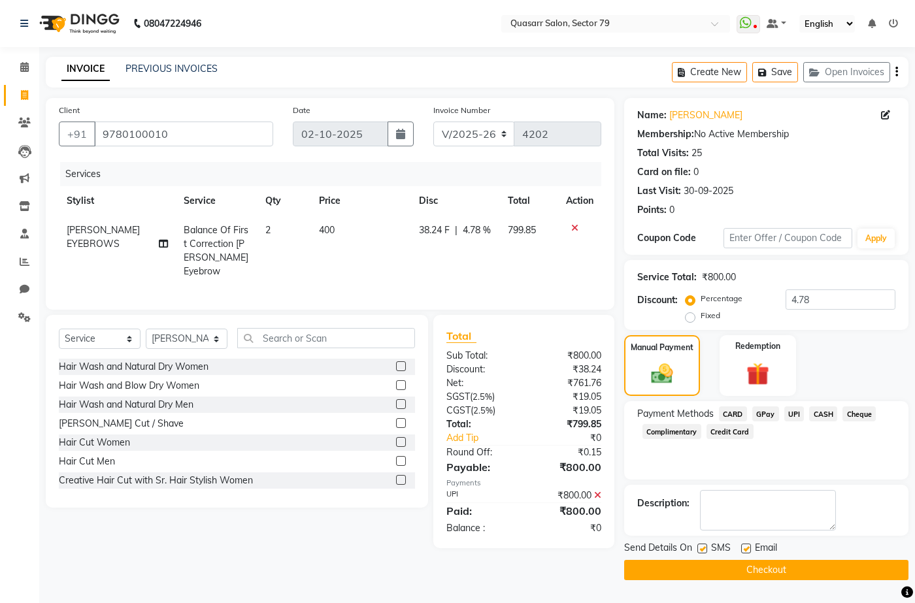
click at [704, 554] on label at bounding box center [702, 549] width 10 height 10
click at [704, 554] on input "checkbox" at bounding box center [701, 549] width 8 height 8
click at [744, 554] on label at bounding box center [746, 549] width 10 height 10
click at [744, 554] on input "checkbox" at bounding box center [745, 549] width 8 height 8
click at [771, 564] on button "Checkout" at bounding box center [766, 570] width 284 height 20
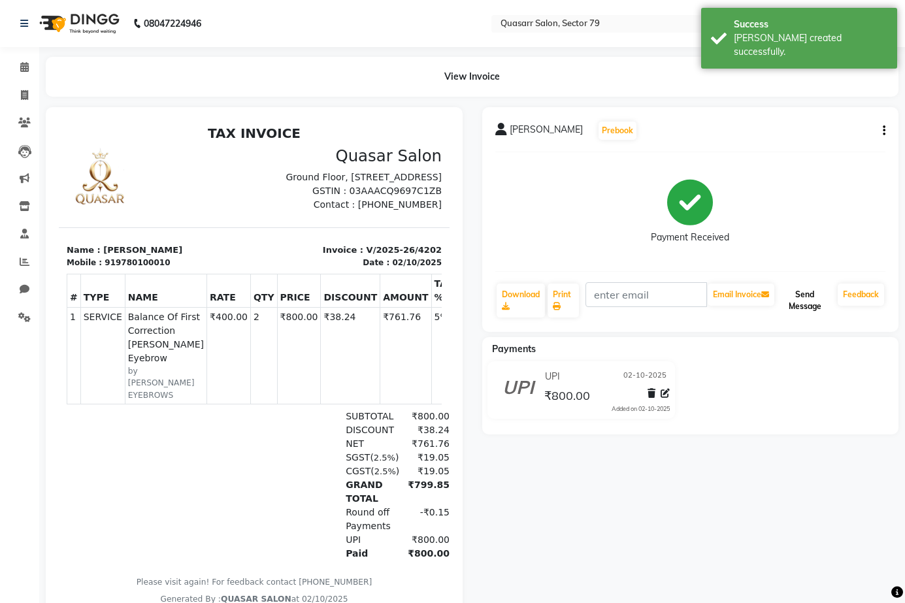
click at [799, 298] on button "Send Message" at bounding box center [805, 301] width 56 height 34
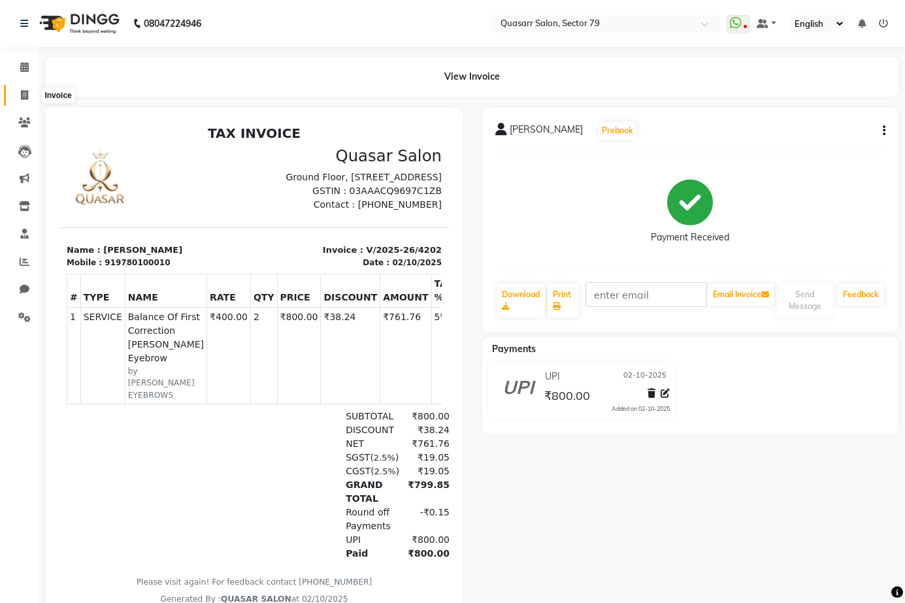
drag, startPoint x: 27, startPoint y: 90, endPoint x: 47, endPoint y: 105, distance: 24.7
click at [27, 90] on icon at bounding box center [24, 95] width 7 height 10
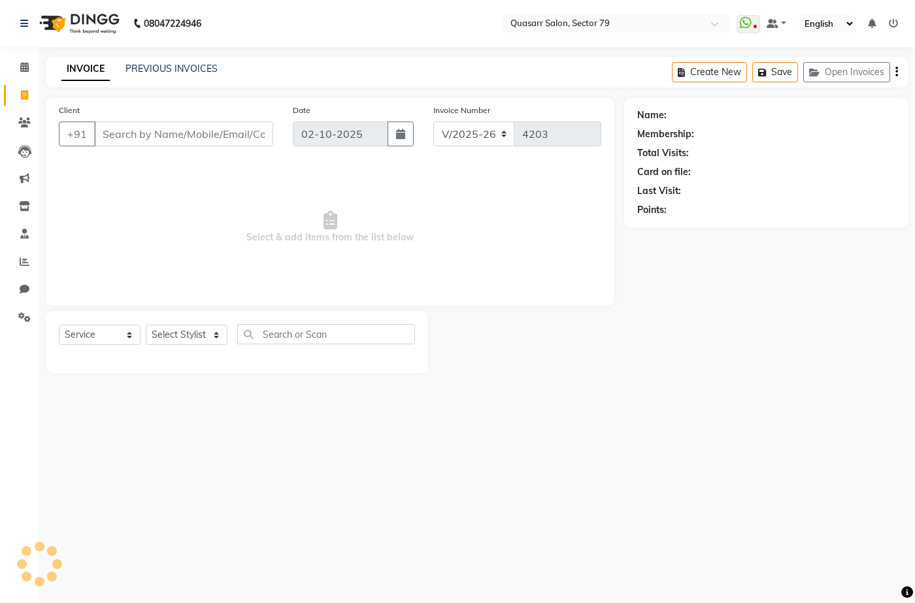
click at [124, 126] on input "Client" at bounding box center [183, 134] width 179 height 25
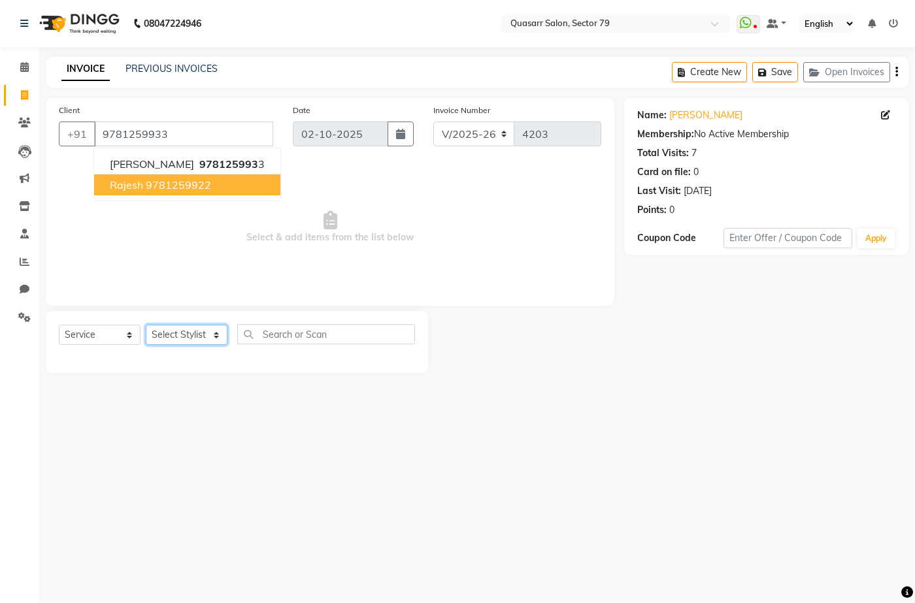
click at [176, 340] on select "Select Stylist ABOY ADDY MUA Aruna [PERSON_NAME] DEEP [PERSON_NAME] [PERSON_NAM…" at bounding box center [187, 335] width 82 height 20
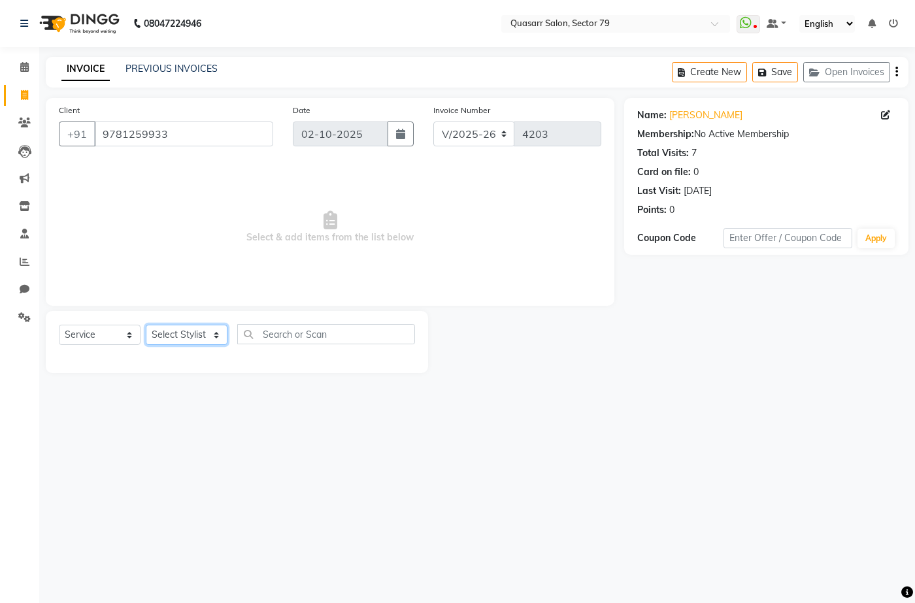
click at [208, 337] on select "Select Stylist ABOY ADDY MUA Aruna [PERSON_NAME] DEEP [PERSON_NAME] [PERSON_NAM…" at bounding box center [187, 335] width 82 height 20
click at [146, 325] on select "Select Stylist ABOY ADDY MUA Aruna [PERSON_NAME] DEEP [PERSON_NAME] [PERSON_NAM…" at bounding box center [187, 335] width 82 height 20
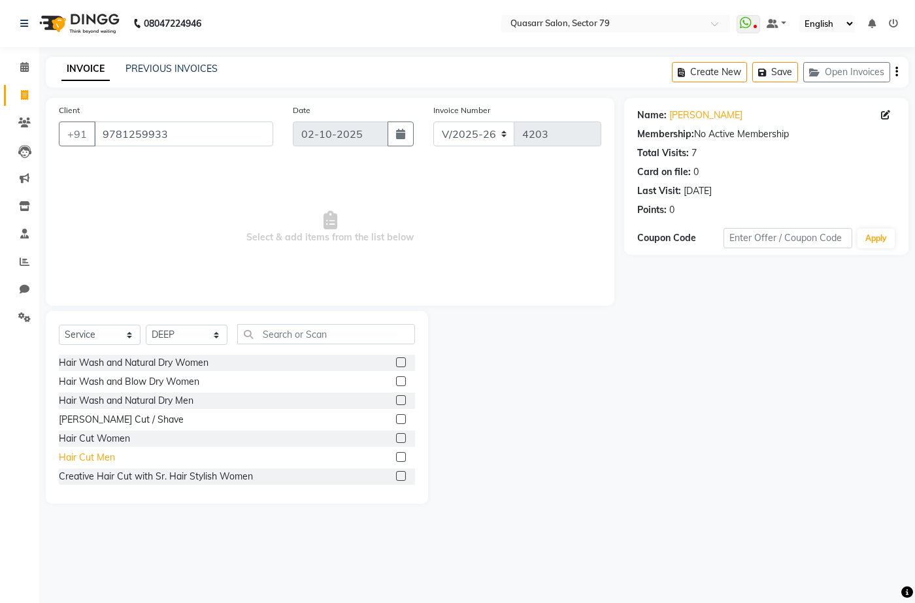
click at [105, 461] on div "Hair Cut Men" at bounding box center [87, 458] width 56 height 14
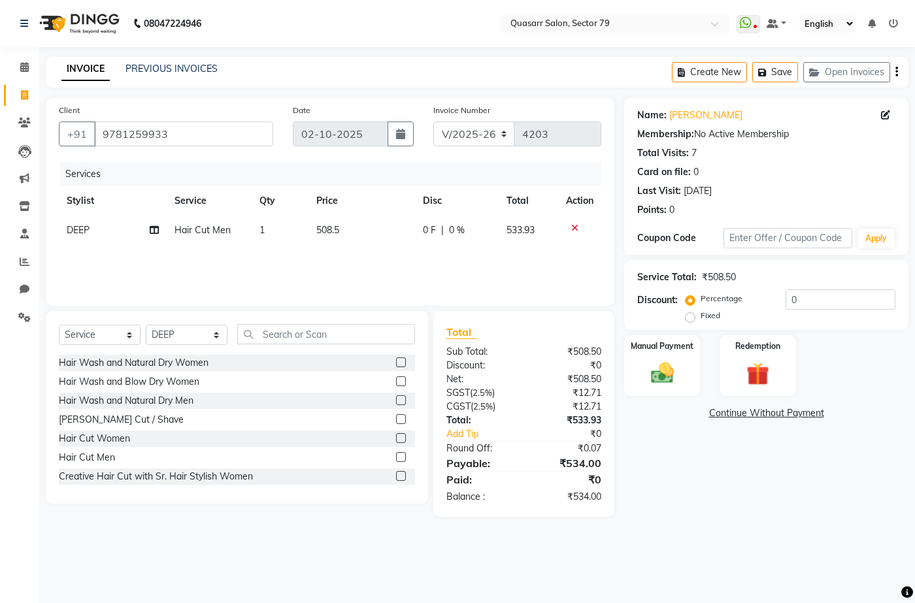
click at [325, 245] on div "Services Stylist Service Qty Price Disc Total Action DEEP Hair Cut Men 1 508.5 …" at bounding box center [330, 227] width 543 height 131
click at [351, 231] on td "508.5" at bounding box center [362, 230] width 107 height 29
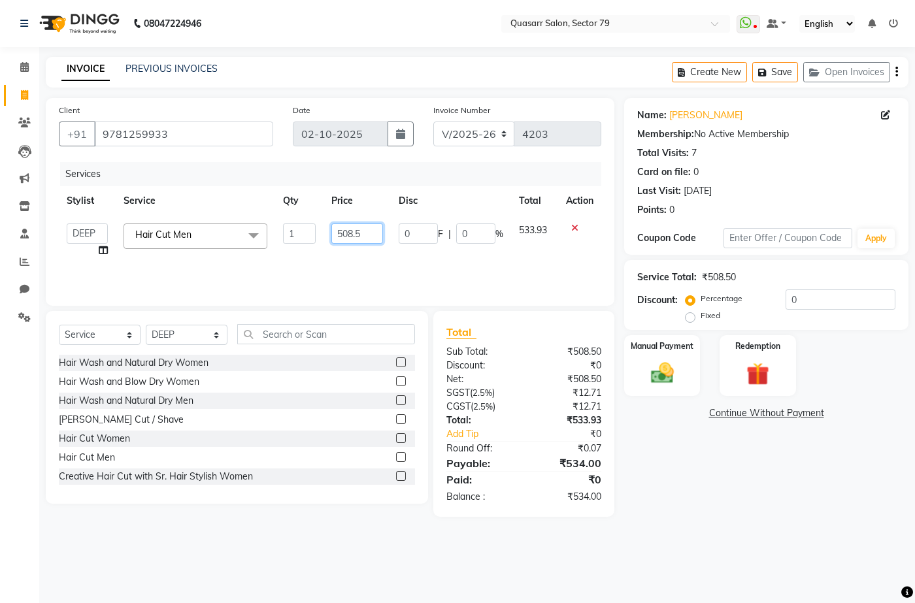
click at [347, 227] on input "508.5" at bounding box center [356, 234] width 51 height 20
click at [514, 183] on div "Services" at bounding box center [335, 174] width 551 height 24
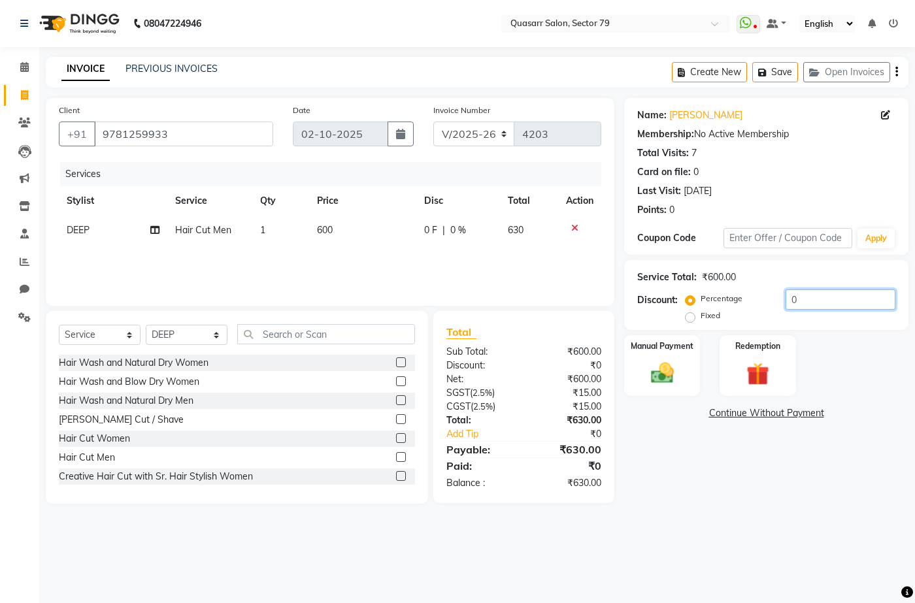
drag, startPoint x: 741, startPoint y: 295, endPoint x: 667, endPoint y: 295, distance: 73.9
click at [667, 295] on div "Discount: Percentage Fixed 0" at bounding box center [766, 307] width 258 height 35
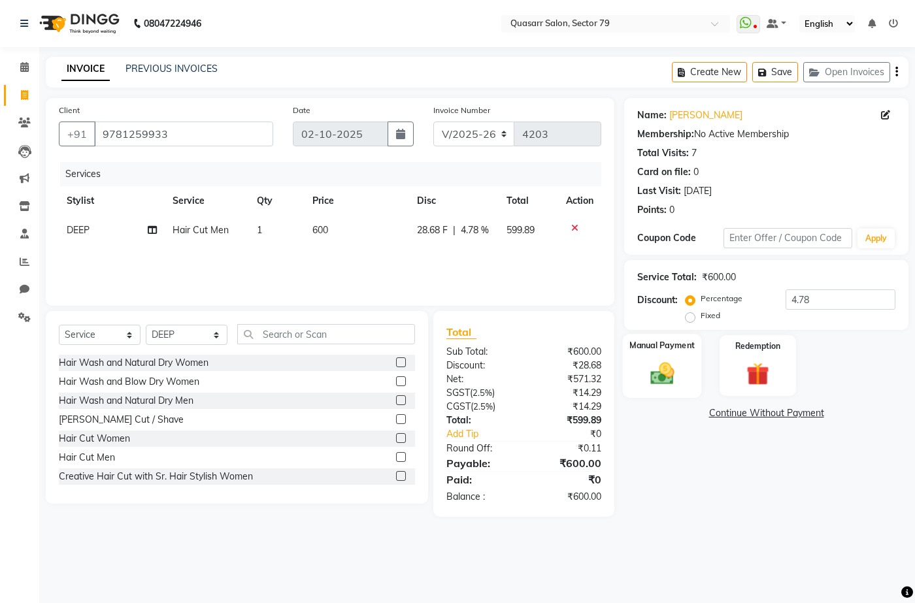
click at [658, 379] on img at bounding box center [662, 373] width 39 height 27
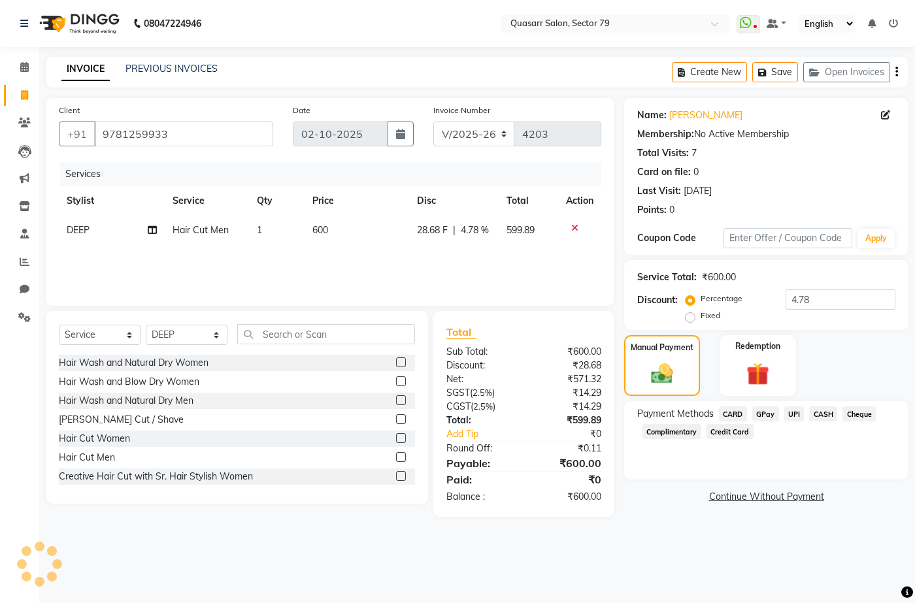
click at [792, 414] on span "UPI" at bounding box center [794, 414] width 20 height 15
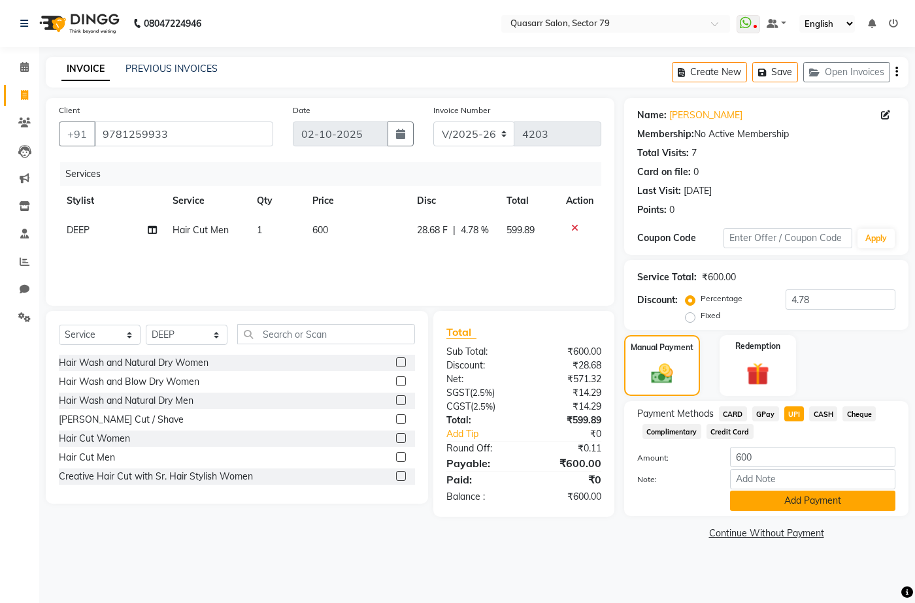
click at [819, 501] on button "Add Payment" at bounding box center [812, 501] width 165 height 20
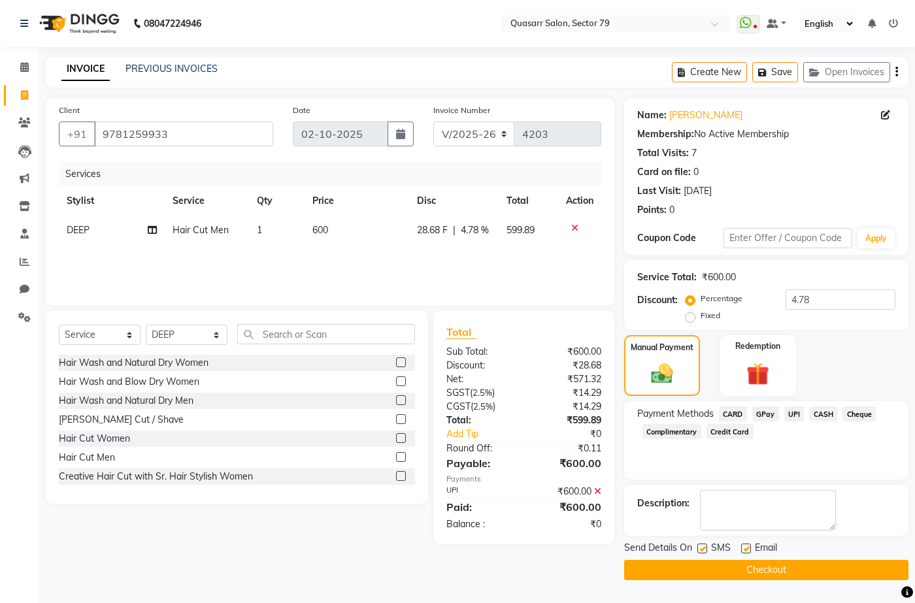
click at [702, 550] on label at bounding box center [702, 549] width 10 height 10
click at [702, 550] on input "checkbox" at bounding box center [701, 549] width 8 height 8
click at [753, 552] on div "Email" at bounding box center [764, 549] width 46 height 16
click at [752, 552] on div "Email" at bounding box center [764, 549] width 46 height 16
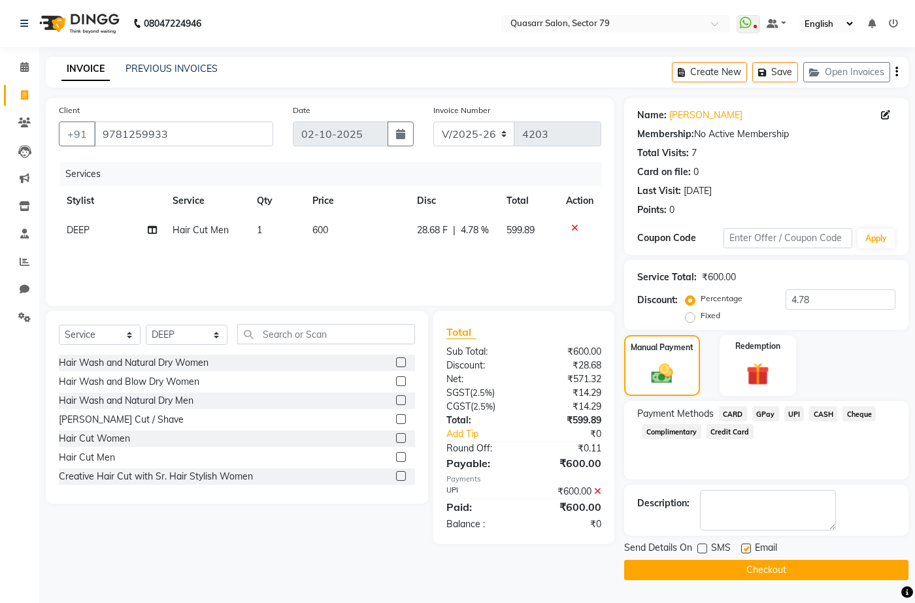
click at [748, 552] on label at bounding box center [746, 549] width 10 height 10
click at [748, 552] on input "checkbox" at bounding box center [745, 549] width 8 height 8
click at [759, 565] on button "Checkout" at bounding box center [766, 570] width 284 height 20
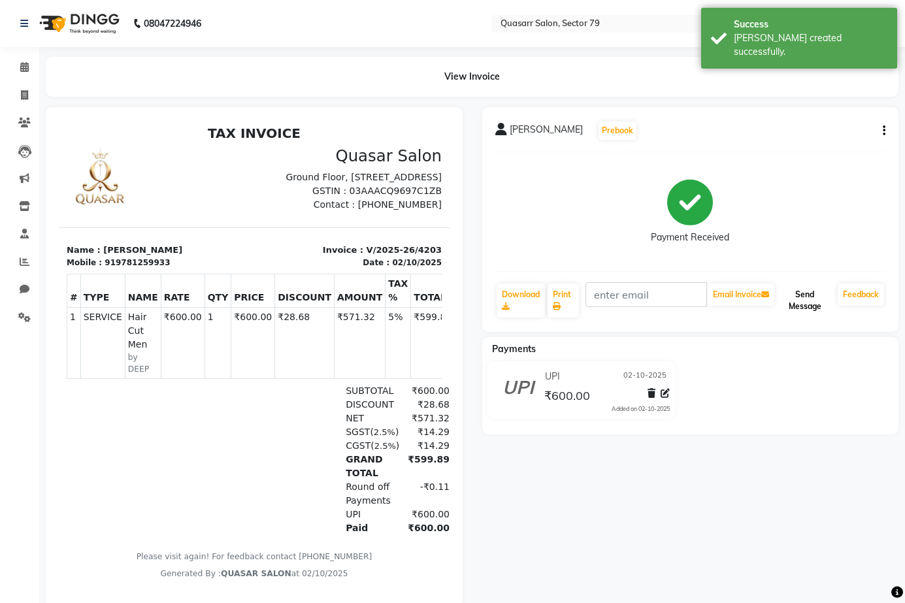
click at [797, 304] on button "Send Message" at bounding box center [805, 301] width 56 height 34
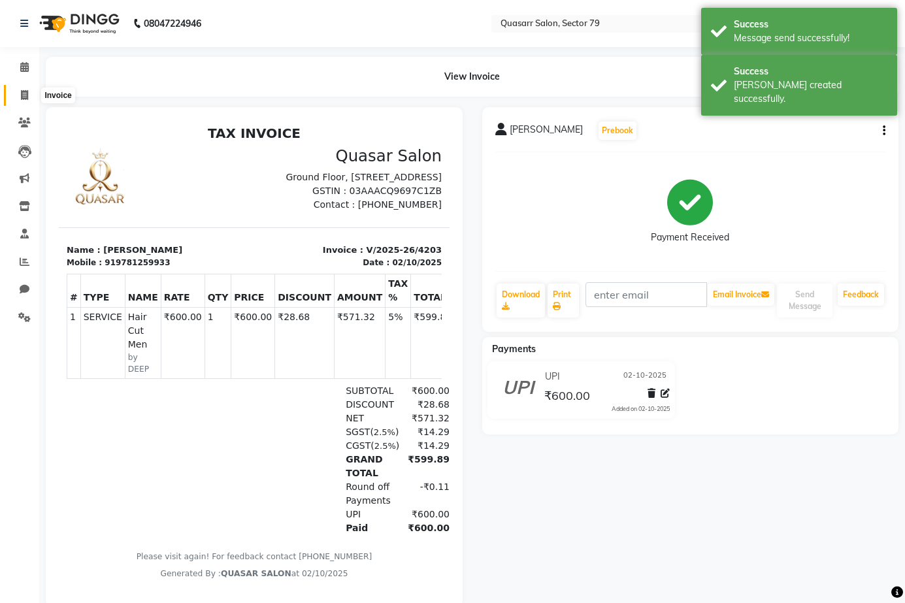
click at [22, 101] on span at bounding box center [24, 95] width 23 height 15
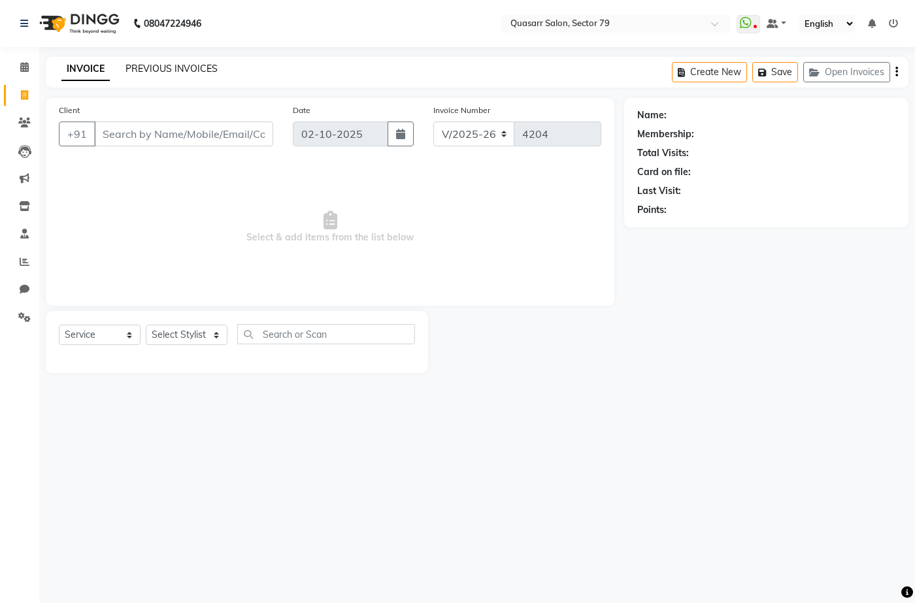
click at [185, 70] on link "PREVIOUS INVOICES" at bounding box center [172, 69] width 92 height 12
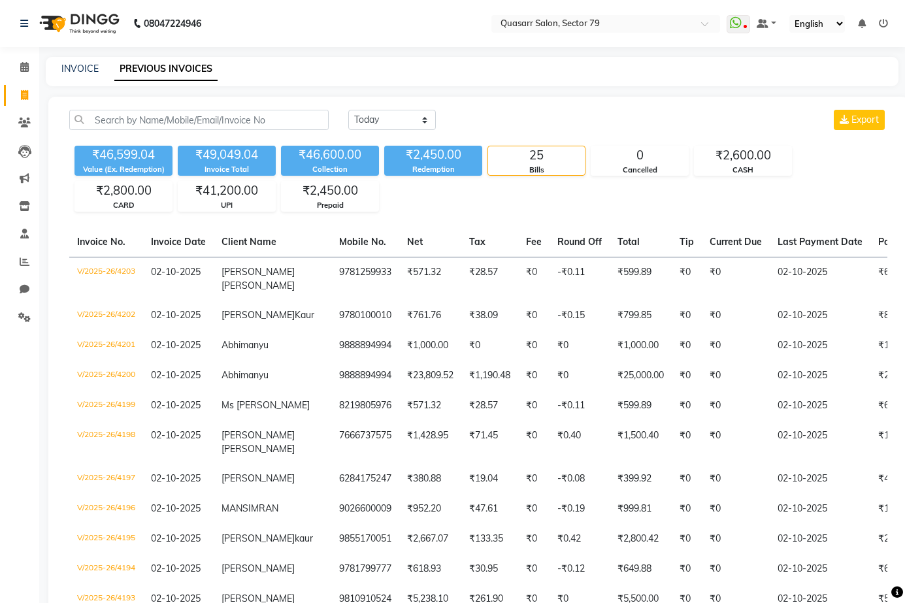
click at [390, 53] on div "08047224946 Select Location × Quasarr Salon, Sector 79 WhatsApp Status ✕ Status…" at bounding box center [452, 566] width 905 height 1133
click at [76, 71] on link "INVOICE" at bounding box center [79, 69] width 37 height 12
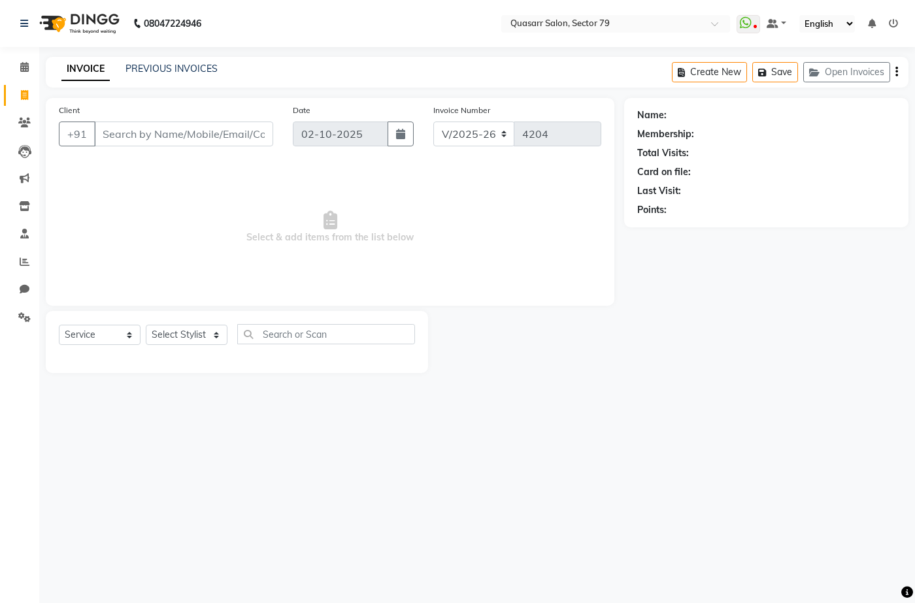
drag, startPoint x: 333, startPoint y: 20, endPoint x: 301, endPoint y: 0, distance: 37.4
click at [333, 20] on nav "08047224946 Select Location × Quasarr Salon, Sector 79 WhatsApp Status ✕ Status…" at bounding box center [457, 23] width 915 height 47
click at [324, 1] on nav "08047224946 Select Location × Quasarr Salon, Sector 79 WhatsApp Status ✕ Status…" at bounding box center [457, 23] width 915 height 47
click at [204, 69] on link "PREVIOUS INVOICES" at bounding box center [172, 69] width 92 height 12
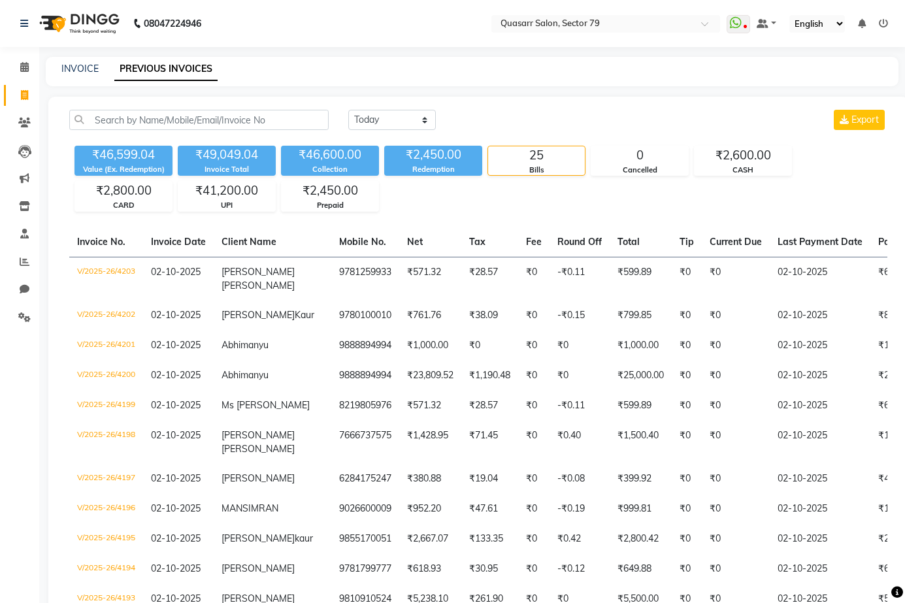
click at [84, 61] on div "INVOICE PREVIOUS INVOICES" at bounding box center [472, 71] width 853 height 29
click at [85, 67] on link "INVOICE" at bounding box center [79, 69] width 37 height 12
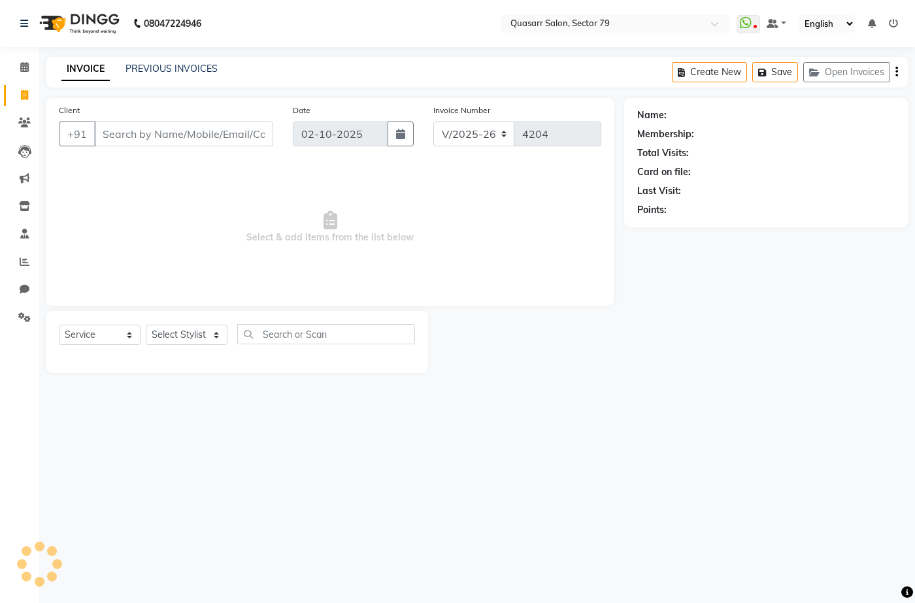
click at [307, 76] on div "INVOICE PREVIOUS INVOICES Create New Save Open Invoices" at bounding box center [477, 72] width 863 height 31
click at [174, 134] on input "Client" at bounding box center [183, 134] width 179 height 25
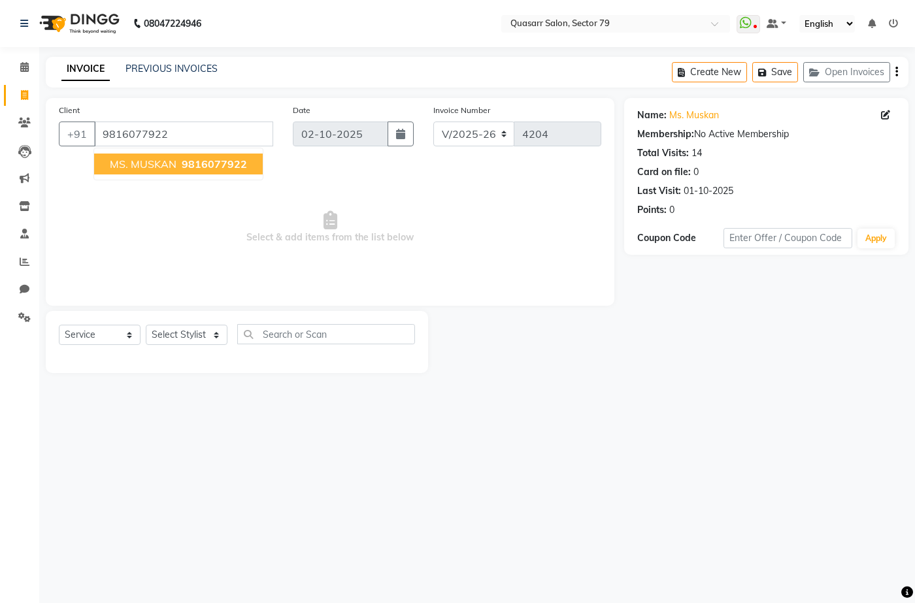
click at [173, 170] on span "MS. MUSKAN" at bounding box center [143, 164] width 67 height 13
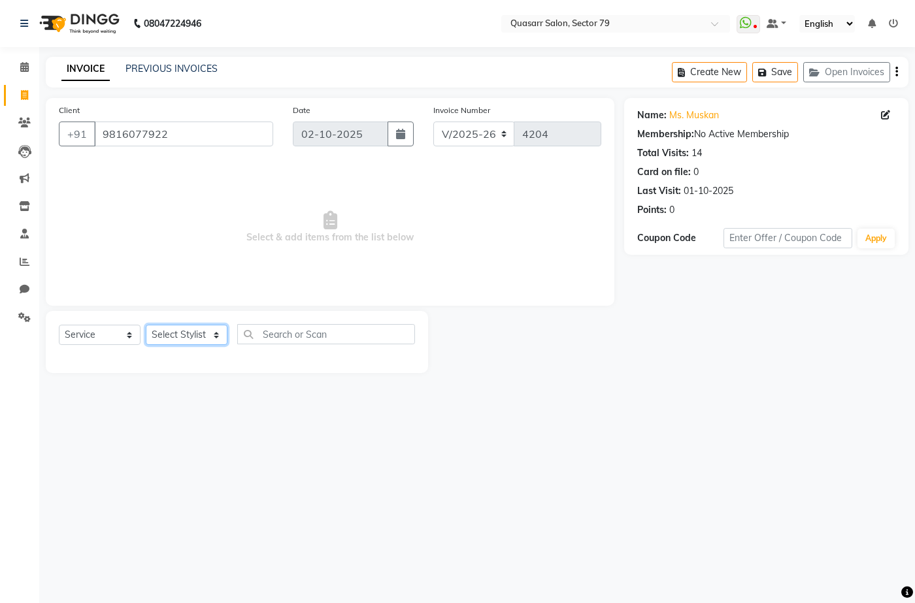
click at [190, 342] on select "Select Stylist ABOY ADDY MUA Aruna [PERSON_NAME] DEEP [PERSON_NAME] [PERSON_NAM…" at bounding box center [187, 335] width 82 height 20
click at [146, 325] on select "Select Stylist ABOY ADDY MUA Aruna [PERSON_NAME] DEEP [PERSON_NAME] [PERSON_NAM…" at bounding box center [187, 335] width 82 height 20
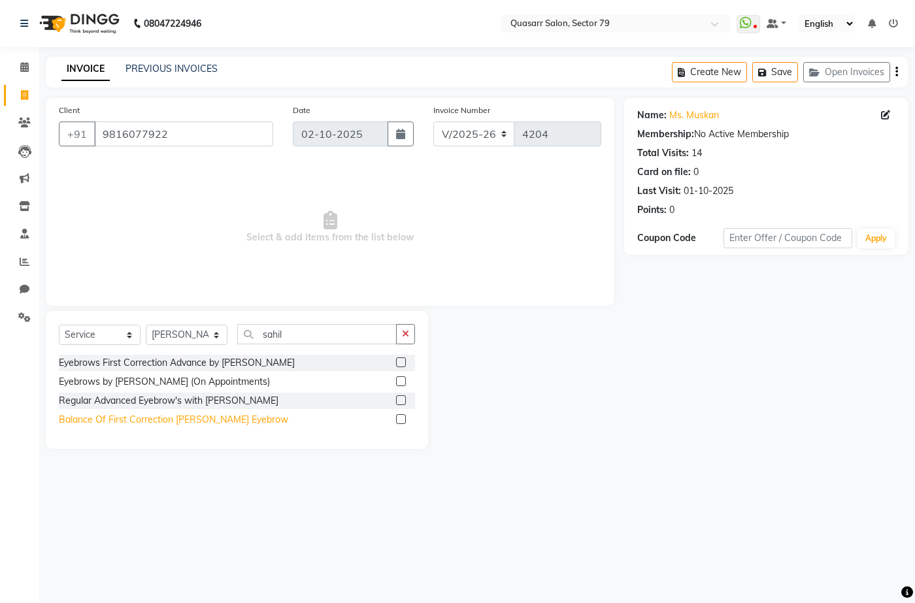
click at [217, 421] on div "Balance Of First Correction [PERSON_NAME] Eyebrow" at bounding box center [173, 420] width 229 height 14
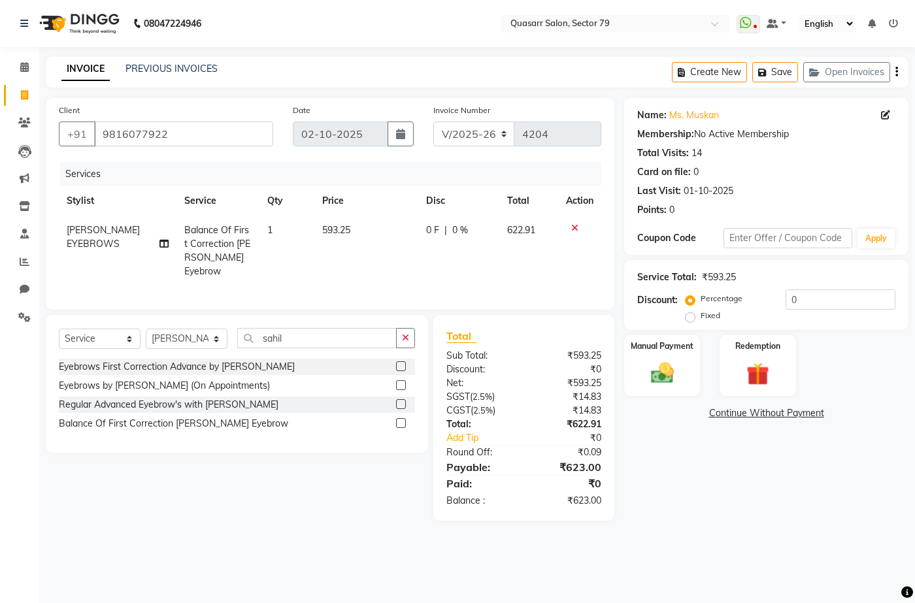
click at [325, 247] on td "593.25" at bounding box center [366, 251] width 104 height 71
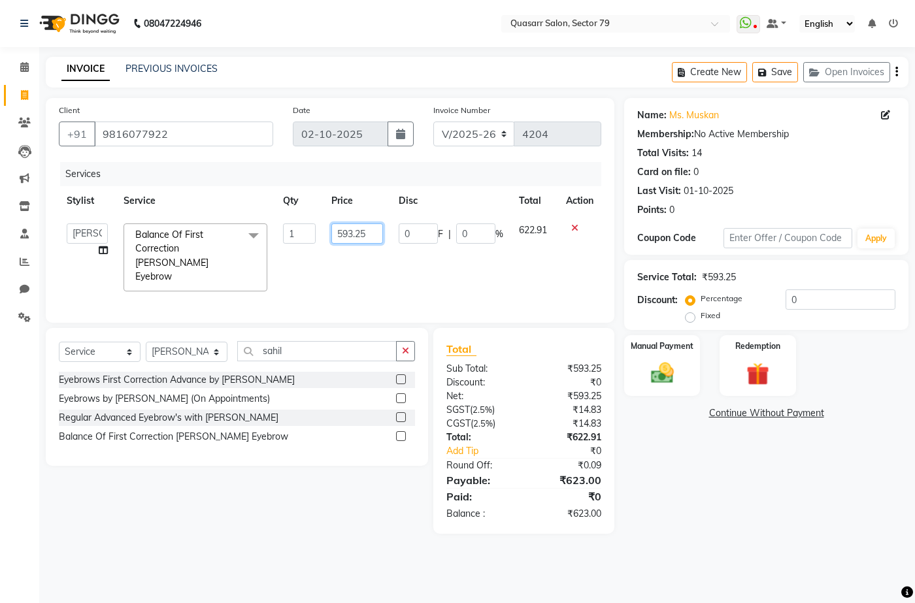
click at [343, 235] on input "593.25" at bounding box center [356, 234] width 51 height 20
click at [358, 233] on input "593.25" at bounding box center [356, 234] width 51 height 20
click at [856, 297] on input "0" at bounding box center [841, 300] width 110 height 20
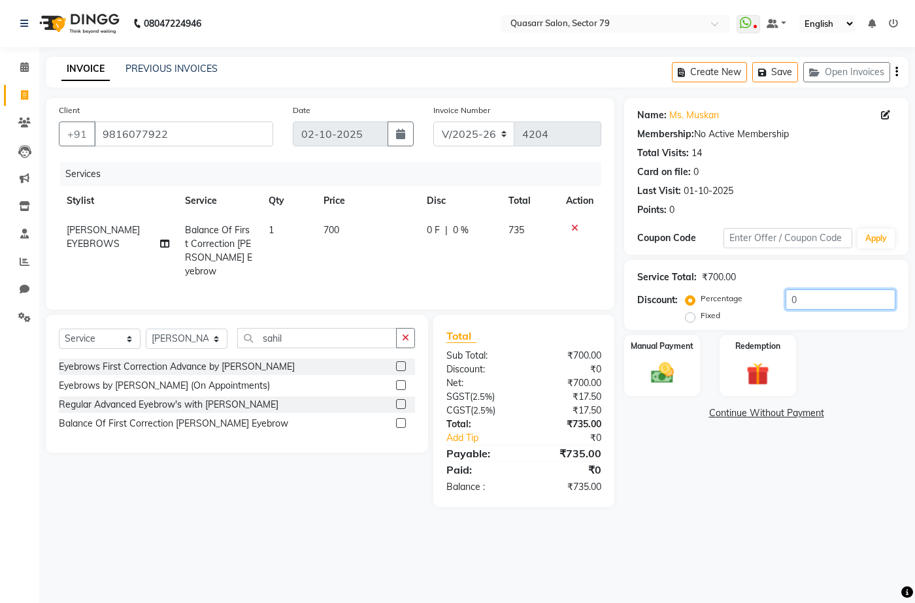
drag, startPoint x: 856, startPoint y: 297, endPoint x: 720, endPoint y: 301, distance: 136.0
click at [720, 301] on div "Percentage Fixed 0" at bounding box center [791, 307] width 207 height 35
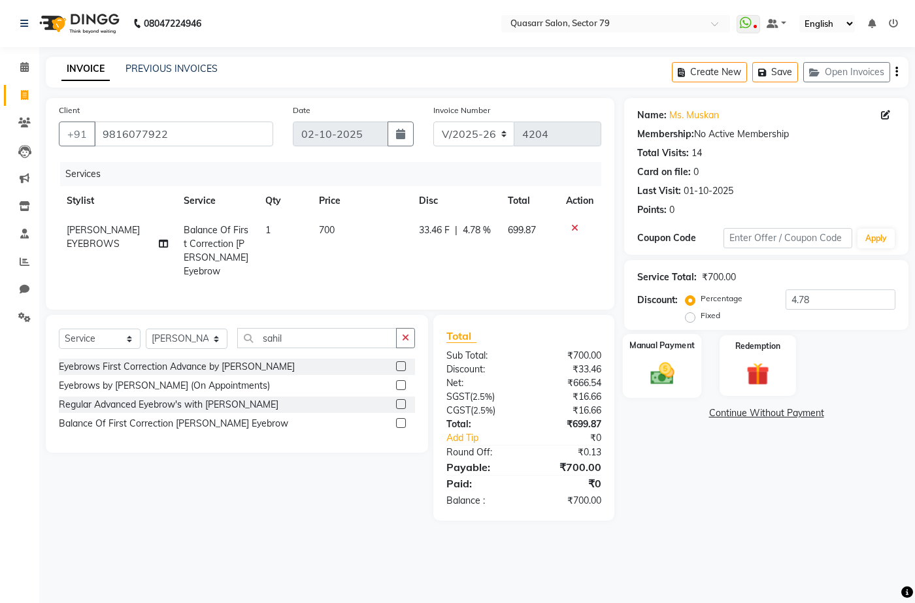
click at [684, 376] on div "Manual Payment" at bounding box center [662, 365] width 79 height 63
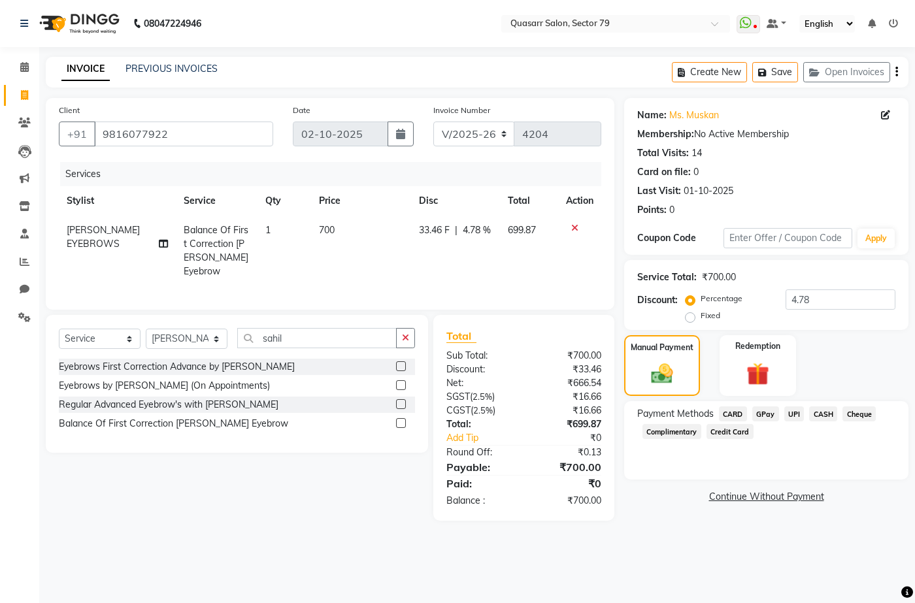
click at [818, 414] on span "CASH" at bounding box center [823, 414] width 28 height 15
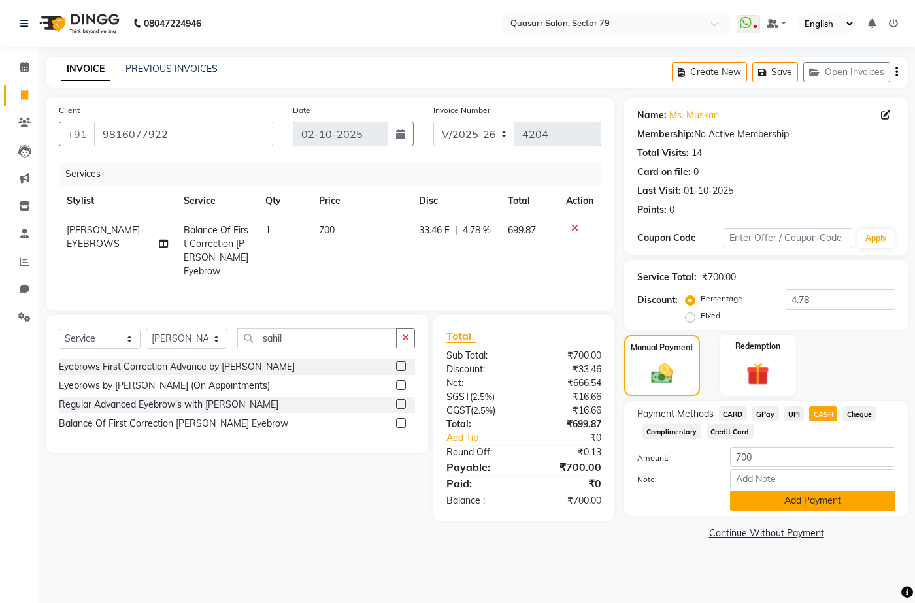
click at [838, 498] on button "Add Payment" at bounding box center [812, 501] width 165 height 20
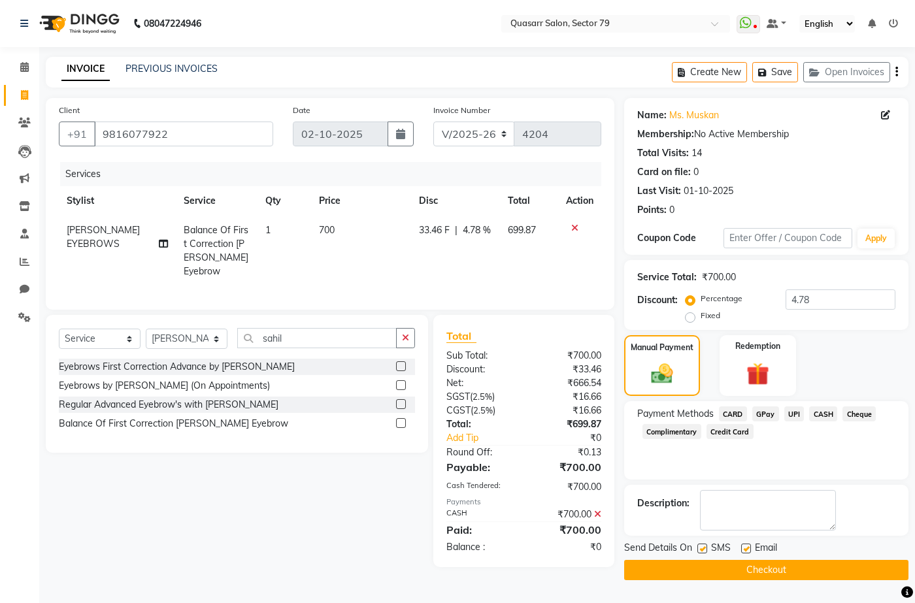
click at [706, 552] on label at bounding box center [702, 549] width 10 height 10
click at [706, 552] on input "checkbox" at bounding box center [701, 549] width 8 height 8
click at [752, 548] on div "Email" at bounding box center [764, 549] width 46 height 16
click at [751, 550] on div "Email" at bounding box center [764, 549] width 46 height 16
click at [746, 552] on label at bounding box center [746, 549] width 10 height 10
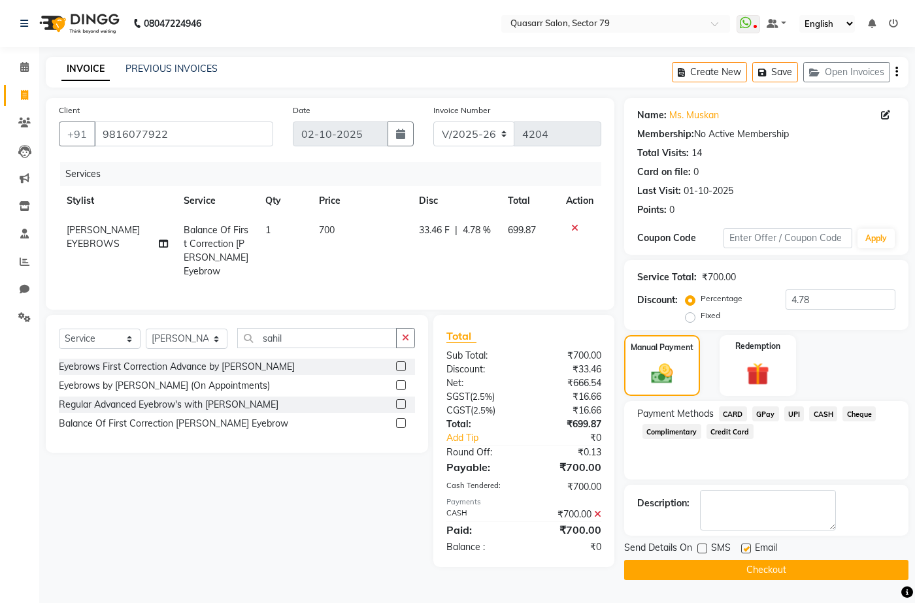
click at [746, 552] on input "checkbox" at bounding box center [745, 549] width 8 height 8
click at [763, 567] on button "Checkout" at bounding box center [766, 570] width 284 height 20
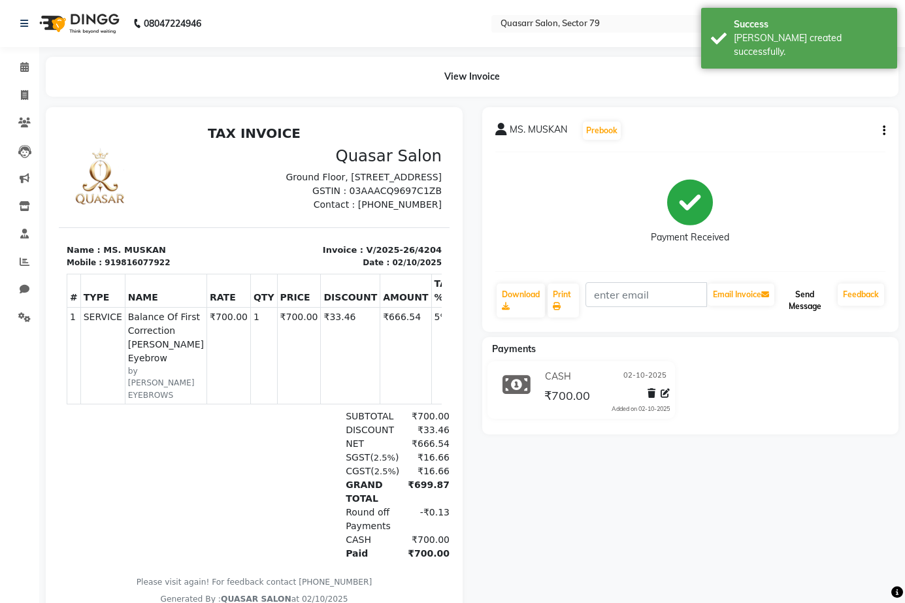
click at [818, 287] on button "Send Message" at bounding box center [805, 301] width 56 height 34
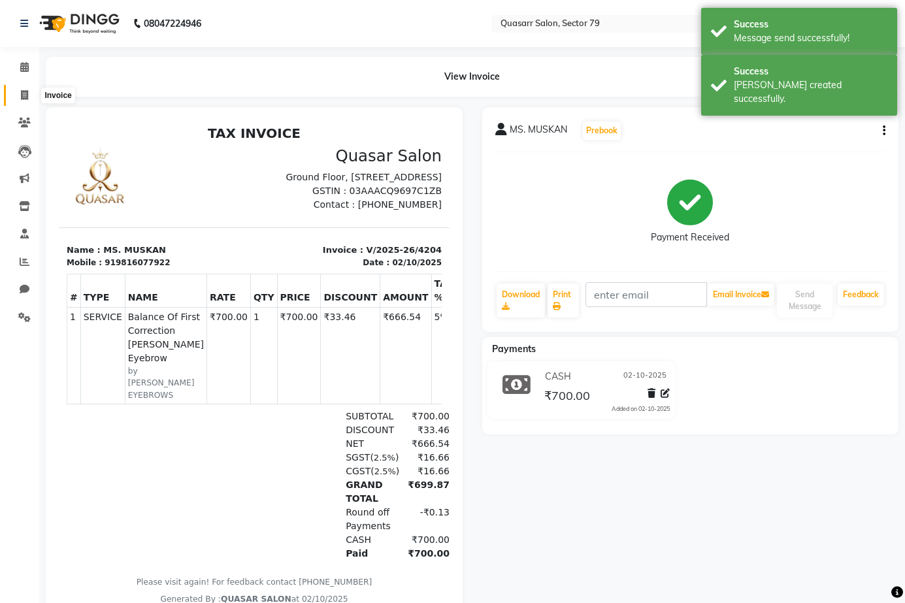
click at [26, 93] on icon at bounding box center [24, 95] width 7 height 10
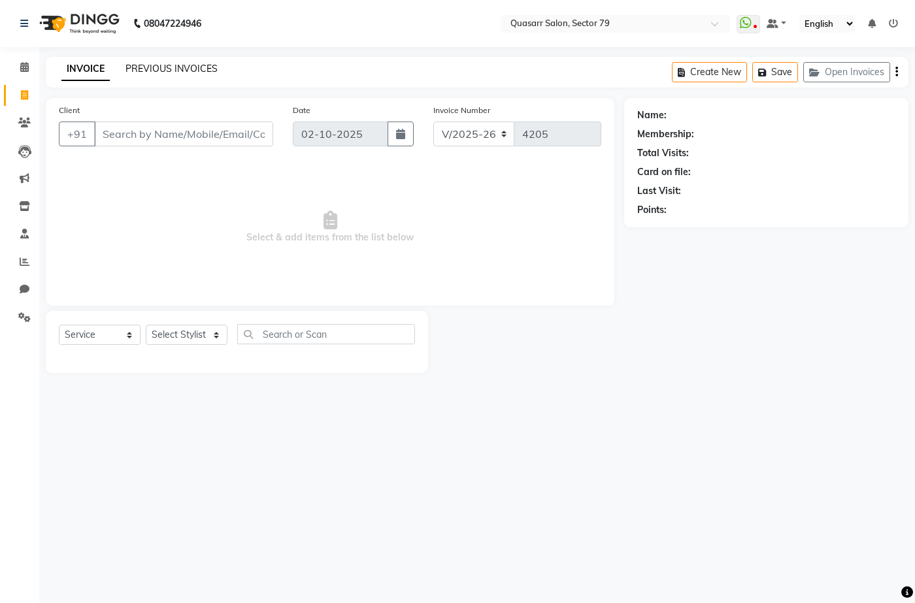
click at [158, 69] on link "PREVIOUS INVOICES" at bounding box center [172, 69] width 92 height 12
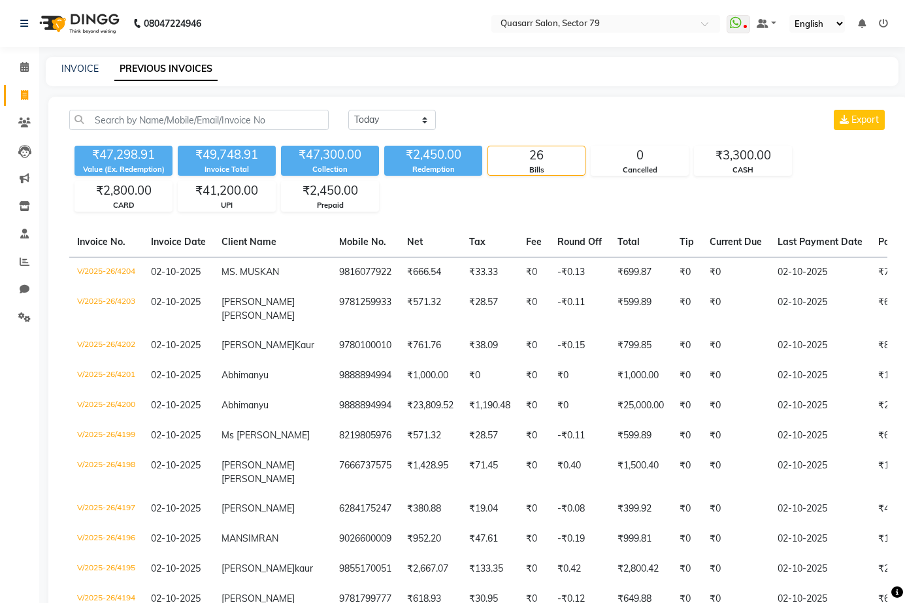
click at [512, 114] on div "Today Yesterday Custom Range Export" at bounding box center [617, 120] width 539 height 20
click at [339, 49] on div "08047224946 Select Location × Quasarr Salon, Sector 79 WhatsApp Status ✕ Status…" at bounding box center [452, 581] width 905 height 1163
click at [85, 72] on link "INVOICE" at bounding box center [79, 69] width 37 height 12
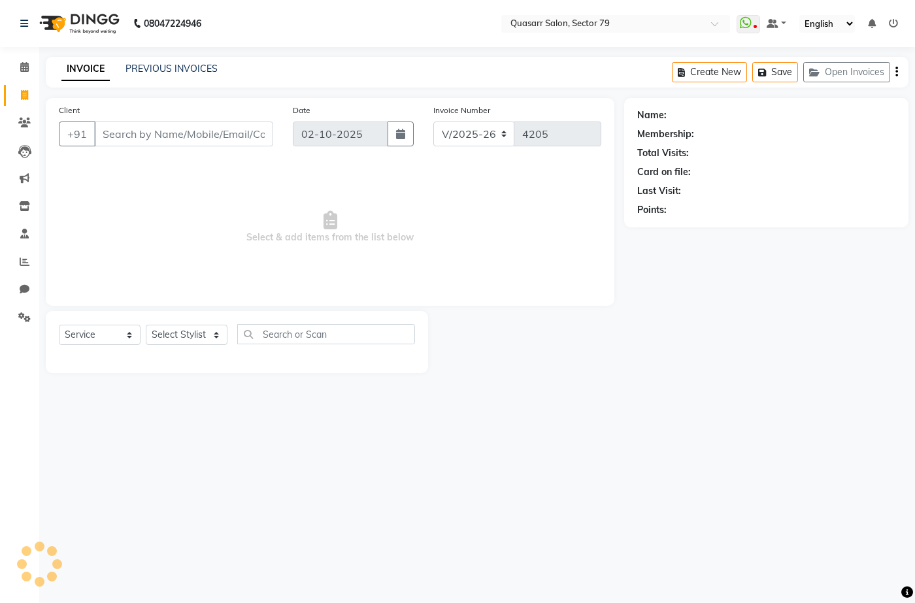
click at [371, 56] on div "08047224946 Select Location × Quasarr Salon, Sector 79 WhatsApp Status ✕ Status…" at bounding box center [457, 301] width 915 height 603
click at [188, 65] on link "PREVIOUS INVOICES" at bounding box center [172, 69] width 92 height 12
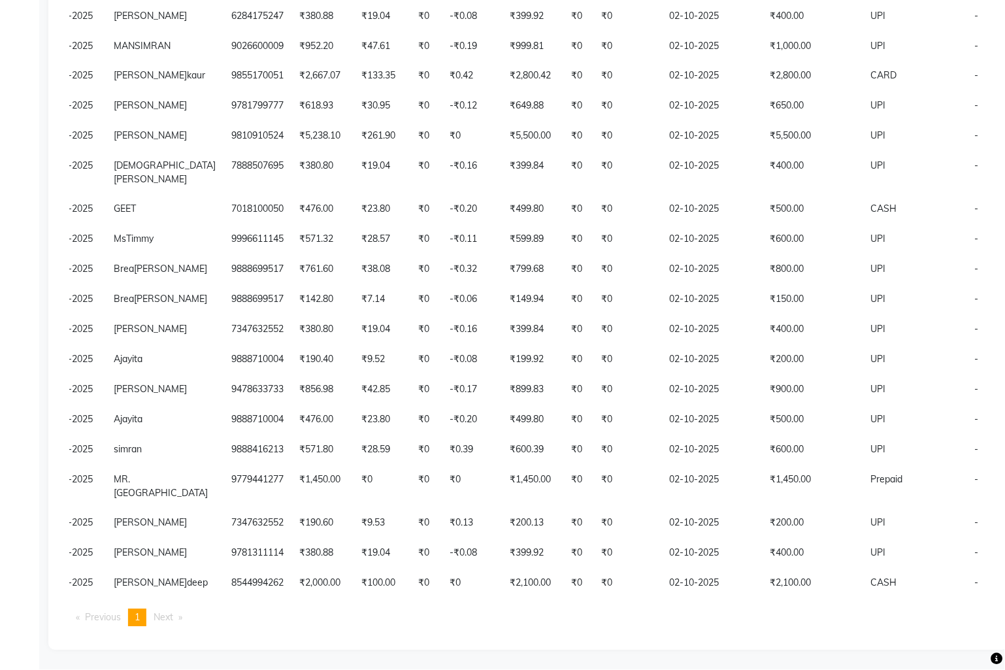
scroll to position [0, 111]
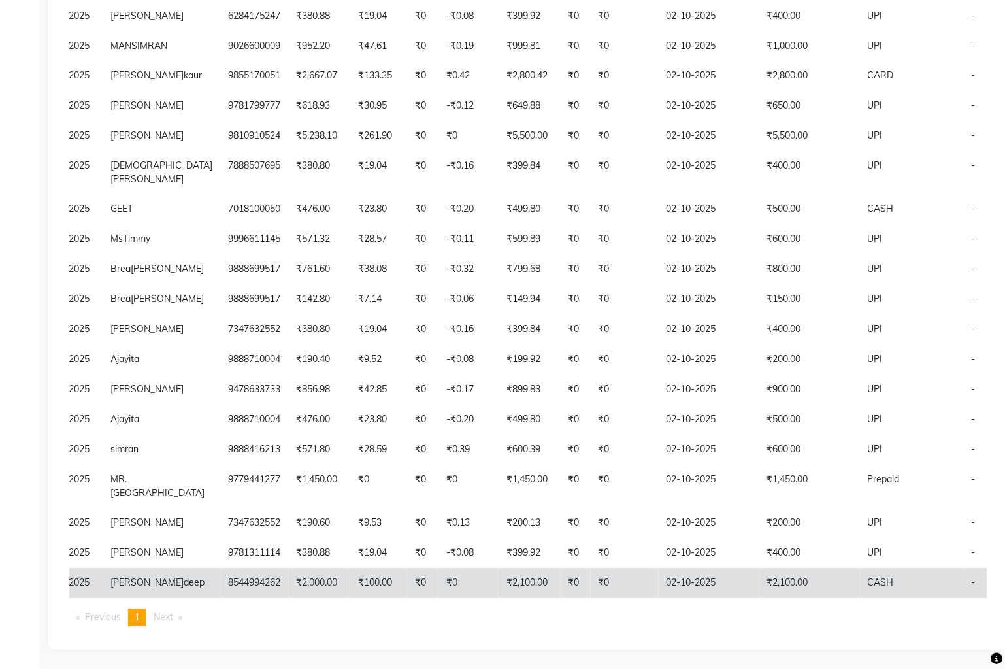
click at [868, 577] on span "CASH" at bounding box center [881, 583] width 26 height 12
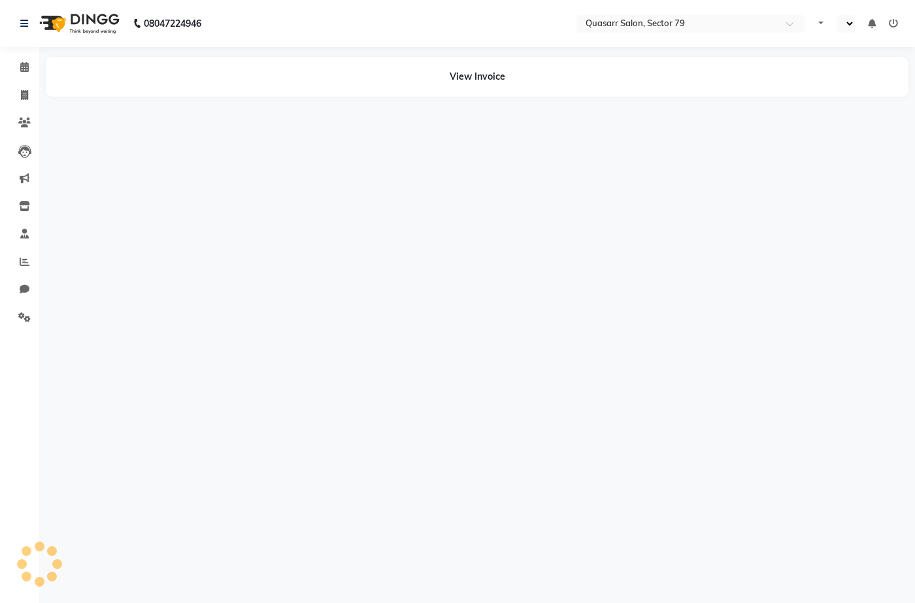
select select "en"
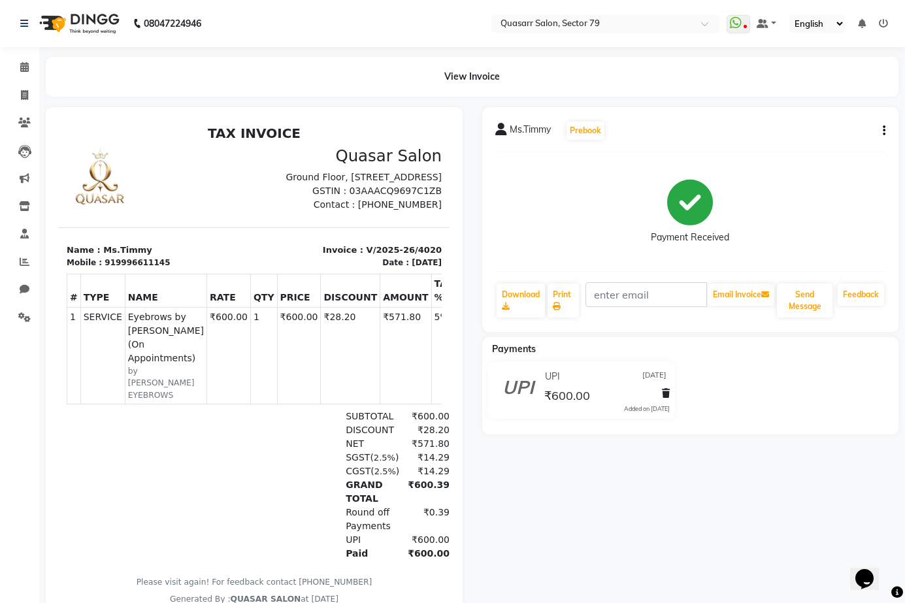
click at [385, 24] on nav "08047224946 Select Location × Quasarr Salon, Sector 79 WhatsApp Status ✕ Status…" at bounding box center [452, 23] width 905 height 47
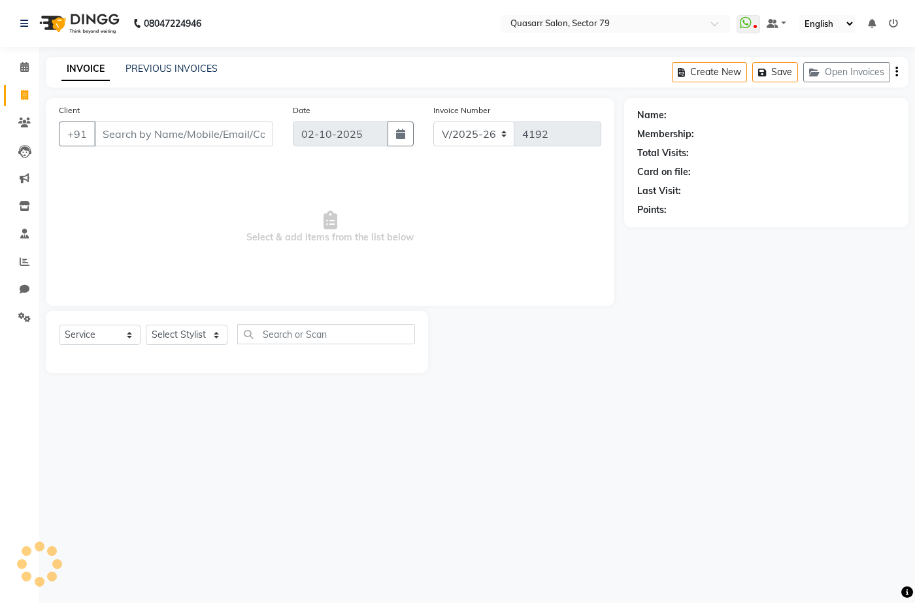
select select "7231"
select select "service"
click at [207, 337] on select "Select Stylist" at bounding box center [187, 335] width 82 height 20
click at [207, 337] on select "Select Stylist ABOY ADDY MUA Aruna [PERSON_NAME] DEEP [PERSON_NAME] [PERSON_NAM…" at bounding box center [187, 335] width 82 height 20
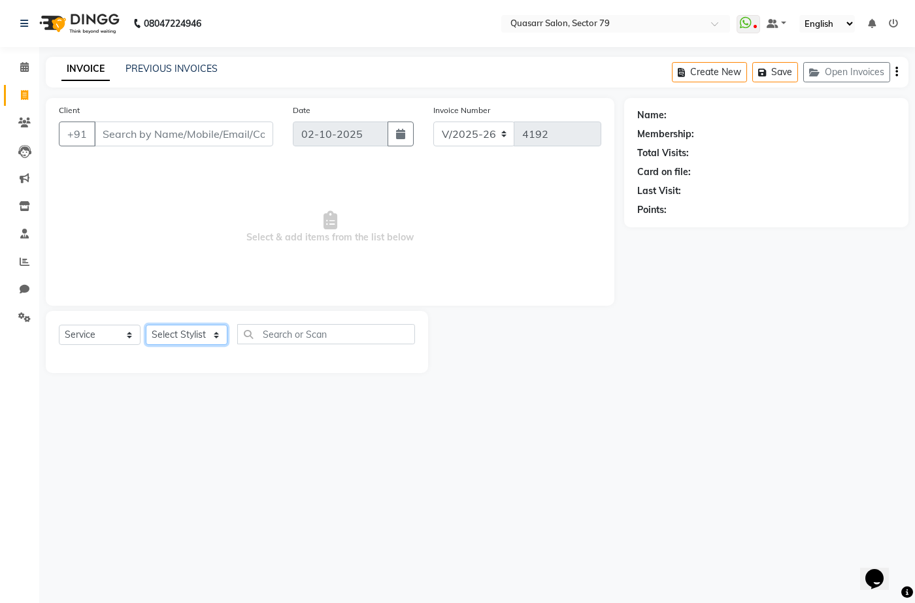
select select "62220"
click at [146, 325] on select "Select Stylist ABOY ADDY MUA Aruna [PERSON_NAME] DEEP [PERSON_NAME] [PERSON_NAM…" at bounding box center [187, 335] width 82 height 20
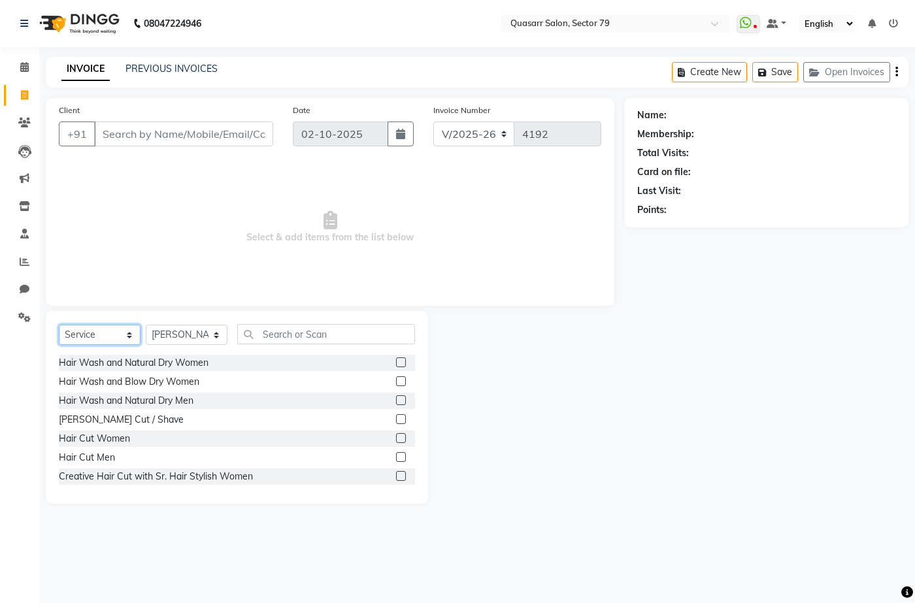
click at [130, 331] on select "Select Service Product Membership Package Voucher Prepaid Gift Card" at bounding box center [100, 335] width 82 height 20
click at [113, 333] on select "Select Service Product Membership Package Voucher Prepaid Gift Card" at bounding box center [100, 335] width 82 height 20
select select "P"
click at [59, 325] on select "Select Service Product Membership Package Voucher Prepaid Gift Card" at bounding box center [100, 335] width 82 height 20
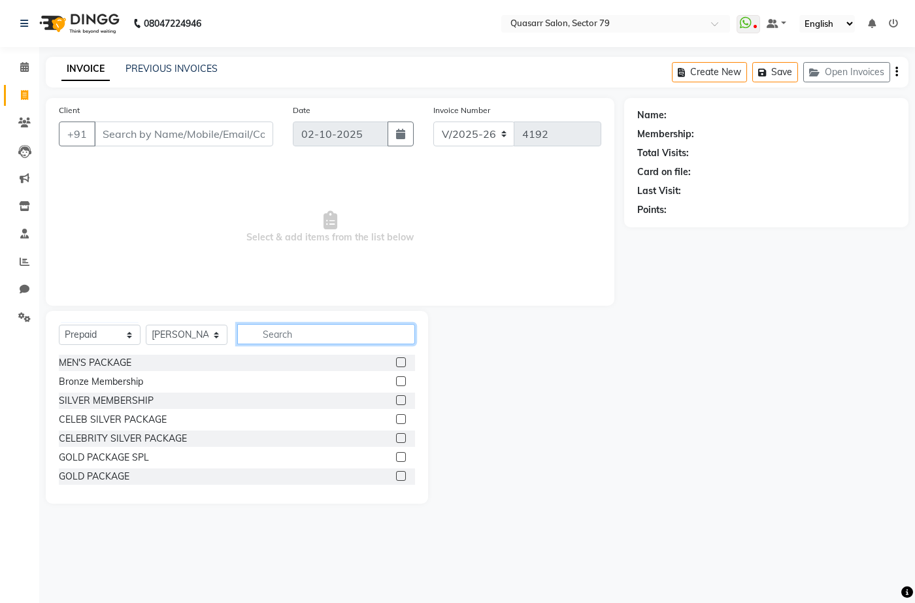
click at [304, 333] on input "text" at bounding box center [326, 334] width 178 height 20
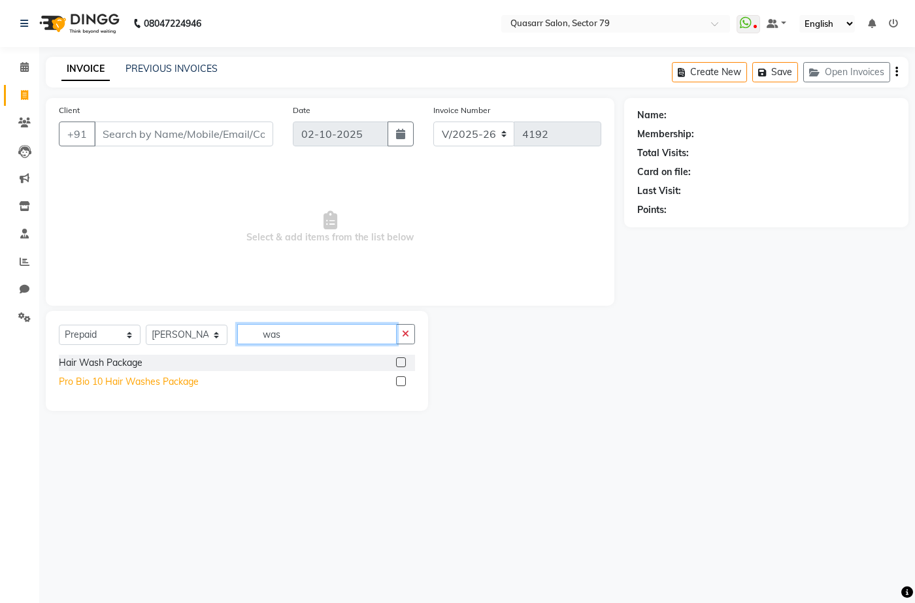
type input "was"
click at [152, 388] on div "Pro Bio 10 Hair Washes Package" at bounding box center [129, 382] width 140 height 14
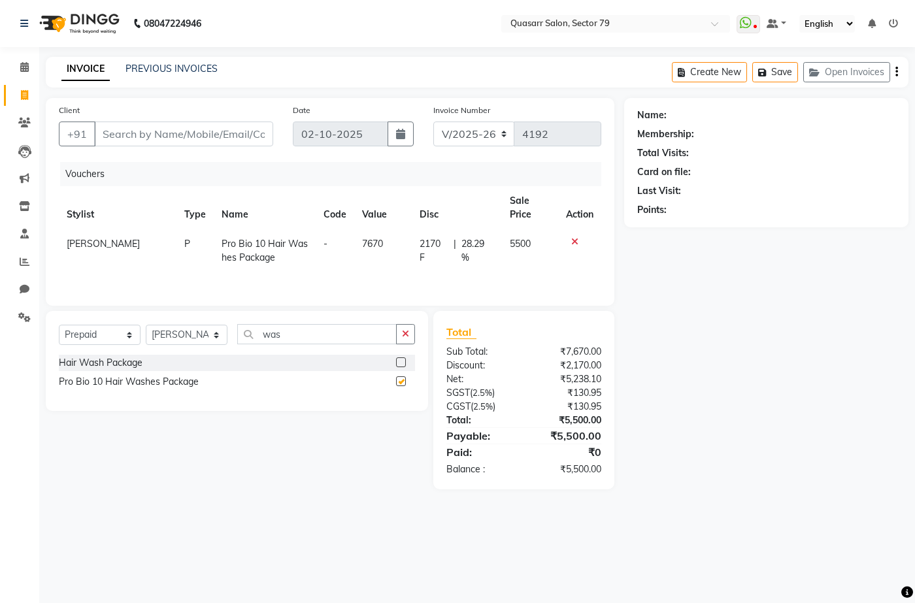
checkbox input "false"
click at [408, 327] on button "button" at bounding box center [405, 334] width 19 height 20
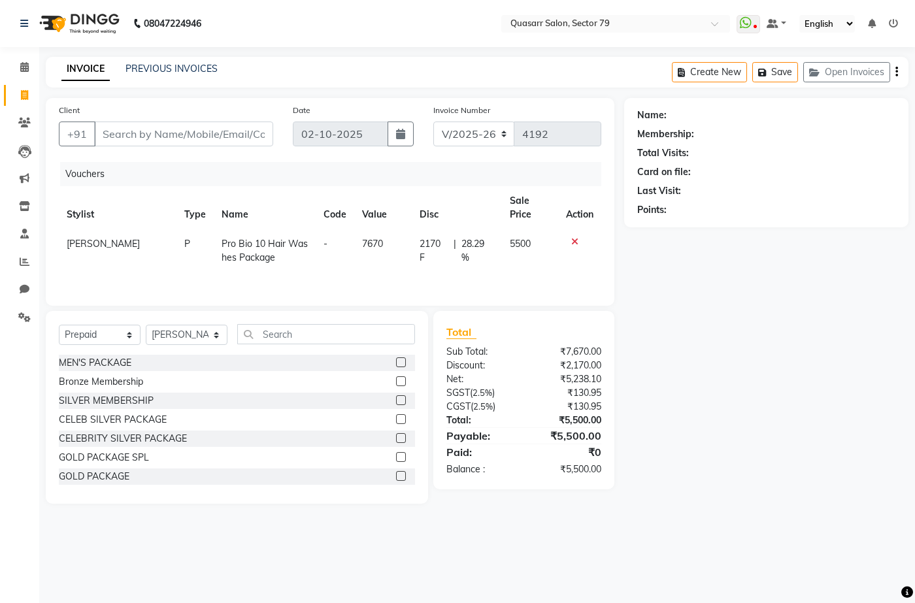
click at [698, 372] on div "Name: Membership: Total Visits: Card on file: Last Visit: Points:" at bounding box center [771, 301] width 294 height 406
click at [208, 139] on input "Client" at bounding box center [183, 134] width 179 height 25
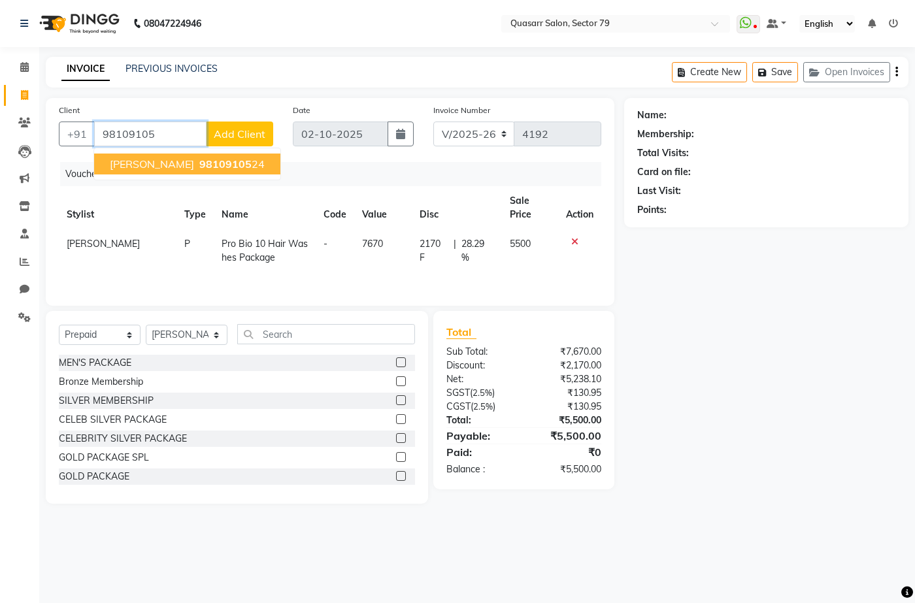
click at [210, 163] on ngb-highlight "98109105 24" at bounding box center [231, 164] width 68 height 13
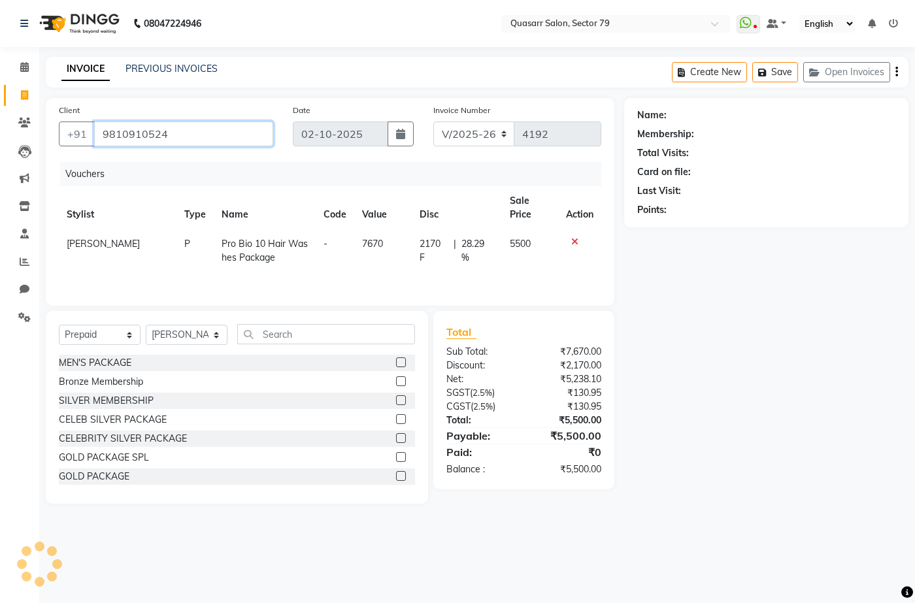
type input "9810910524"
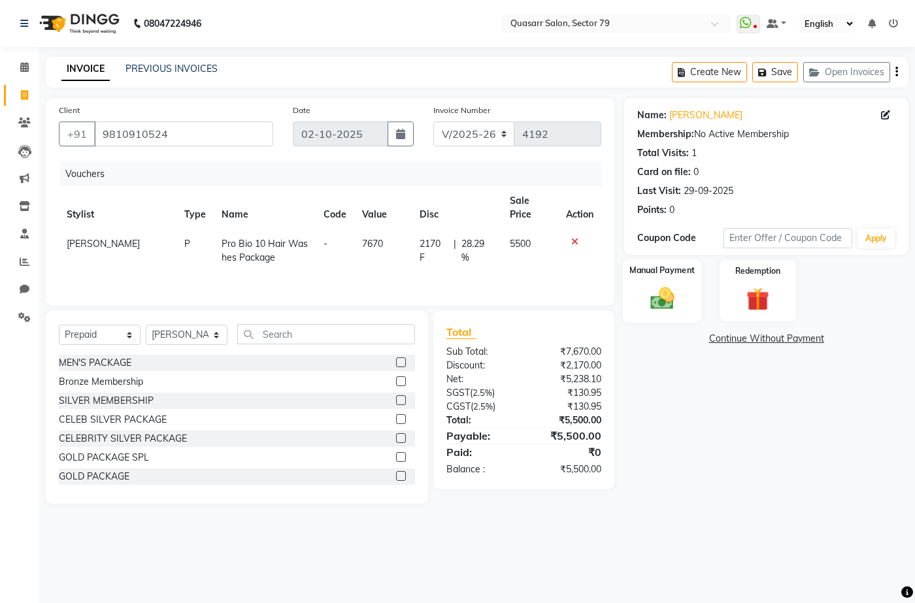
click at [667, 293] on img at bounding box center [662, 298] width 39 height 27
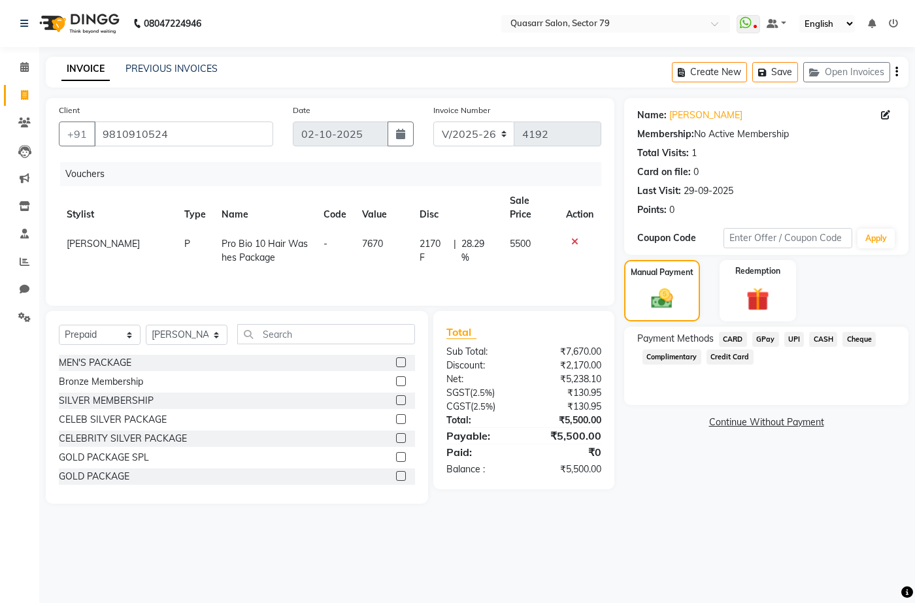
click at [794, 337] on span "UPI" at bounding box center [794, 339] width 20 height 15
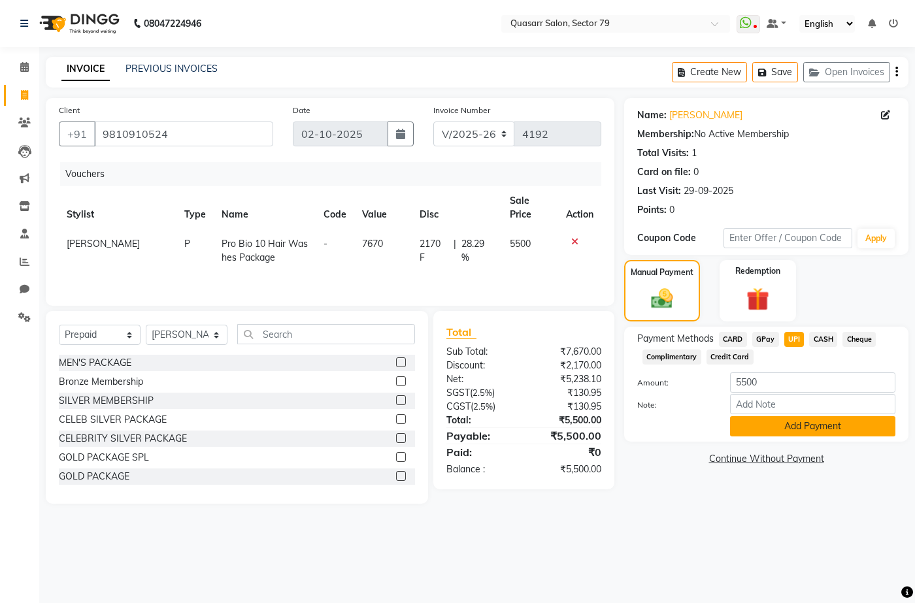
click at [811, 429] on button "Add Payment" at bounding box center [812, 426] width 165 height 20
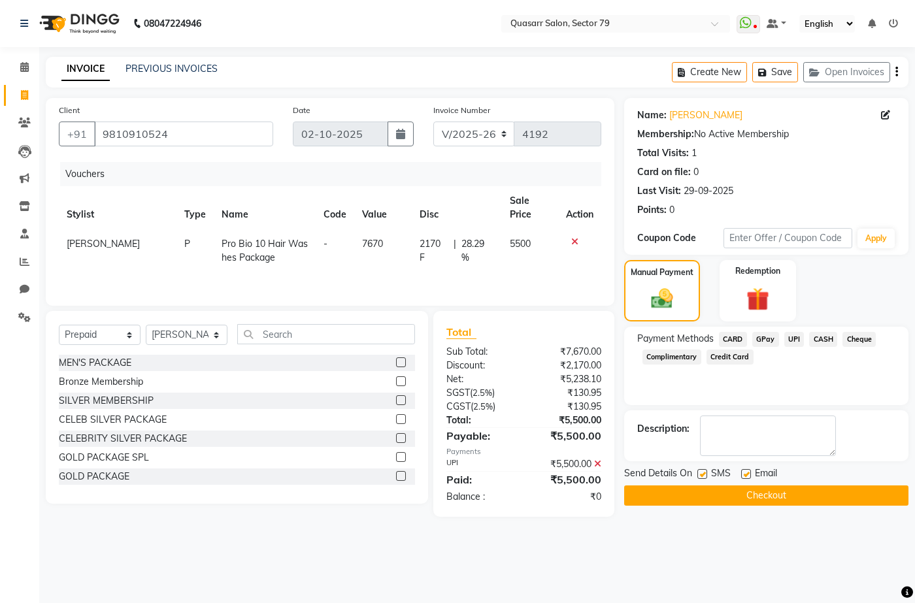
click at [704, 474] on label at bounding box center [702, 474] width 10 height 10
click at [704, 474] on input "checkbox" at bounding box center [701, 475] width 8 height 8
checkbox input "false"
click at [745, 475] on label at bounding box center [746, 474] width 10 height 10
click at [745, 475] on input "checkbox" at bounding box center [745, 475] width 8 height 8
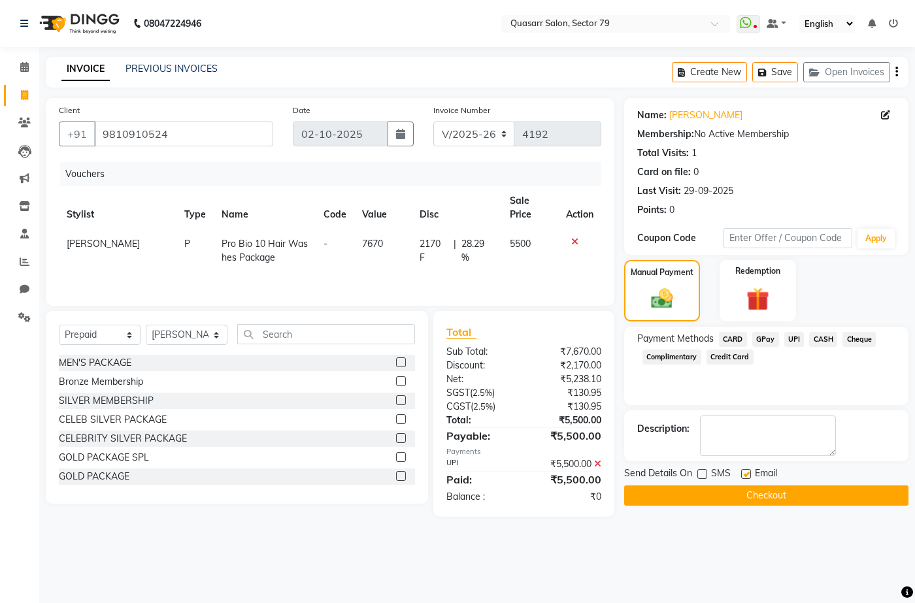
checkbox input "false"
click at [764, 503] on button "Checkout" at bounding box center [766, 496] width 284 height 20
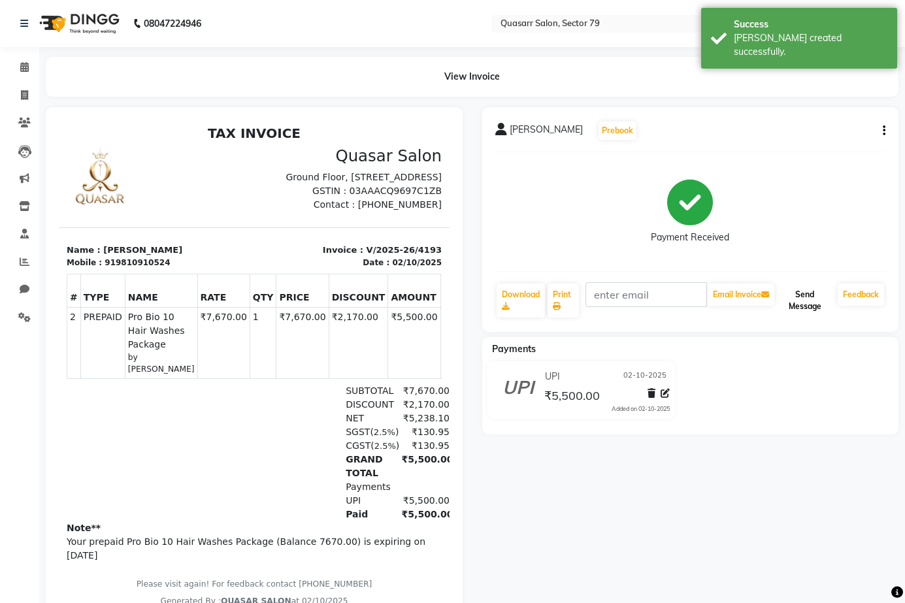
click at [818, 305] on button "Send Message" at bounding box center [805, 301] width 56 height 34
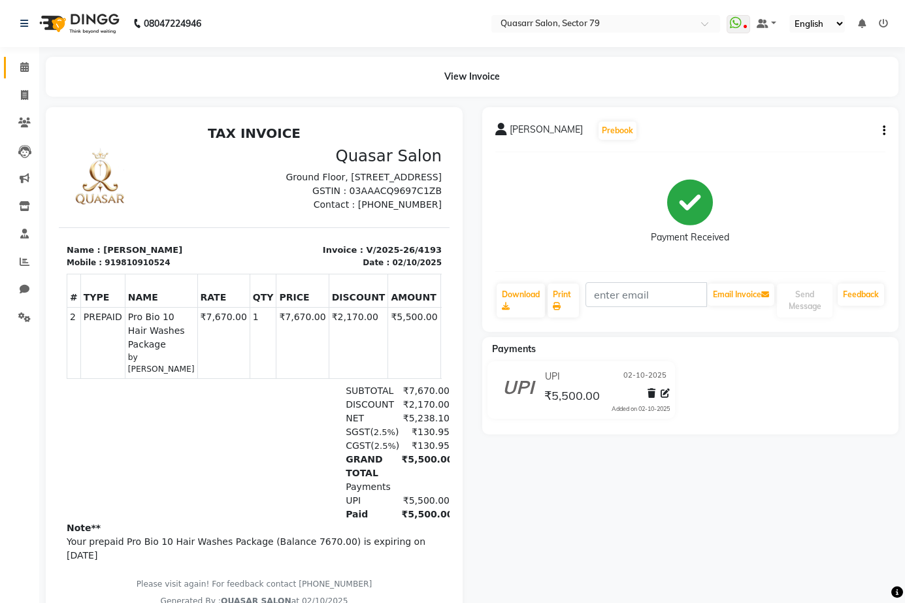
click at [25, 76] on link "Calendar" at bounding box center [19, 68] width 31 height 22
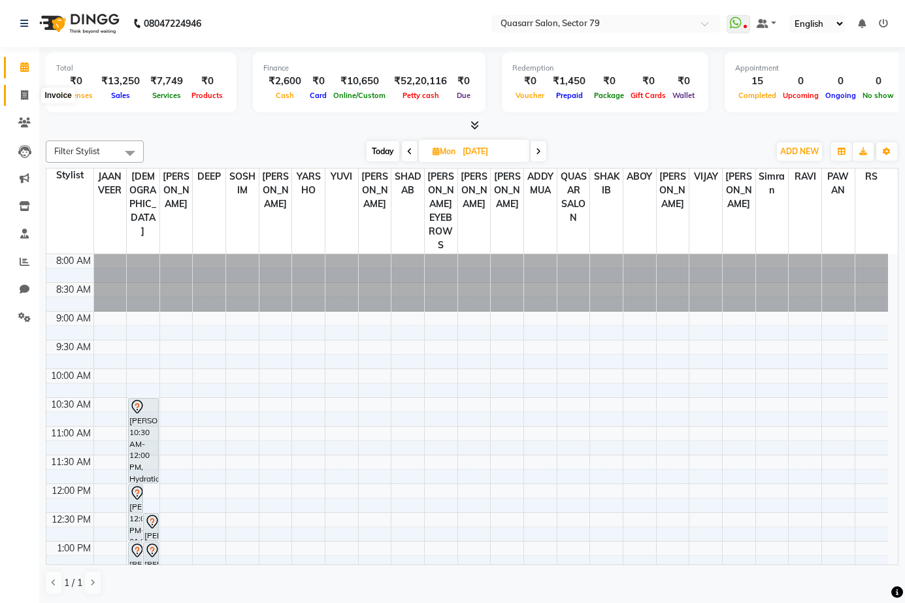
click at [21, 97] on icon at bounding box center [24, 95] width 7 height 10
select select "service"
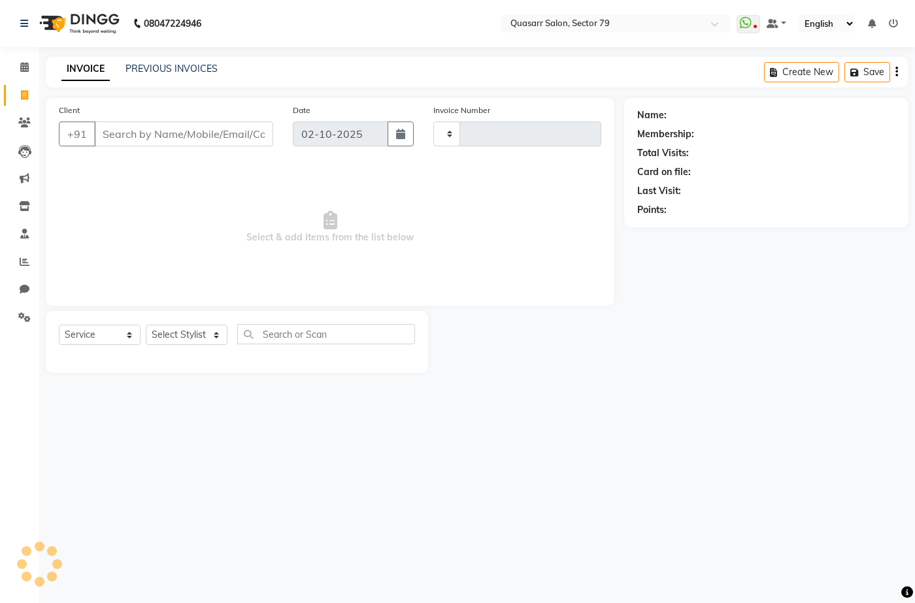
type input "4194"
select select "7231"
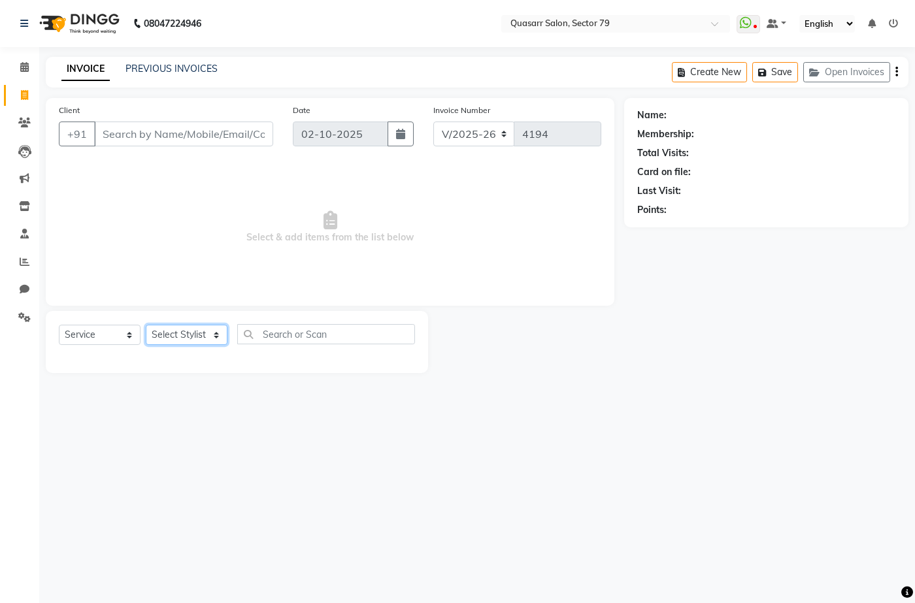
click at [169, 336] on select "Select Stylist ABOY ADDY MUA Aruna Rai BHAWNA DEEP DINA GAITRI DEVI JAANVEER JO…" at bounding box center [187, 335] width 82 height 20
select select "69599"
click at [146, 325] on select "Select Stylist ABOY ADDY MUA Aruna Rai BHAWNA DEEP DINA GAITRI DEVI JAANVEER JO…" at bounding box center [187, 335] width 82 height 20
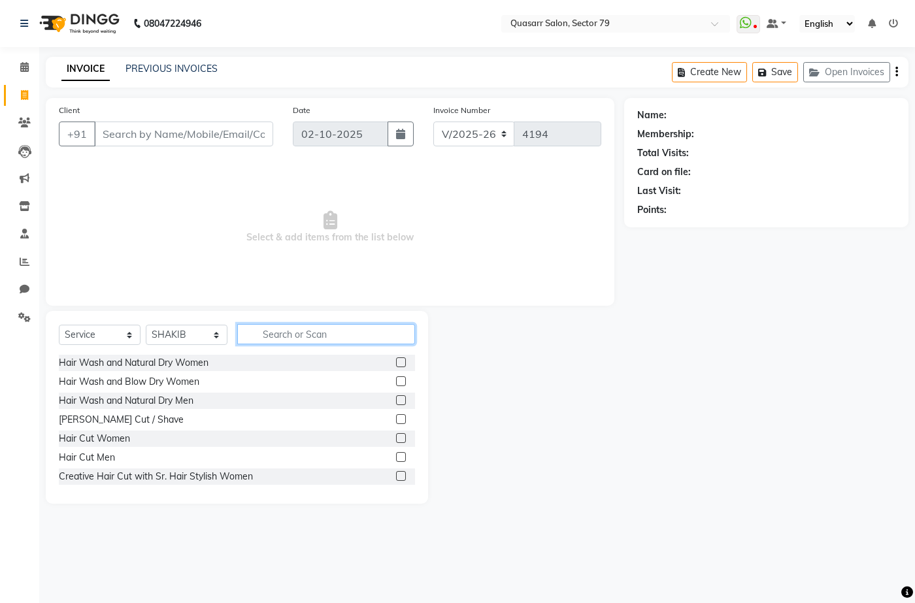
click at [273, 341] on input "text" at bounding box center [326, 334] width 178 height 20
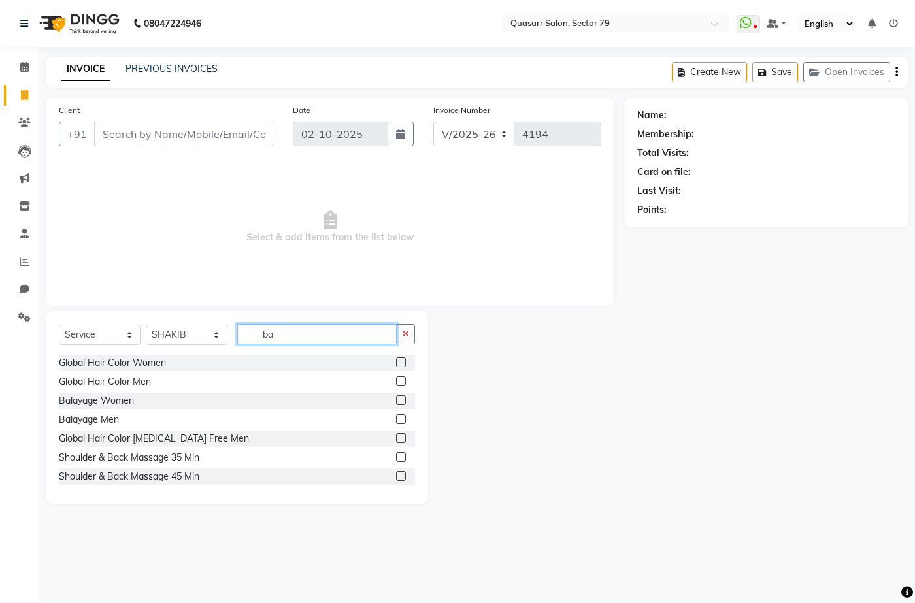
type input "b"
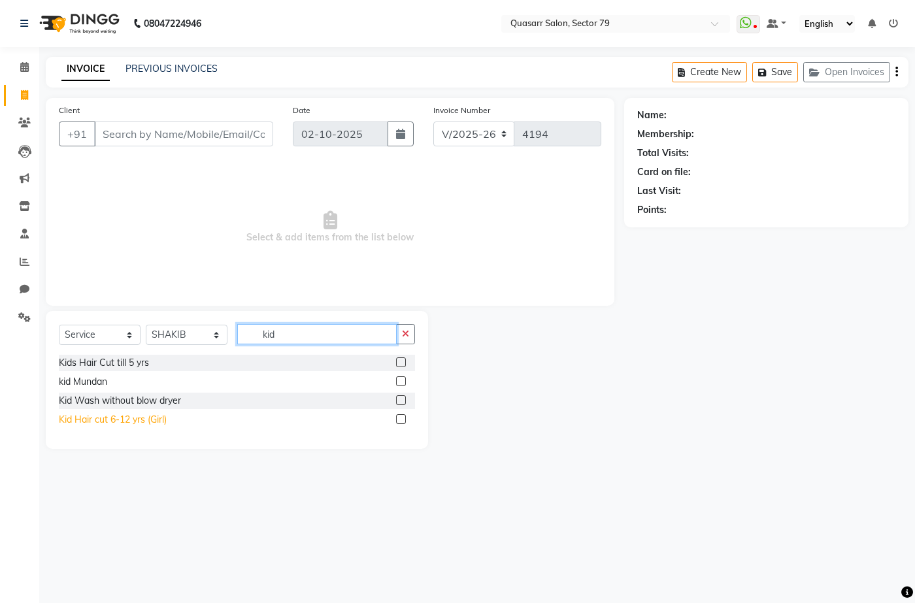
type input "kid"
click at [93, 420] on div "Kid Hair cut 6-12 yrs (Girl)" at bounding box center [113, 420] width 108 height 14
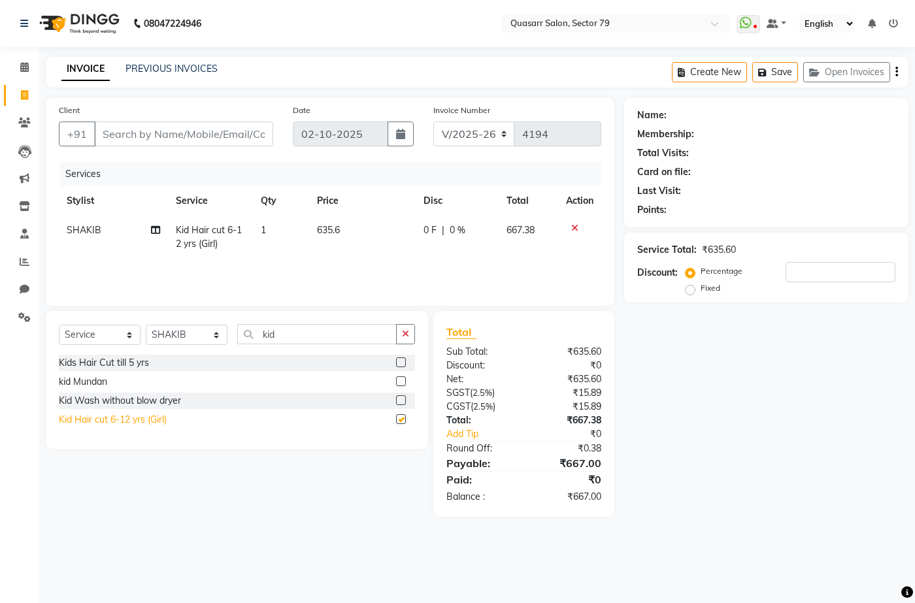
checkbox input "false"
click at [223, 122] on input "Client" at bounding box center [183, 134] width 179 height 25
click at [199, 141] on input "Client" at bounding box center [183, 134] width 179 height 25
type input "9"
type input "0"
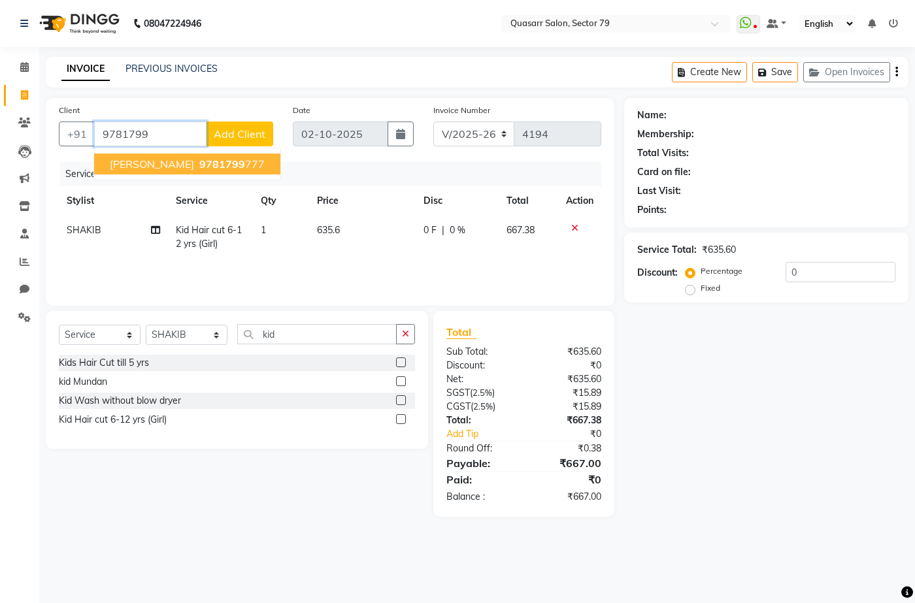
click at [199, 170] on span "9781799" at bounding box center [222, 164] width 46 height 13
type input "9781799777"
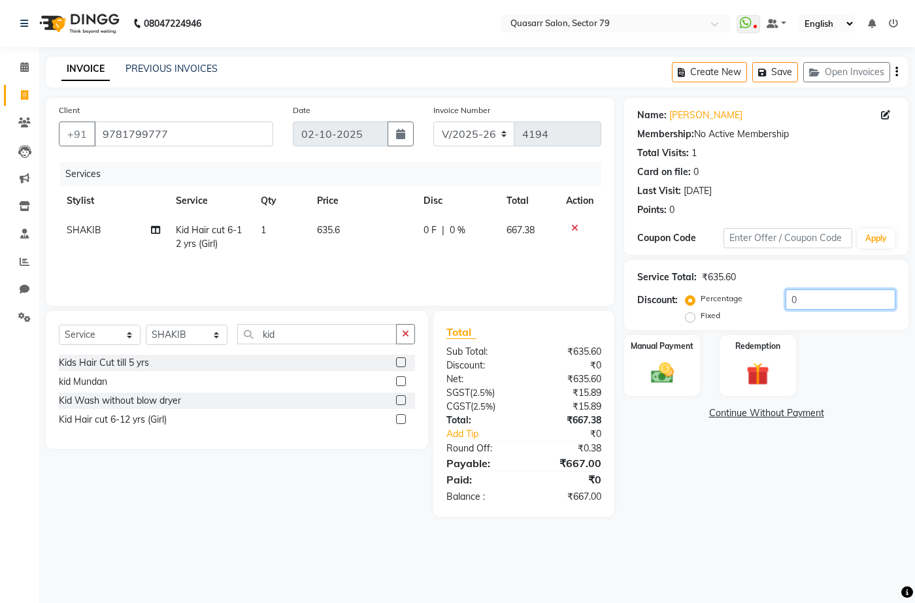
drag, startPoint x: 809, startPoint y: 305, endPoint x: 718, endPoint y: 310, distance: 91.7
click at [718, 310] on div "Percentage Fixed 0" at bounding box center [791, 307] width 207 height 35
type input "4"
type input "4.78"
drag, startPoint x: 837, startPoint y: 308, endPoint x: 650, endPoint y: 314, distance: 187.0
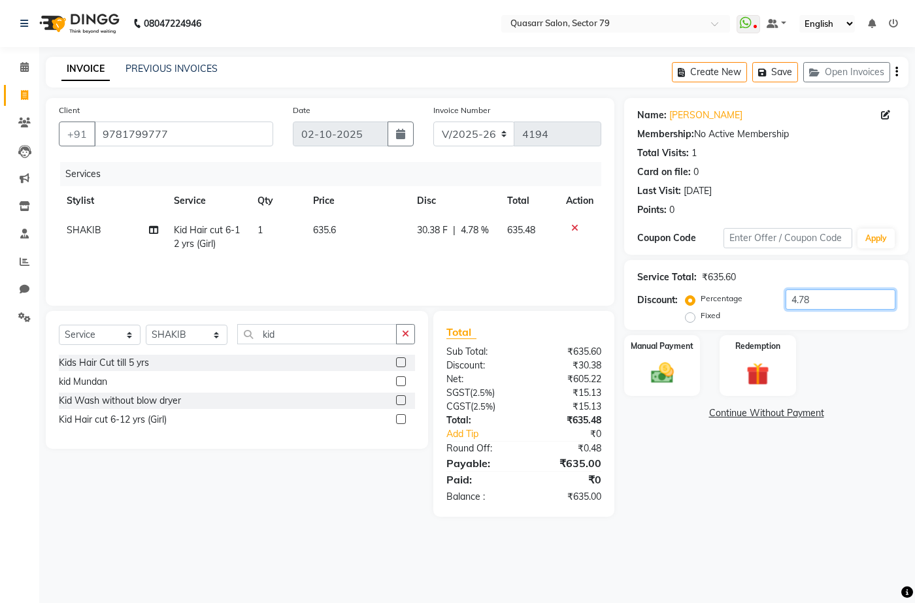
click at [651, 314] on div "Discount: Percentage Fixed 4.78" at bounding box center [766, 307] width 258 height 35
click at [329, 225] on span "635.6" at bounding box center [328, 230] width 23 height 12
select select "69599"
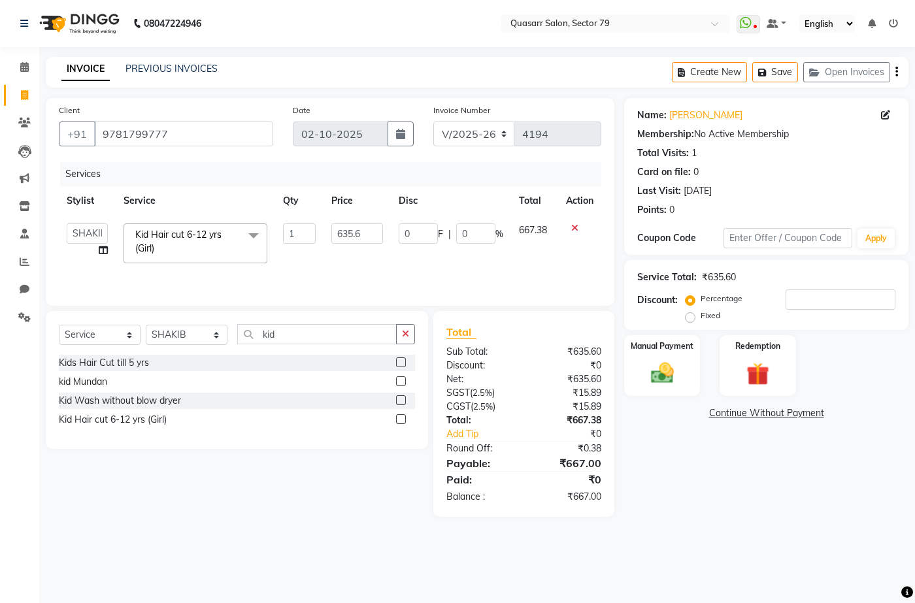
click at [329, 227] on td "635.6" at bounding box center [357, 244] width 67 height 56
click at [343, 231] on input "635.6" at bounding box center [356, 234] width 51 height 20
type input "650"
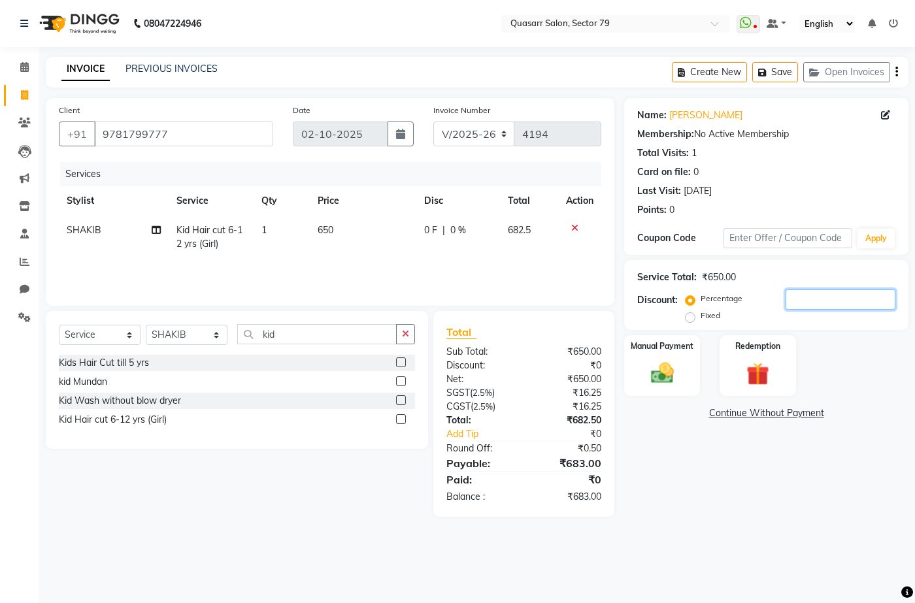
click at [809, 298] on input "number" at bounding box center [841, 300] width 110 height 20
click at [836, 305] on input "number" at bounding box center [841, 300] width 110 height 20
type input "4.78"
click at [678, 364] on img at bounding box center [662, 373] width 39 height 27
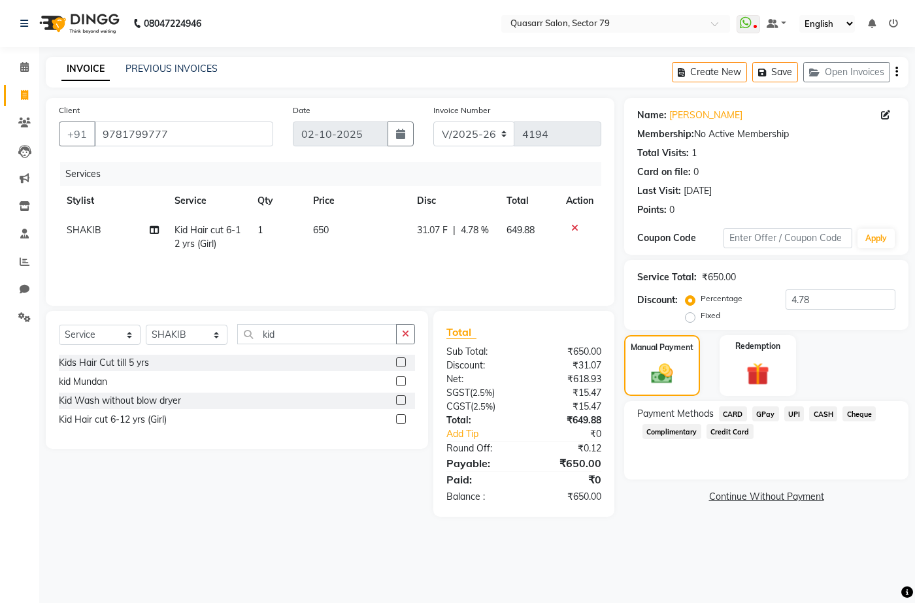
click at [797, 414] on span "UPI" at bounding box center [794, 414] width 20 height 15
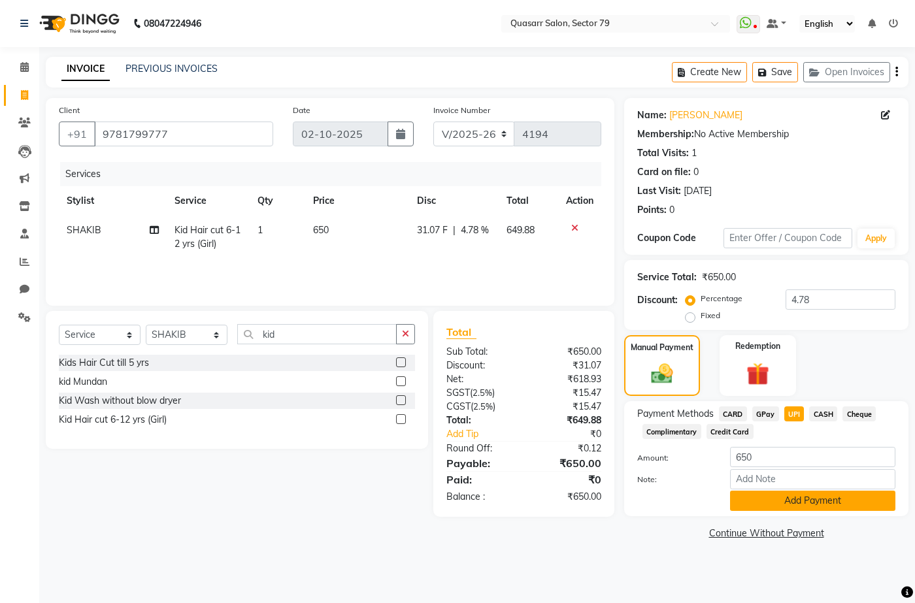
click at [825, 507] on button "Add Payment" at bounding box center [812, 501] width 165 height 20
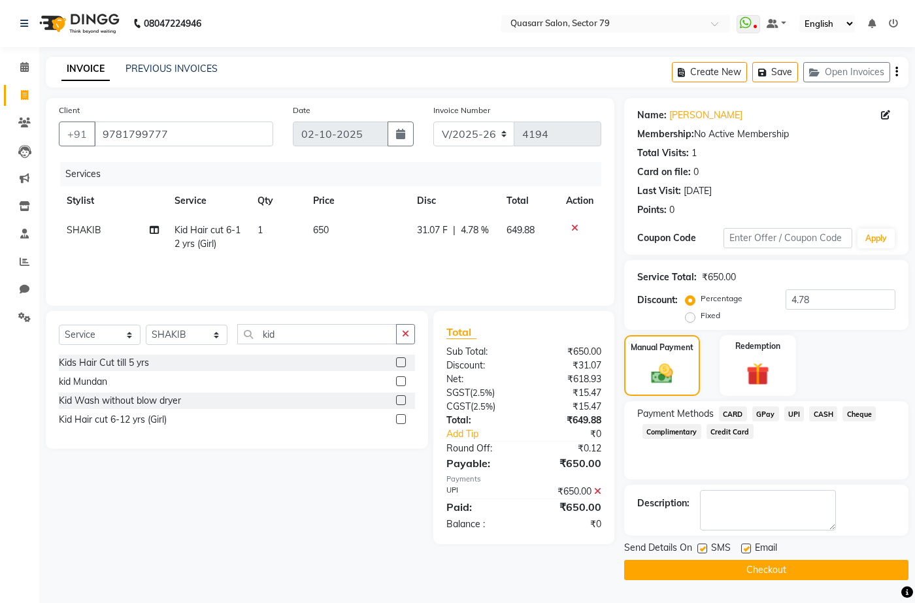
click at [743, 546] on label at bounding box center [746, 549] width 10 height 10
click at [743, 546] on input "checkbox" at bounding box center [745, 549] width 8 height 8
checkbox input "false"
click at [700, 553] on label at bounding box center [702, 549] width 10 height 10
click at [700, 553] on input "checkbox" at bounding box center [701, 549] width 8 height 8
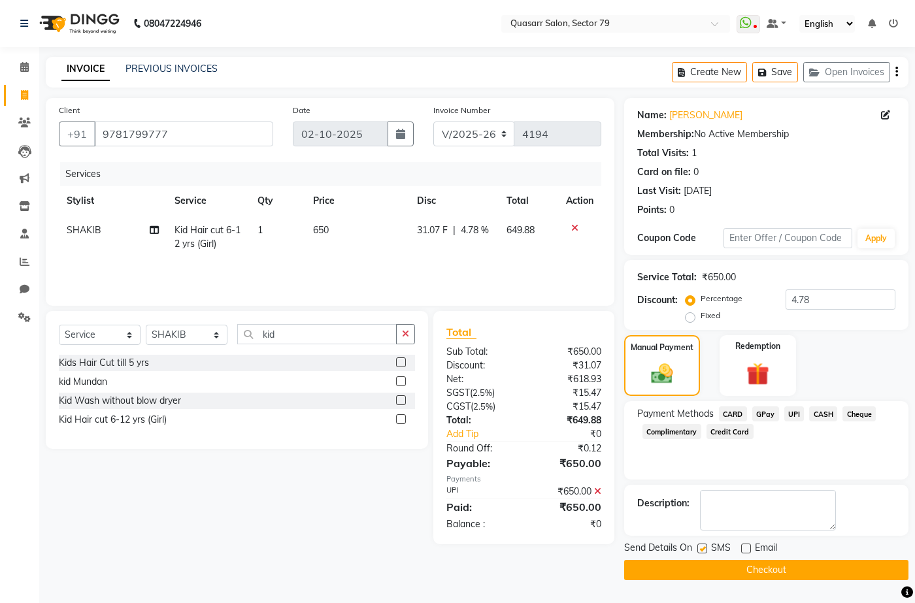
checkbox input "false"
click at [771, 573] on button "Checkout" at bounding box center [766, 570] width 284 height 20
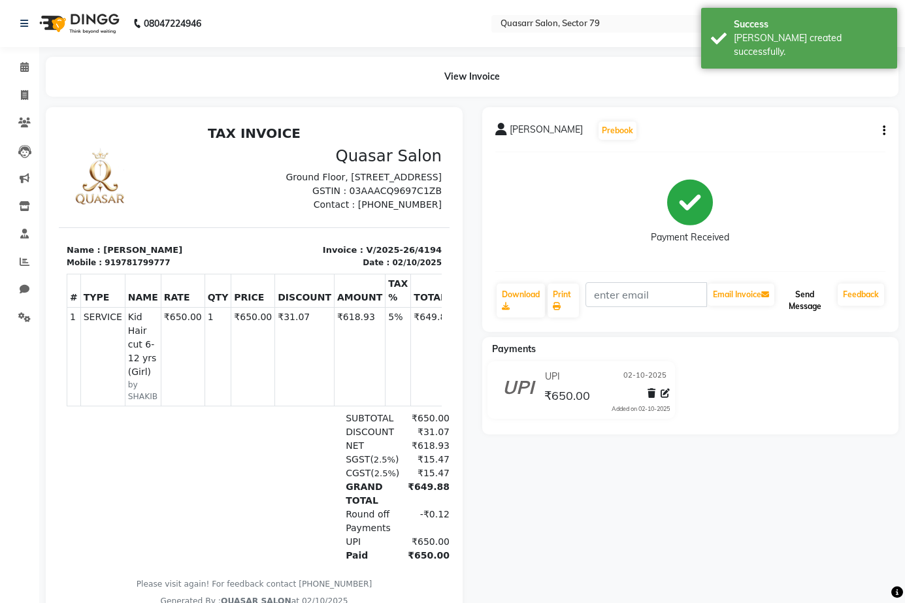
click at [812, 304] on button "Send Message" at bounding box center [805, 301] width 56 height 34
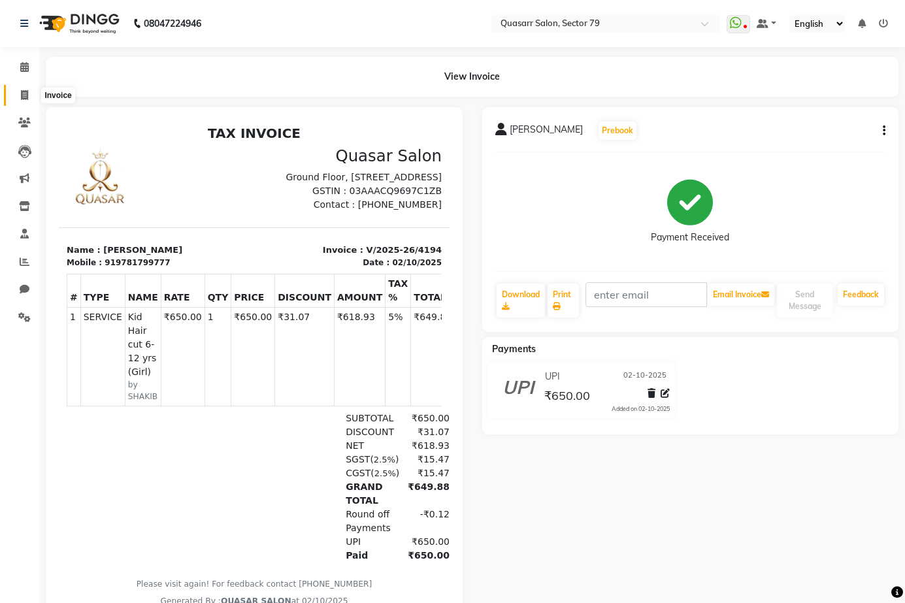
click at [21, 98] on icon at bounding box center [24, 95] width 7 height 10
select select "service"
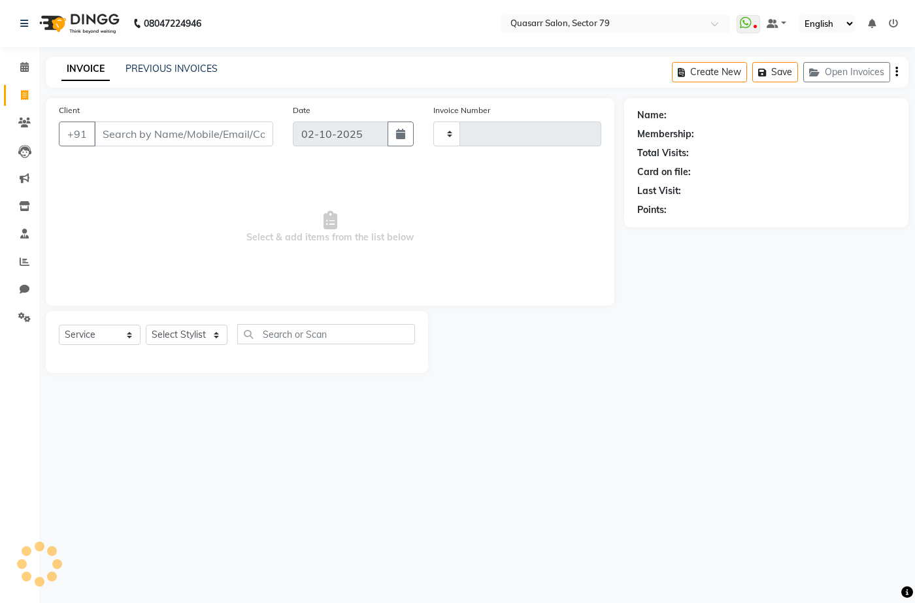
type input "4195"
select select "7231"
click at [173, 64] on link "PREVIOUS INVOICES" at bounding box center [172, 69] width 92 height 12
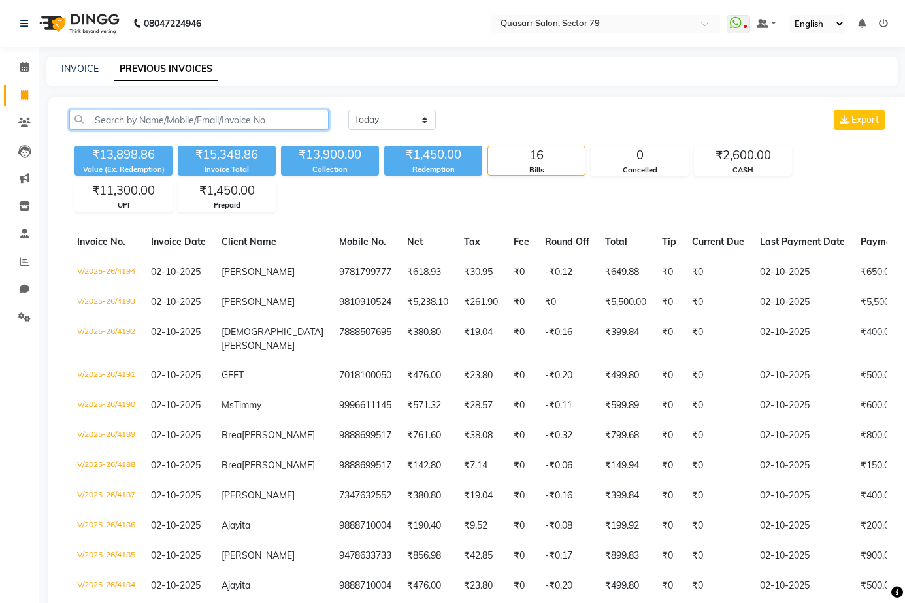
click at [252, 120] on input "text" at bounding box center [199, 120] width 260 height 20
paste input "9855170051"
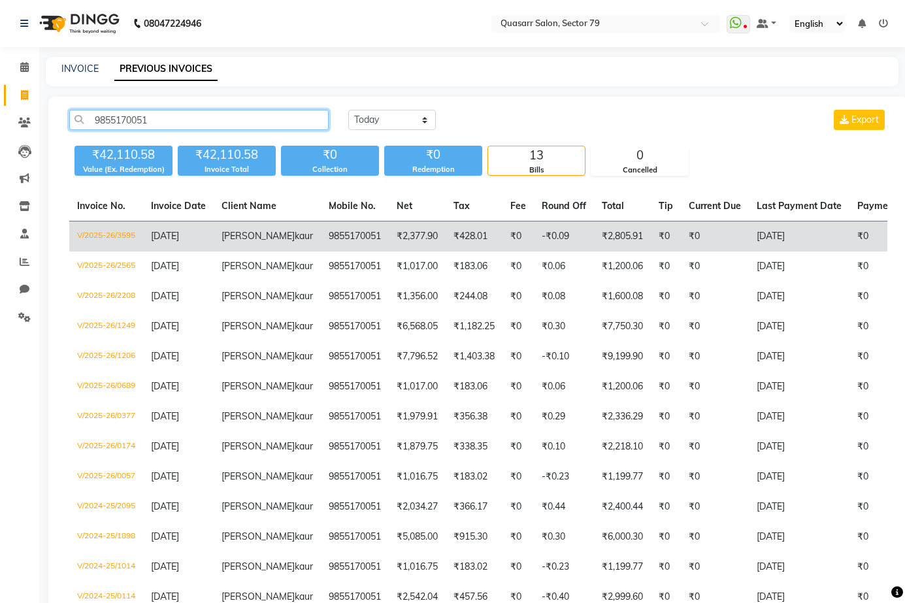
type input "9855170051"
click at [594, 240] on td "₹2,805.91" at bounding box center [622, 237] width 57 height 31
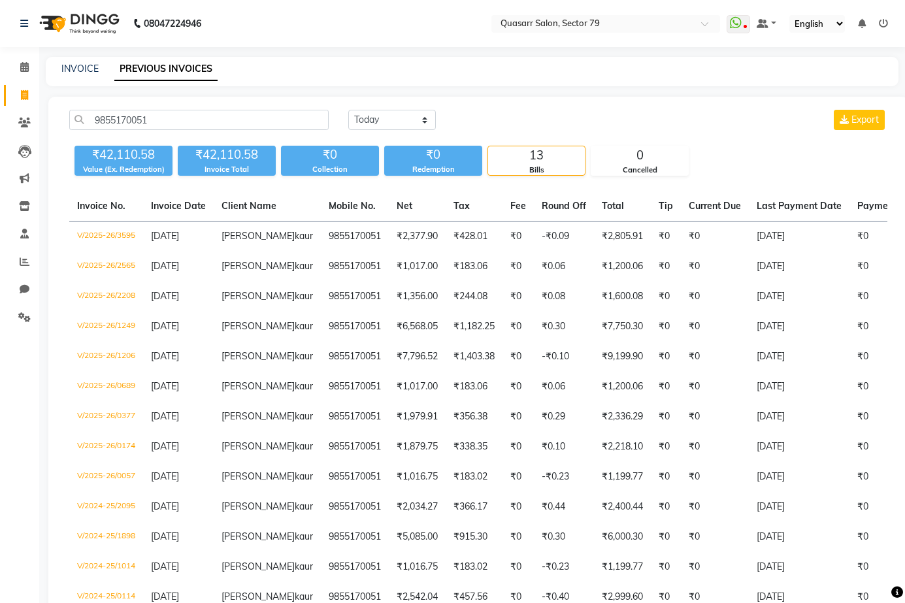
click at [378, 49] on div "08047224946 Select Location × Quasarr Salon, Sector 79 WhatsApp Status ✕ Status…" at bounding box center [452, 342] width 905 height 684
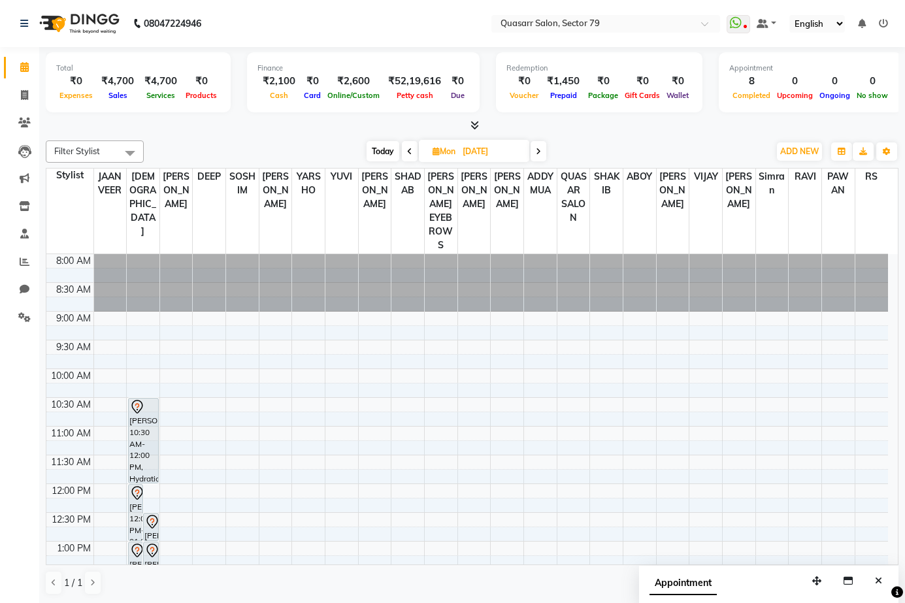
scroll to position [131, 0]
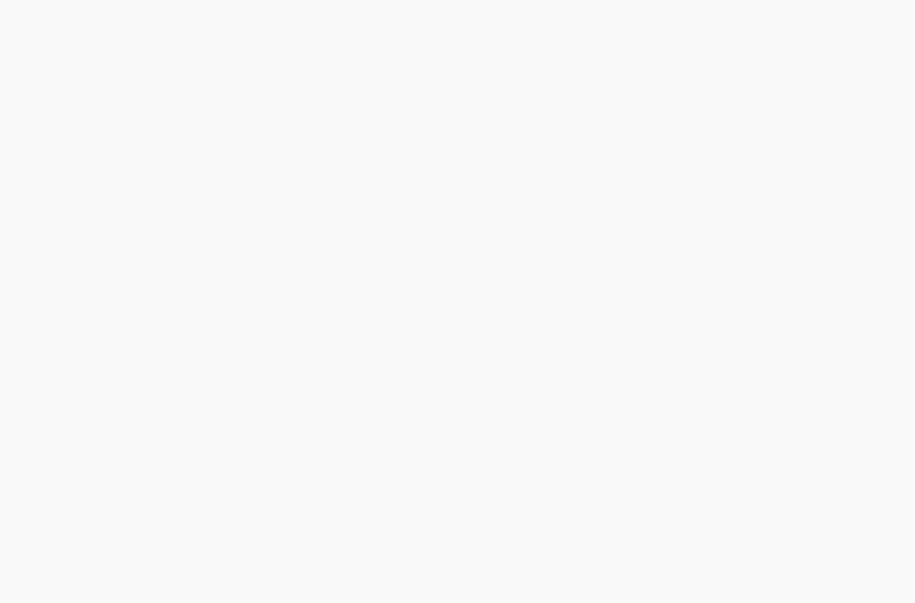
select select "service"
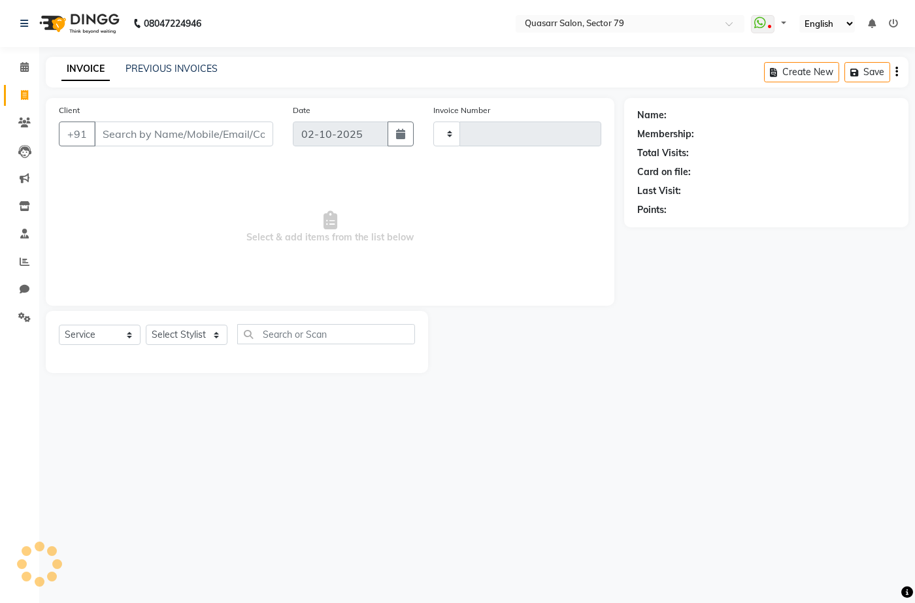
type input "4200"
select select "7231"
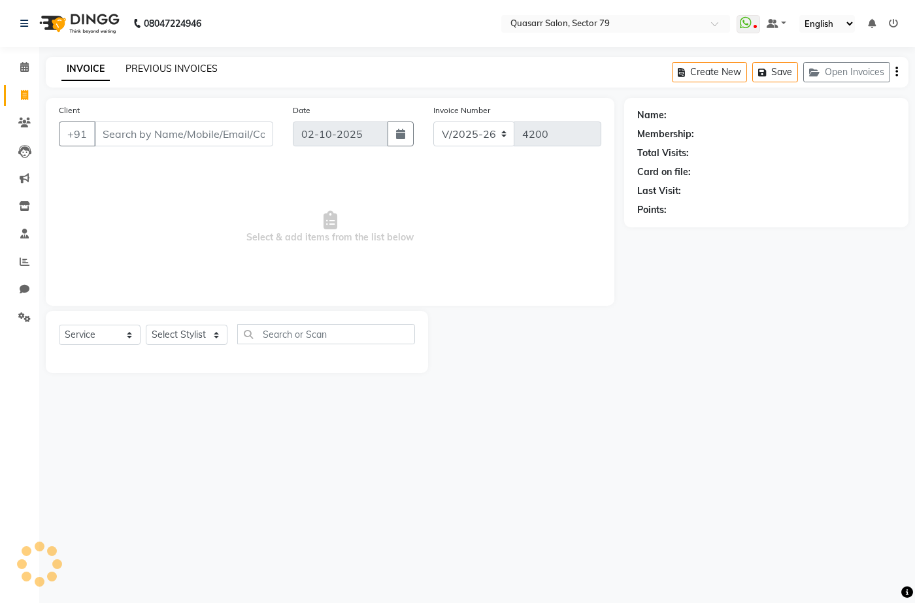
click at [205, 70] on link "PREVIOUS INVOICES" at bounding box center [172, 69] width 92 height 12
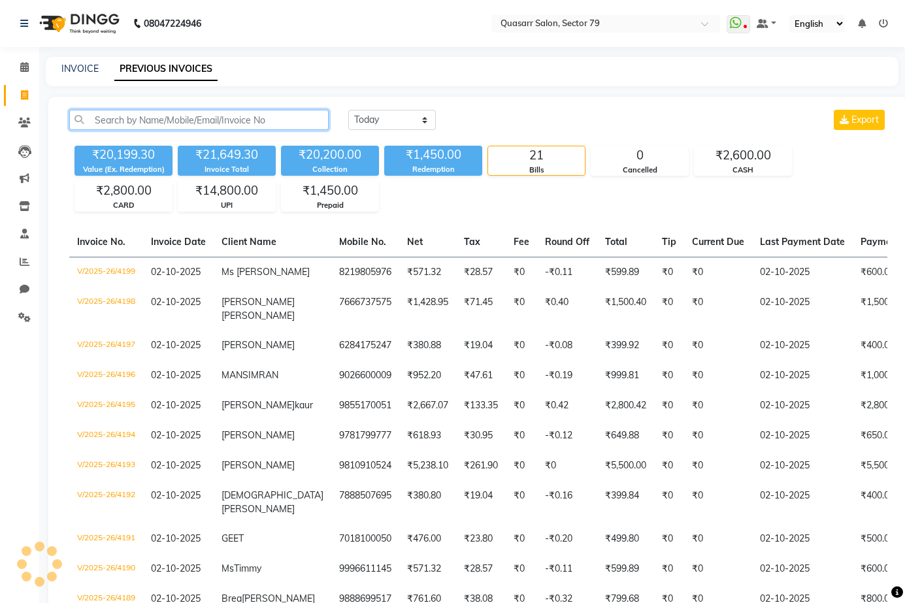
click at [245, 118] on input "text" at bounding box center [199, 120] width 260 height 20
paste input "9888894994"
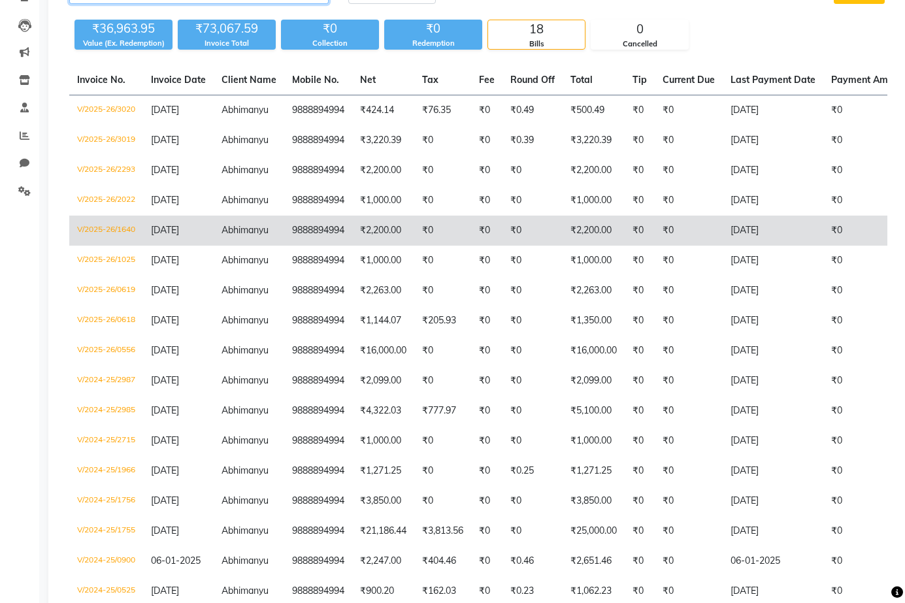
scroll to position [241, 0]
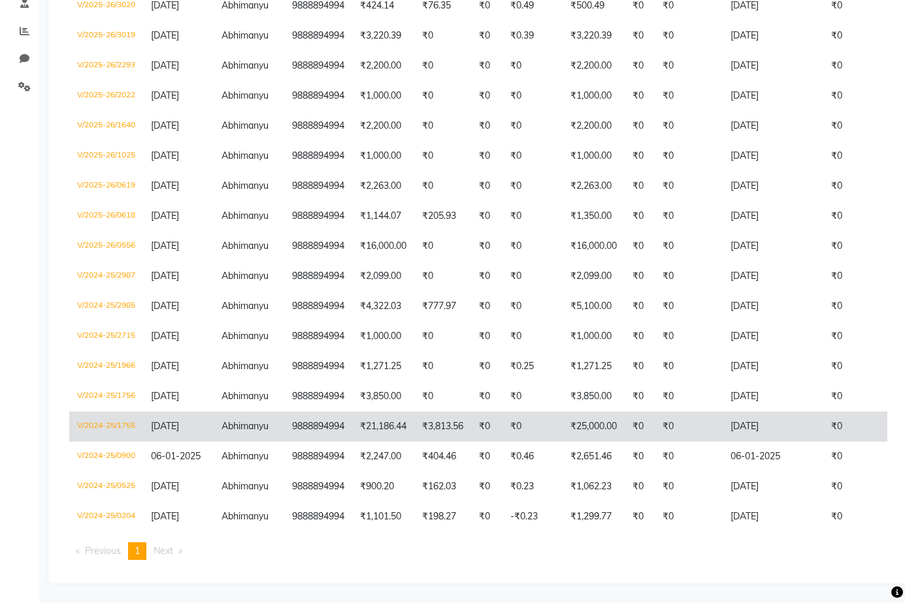
type input "9888894994"
click at [605, 413] on td "₹25,000.00" at bounding box center [594, 427] width 62 height 30
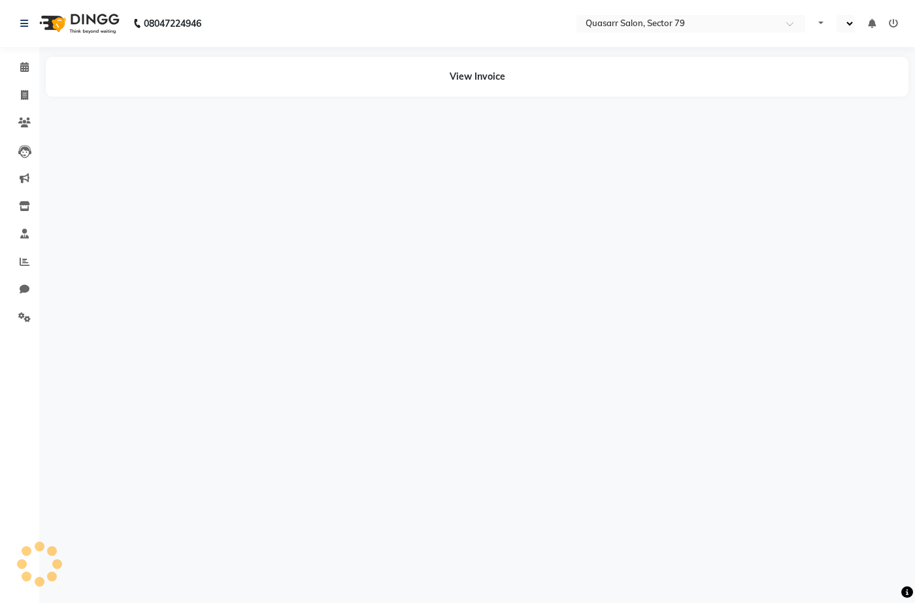
select select "en"
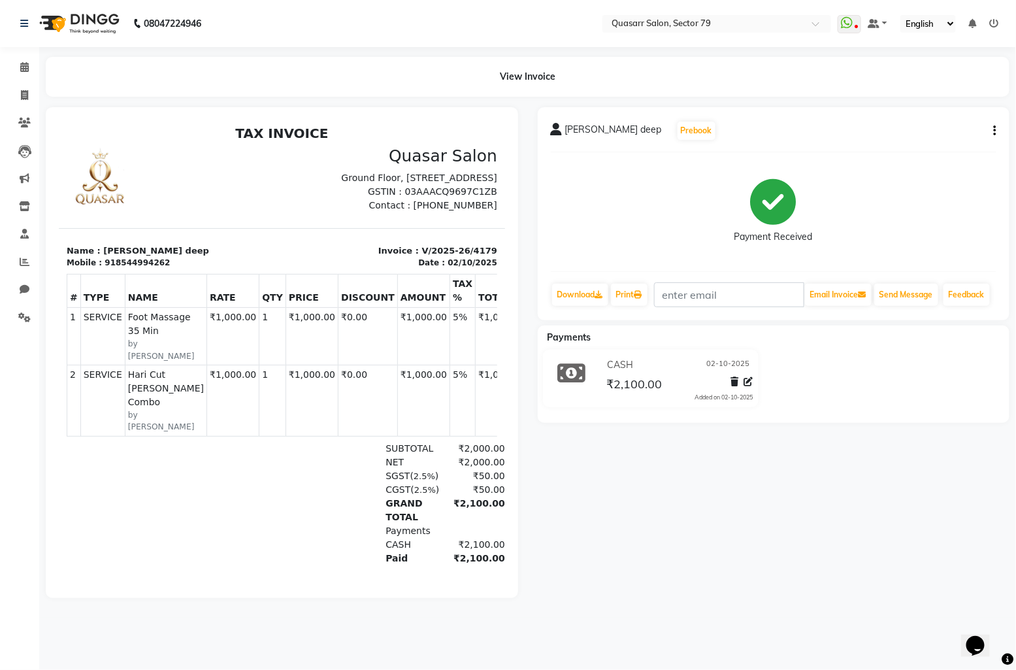
click at [994, 124] on button "button" at bounding box center [993, 131] width 8 height 14
click at [926, 142] on div "Edit Invoice" at bounding box center [931, 139] width 90 height 16
select select "service"
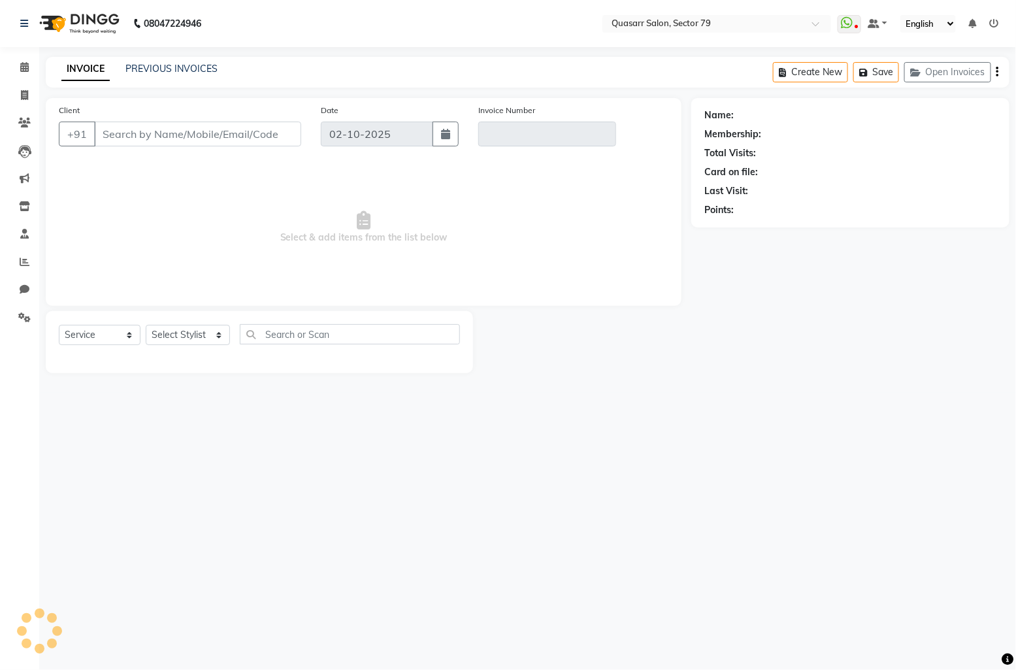
type input "8544994262"
type input "V/2025-26/4179"
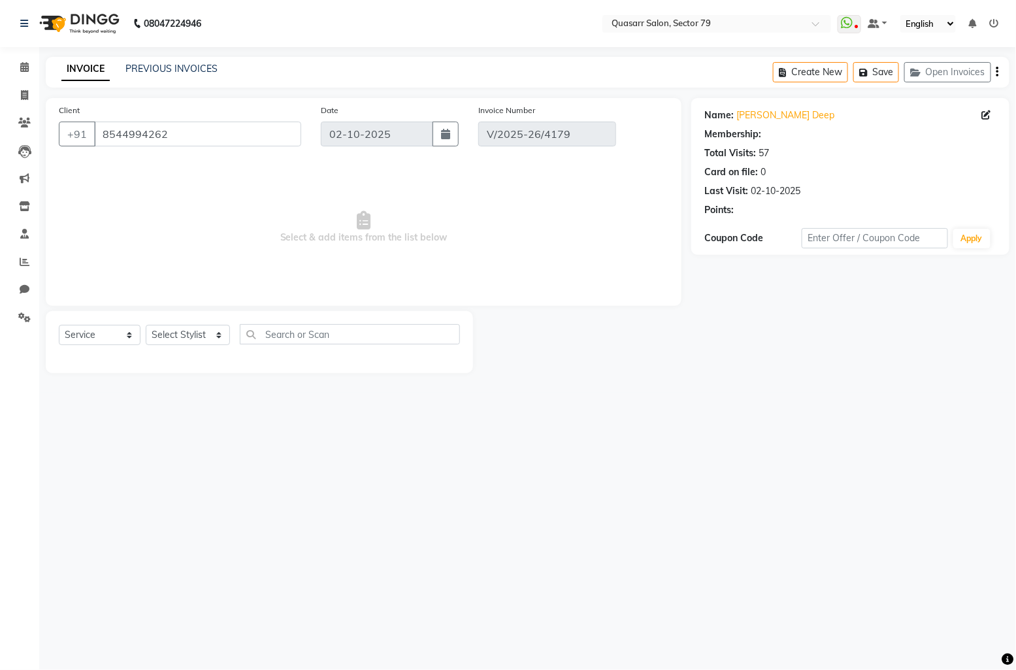
select select "select"
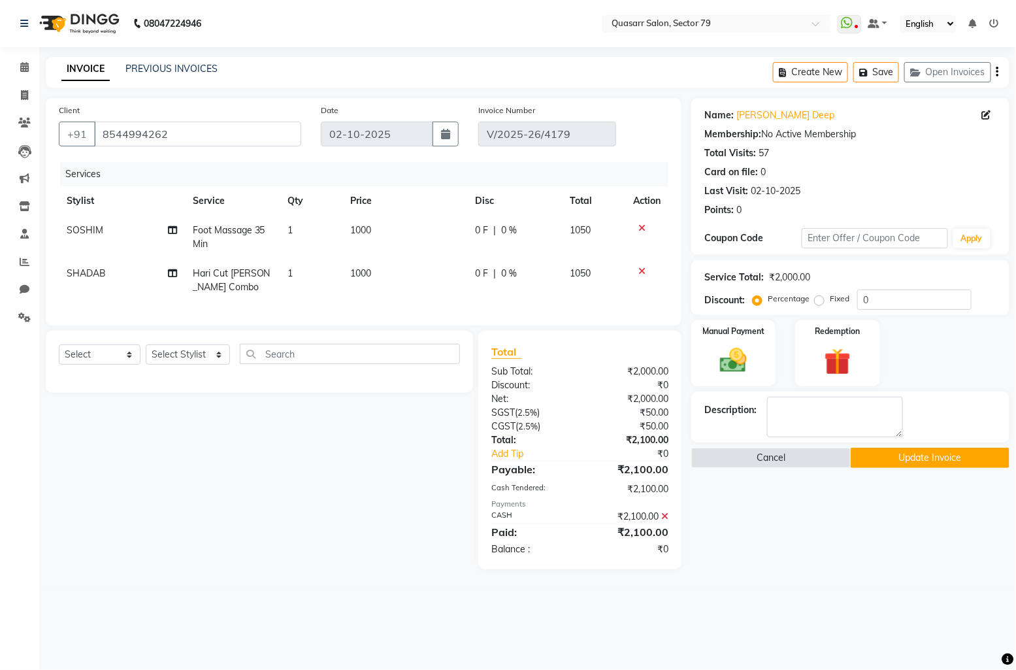
click at [667, 521] on icon at bounding box center [665, 516] width 7 height 9
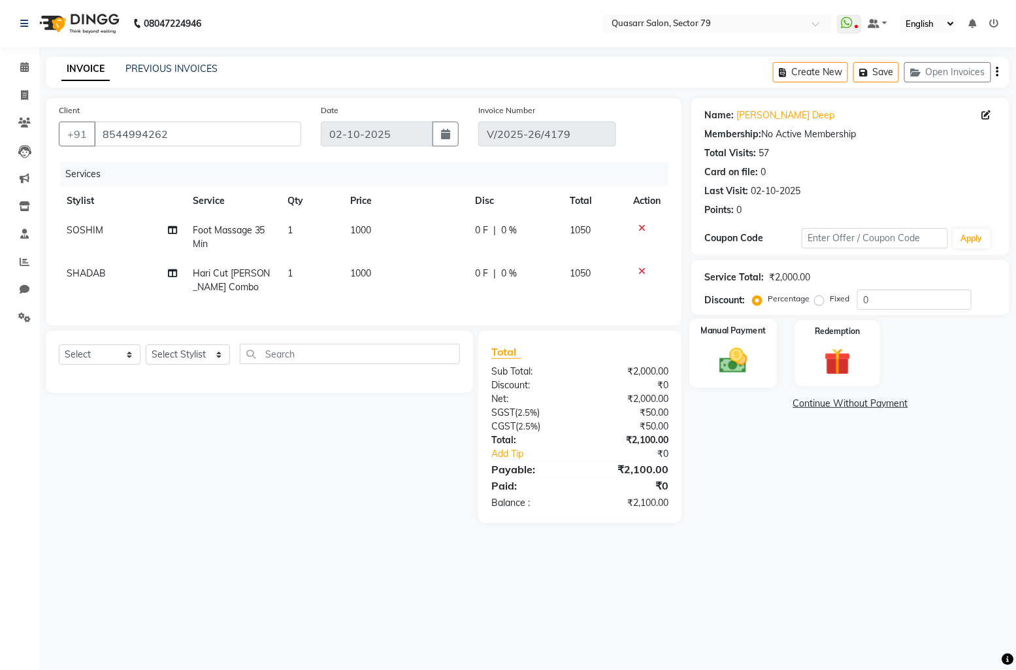
click at [743, 371] on img at bounding box center [734, 360] width 46 height 32
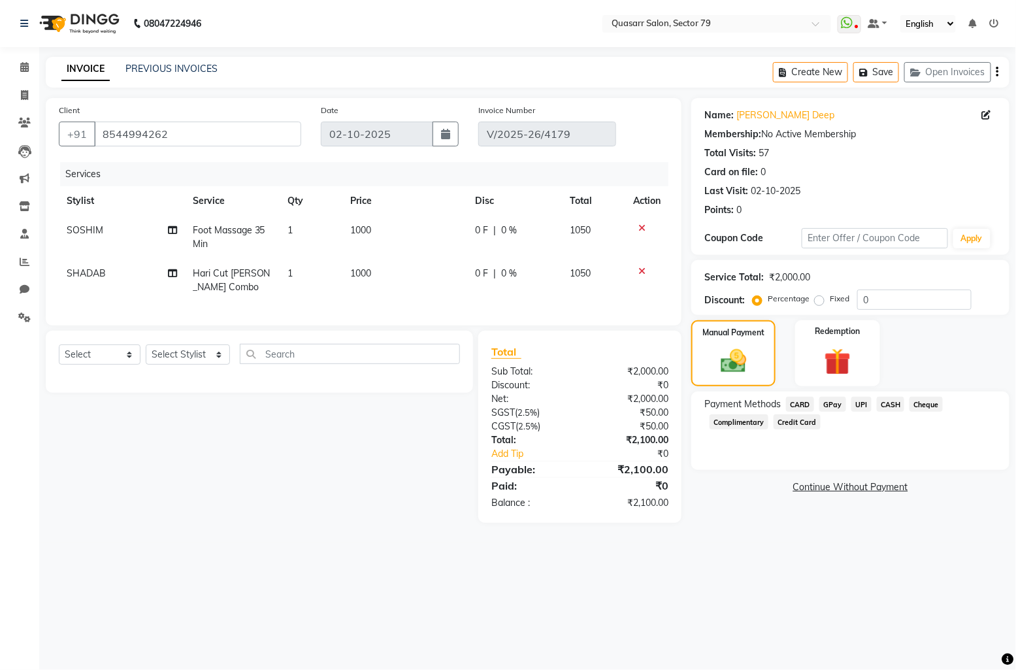
click at [855, 405] on span "UPI" at bounding box center [862, 404] width 20 height 15
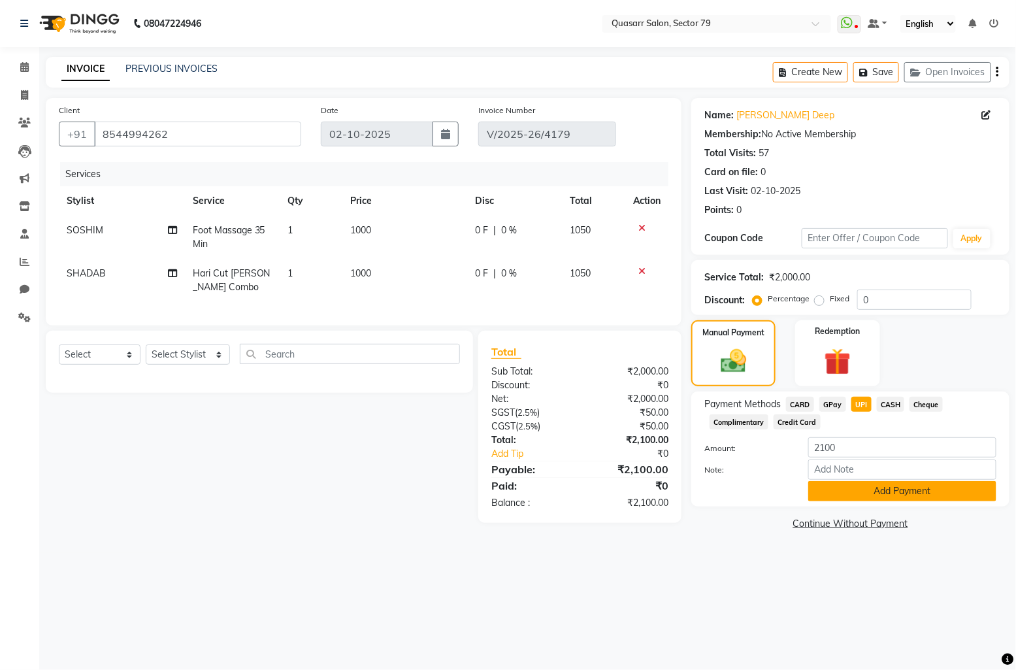
click at [890, 491] on button "Add Payment" at bounding box center [903, 491] width 188 height 20
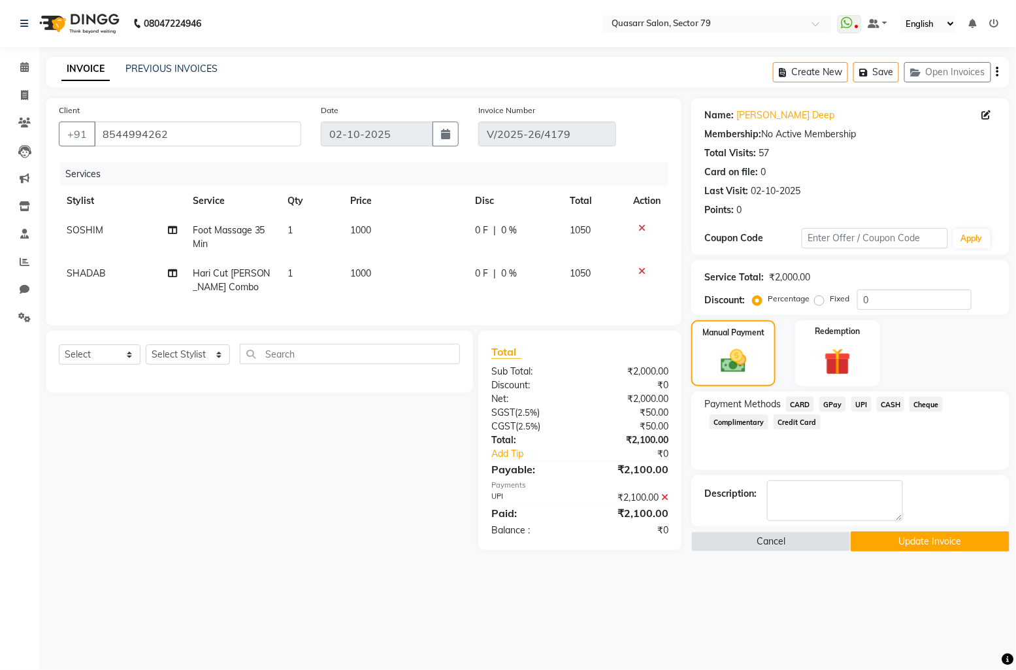
click at [936, 544] on button "Update Invoice" at bounding box center [930, 541] width 159 height 20
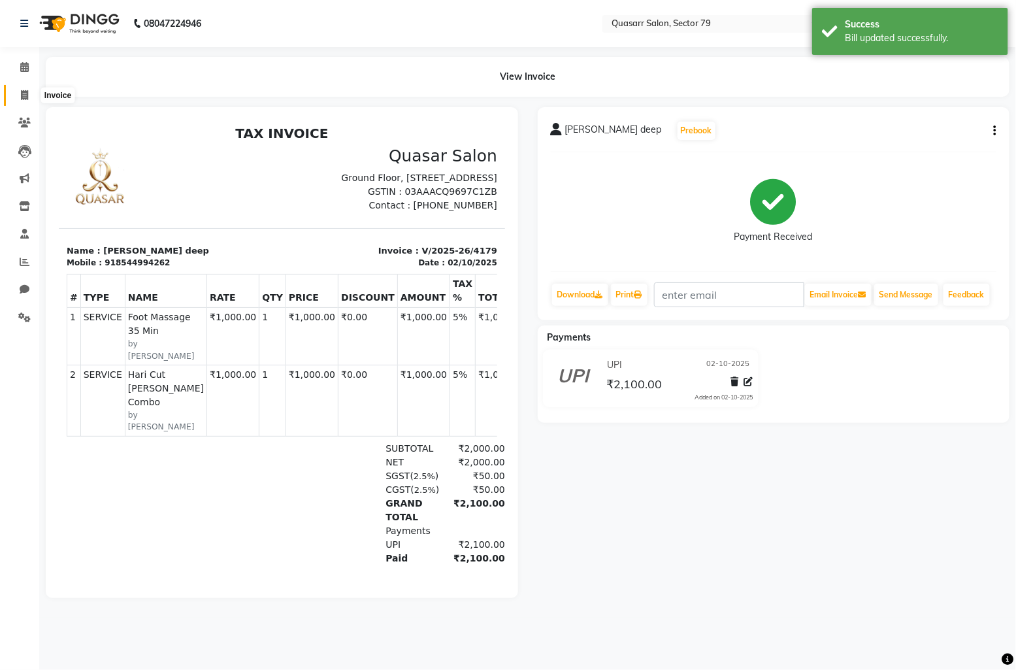
click at [23, 93] on icon at bounding box center [24, 95] width 7 height 10
select select "7231"
select select "service"
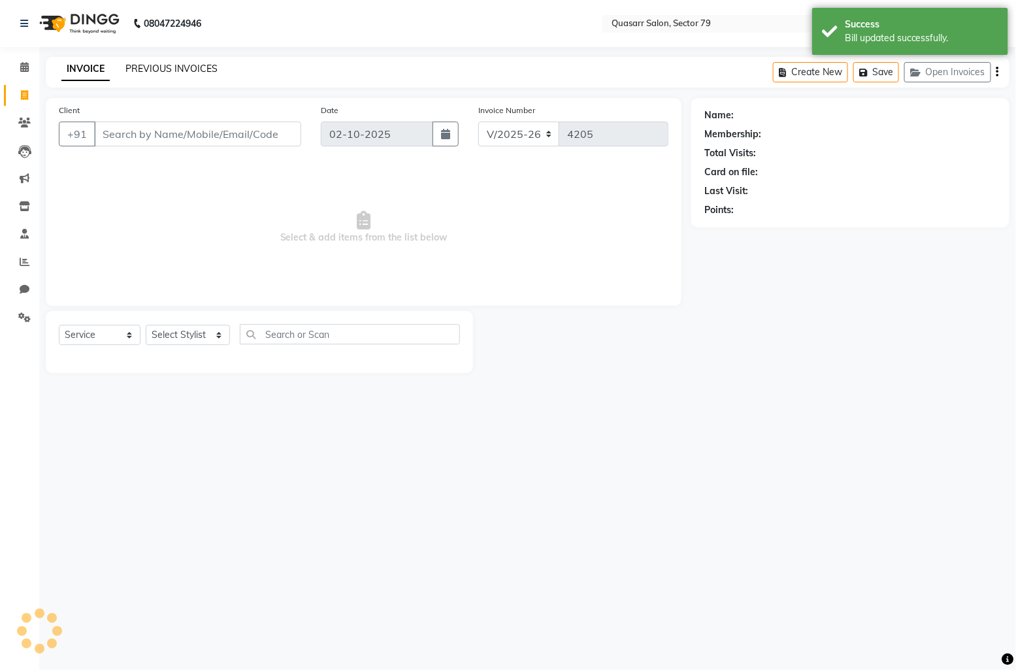
click at [193, 74] on link "PREVIOUS INVOICES" at bounding box center [172, 69] width 92 height 12
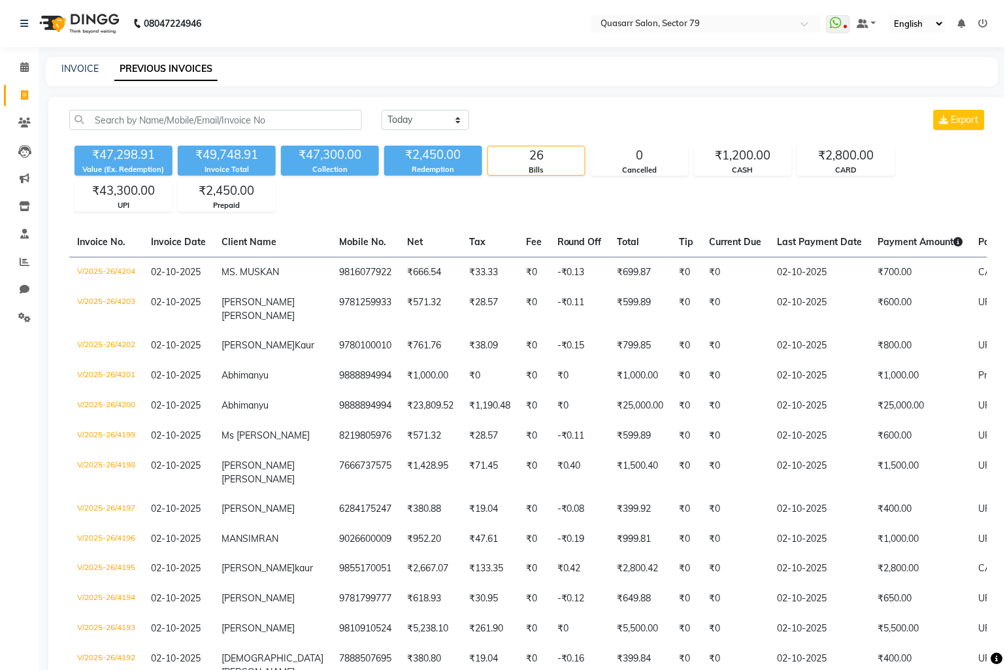
click at [90, 62] on div "INVOICE" at bounding box center [79, 69] width 37 height 14
click at [90, 69] on link "INVOICE" at bounding box center [79, 69] width 37 height 12
select select "service"
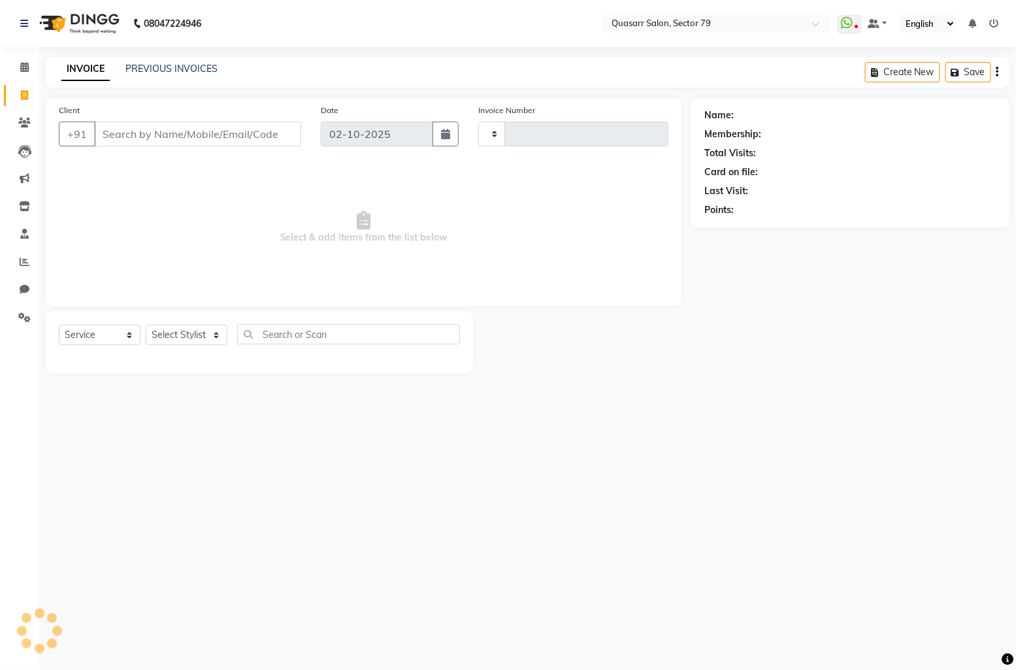
type input "4205"
select select "7231"
drag, startPoint x: 297, startPoint y: 78, endPoint x: 309, endPoint y: 73, distance: 12.3
click at [305, 75] on div "INVOICE PREVIOUS INVOICES Create New Save Open Invoices" at bounding box center [528, 72] width 964 height 31
click at [141, 75] on div "PREVIOUS INVOICES" at bounding box center [172, 69] width 92 height 14
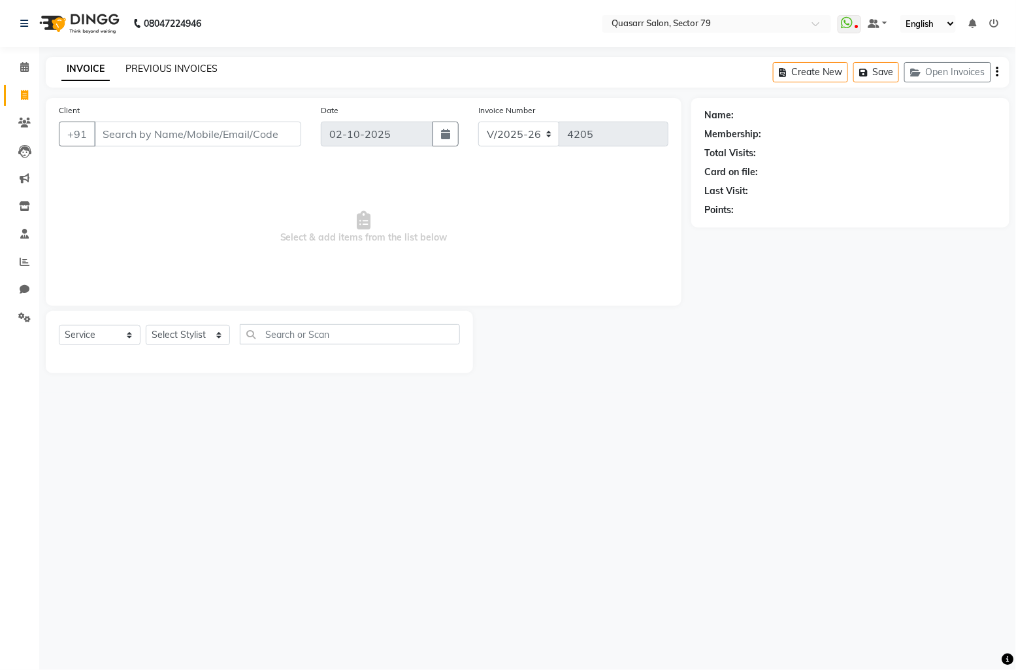
click at [158, 67] on link "PREVIOUS INVOICES" at bounding box center [172, 69] width 92 height 12
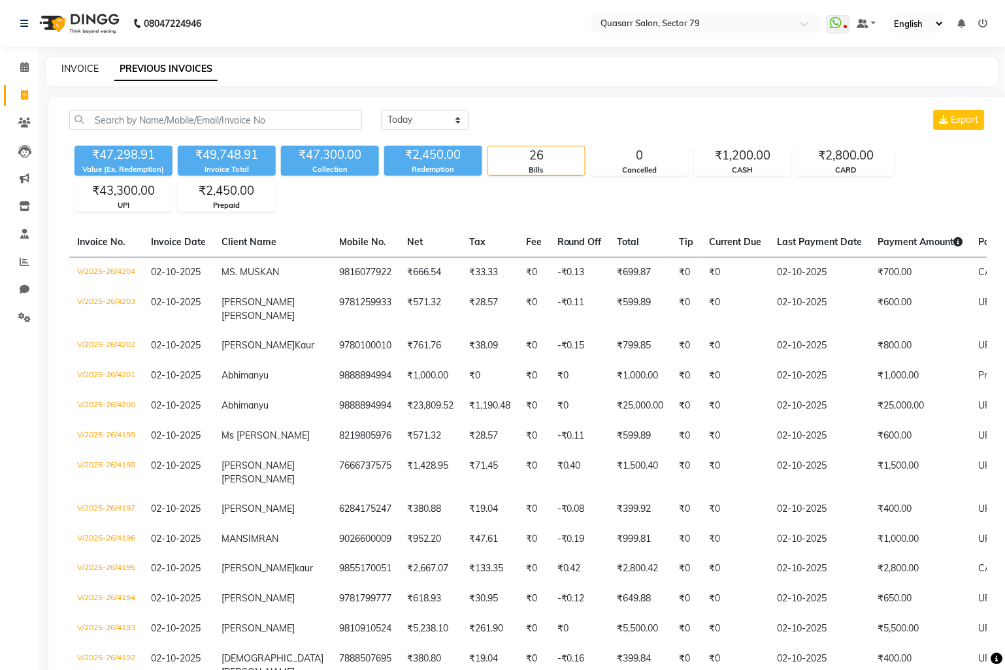
click at [82, 73] on link "INVOICE" at bounding box center [79, 69] width 37 height 12
select select "7231"
select select "service"
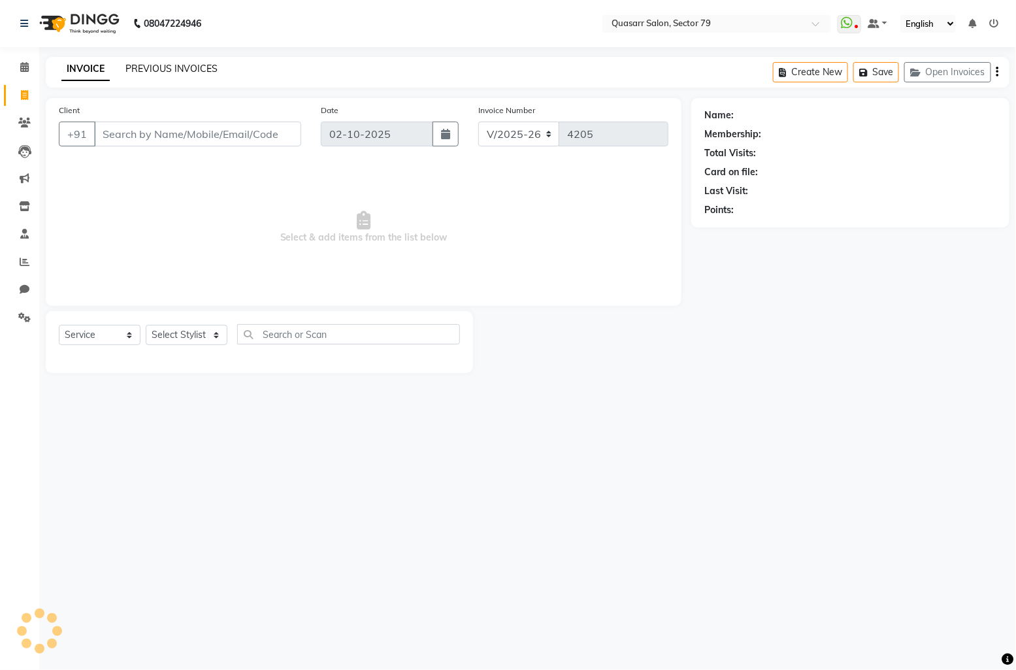
click at [181, 70] on link "PREVIOUS INVOICES" at bounding box center [172, 69] width 92 height 12
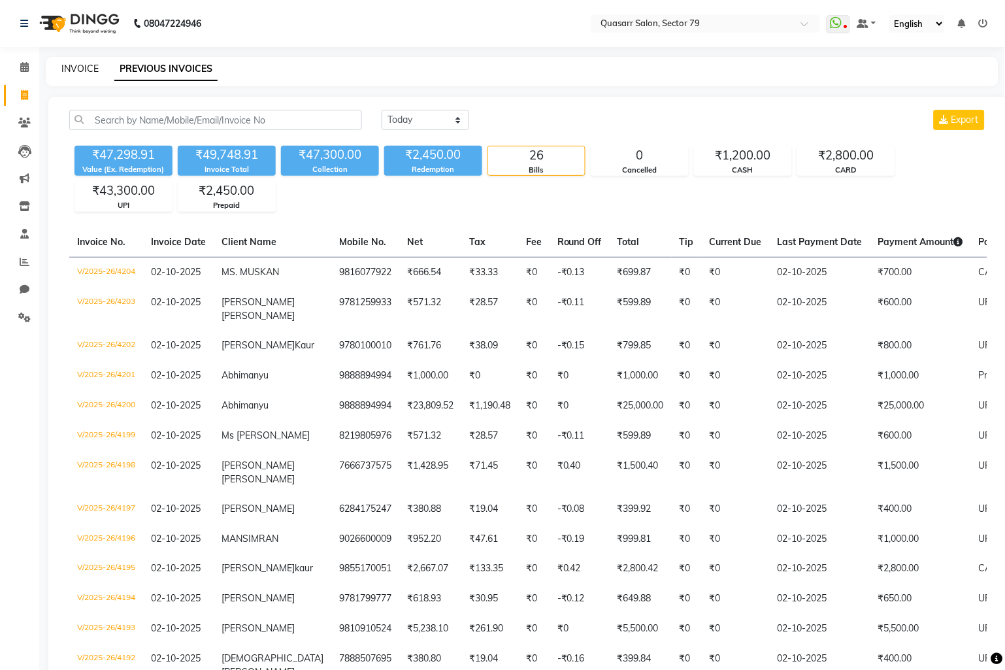
click at [82, 69] on link "INVOICE" at bounding box center [79, 69] width 37 height 12
select select "service"
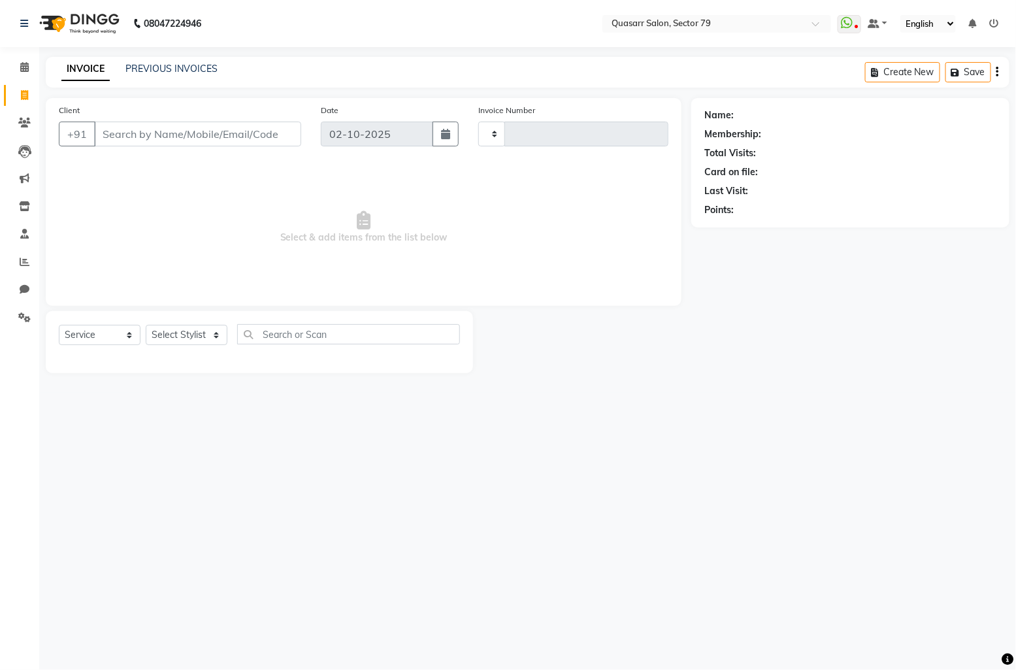
type input "4205"
select select "7231"
click at [370, 67] on div "INVOICE PREVIOUS INVOICES Create New Save Open Invoices" at bounding box center [528, 72] width 964 height 31
click at [439, 23] on nav "08047224946 Select Location × Quasarr Salon, Sector 79 WhatsApp Status ✕ Status…" at bounding box center [508, 23] width 1016 height 47
click at [403, 29] on nav "08047224946 Select Location × Quasarr Salon, Sector 79 WhatsApp Status ✕ Status…" at bounding box center [508, 23] width 1016 height 47
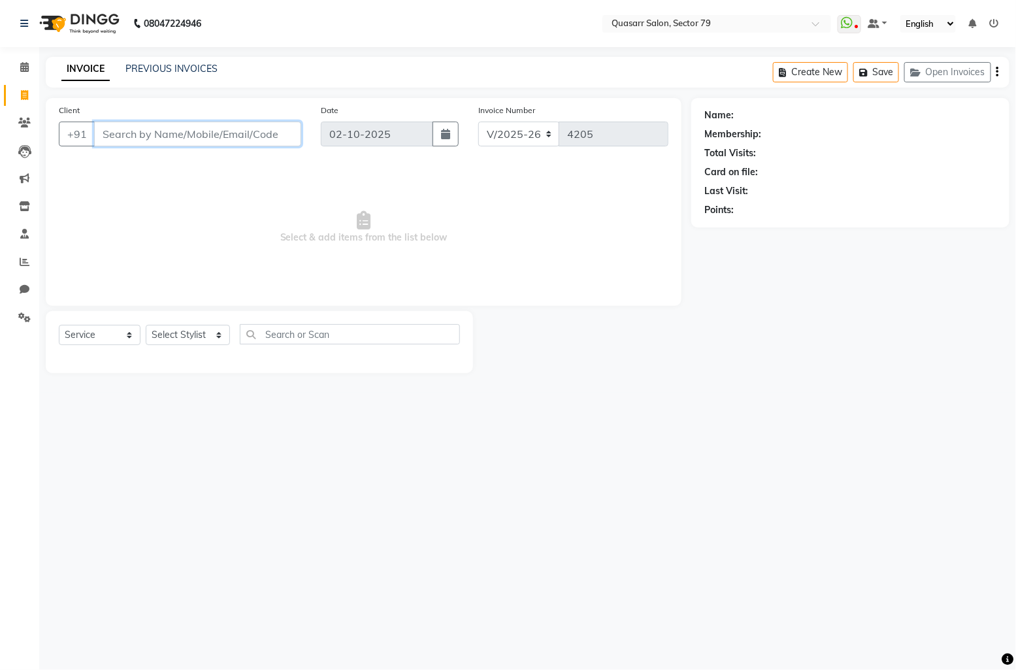
click at [172, 127] on input "Client" at bounding box center [197, 134] width 207 height 25
click at [355, 80] on div "INVOICE PREVIOUS INVOICES Create New Save Open Invoices" at bounding box center [528, 72] width 964 height 31
click at [201, 129] on input "Client" at bounding box center [197, 134] width 207 height 25
click at [192, 63] on link "PREVIOUS INVOICES" at bounding box center [172, 69] width 92 height 12
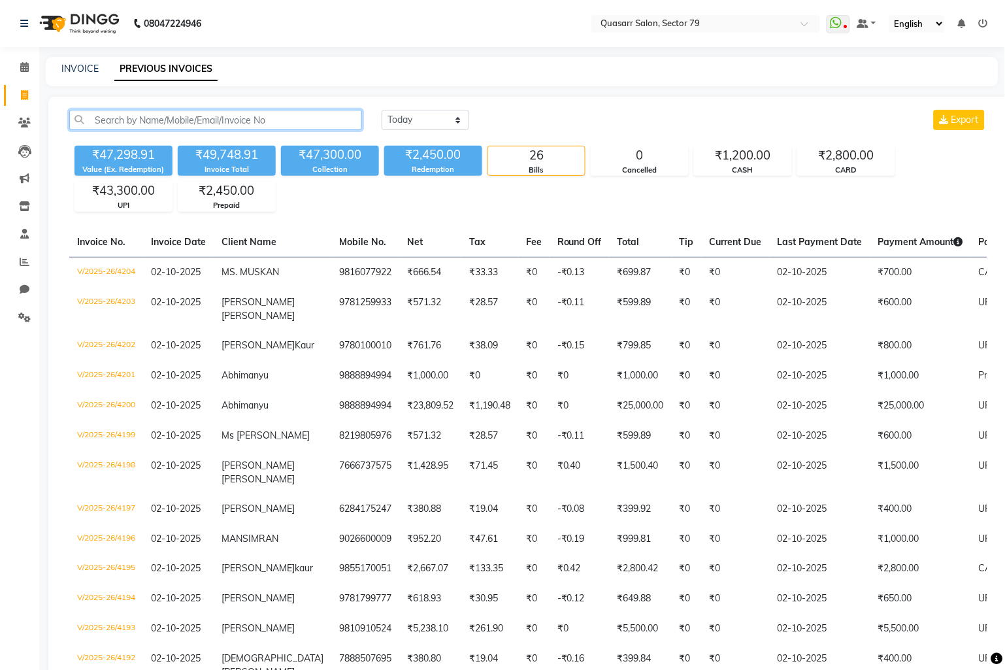
click at [192, 127] on input "text" at bounding box center [215, 120] width 293 height 20
type input "ud"
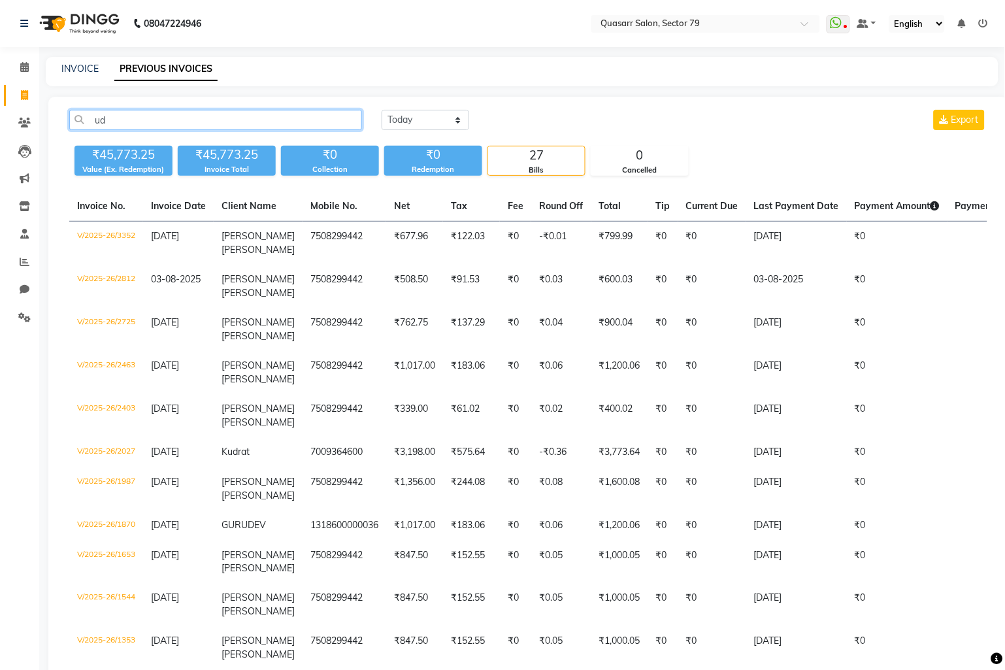
drag, startPoint x: 154, startPoint y: 120, endPoint x: 65, endPoint y: 118, distance: 88.3
click at [66, 118] on div "ud" at bounding box center [215, 120] width 312 height 20
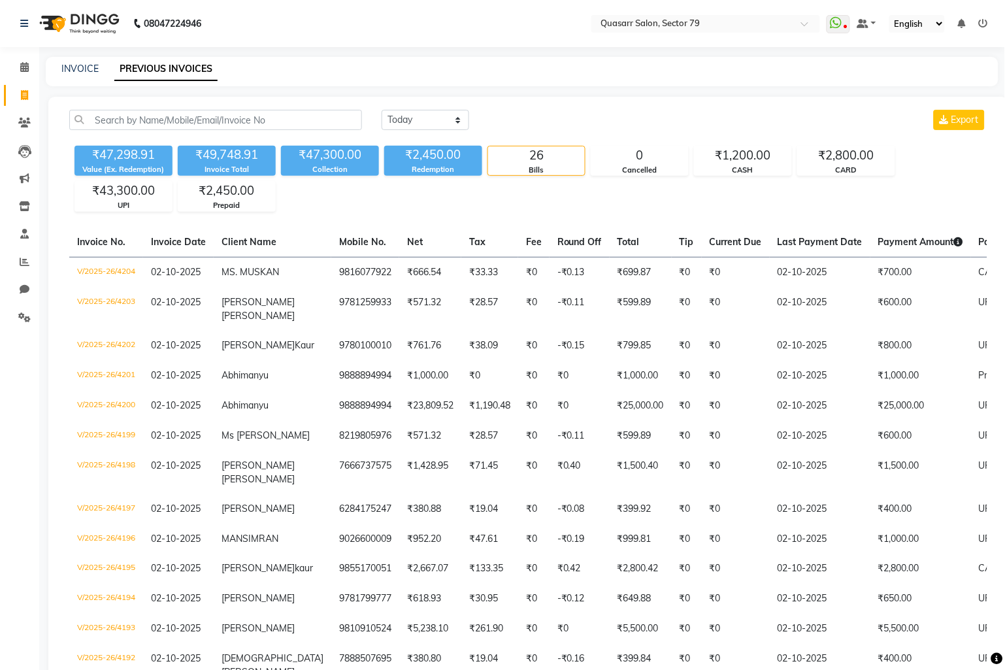
click at [489, 88] on main "INVOICE PREVIOUS INVOICES [DATE] [DATE] Custom Range Export ₹47,298.91 Value (E…" at bounding box center [522, 610] width 966 height 1106
click at [82, 65] on link "INVOICE" at bounding box center [79, 69] width 37 height 12
select select "7231"
select select "service"
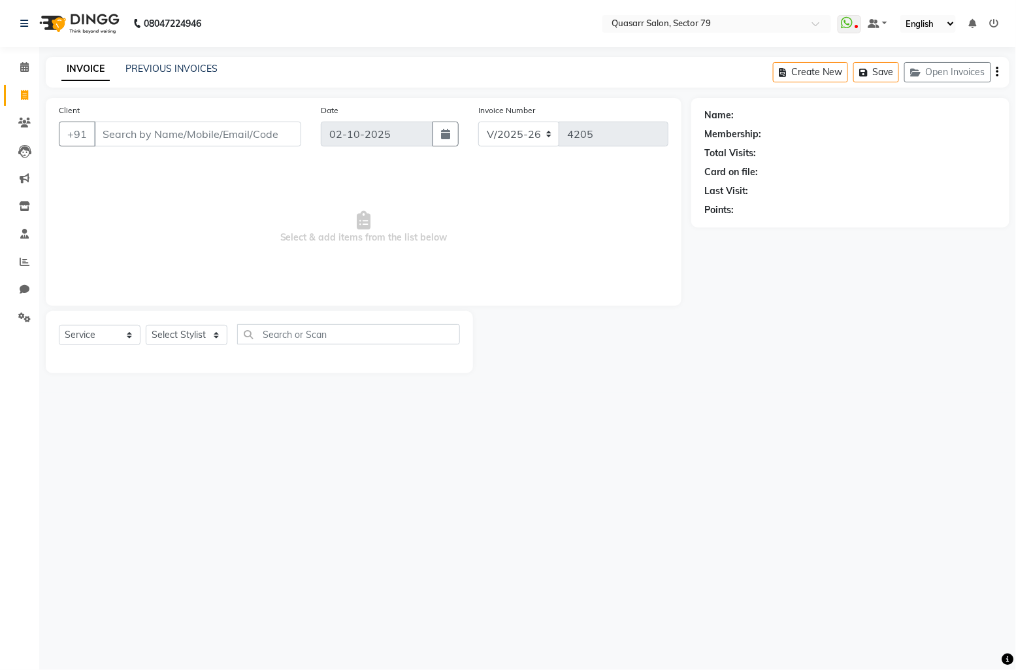
click at [171, 118] on div "Client +91" at bounding box center [180, 130] width 262 height 54
click at [180, 133] on input "Client" at bounding box center [197, 134] width 207 height 25
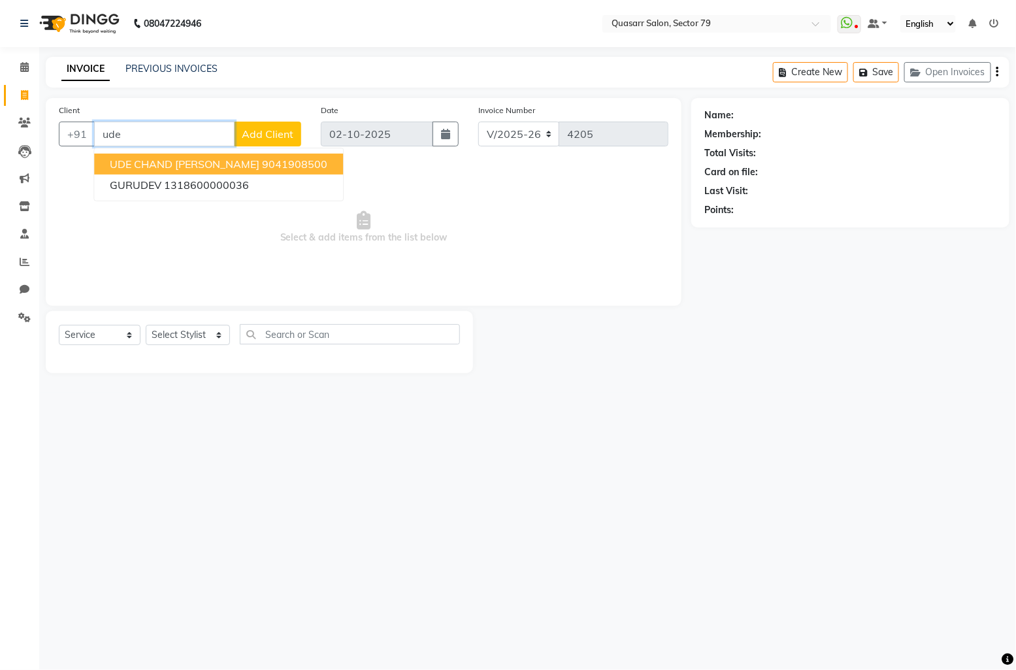
click at [180, 133] on input "ude" at bounding box center [164, 134] width 141 height 25
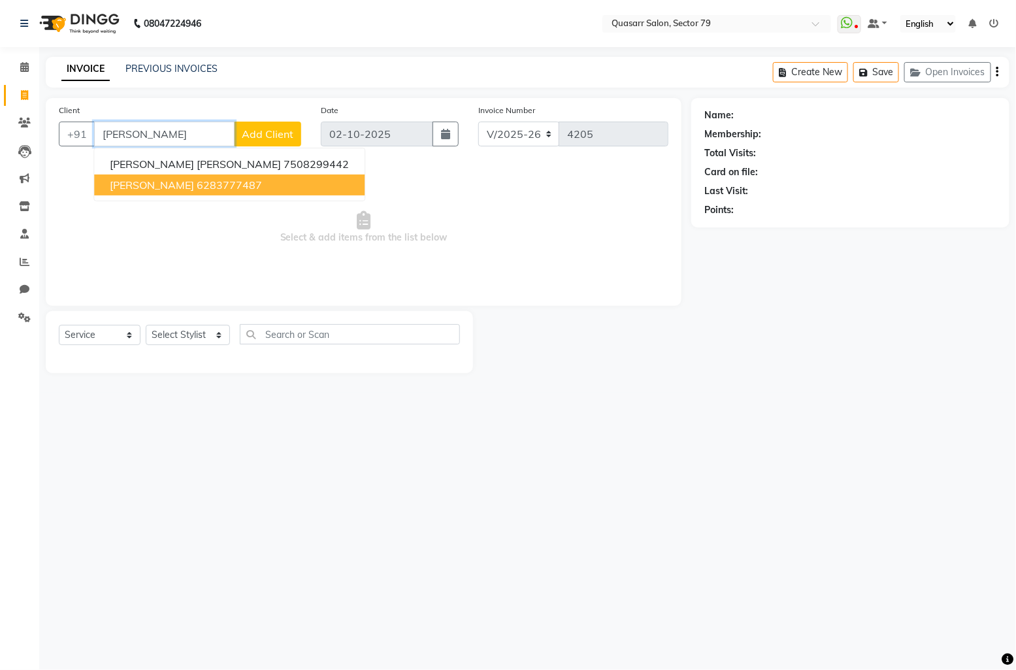
click at [221, 178] on ngb-highlight "6283777487" at bounding box center [229, 184] width 65 height 13
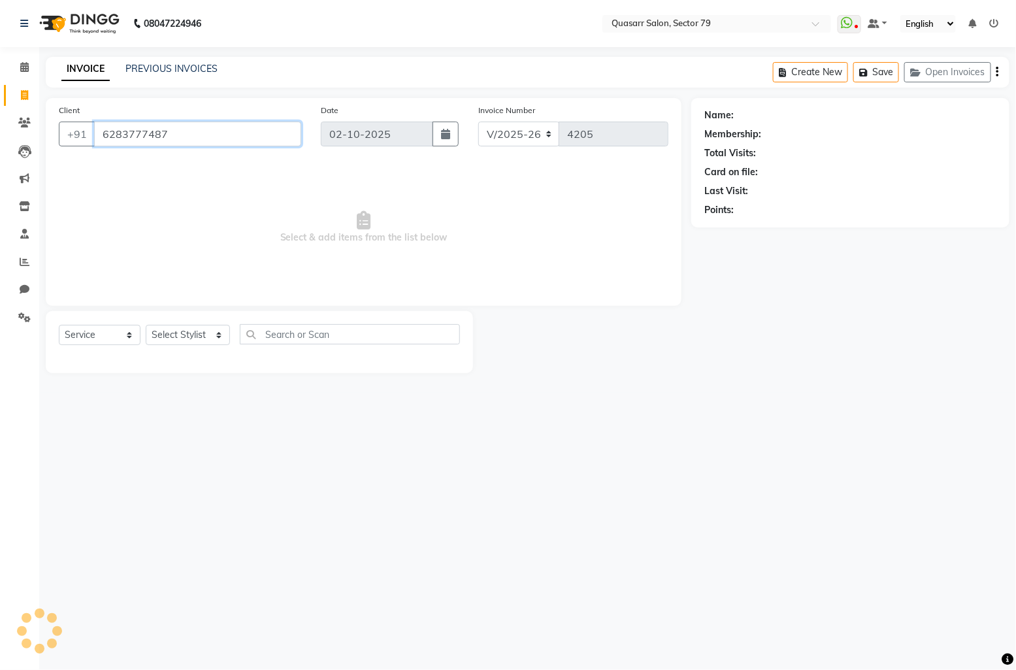
type input "6283777487"
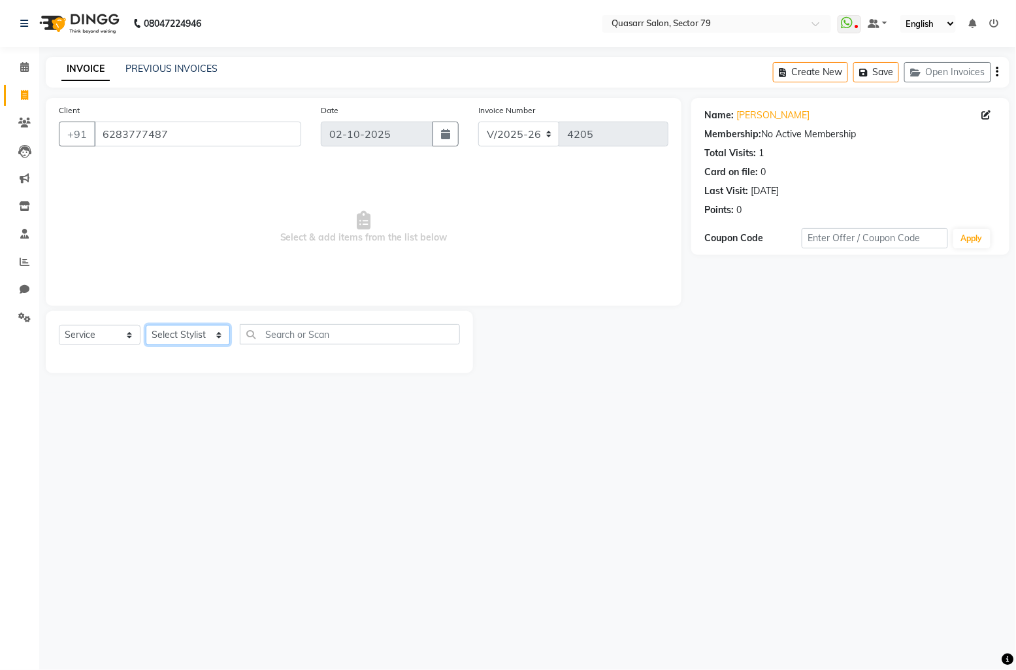
click at [197, 331] on select "Select Stylist ABOY ADDY MUA Aruna [PERSON_NAME] DEEP [PERSON_NAME] [PERSON_NAM…" at bounding box center [188, 335] width 84 height 20
select select "61608"
click at [146, 326] on select "Select Stylist ABOY ADDY MUA Aruna [PERSON_NAME] DEEP [PERSON_NAME] [PERSON_NAM…" at bounding box center [188, 335] width 84 height 20
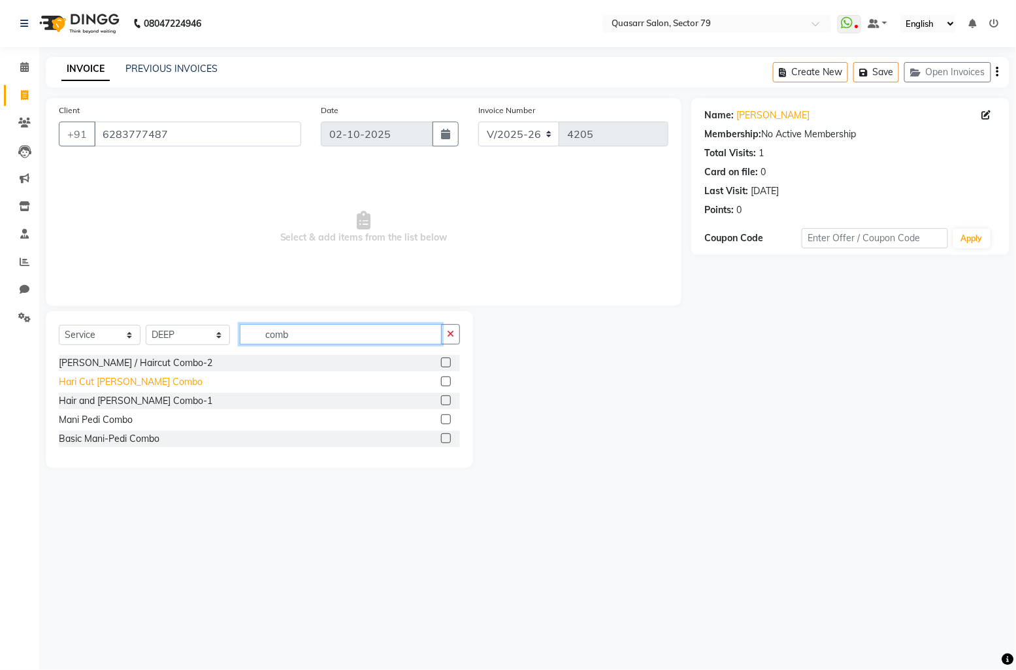
type input "comb"
click at [146, 384] on div "Hari Cut [PERSON_NAME] Combo" at bounding box center [131, 382] width 144 height 14
checkbox input "false"
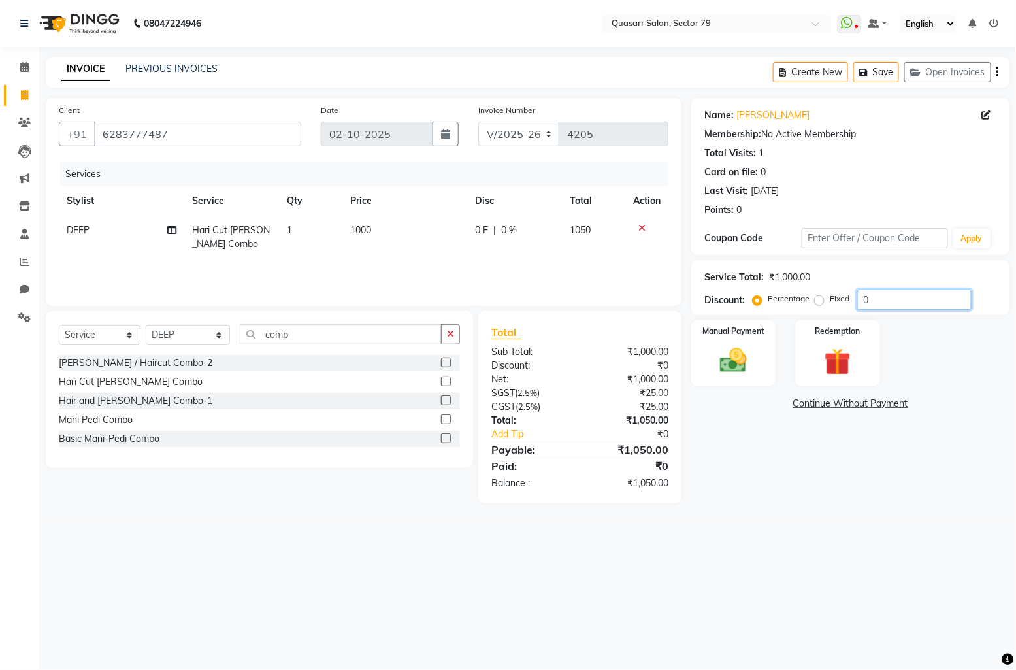
drag, startPoint x: 884, startPoint y: 295, endPoint x: 837, endPoint y: 295, distance: 46.4
click at [837, 295] on div "Percentage Fixed 0" at bounding box center [864, 300] width 216 height 20
click at [737, 350] on img at bounding box center [734, 360] width 46 height 32
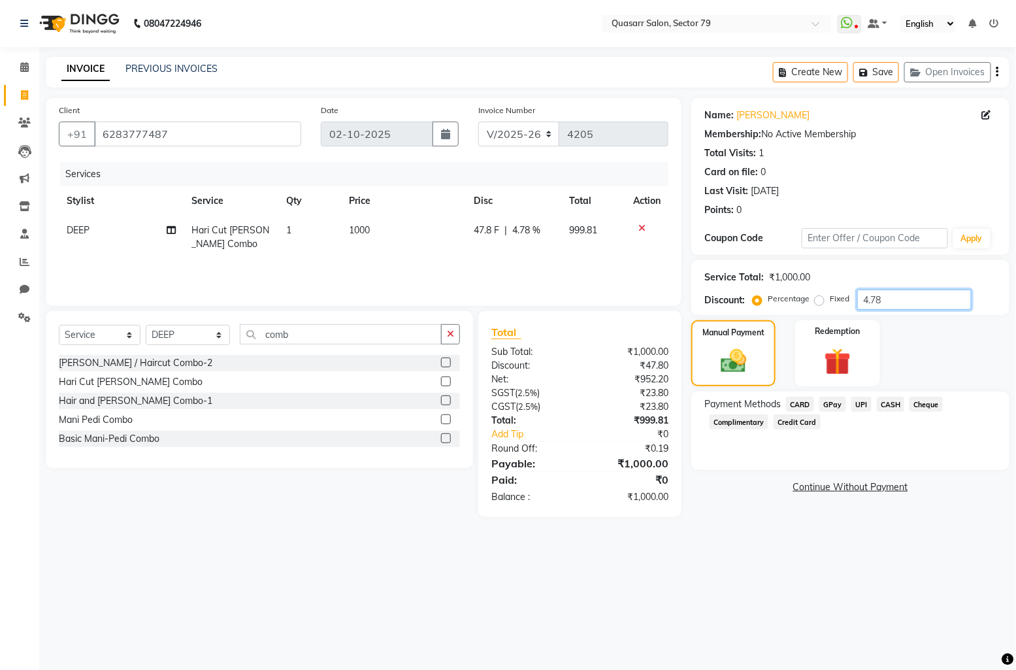
type input "4.78"
click at [858, 404] on span "UPI" at bounding box center [862, 404] width 20 height 15
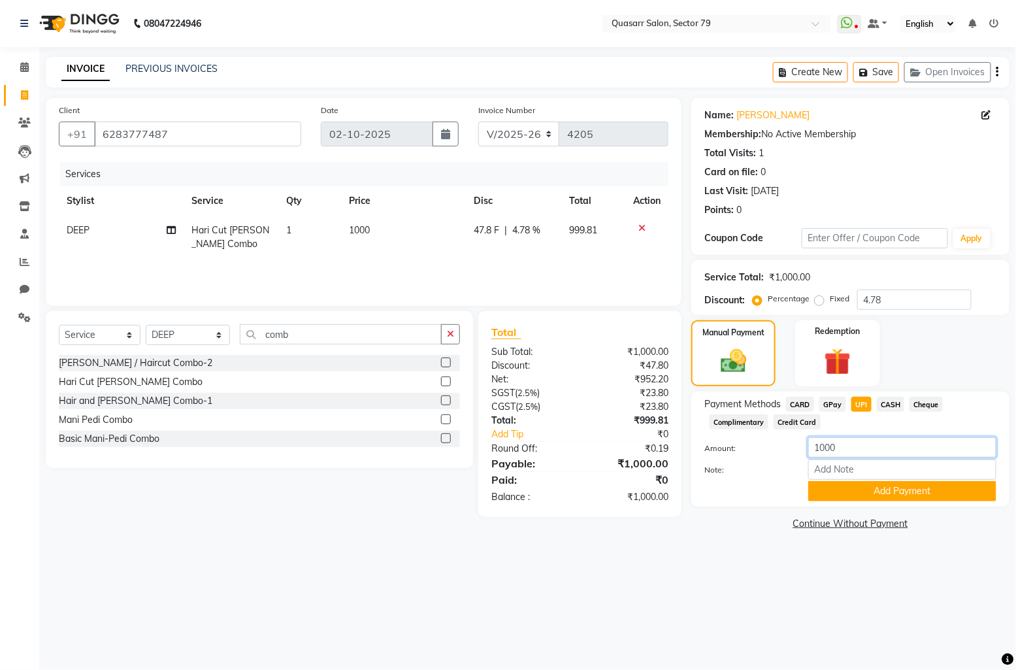
drag, startPoint x: 787, startPoint y: 439, endPoint x: 775, endPoint y: 437, distance: 12.7
click at [775, 437] on div "Amount: 1000" at bounding box center [851, 448] width 312 height 22
type input "400"
click at [920, 495] on button "Add Payment" at bounding box center [903, 491] width 188 height 20
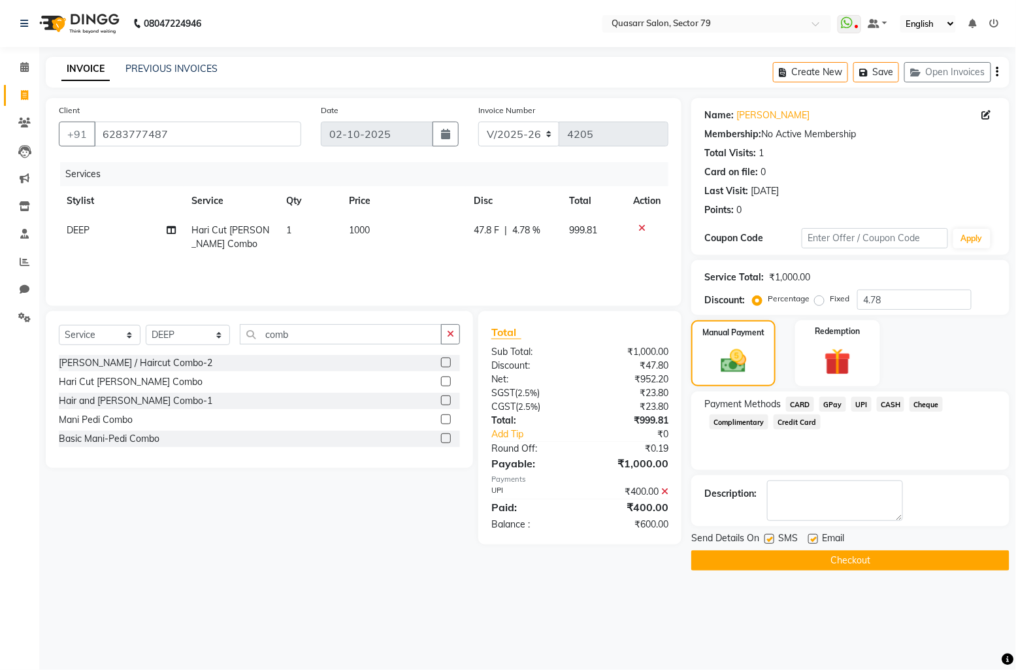
click at [889, 406] on span "CASH" at bounding box center [891, 404] width 28 height 15
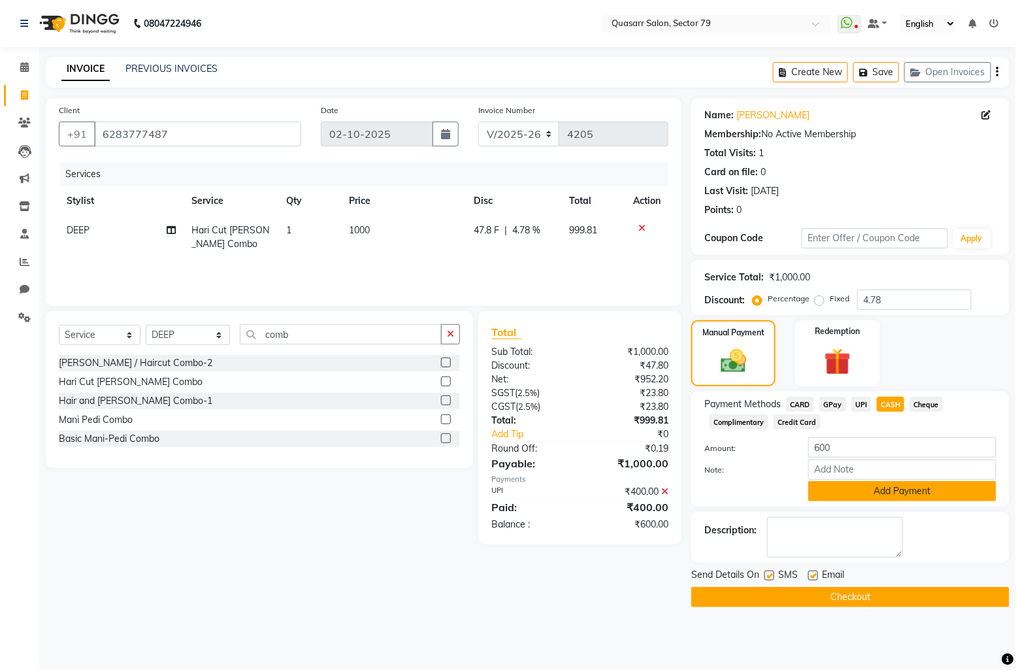
click at [890, 500] on button "Add Payment" at bounding box center [903, 491] width 188 height 20
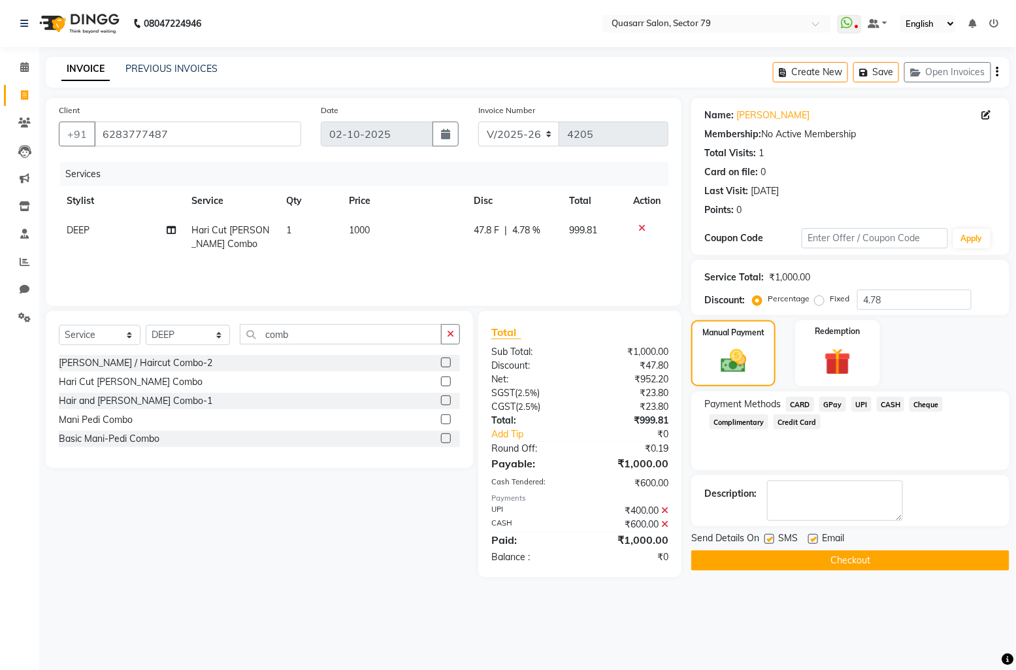
click at [767, 539] on label at bounding box center [770, 539] width 10 height 10
click at [767, 539] on input "checkbox" at bounding box center [769, 539] width 8 height 8
checkbox input "false"
click at [811, 539] on label at bounding box center [814, 539] width 10 height 10
click at [811, 539] on input "checkbox" at bounding box center [813, 539] width 8 height 8
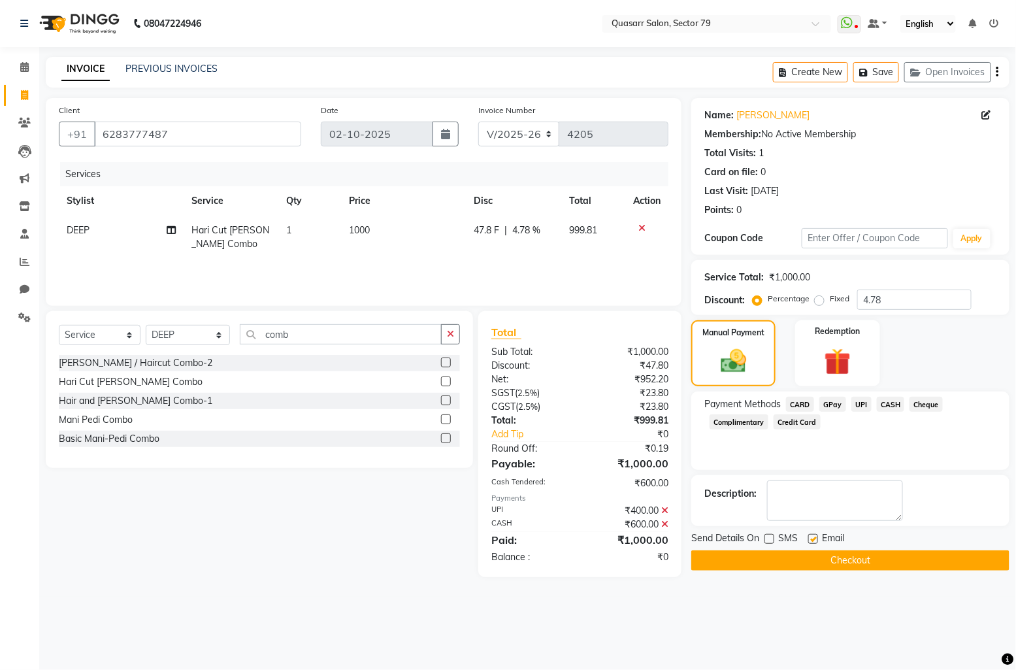
checkbox input "false"
click at [841, 558] on button "Checkout" at bounding box center [851, 560] width 318 height 20
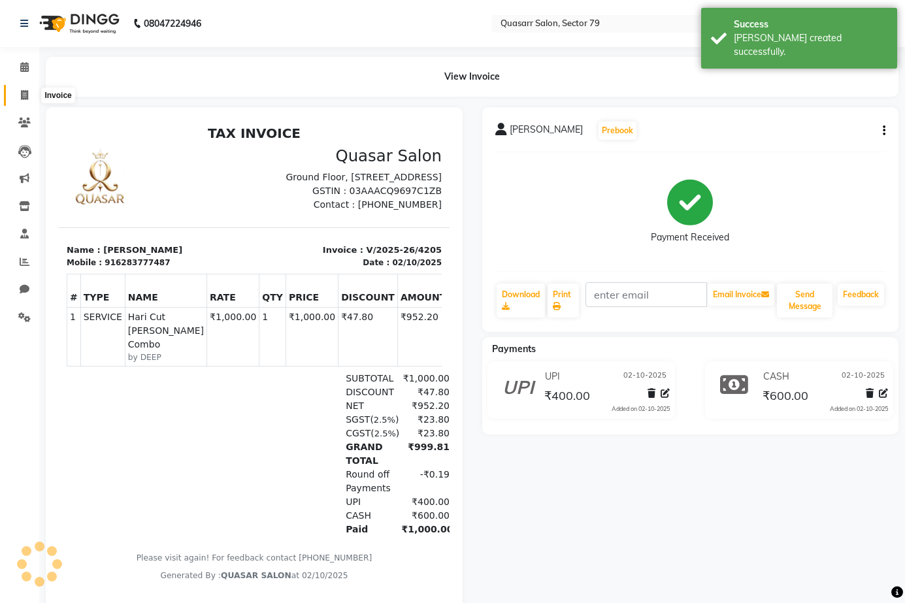
click at [24, 94] on icon at bounding box center [24, 95] width 7 height 10
select select "service"
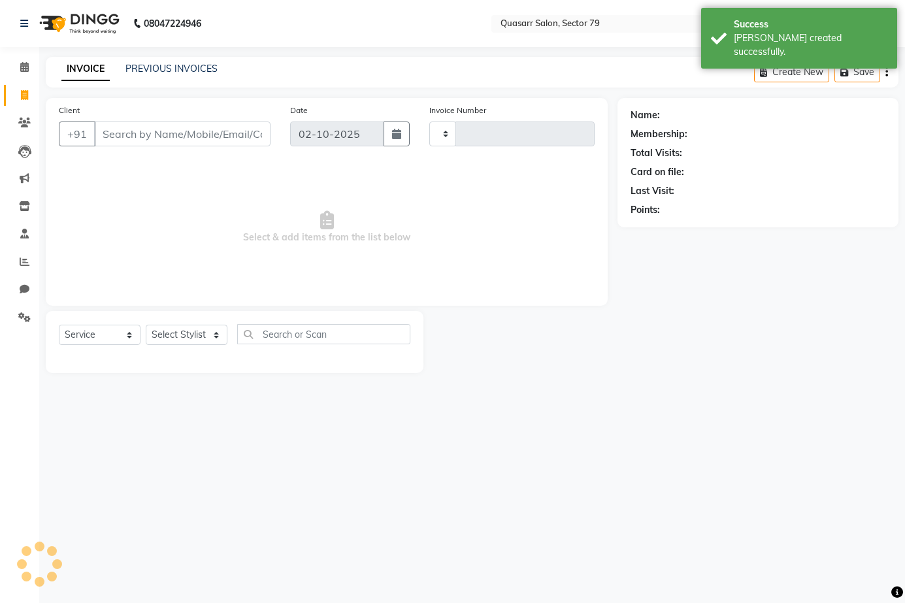
type input "4206"
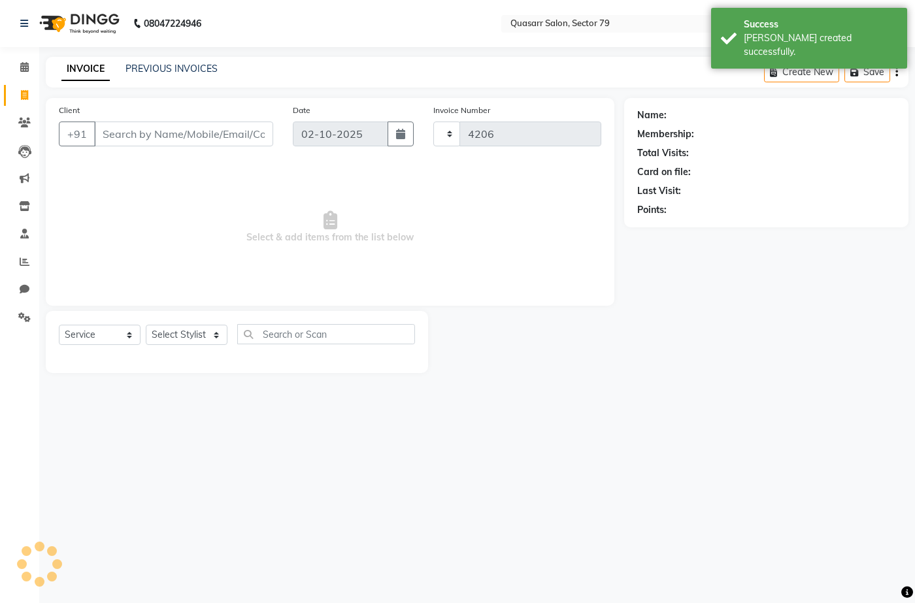
select select "7231"
click at [422, 75] on div "INVOICE PREVIOUS INVOICES Create New Save Open Invoices" at bounding box center [477, 72] width 863 height 31
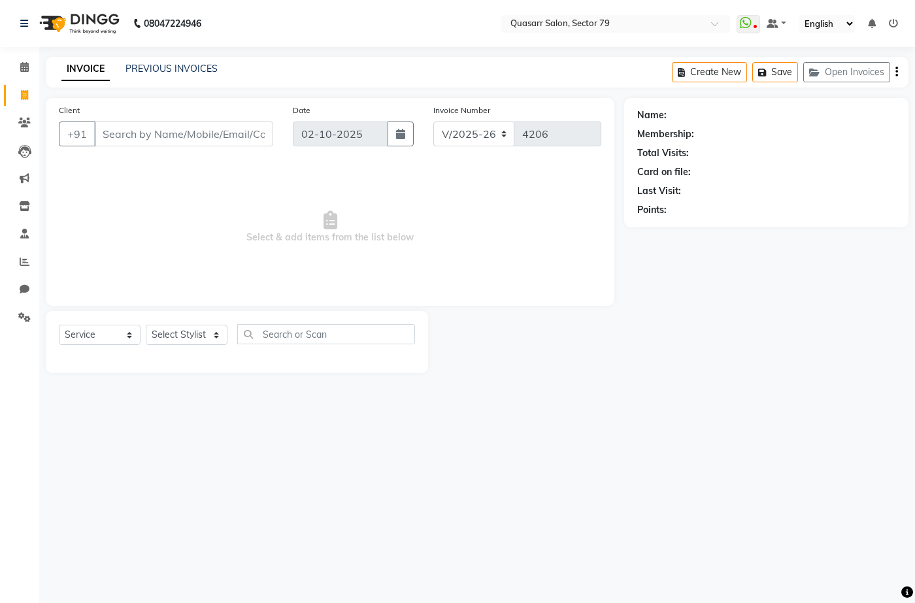
click at [398, 29] on nav "08047224946 Select Location × Quasarr Salon, Sector 79 WhatsApp Status ✕ Status…" at bounding box center [457, 23] width 915 height 47
click at [180, 147] on div "Client +91" at bounding box center [166, 130] width 234 height 54
click at [185, 127] on input "Client" at bounding box center [183, 134] width 179 height 25
type input "k"
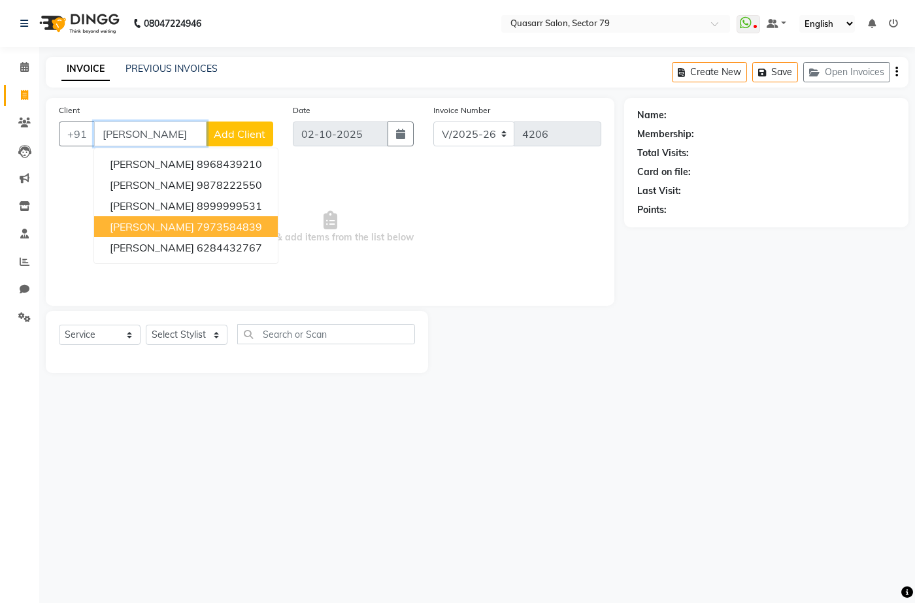
click at [231, 231] on ngb-highlight "7973584839" at bounding box center [229, 226] width 65 height 13
type input "7973584839"
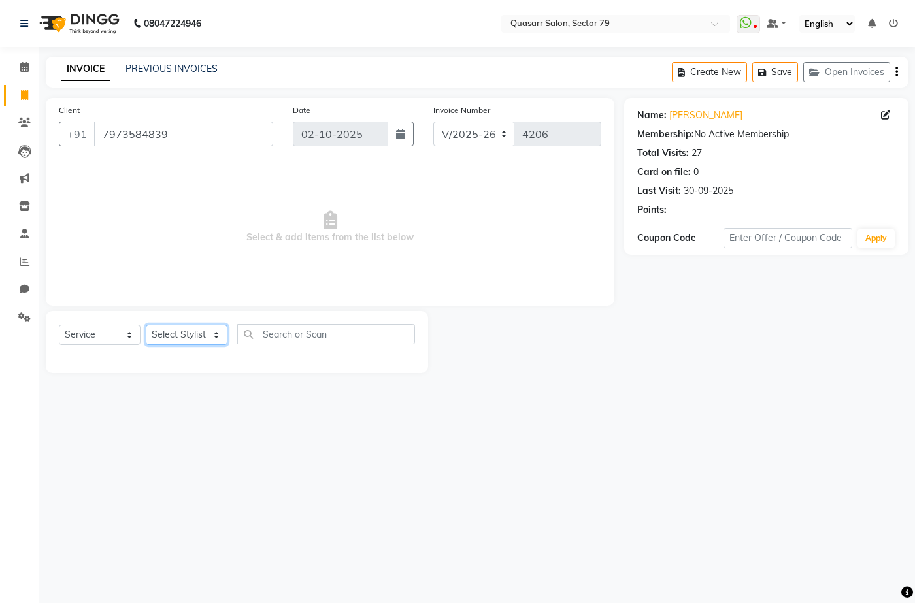
click at [195, 335] on select "Select Stylist ABOY ADDY MUA Aruna [PERSON_NAME] DEEP [PERSON_NAME] [PERSON_NAM…" at bounding box center [187, 335] width 82 height 20
select select "83551"
click at [146, 325] on select "Select Stylist ABOY ADDY MUA Aruna [PERSON_NAME] DEEP [PERSON_NAME] [PERSON_NAM…" at bounding box center [187, 335] width 82 height 20
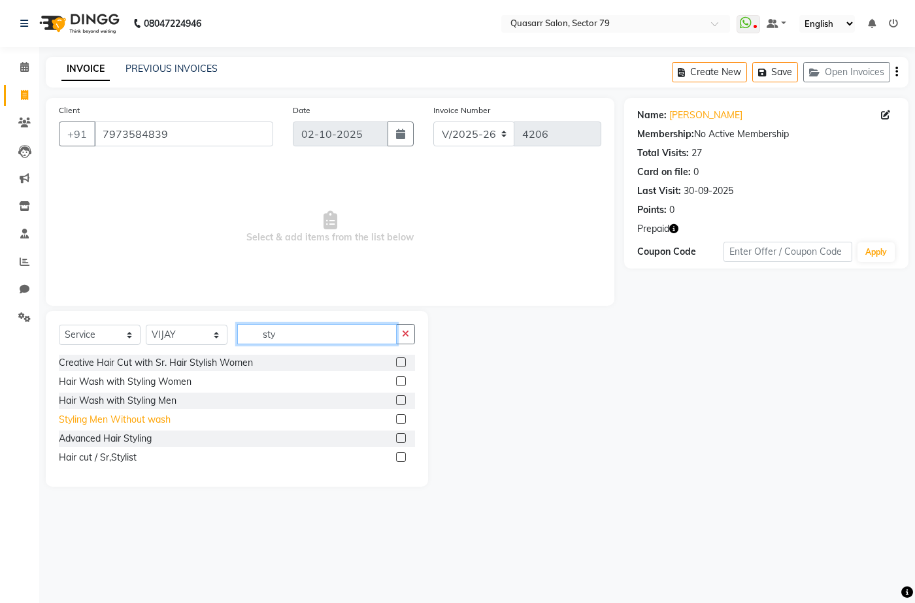
type input "sty"
click at [148, 420] on div "Styling Men Without wash" at bounding box center [115, 420] width 112 height 14
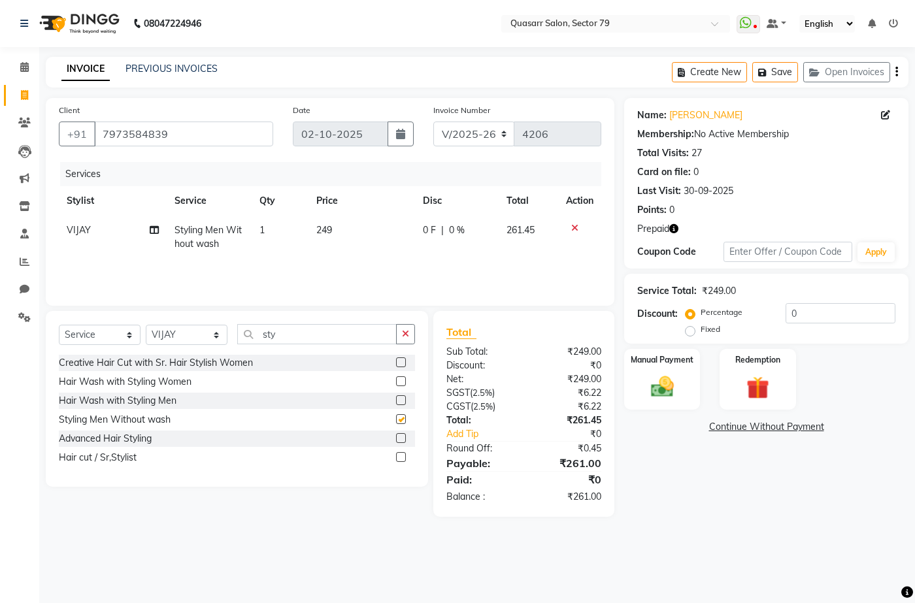
checkbox input "false"
click at [411, 337] on button "button" at bounding box center [405, 334] width 19 height 20
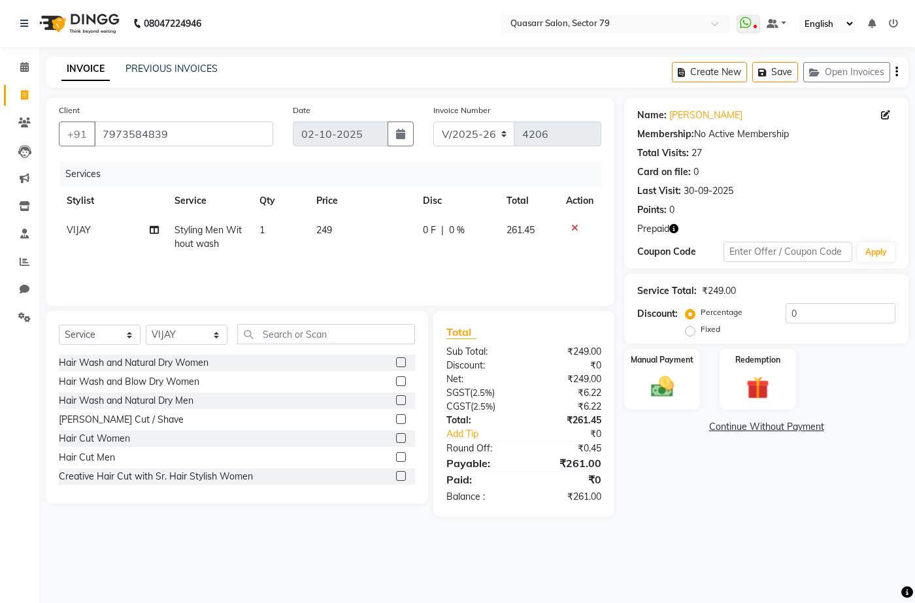
click at [334, 233] on td "249" at bounding box center [362, 237] width 107 height 43
select select "83551"
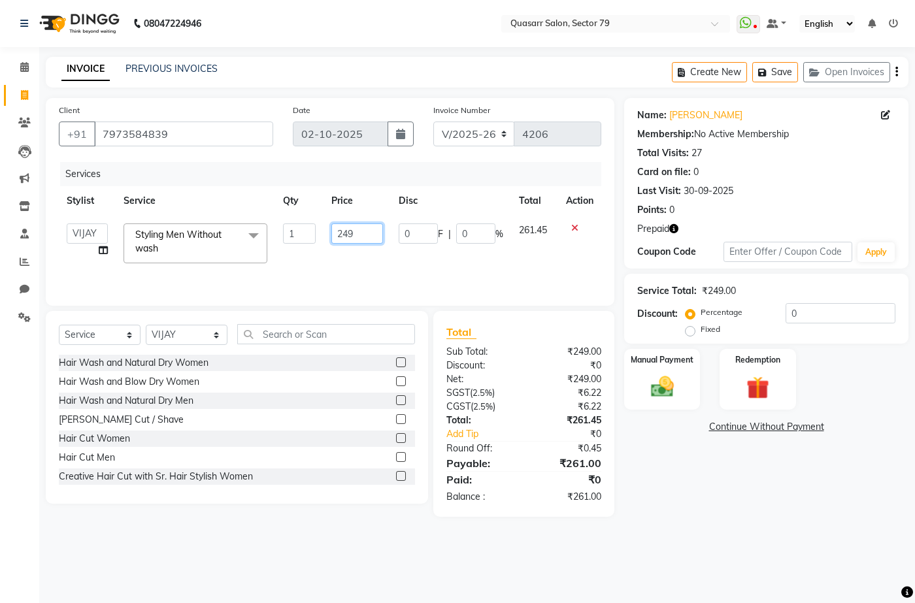
click at [343, 233] on input "249" at bounding box center [356, 234] width 51 height 20
type input "250"
click at [758, 383] on img at bounding box center [758, 387] width 39 height 29
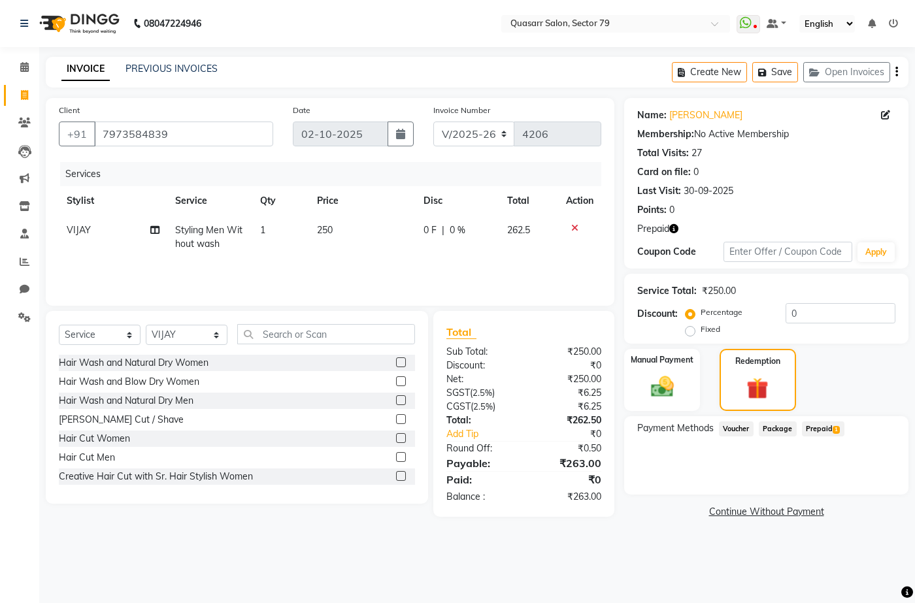
click at [827, 422] on span "Prepaid 1" at bounding box center [823, 429] width 42 height 15
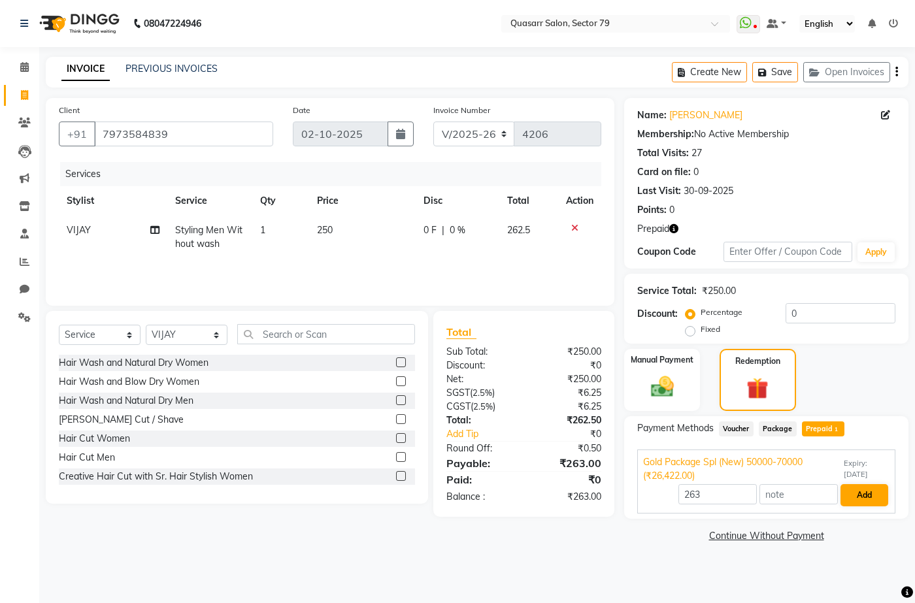
click at [858, 483] on div "263 Add" at bounding box center [766, 495] width 246 height 25
click at [869, 504] on button "Add" at bounding box center [865, 495] width 48 height 22
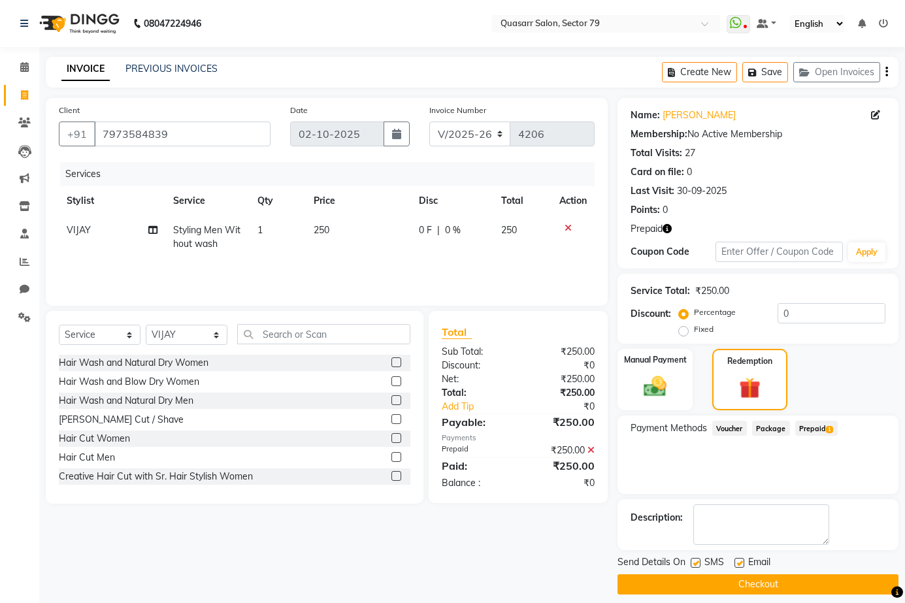
click at [737, 565] on label at bounding box center [740, 563] width 10 height 10
click at [737, 565] on input "checkbox" at bounding box center [739, 564] width 8 height 8
checkbox input "false"
click at [698, 563] on label at bounding box center [696, 563] width 10 height 10
click at [698, 563] on input "checkbox" at bounding box center [695, 564] width 8 height 8
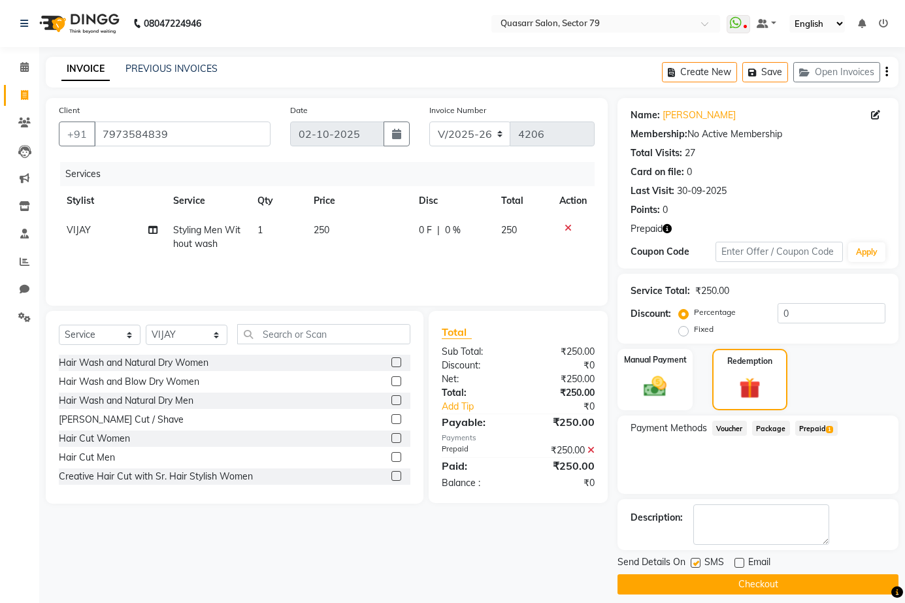
checkbox input "false"
click at [740, 583] on button "Checkout" at bounding box center [758, 585] width 281 height 20
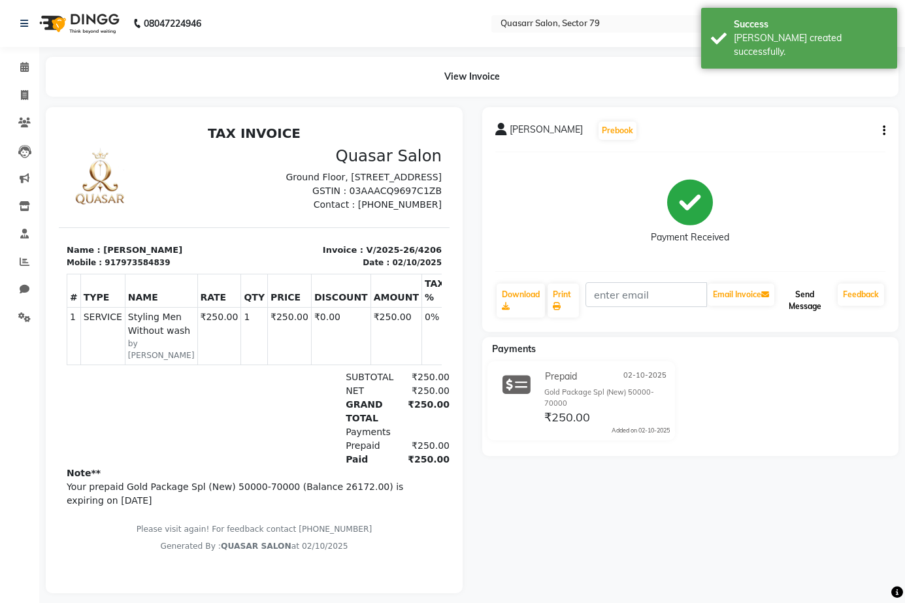
click at [805, 299] on button "Send Message" at bounding box center [805, 301] width 56 height 34
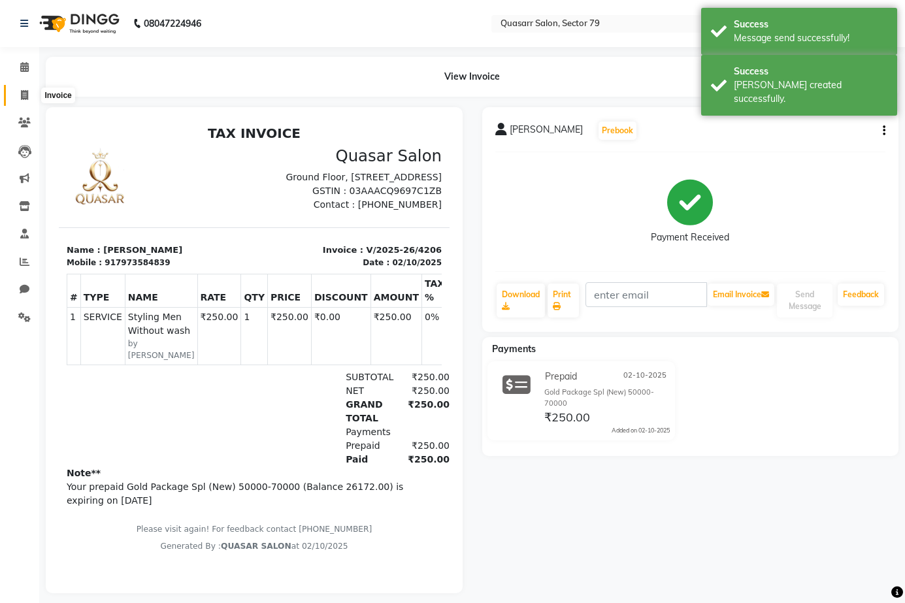
click at [24, 90] on icon at bounding box center [24, 95] width 7 height 10
select select "service"
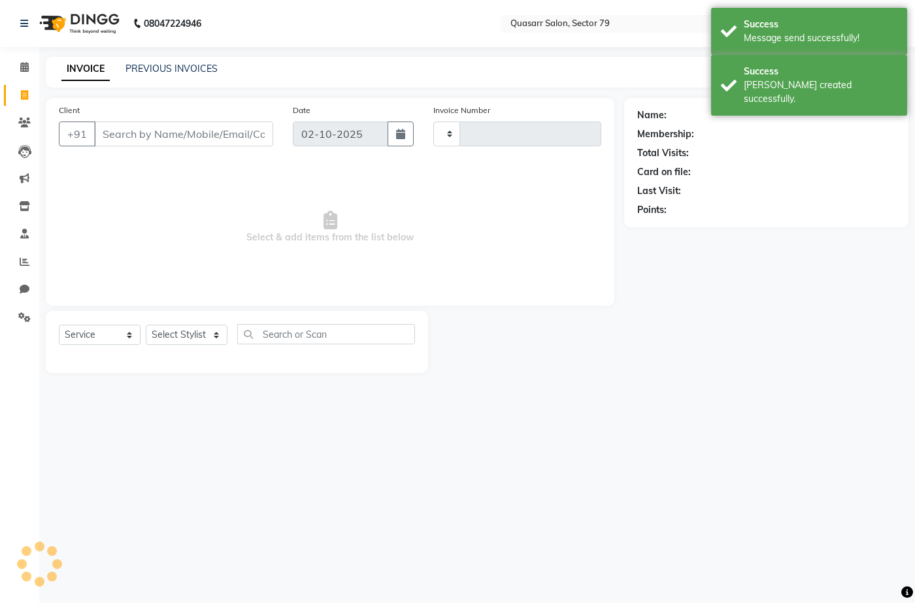
type input "4207"
select select "7231"
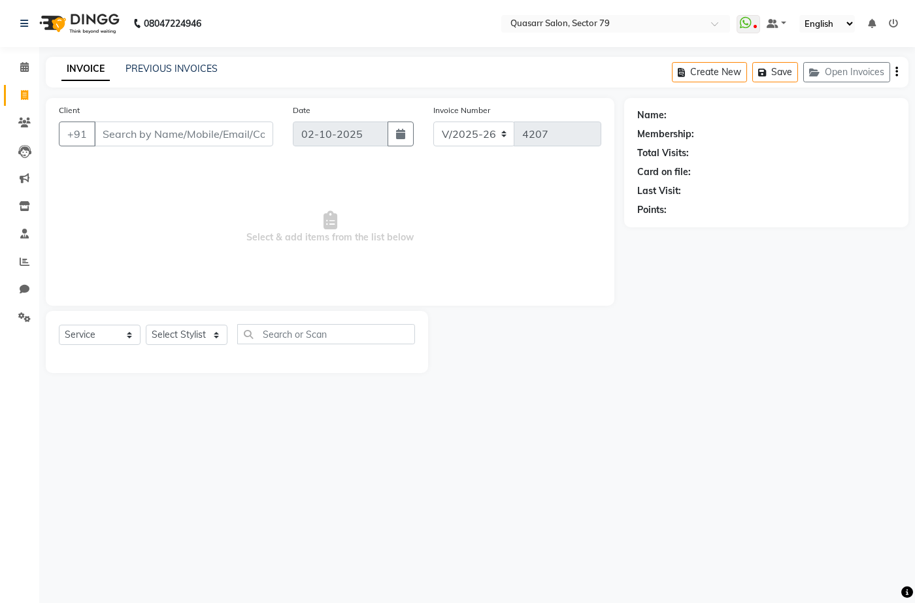
click at [164, 56] on div "08047224946 Select Location × Quasarr Salon, Sector 79 WhatsApp Status ✕ Status…" at bounding box center [457, 301] width 915 height 603
click at [164, 59] on div "INVOICE PREVIOUS INVOICES Create New Save Open Invoices" at bounding box center [477, 72] width 863 height 31
click at [164, 67] on link "PREVIOUS INVOICES" at bounding box center [172, 69] width 92 height 12
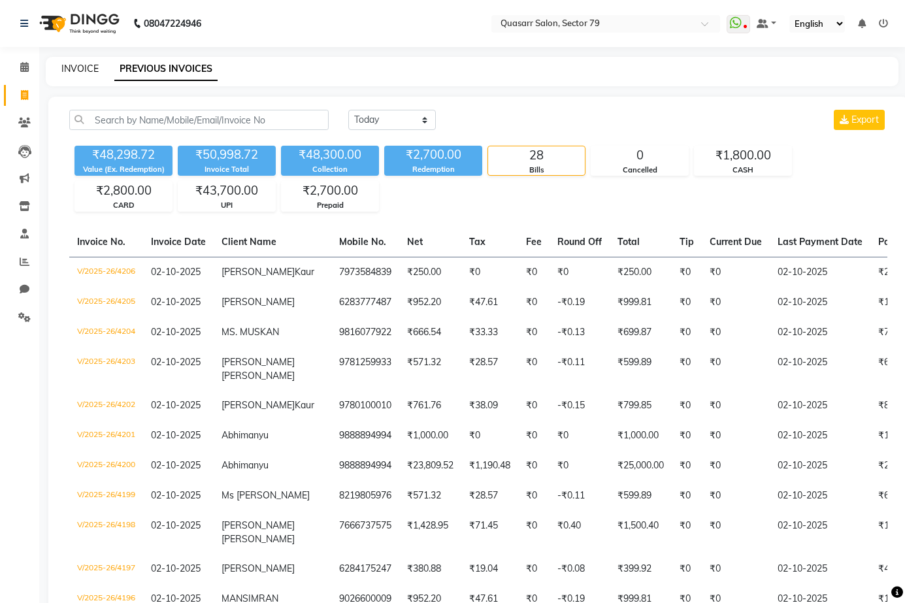
click at [95, 70] on link "INVOICE" at bounding box center [79, 69] width 37 height 12
select select "7231"
select select "service"
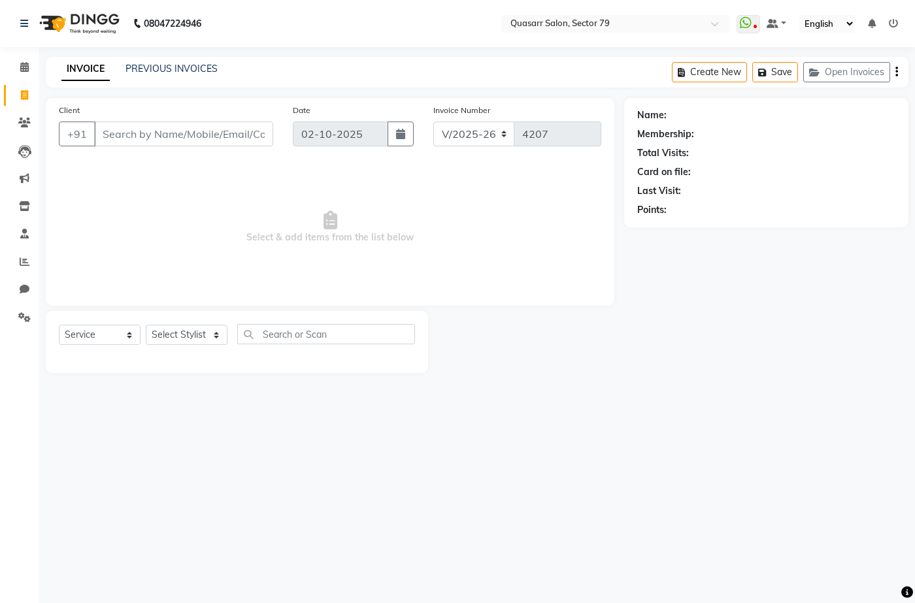
click at [222, 75] on div "INVOICE PREVIOUS INVOICES" at bounding box center [140, 69] width 188 height 15
click at [183, 71] on link "PREVIOUS INVOICES" at bounding box center [172, 69] width 92 height 12
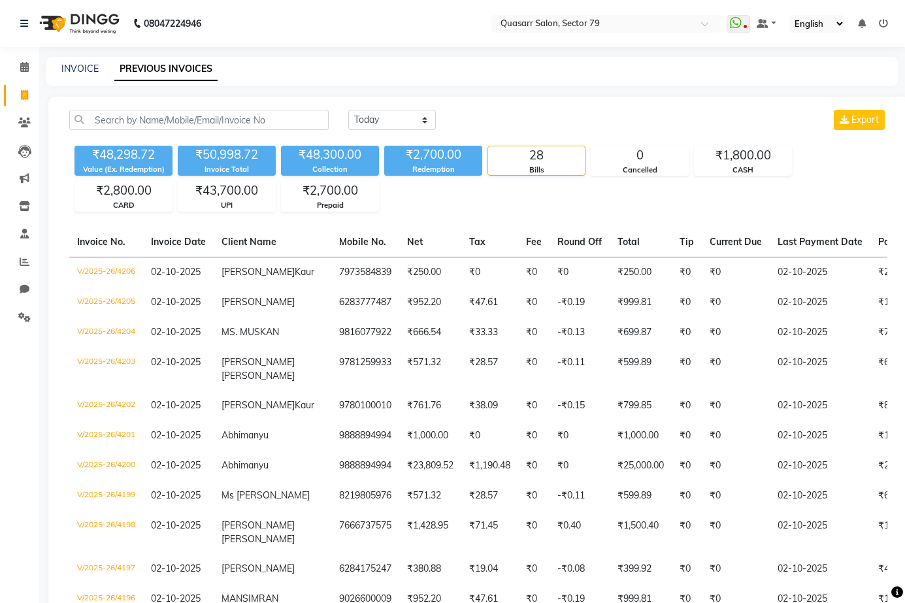
click at [629, 61] on div "INVOICE PREVIOUS INVOICES" at bounding box center [472, 71] width 853 height 29
click at [377, 38] on nav "08047224946 Select Location × Quasarr Salon, Sector 79 WhatsApp Status ✕ Status…" at bounding box center [452, 23] width 905 height 47
click at [87, 71] on link "INVOICE" at bounding box center [79, 69] width 37 height 12
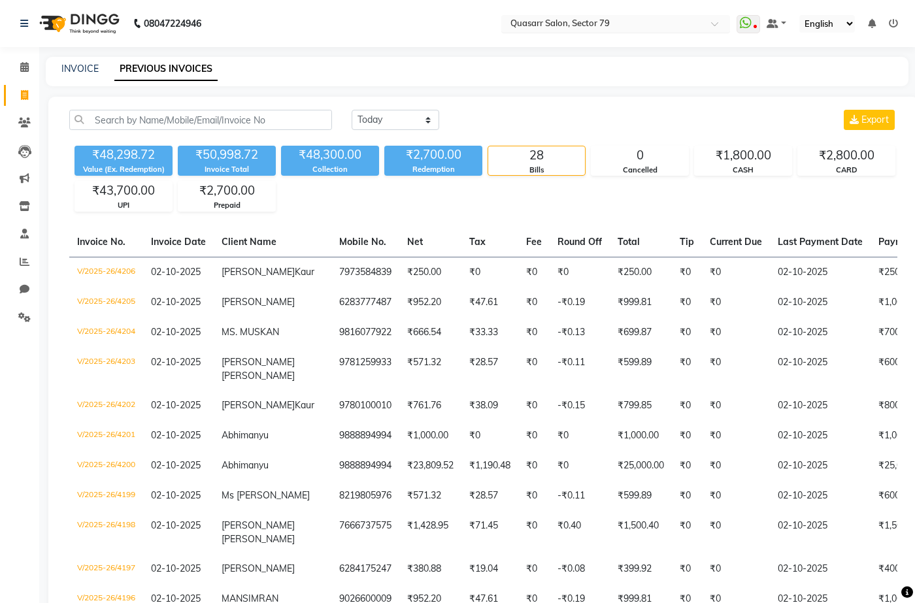
select select "7231"
select select "service"
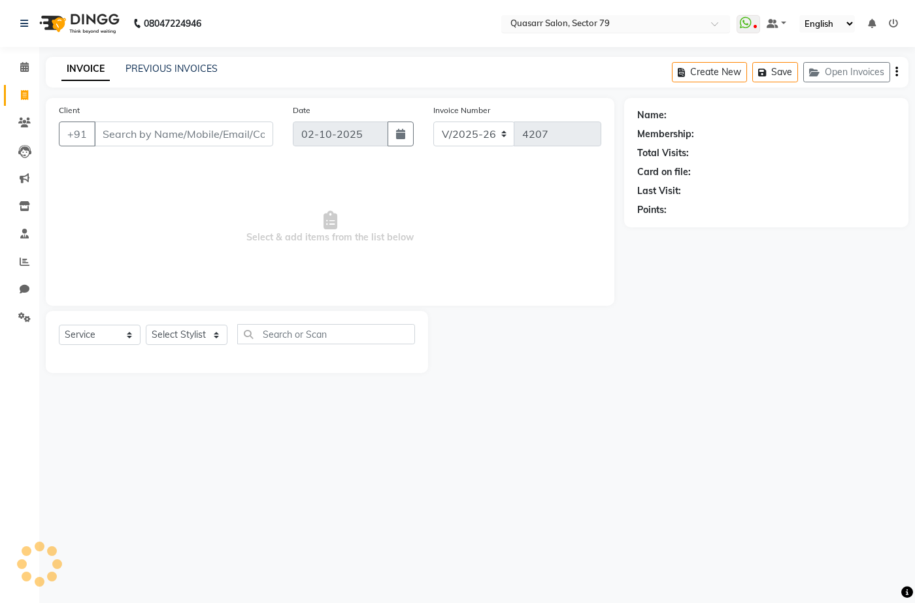
click at [507, 24] on div at bounding box center [615, 24] width 229 height 13
click at [162, 72] on link "PREVIOUS INVOICES" at bounding box center [172, 69] width 92 height 12
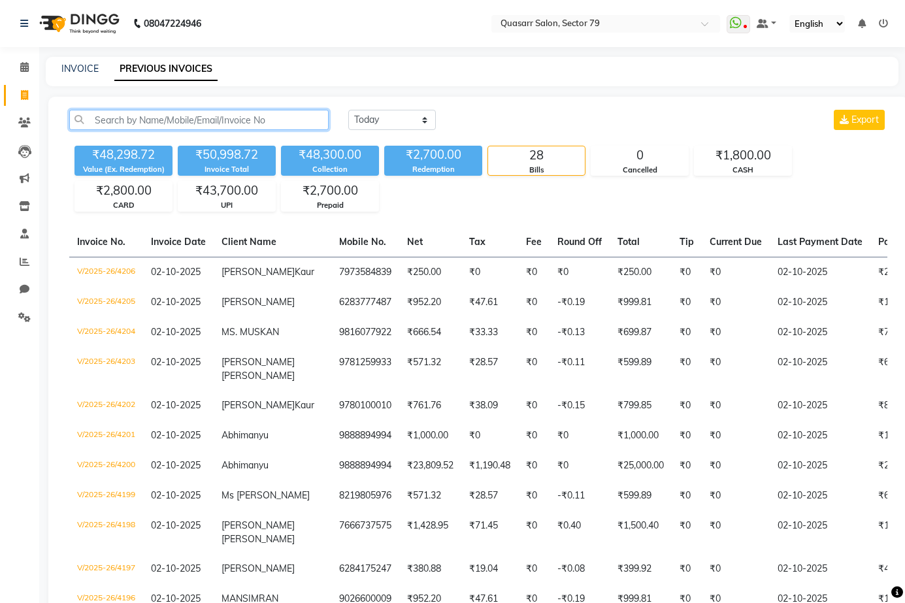
click at [131, 126] on input "text" at bounding box center [199, 120] width 260 height 20
click at [571, 73] on div "INVOICE PREVIOUS INVOICES" at bounding box center [464, 69] width 837 height 14
click at [202, 123] on input "text" at bounding box center [199, 120] width 260 height 20
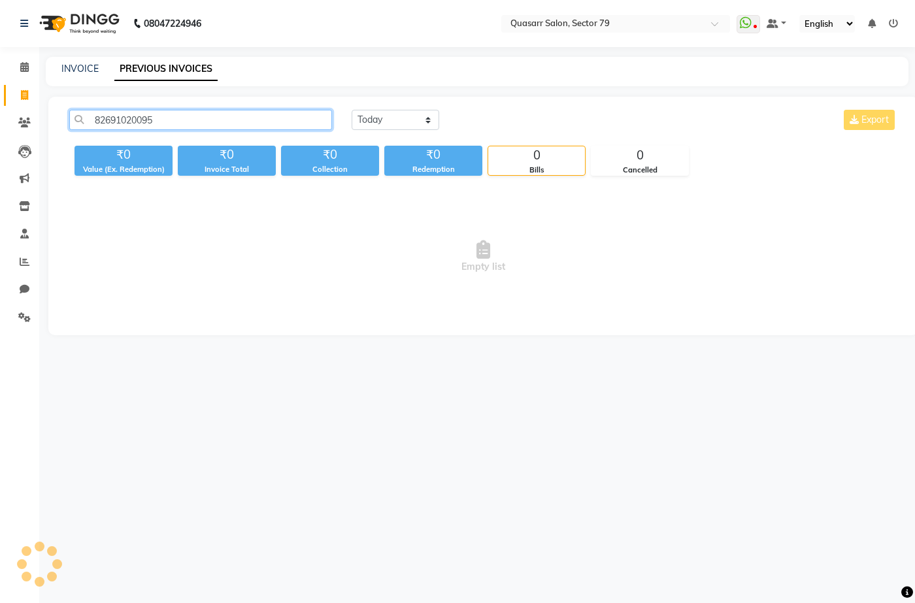
click at [129, 116] on input "82691020095" at bounding box center [200, 120] width 263 height 20
click at [543, 234] on span "Empty list" at bounding box center [483, 257] width 828 height 131
click at [182, 118] on input "8269100095" at bounding box center [200, 120] width 263 height 20
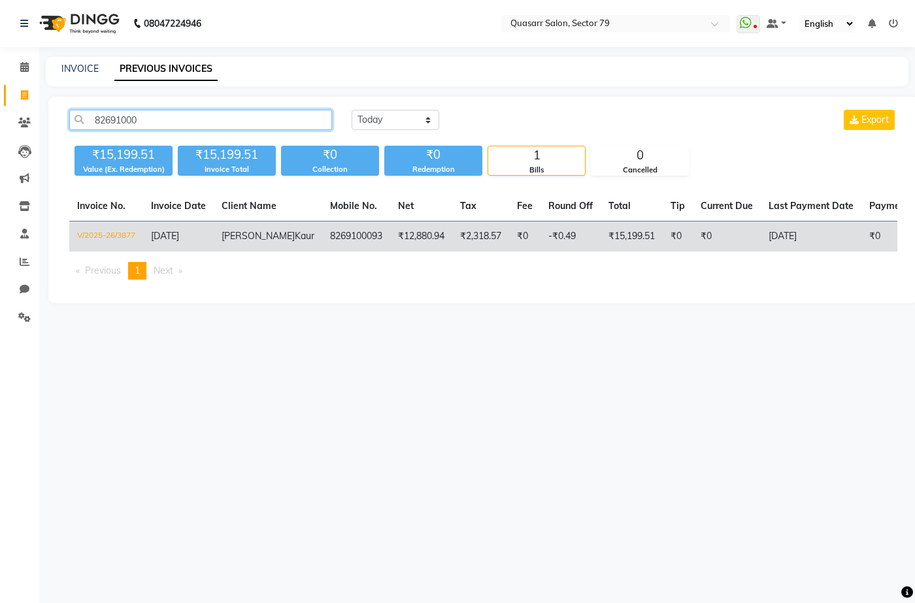
type input "82691000"
click at [409, 247] on td "₹12,880.94" at bounding box center [421, 237] width 62 height 31
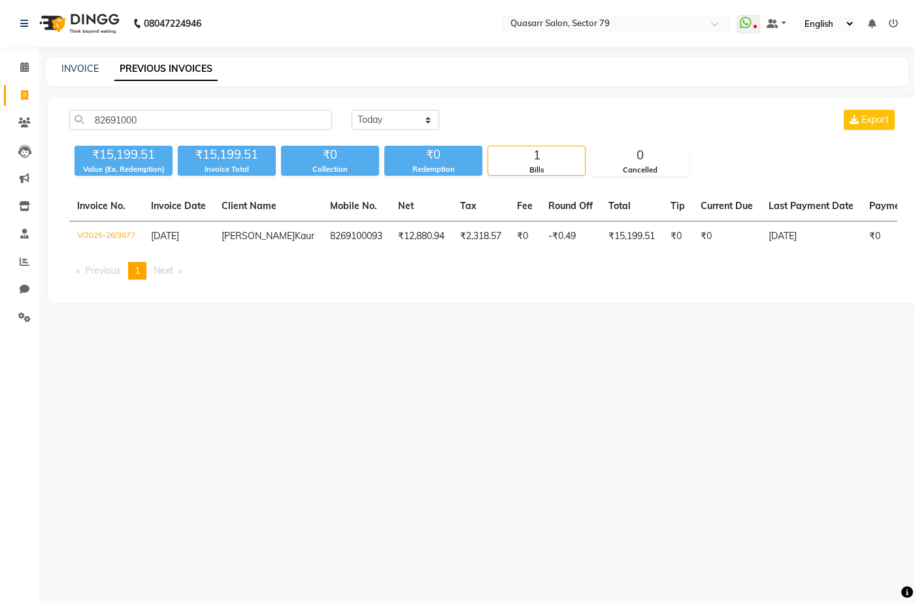
click at [566, 75] on div "INVOICE PREVIOUS INVOICES" at bounding box center [469, 69] width 847 height 14
click at [73, 65] on link "INVOICE" at bounding box center [79, 69] width 37 height 12
select select "service"
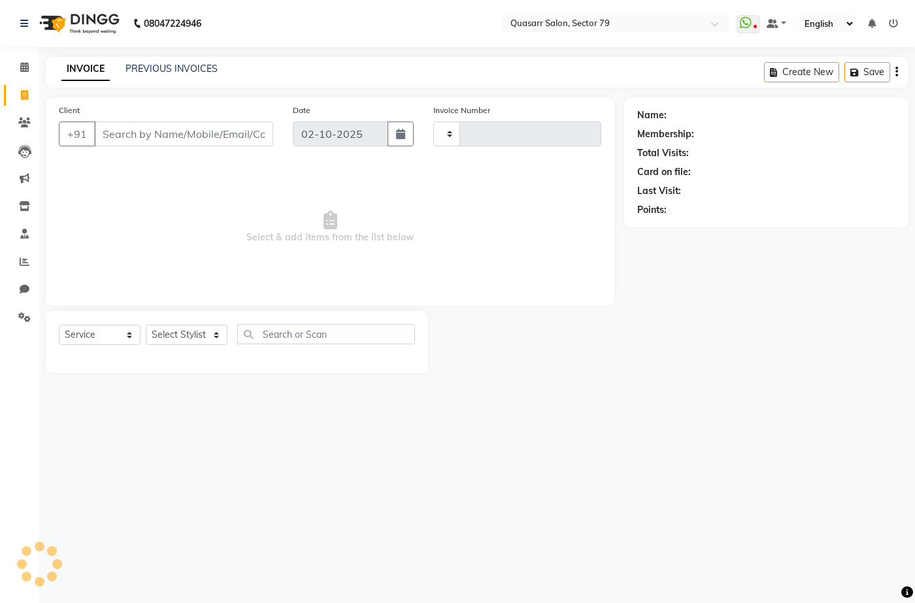
type input "4207"
select select "7231"
click at [159, 69] on link "PREVIOUS INVOICES" at bounding box center [172, 69] width 92 height 12
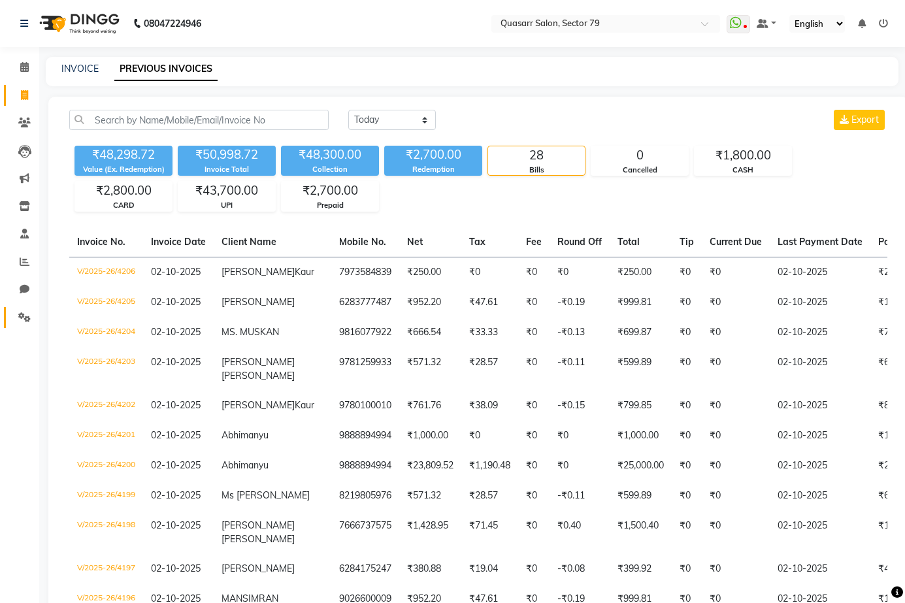
click at [24, 315] on icon at bounding box center [24, 317] width 12 height 10
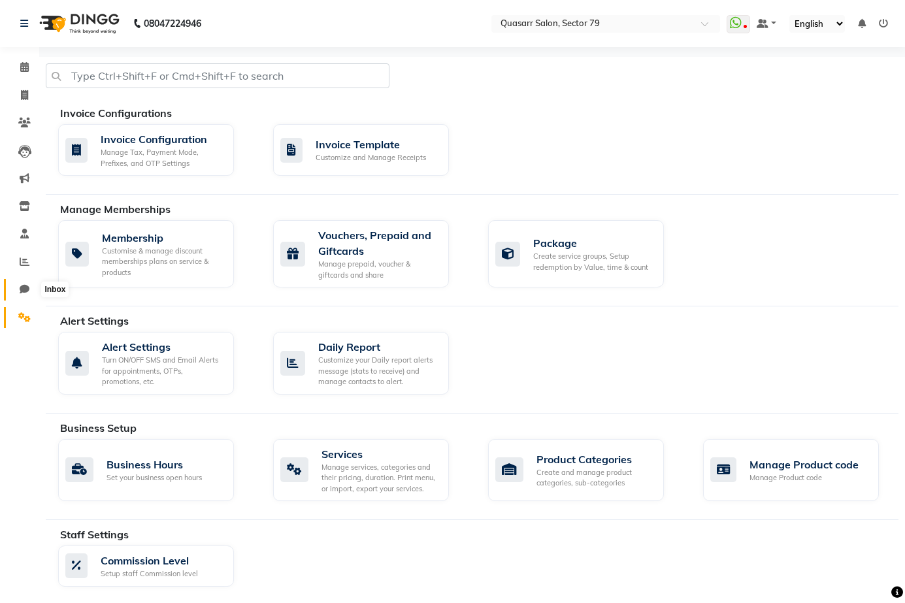
click at [26, 292] on icon at bounding box center [25, 289] width 10 height 10
select select "100"
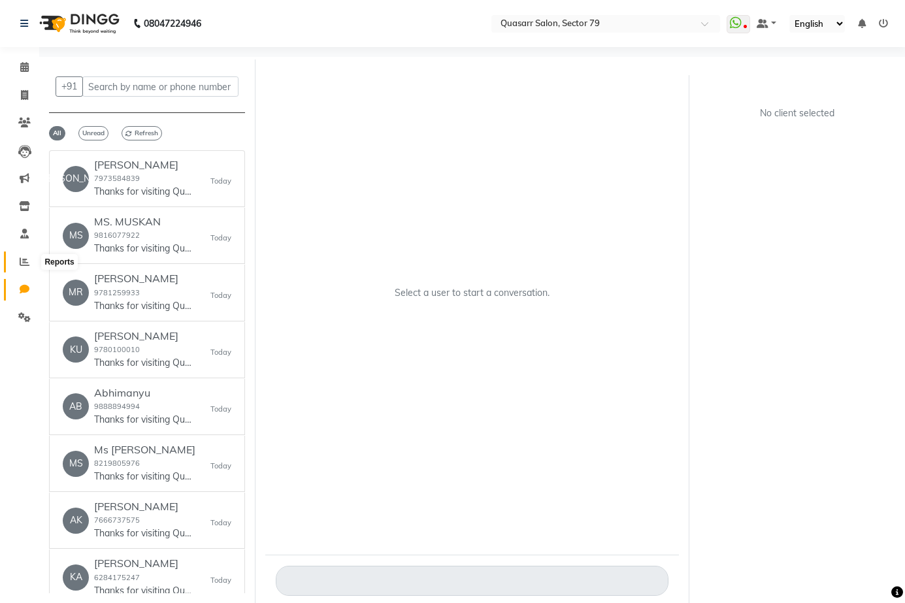
click at [22, 263] on icon at bounding box center [25, 262] width 10 height 10
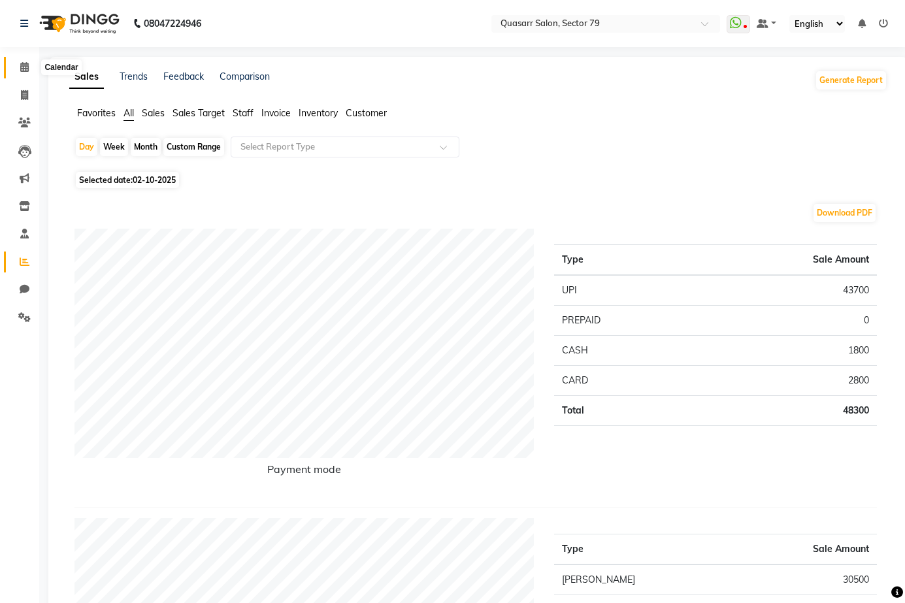
click at [27, 63] on icon at bounding box center [24, 67] width 8 height 10
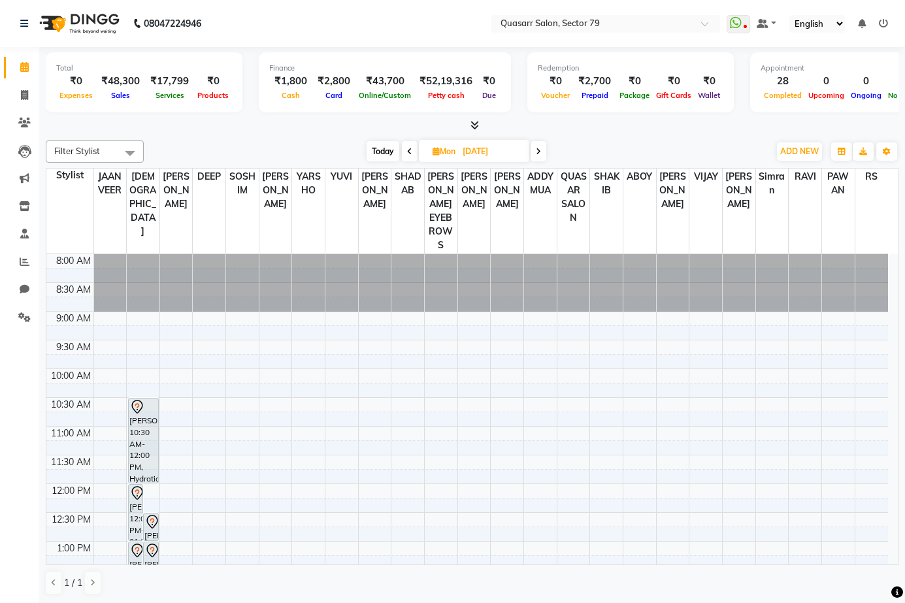
click at [537, 155] on icon at bounding box center [538, 152] width 5 height 8
type input "[DATE]"
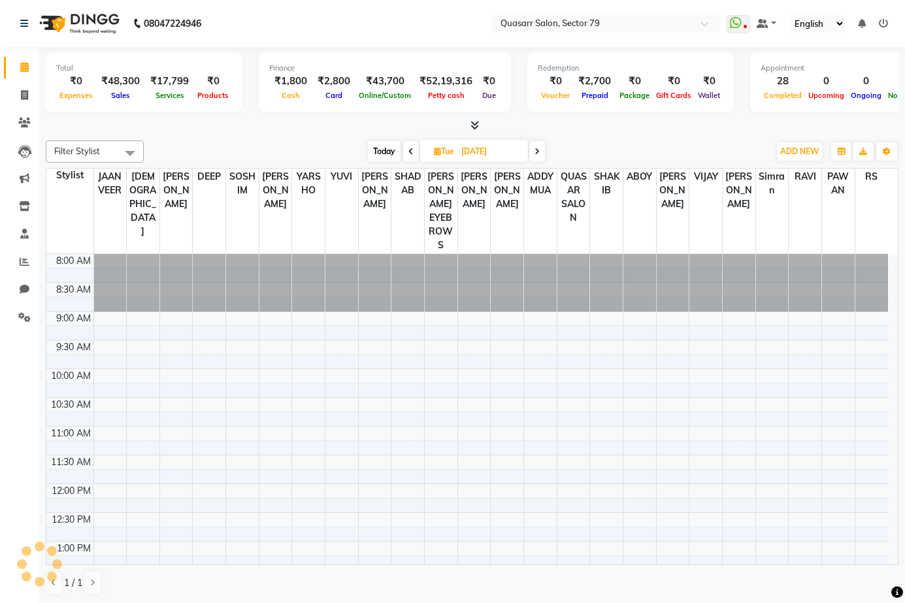
scroll to position [576, 0]
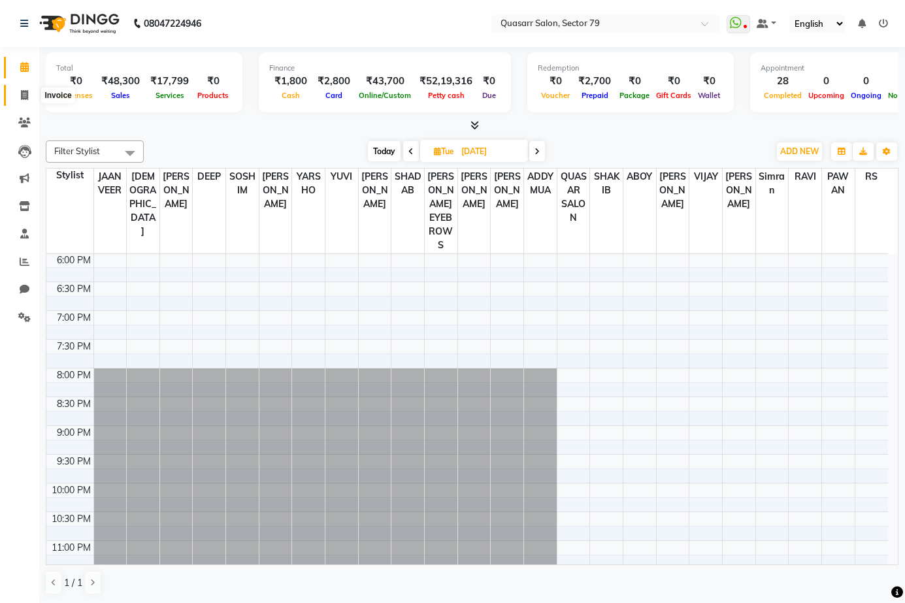
click at [21, 90] on icon at bounding box center [24, 95] width 7 height 10
select select "service"
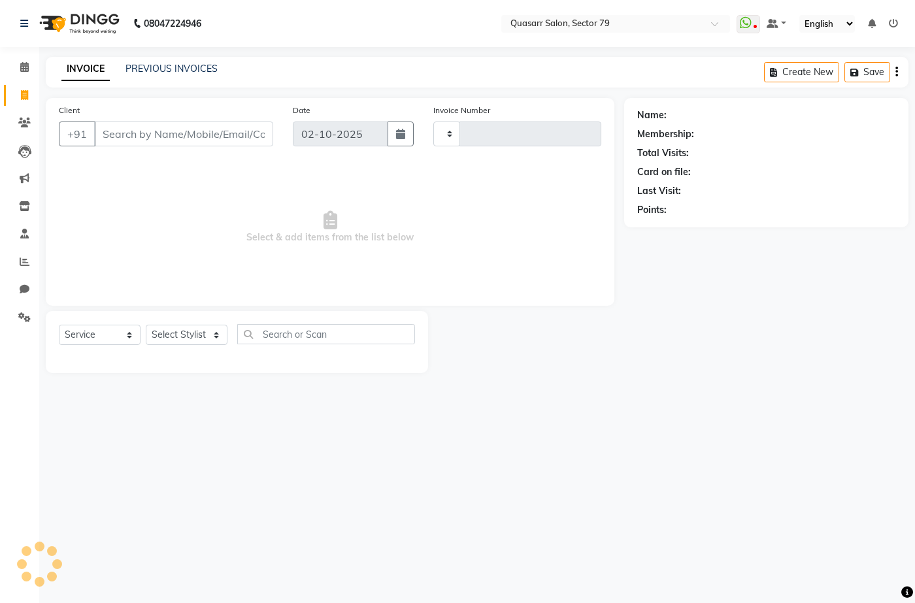
type input "4207"
select select "7231"
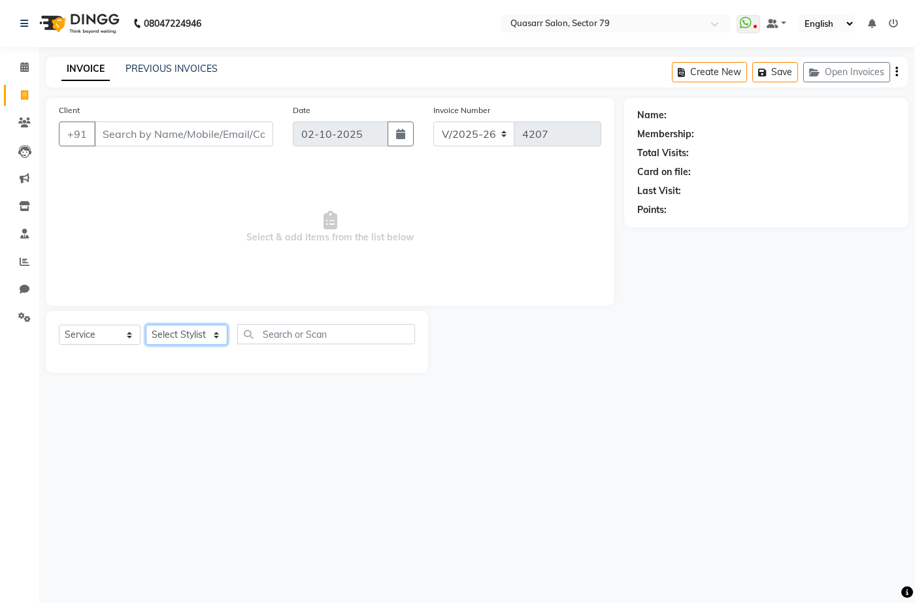
click at [192, 333] on select "Select Stylist ABOY ADDY MUA Aruna [PERSON_NAME] DEEP [PERSON_NAME] [PERSON_NAM…" at bounding box center [187, 335] width 82 height 20
select select "74664"
click at [146, 325] on select "Select Stylist ABOY ADDY MUA Aruna [PERSON_NAME] DEEP [PERSON_NAME] [PERSON_NAM…" at bounding box center [187, 335] width 82 height 20
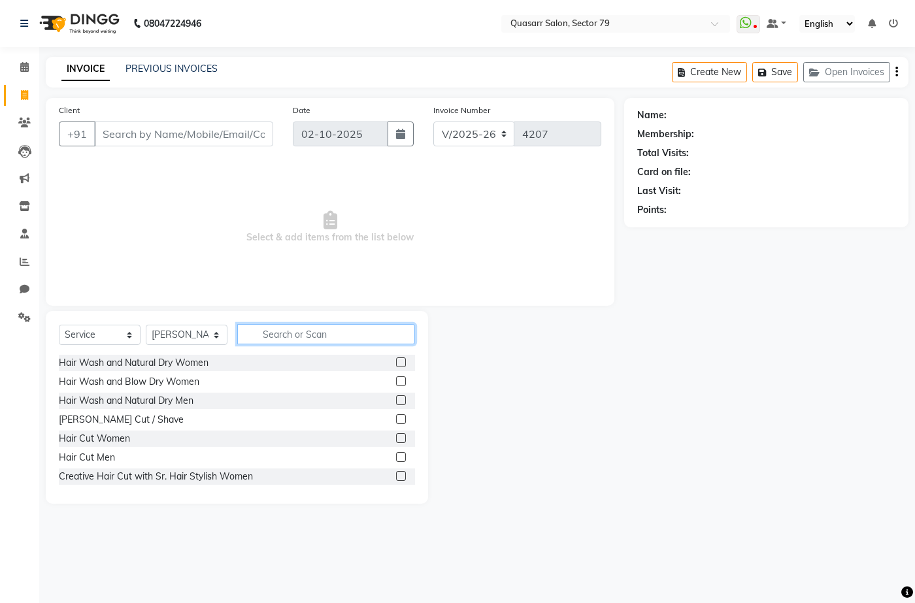
click at [280, 339] on input "text" at bounding box center [326, 334] width 178 height 20
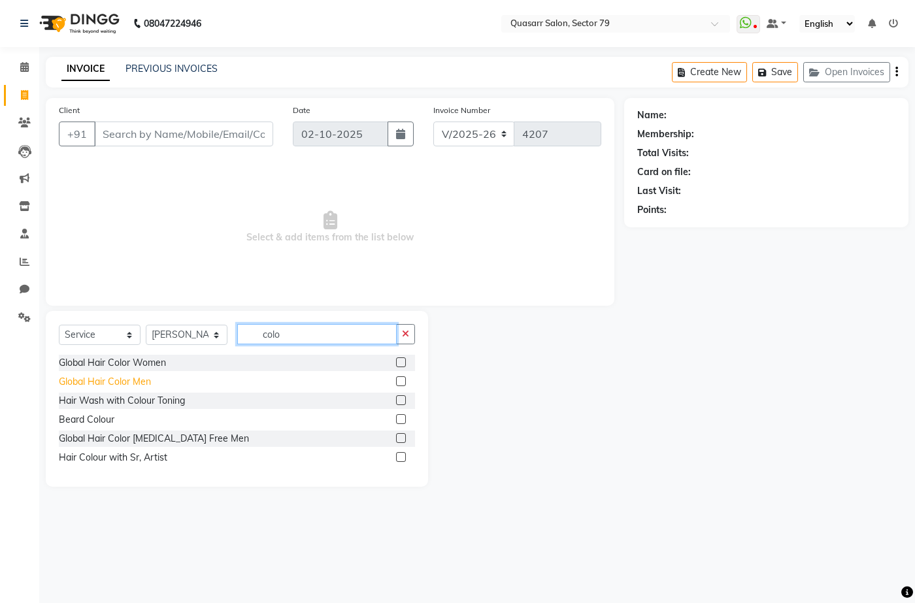
type input "colo"
click at [117, 378] on div "Global Hair Color Men" at bounding box center [105, 382] width 92 height 14
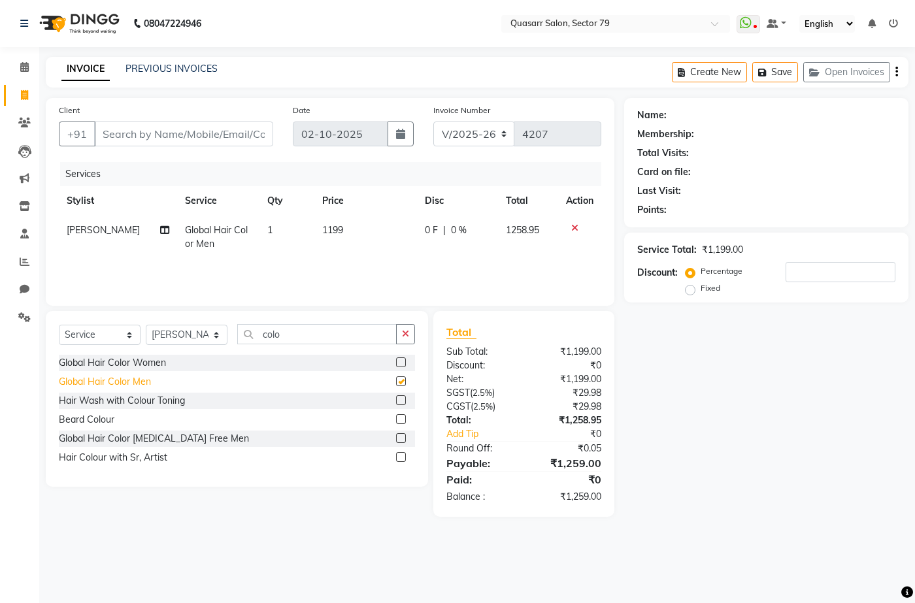
checkbox input "false"
click at [126, 439] on div "Global Hair Color [MEDICAL_DATA] Free Men" at bounding box center [154, 439] width 190 height 14
checkbox input "false"
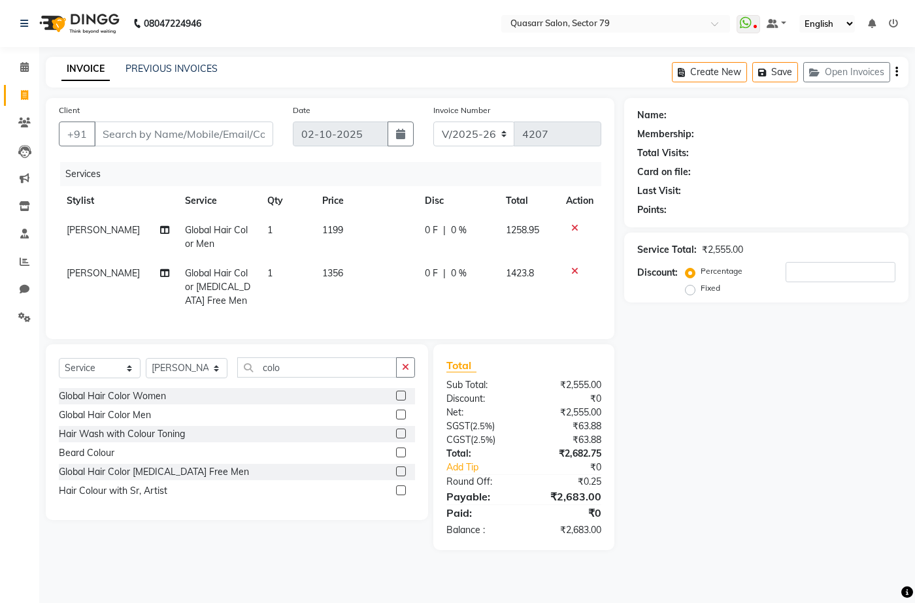
click at [571, 230] on icon at bounding box center [574, 228] width 7 height 9
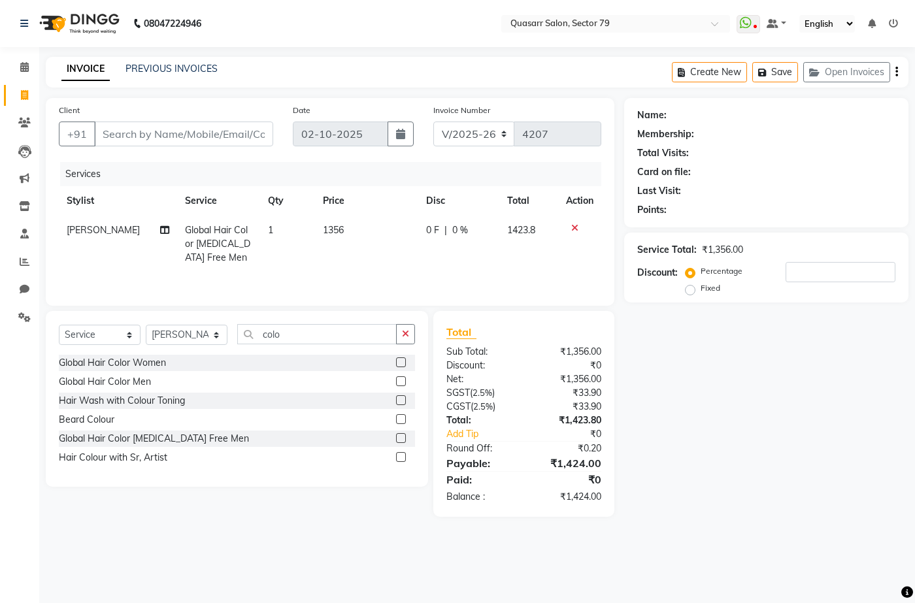
click at [576, 230] on icon at bounding box center [574, 228] width 7 height 9
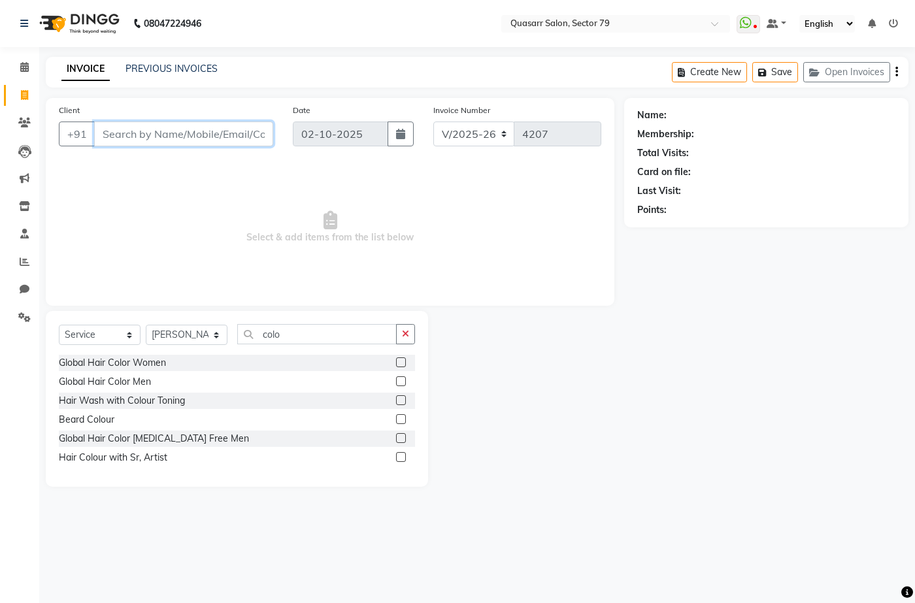
click at [157, 141] on input "Client" at bounding box center [183, 134] width 179 height 25
type input "8283817342"
click at [240, 135] on span "Add Client" at bounding box center [240, 133] width 52 height 13
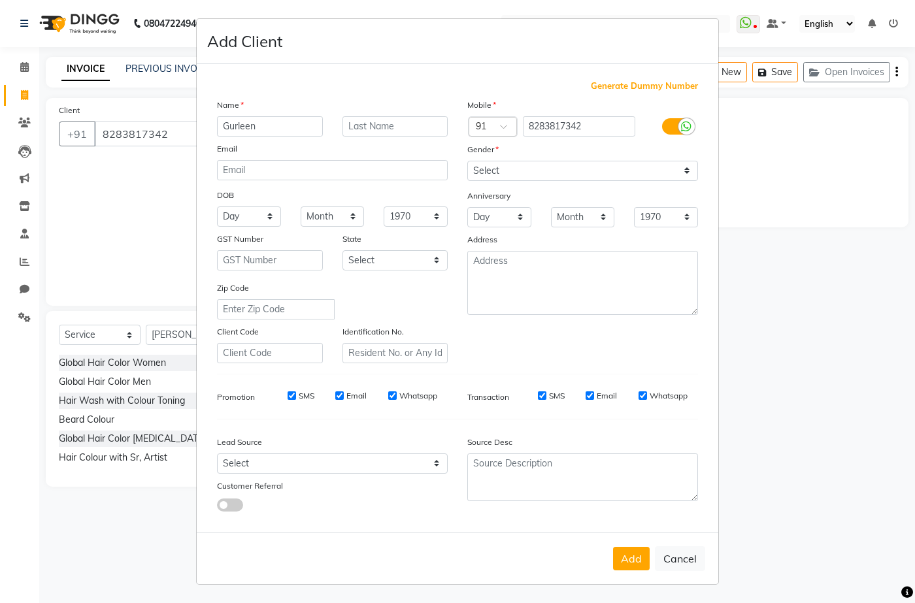
type input "Gurleen"
click at [499, 175] on select "Select [DEMOGRAPHIC_DATA] [DEMOGRAPHIC_DATA] Other Prefer Not To Say" at bounding box center [582, 171] width 231 height 20
select select "[DEMOGRAPHIC_DATA]"
click at [467, 161] on select "Select [DEMOGRAPHIC_DATA] [DEMOGRAPHIC_DATA] Other Prefer Not To Say" at bounding box center [582, 171] width 231 height 20
click at [648, 561] on button "Add" at bounding box center [631, 559] width 37 height 24
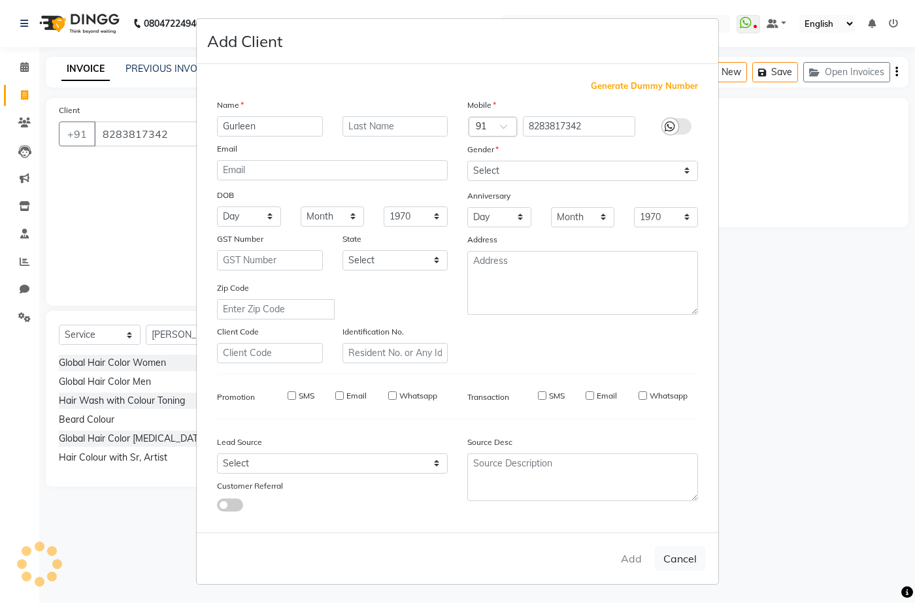
select select
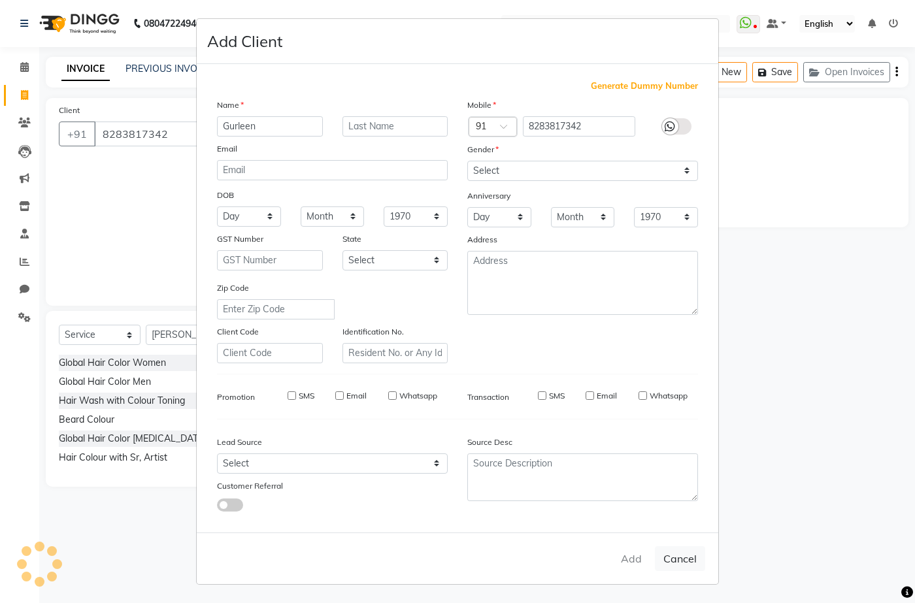
select select
checkbox input "false"
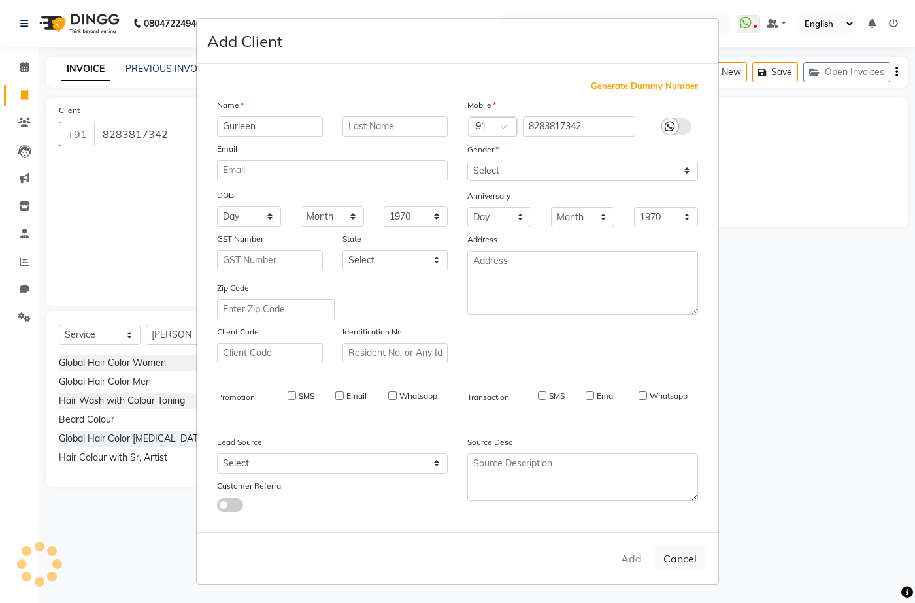
checkbox input "false"
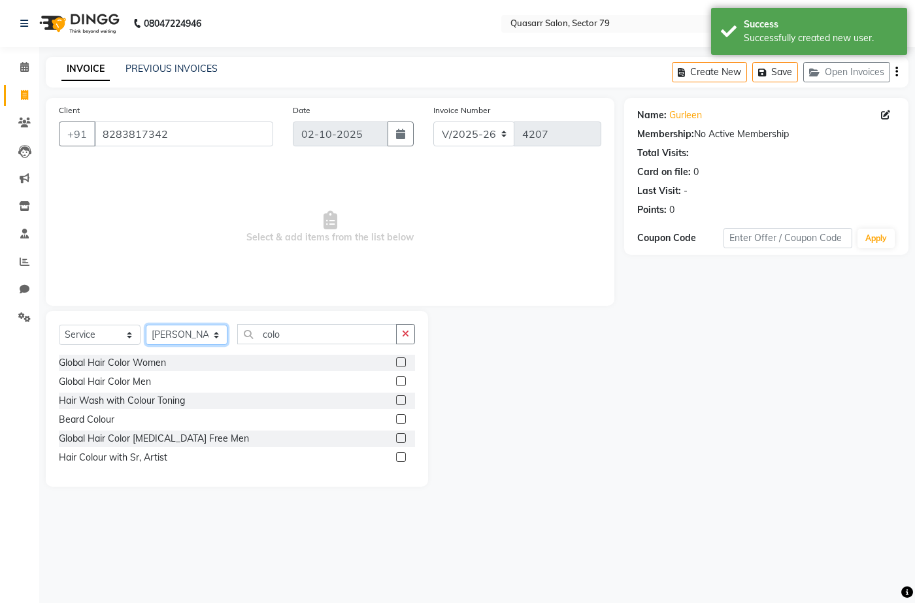
click at [199, 331] on select "Select Stylist ABOY ADDY MUA Aruna [PERSON_NAME] DEEP [PERSON_NAME] [PERSON_NAM…" at bounding box center [187, 335] width 82 height 20
select select "69599"
click at [146, 325] on select "Select Stylist ABOY ADDY MUA Aruna [PERSON_NAME] DEEP [PERSON_NAME] [PERSON_NAM…" at bounding box center [187, 335] width 82 height 20
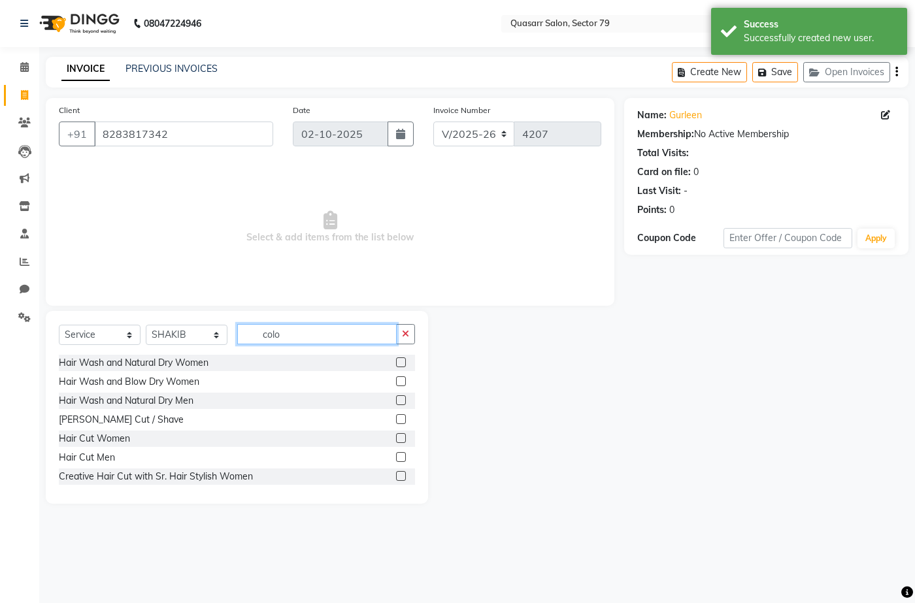
click at [307, 338] on input "colo" at bounding box center [316, 334] width 159 height 20
type input "c"
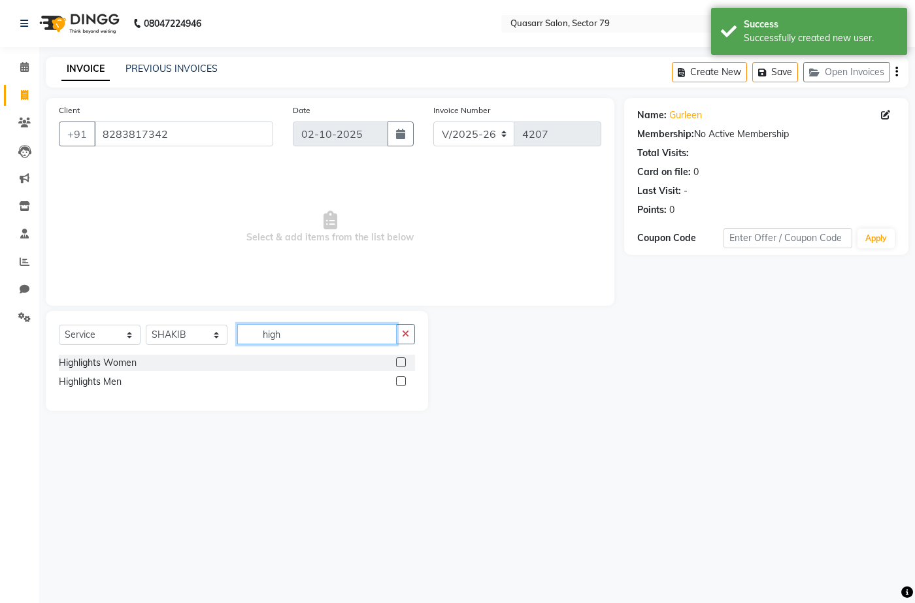
type input "high"
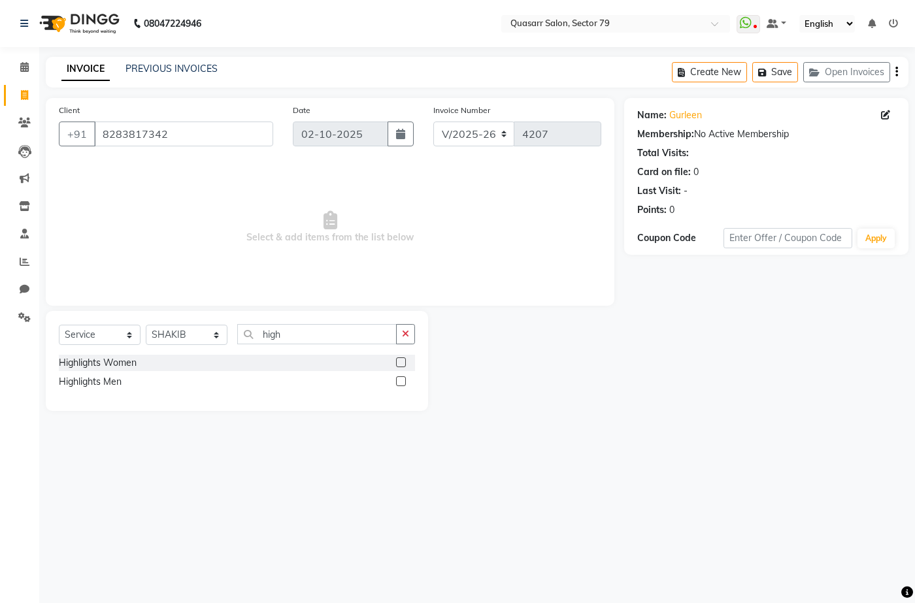
click at [402, 362] on label at bounding box center [401, 363] width 10 height 10
click at [402, 362] on input "checkbox" at bounding box center [400, 363] width 8 height 8
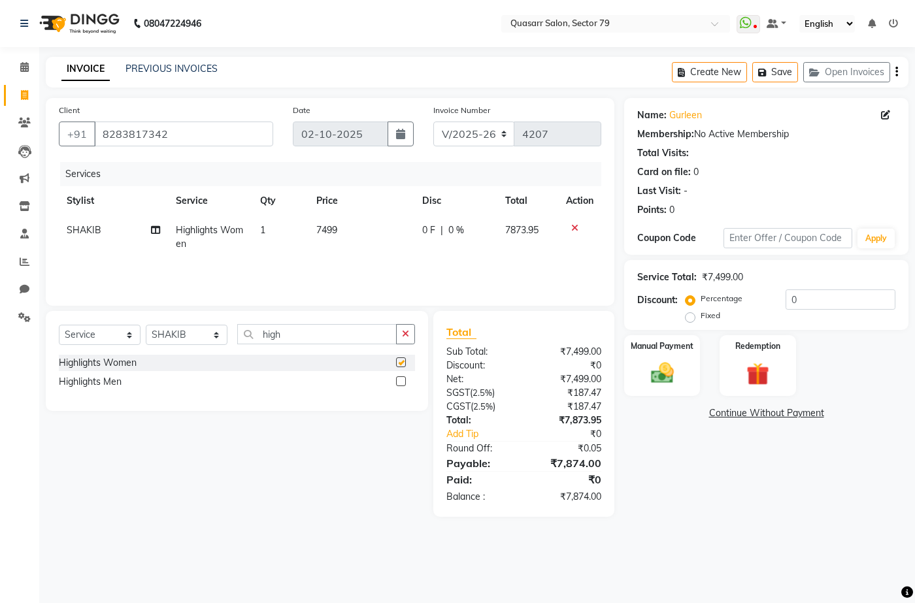
checkbox input "false"
drag, startPoint x: 286, startPoint y: 339, endPoint x: 201, endPoint y: 329, distance: 86.2
click at [203, 331] on div "Select Service Product Membership Package Voucher Prepaid Gift Card Select Styl…" at bounding box center [237, 339] width 356 height 31
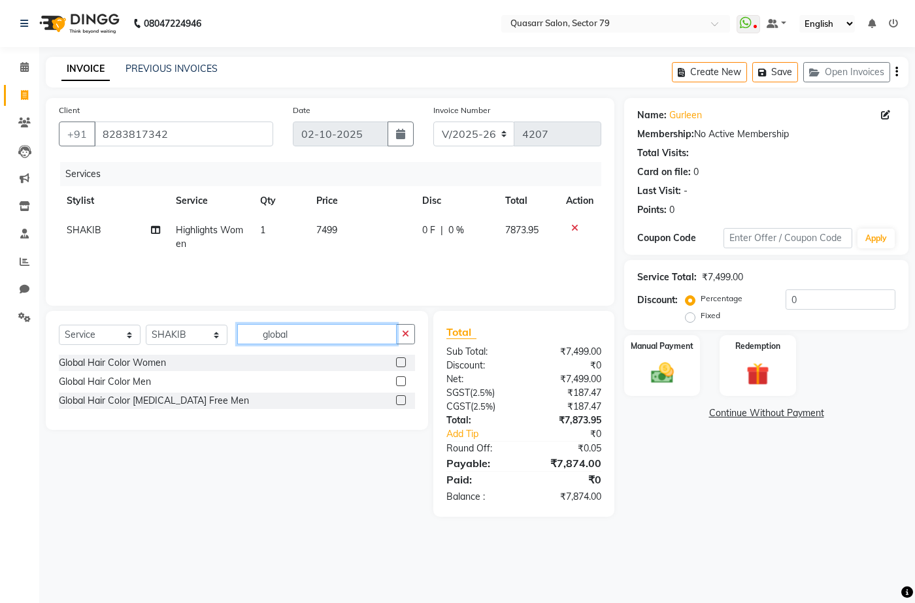
type input "global"
click at [402, 363] on label at bounding box center [401, 363] width 10 height 10
click at [402, 363] on input "checkbox" at bounding box center [400, 363] width 8 height 8
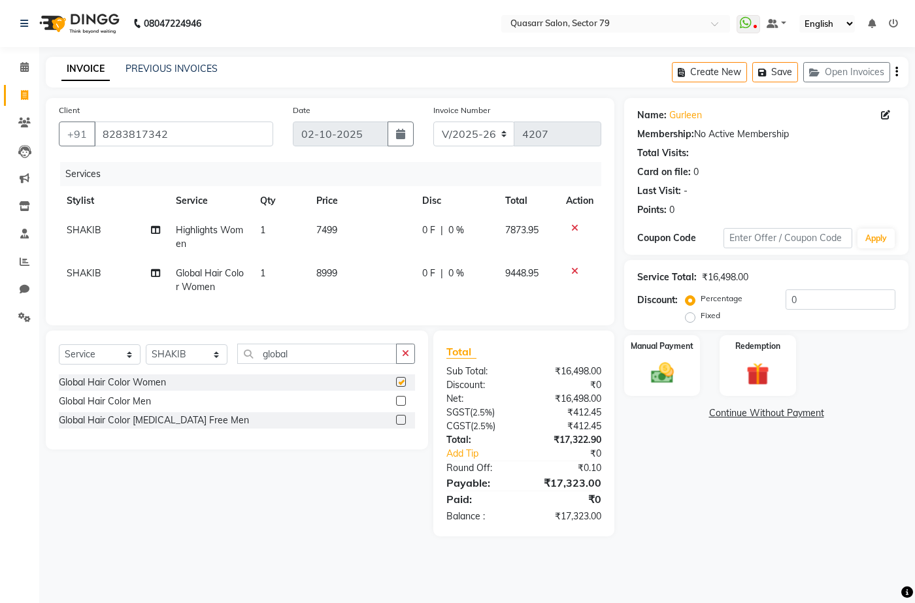
checkbox input "false"
click at [346, 229] on td "7499" at bounding box center [362, 237] width 106 height 43
select select "69599"
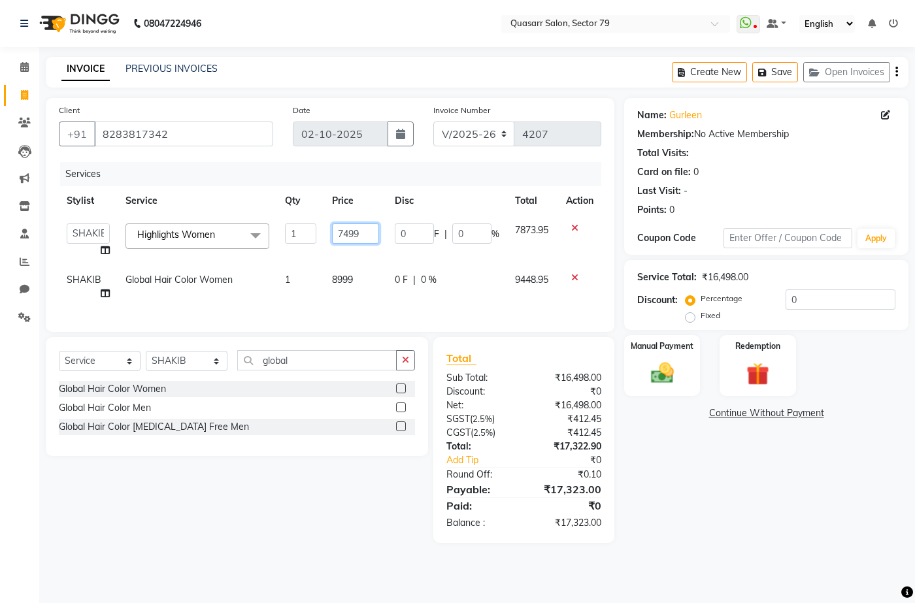
drag, startPoint x: 367, startPoint y: 234, endPoint x: 256, endPoint y: 214, distance: 112.3
click at [256, 214] on table "Stylist Service Qty Price Disc Total Action ABOY ADDY MUA Aruna [PERSON_NAME] D…" at bounding box center [330, 247] width 543 height 122
type input "8577"
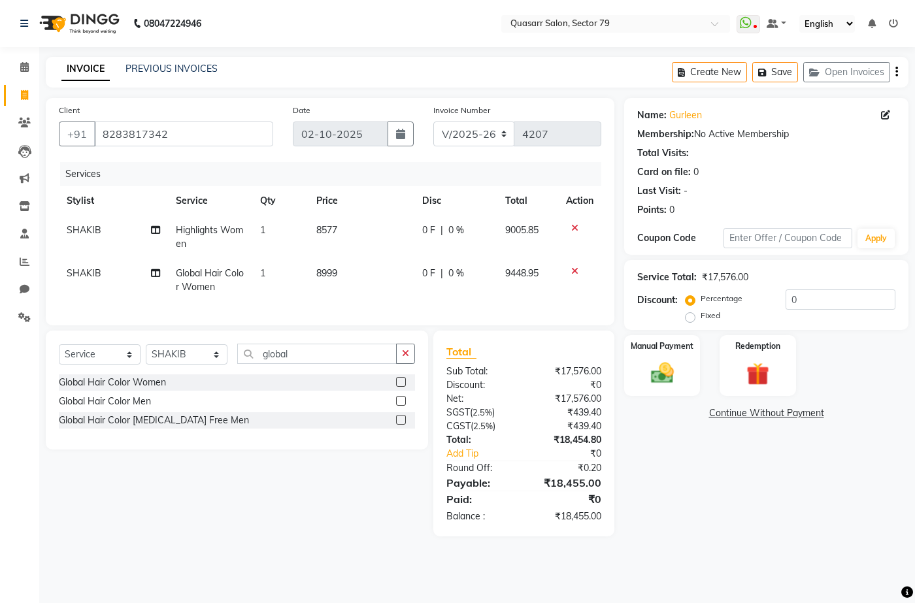
click at [339, 282] on td "8999" at bounding box center [362, 280] width 106 height 43
select select "69599"
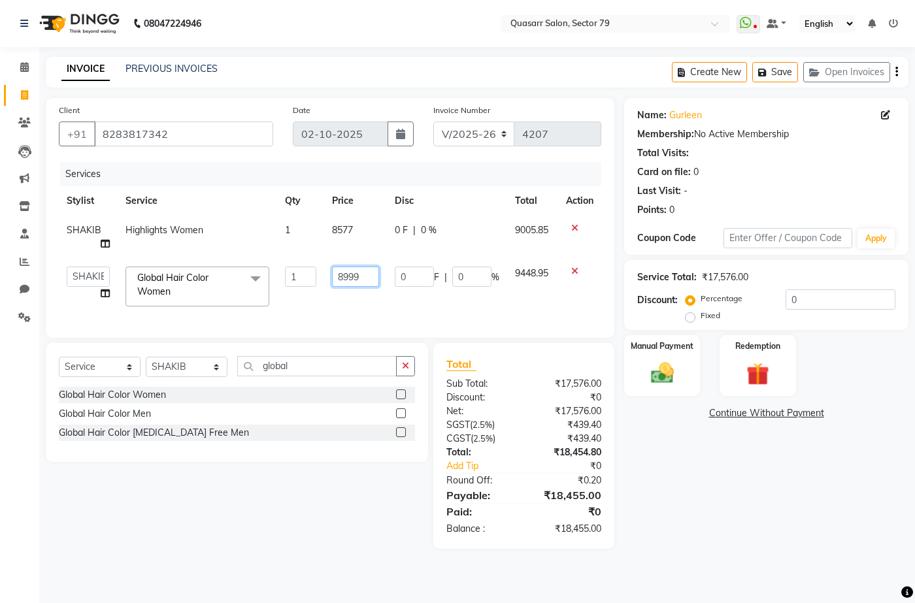
drag, startPoint x: 371, startPoint y: 278, endPoint x: 287, endPoint y: 265, distance: 85.2
click at [297, 269] on tr "ABOY ADDY MUA Aruna [PERSON_NAME] DEEP [PERSON_NAME] DEVI JAANVEER [PERSON_NAME…" at bounding box center [330, 287] width 543 height 56
type input "8577"
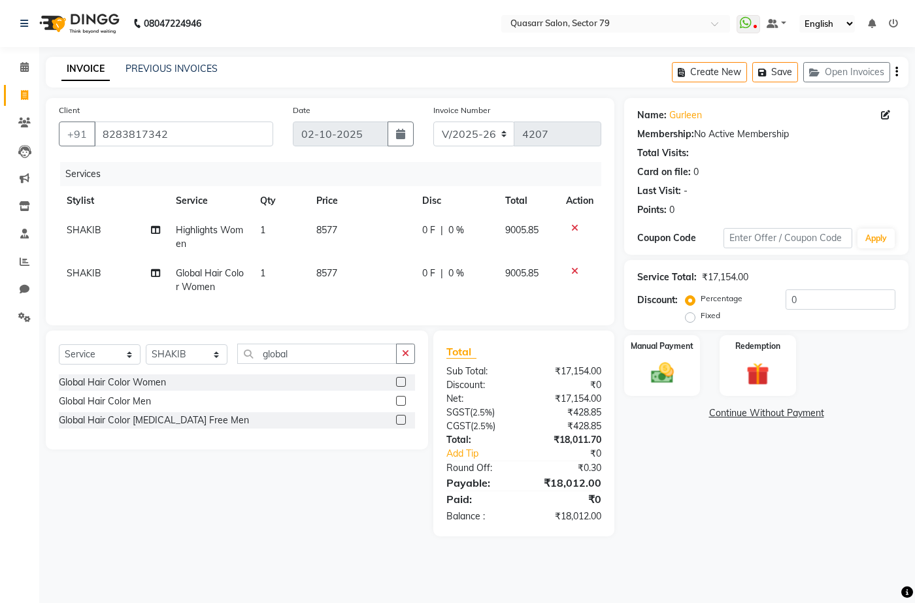
click at [365, 235] on td "8577" at bounding box center [362, 237] width 106 height 43
select select "69599"
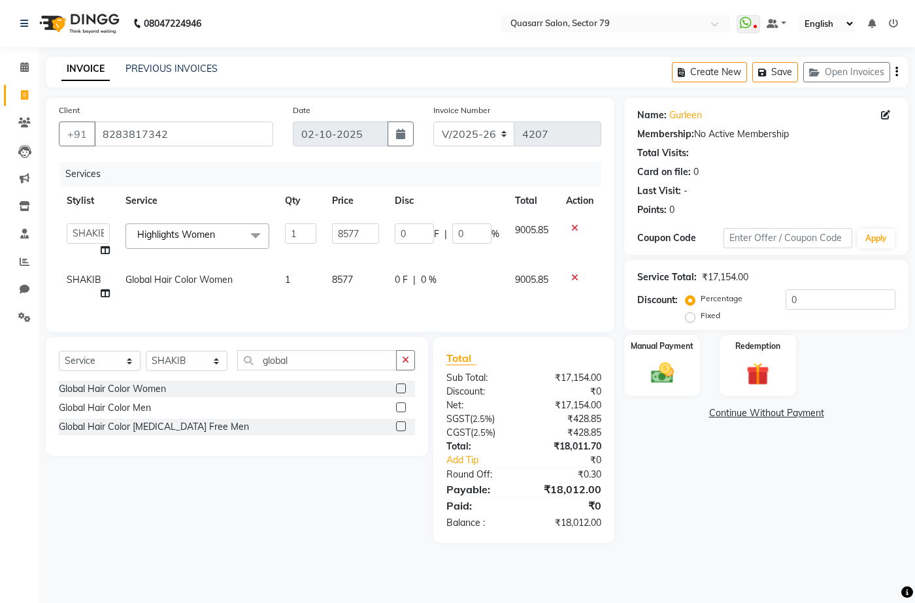
click at [360, 275] on td "8577" at bounding box center [355, 286] width 63 height 43
select select "69599"
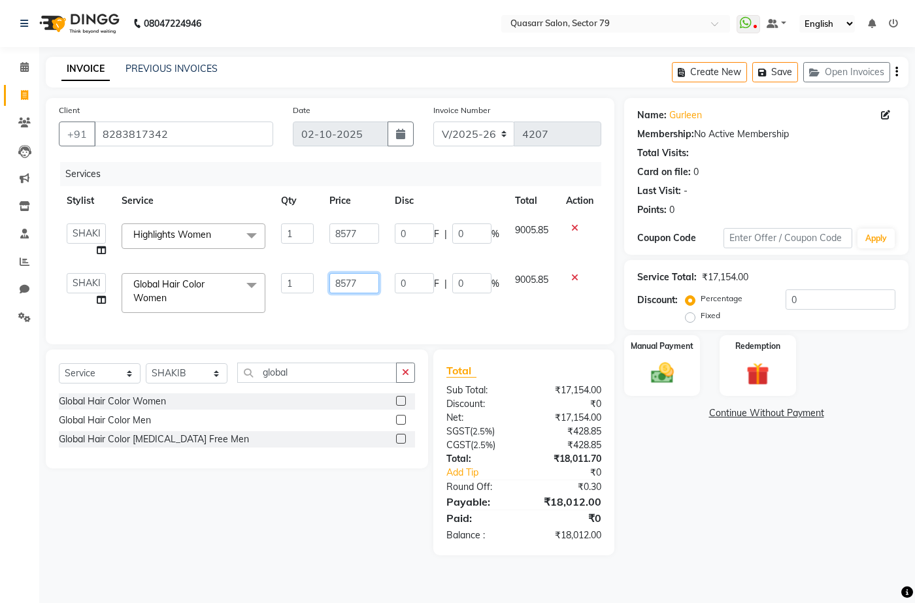
click at [366, 282] on input "8577" at bounding box center [354, 283] width 50 height 20
type input "8573"
click at [375, 310] on div "Services Stylist Service Qty Price Disc Total Action ABOY ADDY MUA Aruna [PERSO…" at bounding box center [330, 246] width 543 height 169
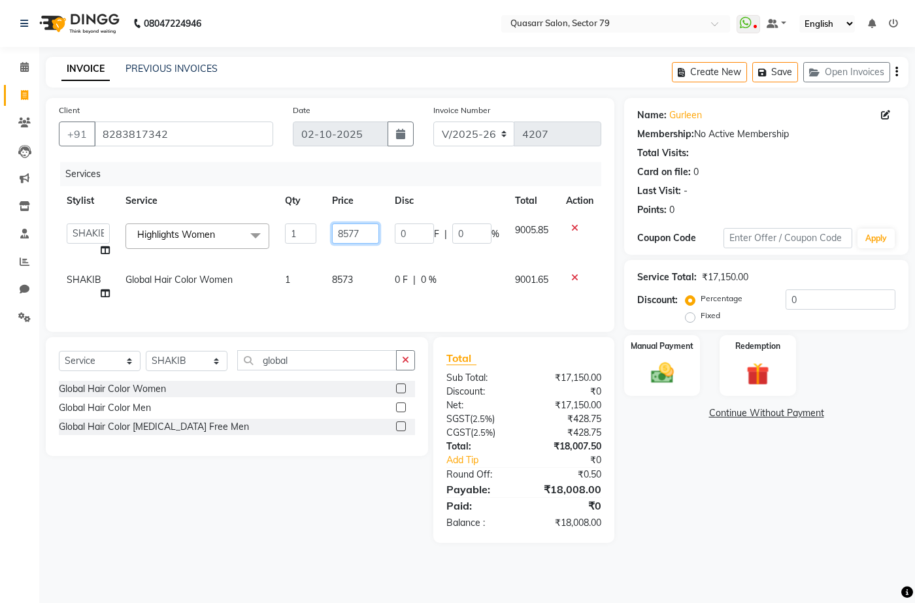
click at [365, 238] on input "8577" at bounding box center [355, 234] width 47 height 20
type input "8573"
click at [381, 265] on tbody "ABOY ADDY MUA Aruna [PERSON_NAME] DEEP [PERSON_NAME] DEVI JAANVEER [PERSON_NAME…" at bounding box center [330, 262] width 543 height 93
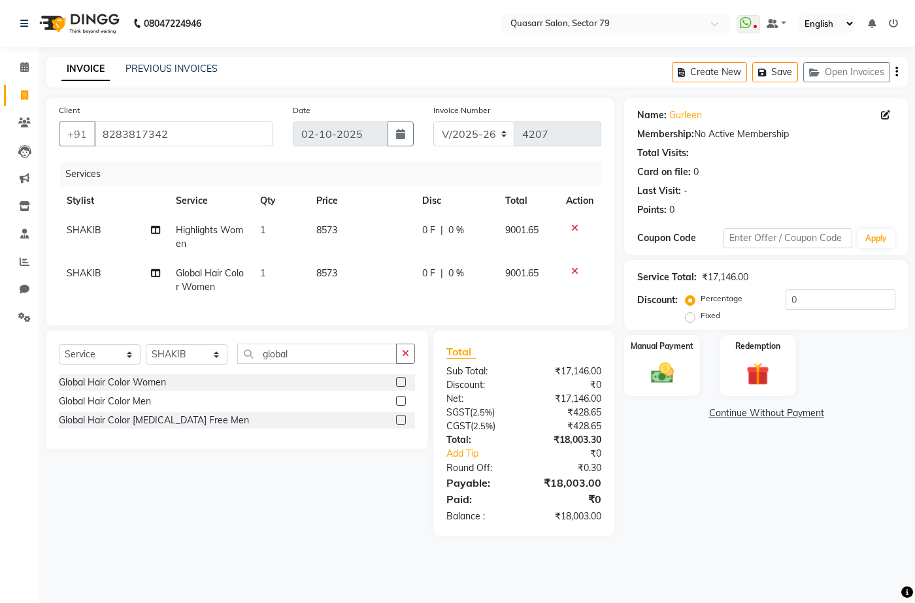
click at [352, 231] on td "8573" at bounding box center [362, 237] width 106 height 43
select select "69599"
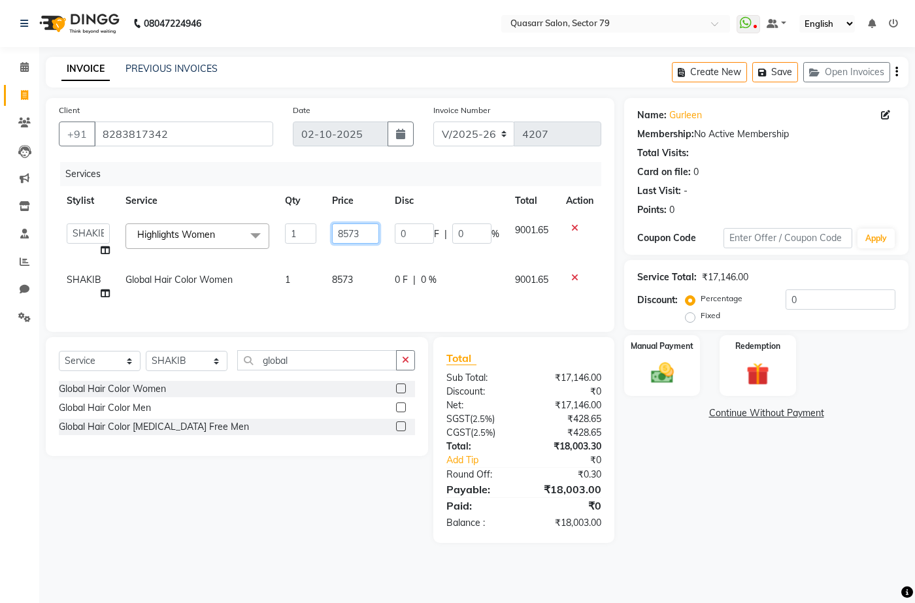
click at [360, 233] on input "8573" at bounding box center [355, 234] width 47 height 20
type input "8571"
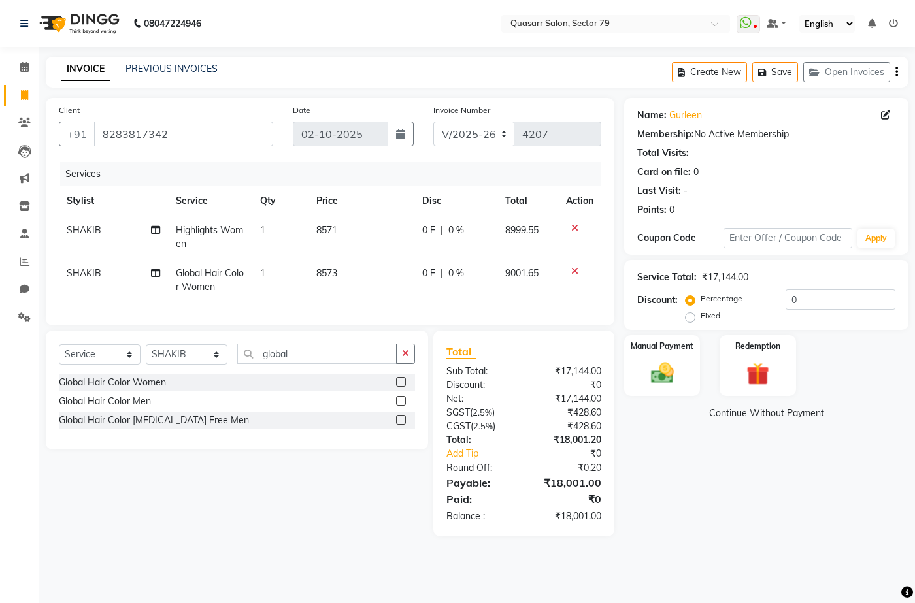
click at [380, 266] on td "8573" at bounding box center [362, 280] width 106 height 43
select select "69599"
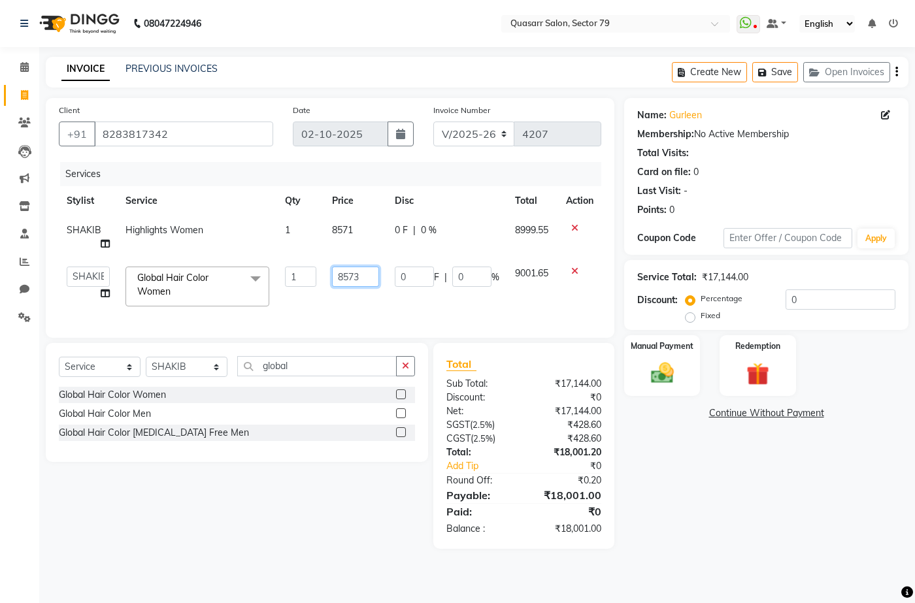
click at [361, 273] on input "8573" at bounding box center [355, 277] width 47 height 20
type input "8571"
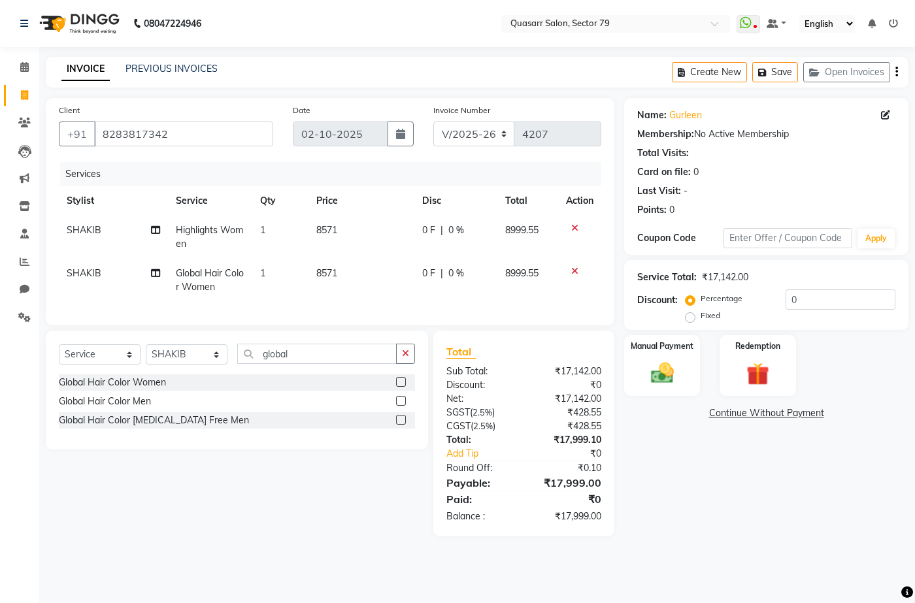
click at [376, 255] on td "8571" at bounding box center [362, 237] width 106 height 43
select select "69599"
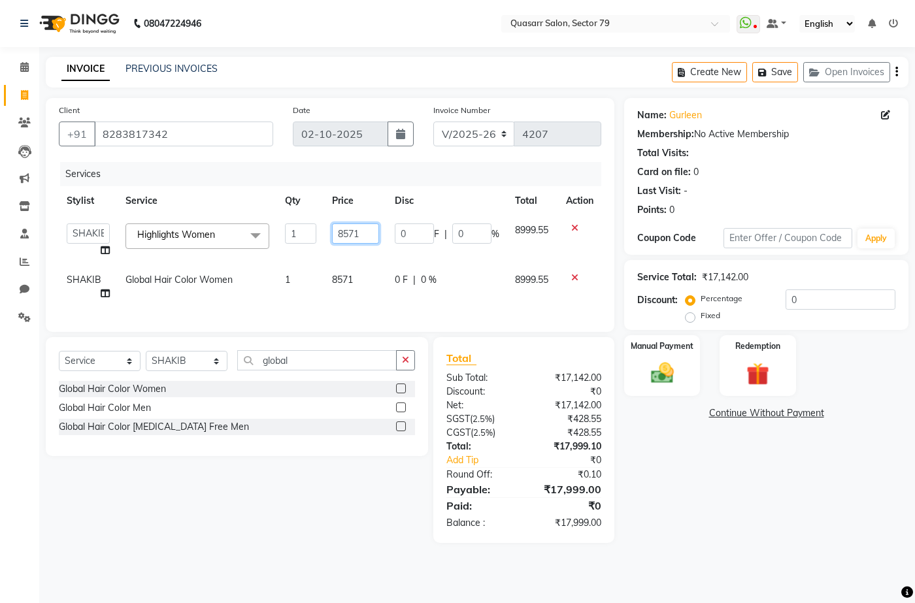
click at [367, 229] on input "8571" at bounding box center [355, 234] width 47 height 20
type input "8571.5"
click at [367, 265] on td "8571" at bounding box center [355, 286] width 63 height 43
select select "69599"
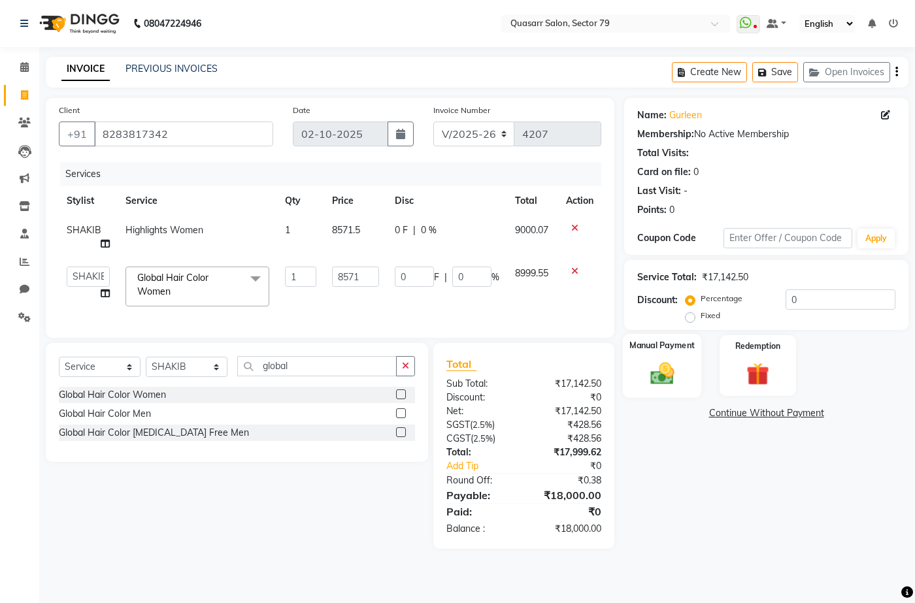
click at [660, 362] on img at bounding box center [662, 373] width 39 height 27
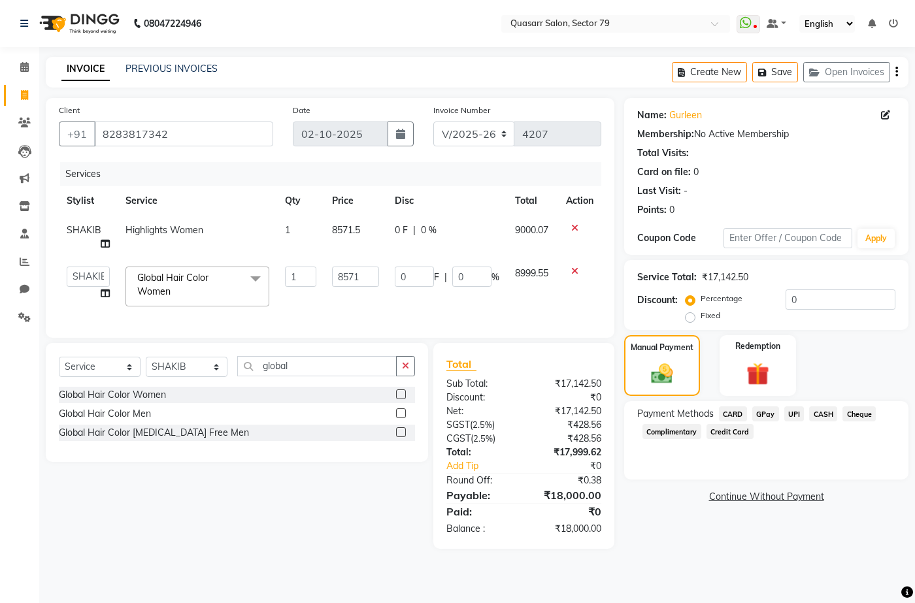
click at [737, 414] on span "CARD" at bounding box center [733, 414] width 28 height 15
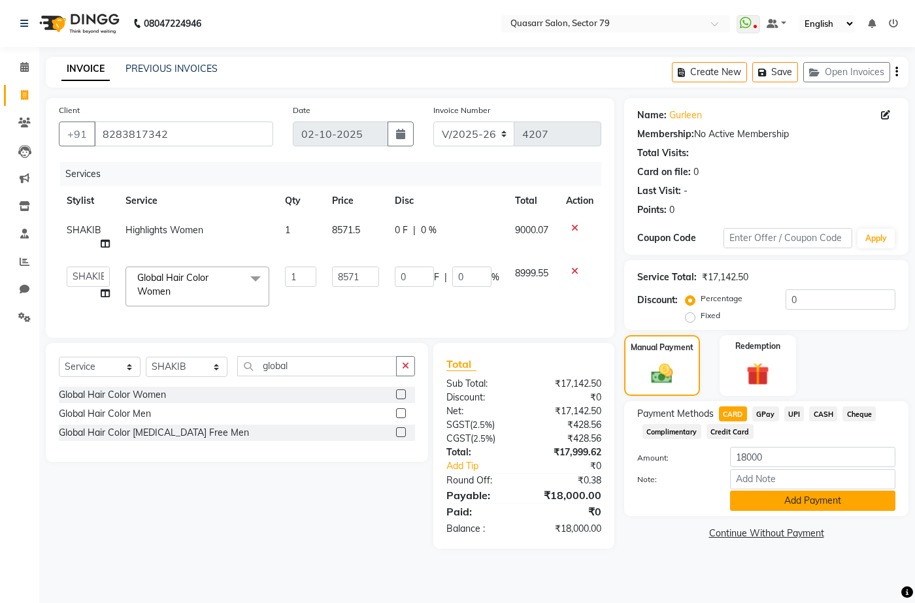
click at [814, 499] on button "Add Payment" at bounding box center [812, 501] width 165 height 20
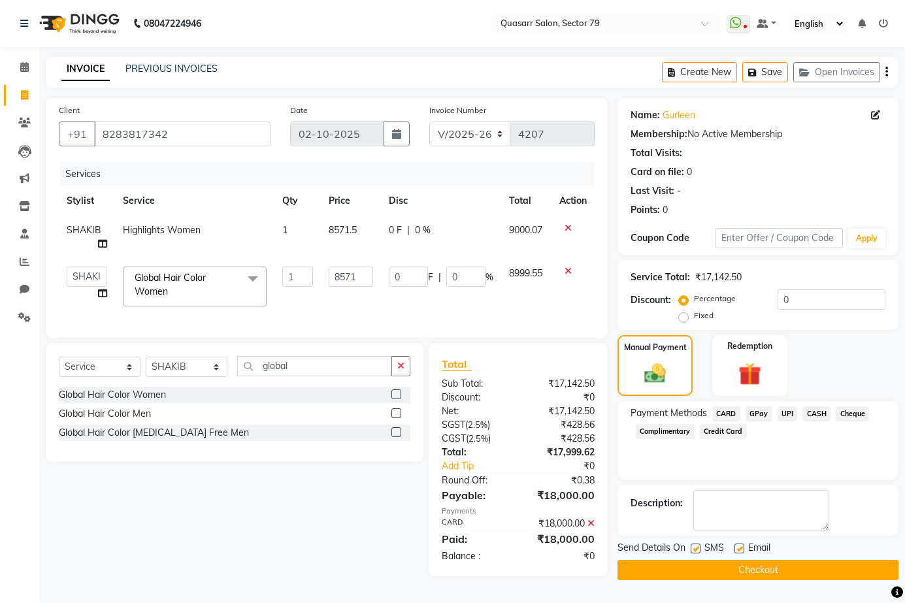
click at [739, 549] on label at bounding box center [740, 549] width 10 height 10
click at [739, 549] on input "checkbox" at bounding box center [739, 549] width 8 height 8
checkbox input "false"
click at [695, 550] on label at bounding box center [696, 549] width 10 height 10
click at [695, 550] on input "checkbox" at bounding box center [695, 549] width 8 height 8
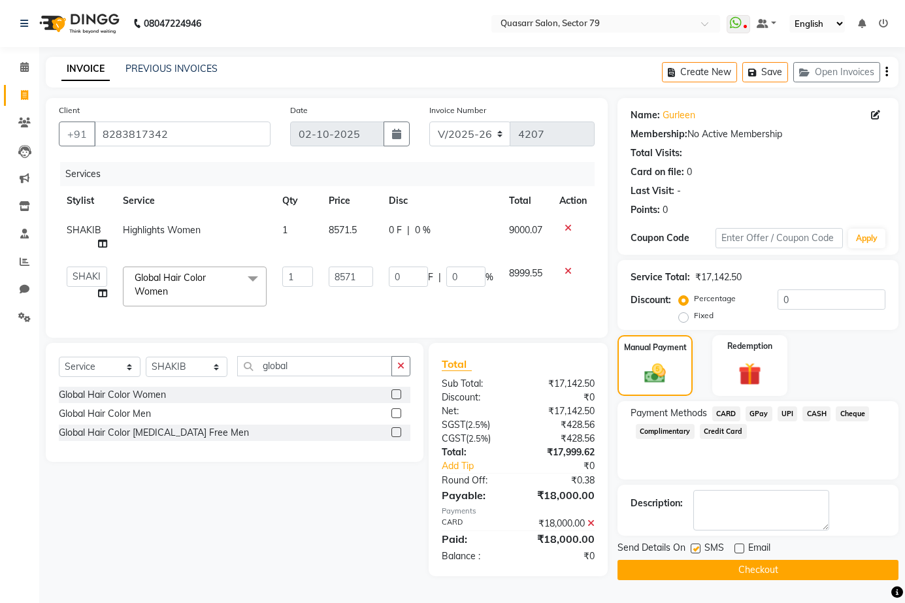
checkbox input "false"
click at [703, 568] on button "Checkout" at bounding box center [758, 570] width 281 height 20
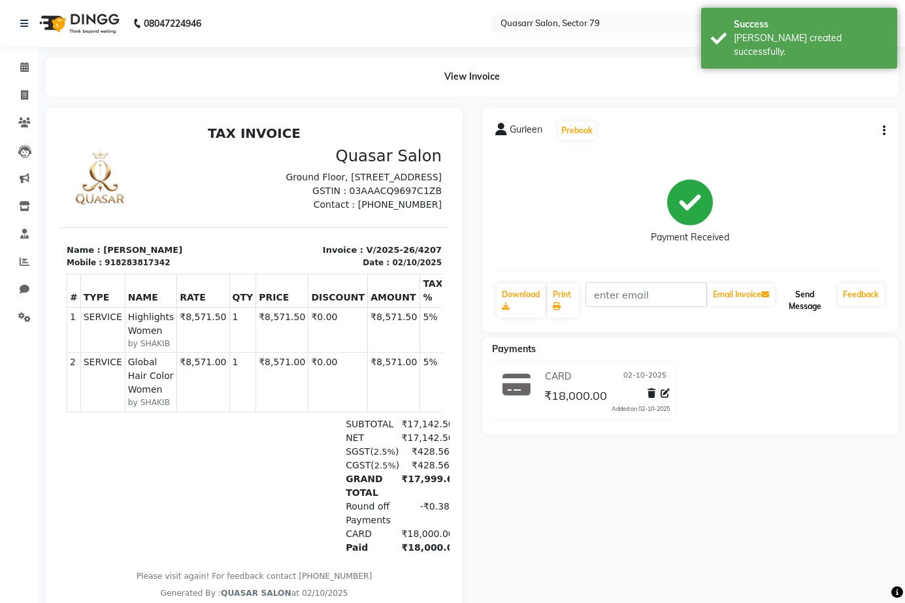
click at [799, 305] on button "Send Message" at bounding box center [805, 301] width 56 height 34
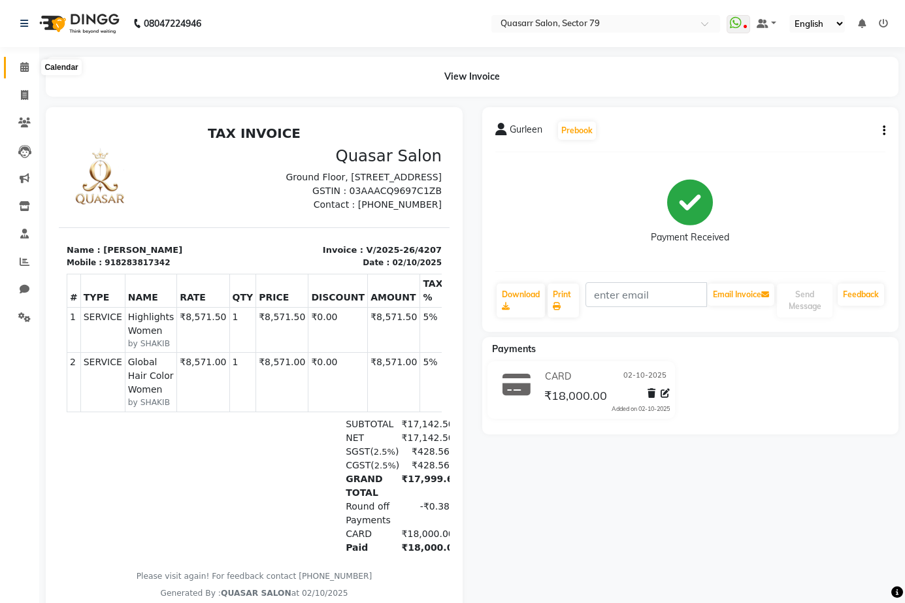
click at [25, 70] on icon at bounding box center [24, 67] width 8 height 10
click at [24, 95] on icon at bounding box center [24, 95] width 7 height 10
select select "service"
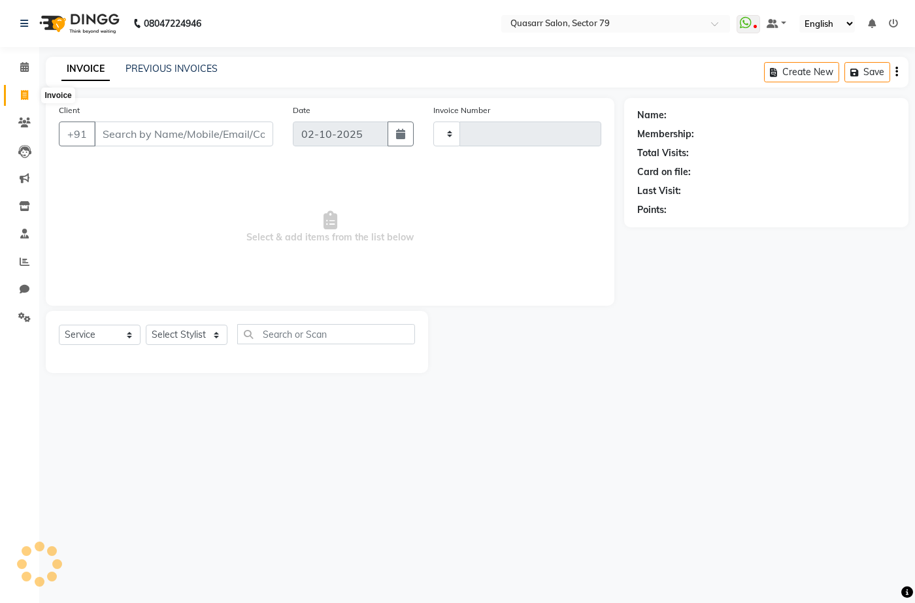
type input "4208"
select select "7231"
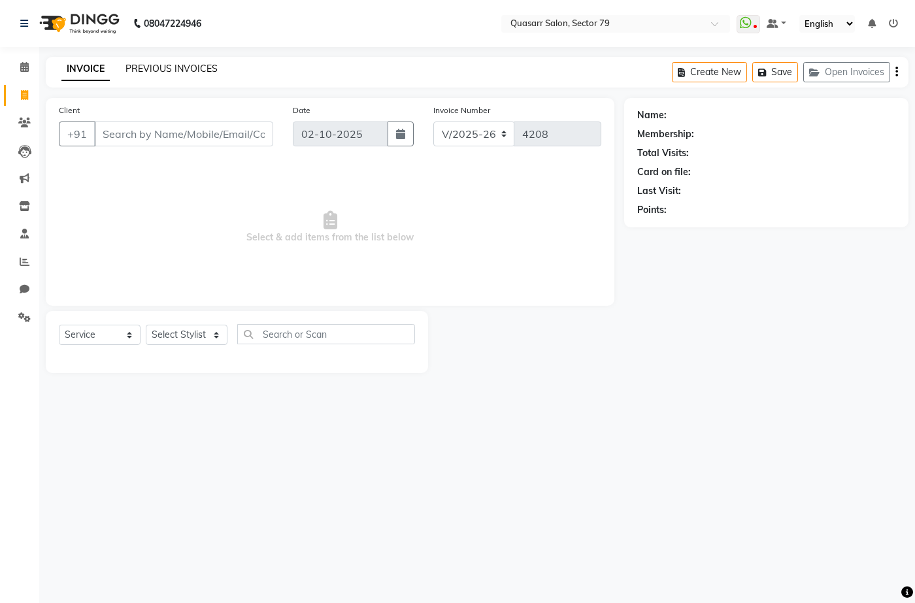
click at [141, 72] on link "PREVIOUS INVOICES" at bounding box center [172, 69] width 92 height 12
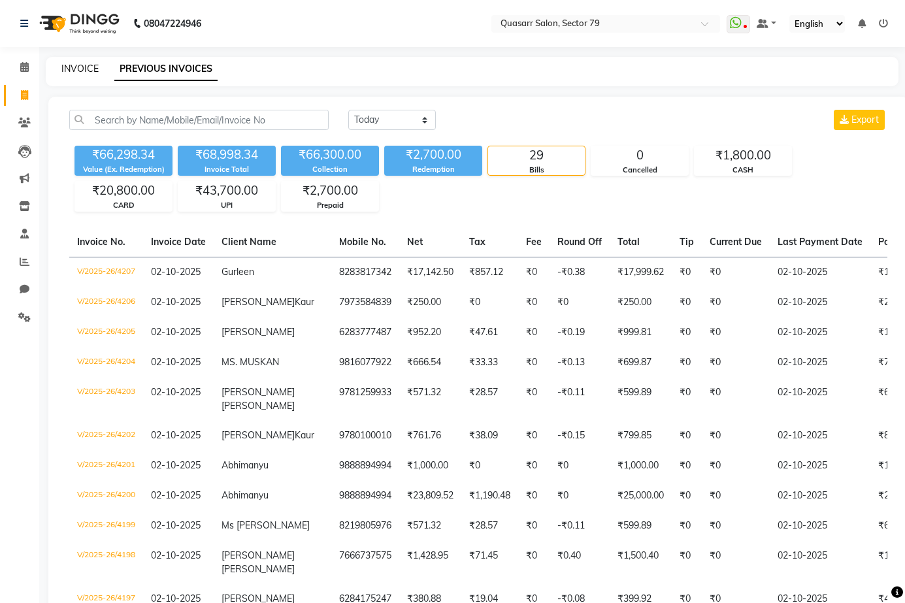
click at [79, 71] on link "INVOICE" at bounding box center [79, 69] width 37 height 12
select select "7231"
select select "service"
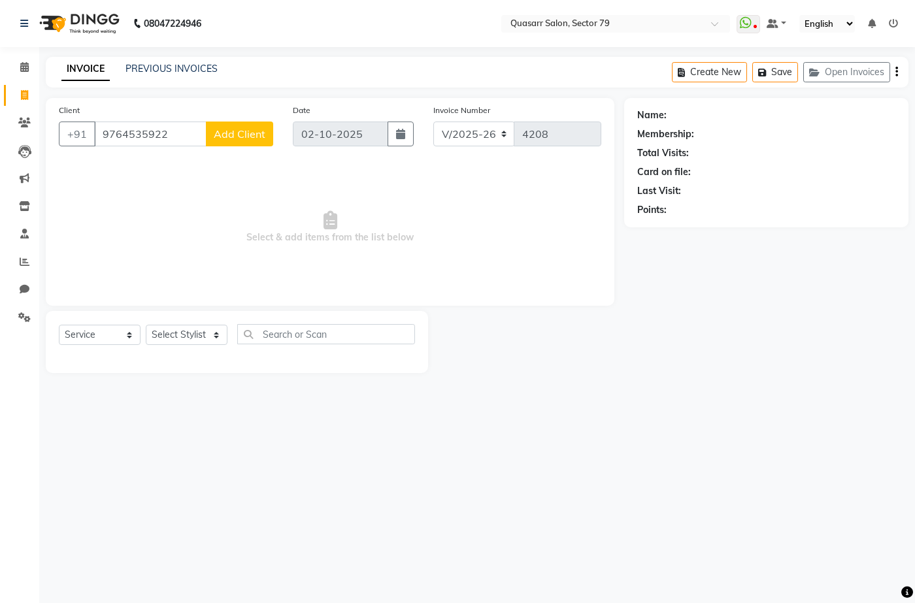
type input "9764535922"
click at [241, 130] on span "Add Client" at bounding box center [240, 133] width 52 height 13
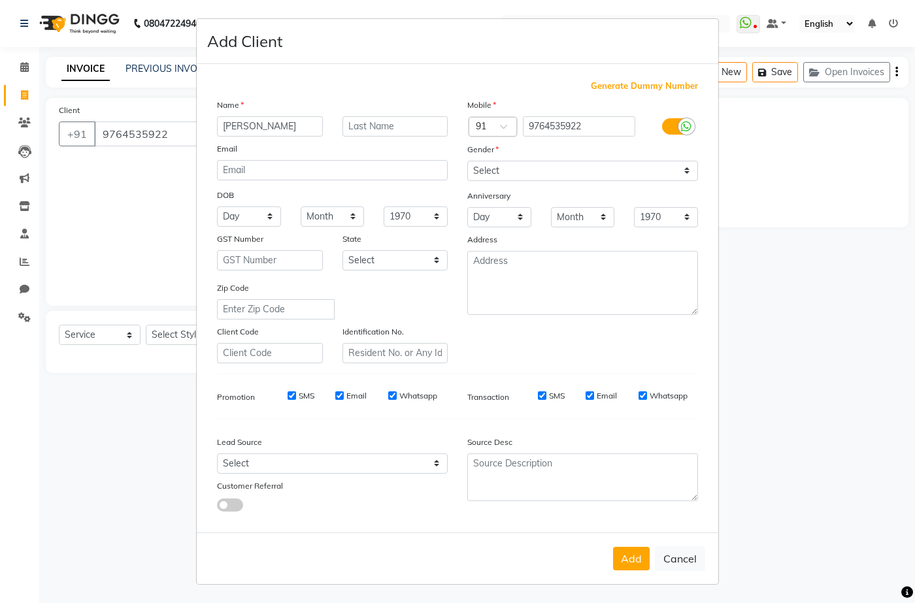
type input "[PERSON_NAME]"
click at [534, 176] on select "Select [DEMOGRAPHIC_DATA] [DEMOGRAPHIC_DATA] Other Prefer Not To Say" at bounding box center [582, 171] width 231 height 20
click at [467, 161] on select "Select [DEMOGRAPHIC_DATA] [DEMOGRAPHIC_DATA] Other Prefer Not To Say" at bounding box center [582, 171] width 231 height 20
click at [585, 164] on select "Select [DEMOGRAPHIC_DATA] [DEMOGRAPHIC_DATA] Other Prefer Not To Say" at bounding box center [582, 171] width 231 height 20
select select "[DEMOGRAPHIC_DATA]"
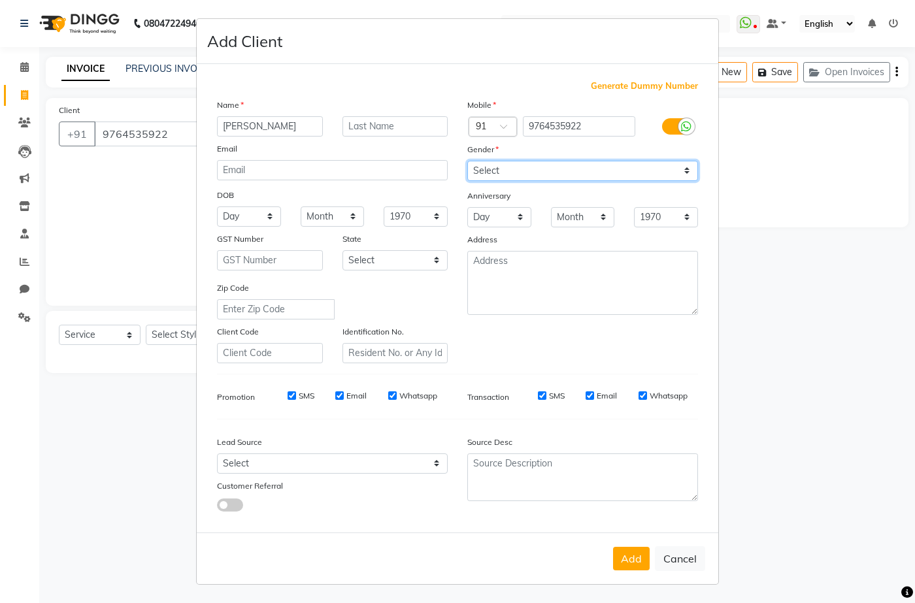
click at [467, 161] on select "Select [DEMOGRAPHIC_DATA] [DEMOGRAPHIC_DATA] Other Prefer Not To Say" at bounding box center [582, 171] width 231 height 20
click at [621, 552] on button "Add" at bounding box center [631, 559] width 37 height 24
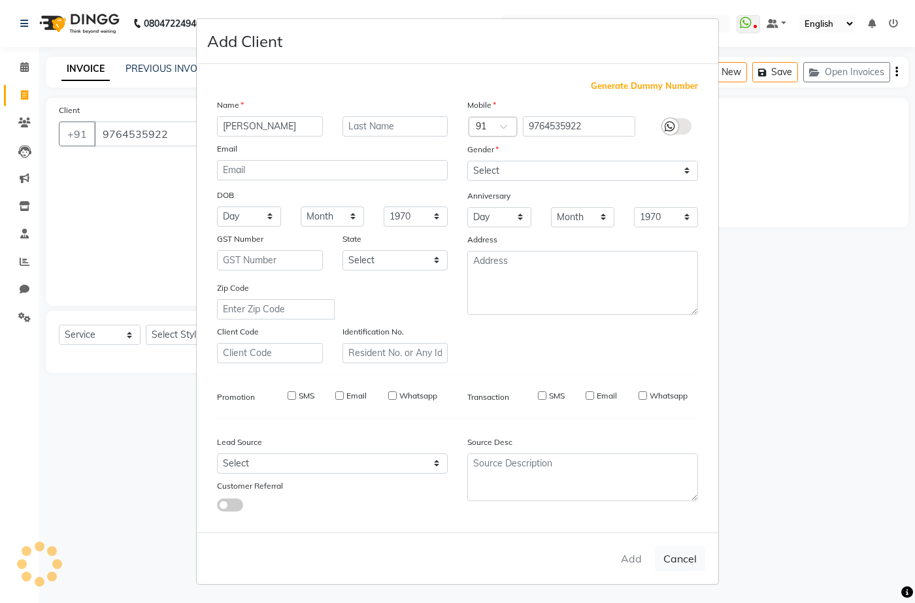
select select
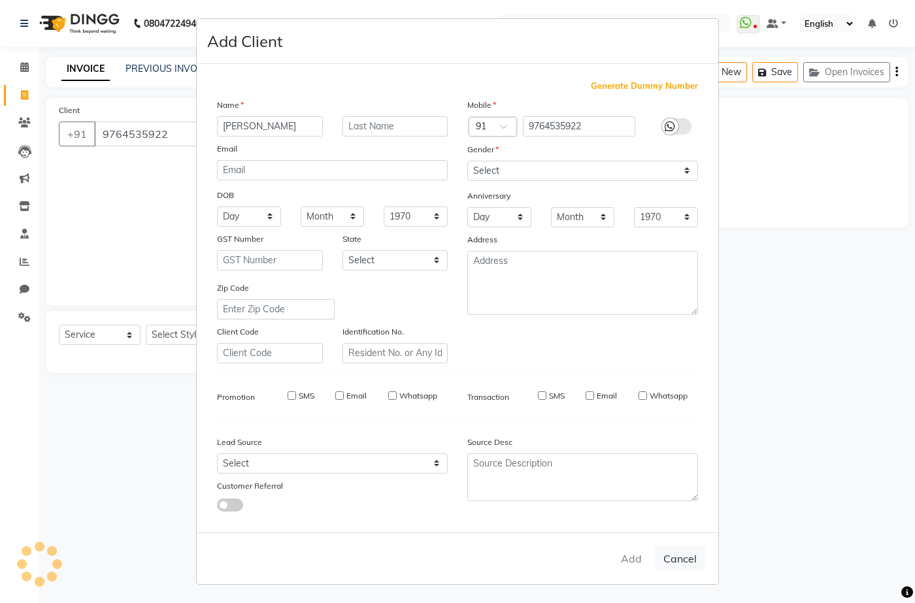
select select
checkbox input "false"
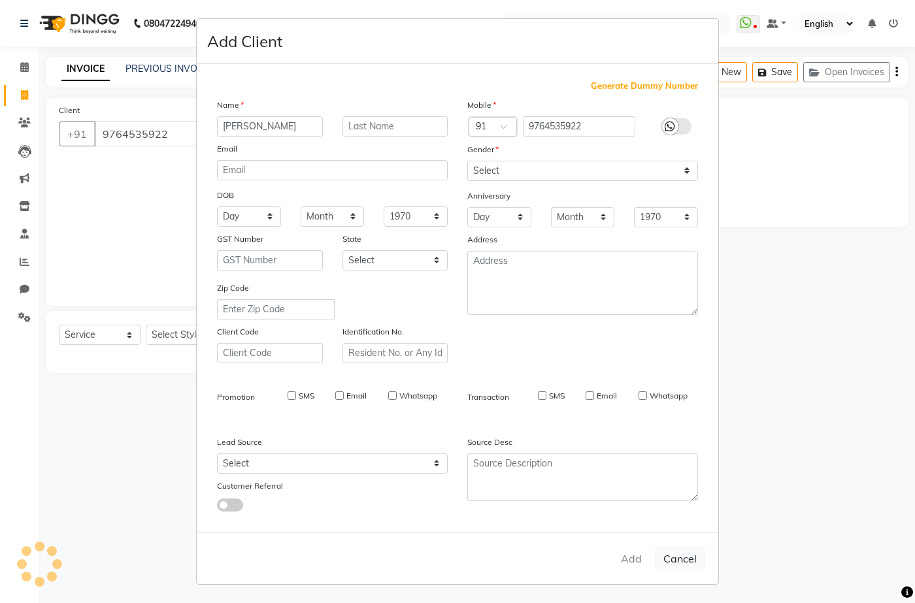
checkbox input "false"
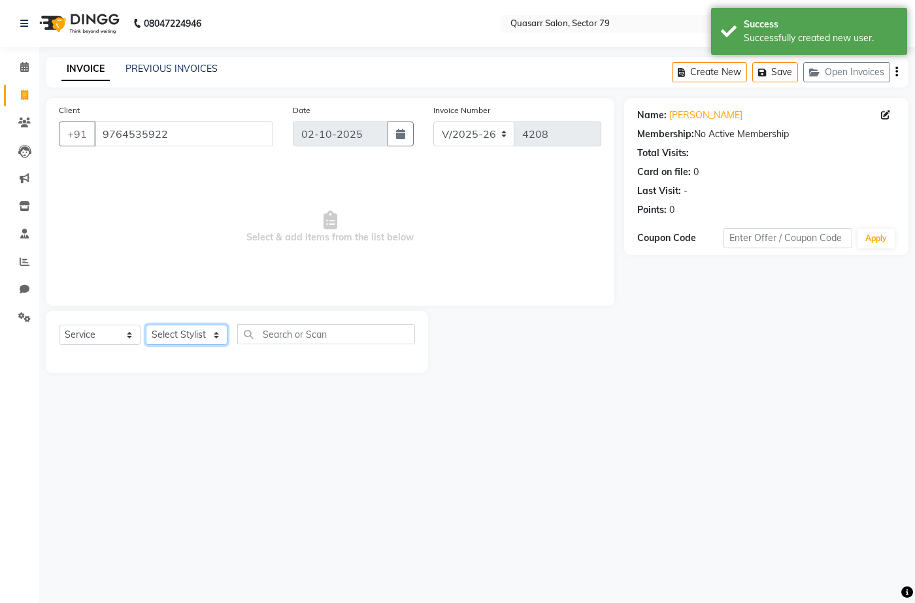
click at [195, 337] on select "Select Stylist ABOY ADDY MUA Aruna [PERSON_NAME] DEEP [PERSON_NAME] [PERSON_NAM…" at bounding box center [187, 335] width 82 height 20
select select "74664"
click at [146, 325] on select "Select Stylist ABOY ADDY MUA Aruna [PERSON_NAME] DEEP [PERSON_NAME] [PERSON_NAM…" at bounding box center [187, 335] width 82 height 20
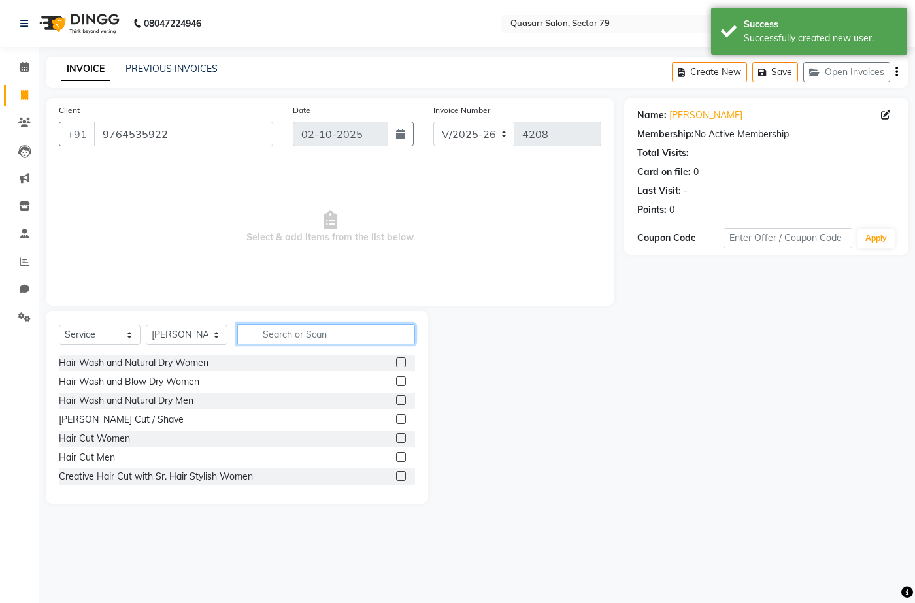
click at [293, 327] on input "text" at bounding box center [326, 334] width 178 height 20
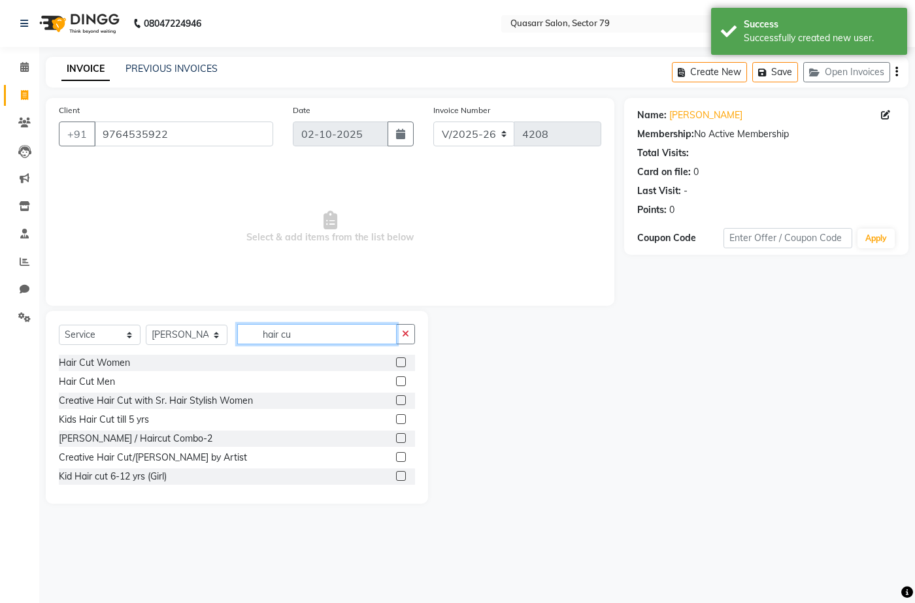
type input "hair cu"
click at [396, 382] on label at bounding box center [401, 382] width 10 height 10
click at [396, 382] on input "checkbox" at bounding box center [400, 382] width 8 height 8
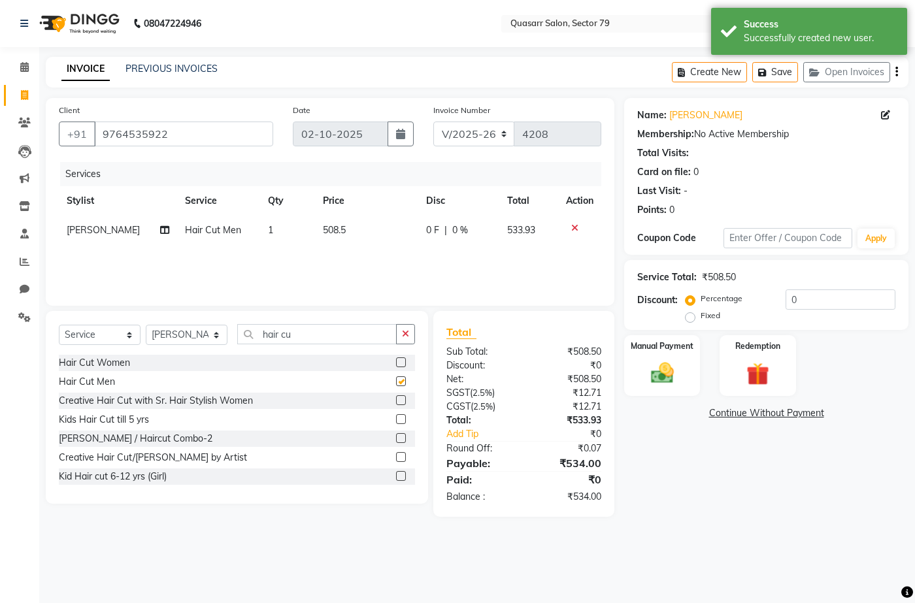
checkbox input "false"
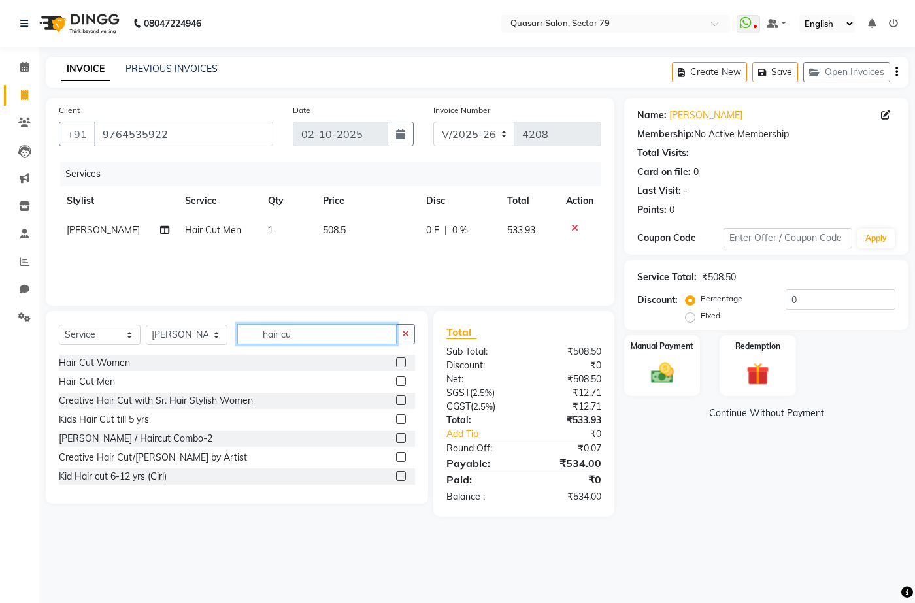
click at [299, 327] on input "hair cu" at bounding box center [316, 334] width 159 height 20
type input "hair co"
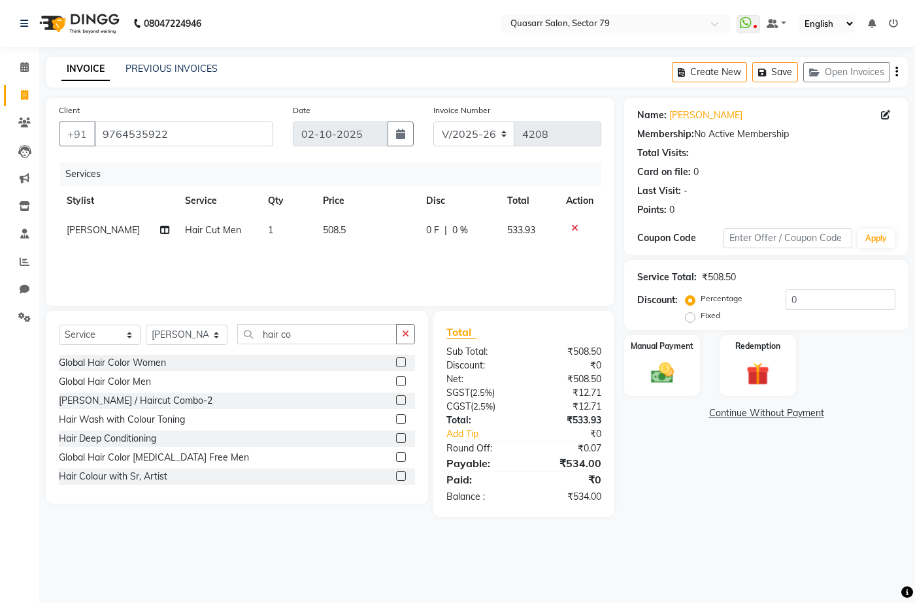
click at [396, 381] on label at bounding box center [401, 382] width 10 height 10
click at [396, 381] on input "checkbox" at bounding box center [400, 382] width 8 height 8
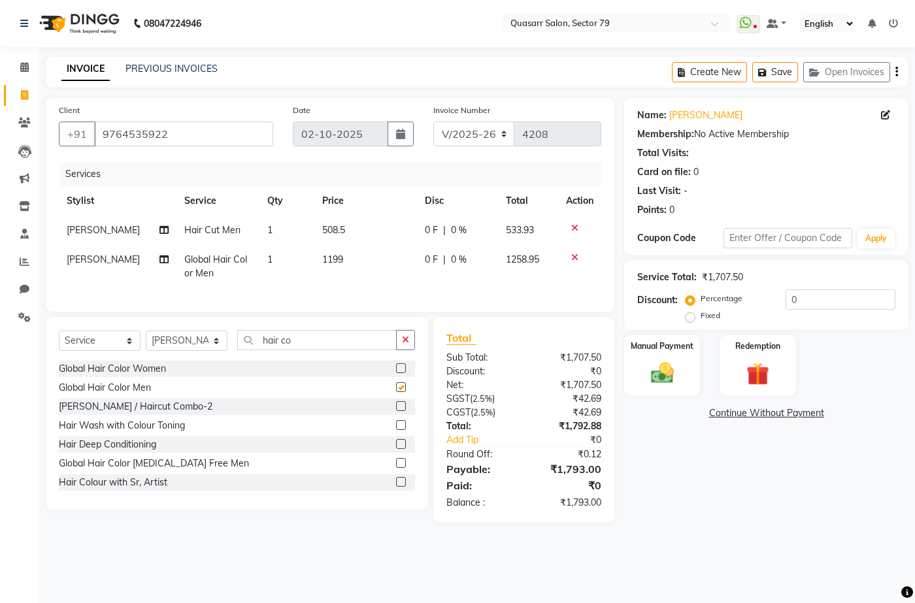
checkbox input "false"
click at [329, 271] on td "1199" at bounding box center [365, 266] width 103 height 43
select select "74664"
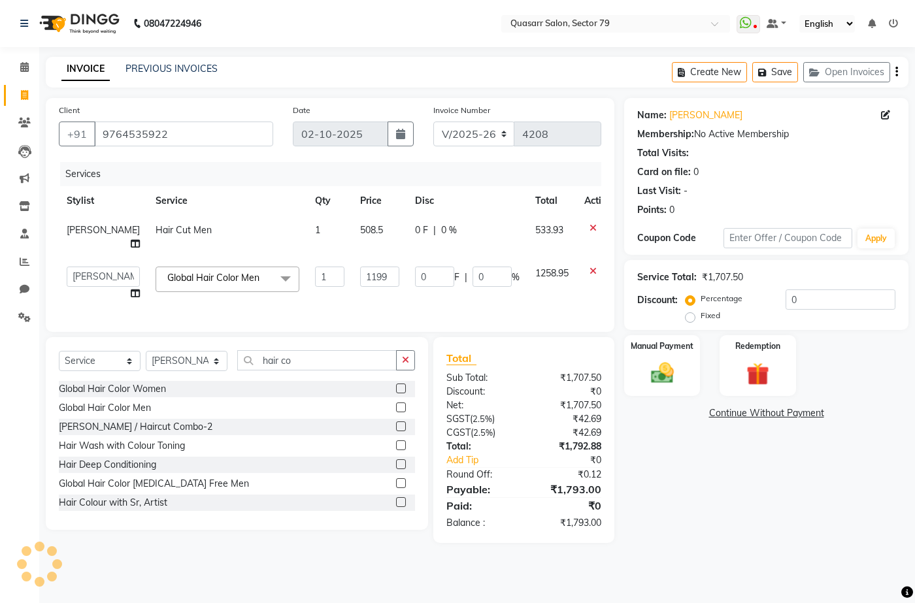
click at [352, 239] on td "508.5" at bounding box center [379, 237] width 55 height 43
select select "74664"
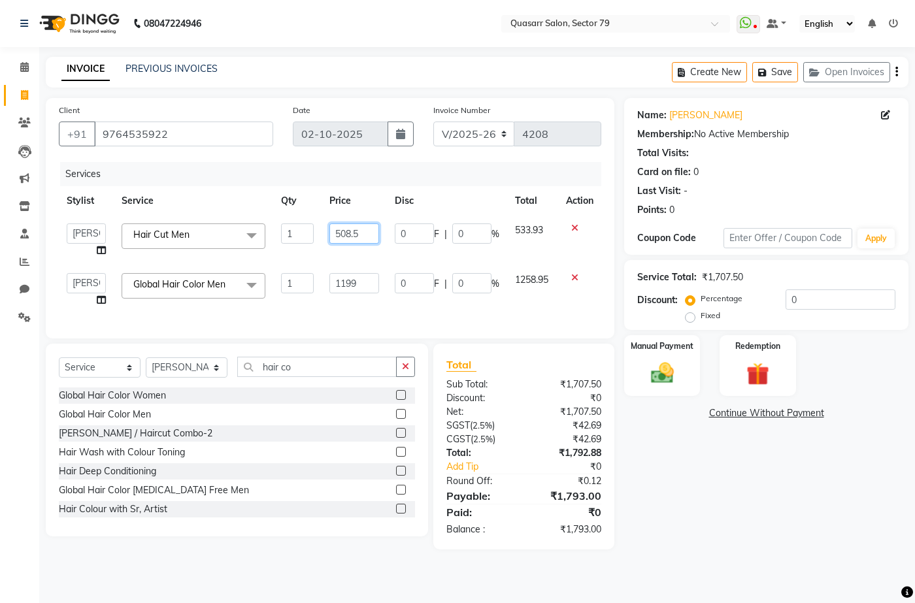
drag, startPoint x: 367, startPoint y: 236, endPoint x: 260, endPoint y: 224, distance: 107.9
click at [260, 224] on tr "ABOY ADDY MUA Aruna [PERSON_NAME] DEEP [PERSON_NAME] DEVI JAANVEER [PERSON_NAME…" at bounding box center [330, 241] width 543 height 50
type input "571"
click at [314, 260] on td "1" at bounding box center [297, 241] width 48 height 50
select select "74664"
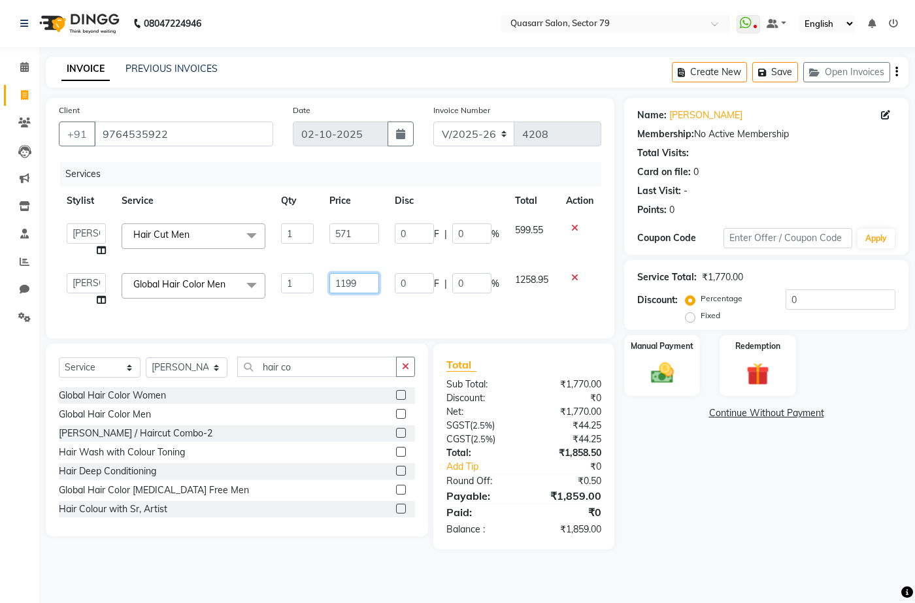
click at [364, 287] on input "1199" at bounding box center [354, 283] width 50 height 20
type input "1"
type input "1290"
click at [375, 309] on td "1290" at bounding box center [354, 290] width 65 height 50
select select "74664"
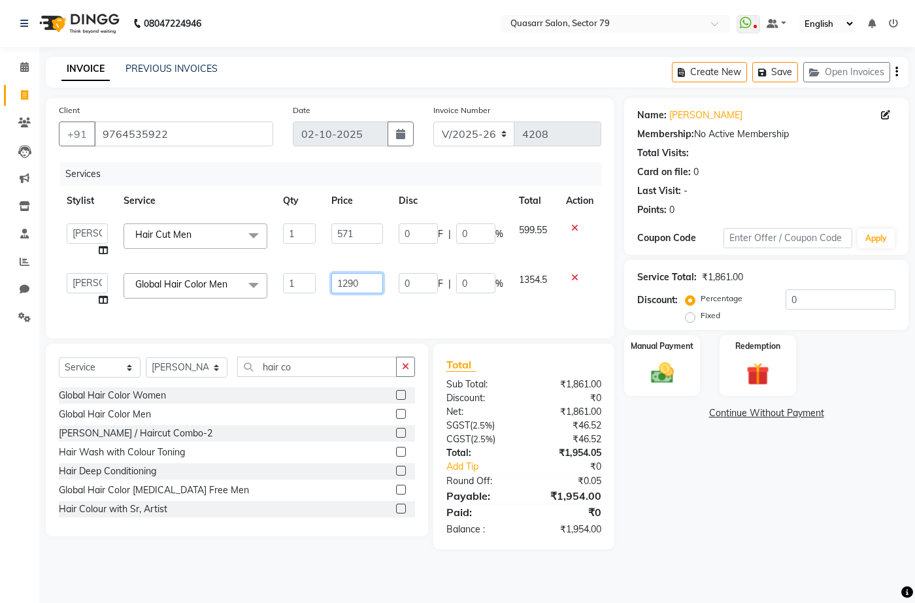
click at [363, 285] on input "1290" at bounding box center [356, 283] width 51 height 20
type input "1320"
click at [378, 316] on div "Services Stylist Service Qty Price Disc Total Action ABOY ADDY MUA Aruna [PERSO…" at bounding box center [330, 243] width 543 height 163
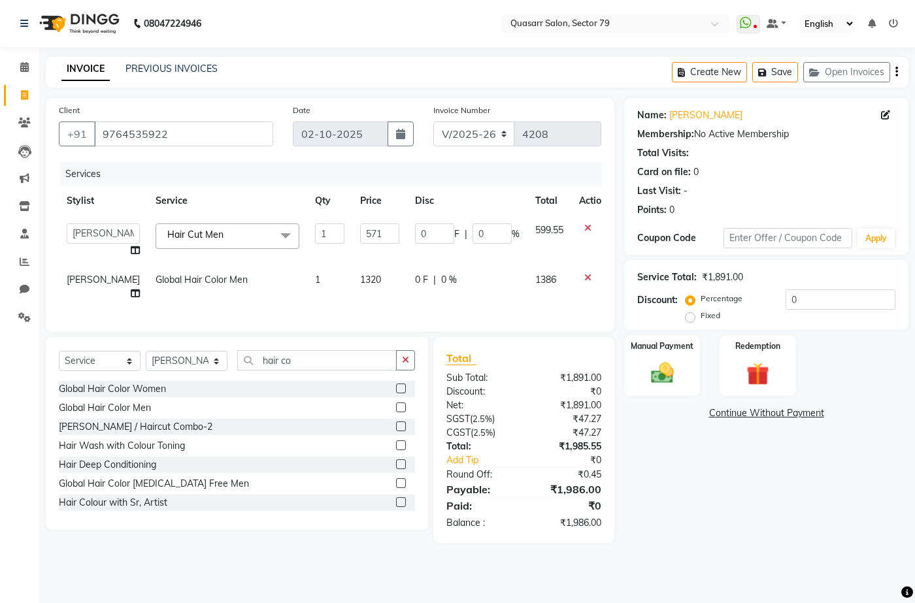
click at [358, 280] on td "1320" at bounding box center [379, 286] width 55 height 43
select select "74664"
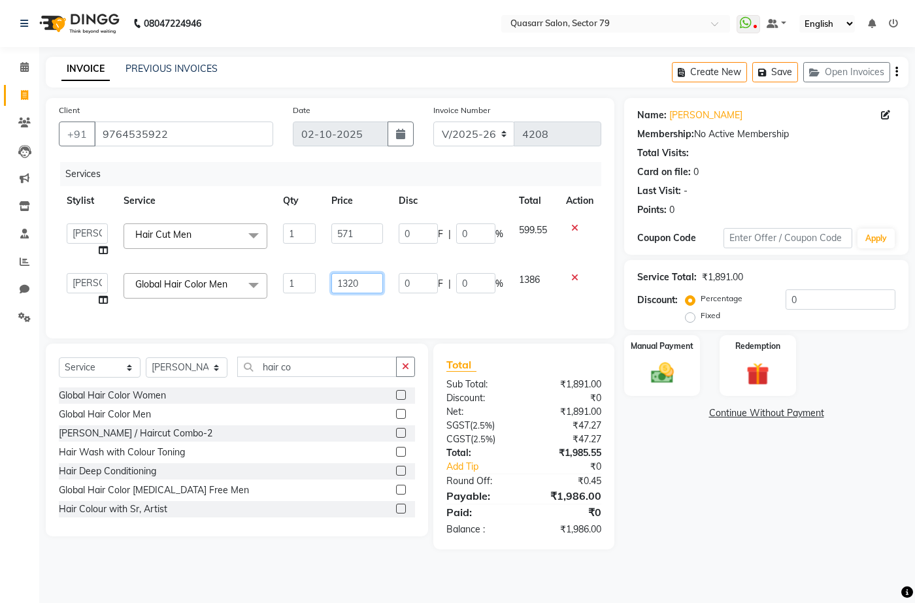
click at [358, 280] on input "1320" at bounding box center [356, 283] width 51 height 20
type input "1330"
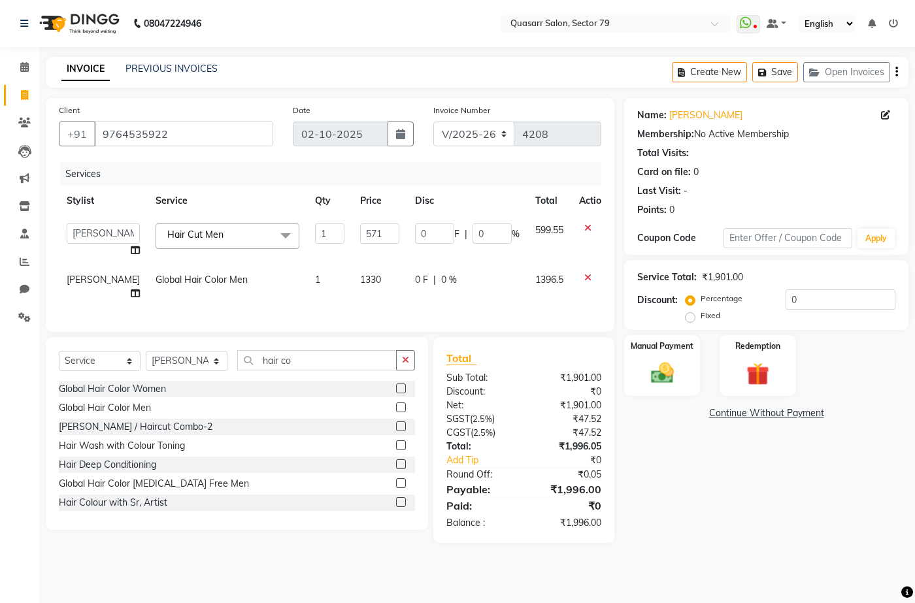
click at [375, 309] on td "1330" at bounding box center [379, 286] width 55 height 43
select select "74664"
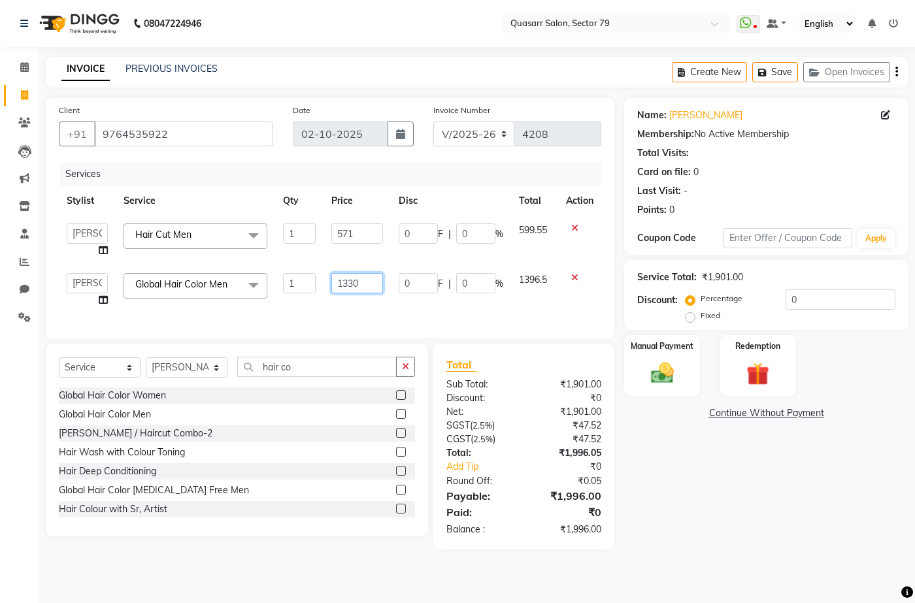
click at [360, 280] on input "1330" at bounding box center [356, 283] width 51 height 20
type input "1336"
click at [369, 299] on td "1336" at bounding box center [357, 290] width 67 height 50
select select "74664"
click at [365, 282] on input "1336" at bounding box center [356, 283] width 51 height 20
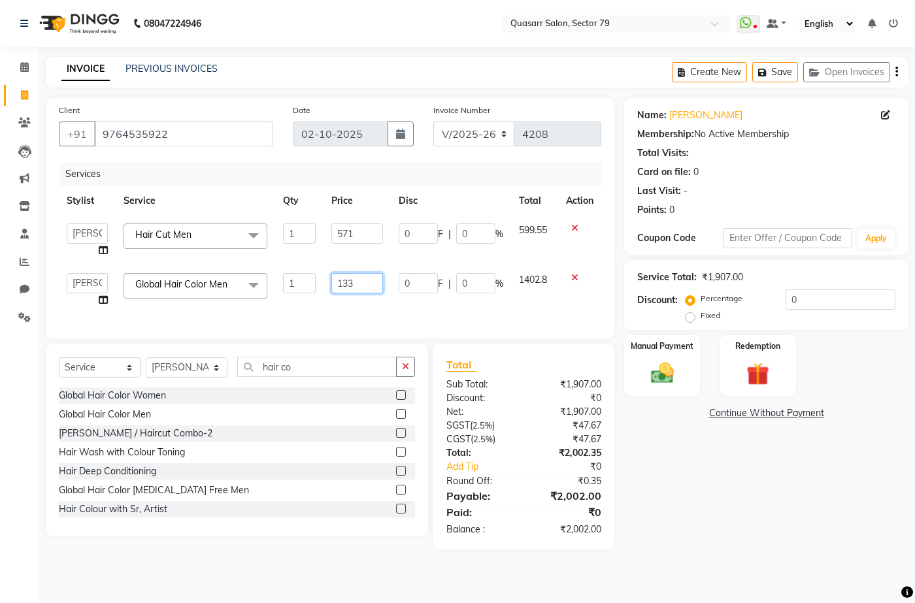
type input "1335"
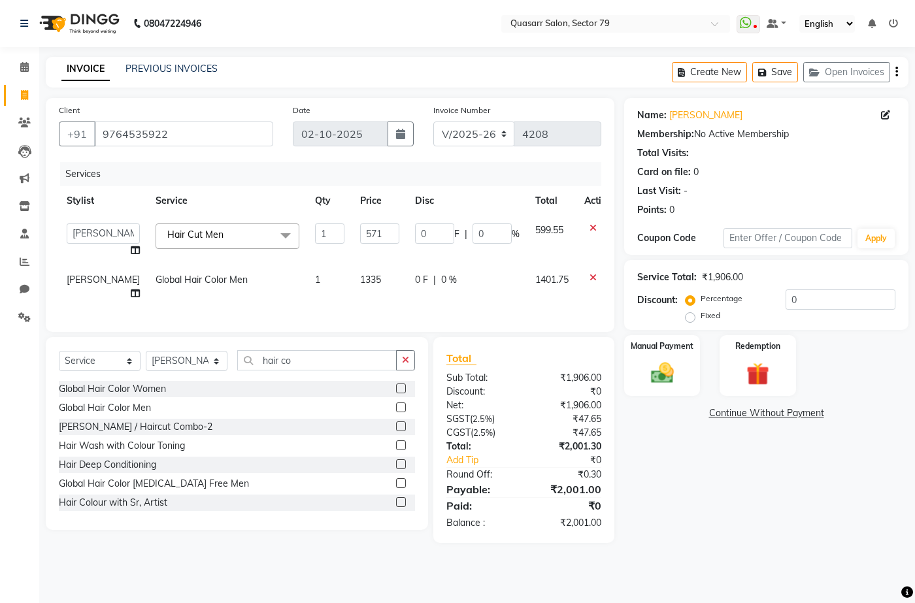
click at [375, 303] on td "1335" at bounding box center [379, 286] width 55 height 43
select select "74664"
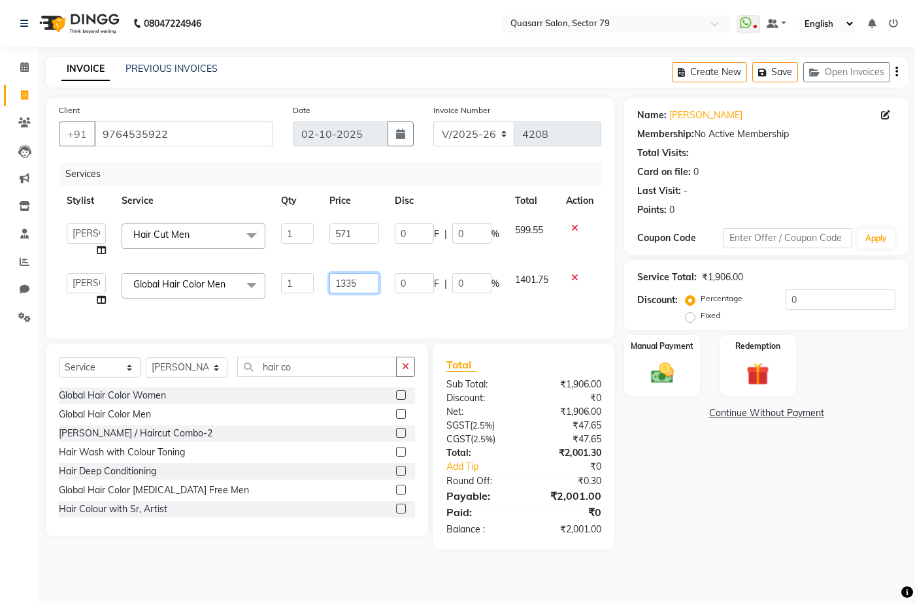
click at [366, 285] on input "1335" at bounding box center [354, 283] width 50 height 20
type input "1334"
click at [378, 299] on td "1334" at bounding box center [354, 290] width 65 height 50
select select "74664"
click at [672, 369] on img at bounding box center [662, 373] width 39 height 27
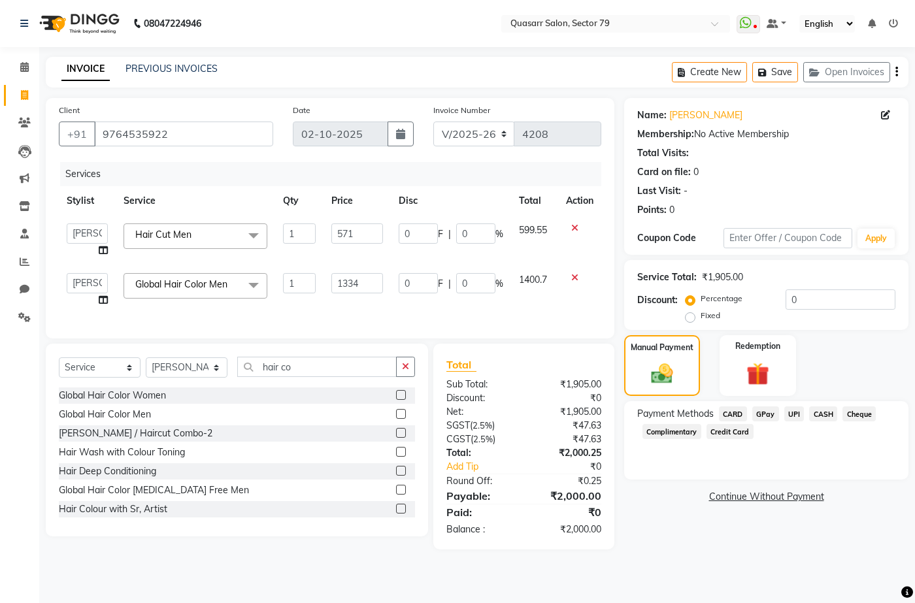
click at [796, 413] on span "UPI" at bounding box center [794, 414] width 20 height 15
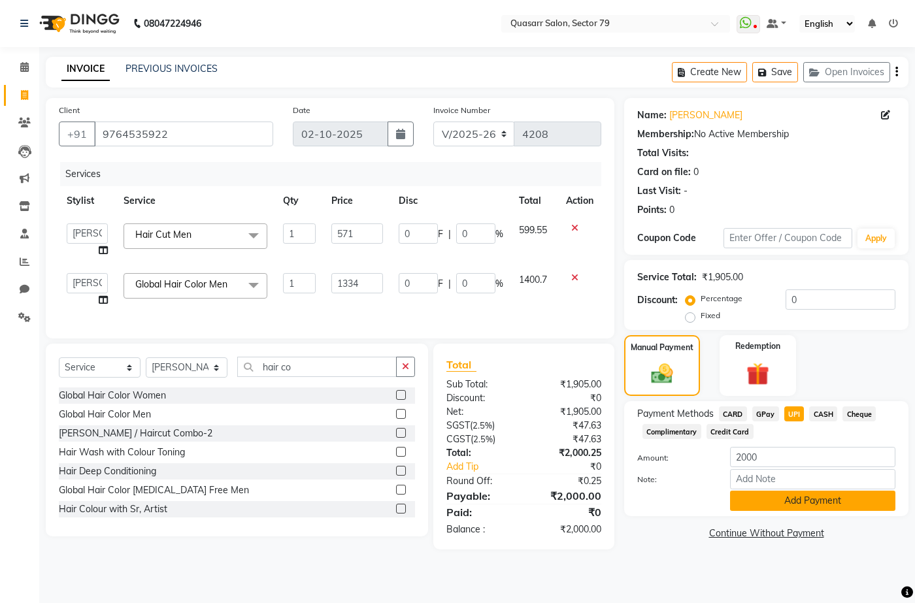
click at [818, 504] on button "Add Payment" at bounding box center [812, 501] width 165 height 20
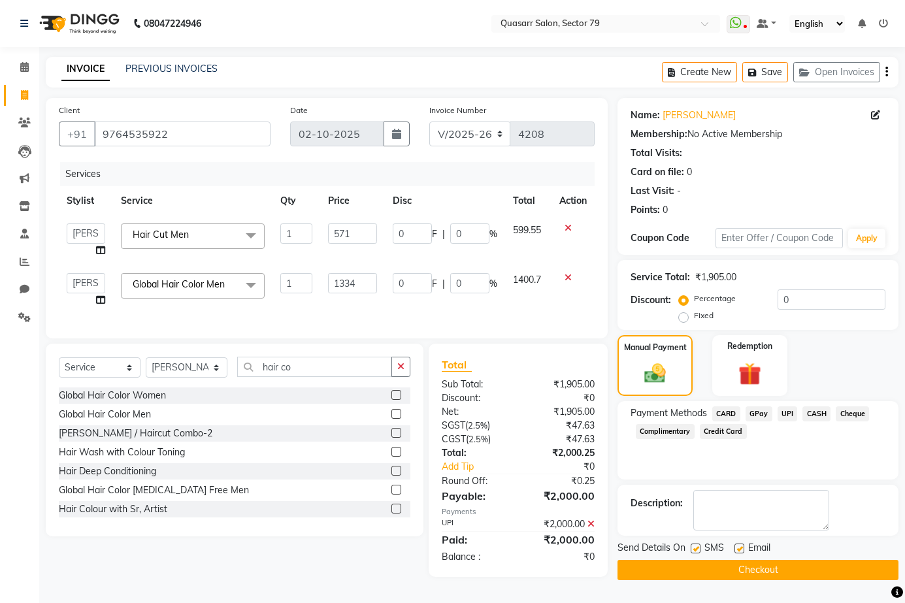
click at [740, 551] on label at bounding box center [740, 549] width 10 height 10
click at [740, 551] on input "checkbox" at bounding box center [739, 549] width 8 height 8
checkbox input "false"
click at [695, 545] on label at bounding box center [696, 549] width 10 height 10
click at [695, 545] on input "checkbox" at bounding box center [695, 549] width 8 height 8
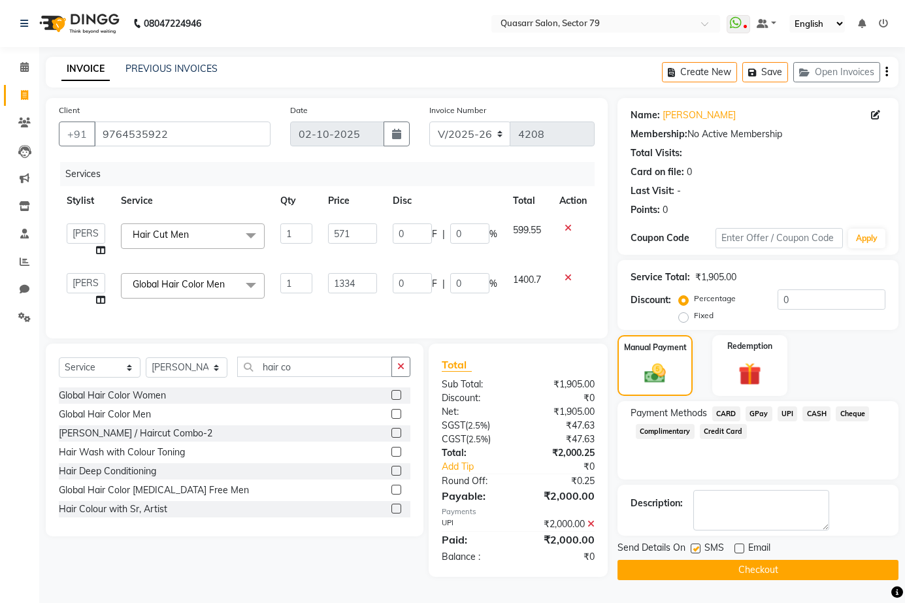
checkbox input "false"
click at [702, 565] on button "Checkout" at bounding box center [758, 570] width 281 height 20
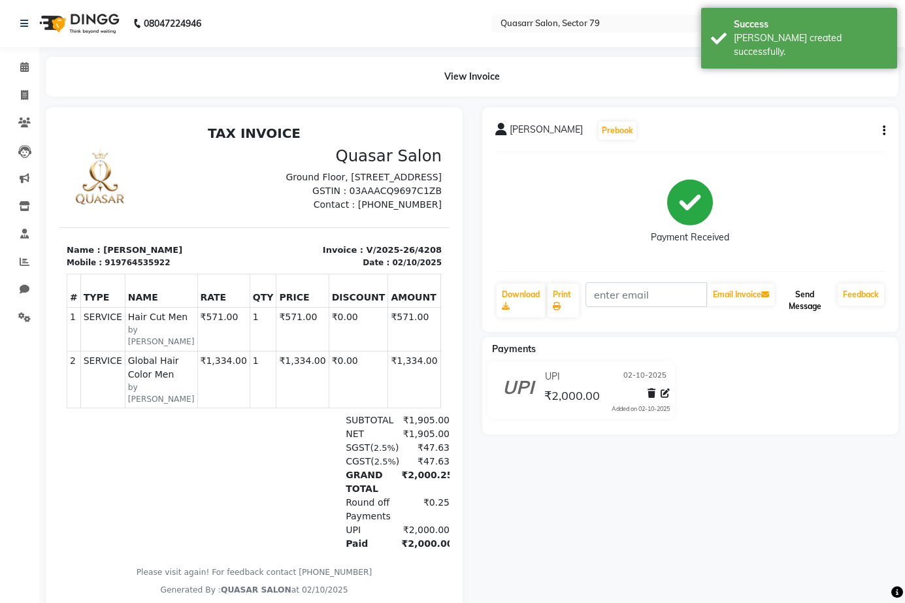
click at [811, 295] on button "Send Message" at bounding box center [805, 301] width 56 height 34
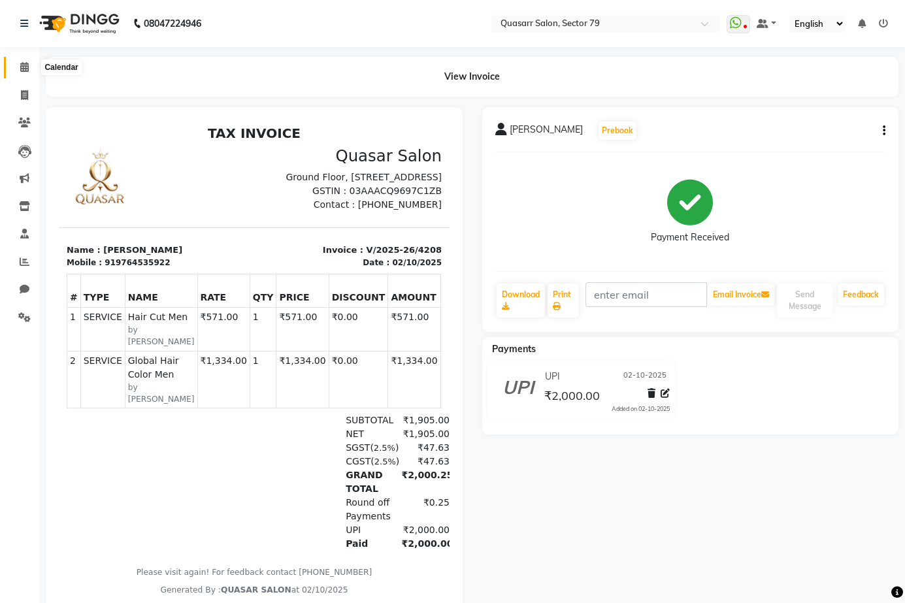
click at [24, 61] on span at bounding box center [24, 67] width 23 height 15
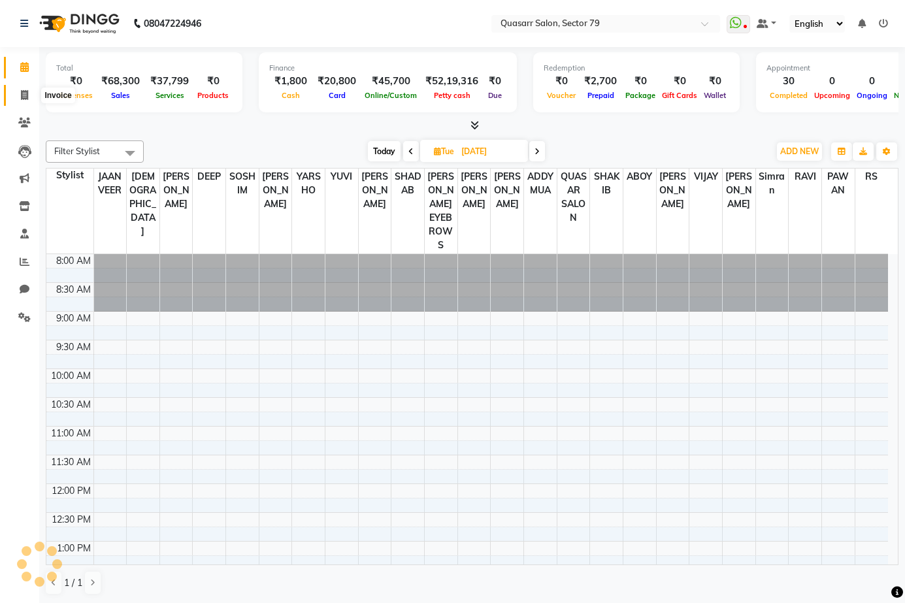
click at [24, 94] on icon at bounding box center [24, 95] width 7 height 10
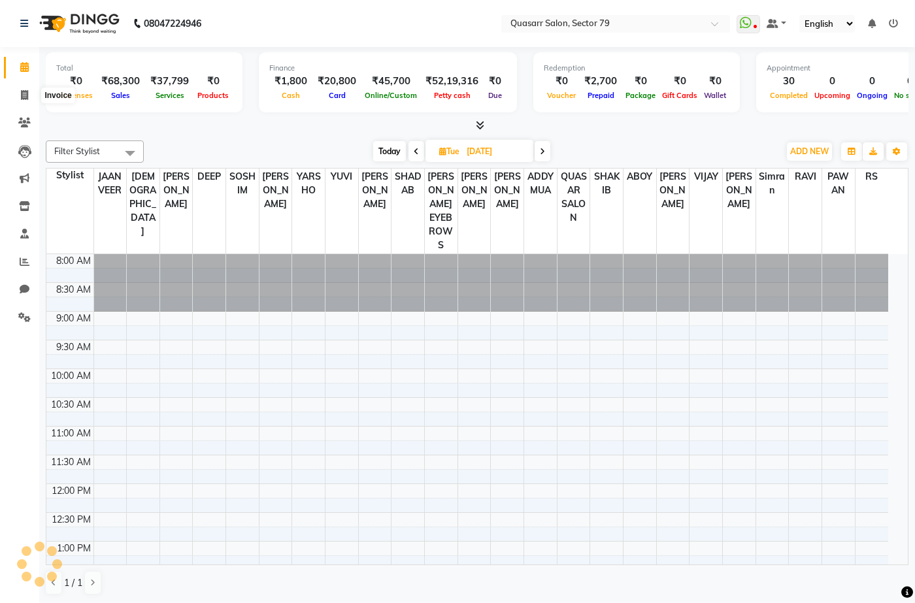
select select "7231"
select select "service"
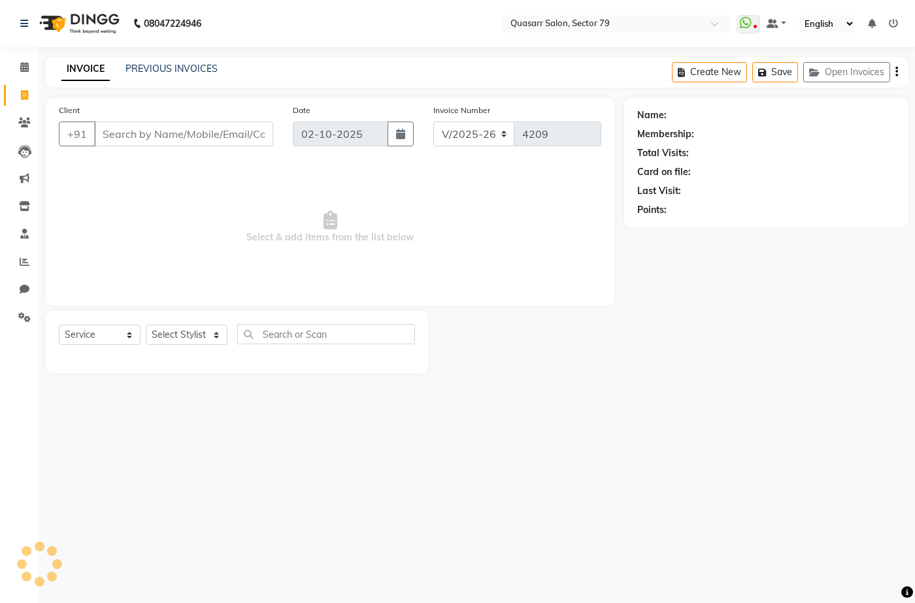
click at [175, 59] on div "INVOICE PREVIOUS INVOICES Create New Save Open Invoices" at bounding box center [477, 72] width 863 height 31
click at [174, 66] on link "PREVIOUS INVOICES" at bounding box center [172, 69] width 92 height 12
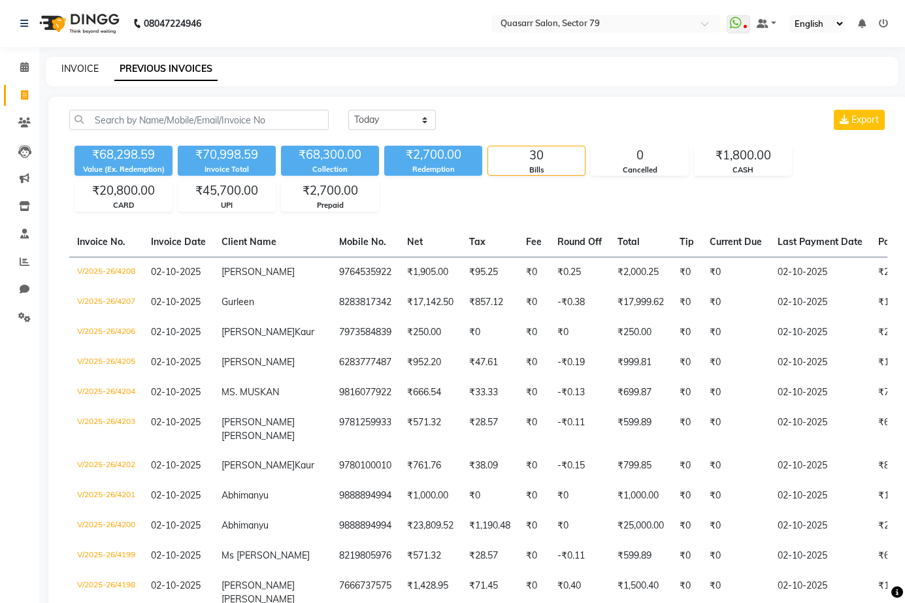
click at [78, 66] on link "INVOICE" at bounding box center [79, 69] width 37 height 12
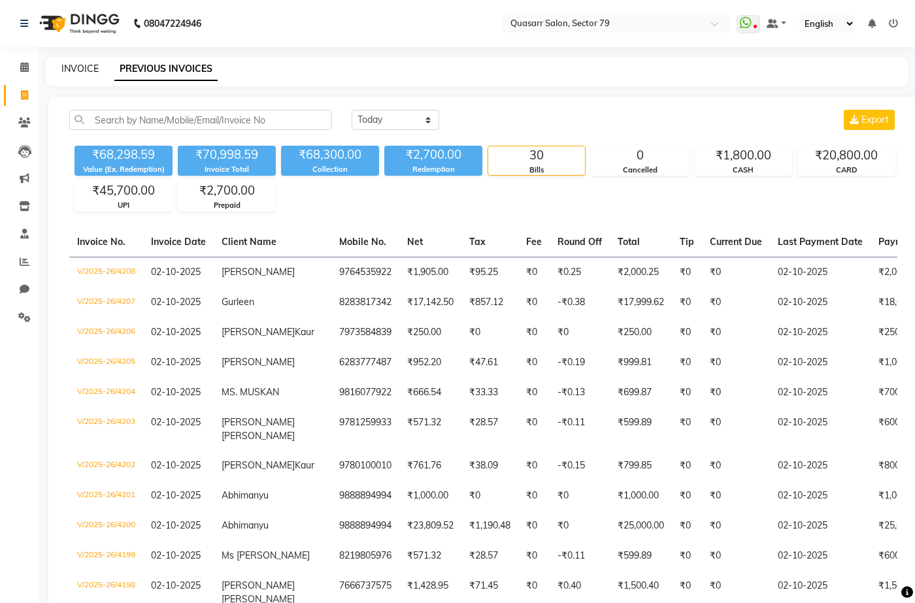
select select "7231"
select select "service"
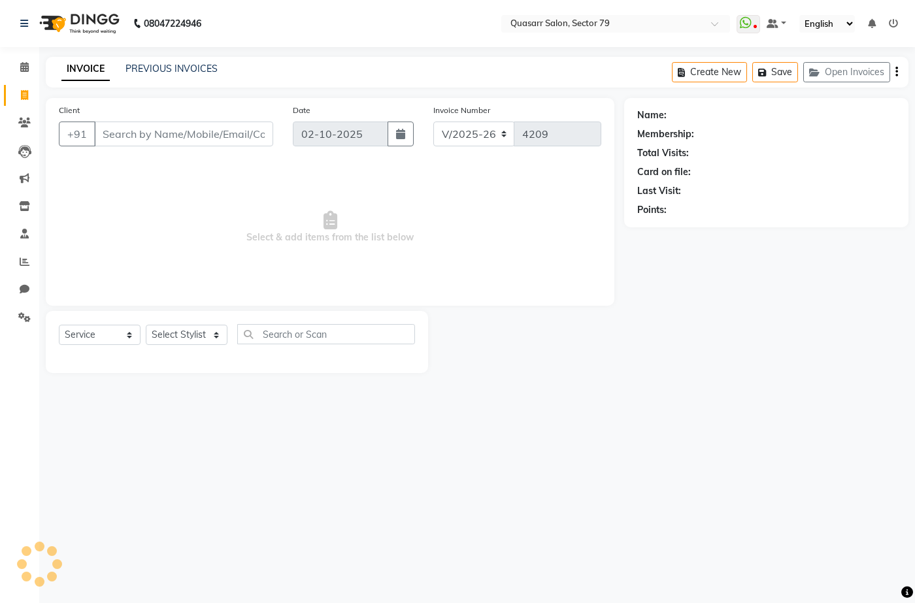
click at [137, 142] on input "Client" at bounding box center [183, 134] width 179 height 25
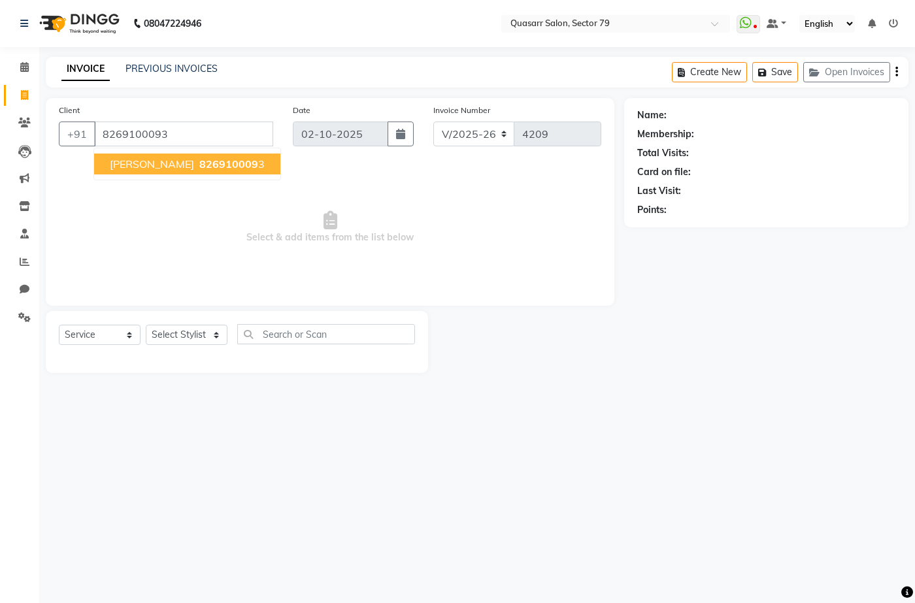
type input "8269100093"
click at [152, 171] on button "[PERSON_NAME] 826910009 3" at bounding box center [187, 164] width 186 height 21
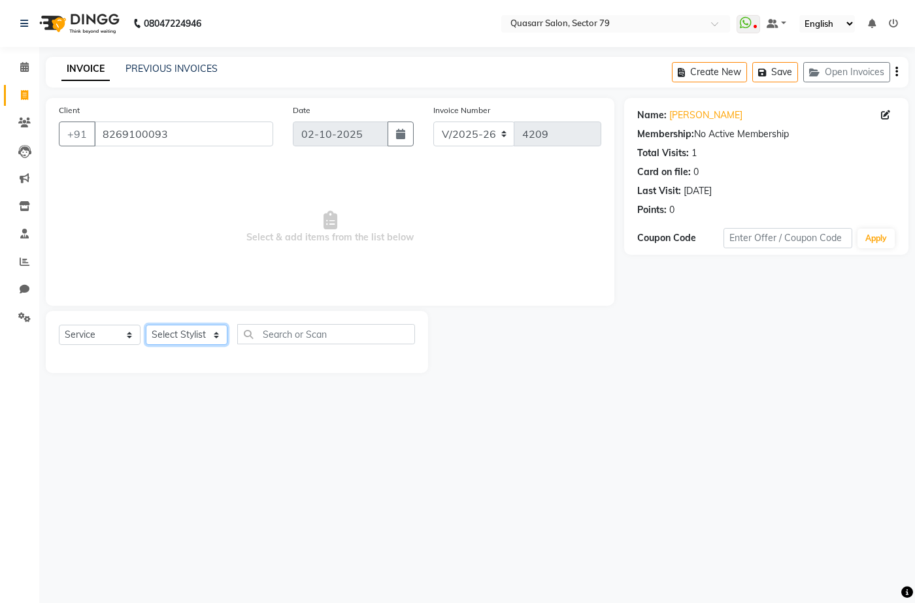
click at [179, 336] on select "Select Stylist ABOY ADDY MUA Aruna [PERSON_NAME] DEEP [PERSON_NAME] [PERSON_NAM…" at bounding box center [187, 335] width 82 height 20
select select "61764"
click at [146, 325] on select "Select Stylist ABOY ADDY MUA Aruna [PERSON_NAME] DEEP [PERSON_NAME] [PERSON_NAM…" at bounding box center [187, 335] width 82 height 20
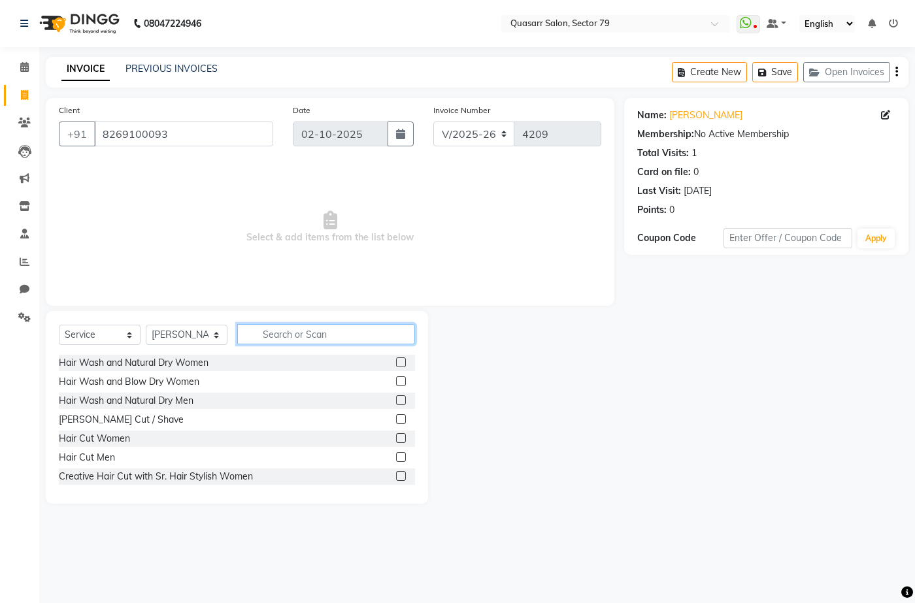
click at [301, 333] on input "text" at bounding box center [326, 334] width 178 height 20
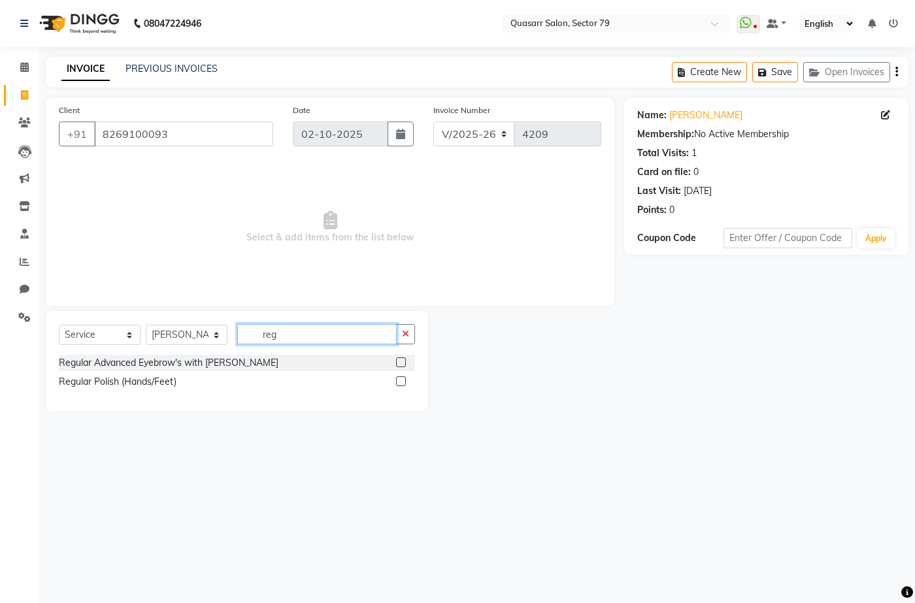
click at [314, 340] on input "reg" at bounding box center [316, 334] width 159 height 20
type input "r"
type input "app"
click at [402, 363] on label at bounding box center [401, 363] width 10 height 10
click at [402, 363] on input "checkbox" at bounding box center [400, 363] width 8 height 8
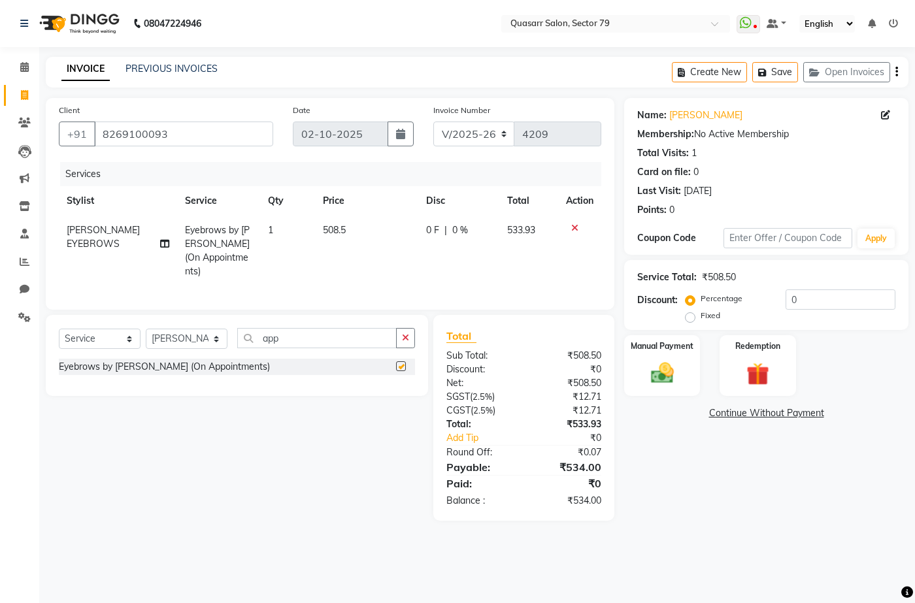
checkbox input "false"
click at [333, 248] on td "508.5" at bounding box center [366, 251] width 103 height 71
select select "61764"
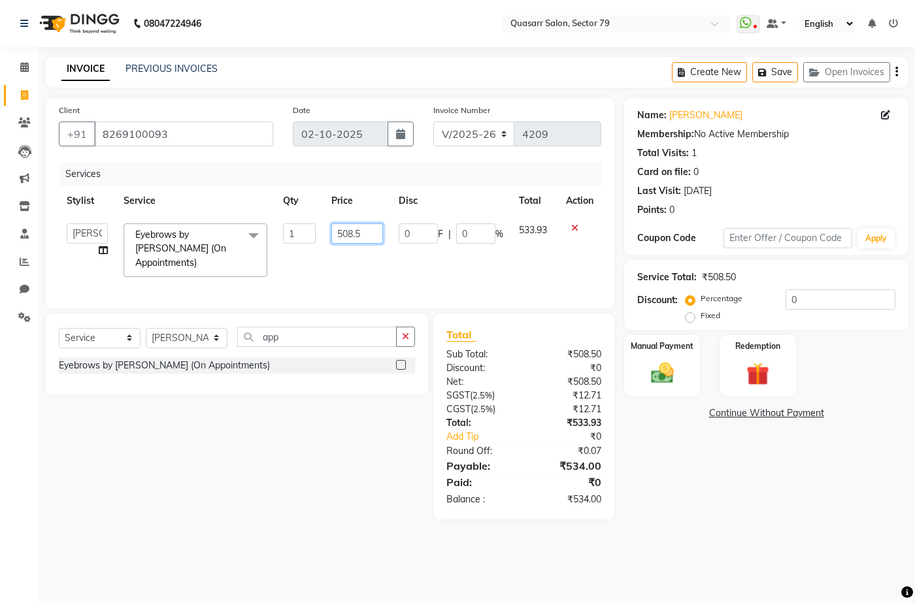
drag, startPoint x: 365, startPoint y: 236, endPoint x: 279, endPoint y: 233, distance: 85.7
click at [279, 233] on tr "ABOY ADDY MUA Aruna [PERSON_NAME] DEEP [PERSON_NAME] DEVI JAANVEER [PERSON_NAME…" at bounding box center [330, 250] width 543 height 69
type input "571"
click at [358, 256] on td "571" at bounding box center [357, 250] width 67 height 69
select select "61764"
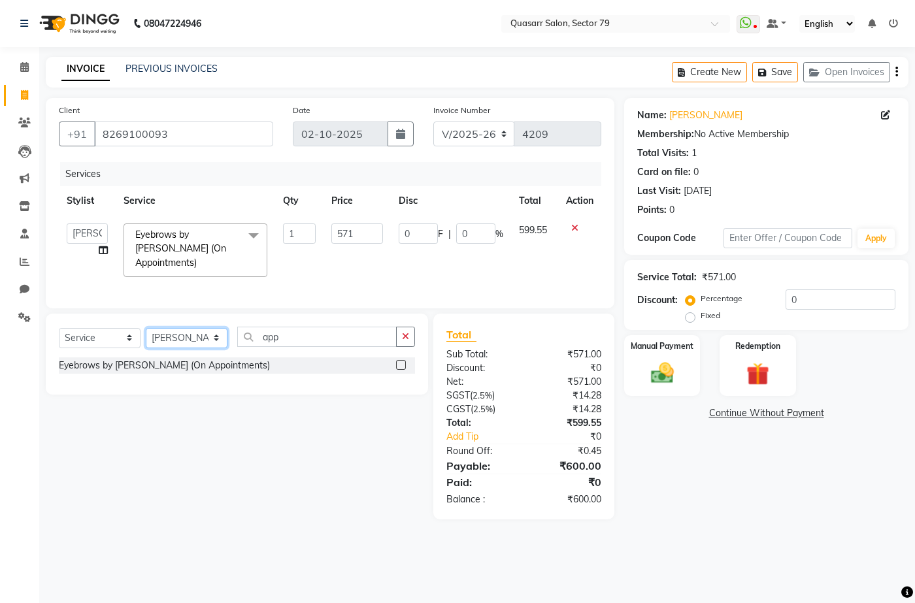
click at [195, 336] on select "Select Stylist ABOY ADDY MUA Aruna [PERSON_NAME] DEEP [PERSON_NAME] [PERSON_NAM…" at bounding box center [187, 338] width 82 height 20
select select "61618"
click at [146, 328] on select "Select Stylist ABOY ADDY MUA Aruna [PERSON_NAME] DEEP [PERSON_NAME] [PERSON_NAM…" at bounding box center [187, 338] width 82 height 20
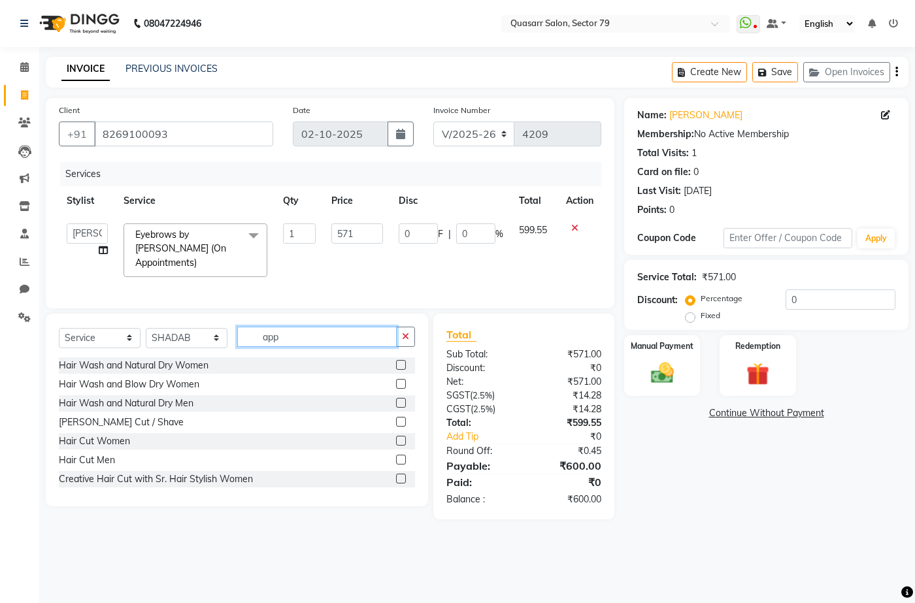
click at [297, 327] on input "app" at bounding box center [316, 337] width 159 height 20
type input "a"
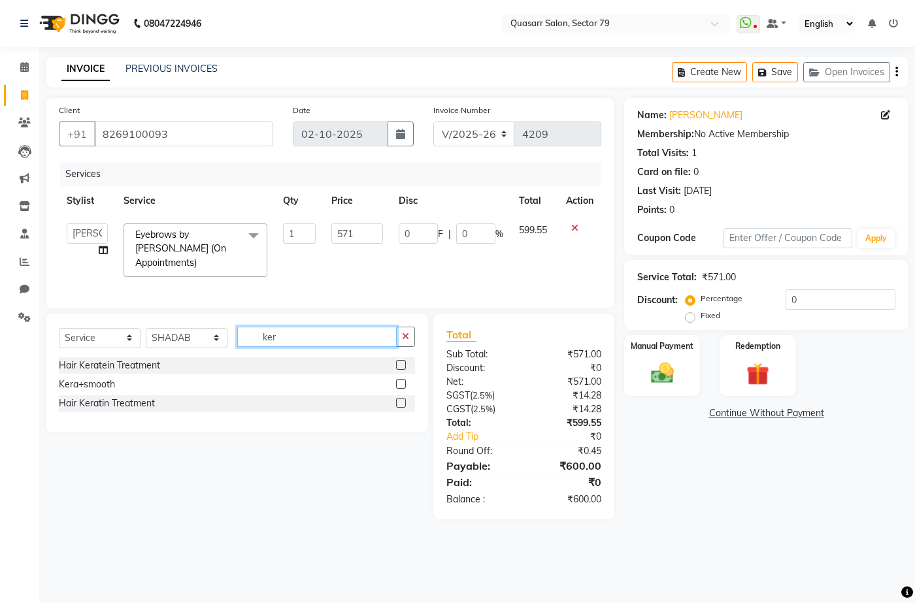
type input "ker"
click at [397, 363] on label at bounding box center [401, 365] width 10 height 10
click at [397, 363] on input "checkbox" at bounding box center [400, 365] width 8 height 8
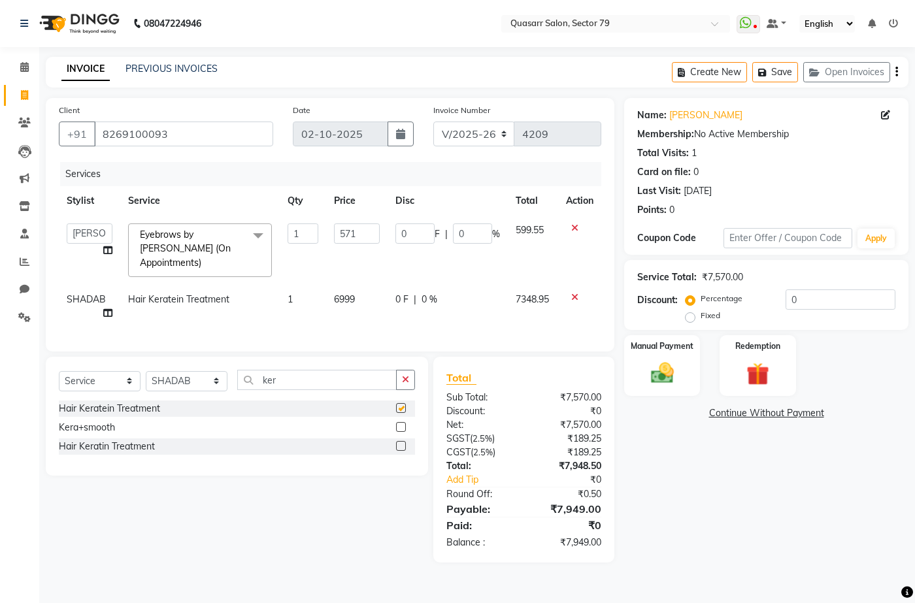
checkbox input "false"
click at [575, 293] on icon at bounding box center [574, 297] width 7 height 9
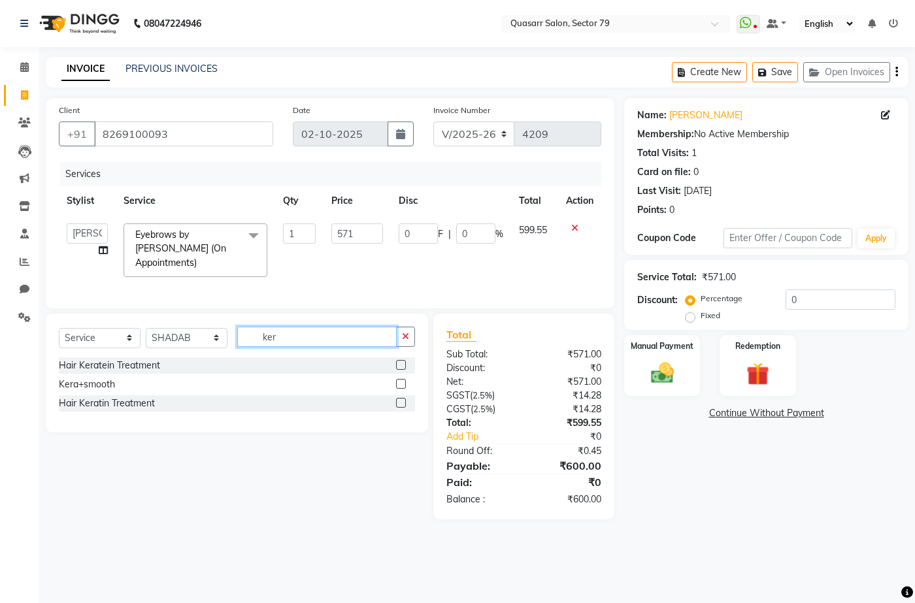
drag, startPoint x: 309, startPoint y: 333, endPoint x: 98, endPoint y: 335, distance: 210.5
click at [98, 335] on div "Select Service Product Membership Package Voucher Prepaid Gift Card Select Styl…" at bounding box center [237, 342] width 356 height 31
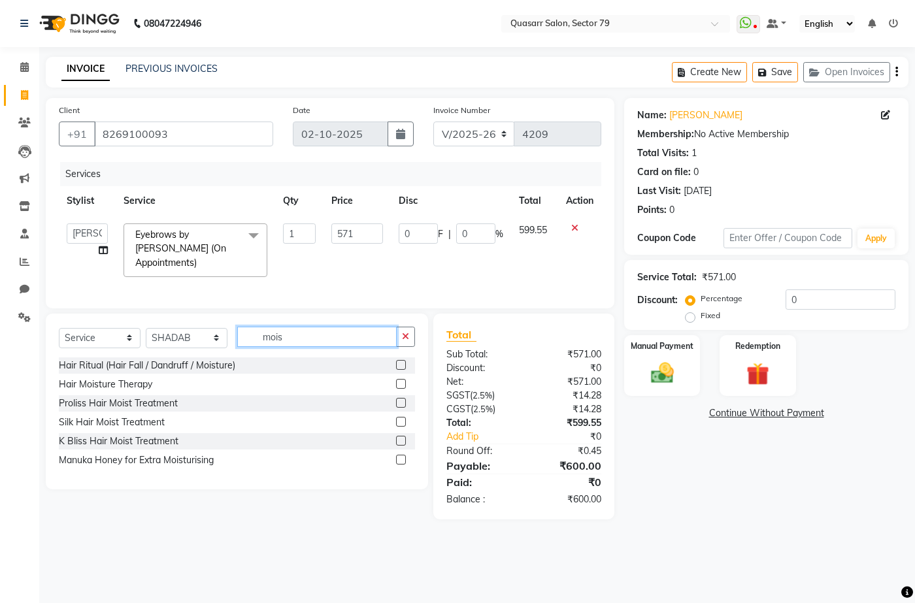
type input "mois"
click at [399, 379] on label at bounding box center [401, 384] width 10 height 10
click at [399, 380] on input "checkbox" at bounding box center [400, 384] width 8 height 8
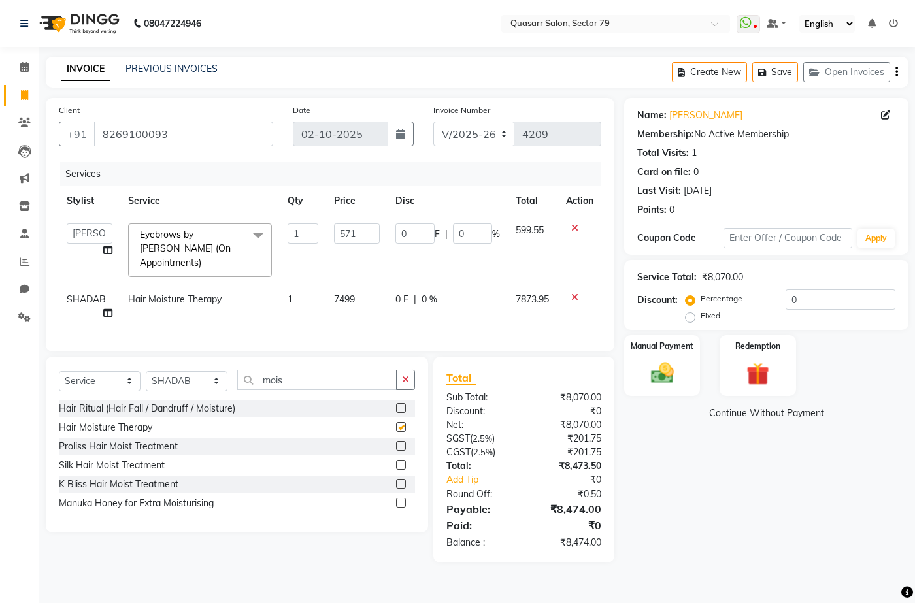
checkbox input "false"
click at [356, 285] on td "7499" at bounding box center [356, 306] width 61 height 43
select select "61618"
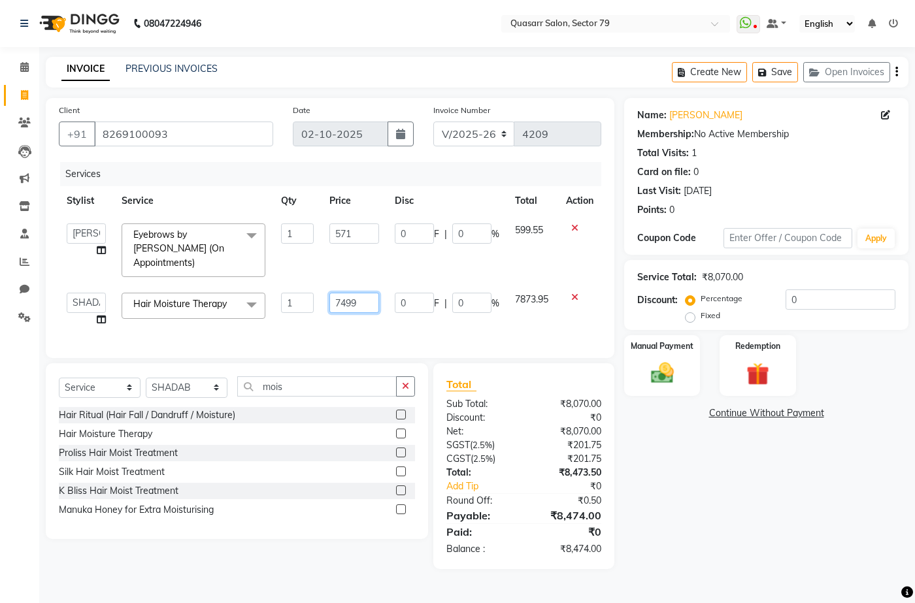
drag, startPoint x: 358, startPoint y: 284, endPoint x: 307, endPoint y: 284, distance: 51.0
click at [307, 285] on tr "ABOY ADDY MUA Aruna [PERSON_NAME] DEEP [PERSON_NAME] DEVI JAANVEER [PERSON_NAME…" at bounding box center [330, 310] width 543 height 50
type input "8"
type input "8999"
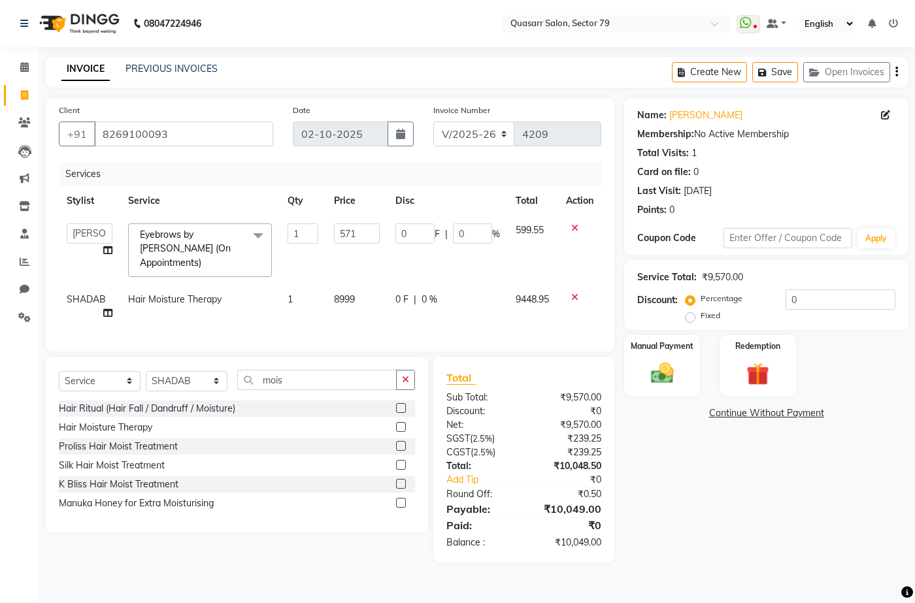
click at [331, 322] on div "Services Stylist Service Qty Price Disc Total Action ABOY ADDY MUA Aruna [PERSO…" at bounding box center [330, 250] width 543 height 176
drag, startPoint x: 305, startPoint y: 378, endPoint x: 195, endPoint y: 365, distance: 111.2
click at [195, 370] on div "Select Service Product Membership Package Voucher Prepaid Gift Card Select Styl…" at bounding box center [237, 385] width 356 height 31
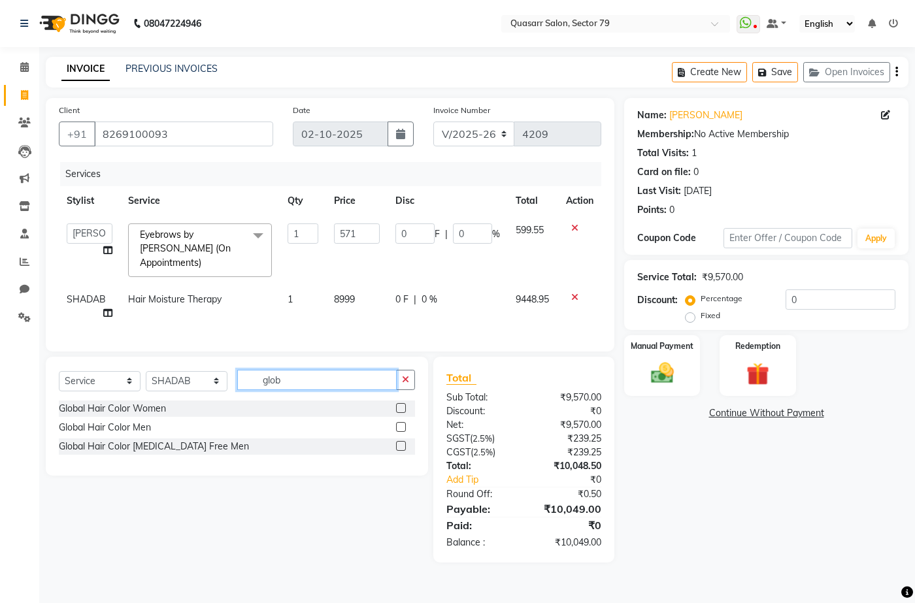
type input "glob"
click at [405, 408] on label at bounding box center [401, 408] width 10 height 10
click at [405, 408] on input "checkbox" at bounding box center [400, 409] width 8 height 8
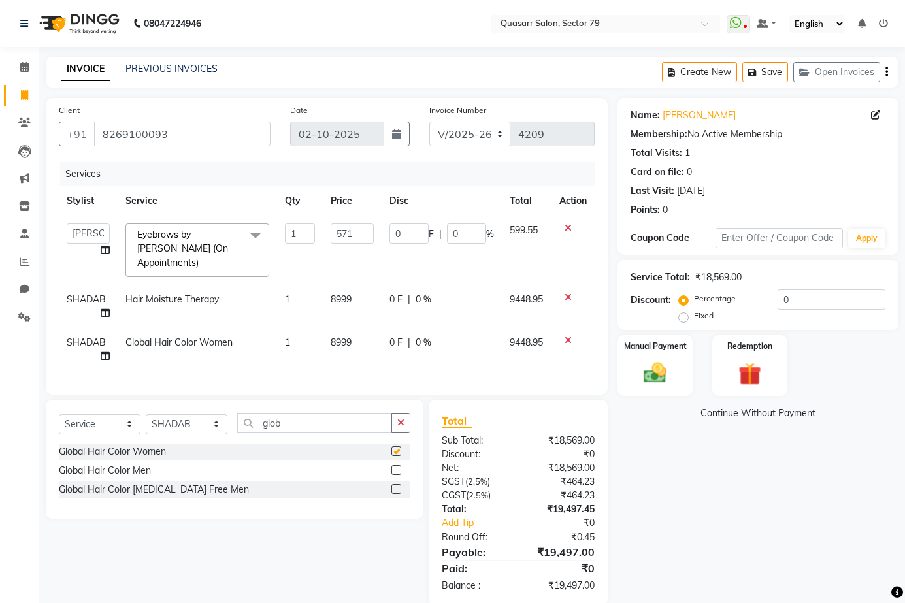
checkbox input "false"
click at [356, 335] on td "8999" at bounding box center [352, 349] width 59 height 43
select select "61618"
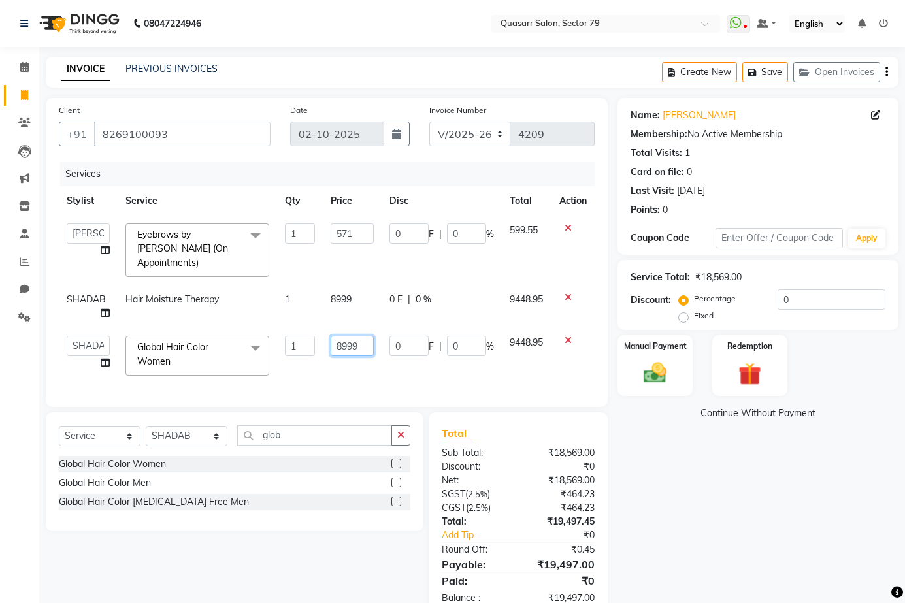
drag, startPoint x: 364, startPoint y: 332, endPoint x: 274, endPoint y: 319, distance: 91.1
click at [278, 328] on tr "ABOY ADDY MUA Aruna [PERSON_NAME] DEEP [PERSON_NAME] DEVI JAANVEER [PERSON_NAME…" at bounding box center [327, 356] width 536 height 56
type input "5999"
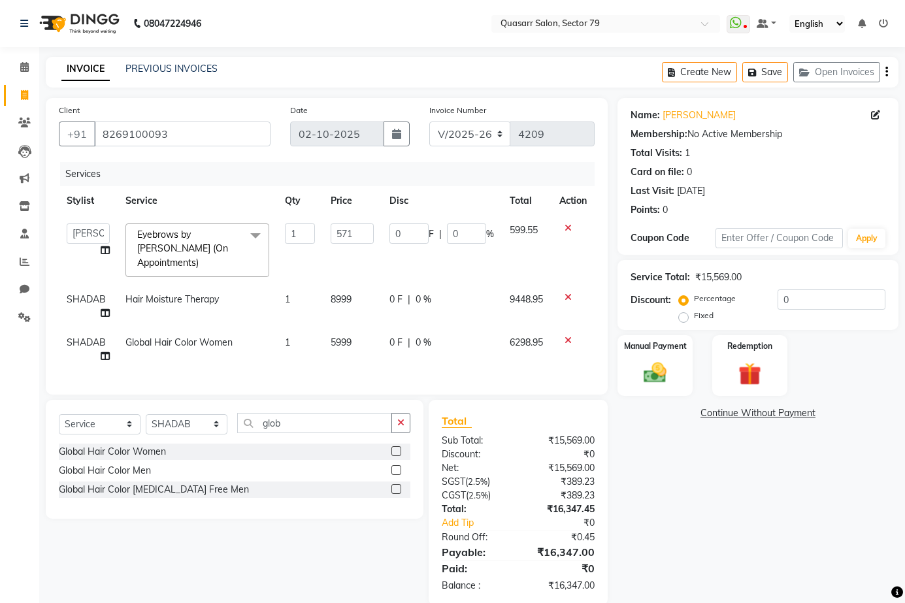
click at [322, 365] on div "Services Stylist Service Qty Price Disc Total Action ABOY ADDY MUA Aruna [PERSO…" at bounding box center [327, 272] width 536 height 220
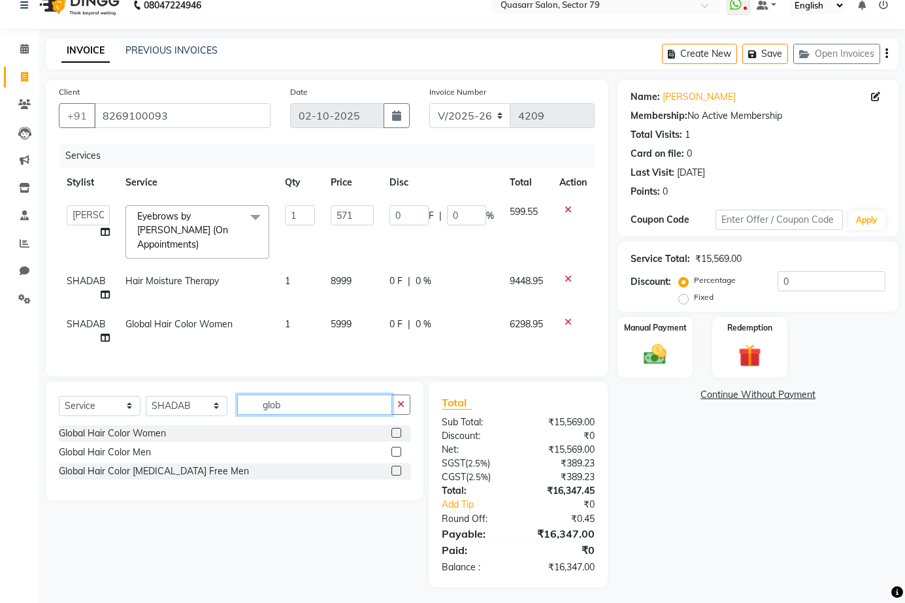
drag, startPoint x: 292, startPoint y: 394, endPoint x: 203, endPoint y: 395, distance: 88.9
click at [228, 399] on div "Select Service Product Membership Package Voucher Prepaid Gift Card Select Styl…" at bounding box center [235, 410] width 352 height 31
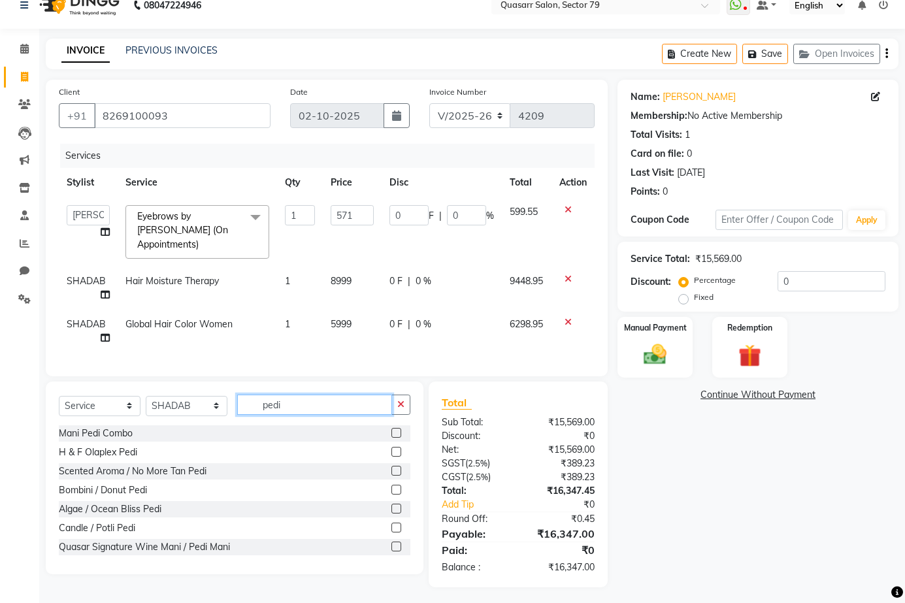
type input "pedi"
click at [392, 450] on label at bounding box center [397, 452] width 10 height 10
click at [392, 450] on input "checkbox" at bounding box center [396, 452] width 8 height 8
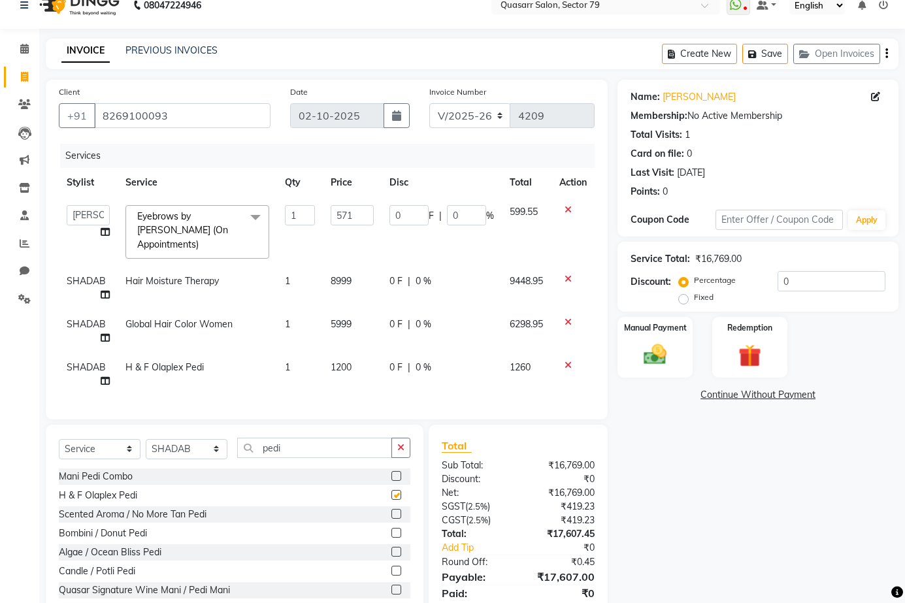
checkbox input "false"
drag, startPoint x: 307, startPoint y: 446, endPoint x: 170, endPoint y: 445, distance: 136.6
click at [170, 445] on div "Select Service Product Membership Package Voucher Prepaid Gift Card Select Styl…" at bounding box center [235, 453] width 352 height 31
type input "mani"
click at [392, 492] on label at bounding box center [397, 495] width 10 height 10
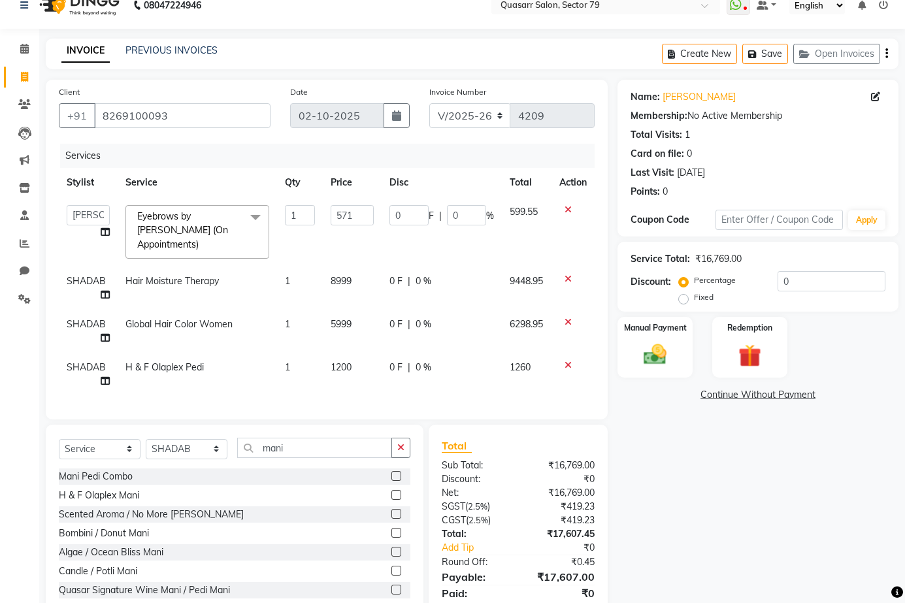
click at [392, 492] on input "checkbox" at bounding box center [396, 496] width 8 height 8
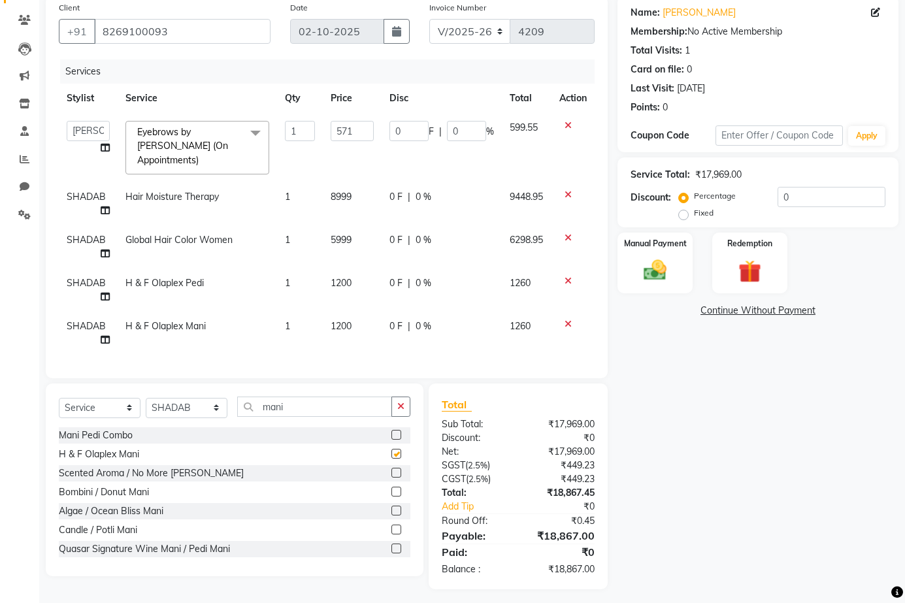
checkbox input "false"
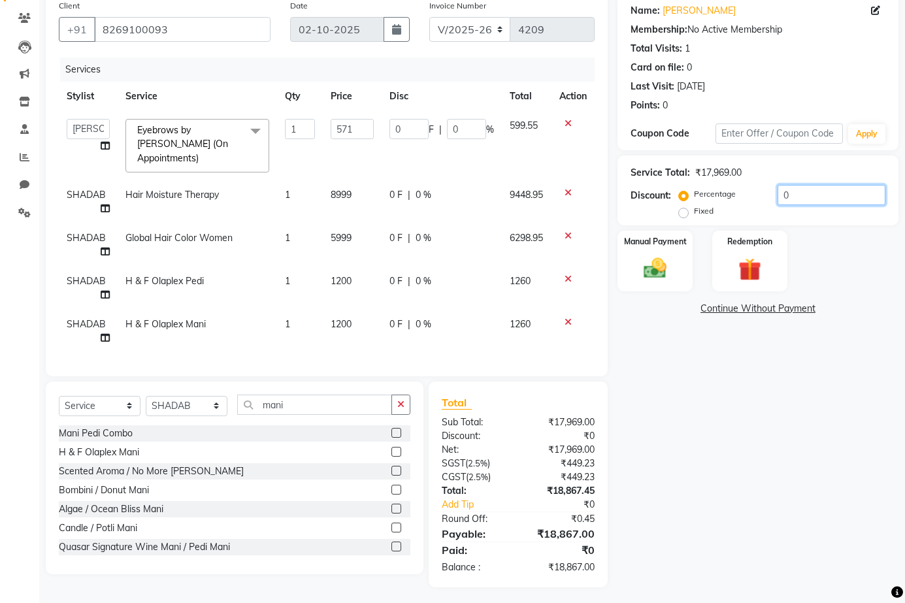
click at [800, 193] on input "0" at bounding box center [832, 195] width 108 height 20
type input "1"
type input "5.71"
type input "1"
type input "10"
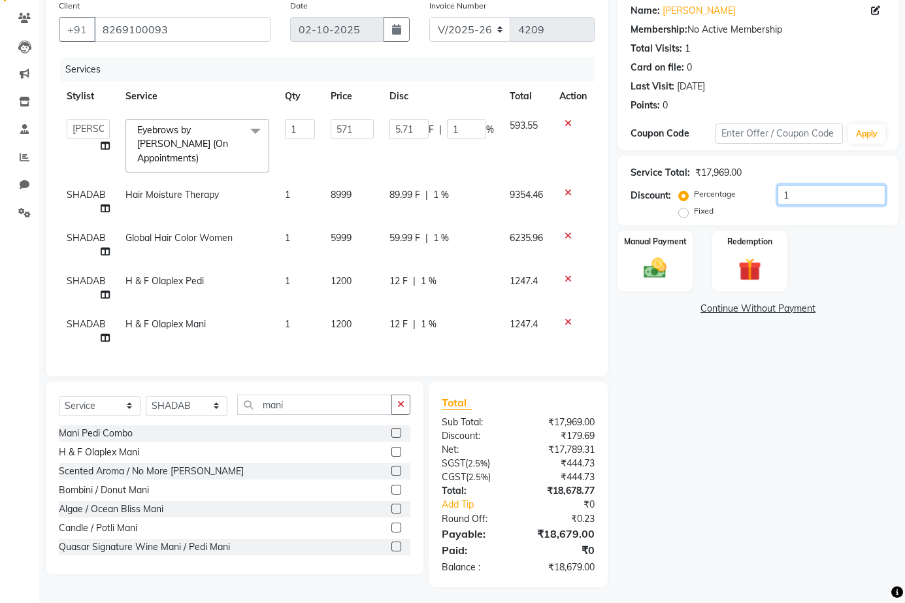
type input "57.1"
type input "10"
type input "1"
type input "5.71"
type input "1"
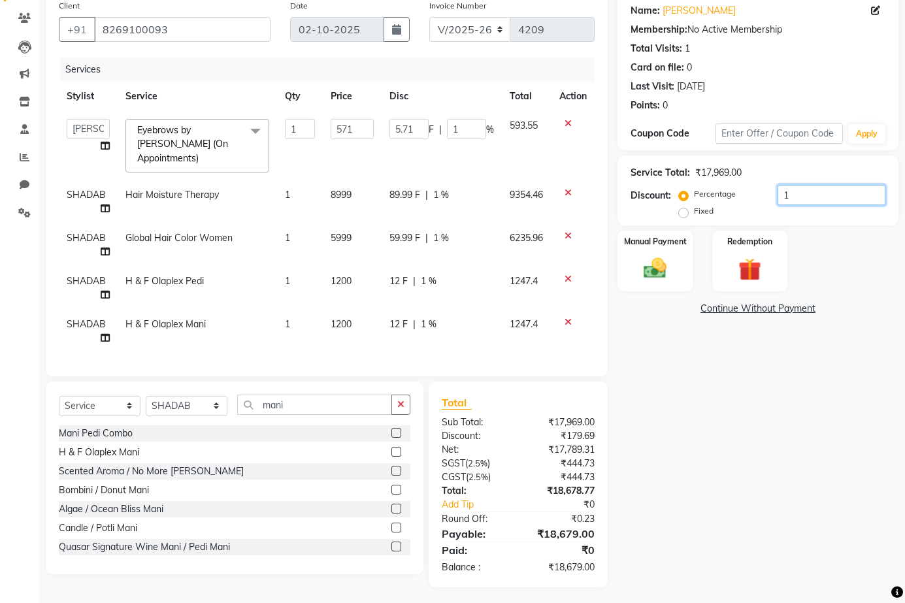
type input "0"
click at [339, 232] on span "5999" at bounding box center [341, 238] width 21 height 12
select select "61618"
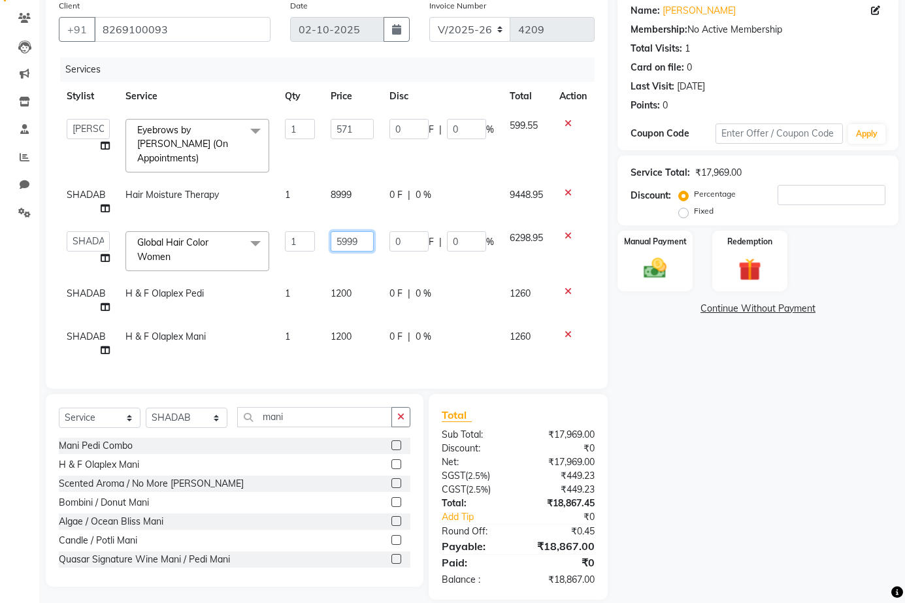
drag, startPoint x: 361, startPoint y: 224, endPoint x: 315, endPoint y: 220, distance: 46.0
click at [315, 224] on tr "ABOY ADDY MUA Aruna [PERSON_NAME] DEEP [PERSON_NAME] DEVI JAANVEER [PERSON_NAME…" at bounding box center [327, 252] width 536 height 56
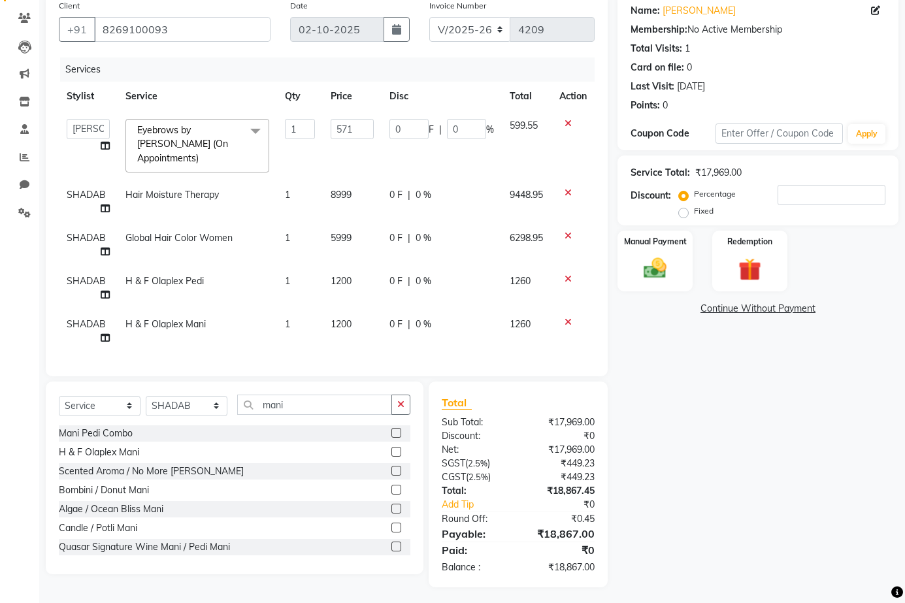
click at [369, 189] on td "8999" at bounding box center [352, 201] width 59 height 43
select select "61618"
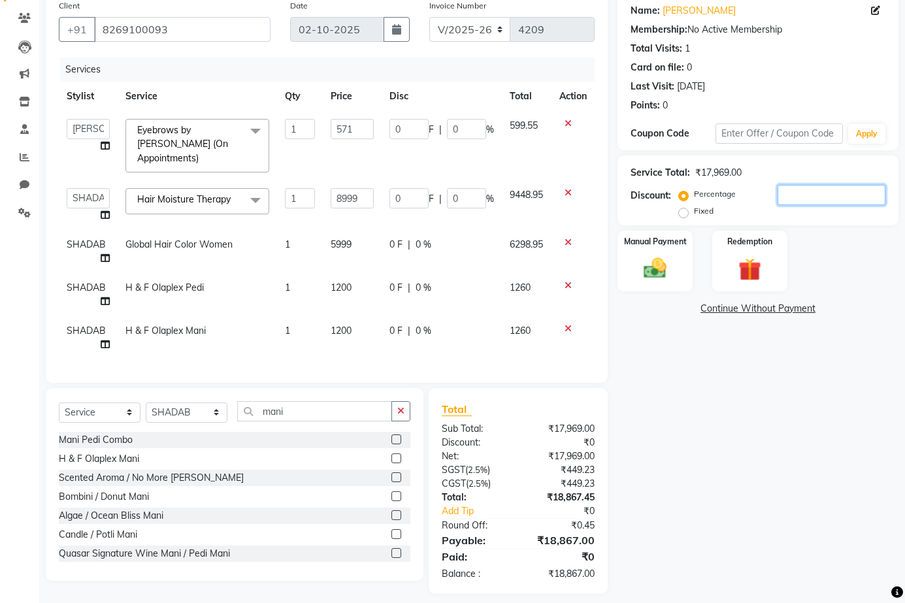
click at [828, 190] on input "number" at bounding box center [832, 195] width 108 height 20
type input "9"
type input "51.39"
type input "9"
type input "809.91"
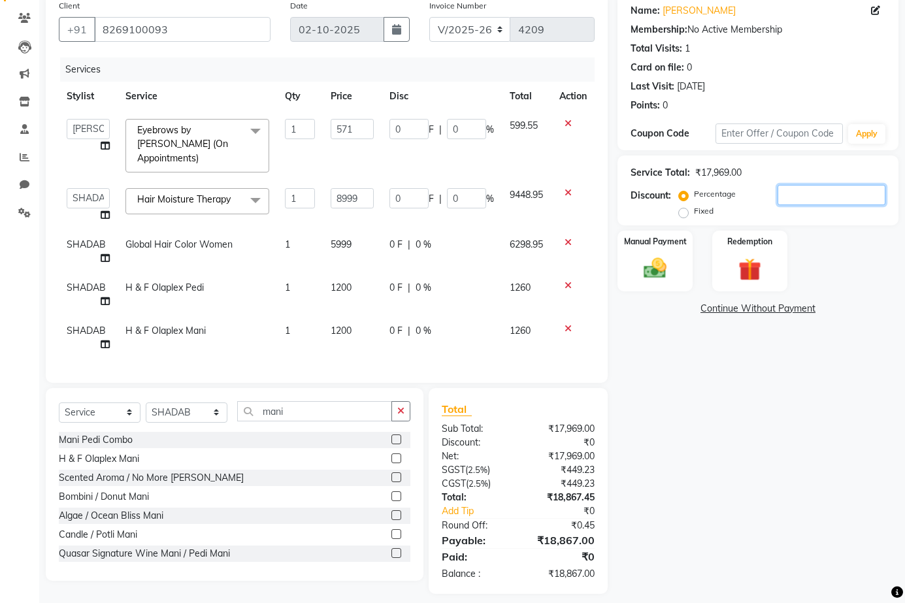
type input "9"
type input "9.8"
type input "55.96"
type input "9.8"
type input "881.9"
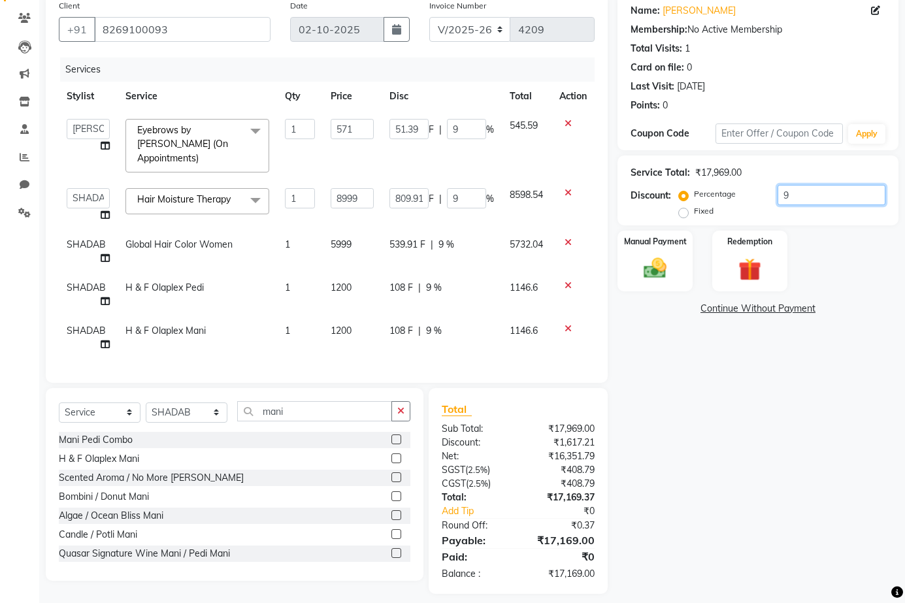
type input "9.8"
type input "9.89"
type input "56.47"
type input "9.89"
click at [660, 263] on img at bounding box center [655, 268] width 39 height 27
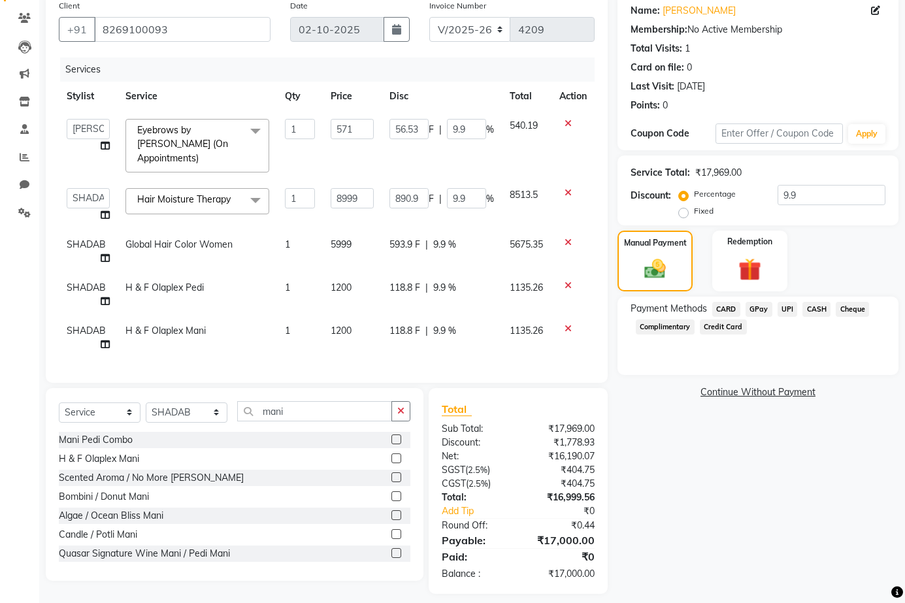
click at [818, 307] on span "CASH" at bounding box center [817, 309] width 28 height 15
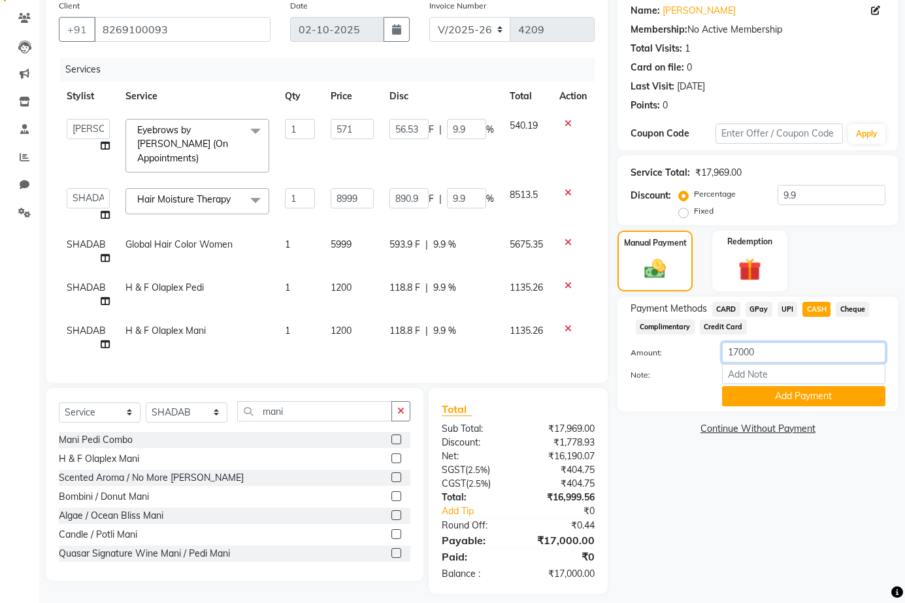
drag, startPoint x: 763, startPoint y: 353, endPoint x: 650, endPoint y: 355, distance: 113.1
click at [650, 355] on div "Amount: 17000" at bounding box center [758, 354] width 275 height 22
click at [786, 397] on button "Add Payment" at bounding box center [803, 396] width 163 height 20
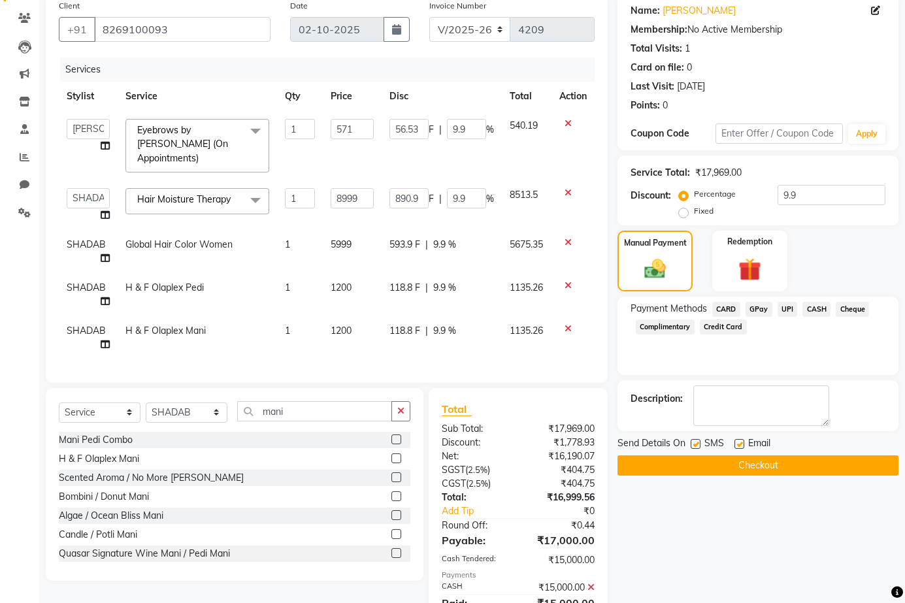
click at [782, 310] on span "UPI" at bounding box center [788, 309] width 20 height 15
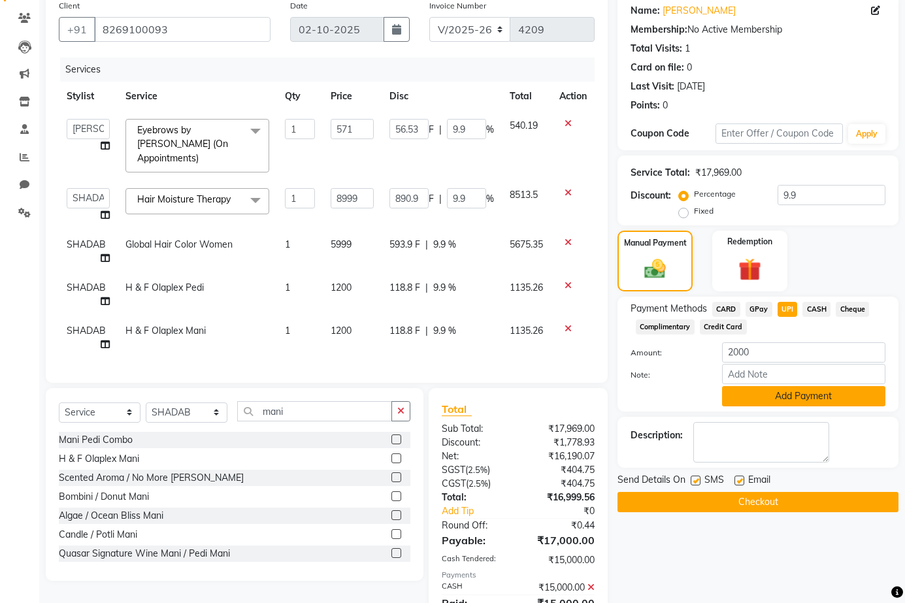
click at [803, 405] on button "Add Payment" at bounding box center [803, 396] width 163 height 20
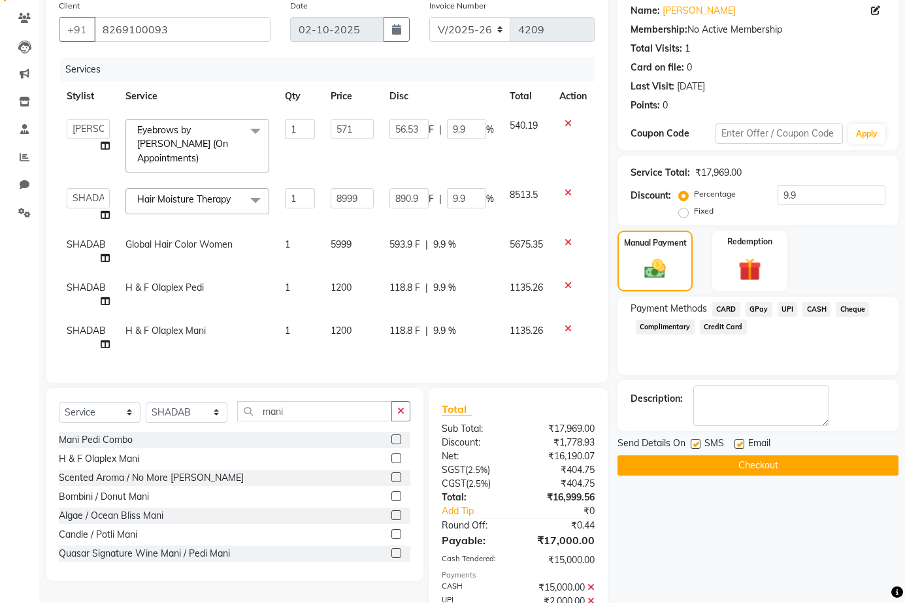
click at [741, 442] on label at bounding box center [740, 444] width 10 height 10
click at [741, 442] on input "checkbox" at bounding box center [739, 445] width 8 height 8
click at [694, 443] on label at bounding box center [696, 444] width 10 height 10
click at [694, 443] on input "checkbox" at bounding box center [695, 445] width 8 height 8
click at [701, 467] on button "Checkout" at bounding box center [758, 466] width 281 height 20
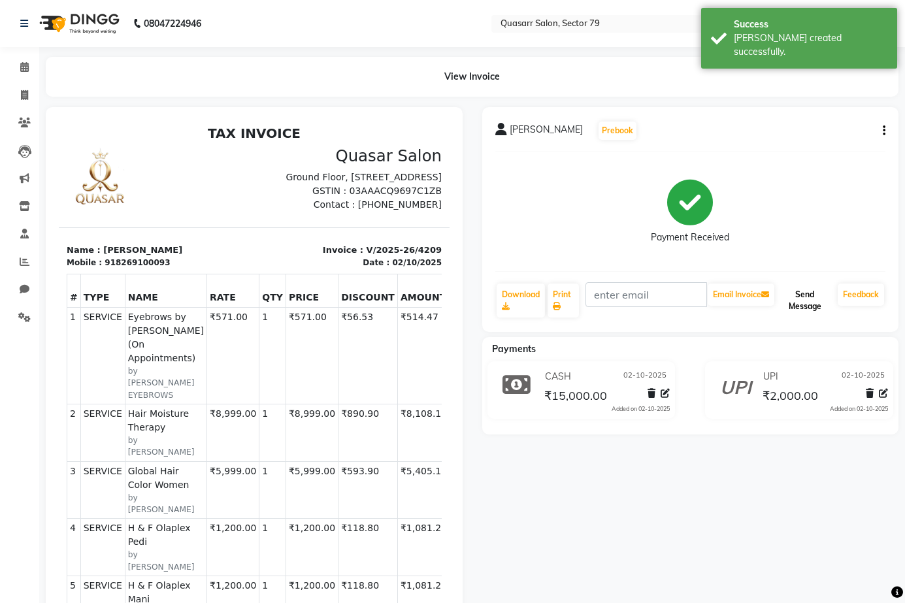
click at [825, 315] on button "Send Message" at bounding box center [805, 301] width 56 height 34
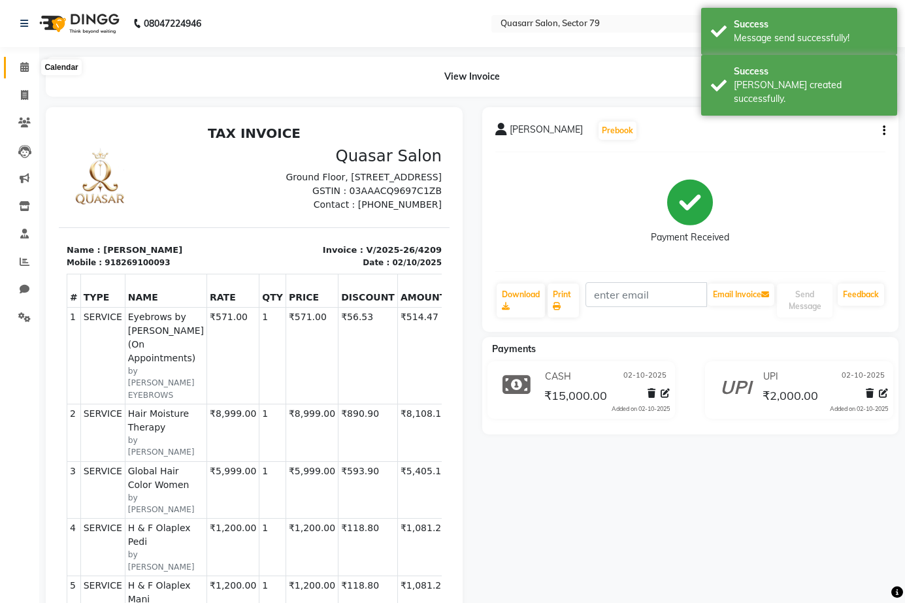
click at [19, 68] on span at bounding box center [24, 67] width 23 height 15
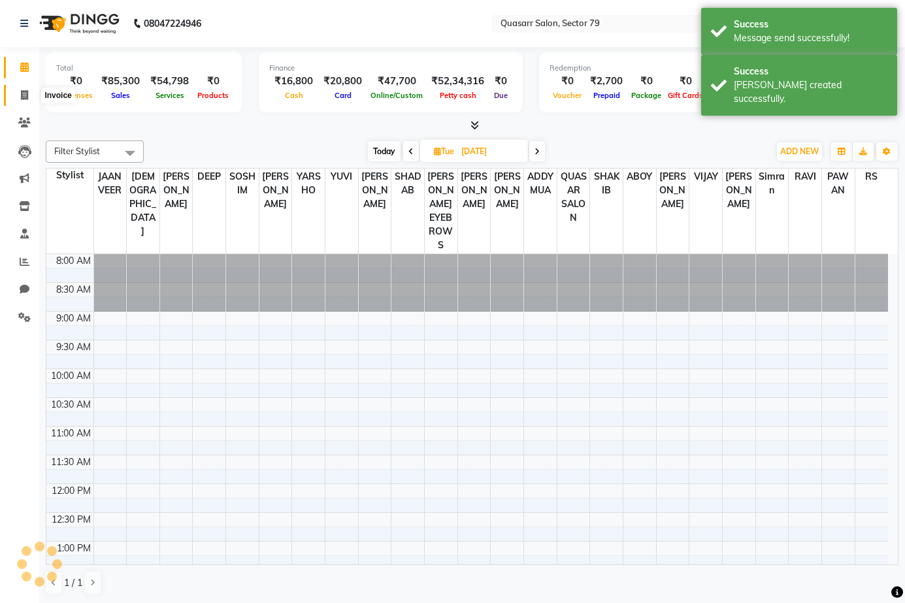
click at [27, 92] on icon at bounding box center [24, 95] width 7 height 10
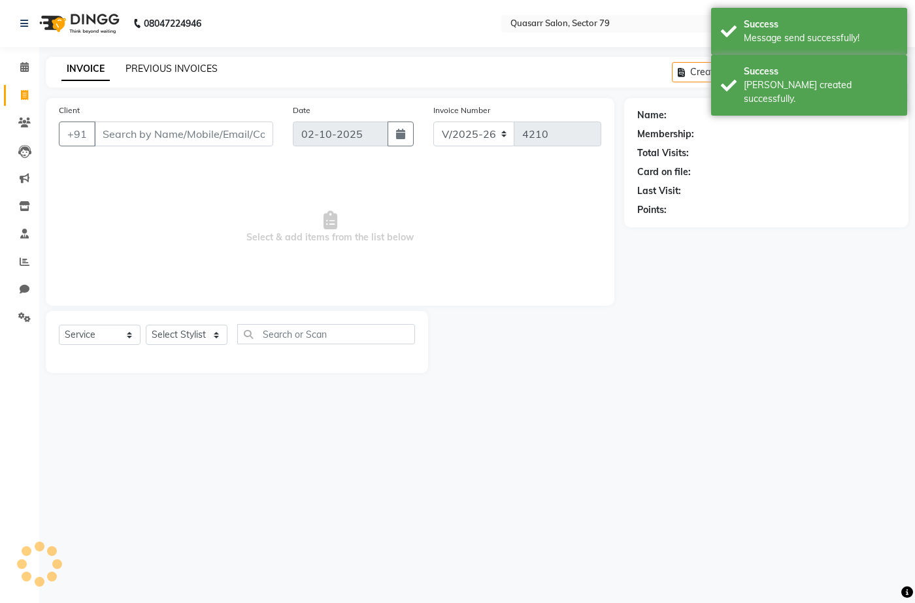
click at [154, 65] on link "PREVIOUS INVOICES" at bounding box center [172, 69] width 92 height 12
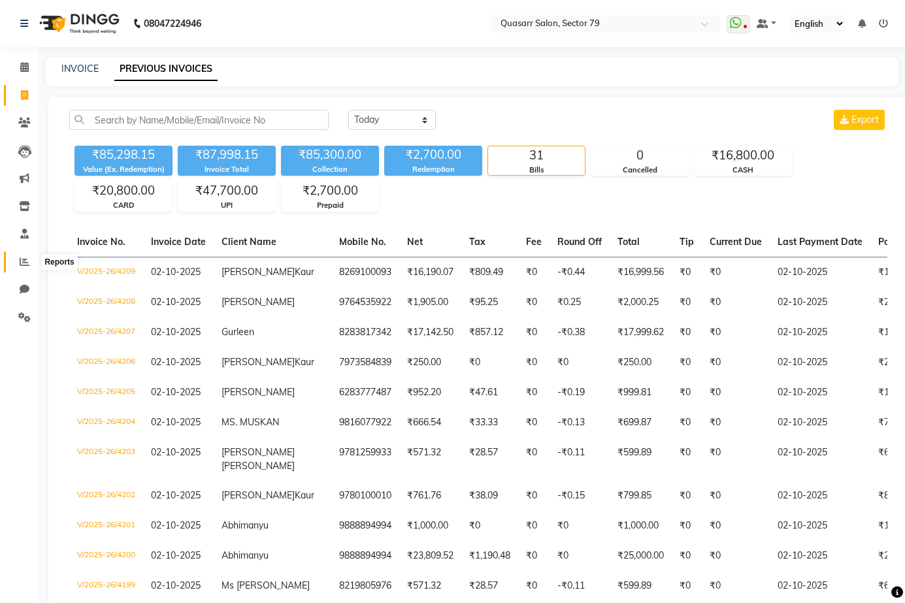
click at [29, 260] on icon at bounding box center [25, 262] width 10 height 10
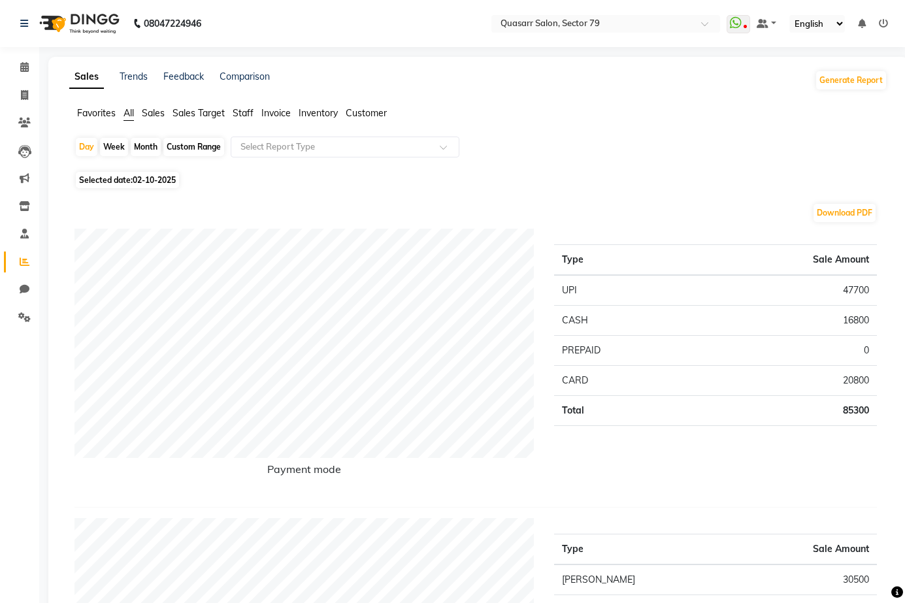
click at [188, 140] on div "Custom Range" at bounding box center [193, 147] width 61 height 18
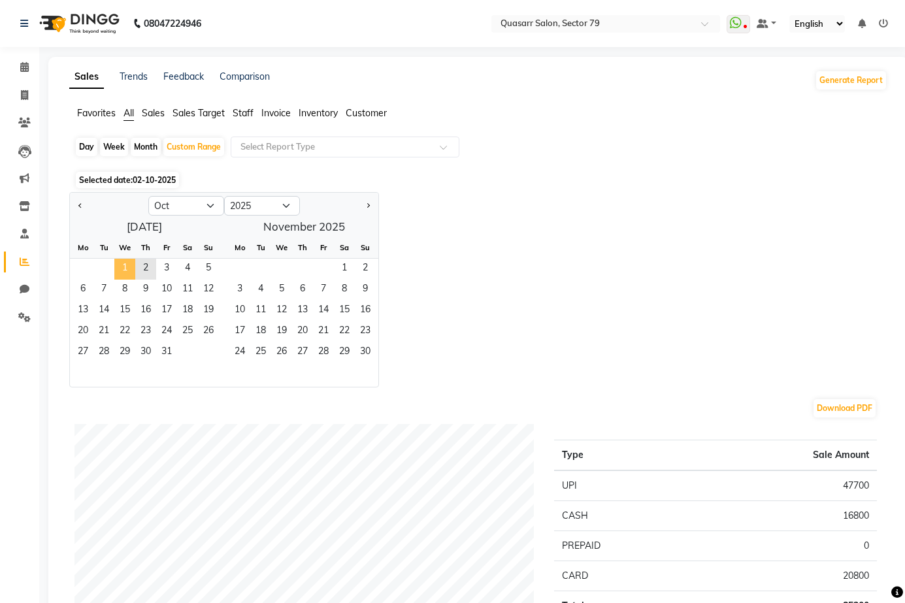
click at [122, 270] on span "1" at bounding box center [124, 269] width 21 height 21
click at [153, 265] on span "2" at bounding box center [145, 269] width 21 height 21
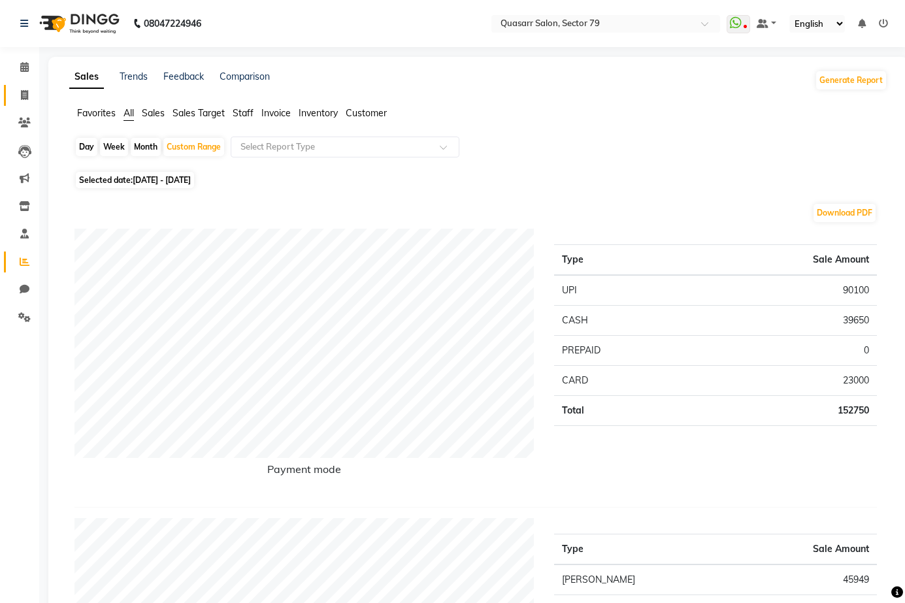
click at [25, 86] on link "Invoice" at bounding box center [19, 96] width 31 height 22
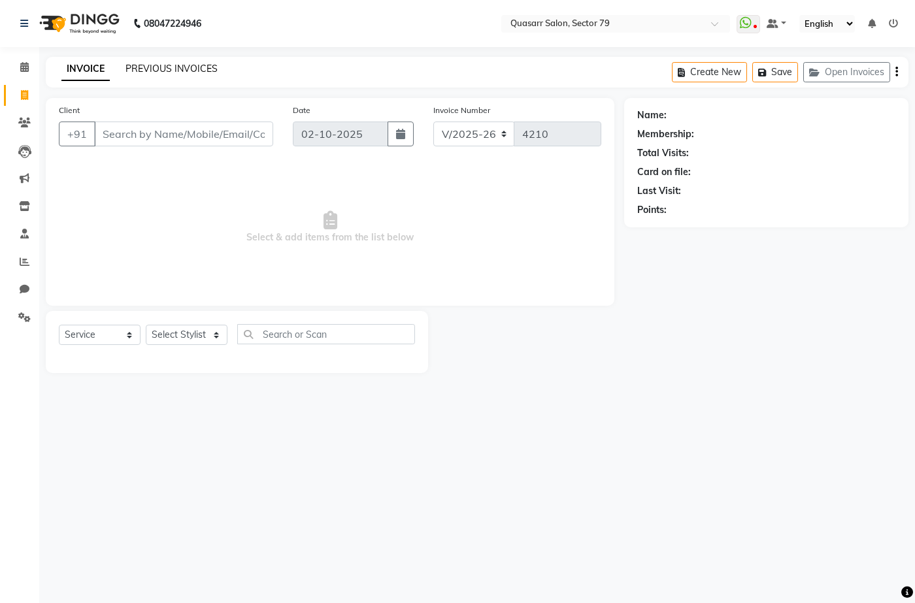
click at [181, 72] on link "PREVIOUS INVOICES" at bounding box center [172, 69] width 92 height 12
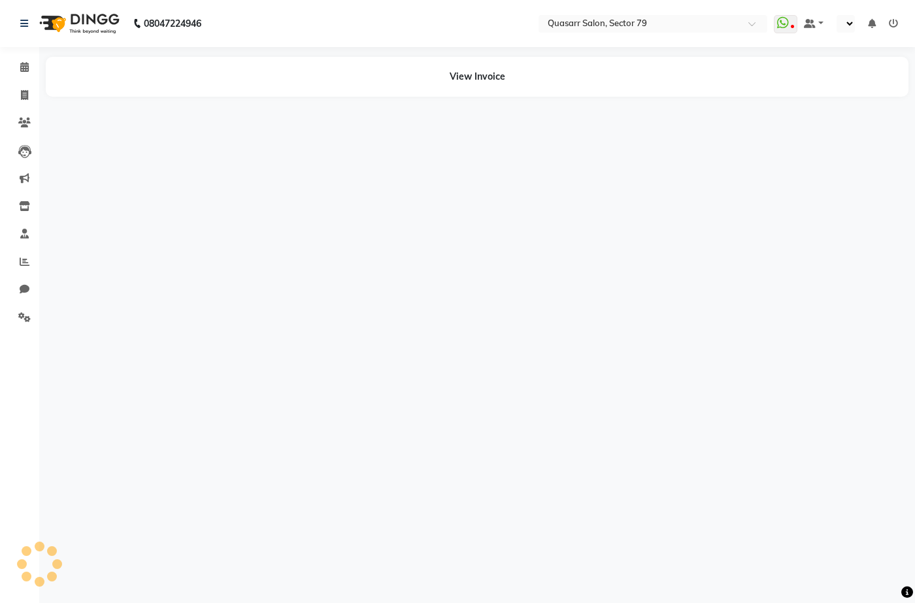
select select "en"
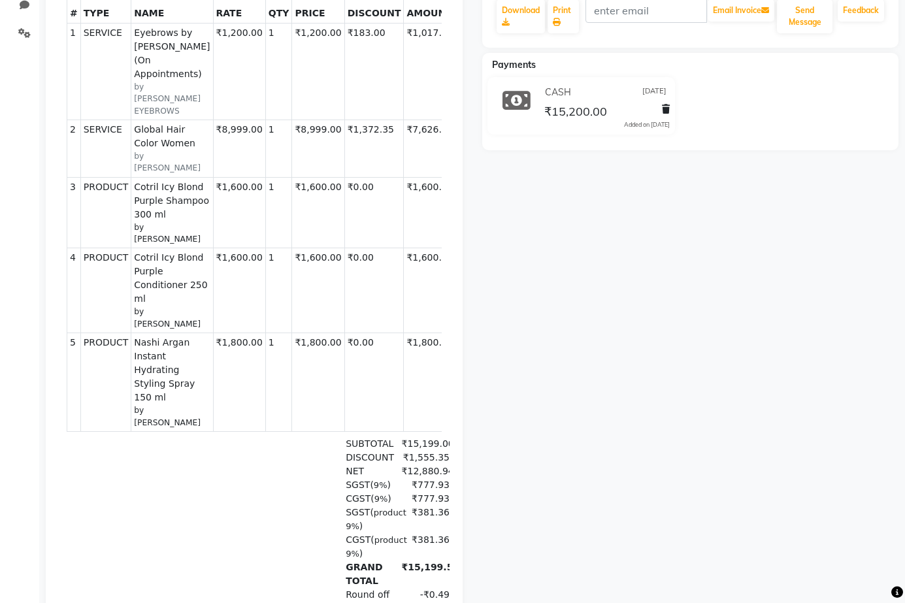
scroll to position [261, 0]
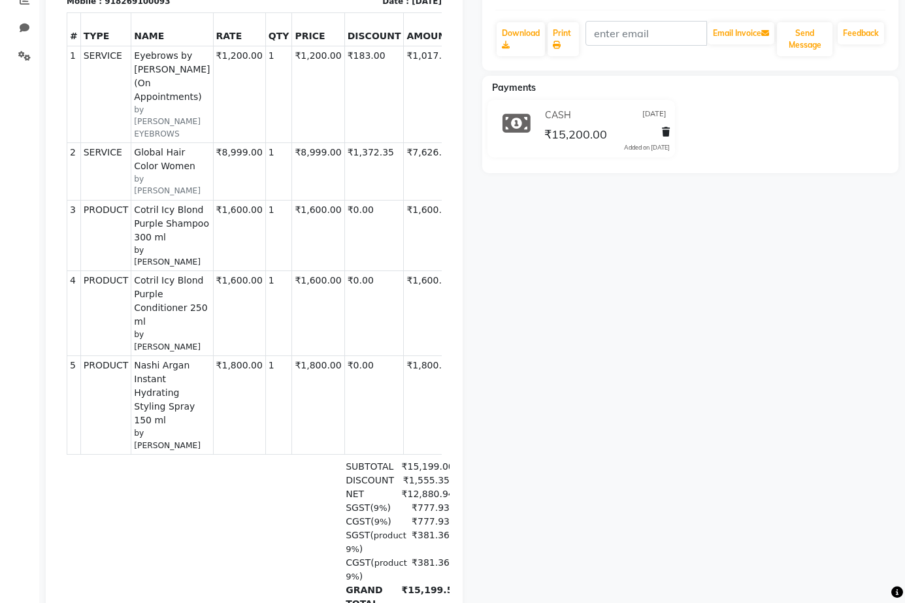
click at [152, 206] on span "Cotril Icy Blond Purple Shampoo 300 ml" at bounding box center [172, 223] width 76 height 41
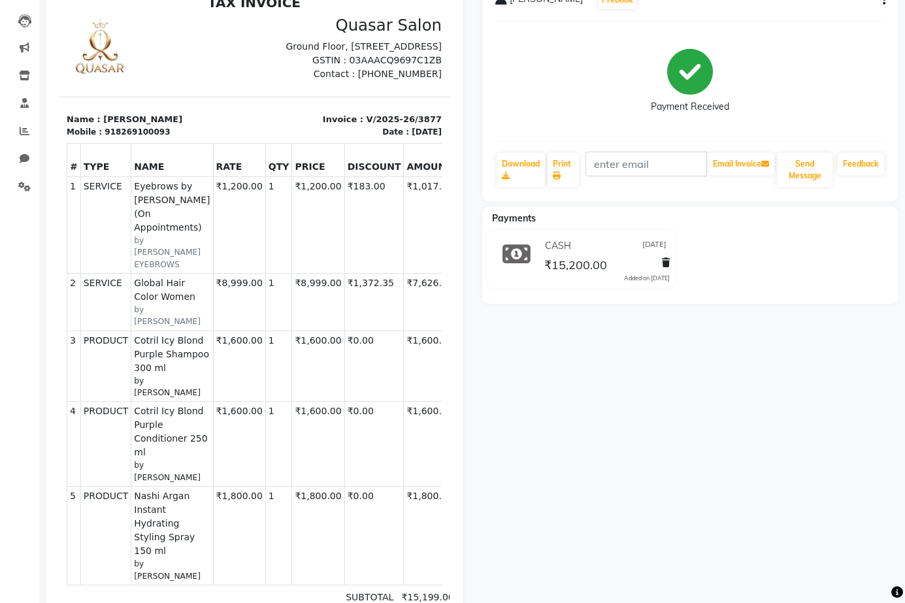
click at [412, 138] on div "[DATE]" at bounding box center [427, 132] width 30 height 12
click at [155, 343] on span "Cotril Icy Blond Purple Shampoo 300 ml" at bounding box center [172, 354] width 76 height 41
